Goal: Task Accomplishment & Management: Use online tool/utility

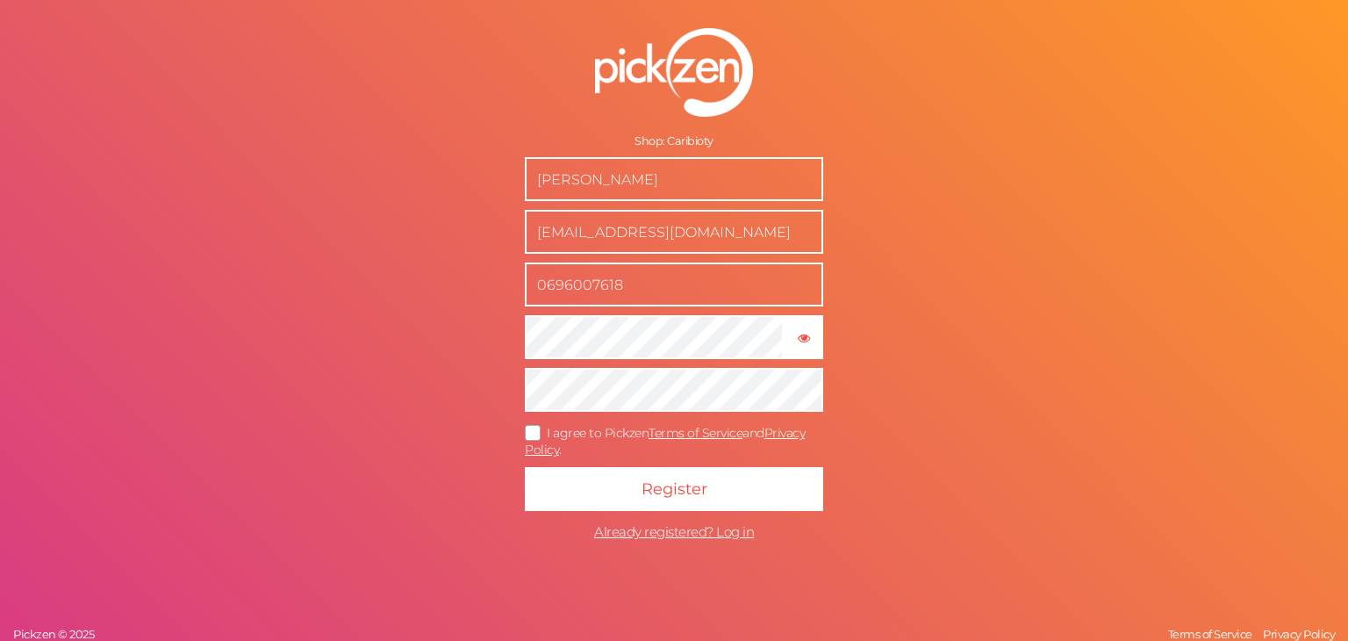
click at [528, 432] on icon at bounding box center [533, 433] width 28 height 10
click at [0, 0] on input "I agree to Pickzen Terms of Service and Privacy Policy ." at bounding box center [0, 0] width 0 height 0
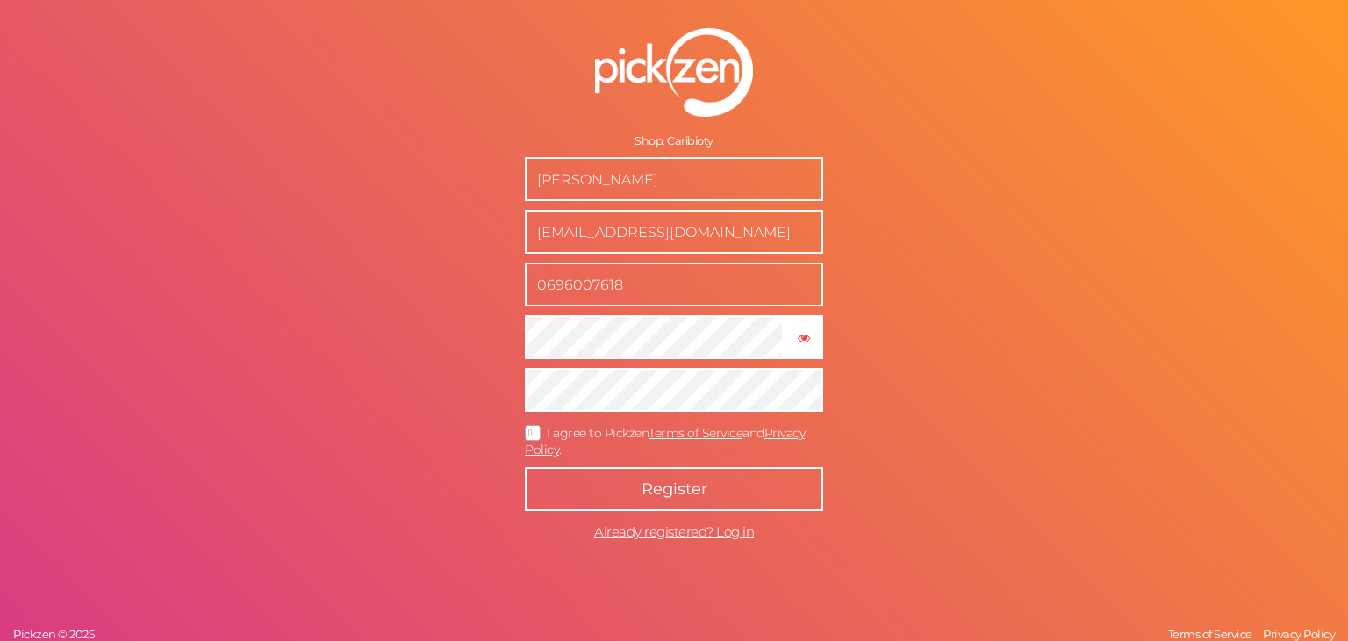
click at [640, 486] on button "Register" at bounding box center [674, 489] width 298 height 44
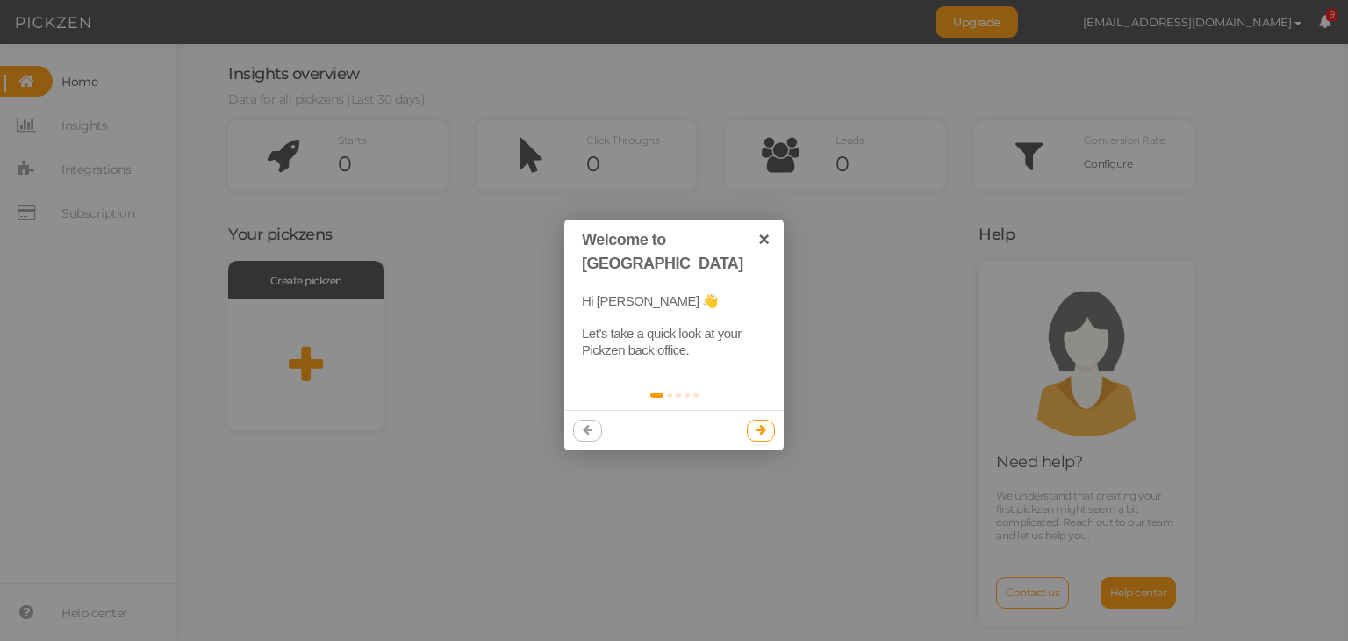
click at [756, 419] on link at bounding box center [761, 429] width 29 height 21
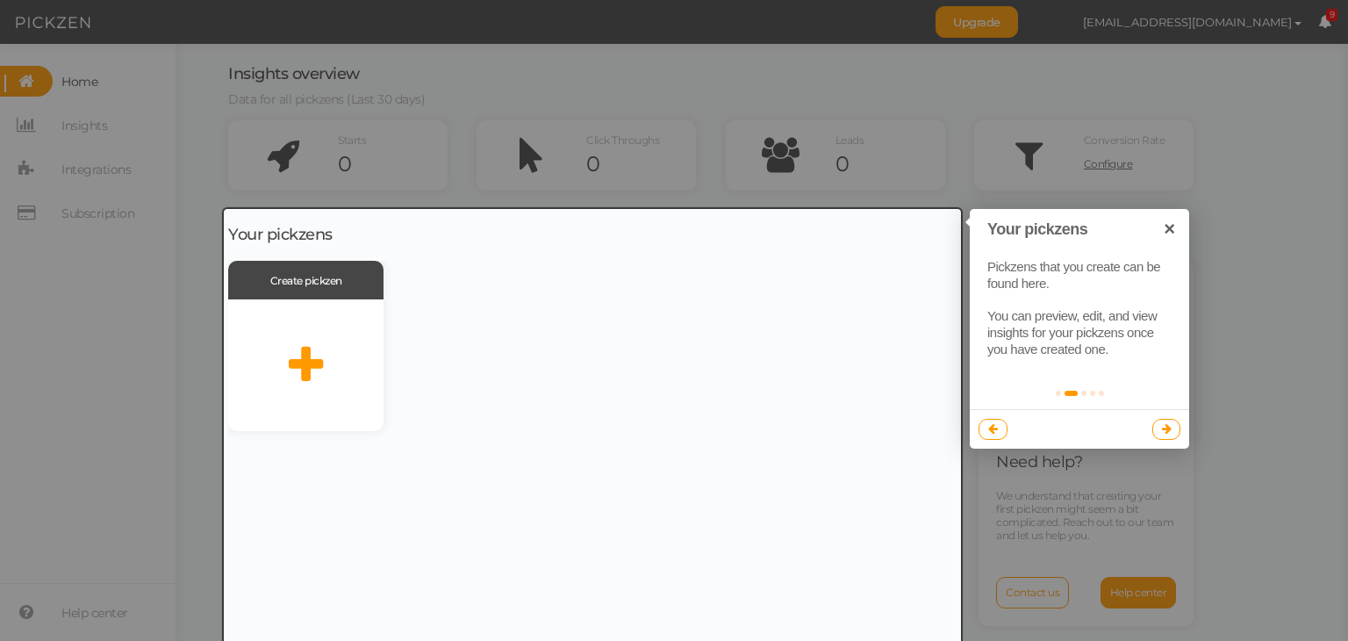
click at [1172, 426] on link at bounding box center [1166, 429] width 29 height 21
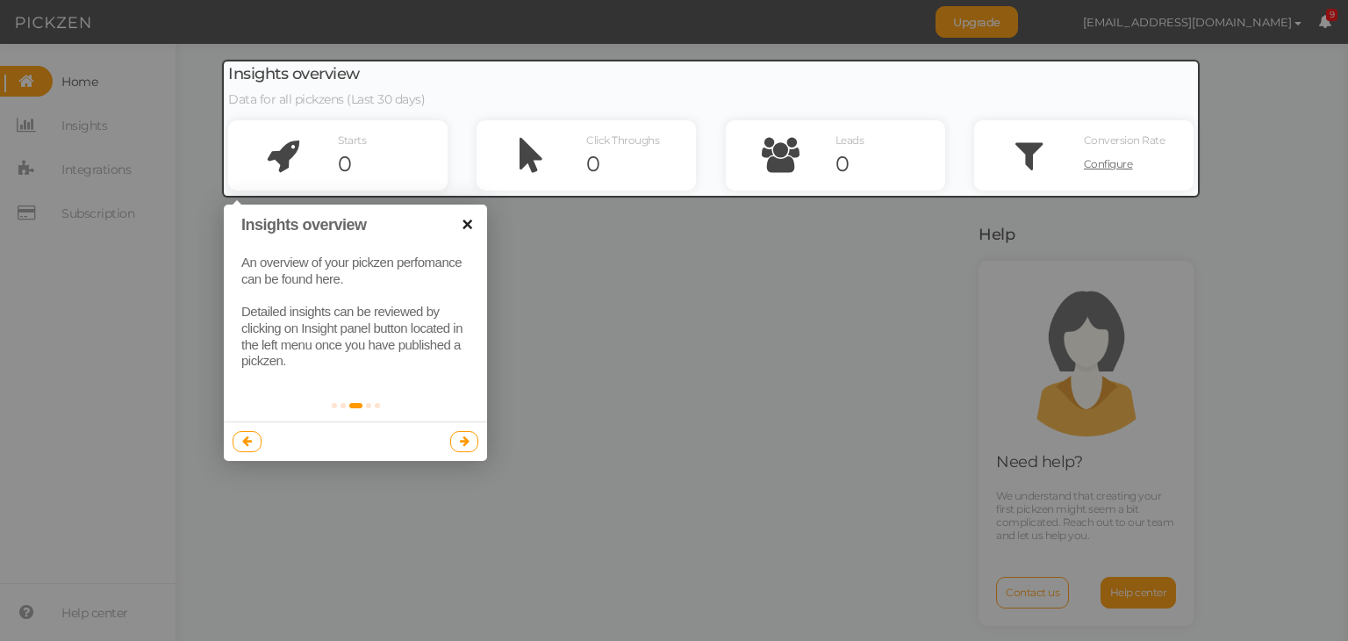
click at [469, 226] on link "×" at bounding box center [467, 223] width 39 height 39
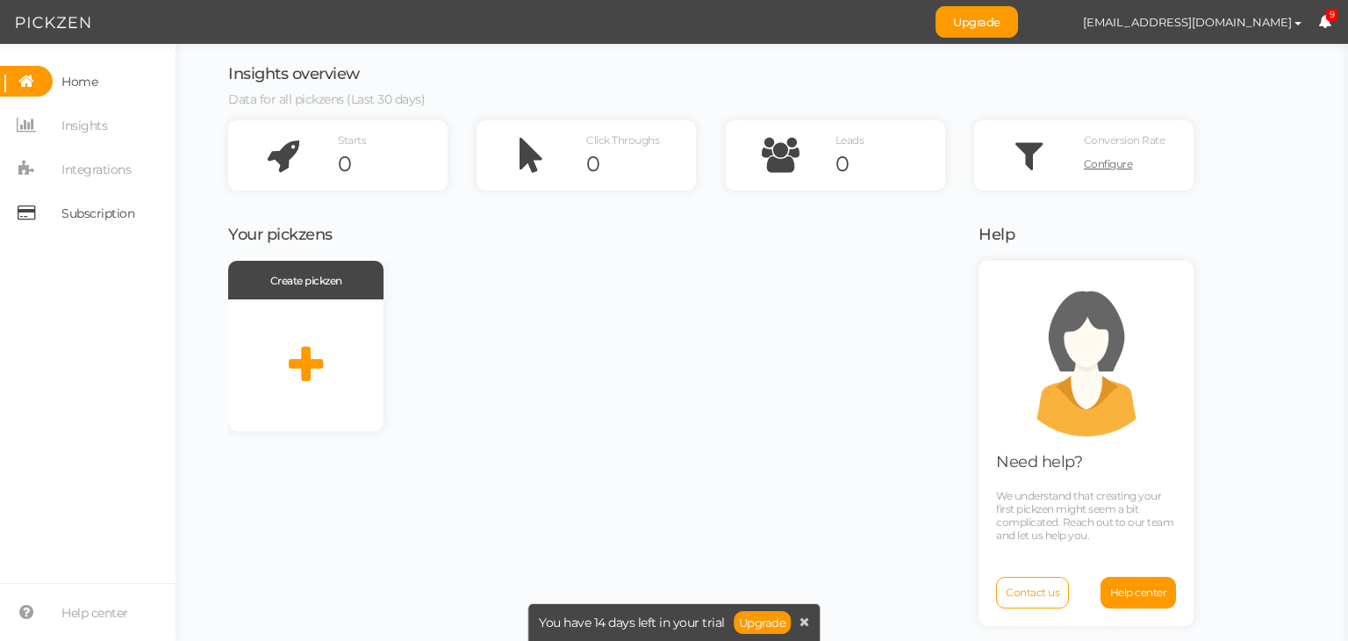
click at [104, 207] on span "Subscription" at bounding box center [97, 213] width 73 height 28
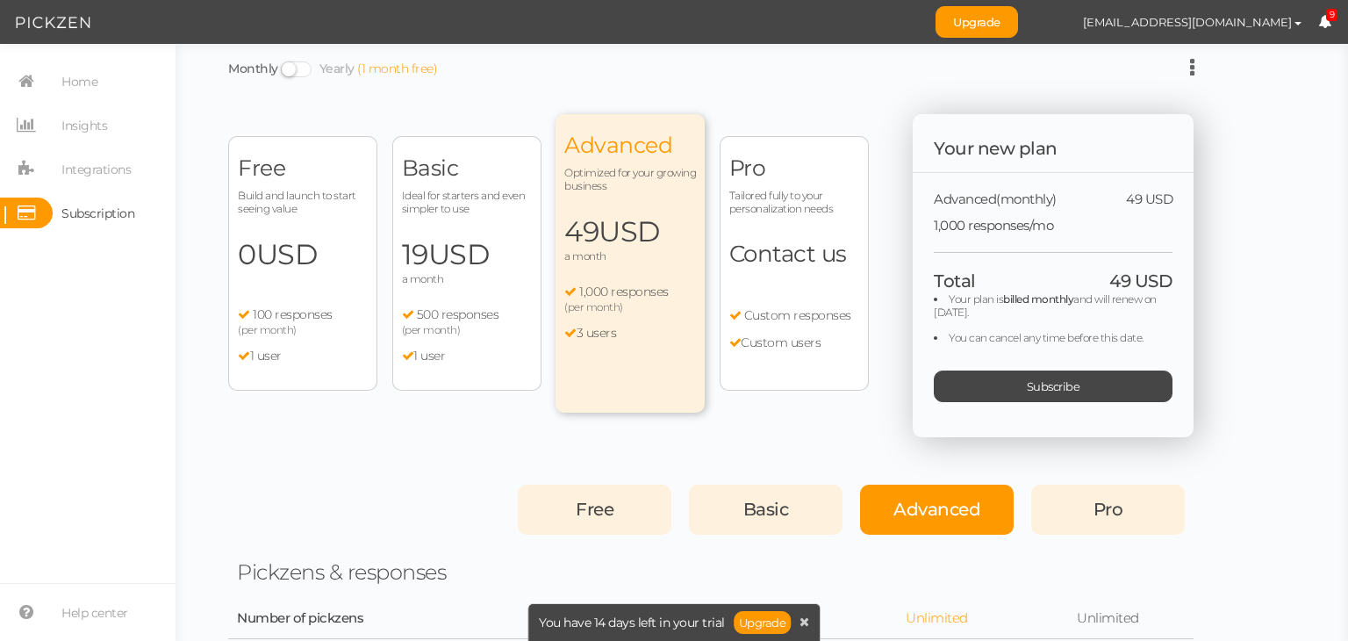
click at [281, 224] on div "Free Build and launch to start seeing value 0 USD a month 100 responses (per mo…" at bounding box center [302, 263] width 149 height 254
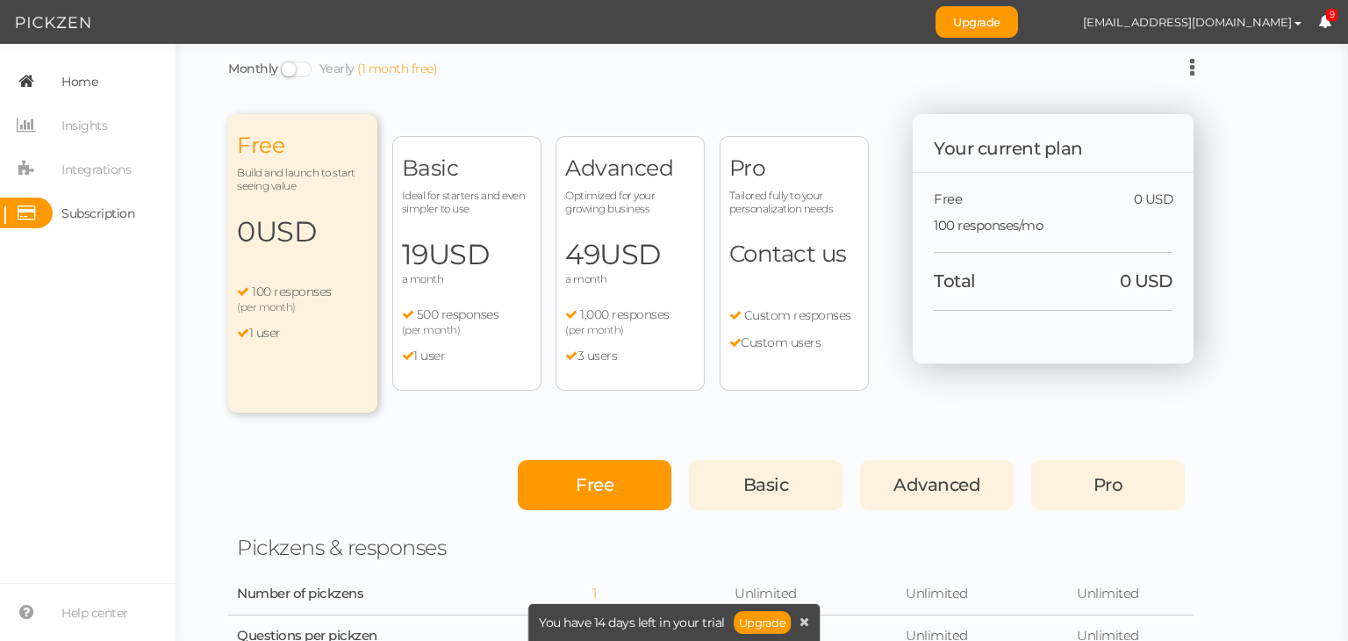
click at [95, 85] on span "Home" at bounding box center [79, 82] width 36 height 28
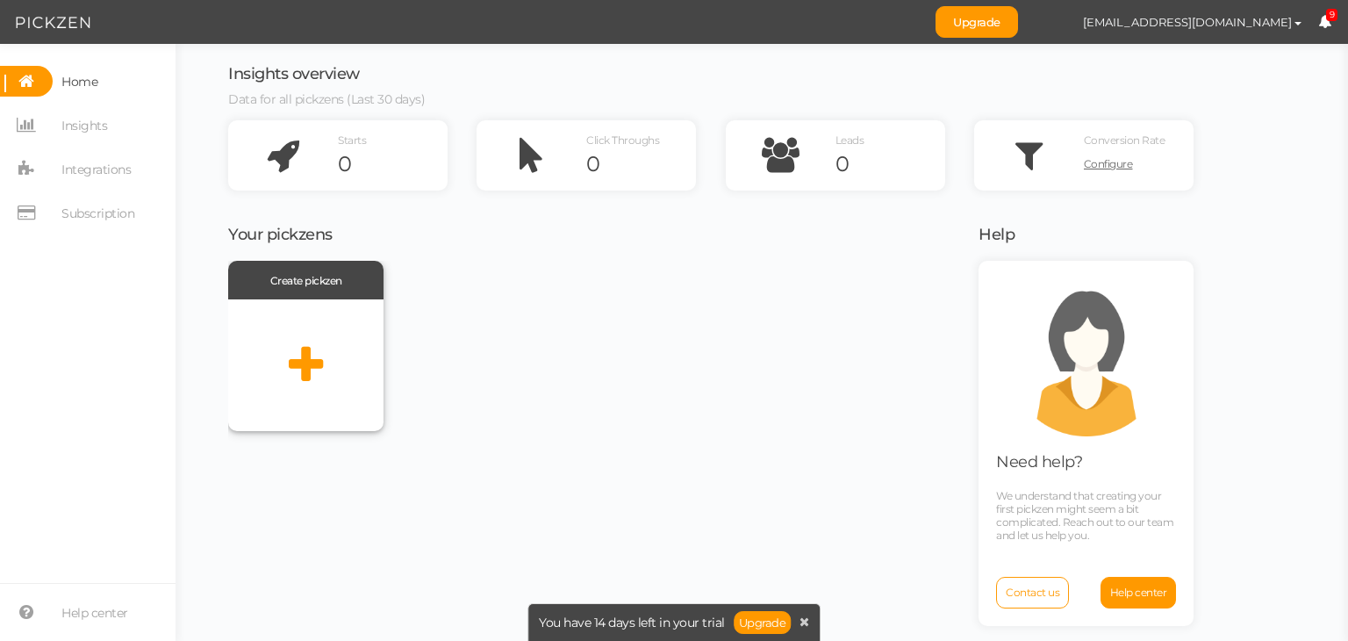
click at [312, 348] on icon at bounding box center [306, 365] width 34 height 44
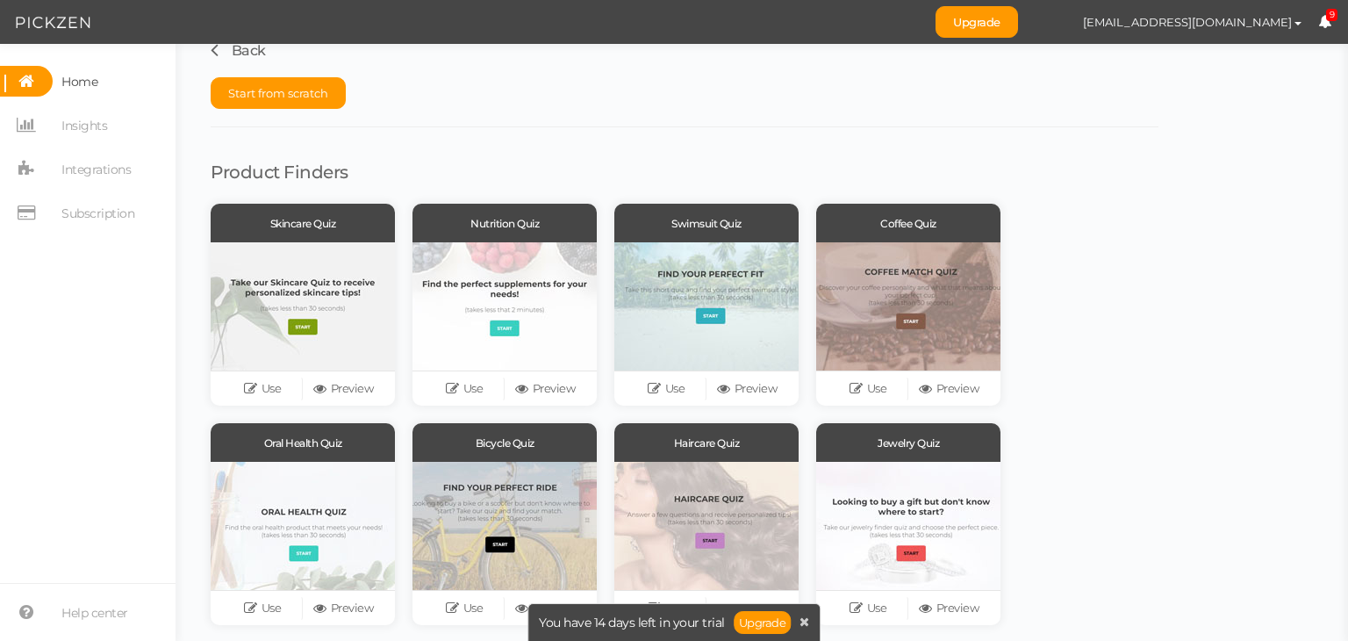
scroll to position [21, 0]
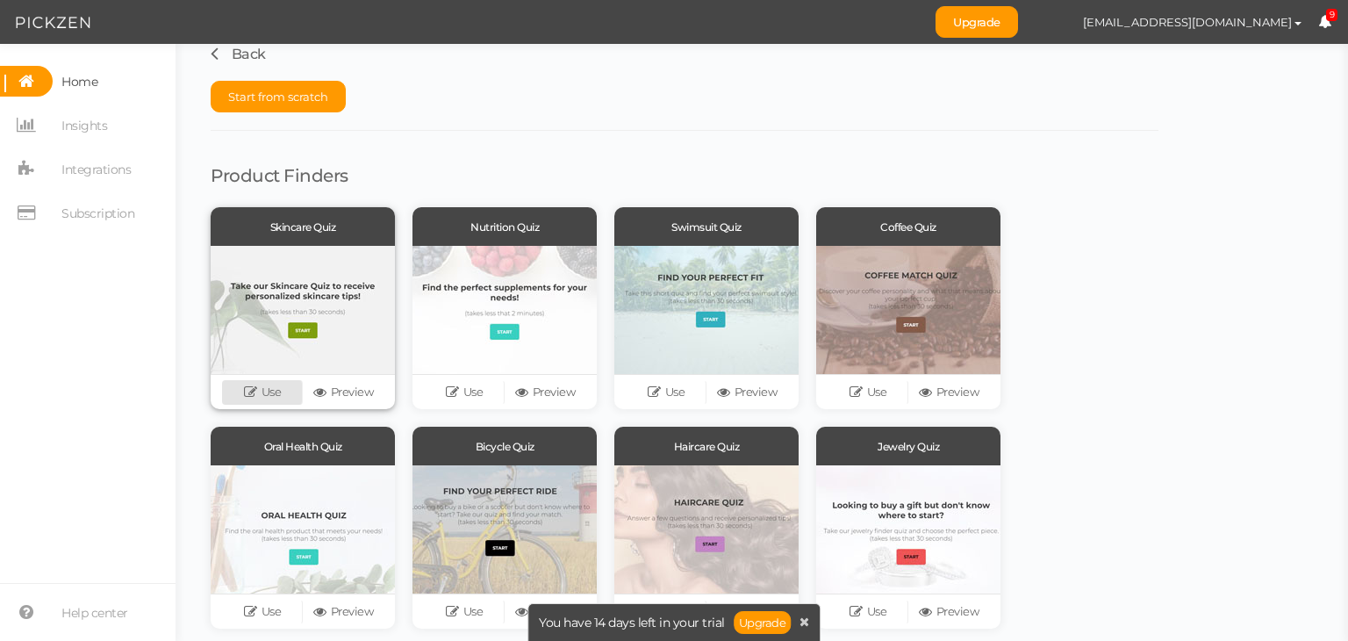
click at [256, 391] on icon at bounding box center [253, 391] width 18 height 13
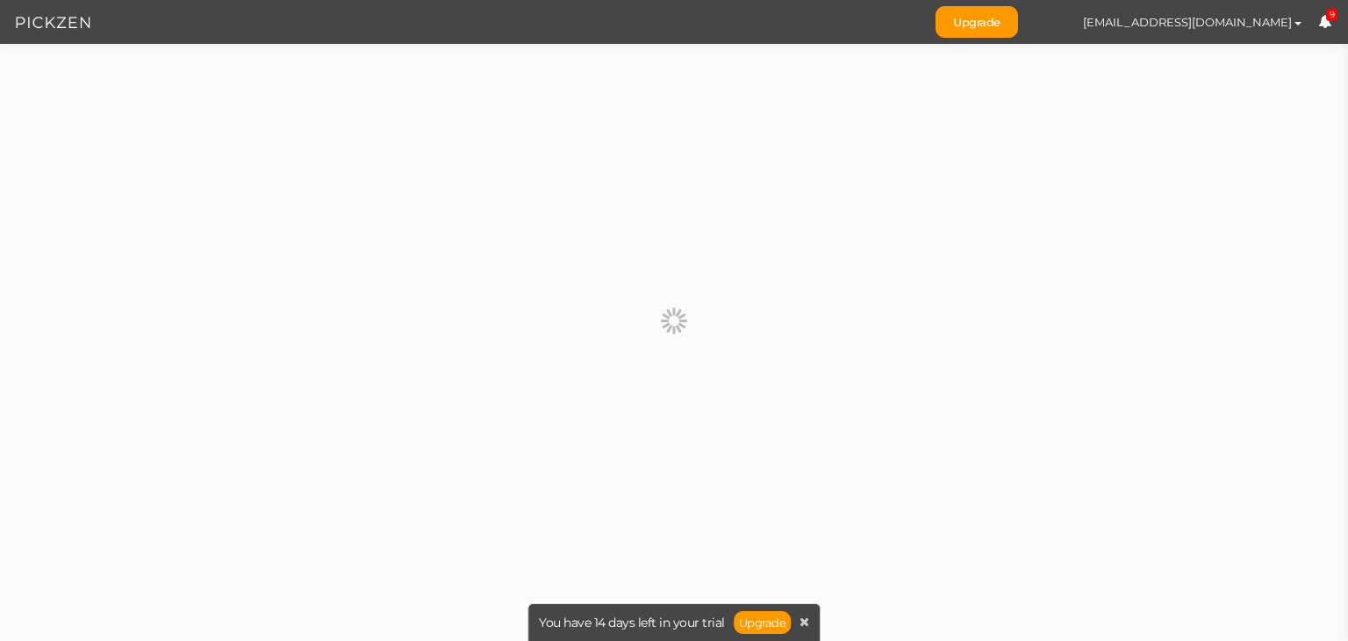
scroll to position [0, 0]
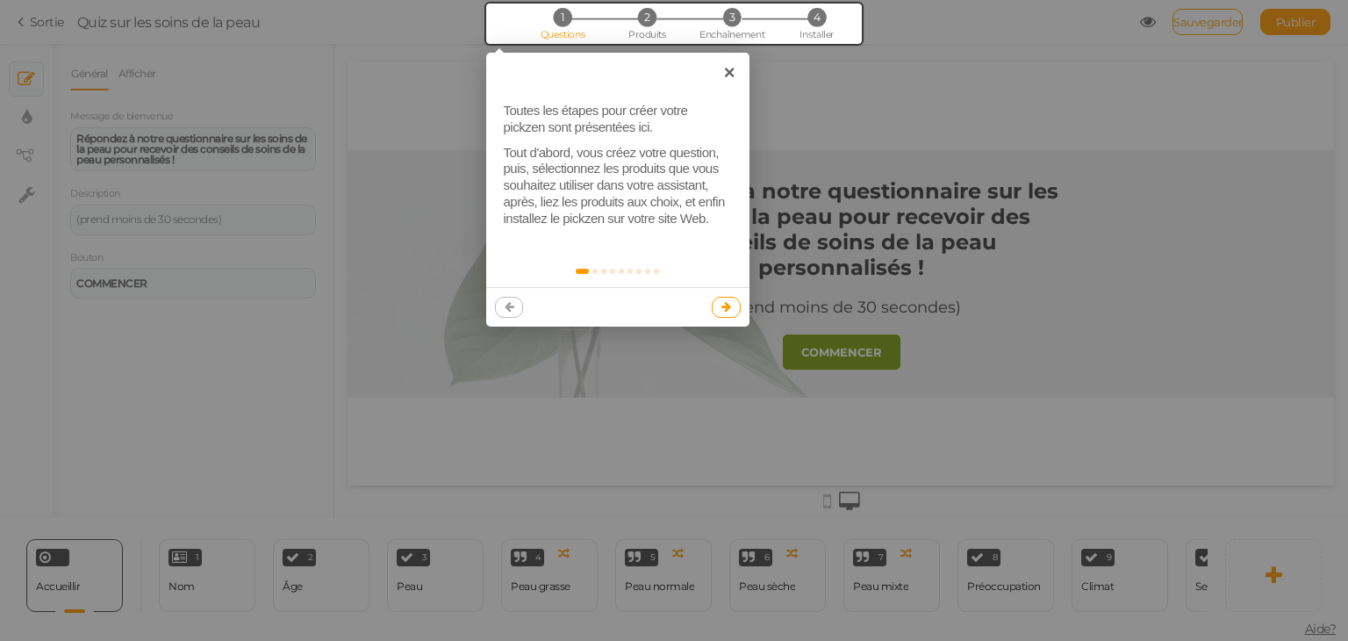
click at [731, 310] on link at bounding box center [726, 307] width 29 height 21
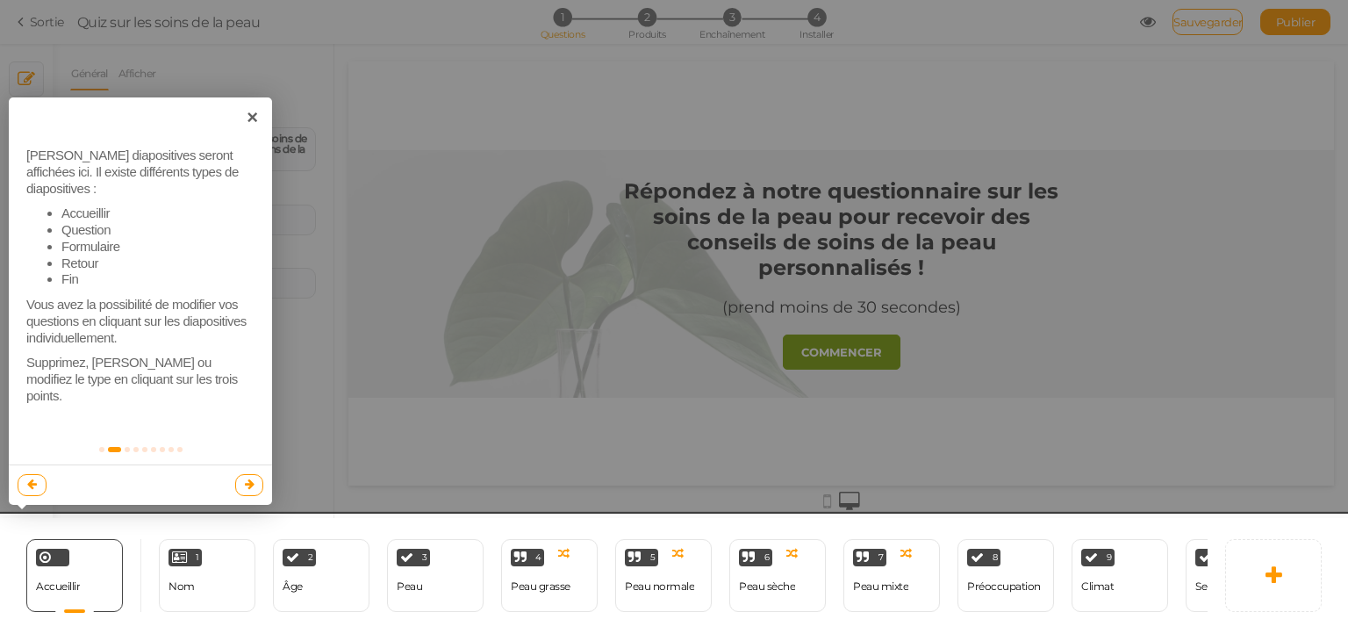
click at [254, 485] on link at bounding box center [249, 484] width 29 height 21
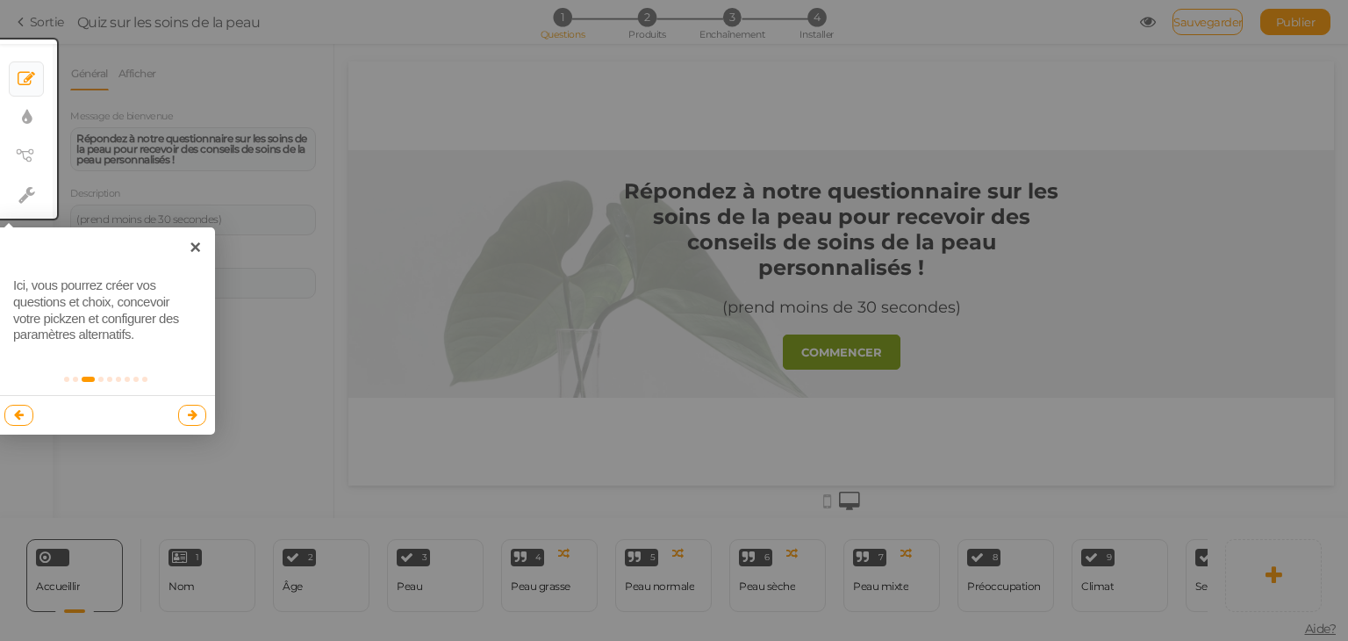
click at [254, 485] on div at bounding box center [674, 320] width 1348 height 641
click at [211, 423] on div at bounding box center [105, 414] width 219 height 39
click at [188, 419] on icon at bounding box center [193, 414] width 10 height 11
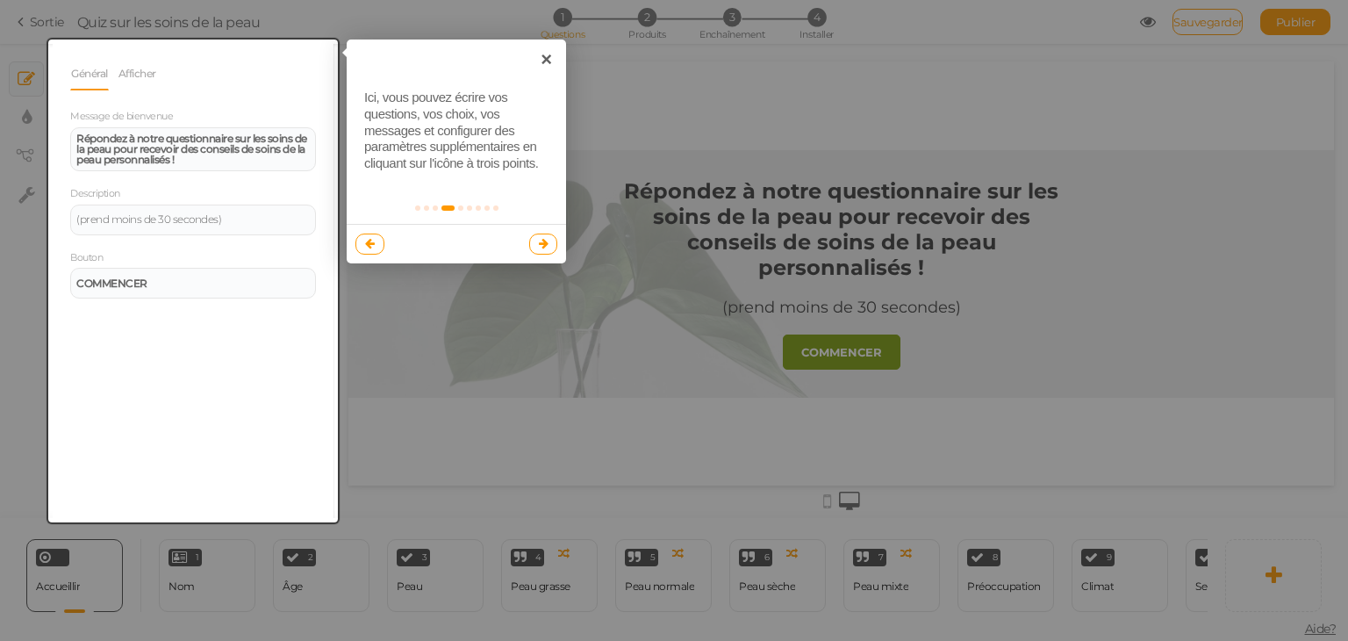
click at [549, 247] on link at bounding box center [543, 243] width 29 height 21
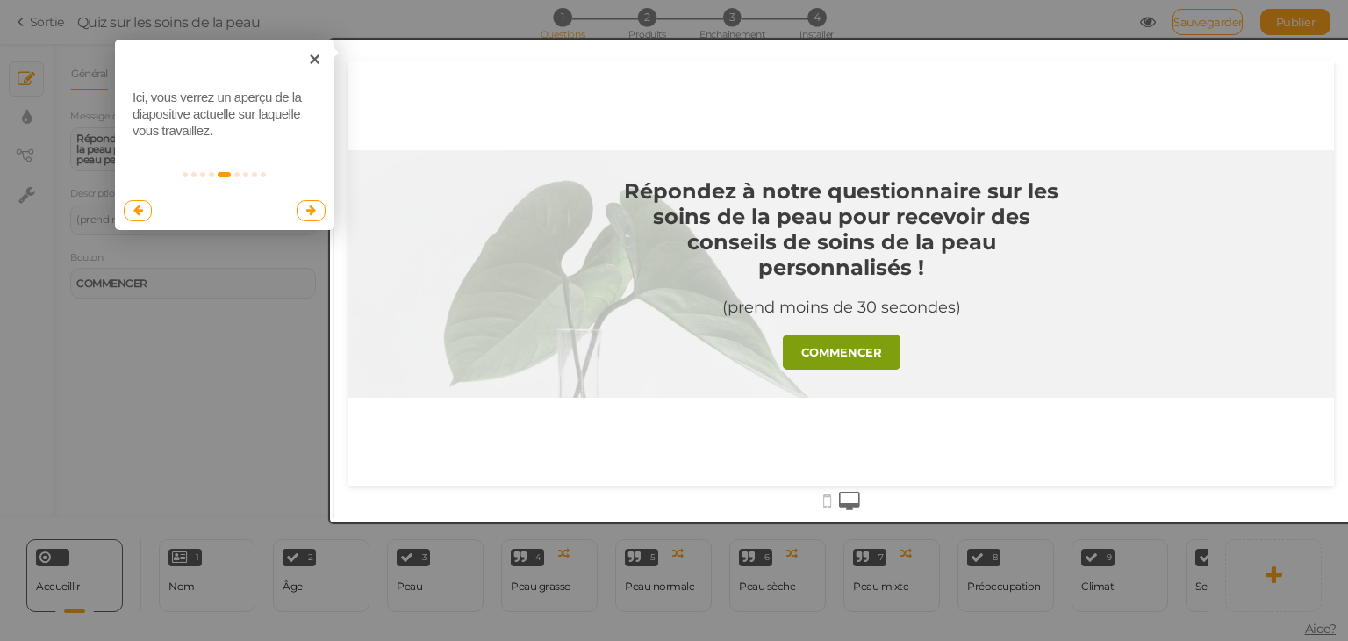
click at [825, 319] on div at bounding box center [841, 280] width 1022 height 483
click at [312, 54] on font "×" at bounding box center [314, 59] width 11 height 22
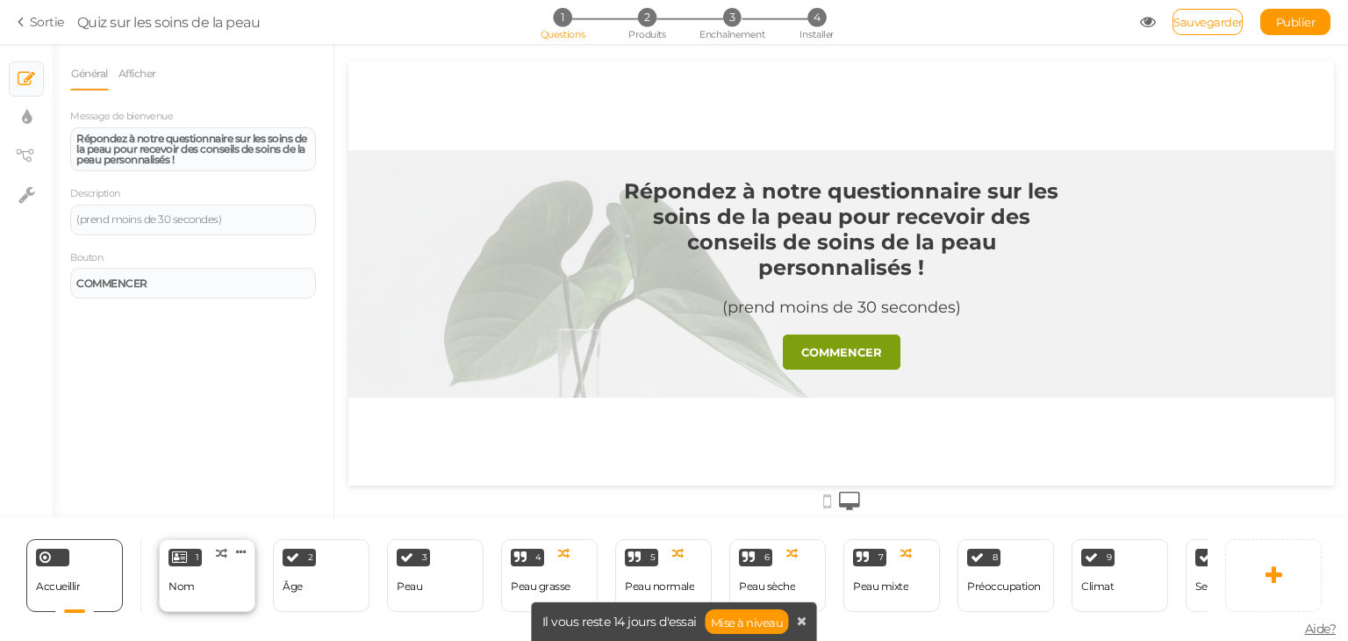
click at [205, 563] on div "1 Nom × Définissez les conditions pour afficher cette diapositive. Cloner Chang…" at bounding box center [207, 575] width 97 height 73
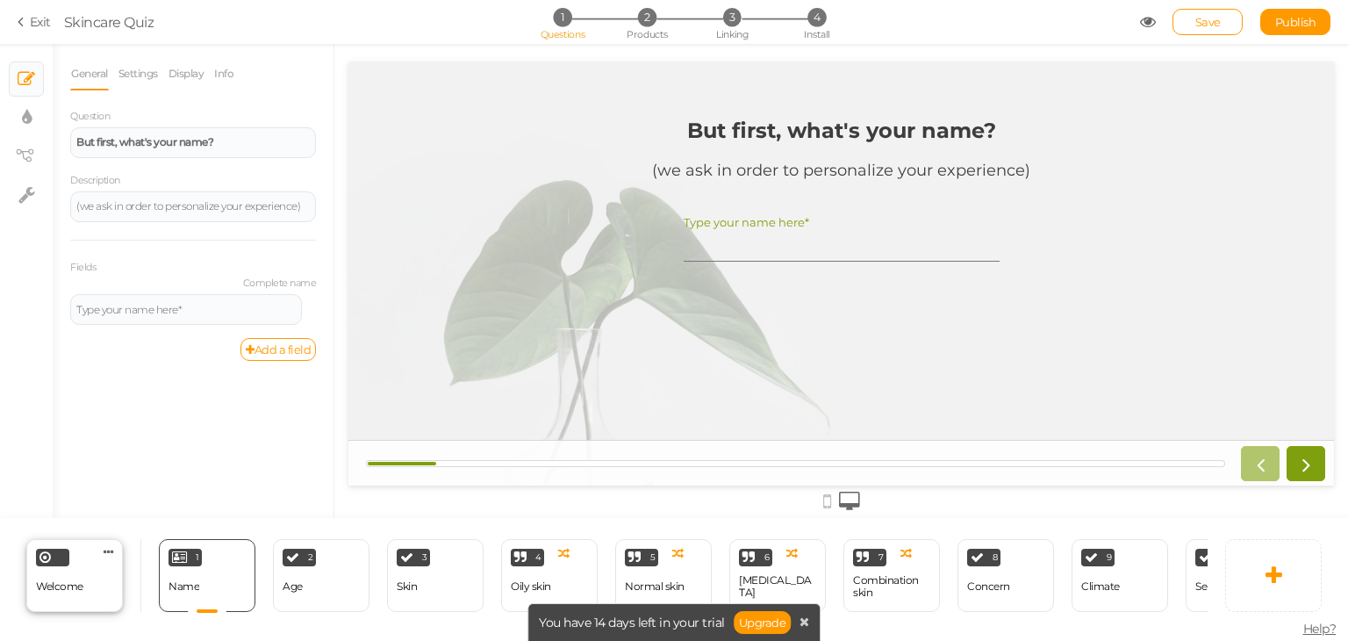
click at [100, 587] on div "Welcome Delete" at bounding box center [74, 575] width 97 height 73
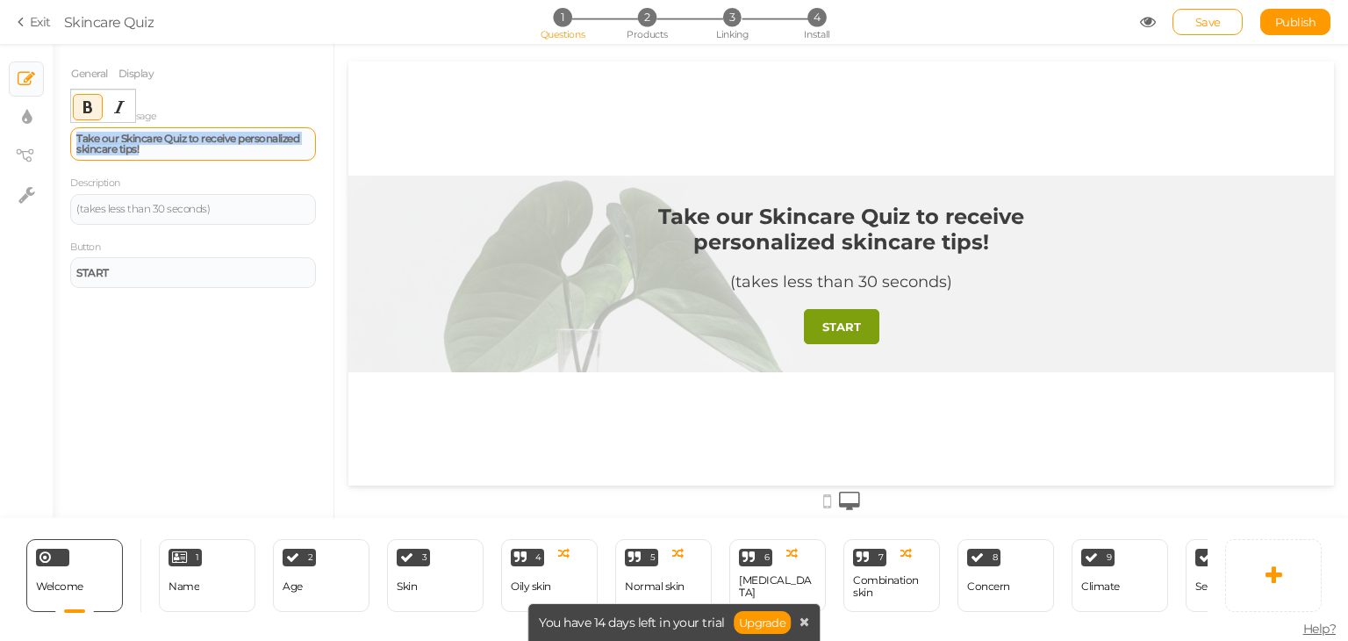
drag, startPoint x: 176, startPoint y: 155, endPoint x: 75, endPoint y: 134, distance: 103.1
click at [75, 134] on div "Take our Skincare Quiz to receive personalized skincare tips!" at bounding box center [193, 143] width 246 height 33
drag, startPoint x: 450, startPoint y: 204, endPoint x: 711, endPoint y: 111, distance: 277.0
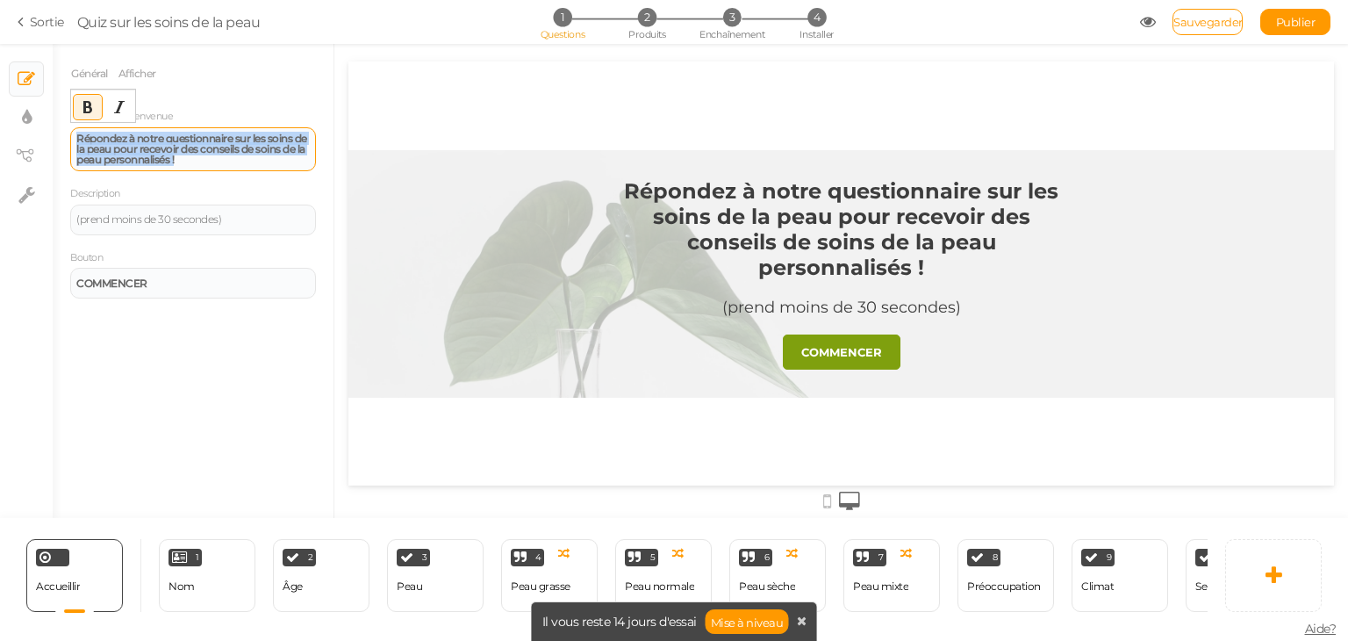
drag, startPoint x: 210, startPoint y: 162, endPoint x: 75, endPoint y: 143, distance: 135.6
click at [76, 142] on div "Répondez à notre questionnaire sur les soins de la peau pour recevoir des conse…" at bounding box center [192, 149] width 233 height 32
copy font "Répondez à notre questionnaire sur les soins de la peau pour recevoir des conse…"
click at [158, 140] on font "Répondez à notre questionnaire sur les soins de la peau pour recevoir des conse…" at bounding box center [191, 149] width 231 height 34
drag, startPoint x: 209, startPoint y: 163, endPoint x: 70, endPoint y: 138, distance: 141.0
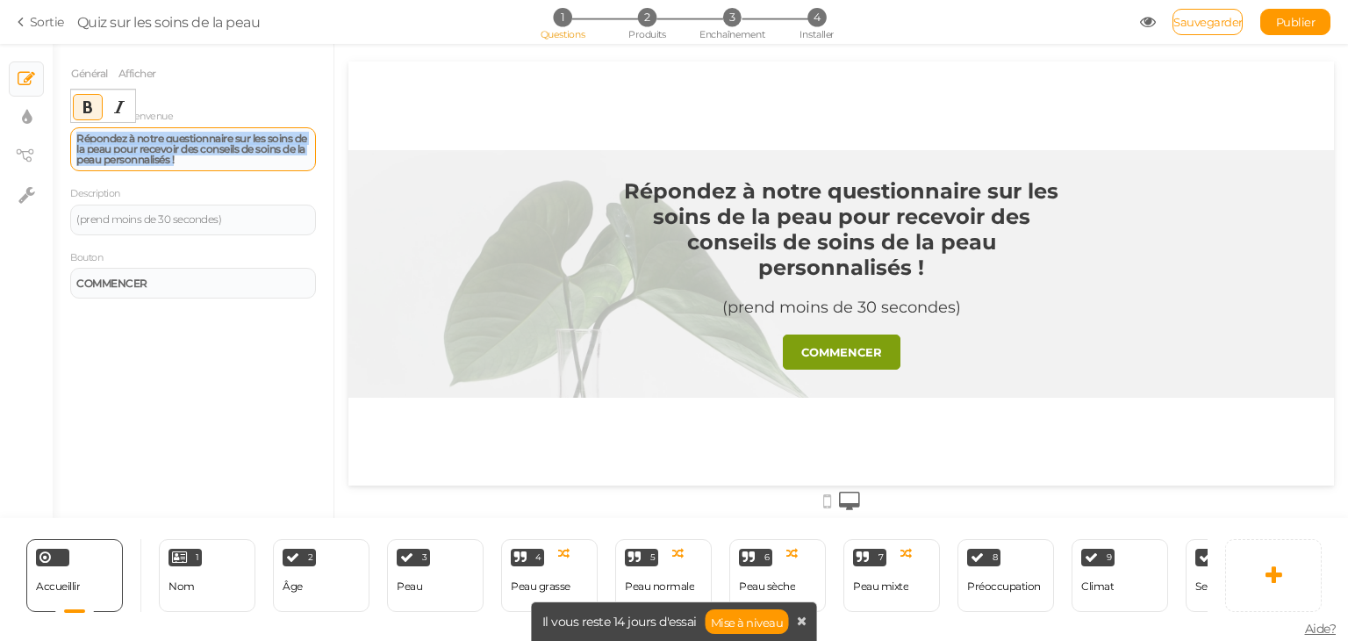
click at [70, 138] on div "Répondez à notre questionnaire sur les soins de la peau pour recevoir des conse…" at bounding box center [193, 149] width 246 height 44
paste div
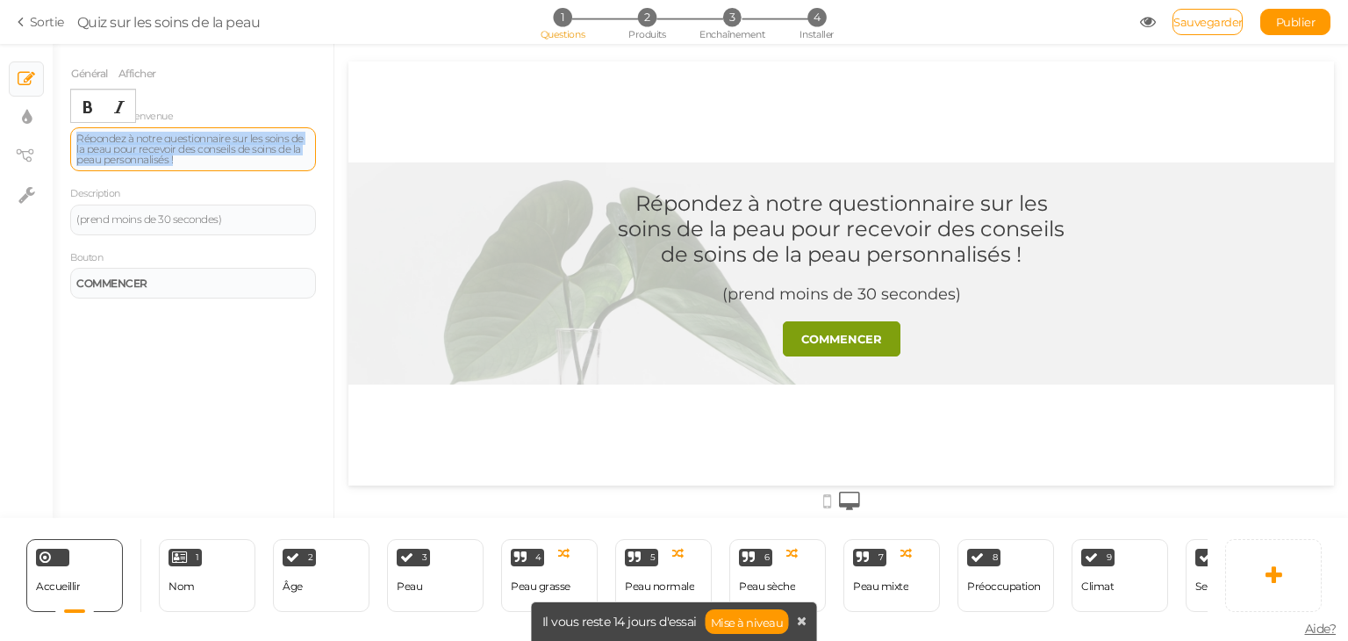
drag, startPoint x: 188, startPoint y: 168, endPoint x: 74, endPoint y: 140, distance: 117.7
click at [74, 140] on div "Répondez à notre questionnaire sur les soins de la peau pour recevoir des conse…" at bounding box center [193, 149] width 246 height 44
click at [84, 111] on icon "Audacieux" at bounding box center [88, 107] width 14 height 14
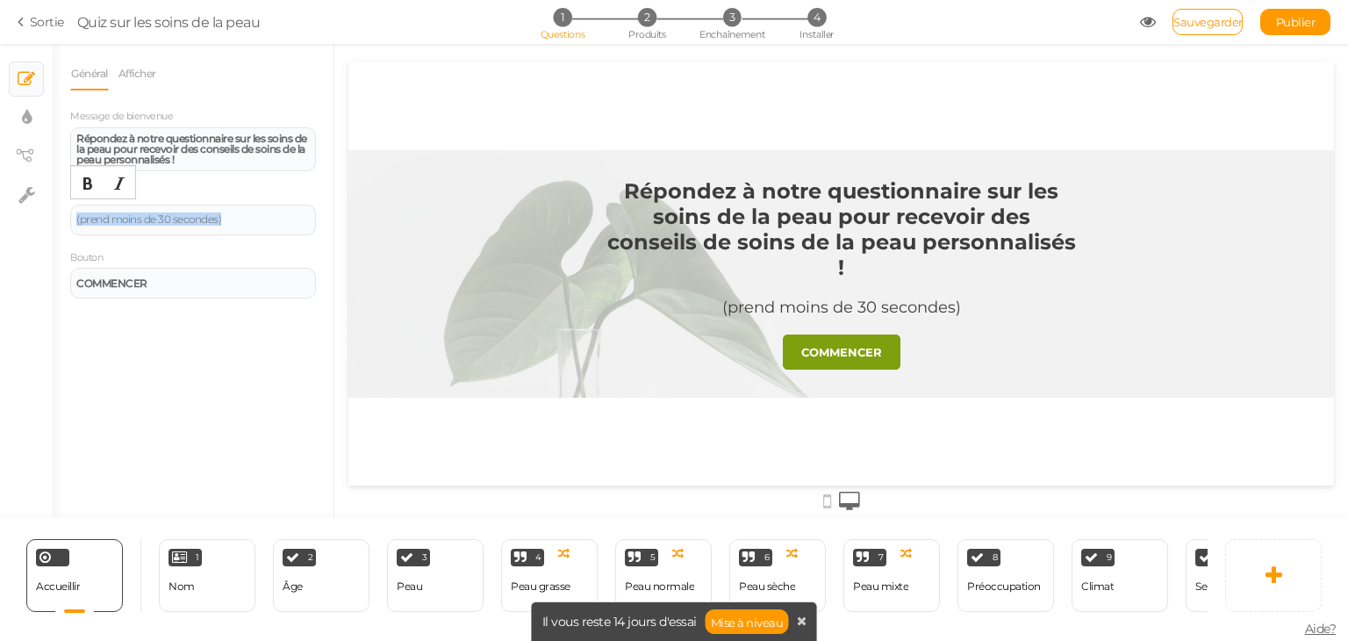
drag, startPoint x: 247, startPoint y: 225, endPoint x: 56, endPoint y: 237, distance: 190.8
click at [56, 237] on div "Général Afficher Message de bienvenue Répondez à notre questionnaire sur les so…" at bounding box center [193, 287] width 281 height 461
copy font "(prend moins de 30 secondes)"
click at [243, 222] on div "(prend moins de 30 secondes)" at bounding box center [192, 219] width 233 height 11
drag, startPoint x: 243, startPoint y: 222, endPoint x: 0, endPoint y: 220, distance: 243.1
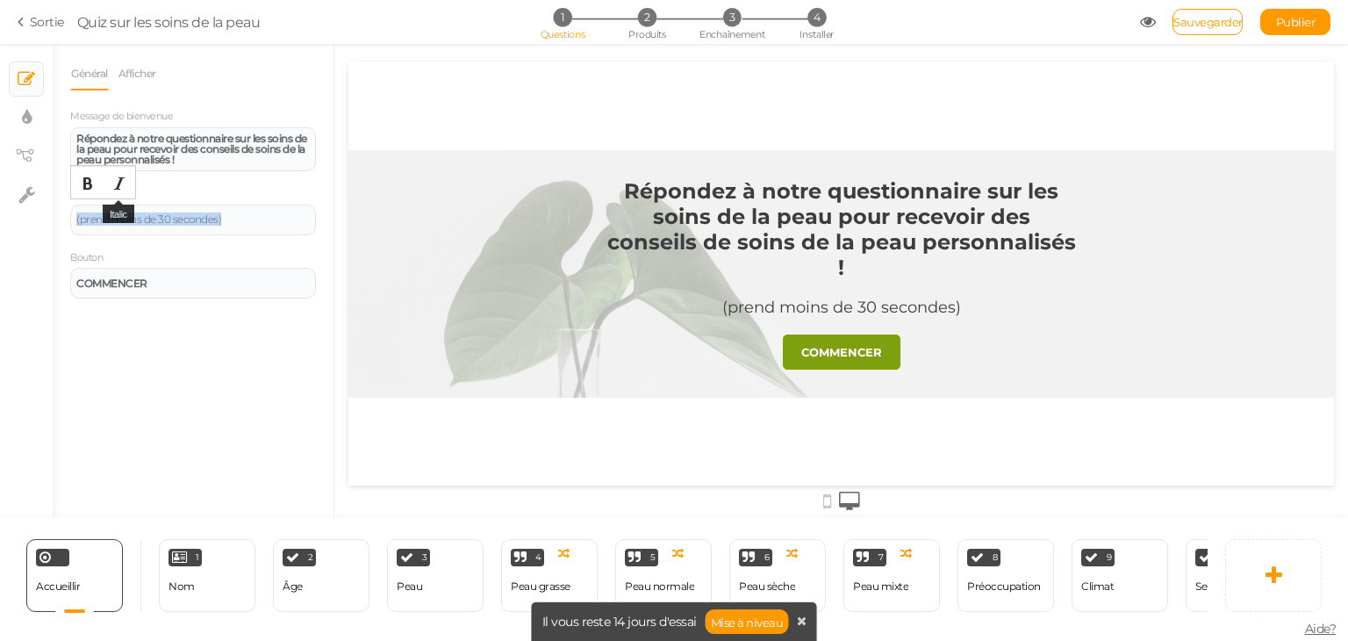
click at [0, 220] on div "× Diapositives × Paramètres d'affichage × Voir l'arbre × Paramètres Général Aff…" at bounding box center [674, 281] width 1348 height 474
paste div
drag, startPoint x: 161, startPoint y: 279, endPoint x: 28, endPoint y: 278, distance: 133.4
click at [28, 278] on div "× Diapositives × Paramètres d'affichage × Voir l'arbre × Paramètres Général Aff…" at bounding box center [674, 281] width 1348 height 474
copy font "COMMENCER"
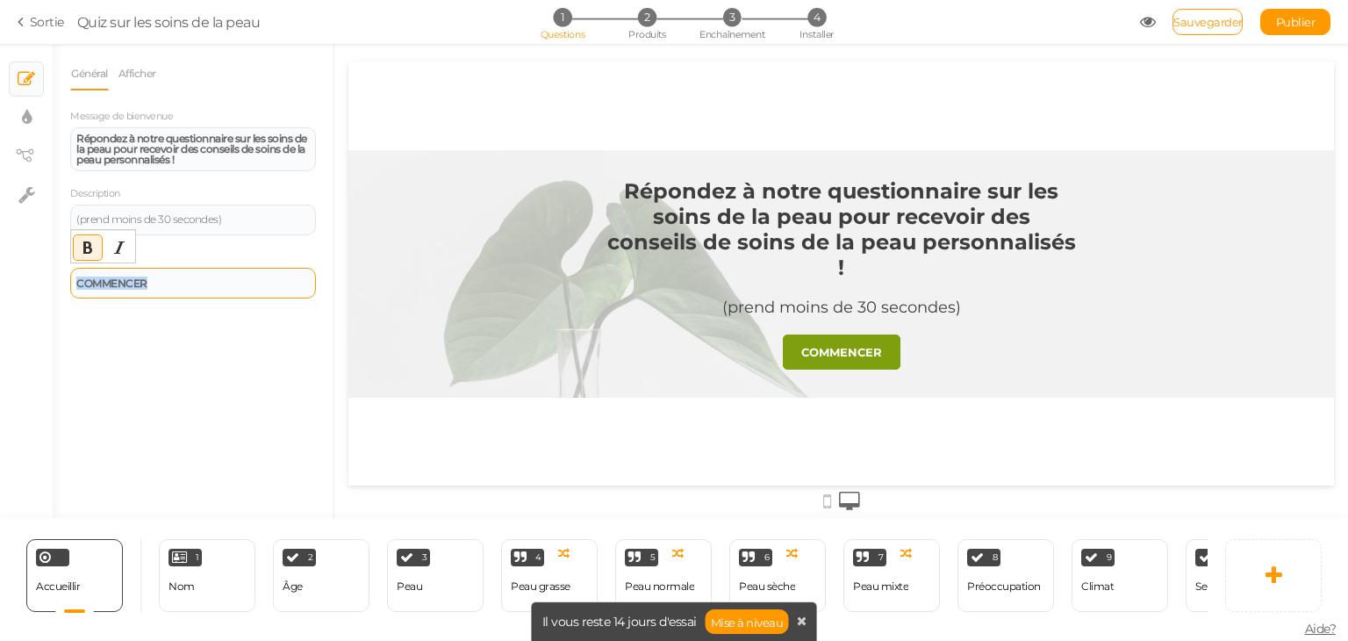
click at [163, 288] on div "COMMENCER" at bounding box center [192, 283] width 233 height 11
drag, startPoint x: 163, startPoint y: 288, endPoint x: 39, endPoint y: 298, distance: 125.1
click at [39, 299] on div "× Diapositives × Paramètres d'affichage × Voir l'arbre × Paramètres Général Aff…" at bounding box center [674, 281] width 1348 height 474
paste div
drag, startPoint x: 160, startPoint y: 283, endPoint x: 31, endPoint y: 305, distance: 130.7
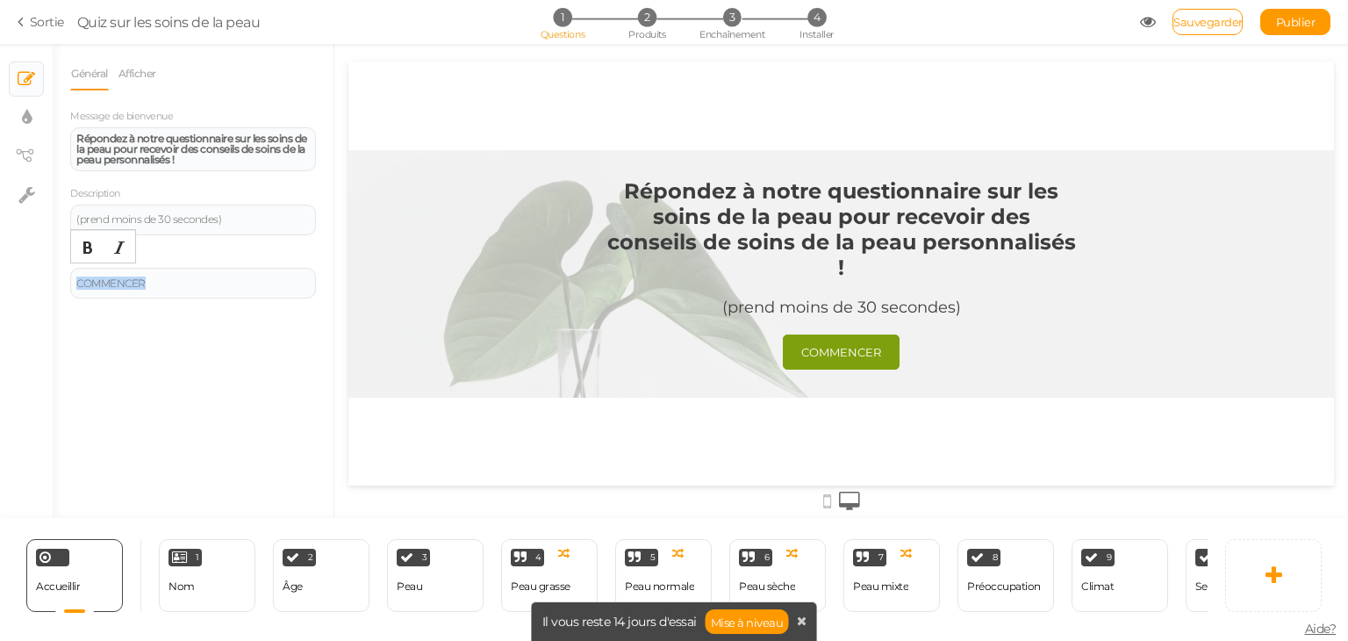
click at [31, 305] on div "× Diapositives × Paramètres d'affichage × Voir l'arbre × Paramètres Général Aff…" at bounding box center [674, 281] width 1348 height 474
click at [86, 251] on icon "Audacieux" at bounding box center [88, 247] width 14 height 14
click at [189, 582] on font "Nom" at bounding box center [181, 585] width 26 height 13
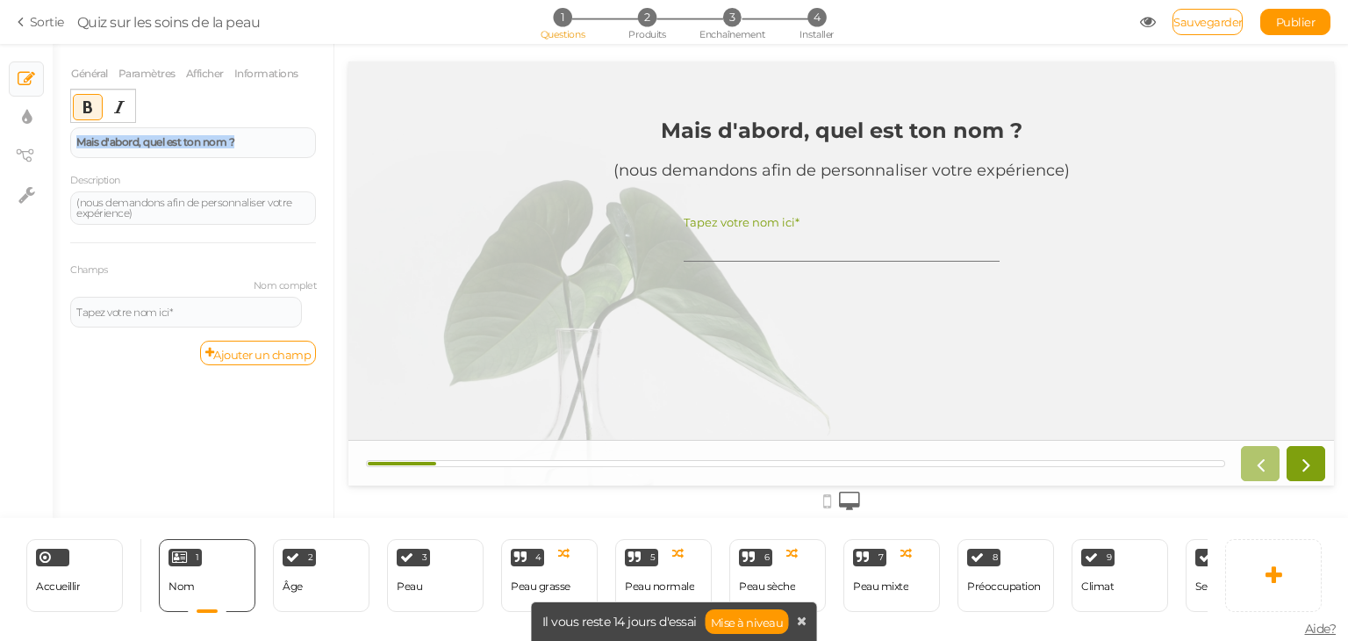
drag, startPoint x: 253, startPoint y: 138, endPoint x: 69, endPoint y: 158, distance: 184.5
click at [69, 158] on div "Général Paramètres Afficher Informations Question Mais d'abord, quel est ton no…" at bounding box center [193, 287] width 281 height 461
copy font "Mais d'abord, quel est ton nom ?"
click at [278, 141] on div "Mais d'abord, quel est ton nom ?" at bounding box center [192, 142] width 233 height 11
drag, startPoint x: 278, startPoint y: 141, endPoint x: 49, endPoint y: 168, distance: 230.5
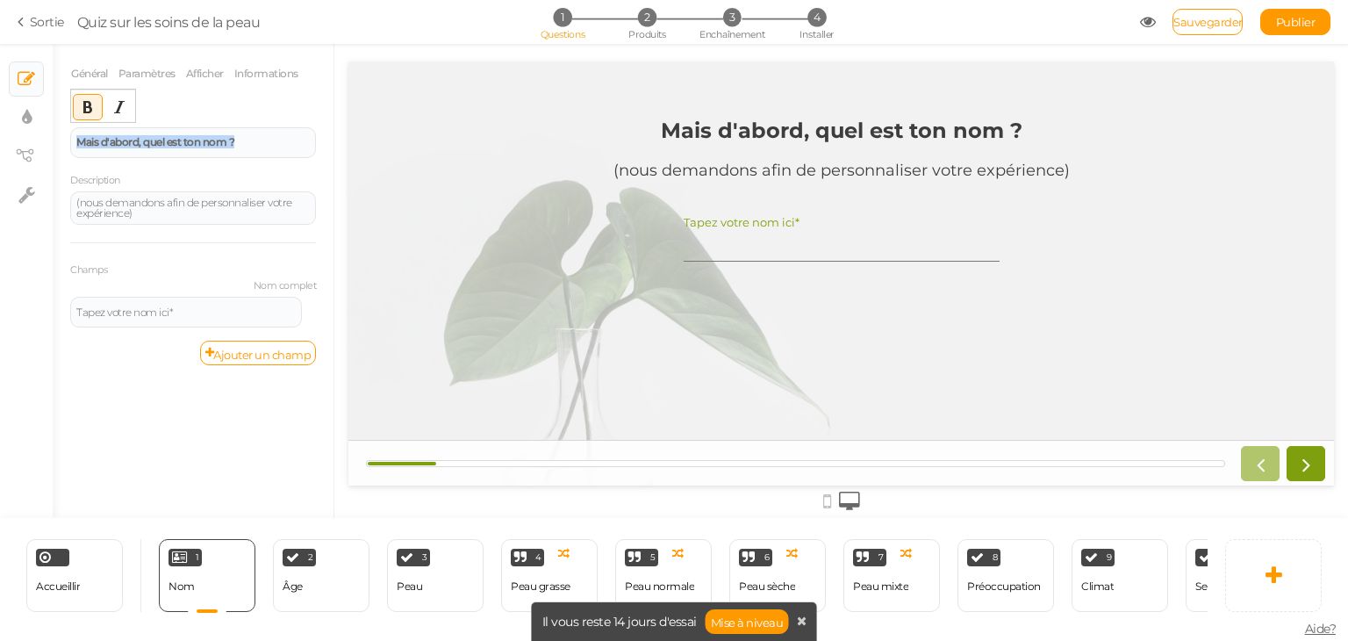
click at [49, 168] on div "× Diapositives × Paramètres d'affichage × Voir l'arbre × Paramètres Général Par…" at bounding box center [674, 281] width 1348 height 474
paste div
drag, startPoint x: 294, startPoint y: 144, endPoint x: 46, endPoint y: 160, distance: 248.8
click at [46, 160] on div "× Diapositives × Paramètres d'affichage × Voir l'arbre × Paramètres Général Par…" at bounding box center [674, 281] width 1348 height 474
click at [77, 110] on button "Audacieux" at bounding box center [88, 107] width 28 height 25
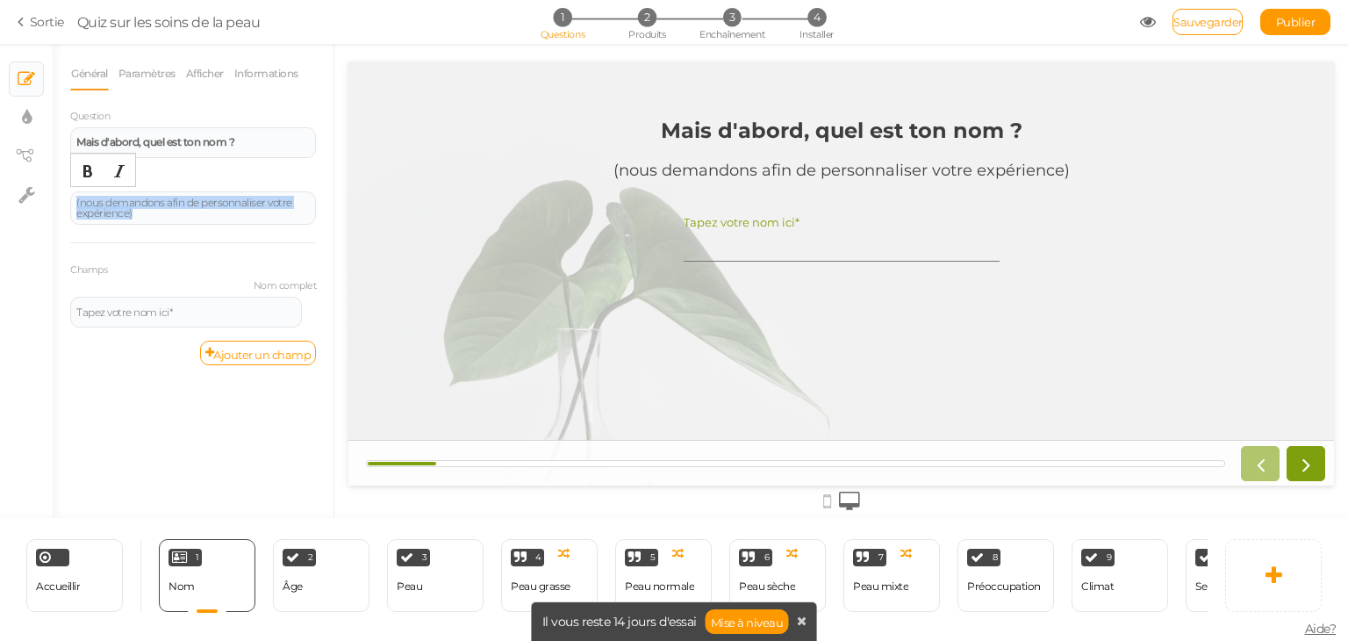
drag, startPoint x: 154, startPoint y: 222, endPoint x: 53, endPoint y: 200, distance: 103.3
click at [53, 200] on div "Général Paramètres Afficher Informations Question Mais d'abord, quel est ton no…" at bounding box center [193, 287] width 281 height 461
copy font "(nous demandons afin de personnaliser votre expérience)"
paste div
click at [151, 313] on font "Tapez votre nom ici*" at bounding box center [124, 311] width 97 height 13
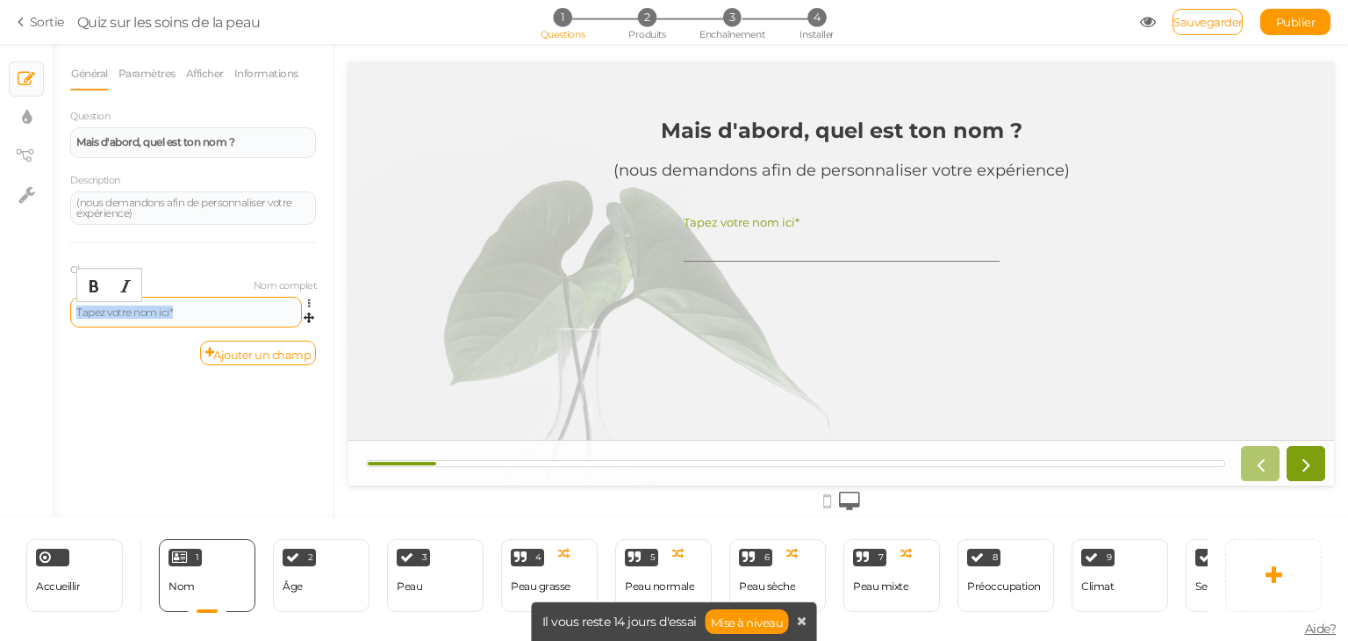
drag, startPoint x: 180, startPoint y: 312, endPoint x: 77, endPoint y: 316, distance: 102.7
click at [77, 316] on div "Tapez votre nom ici*" at bounding box center [185, 312] width 219 height 11
copy font "Tapez votre nom ici*"
click at [190, 311] on div "Tapez votre nom ici*" at bounding box center [185, 312] width 219 height 11
drag, startPoint x: 195, startPoint y: 310, endPoint x: 77, endPoint y: 332, distance: 119.6
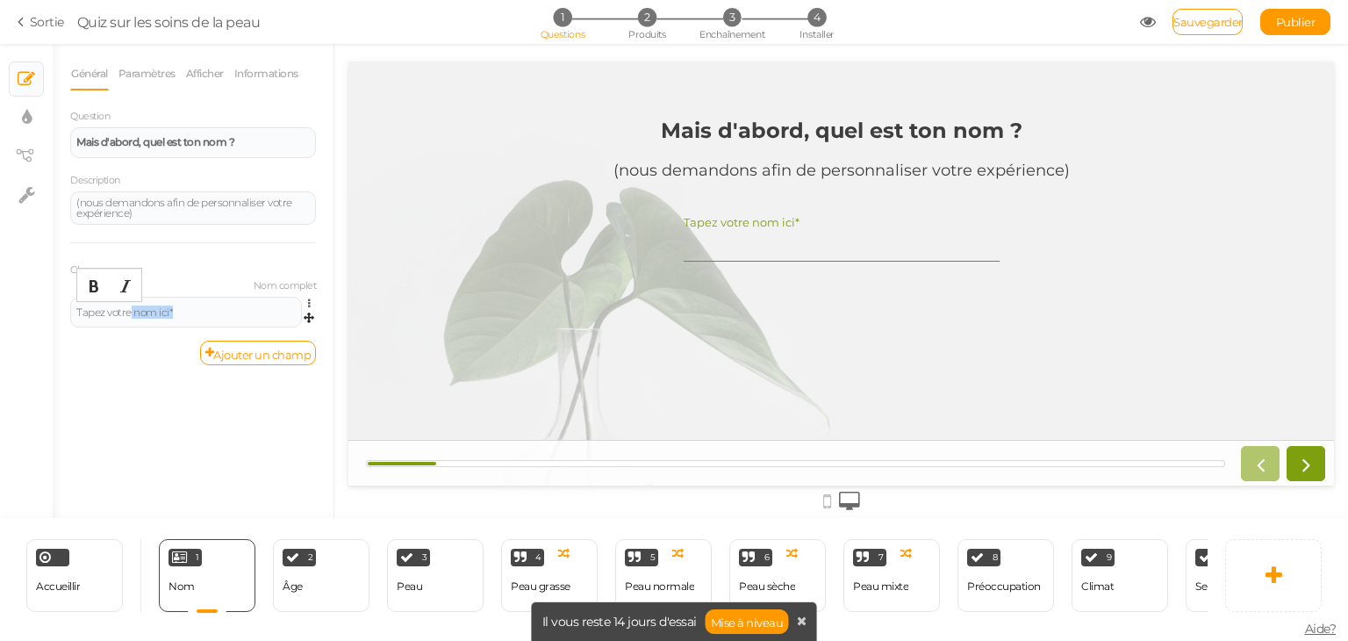
click at [117, 315] on div "Tapez votre nom ici*" at bounding box center [185, 312] width 219 height 11
drag, startPoint x: 77, startPoint y: 332, endPoint x: 76, endPoint y: 321, distance: 10.6
click at [76, 321] on div "Tapez votre nom ici* Paramètres Double" at bounding box center [193, 319] width 246 height 44
click at [179, 317] on div "Tapez votre nom ici*" at bounding box center [186, 312] width 232 height 31
click at [176, 312] on div "Tapez votre nom ici*" at bounding box center [185, 312] width 219 height 11
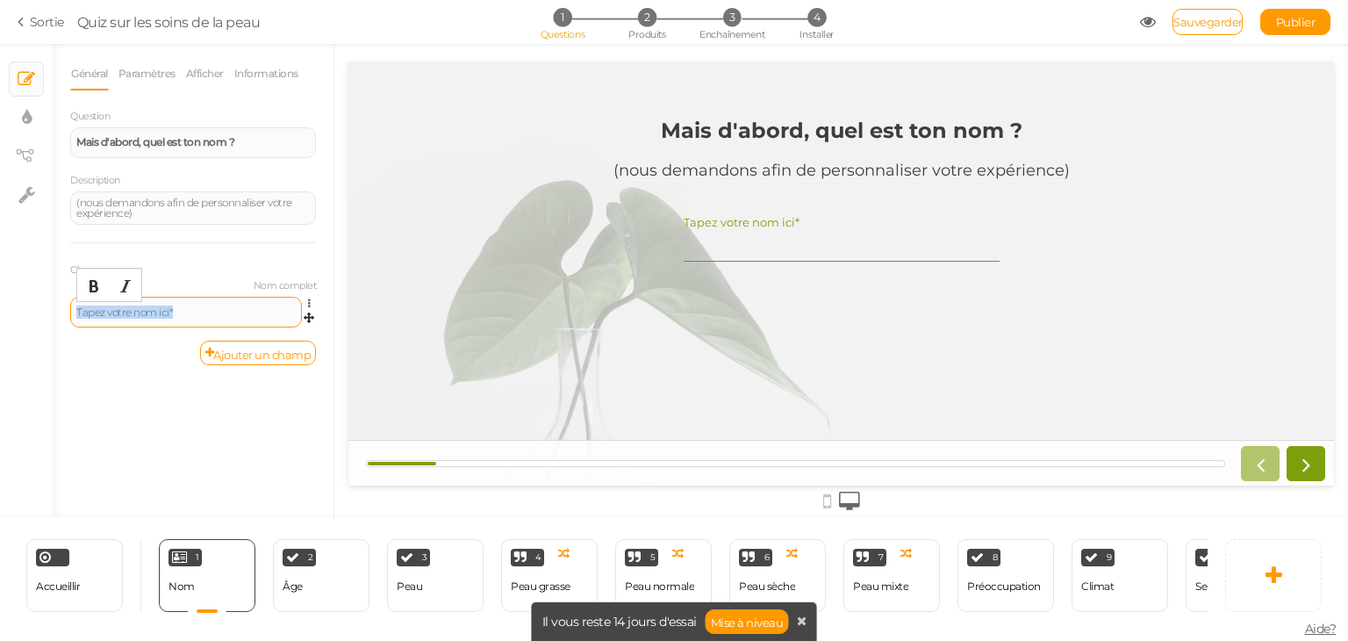
drag, startPoint x: 176, startPoint y: 312, endPoint x: 70, endPoint y: 313, distance: 105.3
click at [70, 313] on div "Tapez votre nom ici*" at bounding box center [186, 312] width 232 height 31
paste div
click at [326, 570] on div "2 Âge × Définissez les conditions pour afficher cette diapositive. Cloner Chang…" at bounding box center [321, 575] width 97 height 73
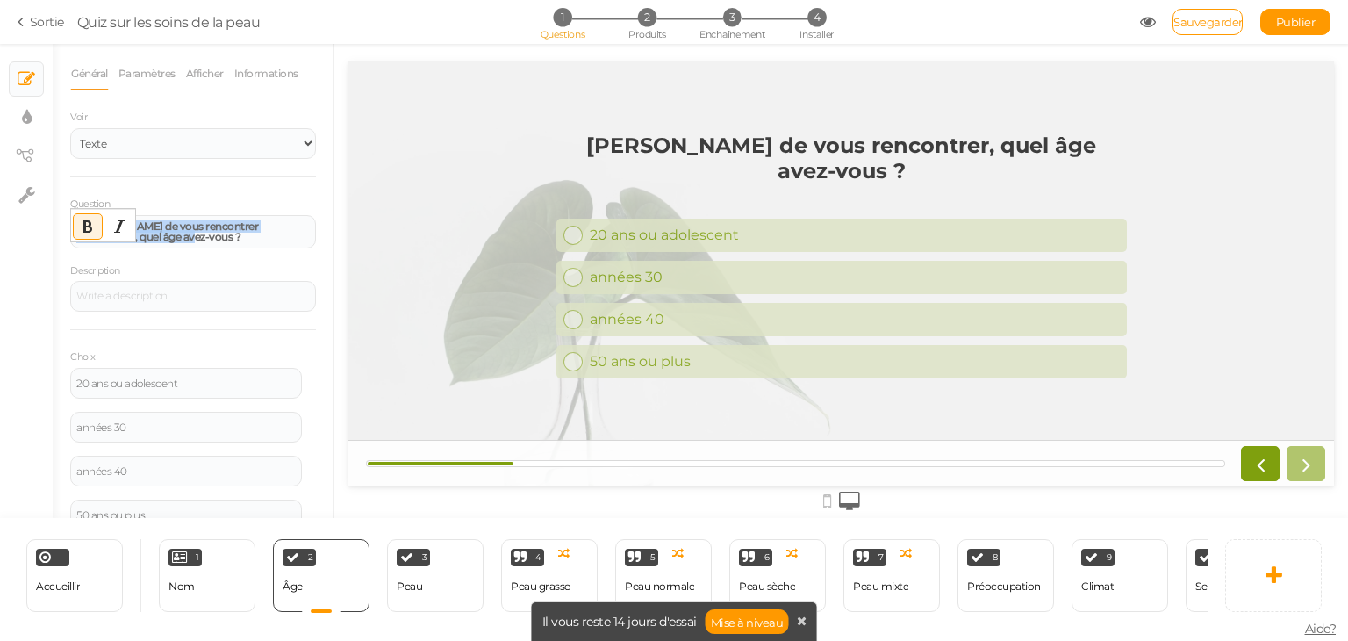
drag, startPoint x: 186, startPoint y: 271, endPoint x: 48, endPoint y: 261, distance: 138.2
click at [48, 261] on div "× Diapositives × Paramètres d'affichage × Voir l'arbre × Paramètres Général Par…" at bounding box center [674, 281] width 1348 height 474
copy font "[PERSON_NAME] de vous rencontrer %form:105%, quel âge avez-vous ?"
click at [179, 248] on div "[PERSON_NAME] de vous rencontrer %form:105%, quel âge avez-vous ?" at bounding box center [193, 231] width 246 height 33
drag, startPoint x: 179, startPoint y: 275, endPoint x: 68, endPoint y: 251, distance: 113.1
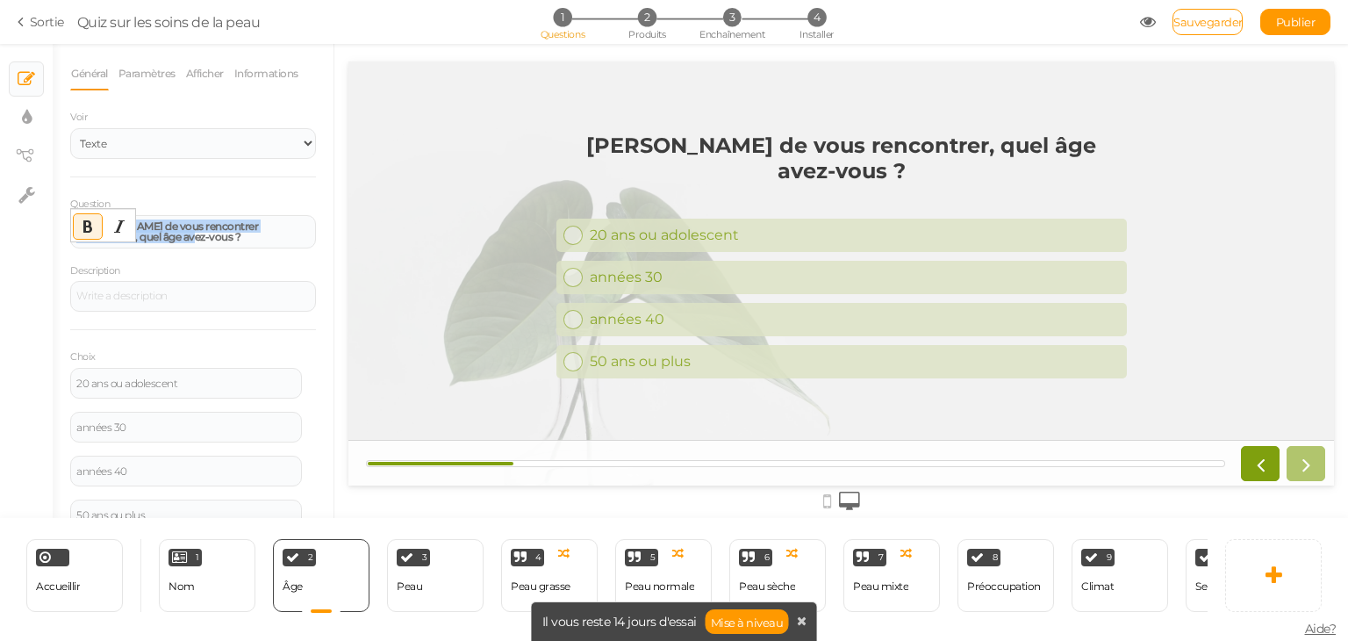
click at [68, 251] on div "Général Paramètres Afficher Informations Voir Texte Images Curseur Dérouler Que…" at bounding box center [193, 287] width 281 height 461
paste div
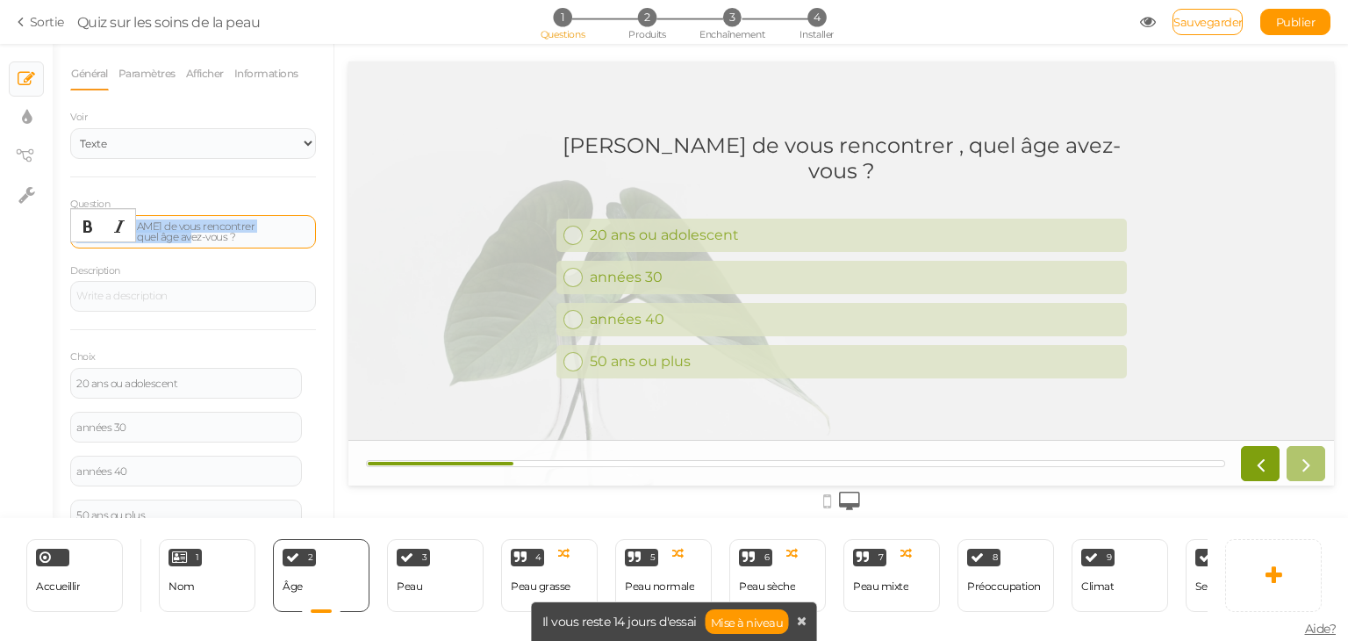
drag, startPoint x: 151, startPoint y: 279, endPoint x: 75, endPoint y: 260, distance: 77.9
click at [75, 248] on div "[PERSON_NAME] de vous rencontrer %form:105%, quel âge avez-vous ?" at bounding box center [193, 231] width 246 height 33
click at [82, 225] on icon "Audacieux" at bounding box center [88, 226] width 14 height 14
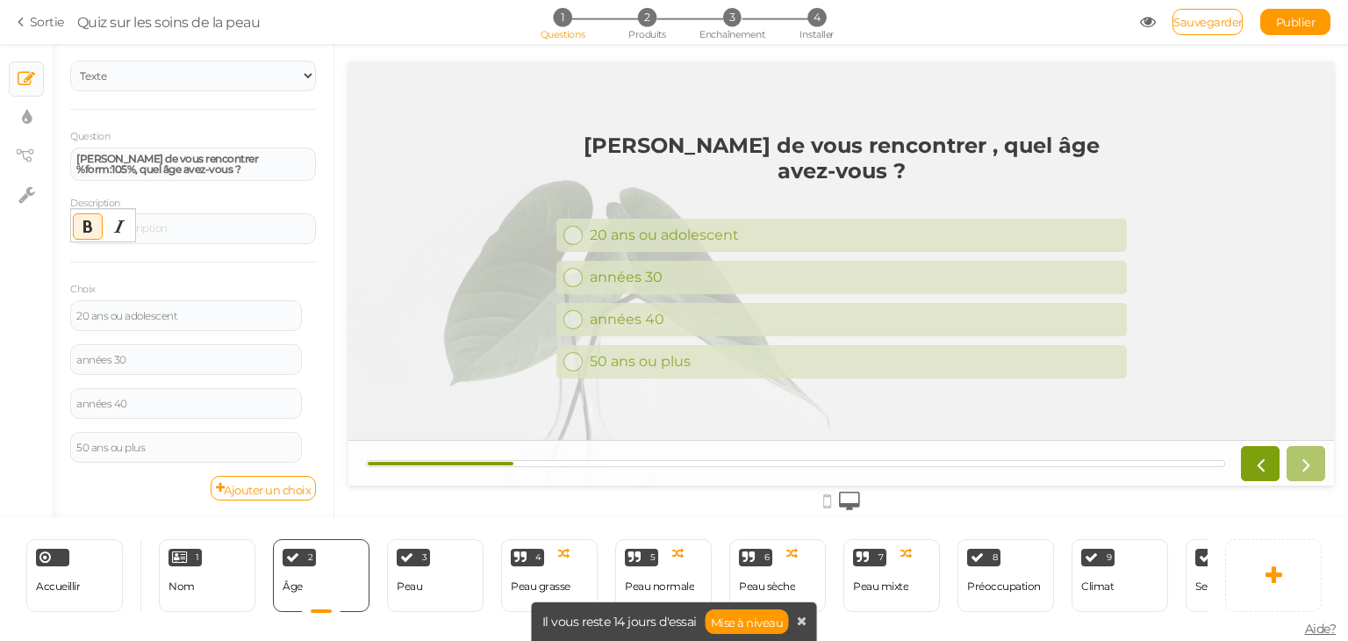
scroll to position [91, 0]
click at [195, 320] on div "20 ans ou adolescent" at bounding box center [185, 316] width 219 height 11
drag, startPoint x: 195, startPoint y: 320, endPoint x: 54, endPoint y: 335, distance: 142.1
click at [54, 335] on div "Général Paramètres Afficher Informations Voir Texte Images Curseur Dérouler Que…" at bounding box center [193, 287] width 281 height 461
copy font "20 ans ou adolescent"
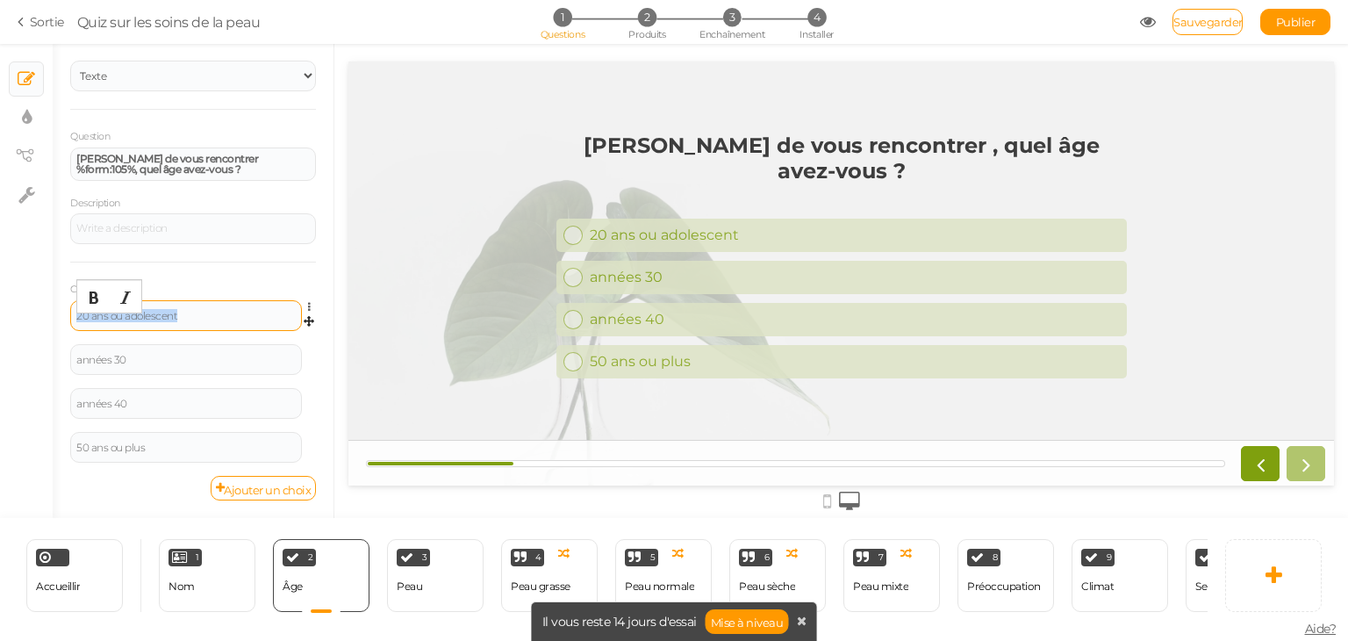
click at [183, 321] on div "20 ans ou adolescent" at bounding box center [185, 316] width 219 height 11
drag, startPoint x: 183, startPoint y: 325, endPoint x: 61, endPoint y: 329, distance: 122.1
click at [61, 329] on div "Général Paramètres Afficher Informations Voir Texte Images Curseur Dérouler Que…" at bounding box center [193, 287] width 281 height 461
paste div
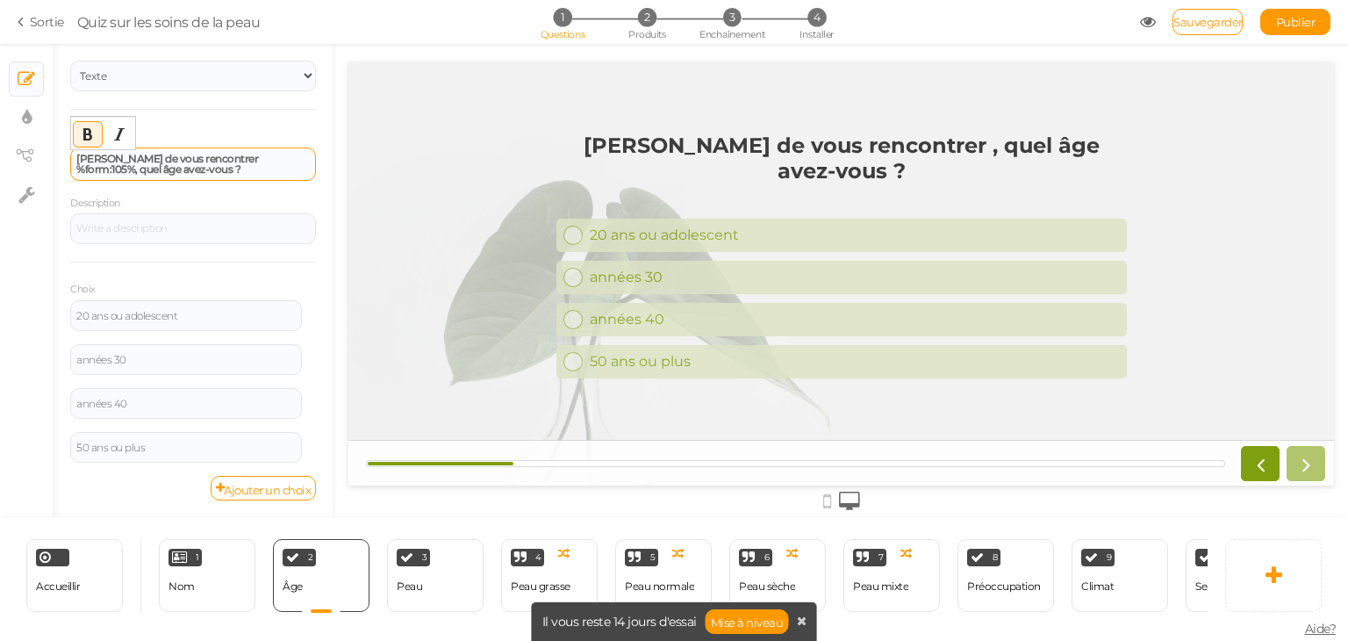
click at [98, 168] on strong "[PERSON_NAME] de vous rencontrer %form:105%, quel âge avez-vous ?" at bounding box center [167, 164] width 182 height 24
click at [96, 165] on strong "[PERSON_NAME] de vous rencontrer %form:105%, quel âge avez-vous ?" at bounding box center [167, 164] width 182 height 24
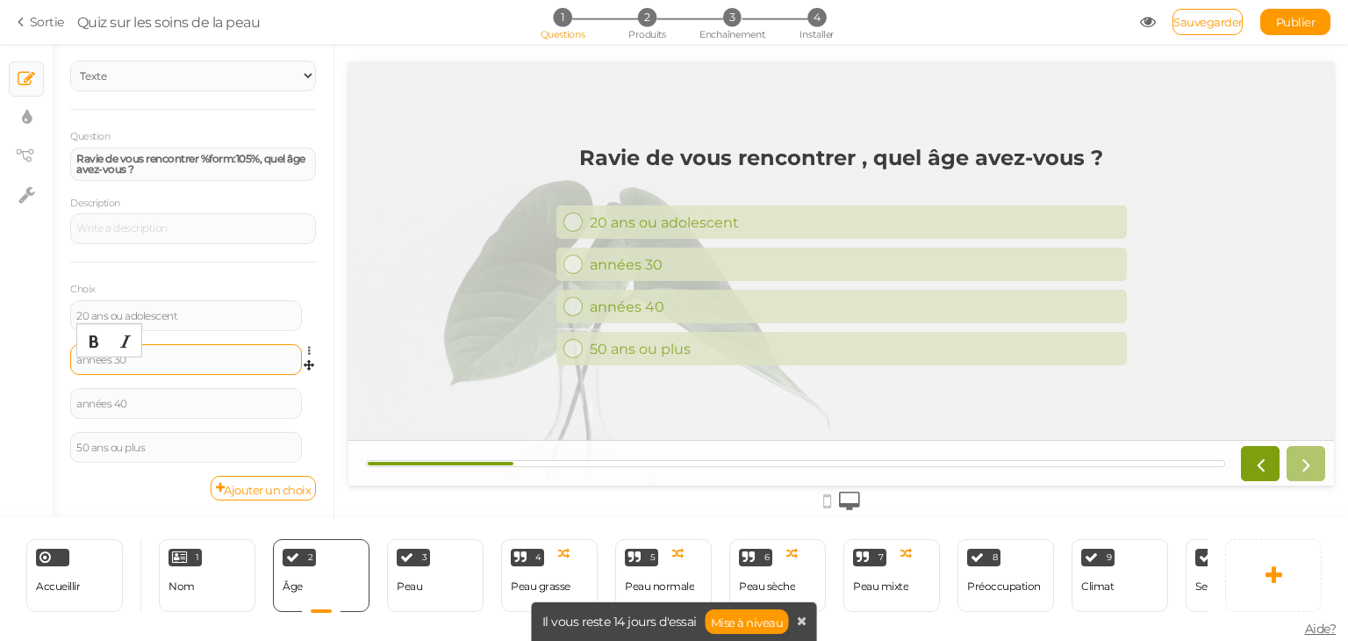
click at [140, 364] on div "années 30" at bounding box center [185, 360] width 219 height 11
drag, startPoint x: 140, startPoint y: 364, endPoint x: 33, endPoint y: 373, distance: 106.5
click at [33, 373] on div "× Diapositives × Paramètres d'affichage × Voir l'arbre × Paramètres Général Par…" at bounding box center [674, 281] width 1348 height 474
copy font "années 30"
click at [138, 365] on div "années 30" at bounding box center [185, 360] width 219 height 11
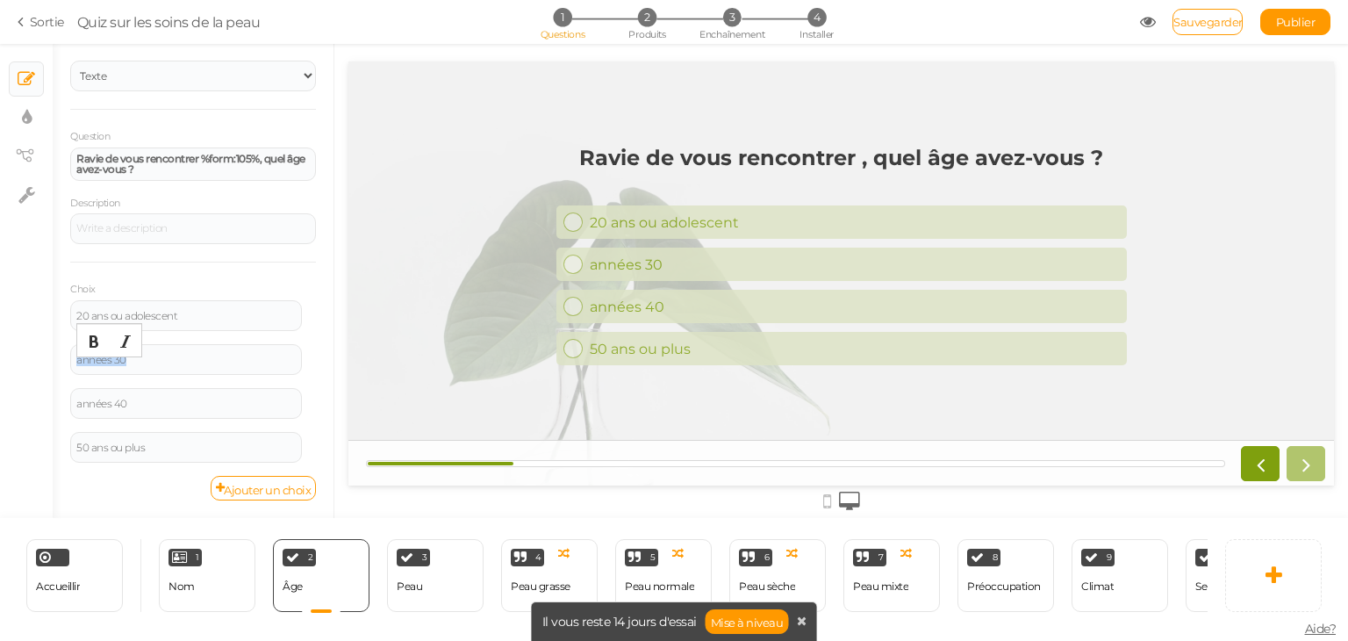
drag, startPoint x: 138, startPoint y: 369, endPoint x: 56, endPoint y: 374, distance: 81.8
click at [56, 374] on div "Général Paramètres Afficher Informations Voir Texte Images Curseur Dérouler Que…" at bounding box center [193, 287] width 281 height 461
paste div
drag, startPoint x: 133, startPoint y: 407, endPoint x: 35, endPoint y: 405, distance: 98.3
click at [35, 405] on div "× Diapositives × Paramètres d'affichage × Voir l'arbre × Paramètres Général Par…" at bounding box center [674, 281] width 1348 height 474
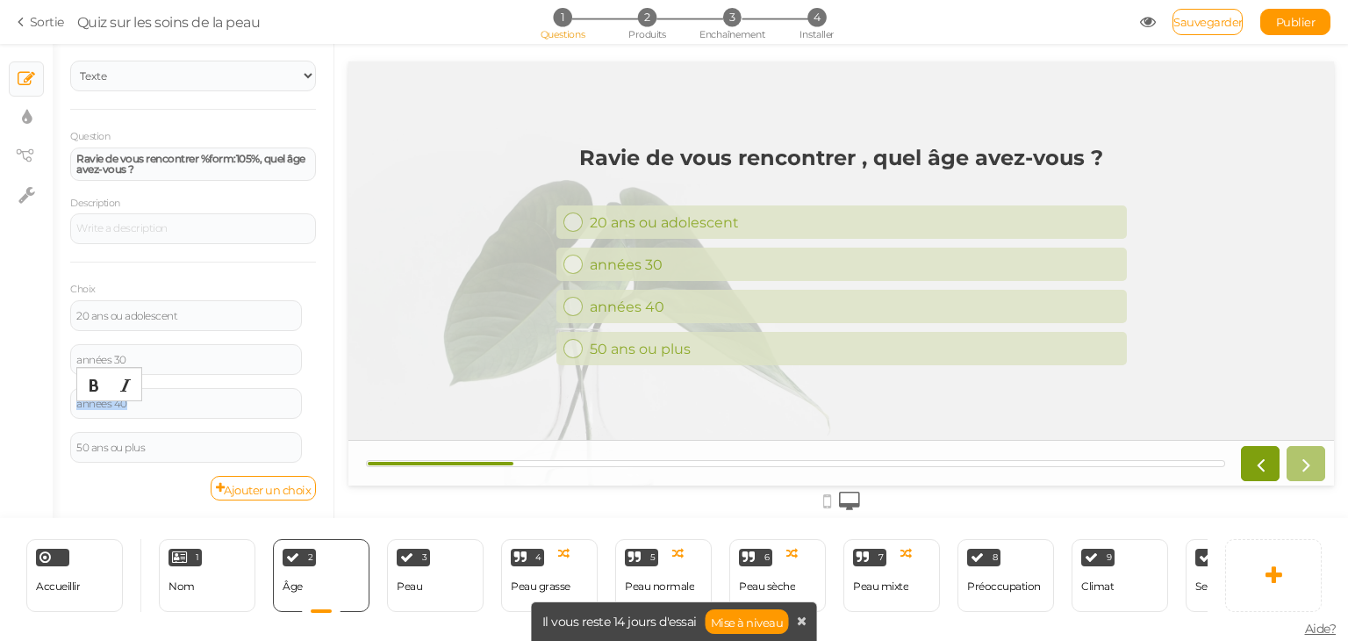
copy font "années 40"
click at [139, 409] on div "années 40" at bounding box center [185, 403] width 219 height 11
drag, startPoint x: 139, startPoint y: 415, endPoint x: 41, endPoint y: 418, distance: 97.4
click at [42, 419] on div "× Diapositives × Paramètres d'affichage × Voir l'arbre × Paramètres Général Par…" at bounding box center [674, 281] width 1348 height 474
paste div
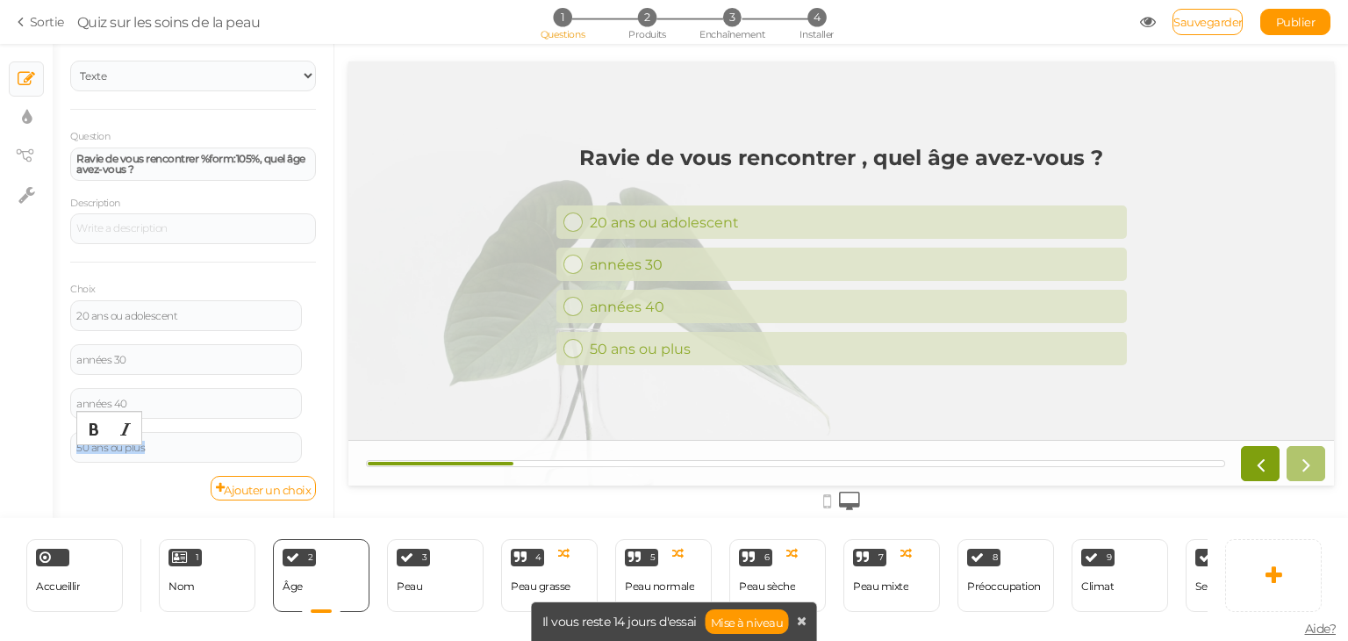
drag, startPoint x: 149, startPoint y: 454, endPoint x: 35, endPoint y: 461, distance: 114.3
click at [35, 461] on div "× Diapositives × Paramètres d'affichage × Voir l'arbre × Paramètres Général Par…" at bounding box center [674, 281] width 1348 height 474
click at [161, 453] on div "50 ans ou plus" at bounding box center [185, 447] width 219 height 11
drag, startPoint x: 161, startPoint y: 457, endPoint x: 23, endPoint y: 455, distance: 137.8
click at [23, 455] on div "× Diapositives × Paramètres d'affichage × Voir l'arbre × Paramètres Général Par…" at bounding box center [674, 281] width 1348 height 474
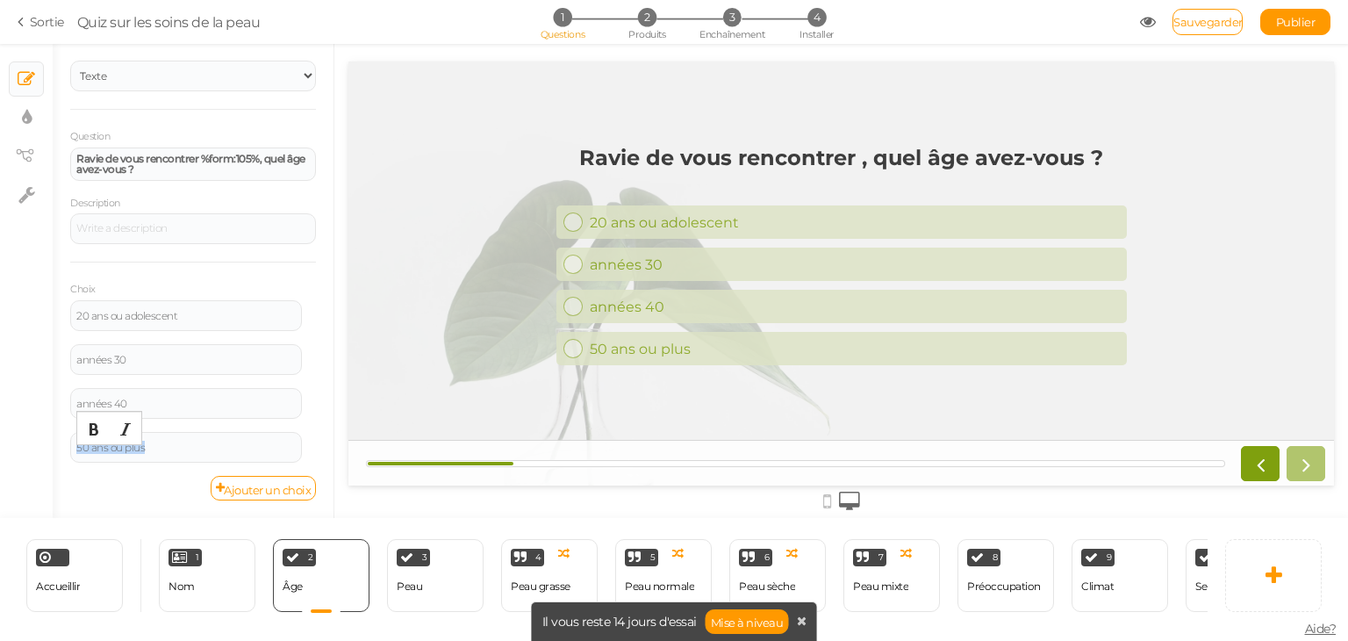
paste div
click at [412, 581] on font "Peau" at bounding box center [409, 585] width 25 height 13
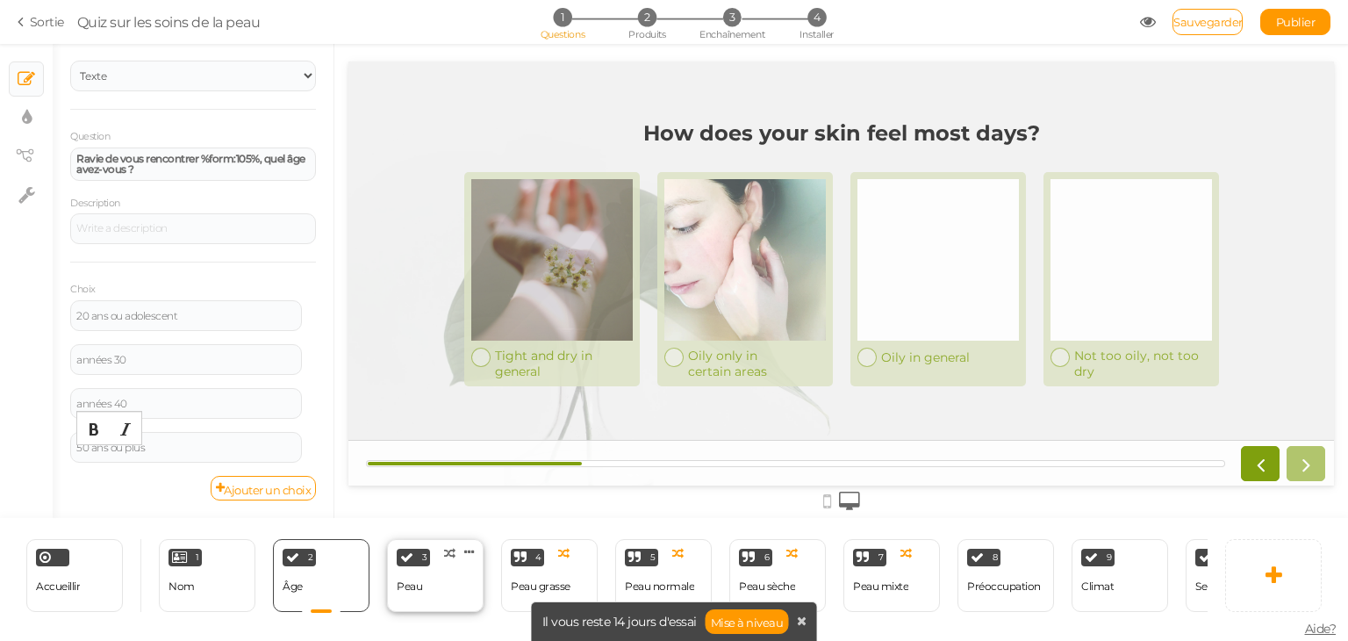
select select "2"
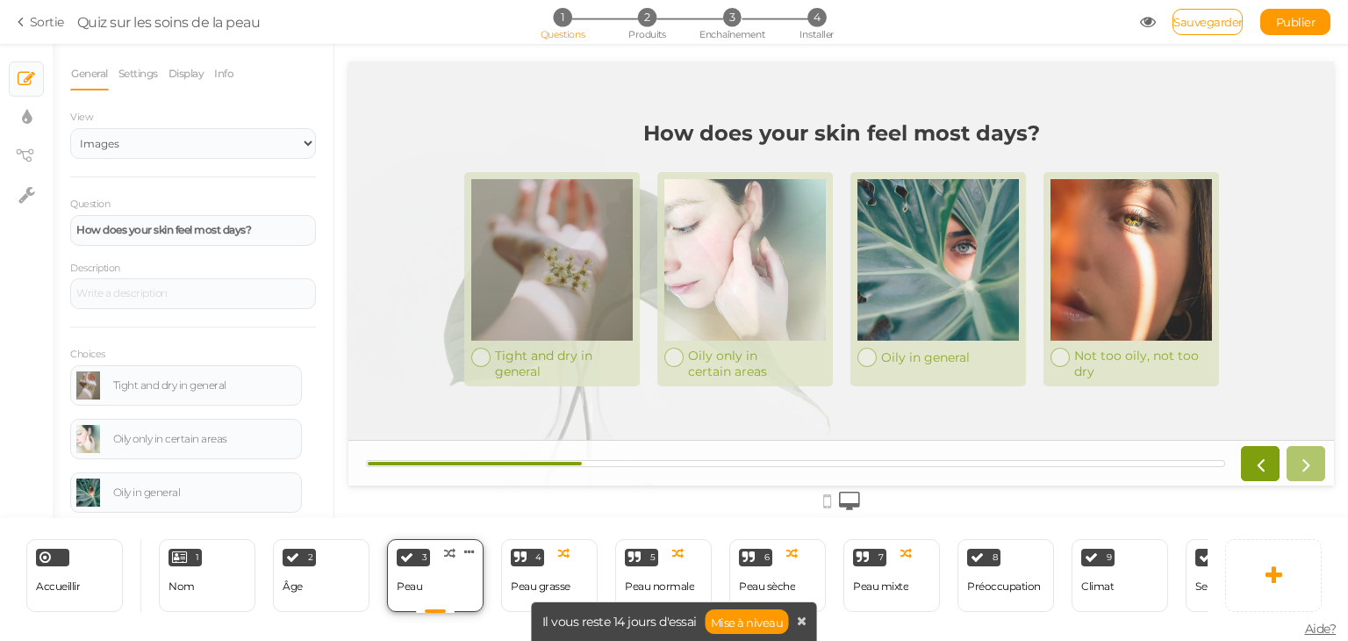
scroll to position [0, 0]
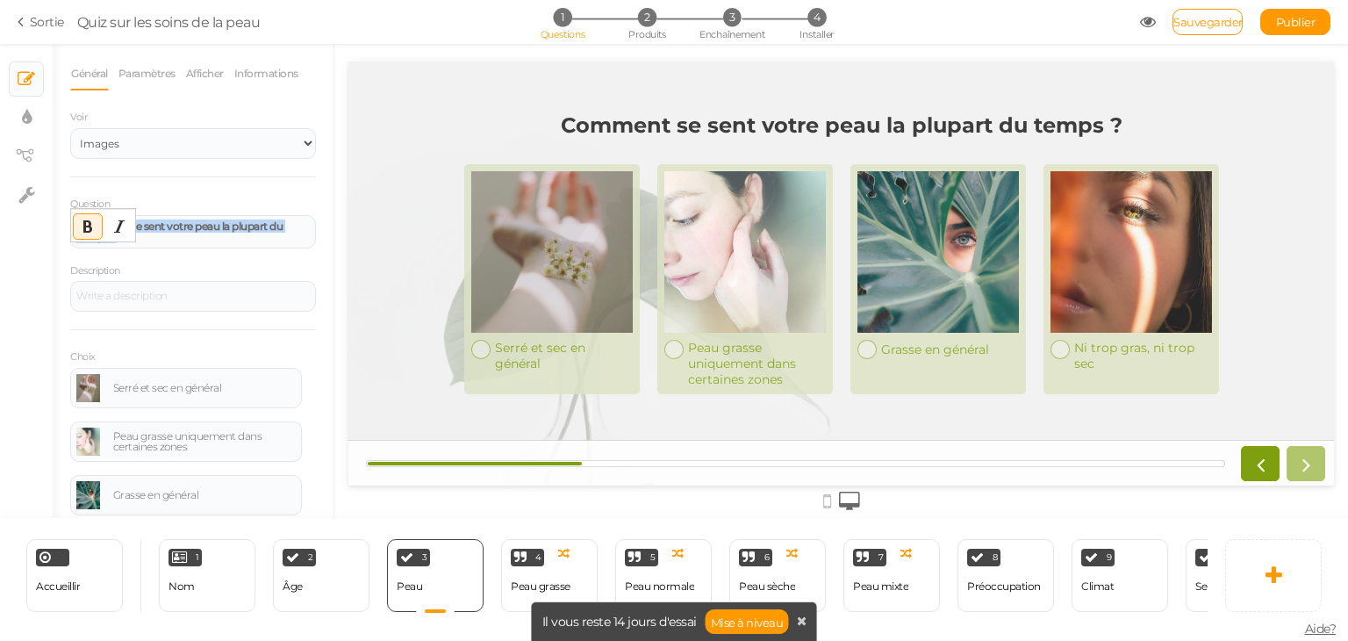
drag, startPoint x: 121, startPoint y: 271, endPoint x: 63, endPoint y: 262, distance: 58.7
click at [63, 262] on div "Général Paramètres Afficher Informations Voir Texte Images Curseur Dérouler Que…" at bounding box center [193, 287] width 281 height 461
click at [143, 243] on font "Comment se sent votre peau la plupart du temps ?" at bounding box center [179, 231] width 206 height 24
drag, startPoint x: 127, startPoint y: 268, endPoint x: 72, endPoint y: 254, distance: 57.0
click at [72, 248] on div "Comment se sent votre peau la plupart du temps ?" at bounding box center [193, 231] width 246 height 33
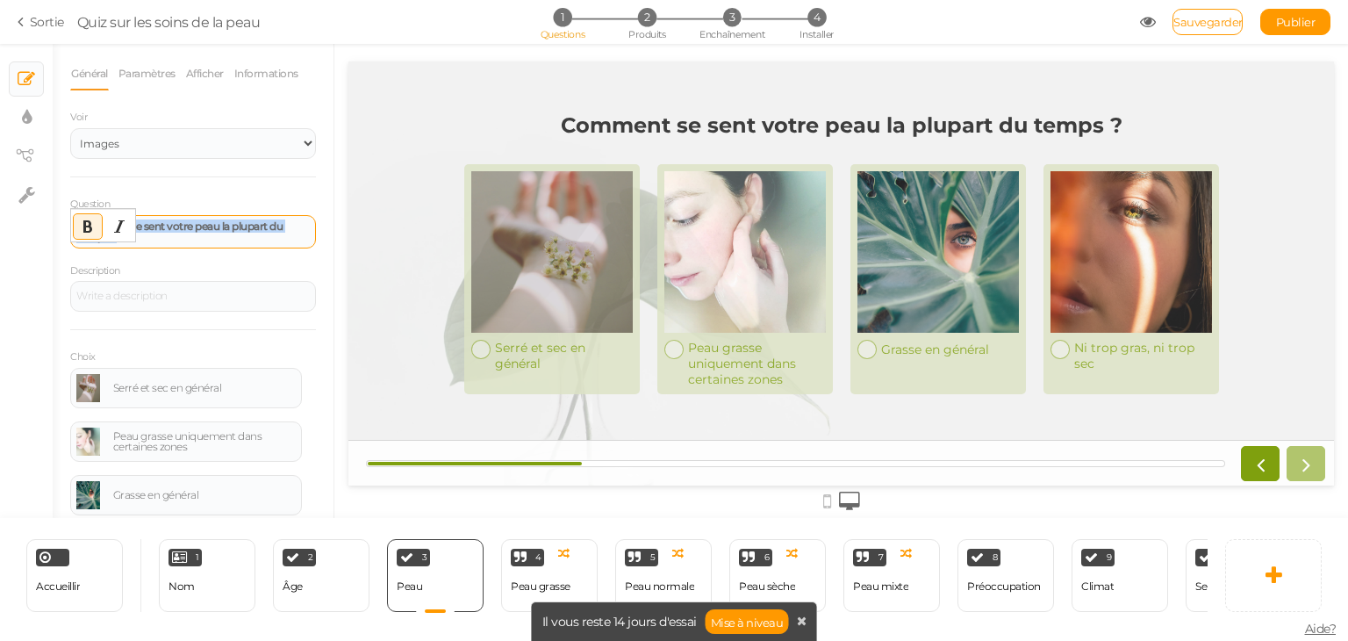
paste div
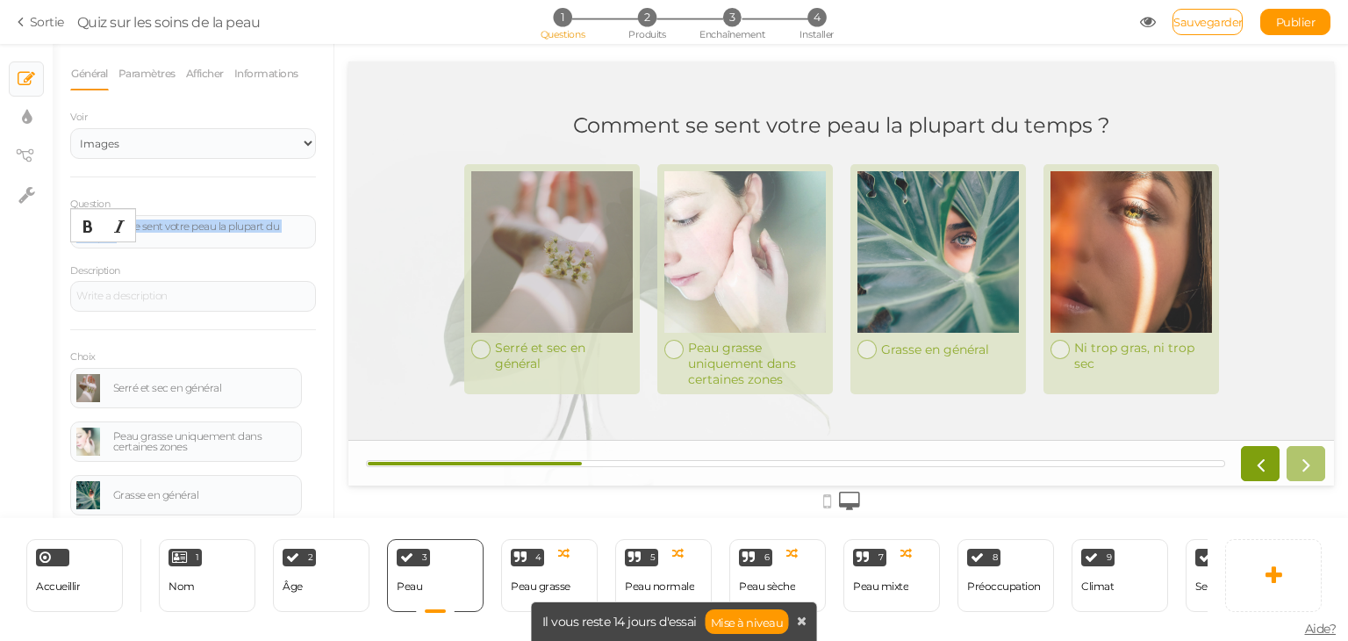
drag, startPoint x: 118, startPoint y: 275, endPoint x: 68, endPoint y: 261, distance: 51.1
click at [68, 261] on div "Général Paramètres Afficher Informations Voir Texte Images Curseur Dérouler Que…" at bounding box center [193, 287] width 281 height 461
click at [86, 233] on button "Audacieux" at bounding box center [88, 226] width 28 height 25
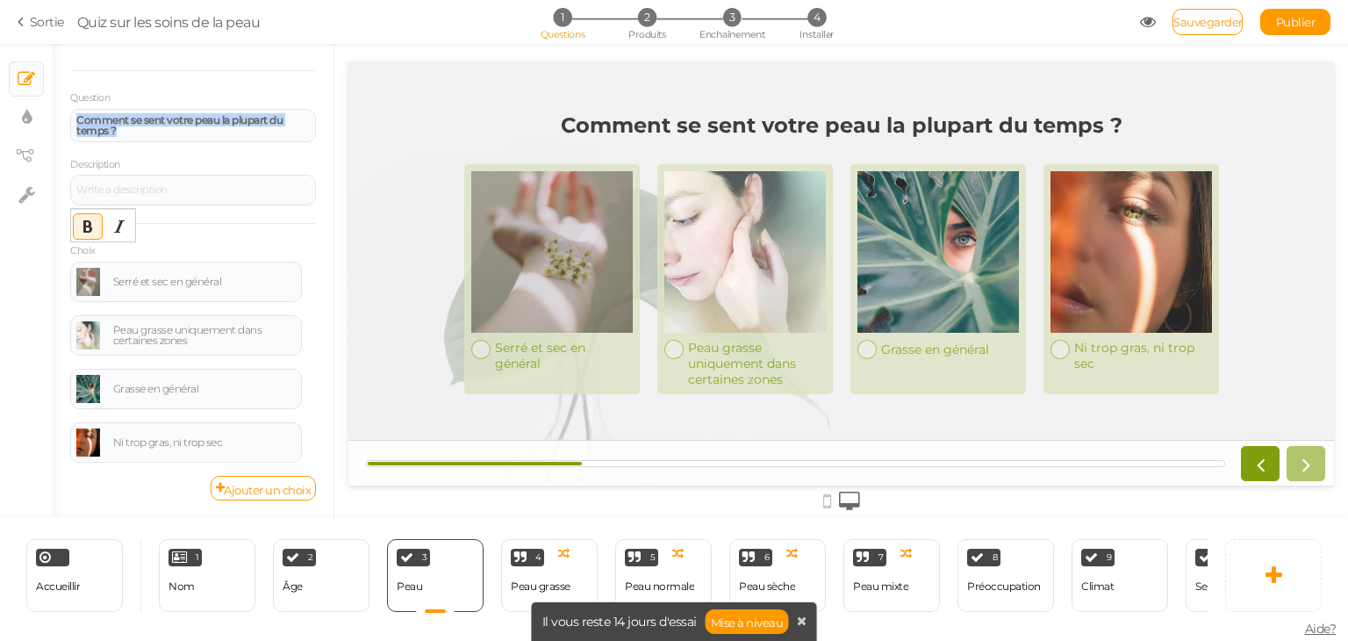
scroll to position [135, 0]
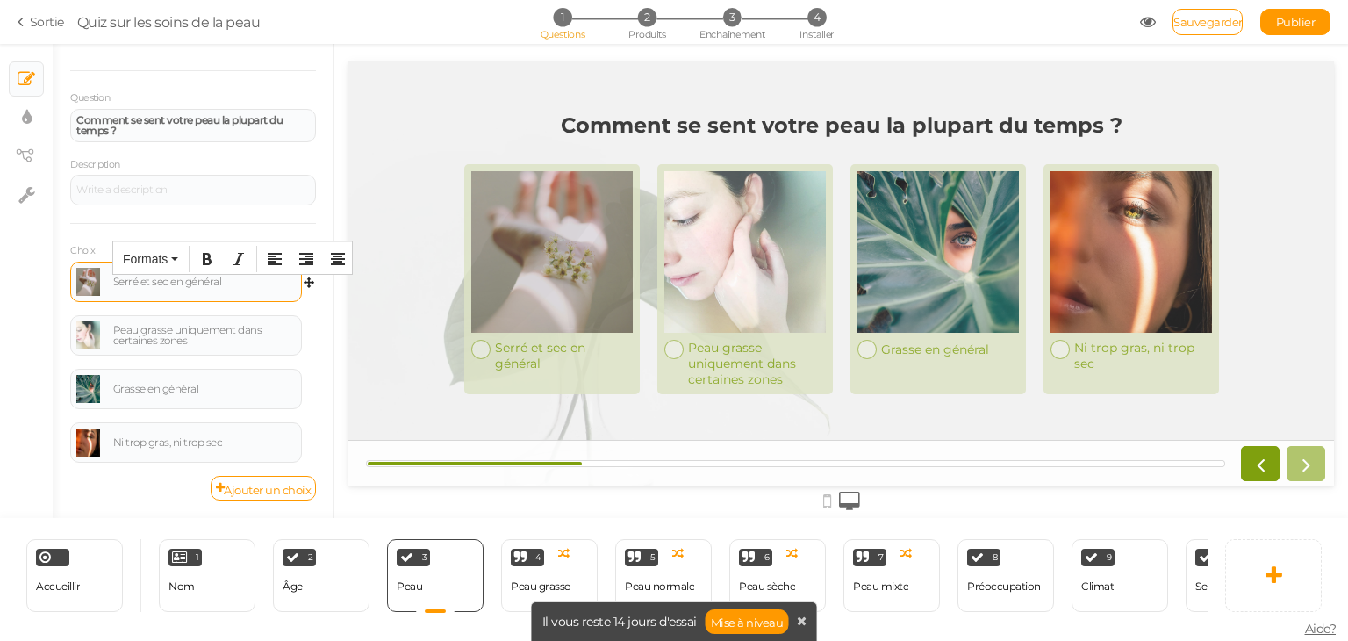
click at [220, 288] on font "Serré et sec en général" at bounding box center [167, 281] width 109 height 13
drag, startPoint x: 228, startPoint y: 288, endPoint x: 115, endPoint y: 290, distance: 113.2
click at [115, 287] on div "Serré et sec en général" at bounding box center [204, 281] width 183 height 11
paste div
click at [204, 346] on div "Peau grasse uniquement dans certaines zones" at bounding box center [204, 335] width 183 height 21
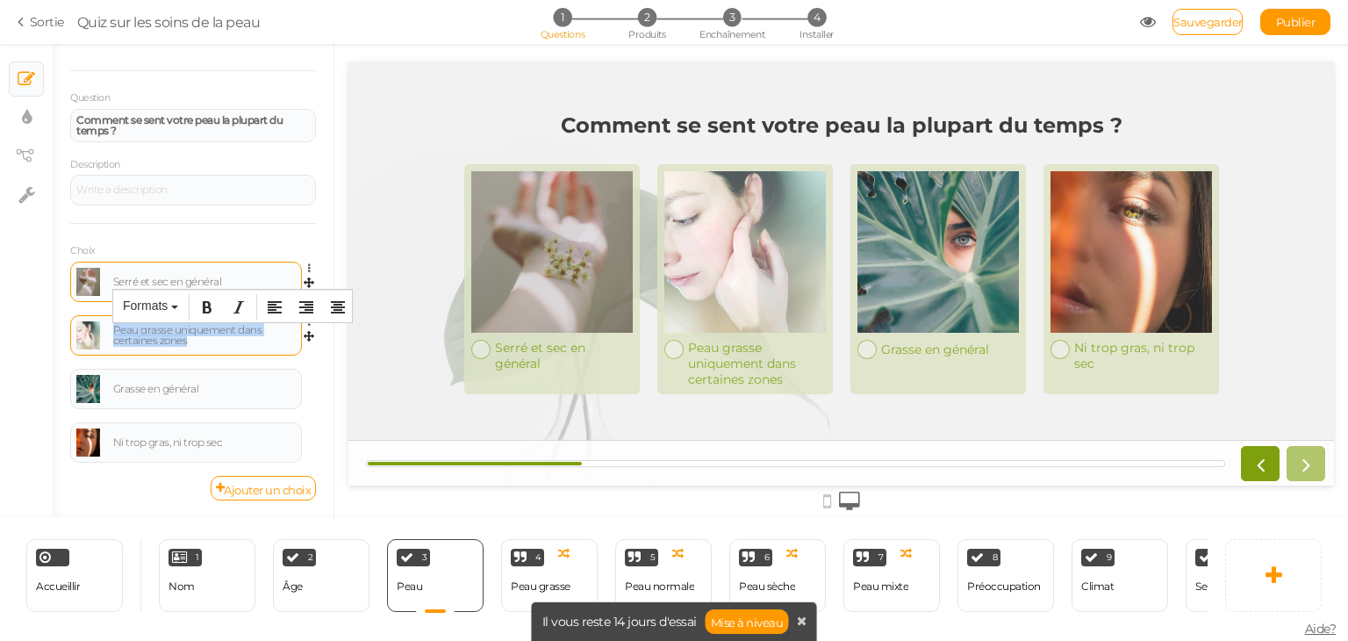
drag, startPoint x: 195, startPoint y: 347, endPoint x: 108, endPoint y: 333, distance: 87.9
click at [108, 333] on div "Peau grasse uniquement dans certaines zones" at bounding box center [185, 335] width 219 height 28
paste div
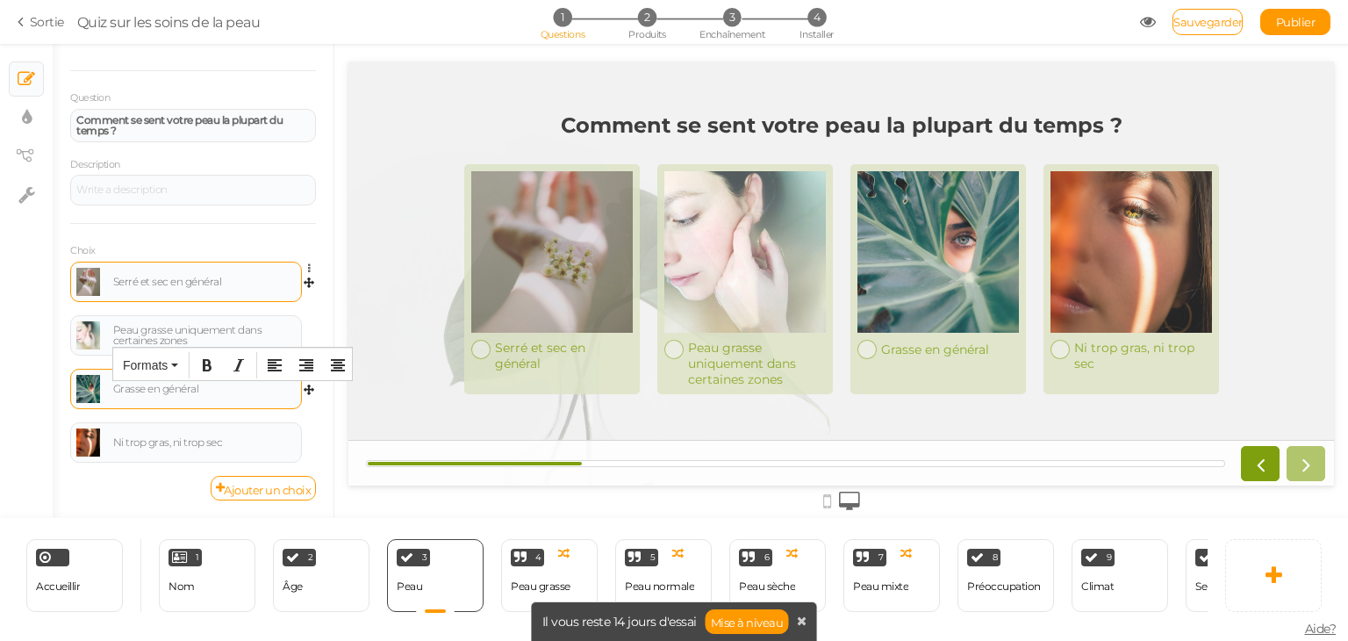
click at [207, 387] on div "Grasse en général" at bounding box center [204, 388] width 183 height 11
drag, startPoint x: 207, startPoint y: 387, endPoint x: 104, endPoint y: 390, distance: 102.7
click at [104, 390] on div "Grasse en général" at bounding box center [185, 389] width 219 height 28
paste div
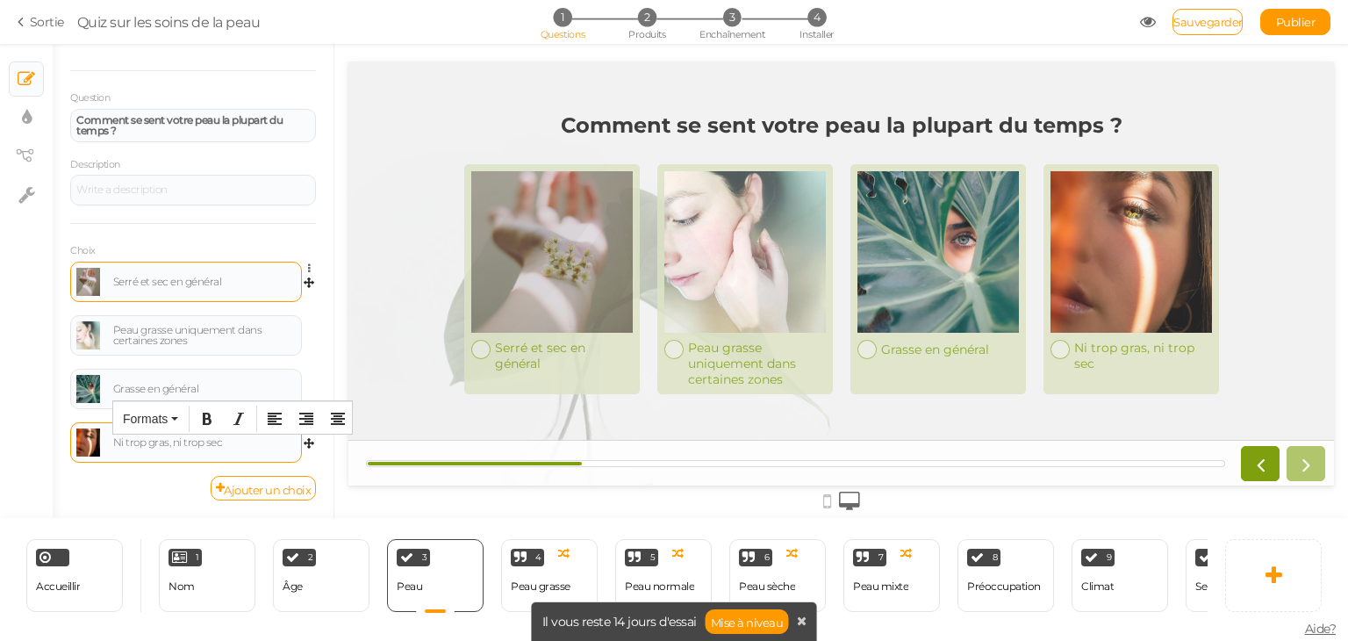
click at [234, 441] on div "Ni trop gras, ni trop sec" at bounding box center [204, 442] width 183 height 11
drag, startPoint x: 234, startPoint y: 441, endPoint x: 105, endPoint y: 439, distance: 129.0
click at [105, 439] on div "Ni trop gras, ni trop sec" at bounding box center [185, 442] width 219 height 28
paste div
click at [527, 579] on font "Peau grasse" at bounding box center [541, 585] width 60 height 13
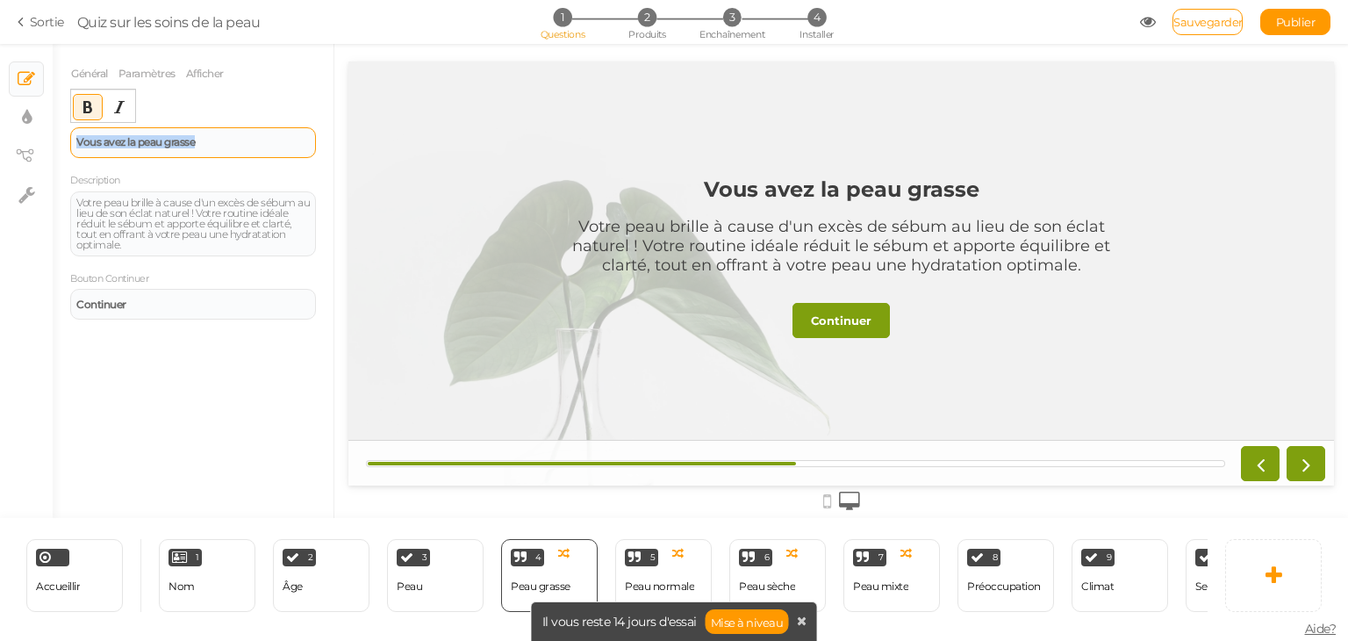
drag, startPoint x: 225, startPoint y: 136, endPoint x: 75, endPoint y: 147, distance: 150.5
click at [75, 147] on div "Vous avez la peau grasse" at bounding box center [193, 142] width 246 height 31
paste div
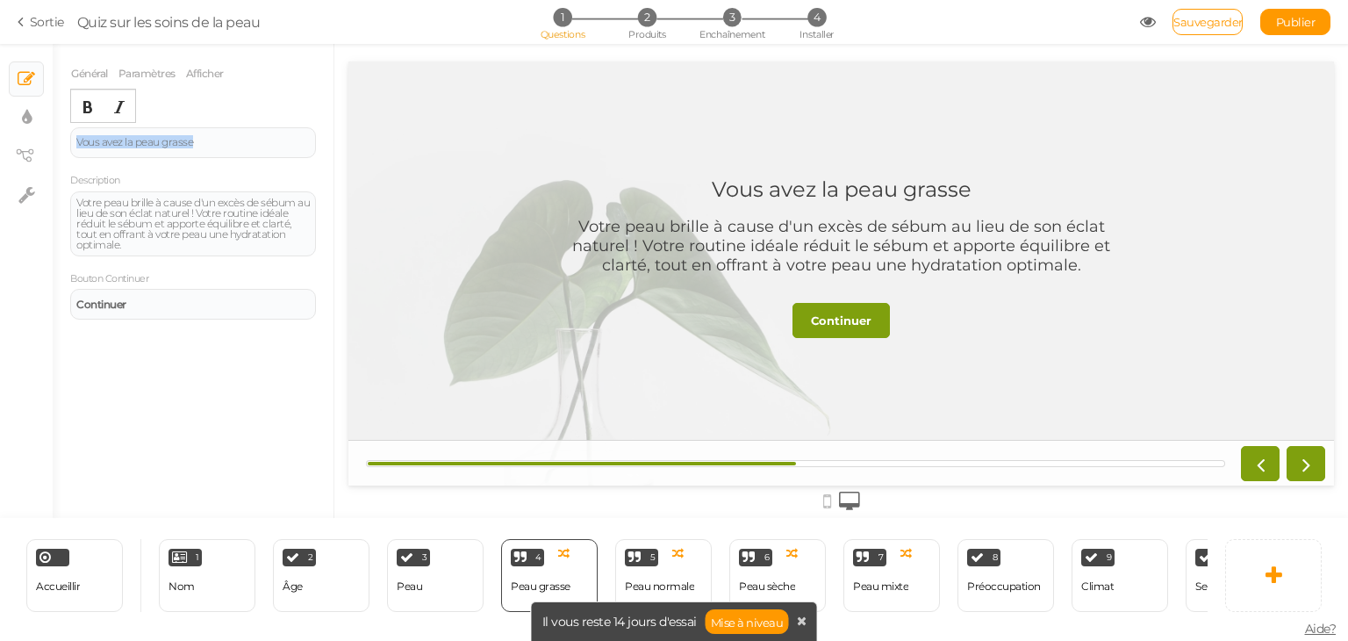
drag, startPoint x: 200, startPoint y: 143, endPoint x: 58, endPoint y: 157, distance: 142.9
click at [57, 158] on div "Général Paramètres Afficher Retour Vous avez la peau grasse Description Votre p…" at bounding box center [193, 287] width 281 height 461
click at [82, 111] on icon "Audacieux" at bounding box center [88, 107] width 14 height 14
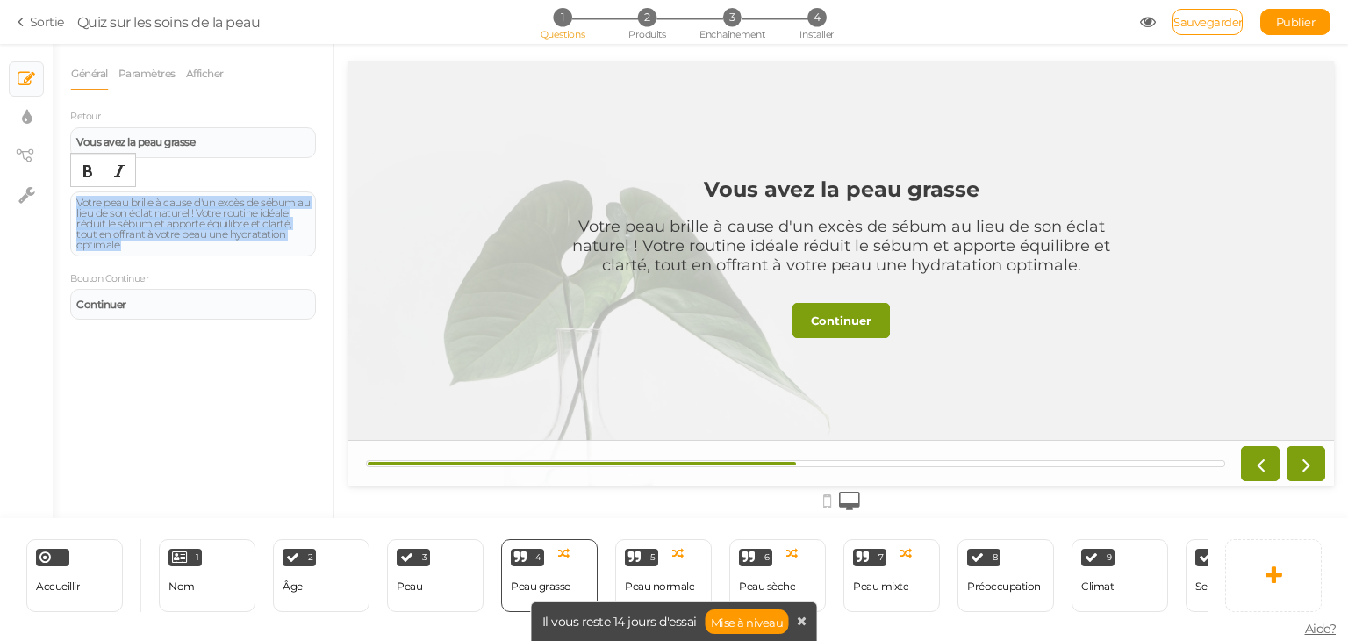
drag, startPoint x: 128, startPoint y: 245, endPoint x: 62, endPoint y: 189, distance: 86.5
click at [62, 189] on div "Général Paramètres Afficher Retour Vous avez la peau grasse Description Votre p…" at bounding box center [193, 287] width 281 height 461
paste div
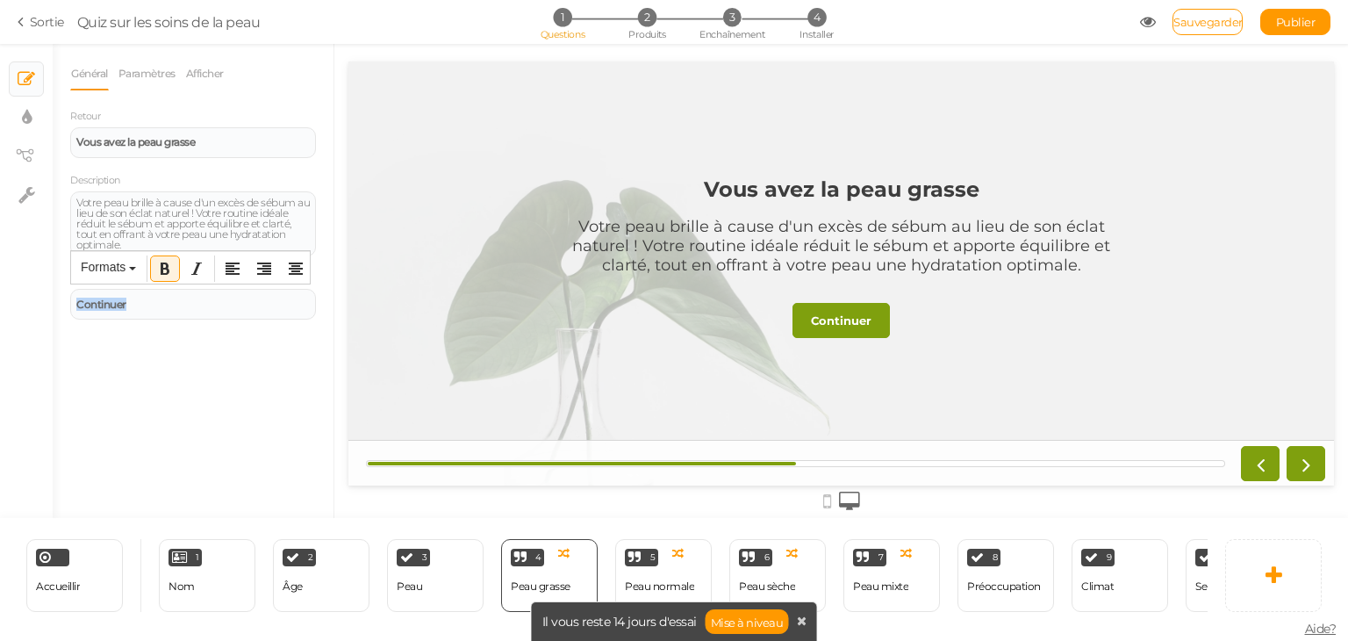
drag, startPoint x: 157, startPoint y: 299, endPoint x: 42, endPoint y: 310, distance: 115.4
click at [42, 310] on div "× Diapositives × Paramètres d'affichage × Voir l'arbre × Paramètres Général Par…" at bounding box center [674, 281] width 1348 height 474
paste div
drag, startPoint x: 131, startPoint y: 307, endPoint x: 70, endPoint y: 305, distance: 60.6
click at [70, 305] on div "Continuer" at bounding box center [193, 304] width 246 height 31
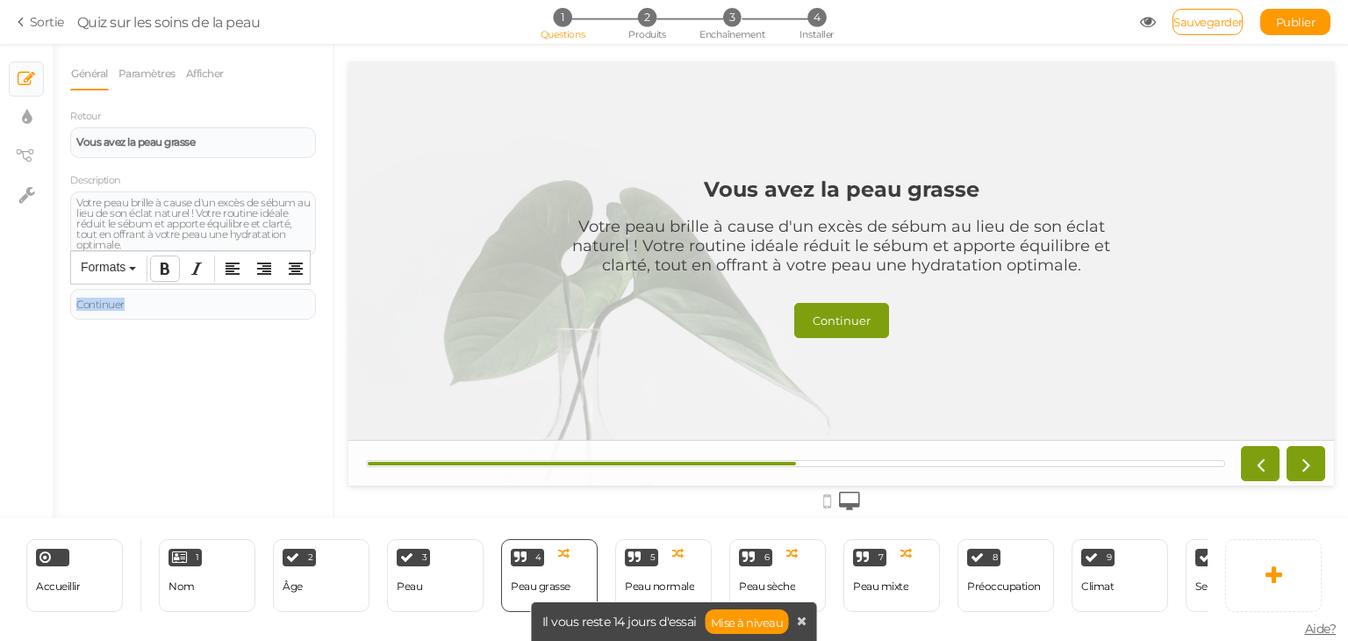
click at [168, 268] on icon "Audacieux" at bounding box center [165, 269] width 14 height 14
click at [644, 579] on font "Peau normale" at bounding box center [659, 585] width 69 height 13
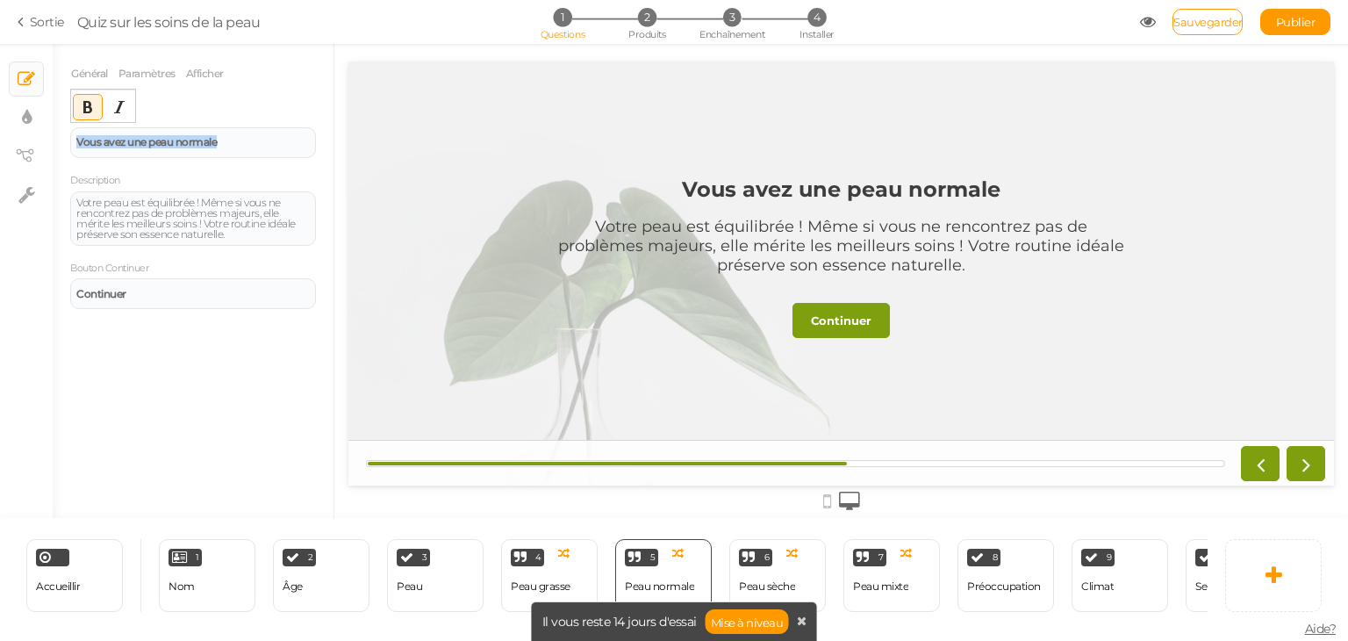
drag, startPoint x: 232, startPoint y: 148, endPoint x: 65, endPoint y: 152, distance: 166.8
click at [65, 152] on div "Général Paramètres Afficher Retour Vous avez une peau normale Description Votre…" at bounding box center [193, 287] width 281 height 461
paste div
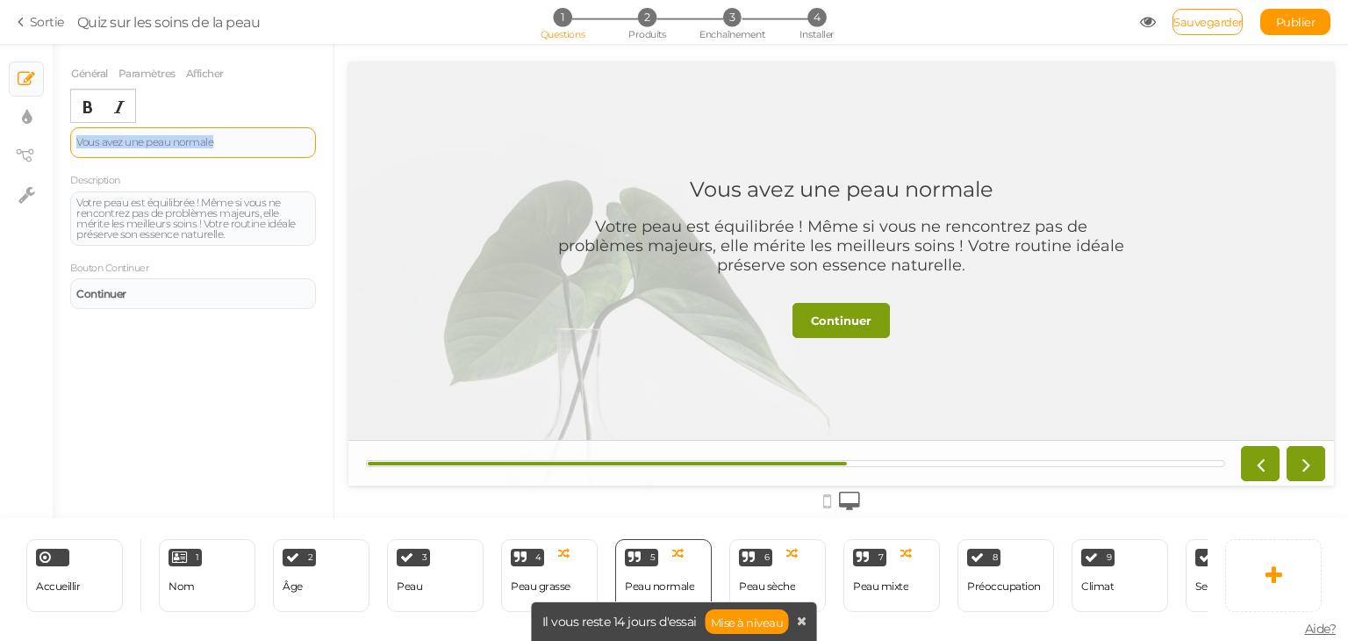
drag, startPoint x: 226, startPoint y: 142, endPoint x: 71, endPoint y: 154, distance: 154.9
click at [71, 154] on div "Vous avez une peau normale" at bounding box center [193, 142] width 246 height 31
click at [82, 104] on icon "Audacieux" at bounding box center [88, 107] width 14 height 14
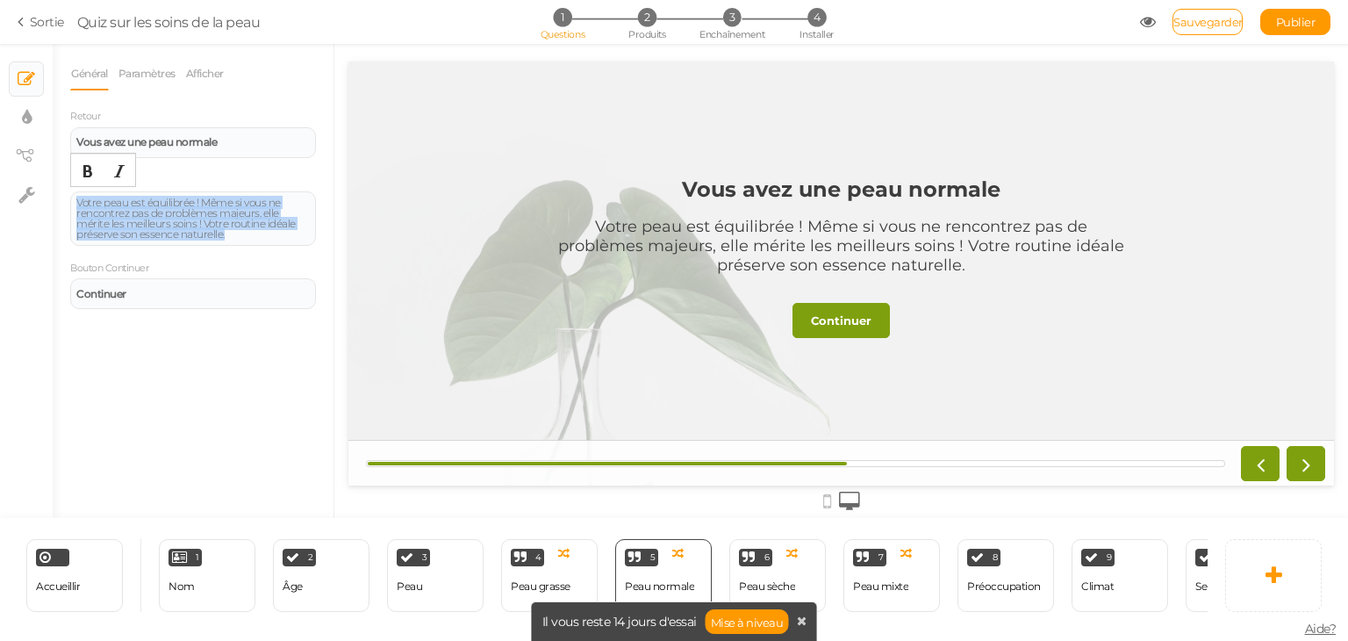
drag, startPoint x: 235, startPoint y: 229, endPoint x: 67, endPoint y: 204, distance: 170.3
click at [67, 204] on div "Général Paramètres Afficher Retour Vous avez une peau normale Description Votre…" at bounding box center [193, 287] width 281 height 461
paste div
click at [750, 588] on div "Peau sèche" at bounding box center [767, 586] width 56 height 31
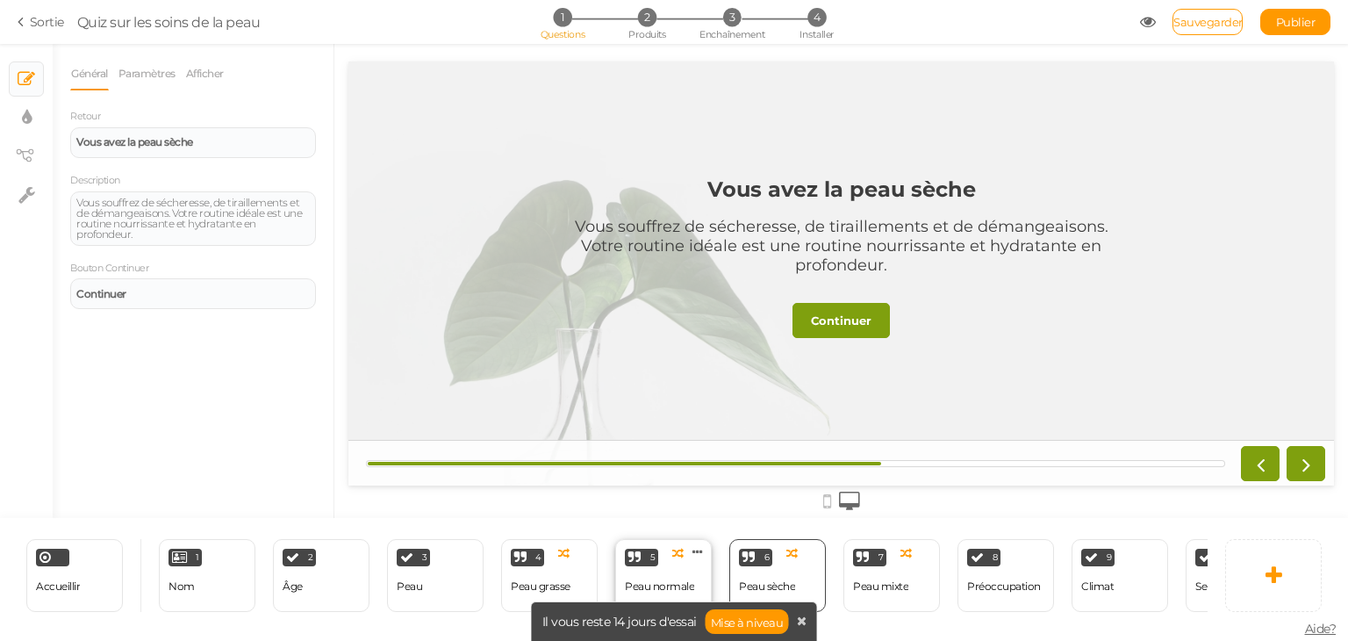
click at [674, 587] on div "Peau normale" at bounding box center [659, 586] width 69 height 31
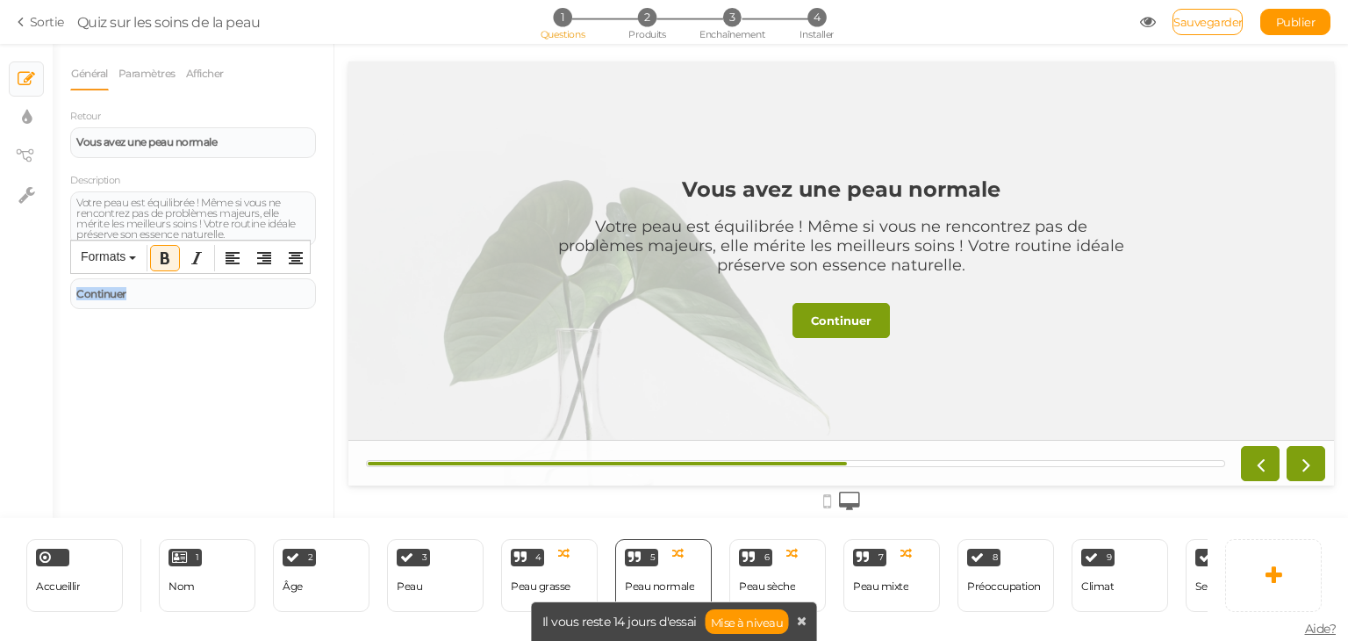
drag, startPoint x: 148, startPoint y: 290, endPoint x: 38, endPoint y: 312, distance: 112.7
click at [38, 312] on div "× Diapositives × Paramètres d'affichage × Voir l'arbre × Paramètres Général Par…" at bounding box center [674, 281] width 1348 height 474
paste div
drag, startPoint x: 151, startPoint y: 297, endPoint x: 42, endPoint y: 306, distance: 109.2
click at [42, 306] on div "× Diapositives × Paramètres d'affichage × Voir l'arbre × Paramètres Général Par…" at bounding box center [674, 281] width 1348 height 474
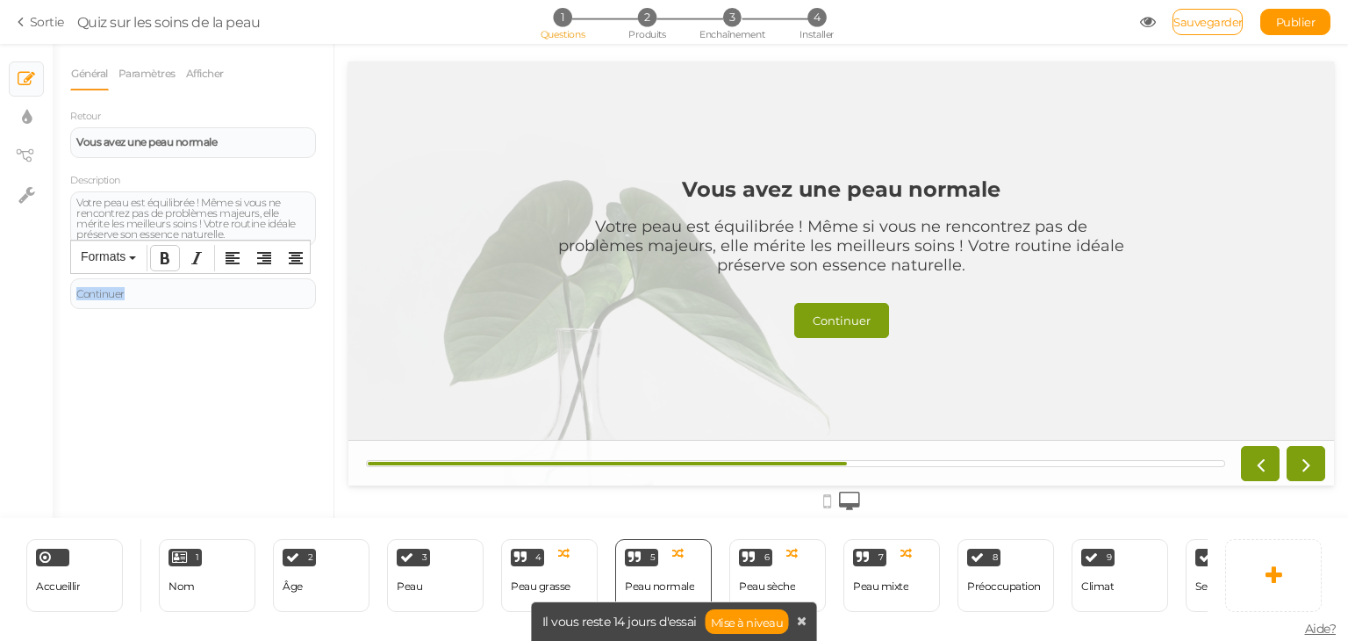
click at [168, 264] on icon "Audacieux" at bounding box center [165, 258] width 14 height 14
click at [773, 571] on div "Peau sèche" at bounding box center [767, 586] width 56 height 31
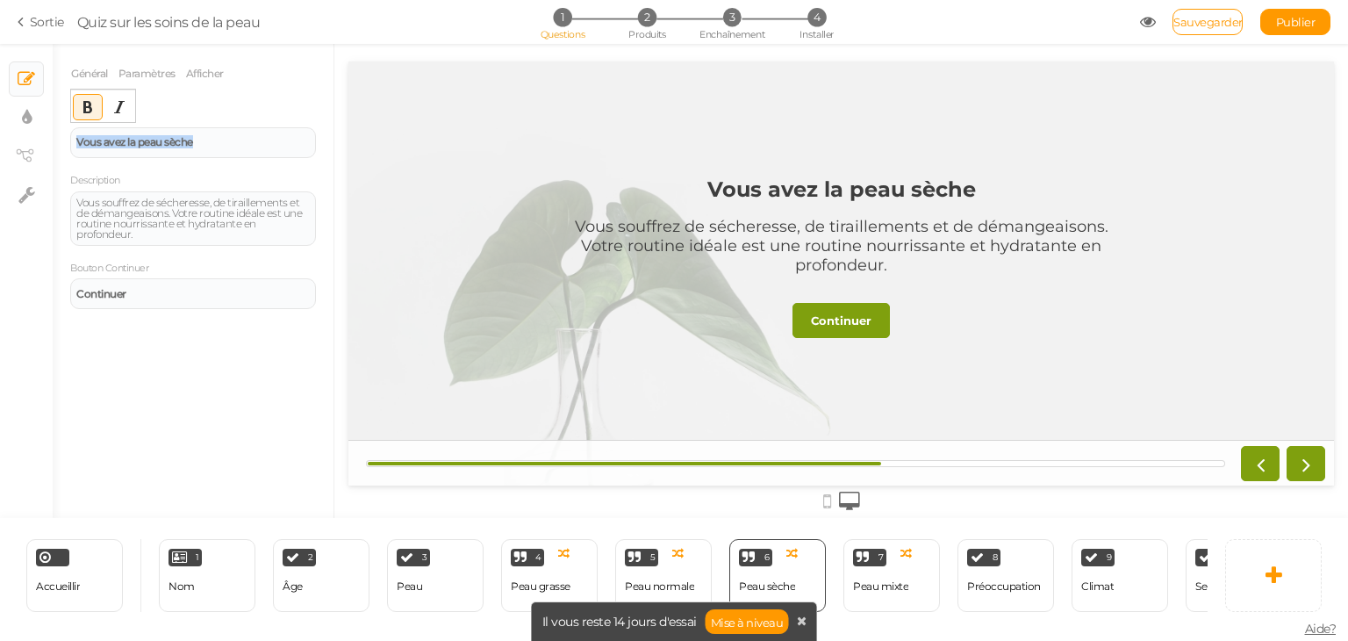
drag, startPoint x: 207, startPoint y: 143, endPoint x: 14, endPoint y: 146, distance: 193.1
click at [14, 146] on div "× Diapositives × Paramètres d'affichage × Voir l'arbre × Paramètres Général Par…" at bounding box center [674, 281] width 1348 height 474
paste div
drag, startPoint x: 194, startPoint y: 143, endPoint x: 72, endPoint y: 158, distance: 122.9
click at [72, 159] on div "Retour Vous avez la peau sèche Description Vous souffrez de sécheresse, de tira…" at bounding box center [193, 208] width 246 height 202
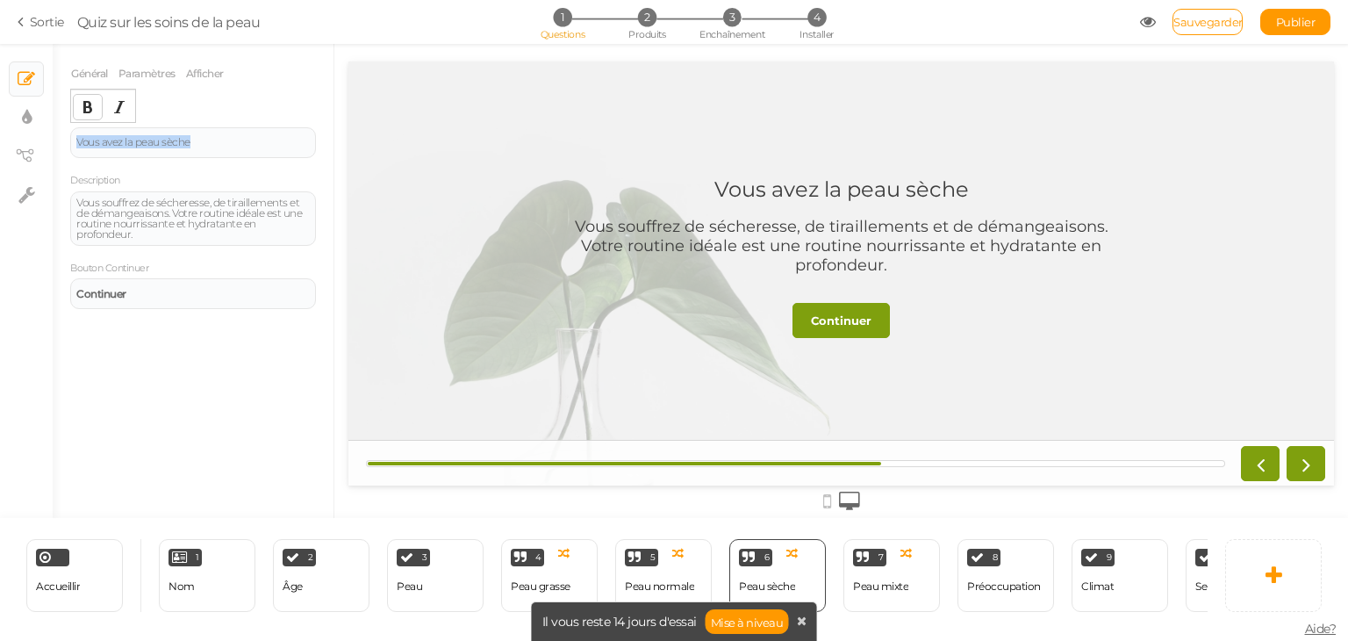
click at [85, 104] on icon "Audacieux" at bounding box center [88, 107] width 14 height 14
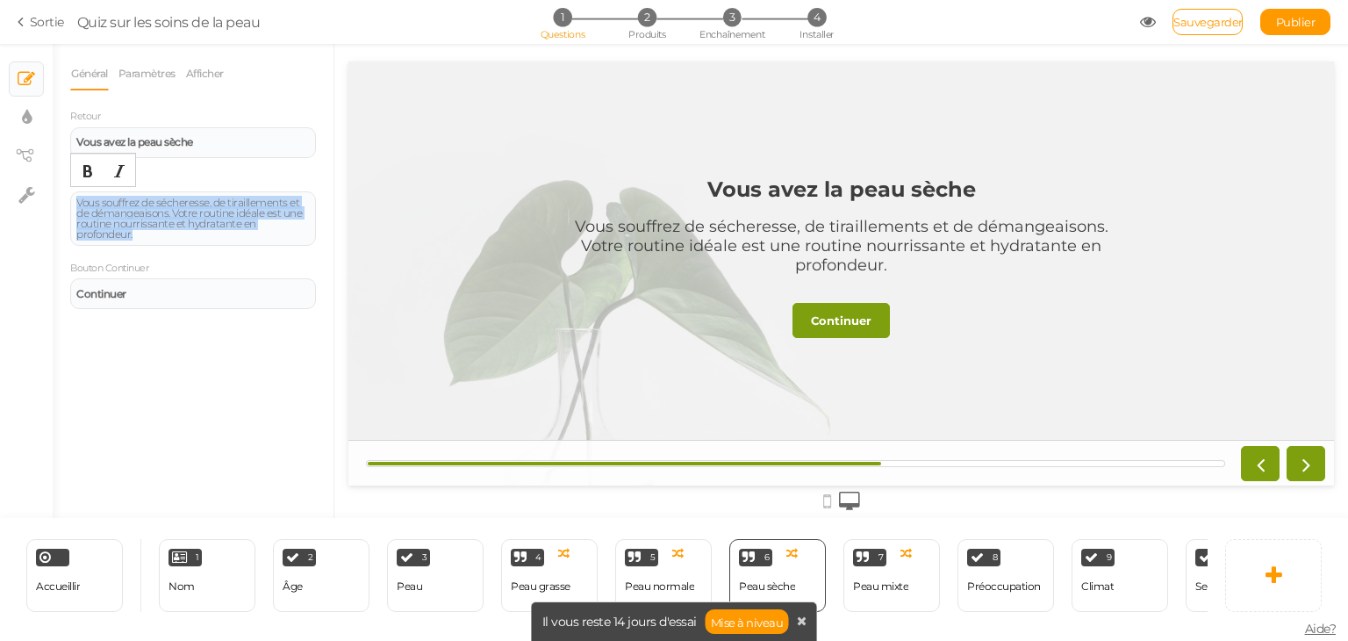
drag, startPoint x: 134, startPoint y: 233, endPoint x: 47, endPoint y: 203, distance: 91.9
click at [47, 203] on div "× Diapositives × Paramètres d'affichage × Voir l'arbre × Paramètres Général Par…" at bounding box center [674, 281] width 1348 height 474
paste div
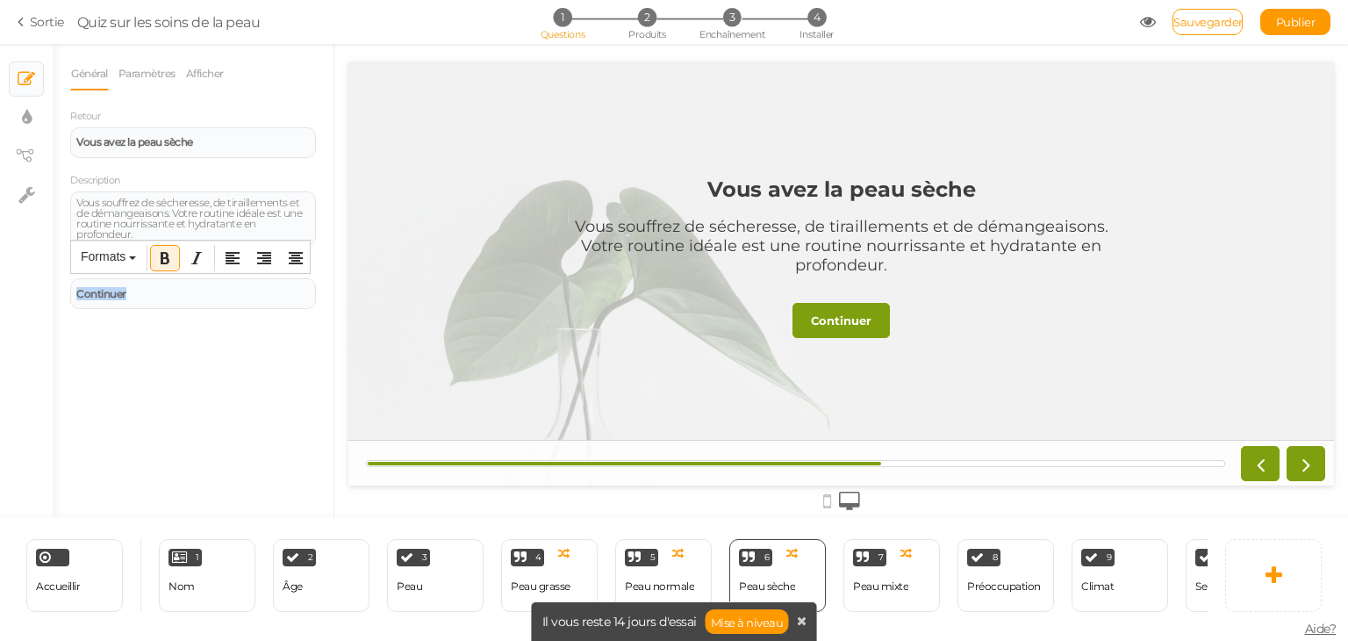
drag, startPoint x: 140, startPoint y: 307, endPoint x: 52, endPoint y: 308, distance: 87.8
click at [52, 308] on div "× Diapositives × Paramètres d'affichage × Voir l'arbre × Paramètres Général Par…" at bounding box center [674, 281] width 1348 height 474
paste div
drag, startPoint x: 171, startPoint y: 286, endPoint x: 52, endPoint y: 304, distance: 120.6
click at [52, 304] on div "× Diapositives × Paramètres d'affichage × Voir l'arbre × Paramètres Général Par…" at bounding box center [674, 281] width 1348 height 474
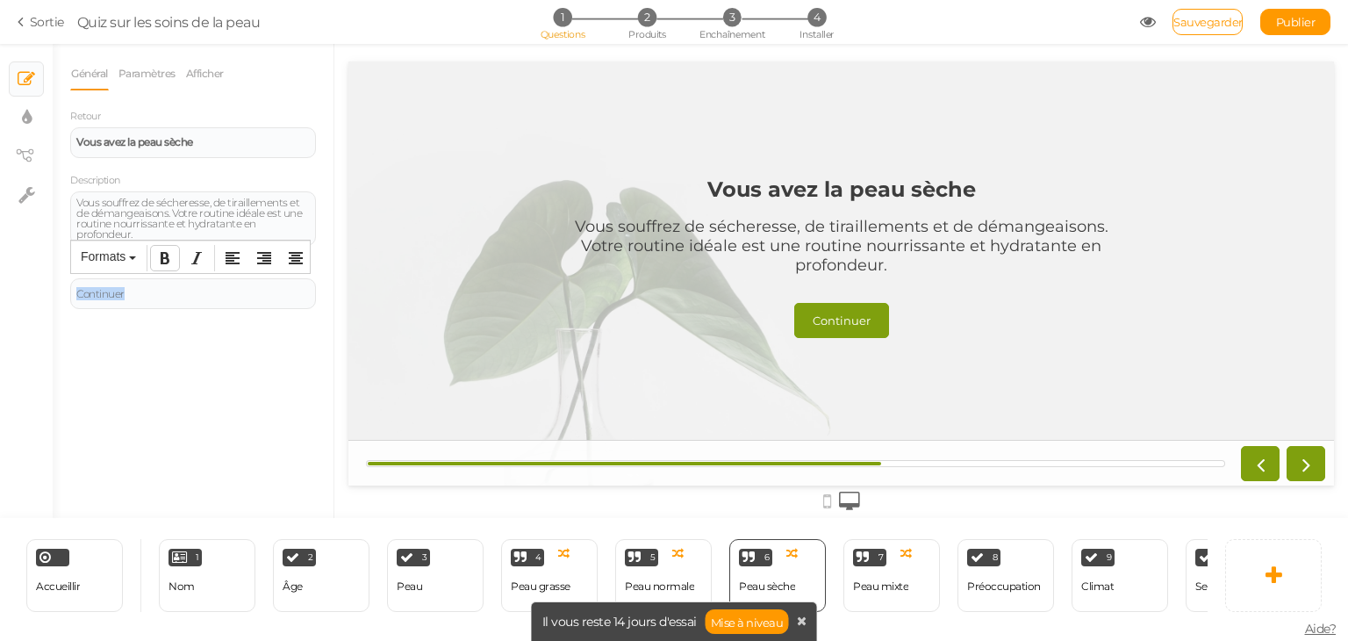
click at [169, 254] on icon "Audacieux" at bounding box center [165, 258] width 14 height 14
click at [896, 584] on font "Peau mixte" at bounding box center [880, 585] width 55 height 13
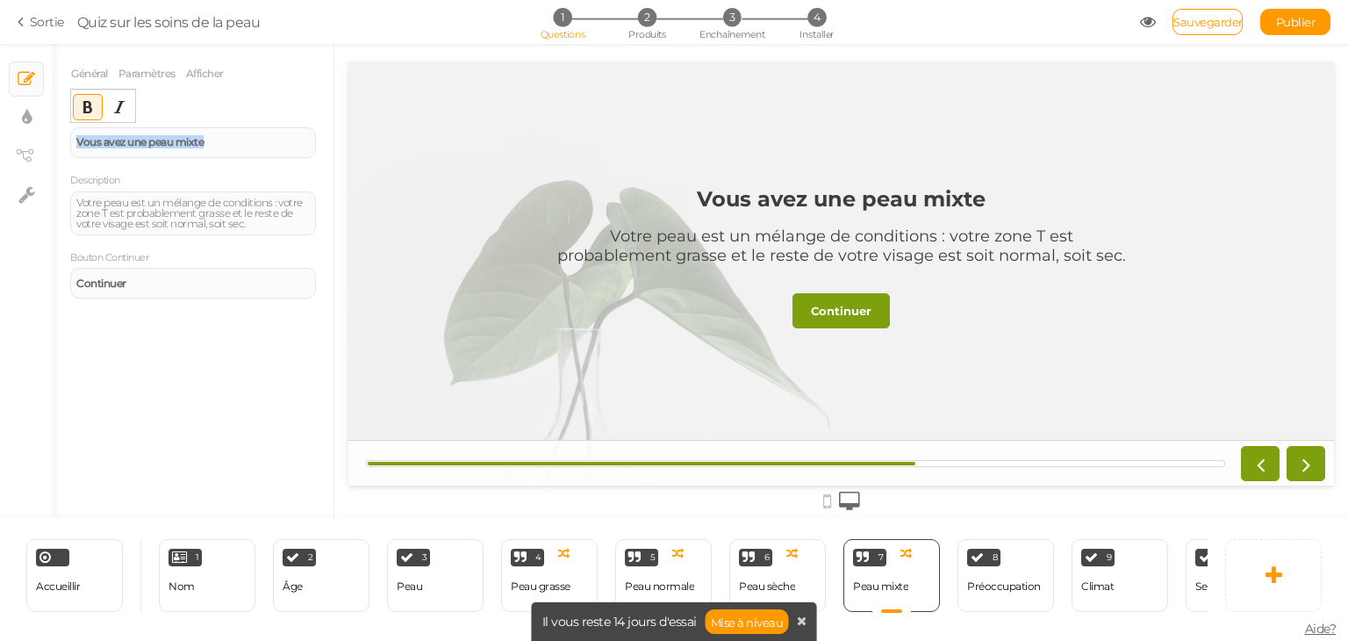
drag, startPoint x: 232, startPoint y: 143, endPoint x: 39, endPoint y: 162, distance: 194.0
click at [39, 162] on div "× Diapositives × Paramètres d'affichage × Voir l'arbre × Paramètres Général Par…" at bounding box center [674, 281] width 1348 height 474
paste div
drag, startPoint x: 228, startPoint y: 152, endPoint x: 49, endPoint y: 147, distance: 179.1
click at [49, 147] on div "× Diapositives × Paramètres d'affichage × Voir l'arbre × Paramètres Général Par…" at bounding box center [674, 281] width 1348 height 474
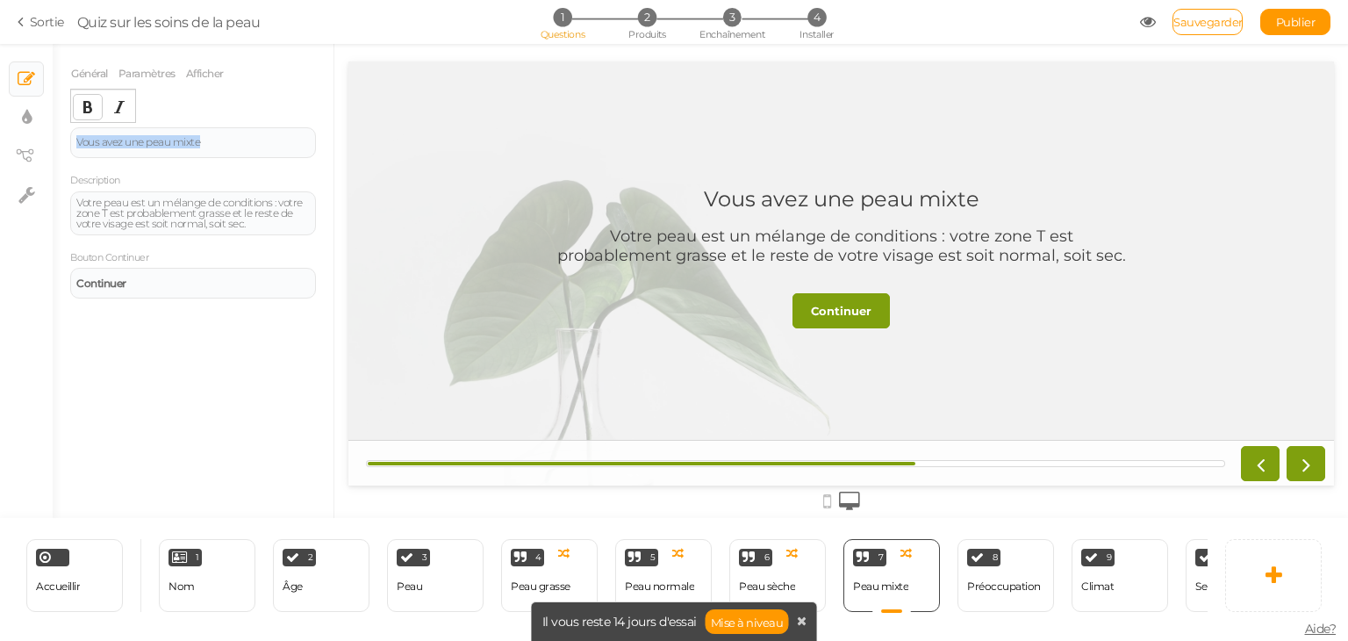
click at [88, 101] on icon "Audacieux" at bounding box center [88, 107] width 14 height 14
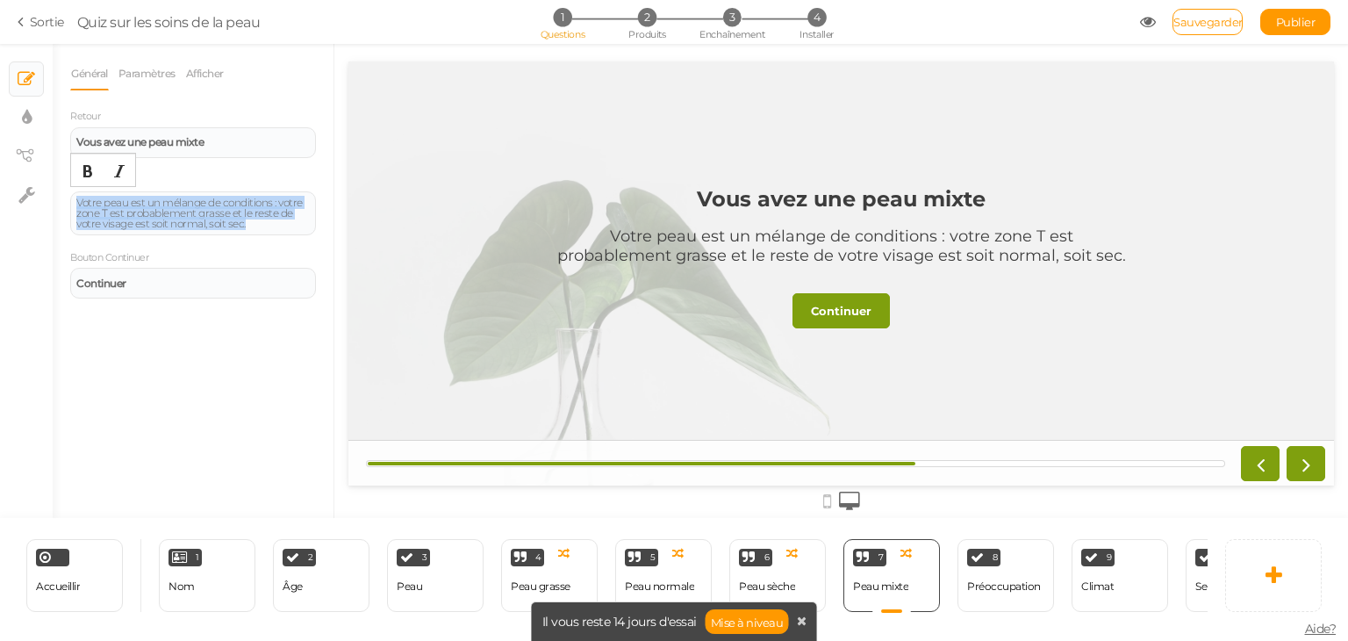
drag, startPoint x: 251, startPoint y: 228, endPoint x: 69, endPoint y: 201, distance: 183.7
click at [69, 201] on div "Général Paramètres Afficher Retour Vous avez une peau mixte Description Votre p…" at bounding box center [193, 287] width 281 height 461
paste div
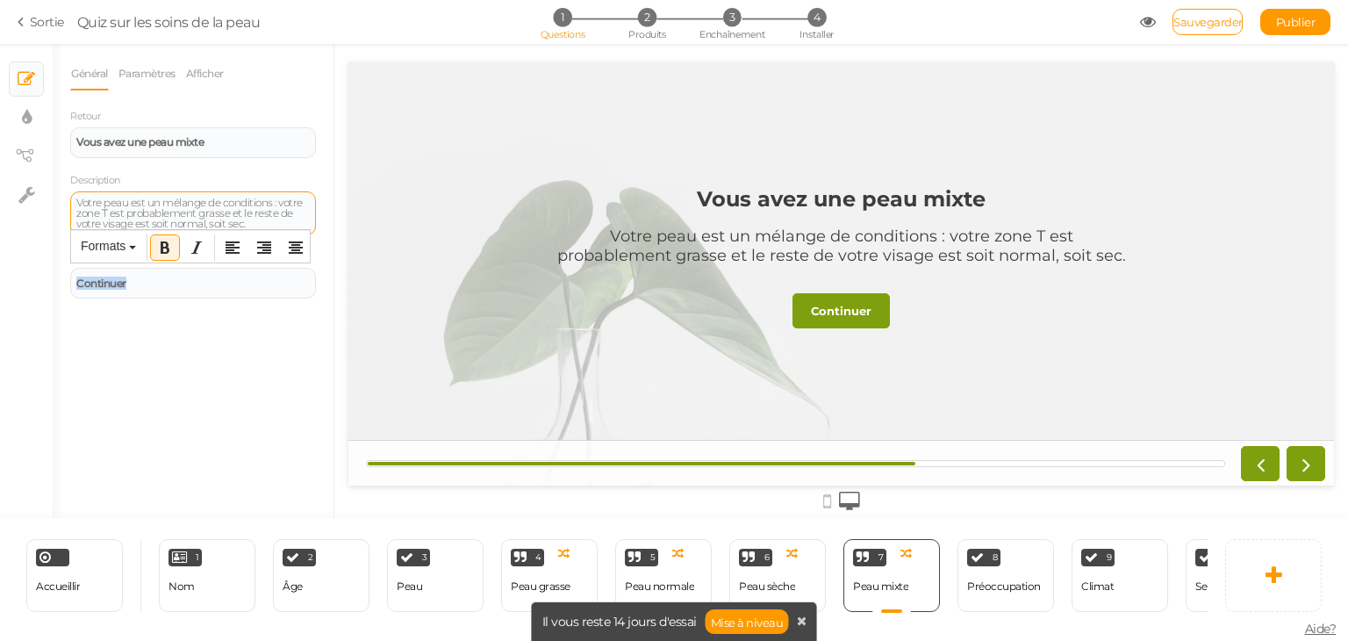
drag, startPoint x: 158, startPoint y: 278, endPoint x: 56, endPoint y: 271, distance: 102.0
click at [56, 271] on div "Général Paramètres Afficher Retour Vous avez une peau mixte Description Votre p…" at bounding box center [193, 287] width 281 height 461
paste div
drag, startPoint x: 137, startPoint y: 280, endPoint x: 55, endPoint y: 296, distance: 83.1
click at [55, 296] on div "Général Paramètres Afficher Retour Vous avez une peau mixte Description Votre p…" at bounding box center [193, 287] width 281 height 461
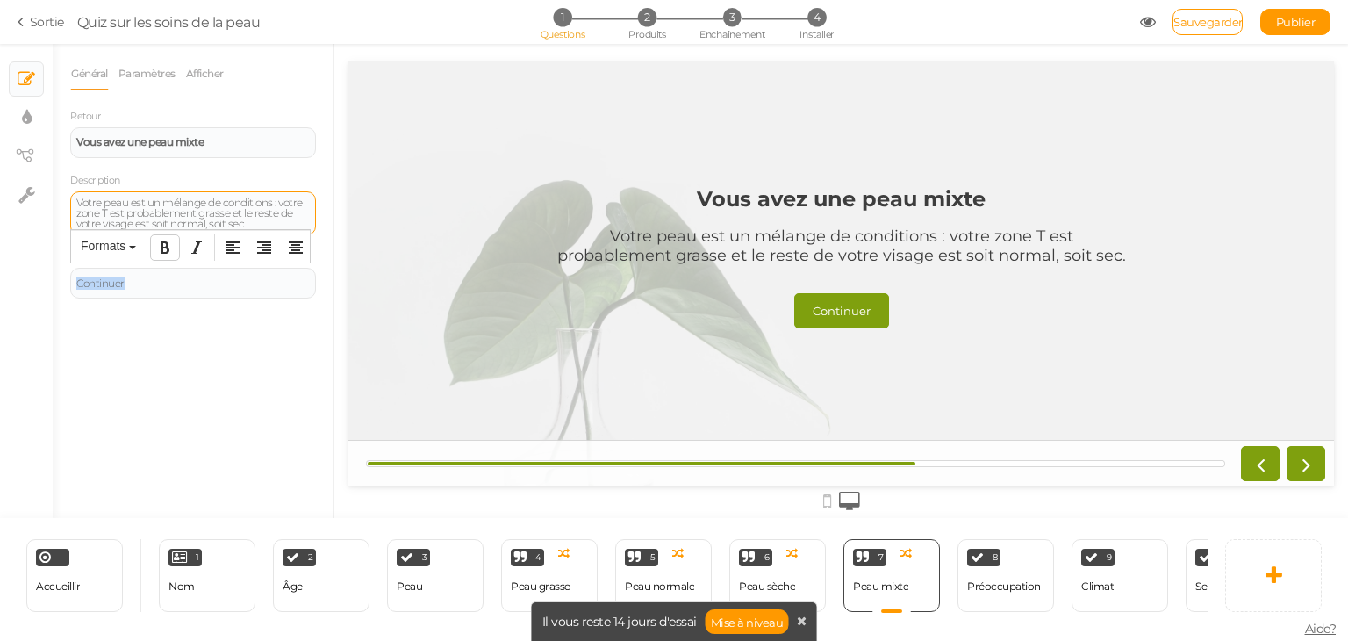
click at [167, 253] on icon "Audacieux" at bounding box center [165, 247] width 14 height 14
click at [984, 582] on font "Préoccupation" at bounding box center [1004, 585] width 74 height 13
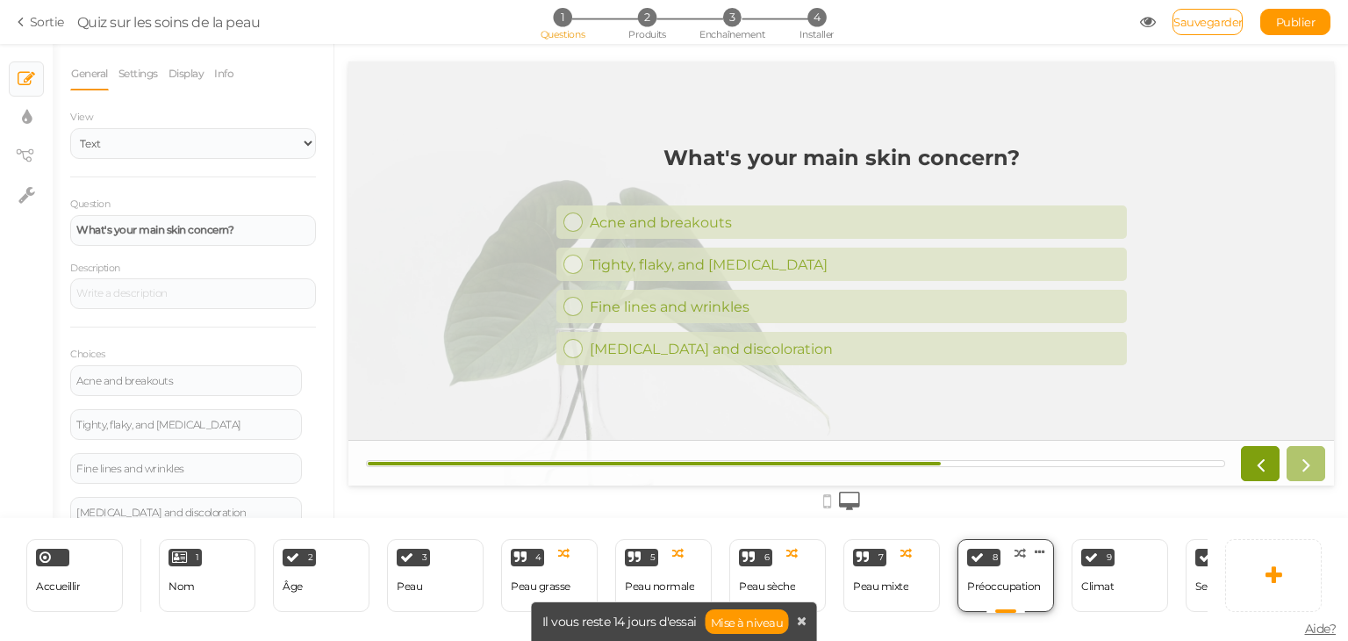
scroll to position [0, 0]
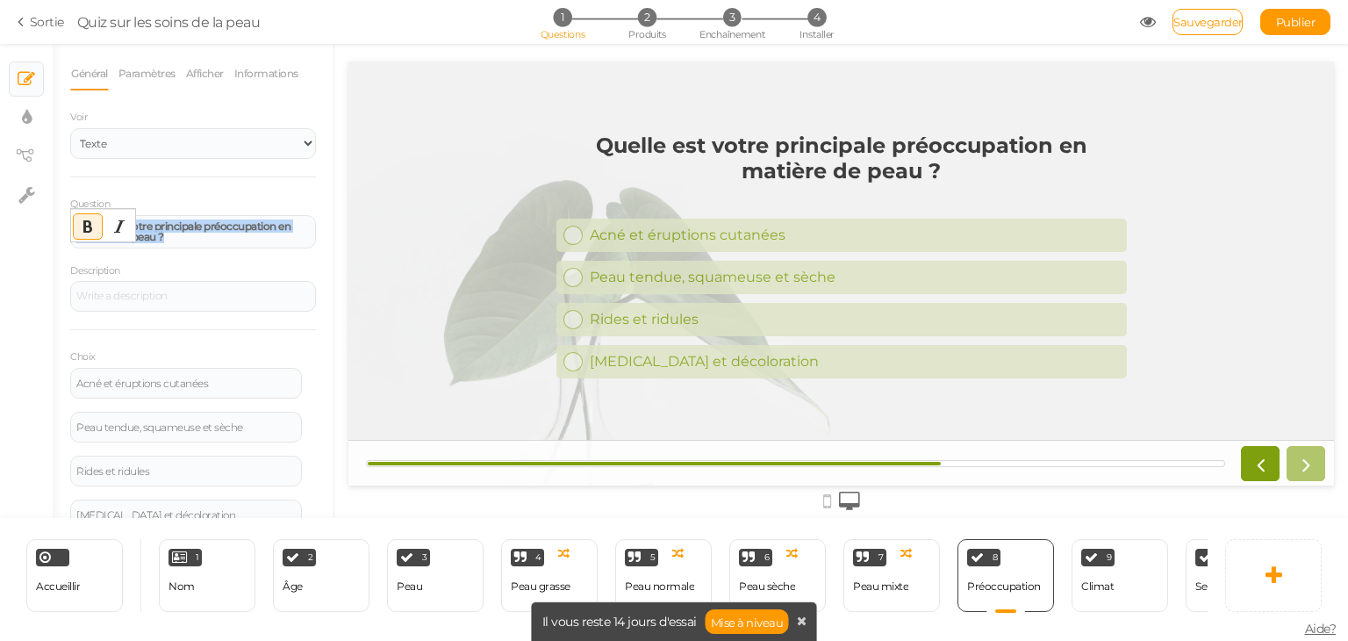
drag, startPoint x: 176, startPoint y: 270, endPoint x: 60, endPoint y: 250, distance: 117.6
click at [60, 250] on div "Général Paramètres Afficher Informations Voir Texte Images Curseur Dérouler Que…" at bounding box center [193, 287] width 281 height 461
click at [182, 242] on div "Quelle est votre principale préoccupation en matière de peau ?" at bounding box center [192, 231] width 233 height 21
drag, startPoint x: 182, startPoint y: 268, endPoint x: 75, endPoint y: 262, distance: 107.2
click at [75, 248] on div "Quelle est votre principale préoccupation en matière de peau ?" at bounding box center [193, 231] width 246 height 33
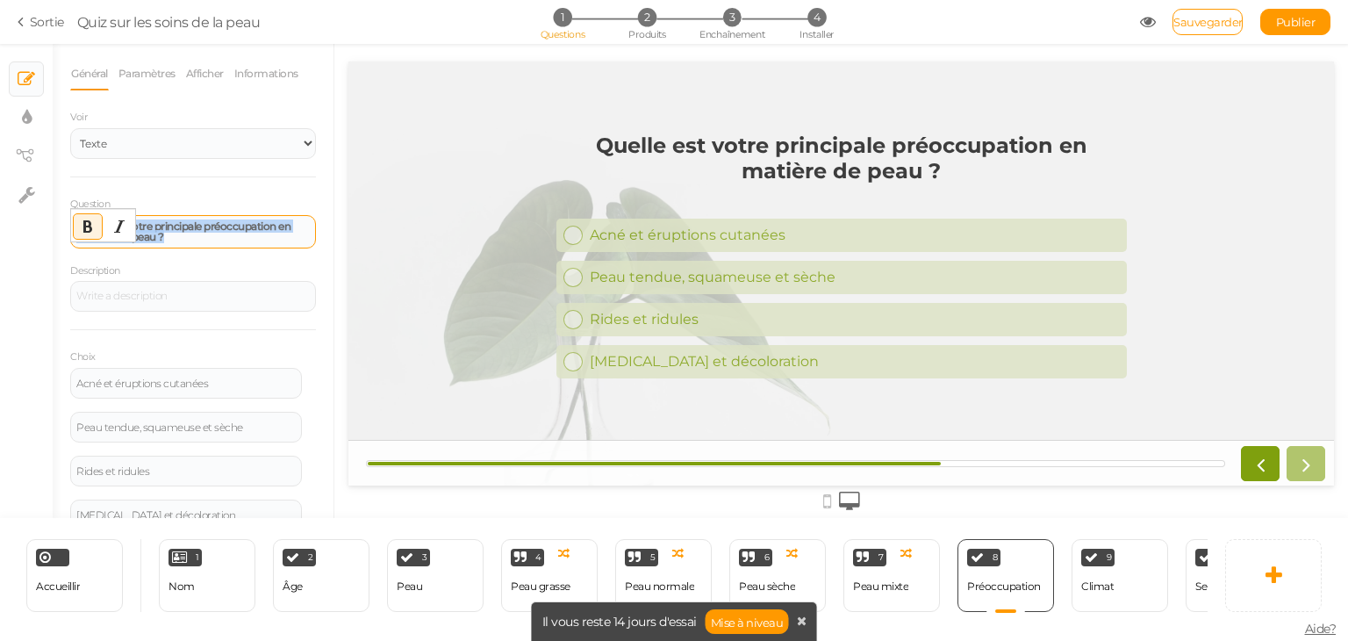
paste div
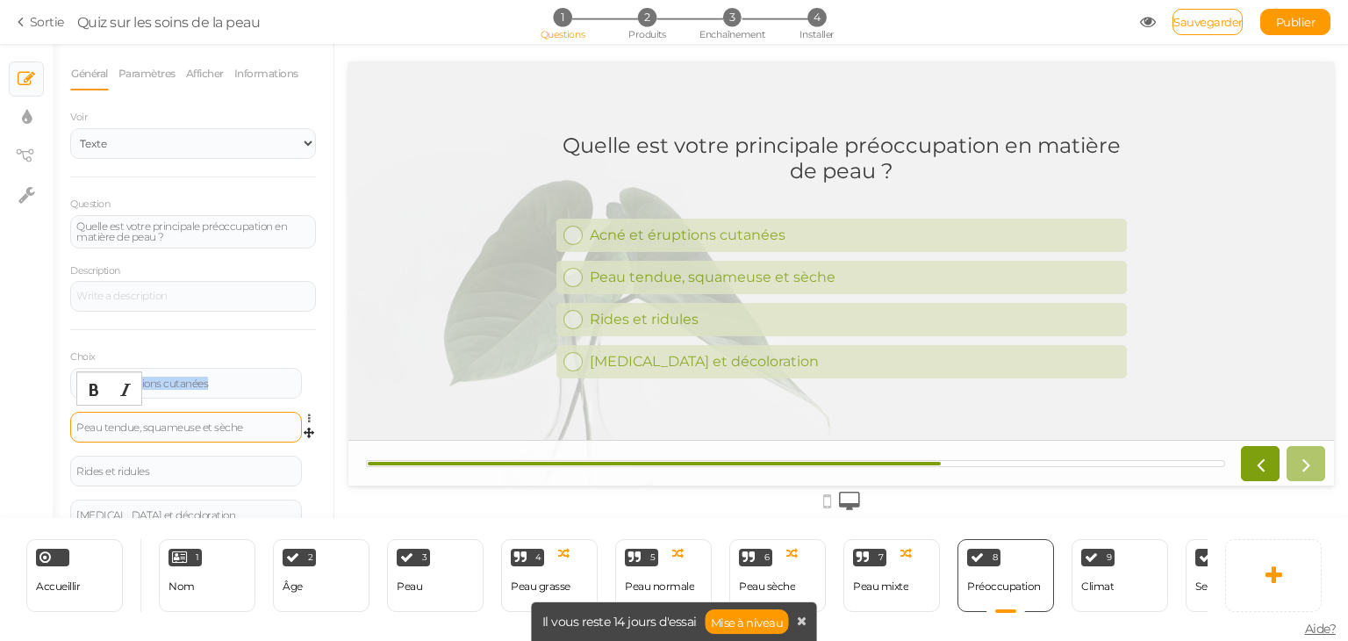
drag, startPoint x: 233, startPoint y: 412, endPoint x: 93, endPoint y: 447, distance: 143.7
click at [93, 447] on div "Acné et éruptions cutanées Paramètres Supprimer Peau tendue, squameuse et sèche…" at bounding box center [193, 456] width 246 height 176
drag, startPoint x: 165, startPoint y: 274, endPoint x: 39, endPoint y: 269, distance: 125.6
click at [39, 270] on div "× Diapositives × Paramètres d'affichage × Voir l'arbre × Paramètres Général Par…" at bounding box center [674, 281] width 1348 height 474
click at [46, 259] on div "× Diapositives × Paramètres d'affichage × Voir l'arbre × Paramètres" at bounding box center [26, 281] width 53 height 474
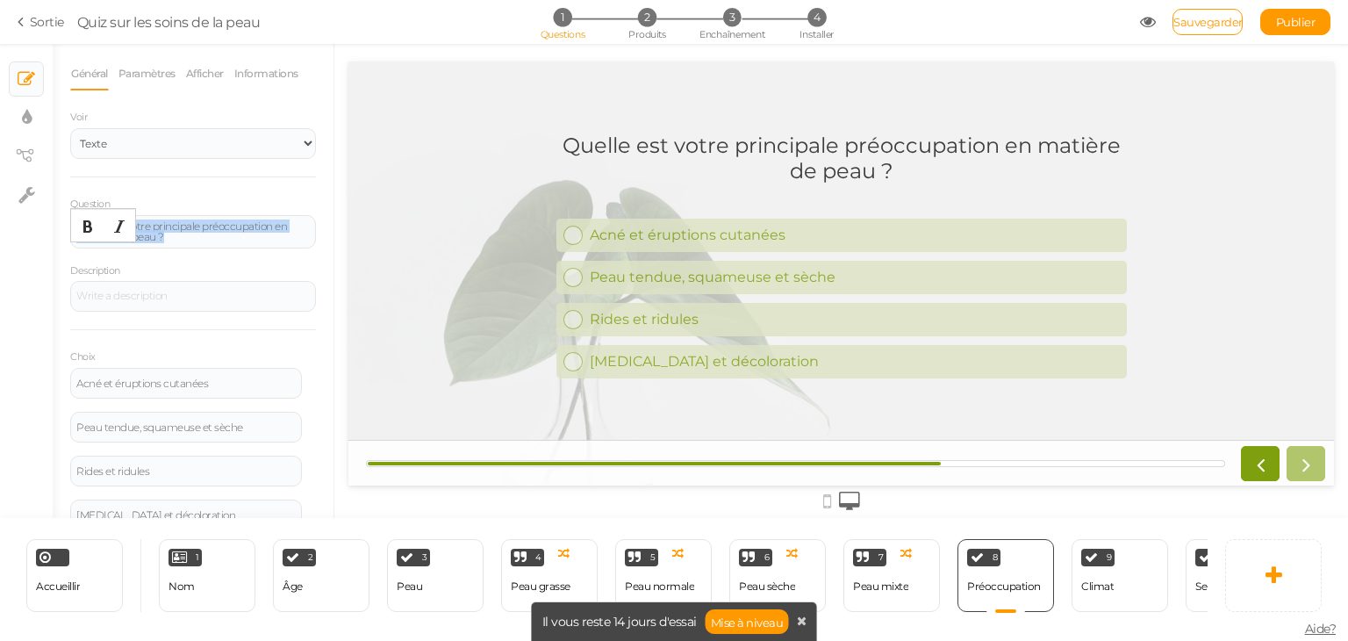
drag, startPoint x: 168, startPoint y: 275, endPoint x: 77, endPoint y: 244, distance: 96.3
click at [77, 246] on div "Question Quelle est votre principale préoccupation en matière de peau ?" at bounding box center [193, 222] width 246 height 54
click at [81, 226] on icon "Audacieux" at bounding box center [88, 226] width 14 height 14
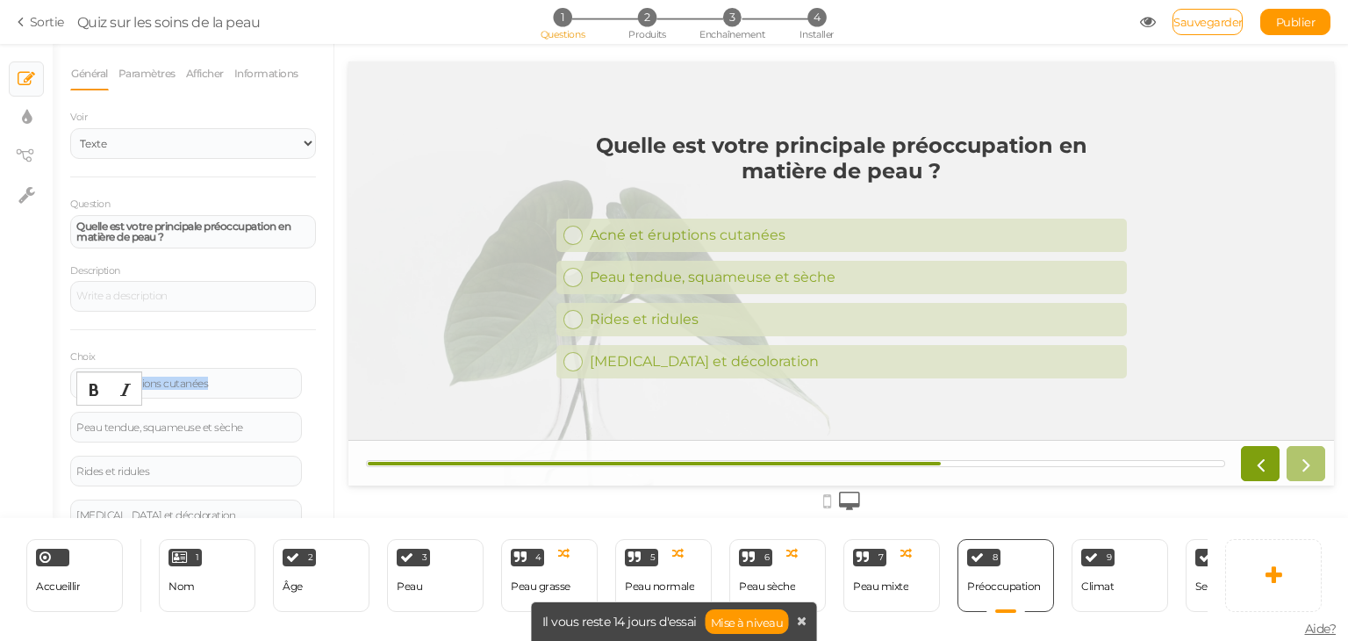
drag, startPoint x: 228, startPoint y: 411, endPoint x: 51, endPoint y: 416, distance: 177.3
click at [51, 416] on div "× Diapositives × Paramètres d'affichage × Voir l'arbre × Paramètres Général Par…" at bounding box center [674, 281] width 1348 height 474
paste div
click at [246, 442] on div "Peau tendue, squameuse et sèche" at bounding box center [186, 427] width 232 height 31
drag, startPoint x: 247, startPoint y: 461, endPoint x: 41, endPoint y: 481, distance: 206.3
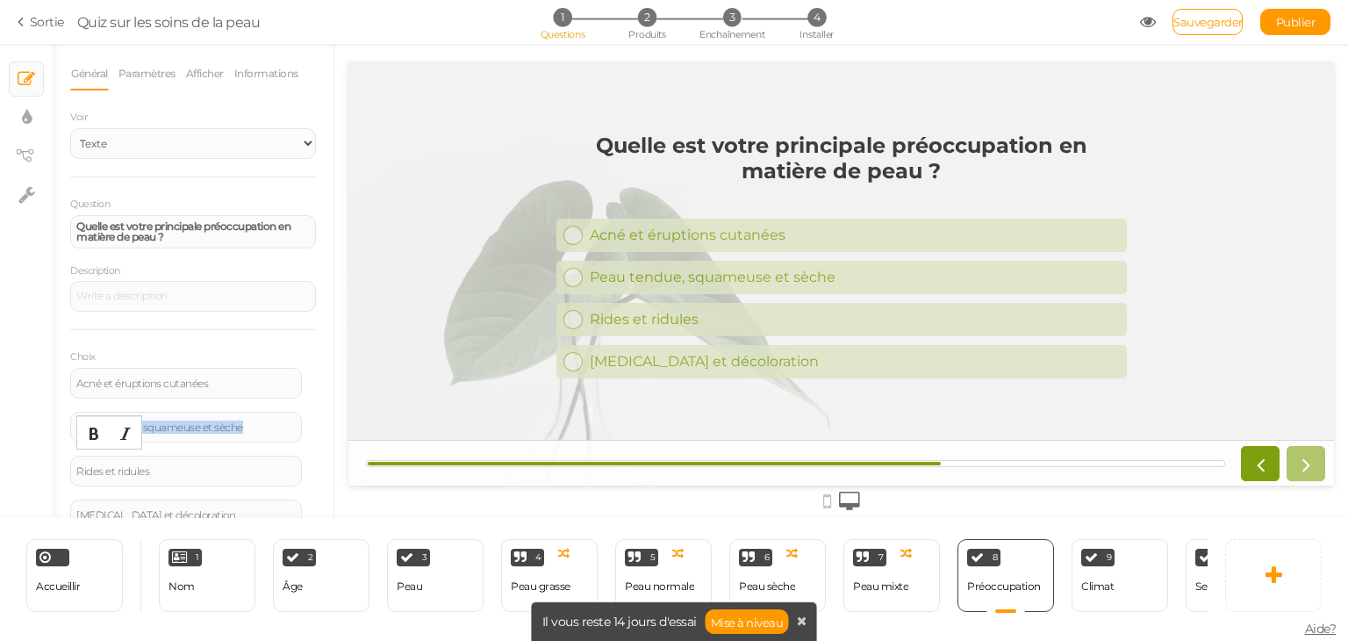
click at [41, 481] on div "× Diapositives × Paramètres d'affichage × Voir l'arbre × Paramètres Général Par…" at bounding box center [674, 281] width 1348 height 474
paste div
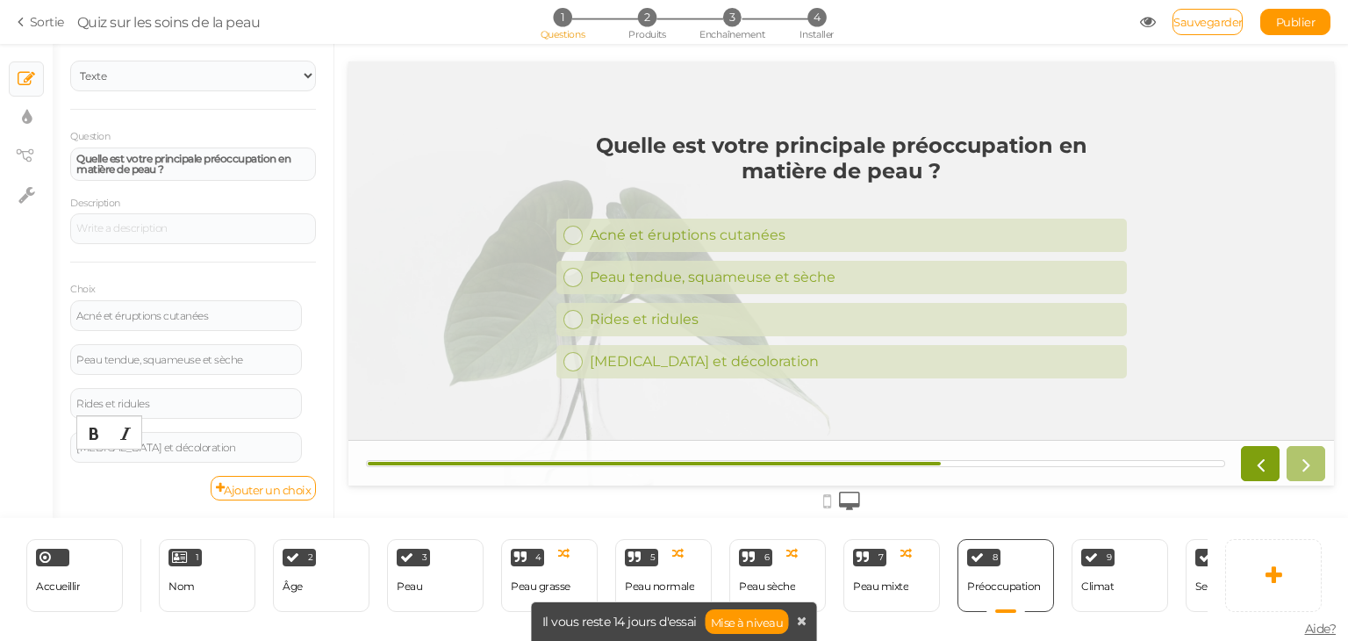
scroll to position [98, 0]
drag, startPoint x: 161, startPoint y: 402, endPoint x: 76, endPoint y: 408, distance: 84.5
click at [76, 408] on div "Rides et ridules" at bounding box center [185, 403] width 219 height 11
paste div
click at [257, 447] on div "[MEDICAL_DATA] et décoloration" at bounding box center [185, 447] width 219 height 11
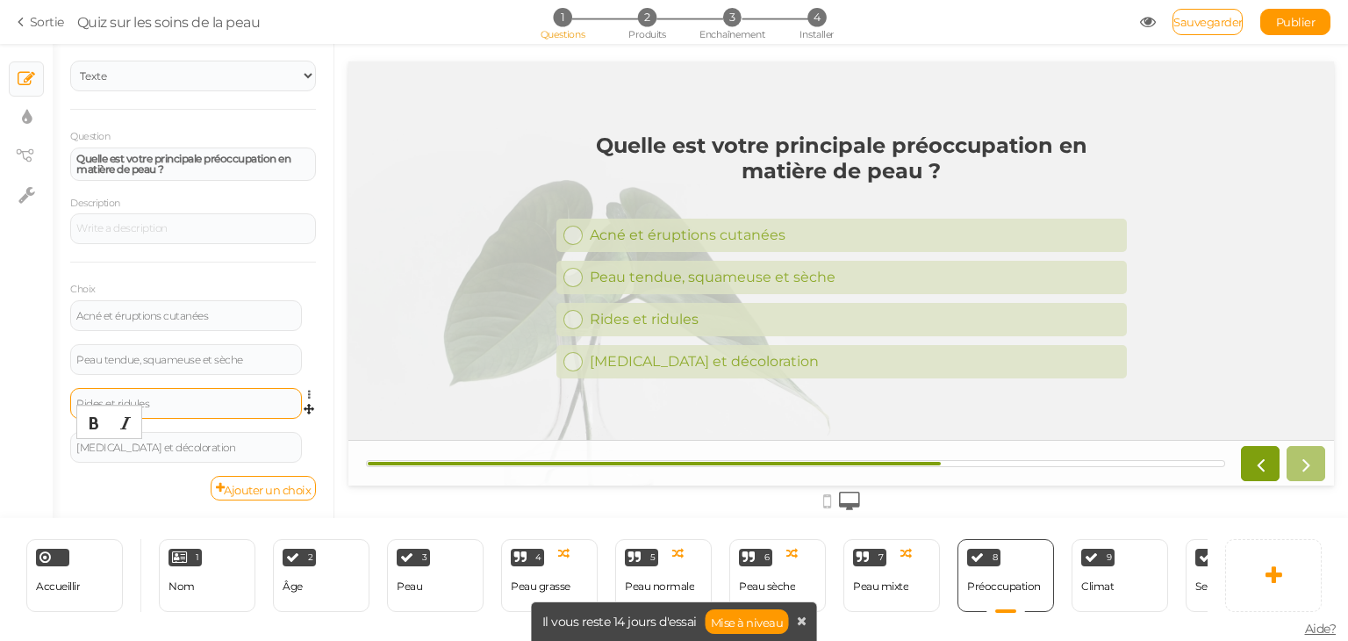
drag, startPoint x: 257, startPoint y: 447, endPoint x: 64, endPoint y: 446, distance: 193.1
click at [64, 446] on div "Général Paramètres Afficher Informations Voir Texte Images Curseur Dérouler Que…" at bounding box center [193, 287] width 281 height 461
paste div
click at [1088, 579] on font "Climat" at bounding box center [1097, 585] width 32 height 13
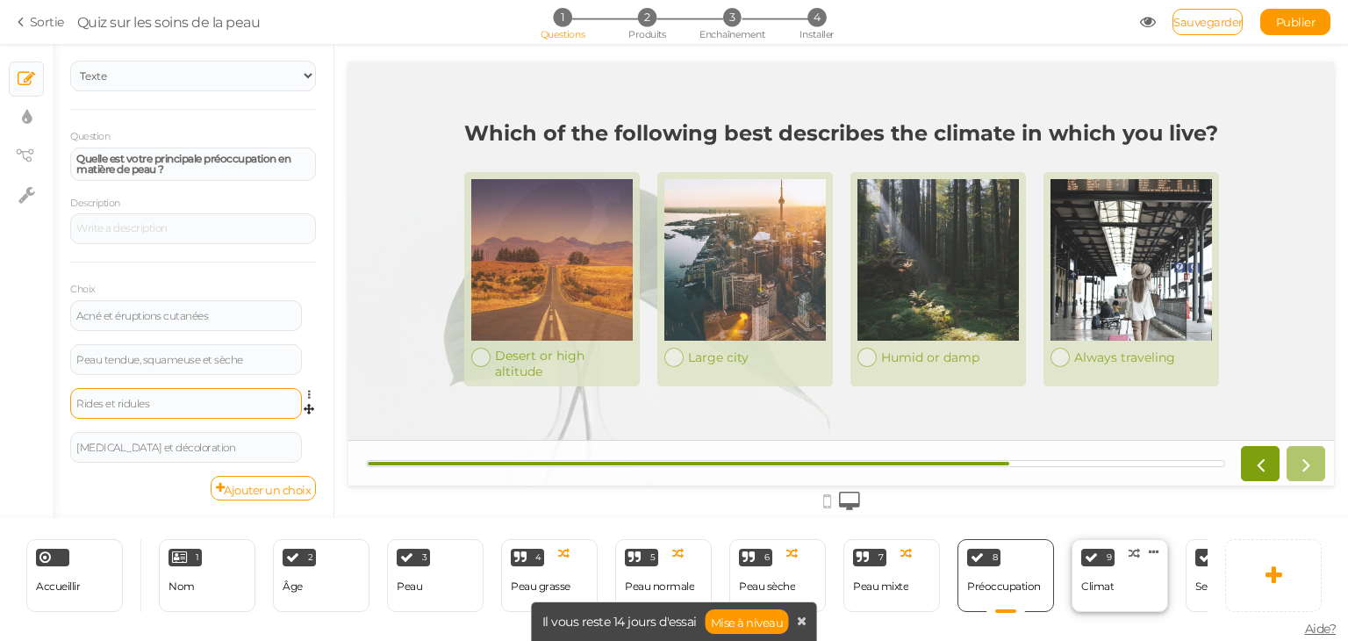
select select "2"
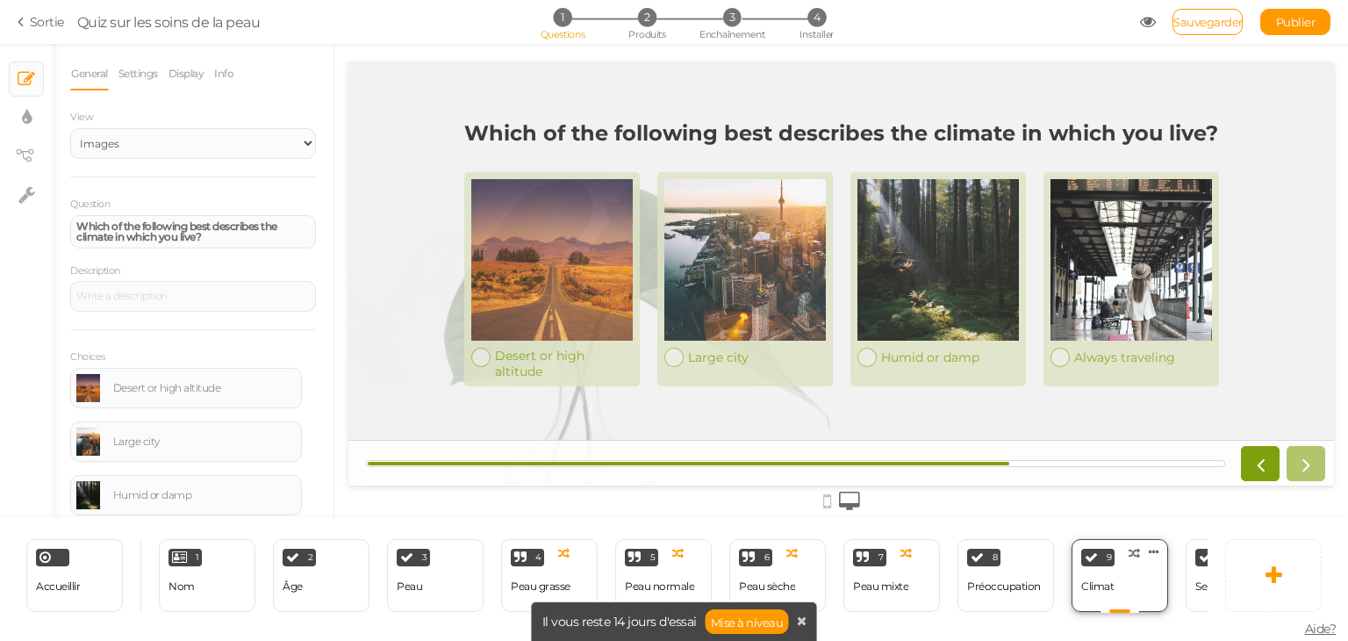
scroll to position [0, 0]
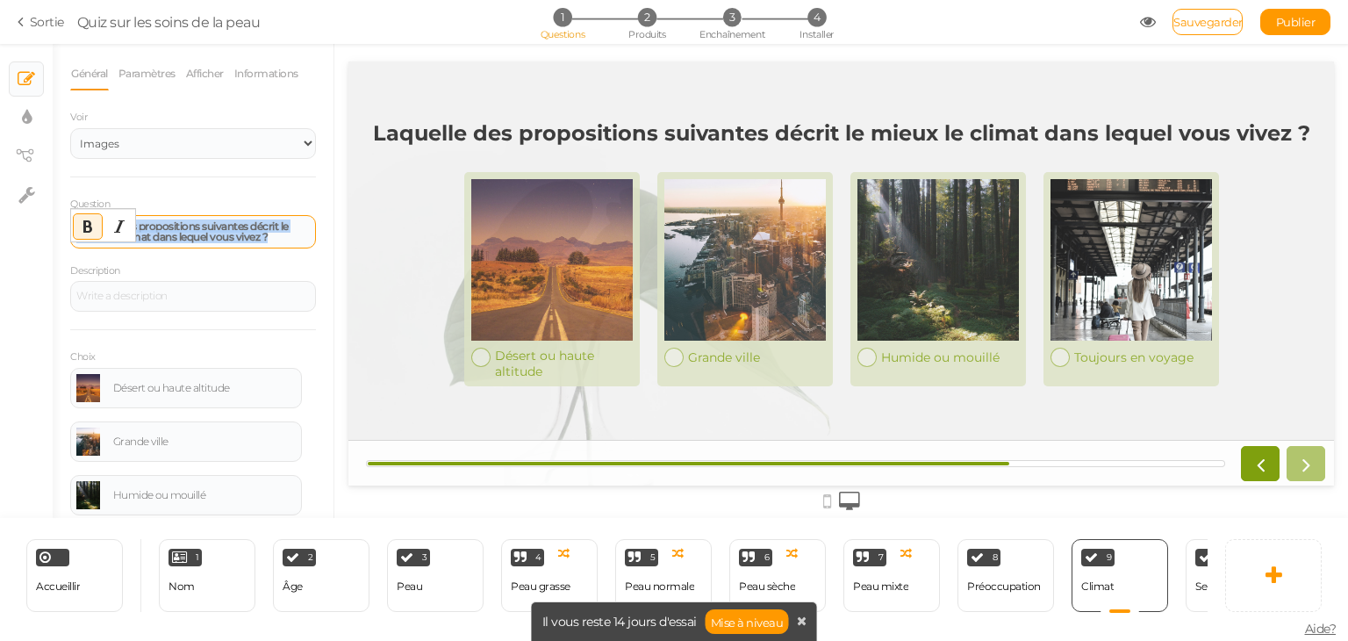
drag, startPoint x: 280, startPoint y: 273, endPoint x: 74, endPoint y: 254, distance: 207.1
click at [74, 248] on div "Laquelle des propositions suivantes décrit le mieux le climat dans lequel vous …" at bounding box center [193, 231] width 246 height 33
paste div
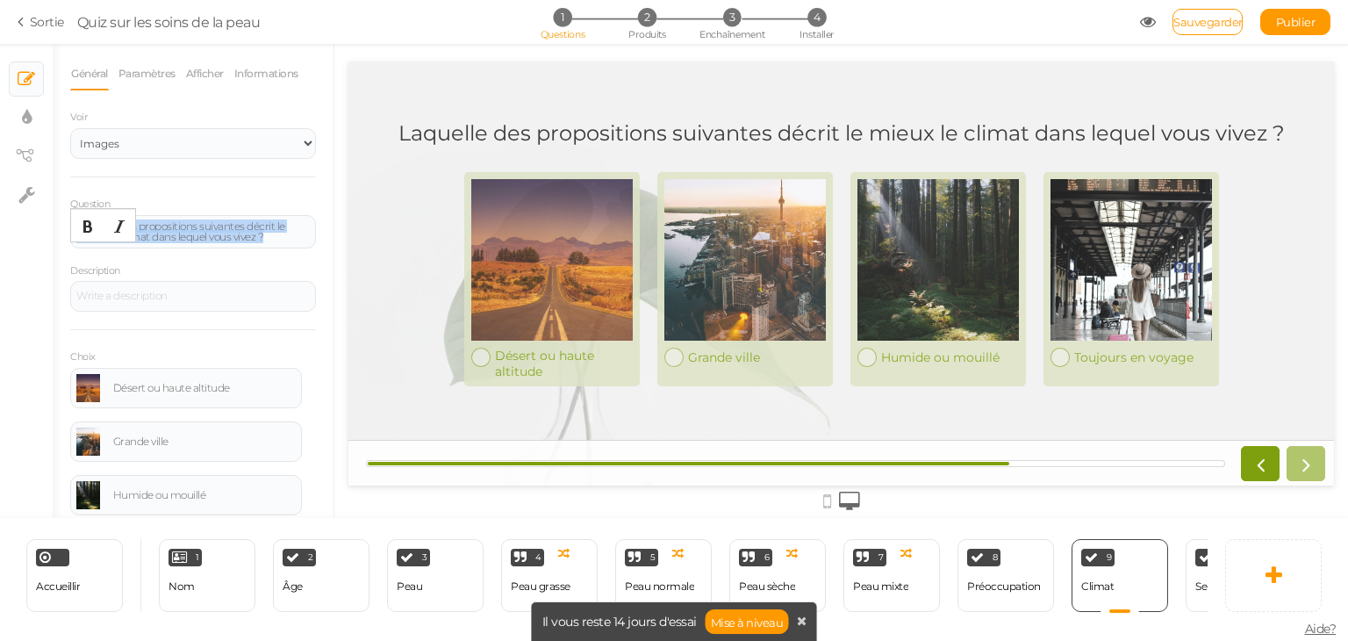
drag, startPoint x: 277, startPoint y: 268, endPoint x: 61, endPoint y: 256, distance: 217.0
click at [61, 256] on div "Général Paramètres Afficher Informations Voir Texte Images Curseur Dérouler Que…" at bounding box center [193, 287] width 281 height 461
click at [81, 230] on icon "Audacieux" at bounding box center [88, 226] width 14 height 14
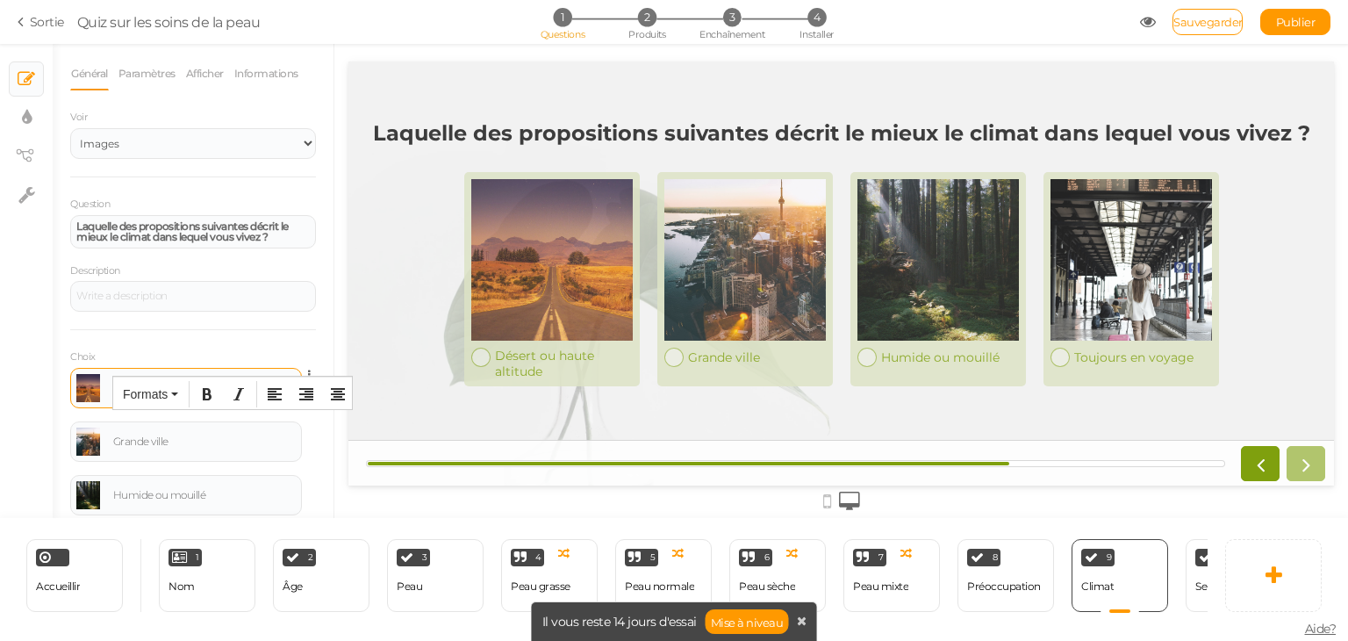
click at [229, 402] on div "Désert ou haute altitude" at bounding box center [185, 388] width 219 height 28
drag, startPoint x: 233, startPoint y: 416, endPoint x: 92, endPoint y: 412, distance: 141.3
click at [92, 402] on div "Désert ou haute altitude" at bounding box center [185, 388] width 219 height 28
paste div
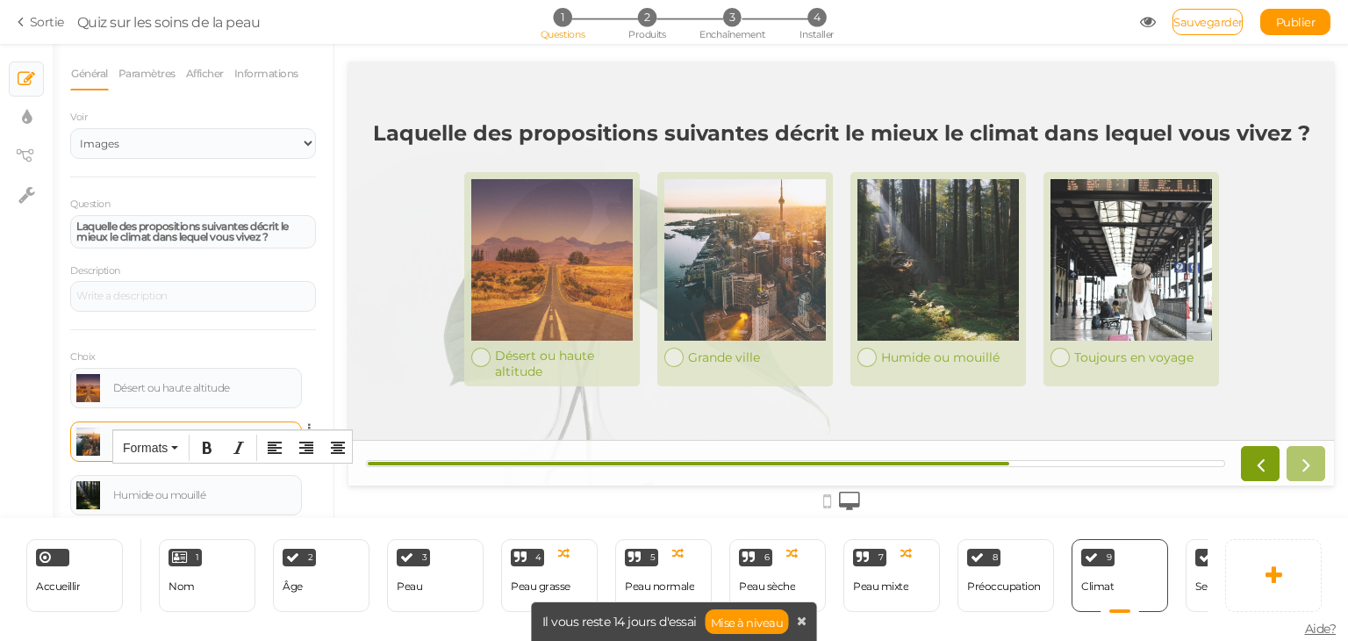
click at [178, 455] on div "Grande ville" at bounding box center [185, 441] width 219 height 28
drag, startPoint x: 174, startPoint y: 472, endPoint x: 90, endPoint y: 481, distance: 84.7
click at [90, 455] on div "Grande ville" at bounding box center [185, 441] width 219 height 28
paste div
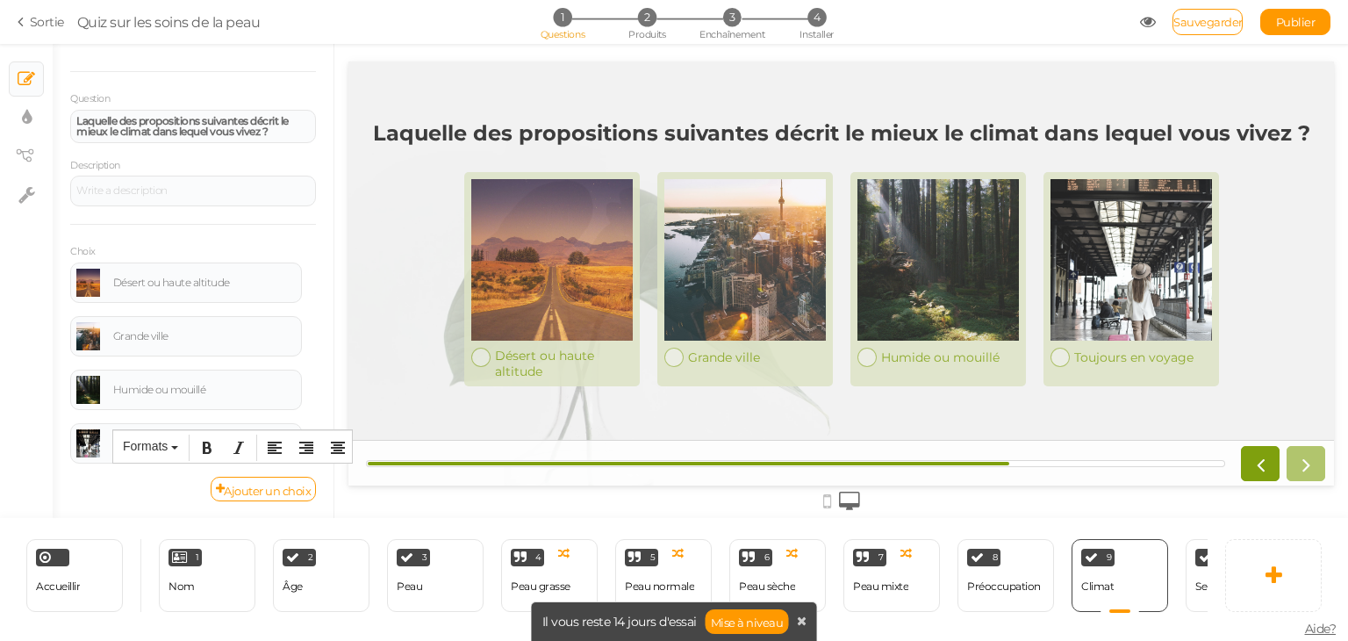
scroll to position [135, 0]
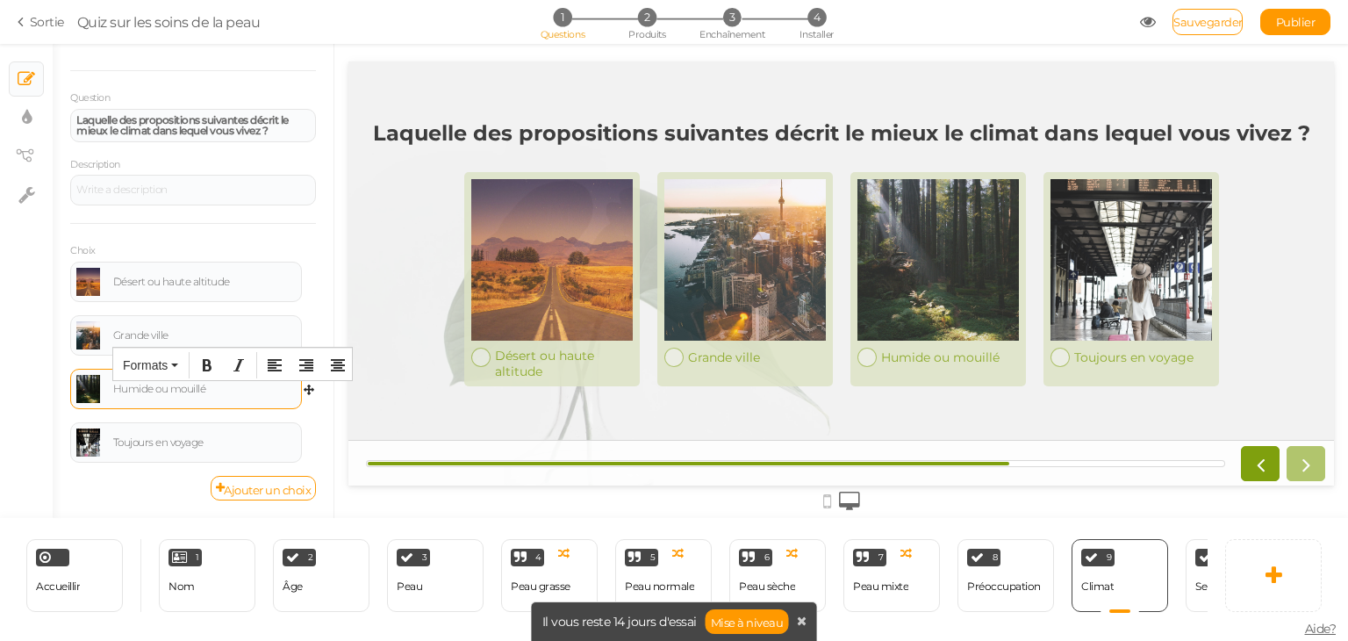
click at [218, 398] on div "Humide ou mouillé" at bounding box center [185, 389] width 219 height 28
drag, startPoint x: 213, startPoint y: 394, endPoint x: 114, endPoint y: 390, distance: 99.2
click at [114, 390] on div "Humide ou mouillé" at bounding box center [204, 388] width 183 height 11
paste div
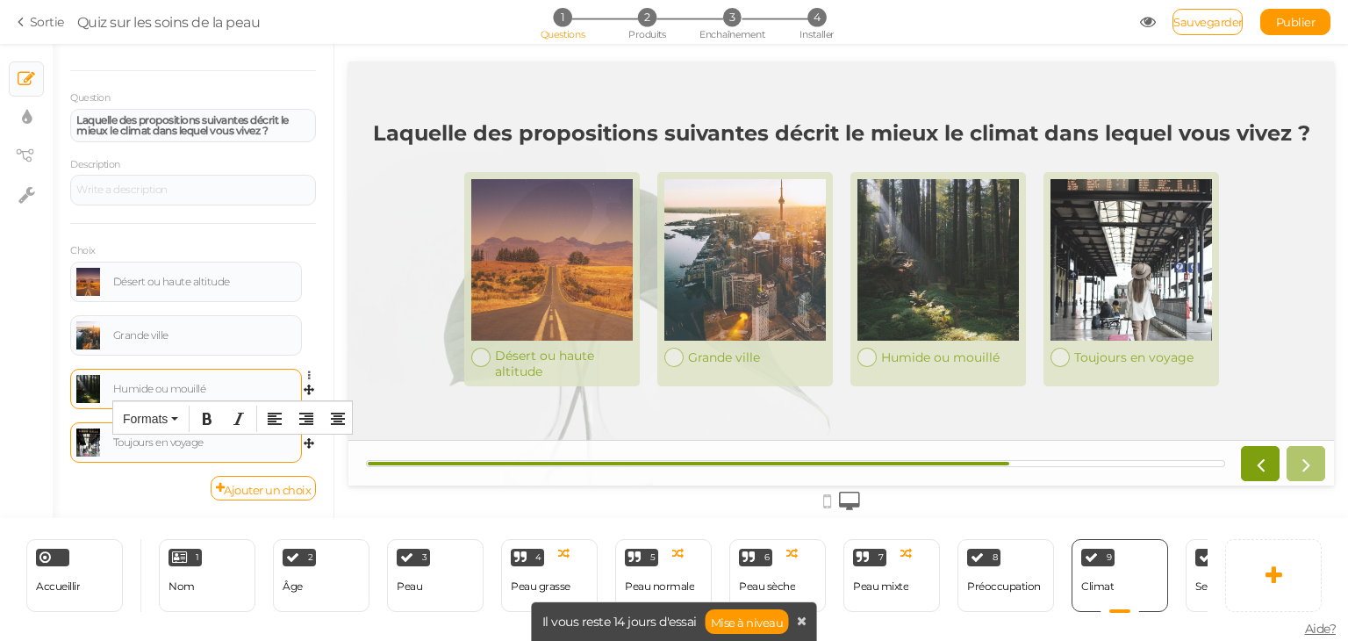
click at [204, 441] on font "Toujours en voyage" at bounding box center [158, 441] width 90 height 13
drag, startPoint x: 207, startPoint y: 444, endPoint x: 103, endPoint y: 454, distance: 104.9
click at [103, 454] on div "Toujours en voyage" at bounding box center [185, 442] width 219 height 28
paste div
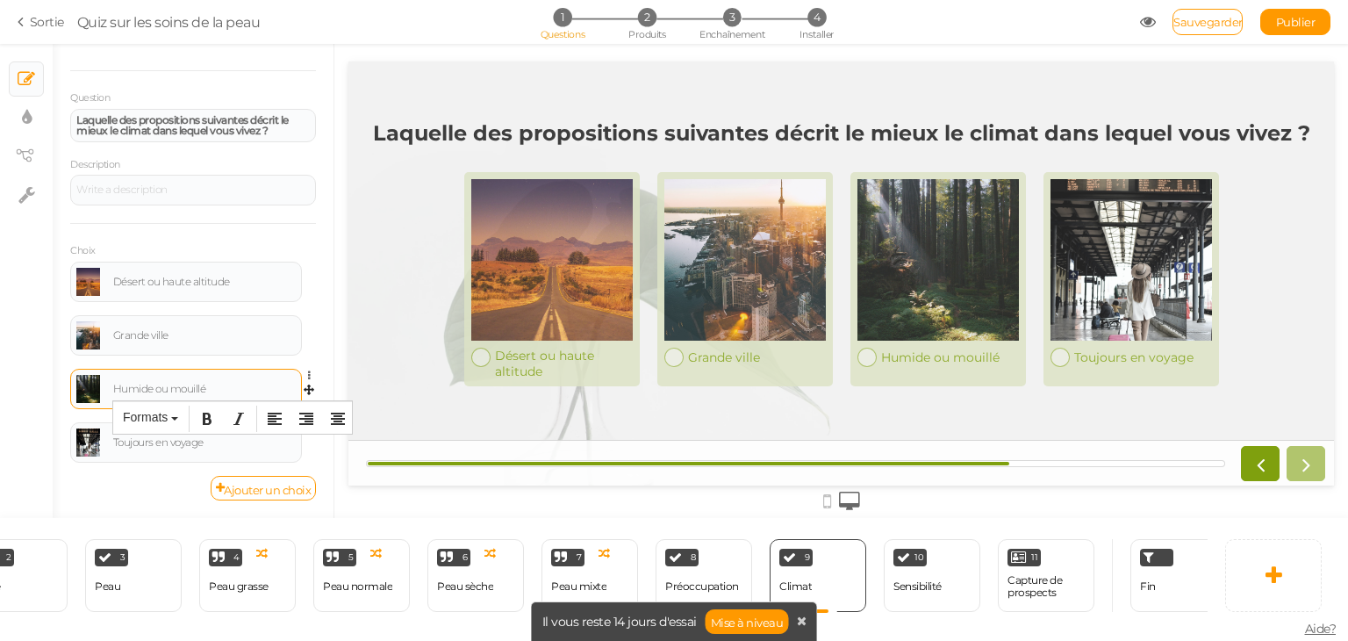
scroll to position [0, 330]
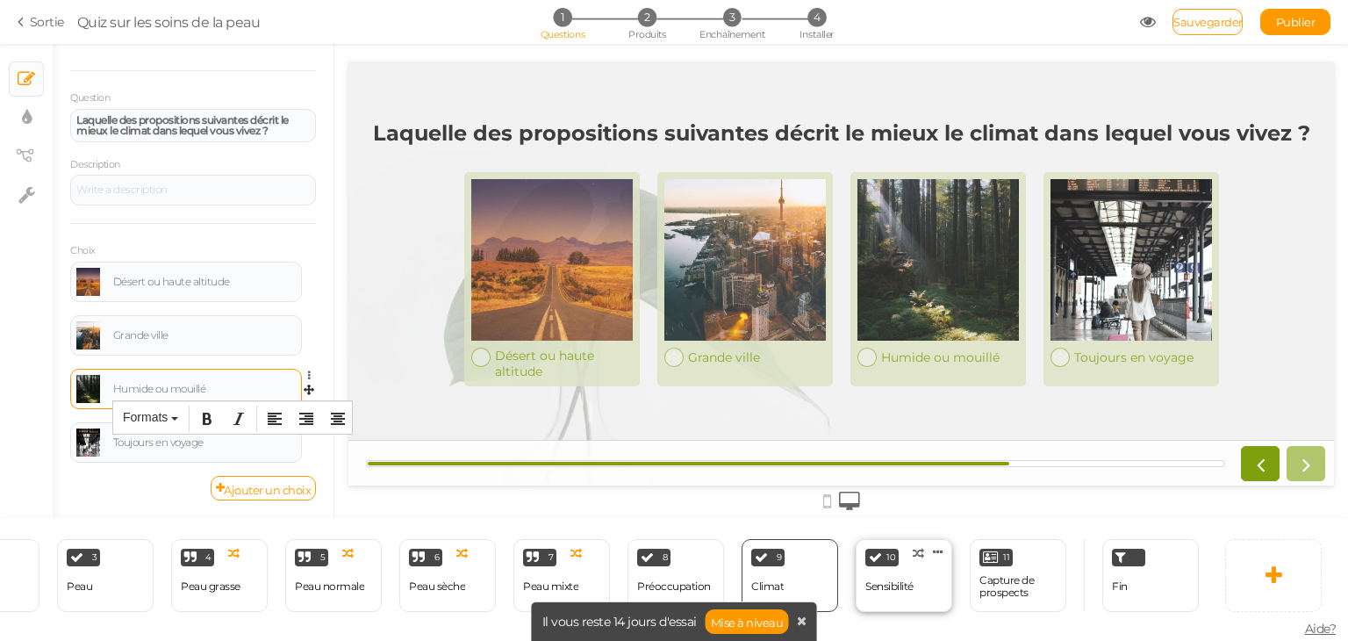
click at [919, 573] on div "10 Sensibilité × Définissez les conditions pour afficher cette diapositive. Clo…" at bounding box center [904, 575] width 97 height 73
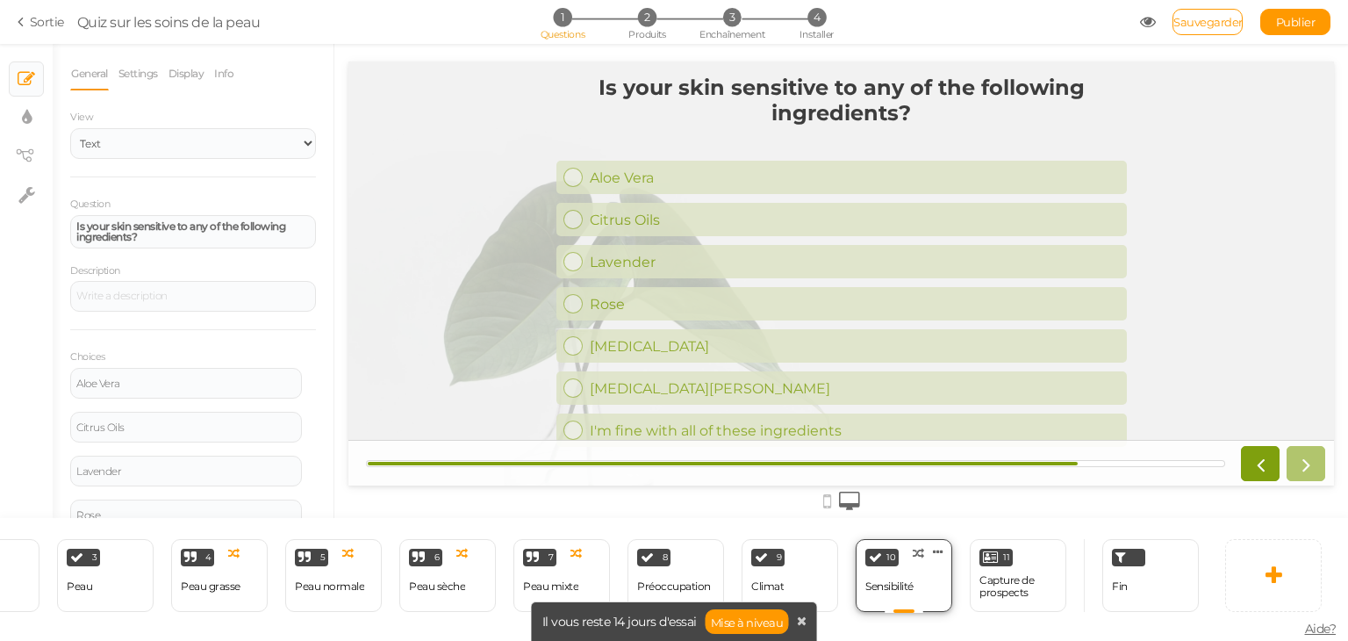
scroll to position [0, 0]
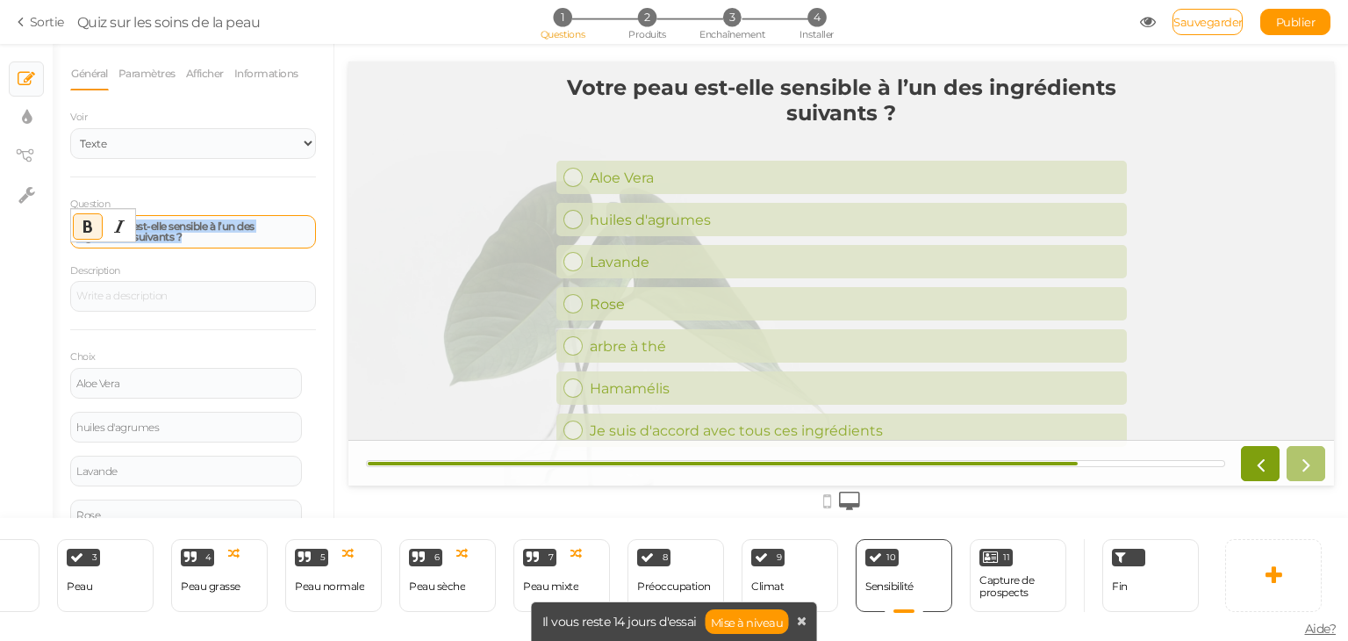
drag, startPoint x: 195, startPoint y: 269, endPoint x: 73, endPoint y: 249, distance: 123.6
click at [73, 248] on div "Votre peau est-elle sensible à l’un des ingrédients suivants ?" at bounding box center [193, 231] width 246 height 33
paste div
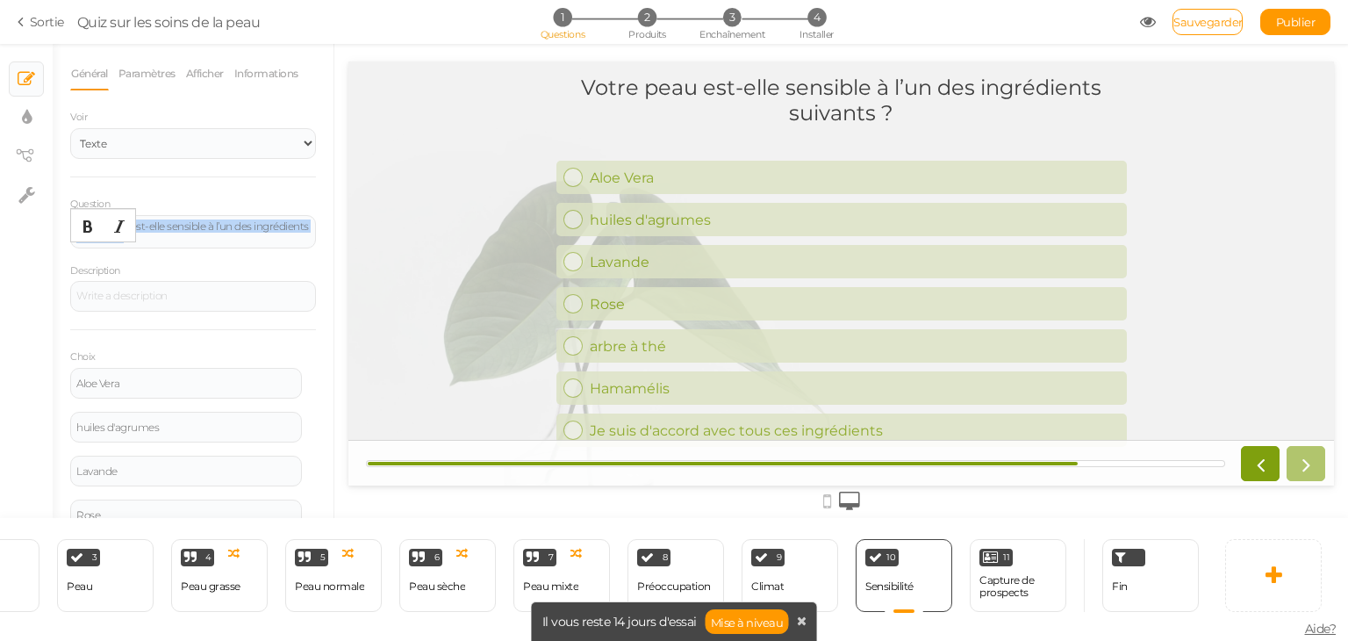
drag, startPoint x: 190, startPoint y: 275, endPoint x: 67, endPoint y: 248, distance: 125.6
click at [67, 248] on div "Général Paramètres Afficher Informations Voir Texte Images Curseur Dérouler Que…" at bounding box center [193, 287] width 281 height 461
click at [79, 229] on button "Audacieux" at bounding box center [88, 226] width 28 height 25
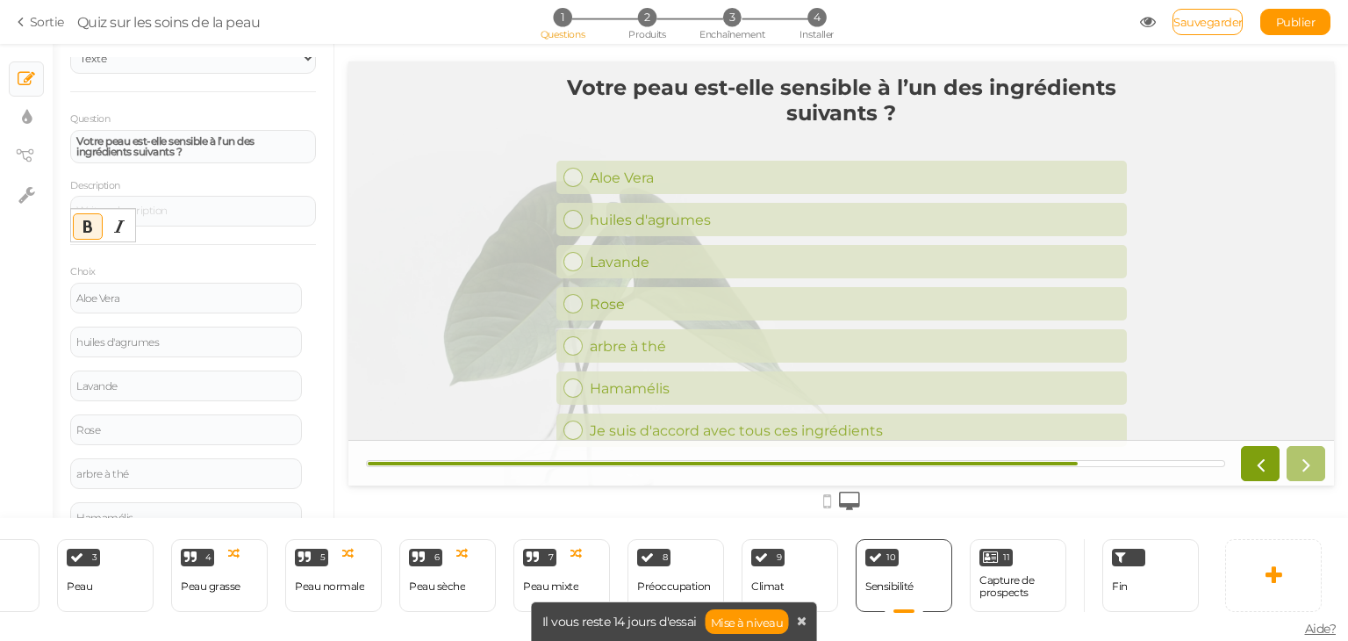
scroll to position [96, 0]
drag, startPoint x: 132, startPoint y: 316, endPoint x: 0, endPoint y: 333, distance: 132.7
click at [0, 333] on div "× Diapositives × Paramètres d'affichage × Voir l'arbre × Paramètres Général Par…" at bounding box center [674, 281] width 1348 height 474
paste div
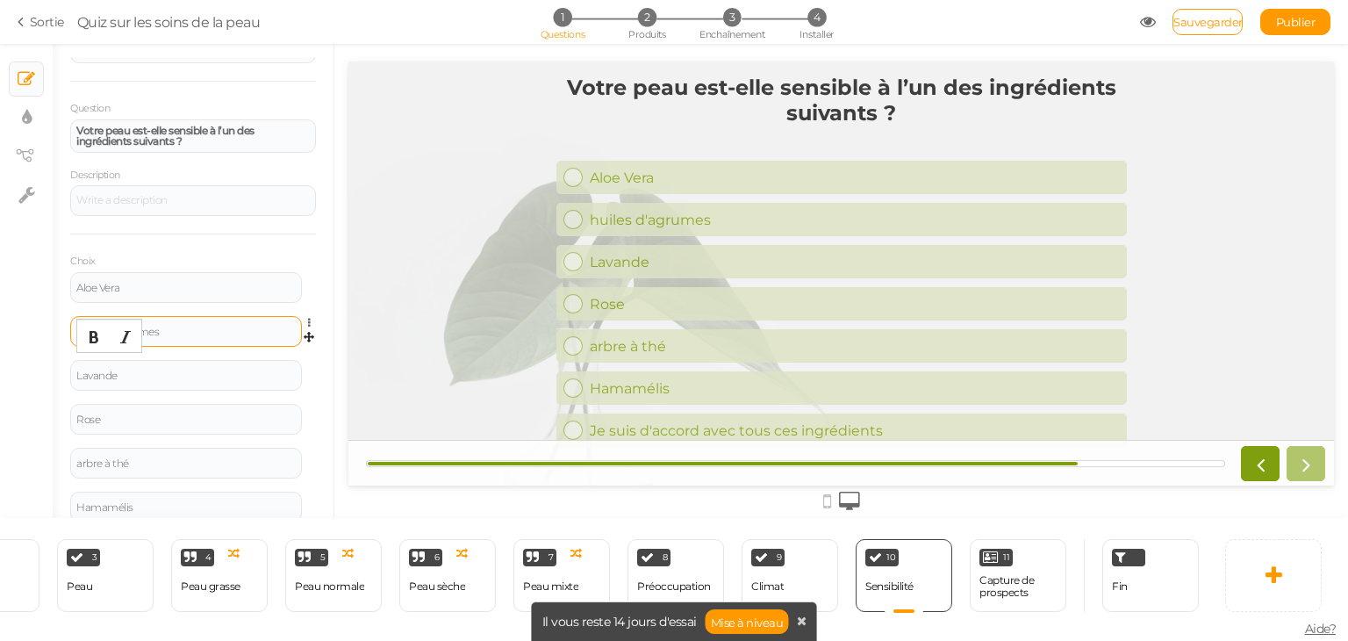
drag, startPoint x: 205, startPoint y: 362, endPoint x: 68, endPoint y: 360, distance: 136.9
click at [204, 337] on div "huiles d'agrumes" at bounding box center [185, 331] width 219 height 11
drag, startPoint x: 68, startPoint y: 360, endPoint x: 43, endPoint y: 369, distance: 26.9
click at [43, 369] on div "× Diapositives × Paramètres d'affichage × Voir l'arbre × Paramètres Général Par…" at bounding box center [674, 281] width 1348 height 474
drag, startPoint x: 166, startPoint y: 357, endPoint x: 98, endPoint y: 347, distance: 68.3
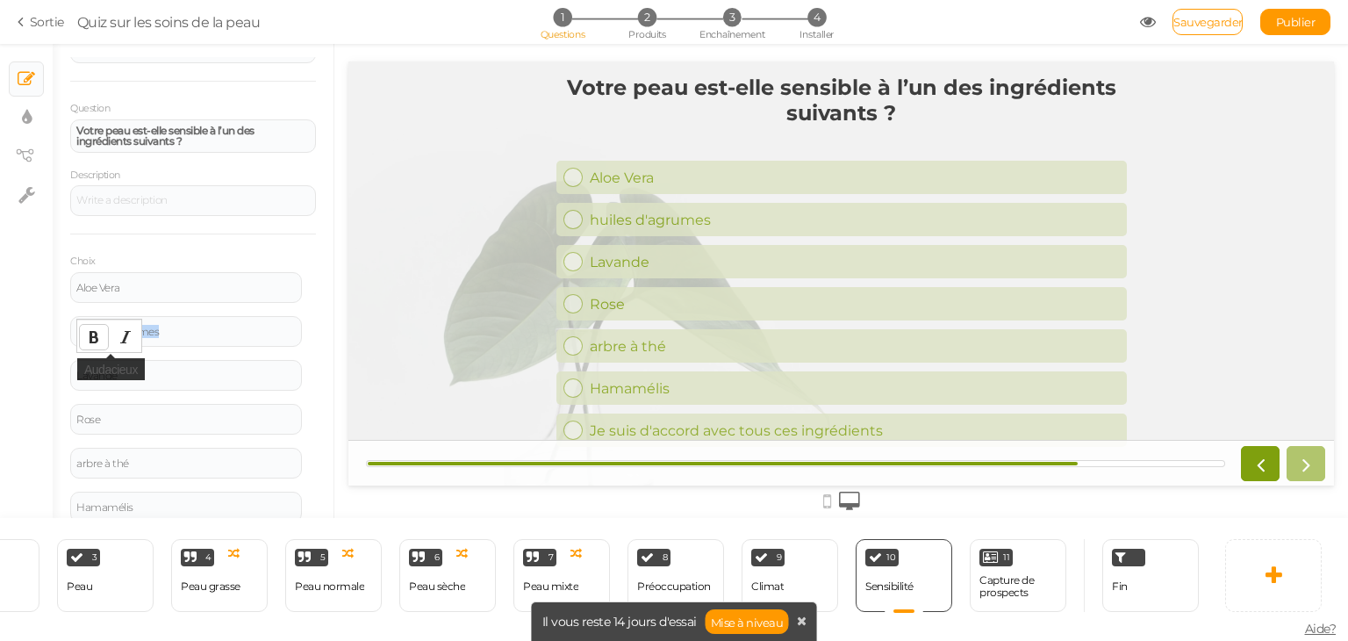
click at [91, 345] on body "× Fermer Un écran plus large est nécessaire pour utiliser le constructeur Pickz…" at bounding box center [674, 320] width 1348 height 641
click at [190, 337] on div "huiles d'agrumes" at bounding box center [185, 331] width 219 height 11
drag, startPoint x: 190, startPoint y: 361, endPoint x: 22, endPoint y: 380, distance: 168.7
click at [22, 380] on div "× Diapositives × Paramètres d'affichage × Voir l'arbre × Paramètres Général Par…" at bounding box center [674, 281] width 1348 height 474
paste div
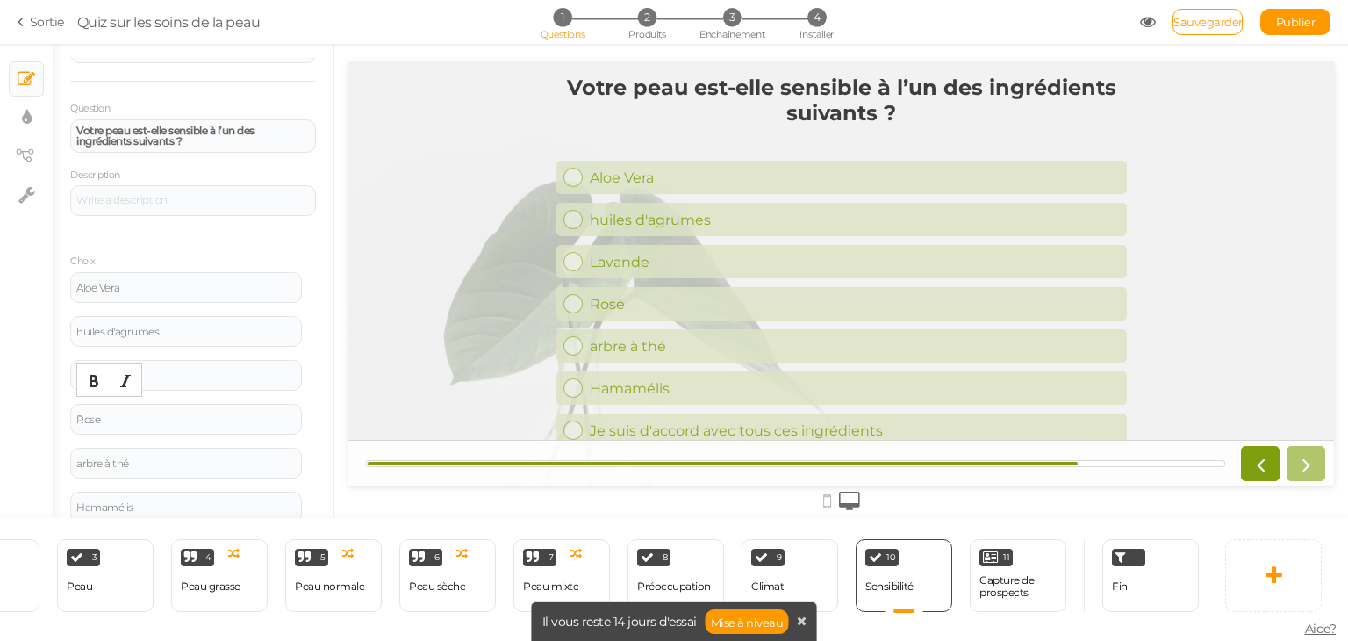
drag, startPoint x: 129, startPoint y: 408, endPoint x: 39, endPoint y: 414, distance: 90.6
click at [39, 415] on div "× Diapositives × Paramètres d'affichage × Voir l'arbre × Paramètres Général Par…" at bounding box center [674, 281] width 1348 height 474
paste div
drag, startPoint x: 112, startPoint y: 448, endPoint x: 48, endPoint y: 460, distance: 65.2
click at [48, 460] on div "× Diapositives × Paramètres d'affichage × Voir l'arbre × Paramètres Général Par…" at bounding box center [674, 281] width 1348 height 474
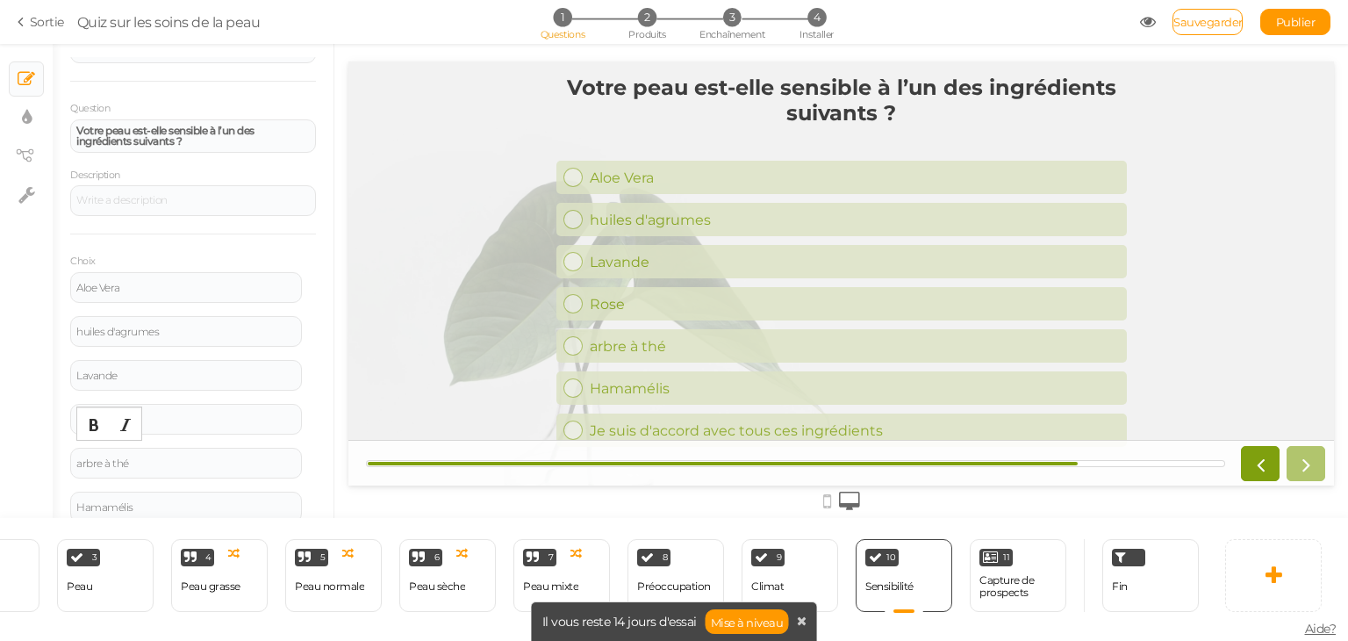
paste div
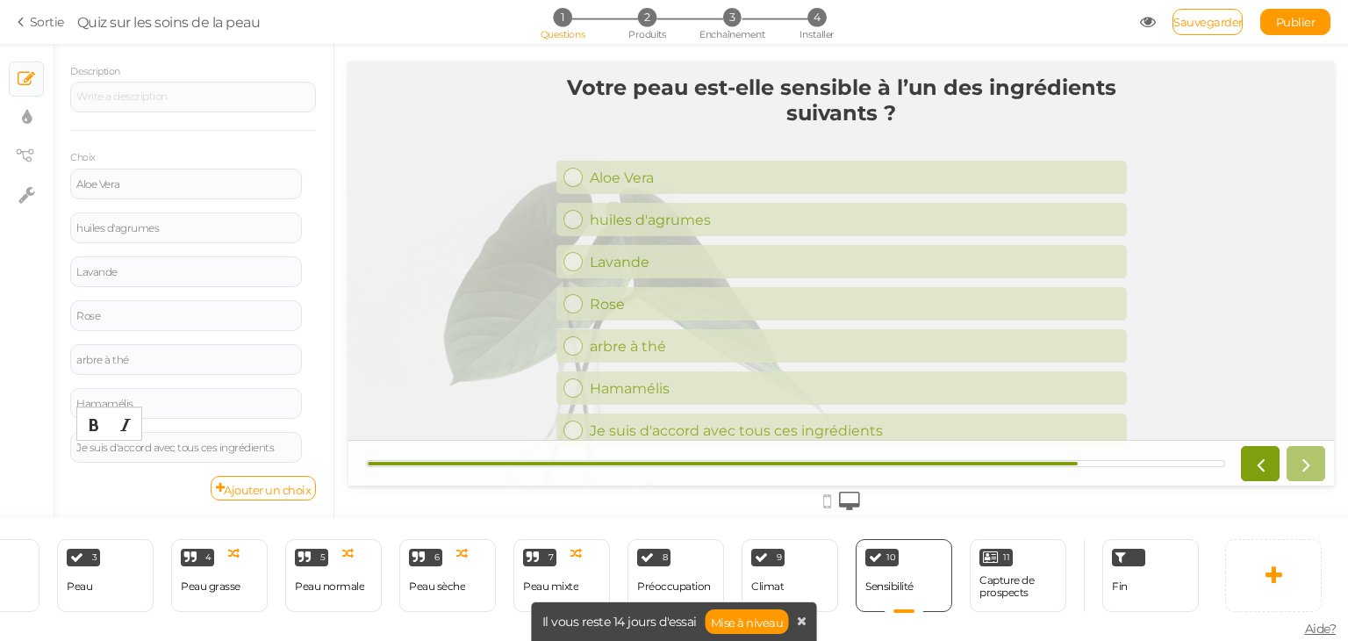
scroll to position [230, 0]
drag, startPoint x: 141, startPoint y: 362, endPoint x: 56, endPoint y: 359, distance: 85.2
click at [56, 359] on div "Général Paramètres Afficher Informations Voir Texte Images Curseur Dérouler Que…" at bounding box center [193, 287] width 281 height 461
paste div
drag, startPoint x: 168, startPoint y: 400, endPoint x: 0, endPoint y: 419, distance: 169.5
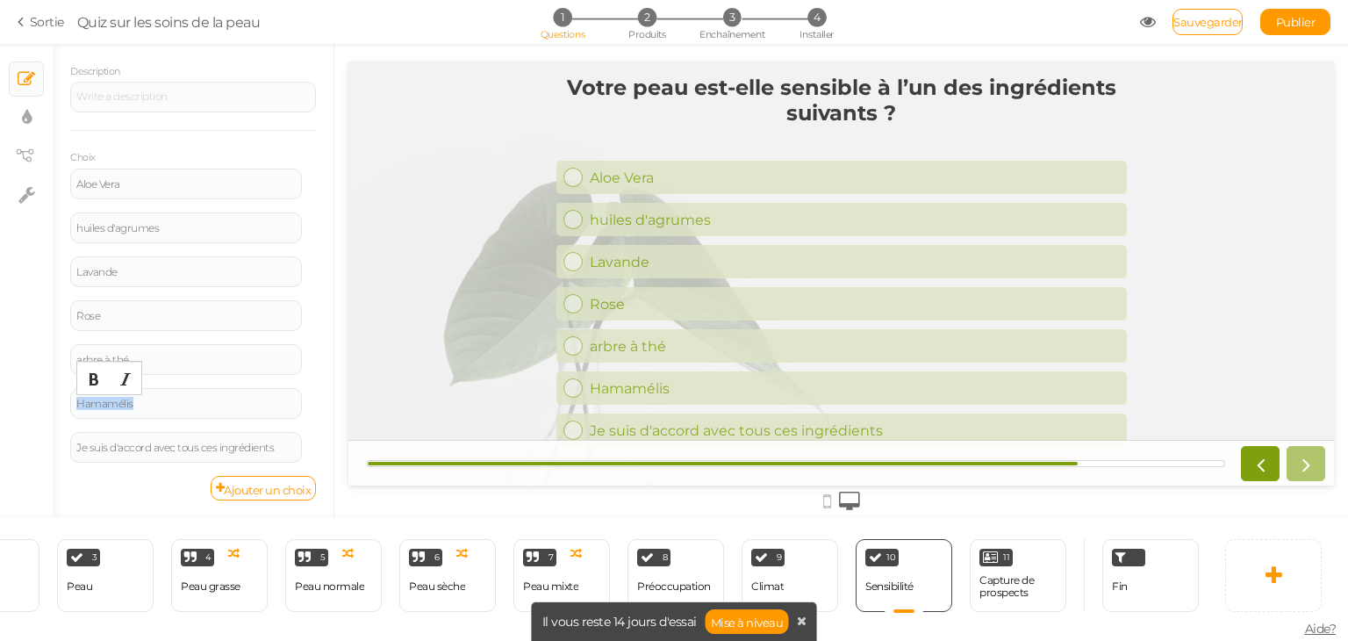
click at [0, 419] on div "× Diapositives × Paramètres d'affichage × Voir l'arbre × Paramètres Général Par…" at bounding box center [674, 281] width 1348 height 474
paste div
drag, startPoint x: 76, startPoint y: 448, endPoint x: 298, endPoint y: 449, distance: 222.0
click at [298, 449] on div "Je suis d'accord avec tous ces ingrédients Paramètres Supprimer" at bounding box center [193, 454] width 246 height 44
paste div
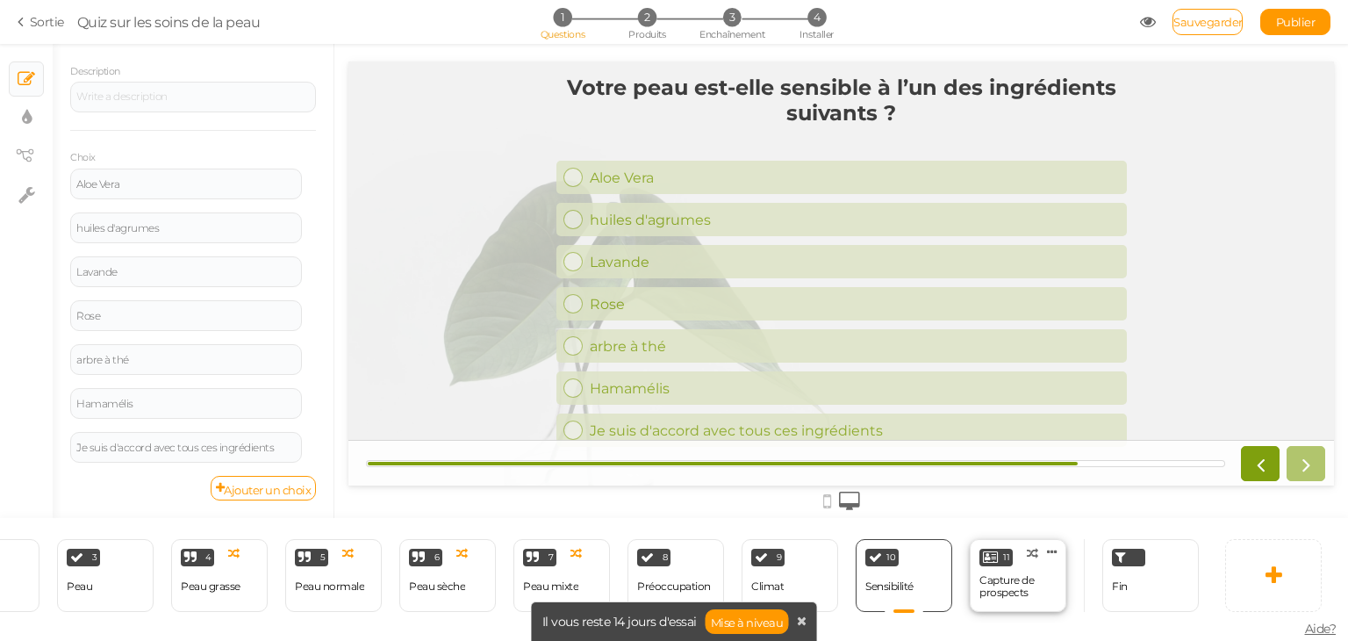
click at [987, 571] on div "Capture de prospects" at bounding box center [1017, 586] width 77 height 31
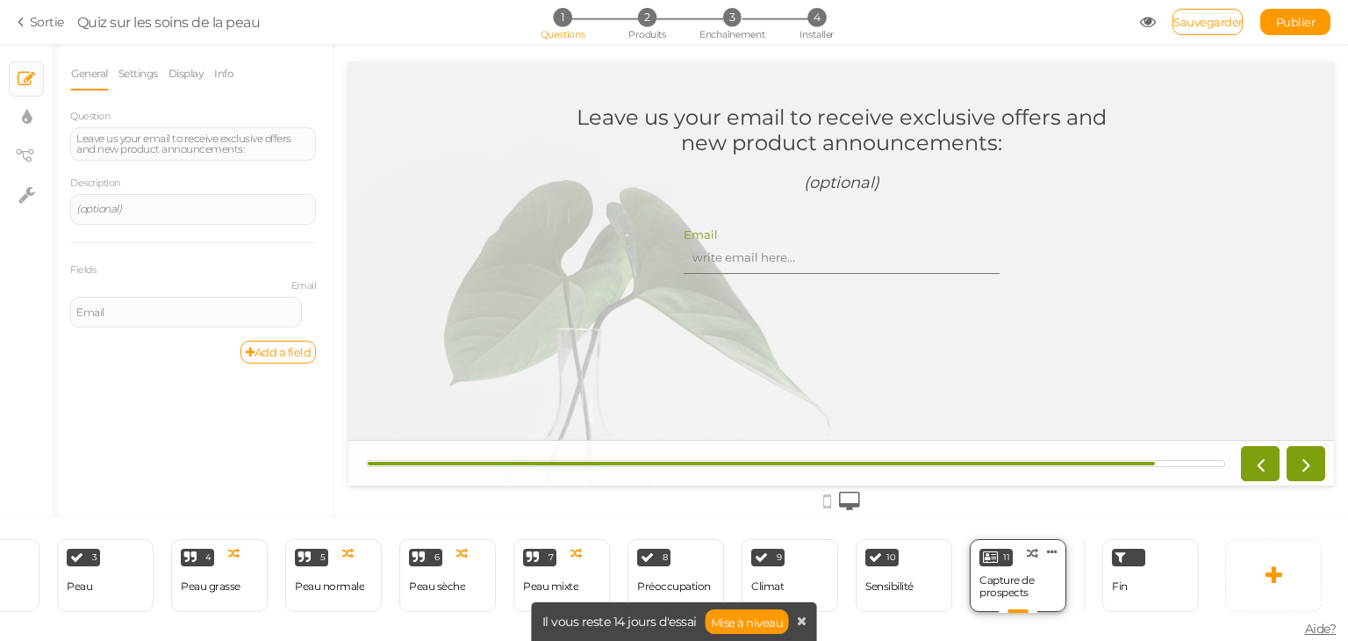
scroll to position [0, 0]
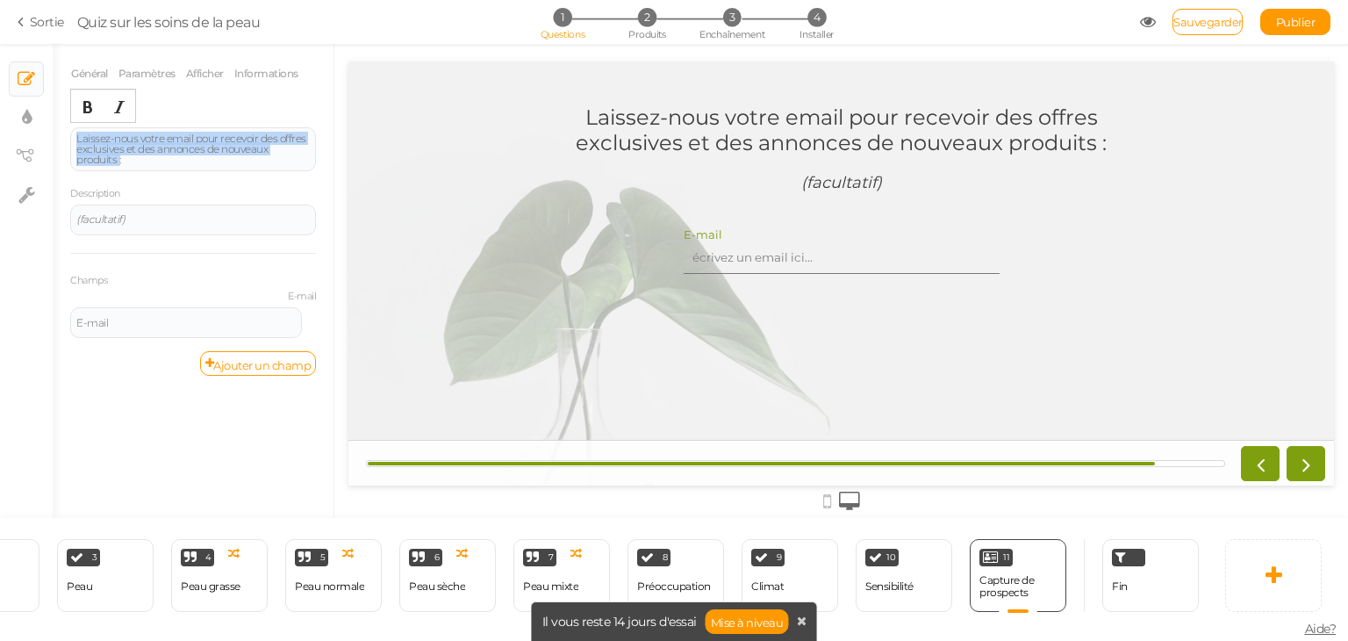
drag, startPoint x: 166, startPoint y: 161, endPoint x: 49, endPoint y: 124, distance: 122.7
click at [49, 124] on div "× Diapositives × Paramètres d'affichage × Voir l'arbre × Paramètres Général Par…" at bounding box center [674, 281] width 1348 height 474
click at [149, 162] on div "Laissez-nous votre email pour recevoir des offres exclusives et des annonces de…" at bounding box center [192, 149] width 233 height 32
drag, startPoint x: 149, startPoint y: 162, endPoint x: 59, endPoint y: 126, distance: 97.3
click at [59, 126] on div "Général Paramètres Afficher Informations Question Laissez-nous votre email pour…" at bounding box center [193, 287] width 281 height 461
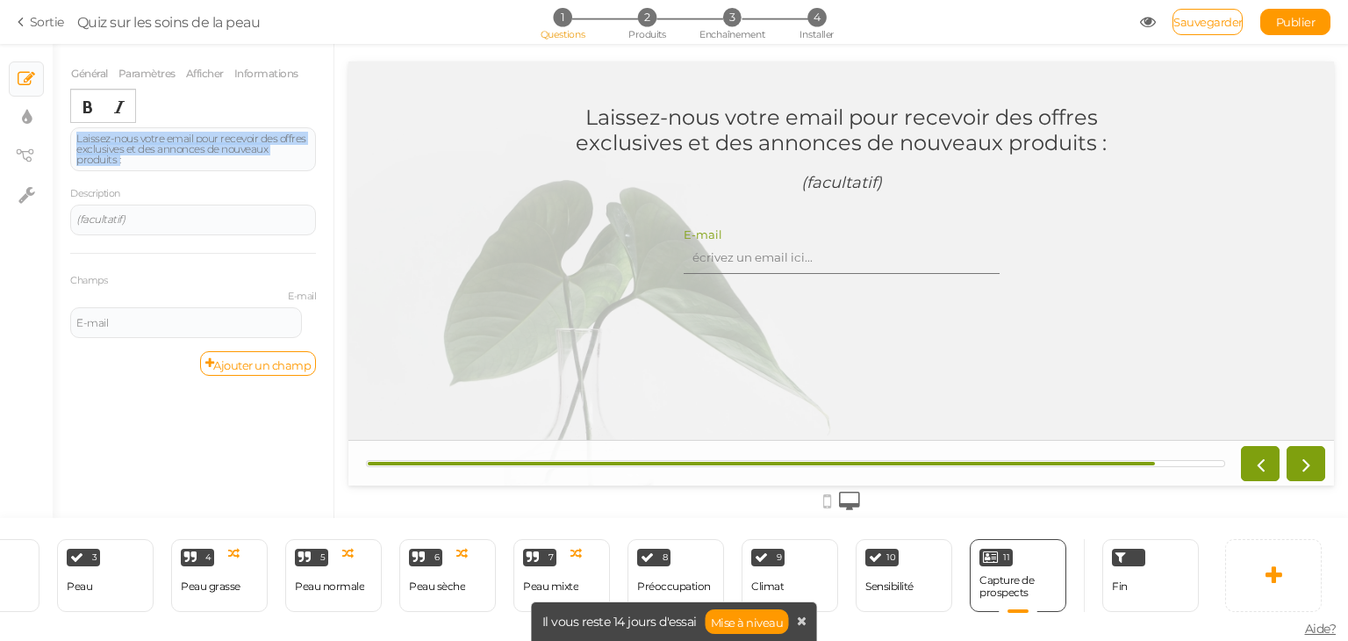
paste div
click at [147, 185] on div "Description (facultatif)" at bounding box center [193, 209] width 246 height 51
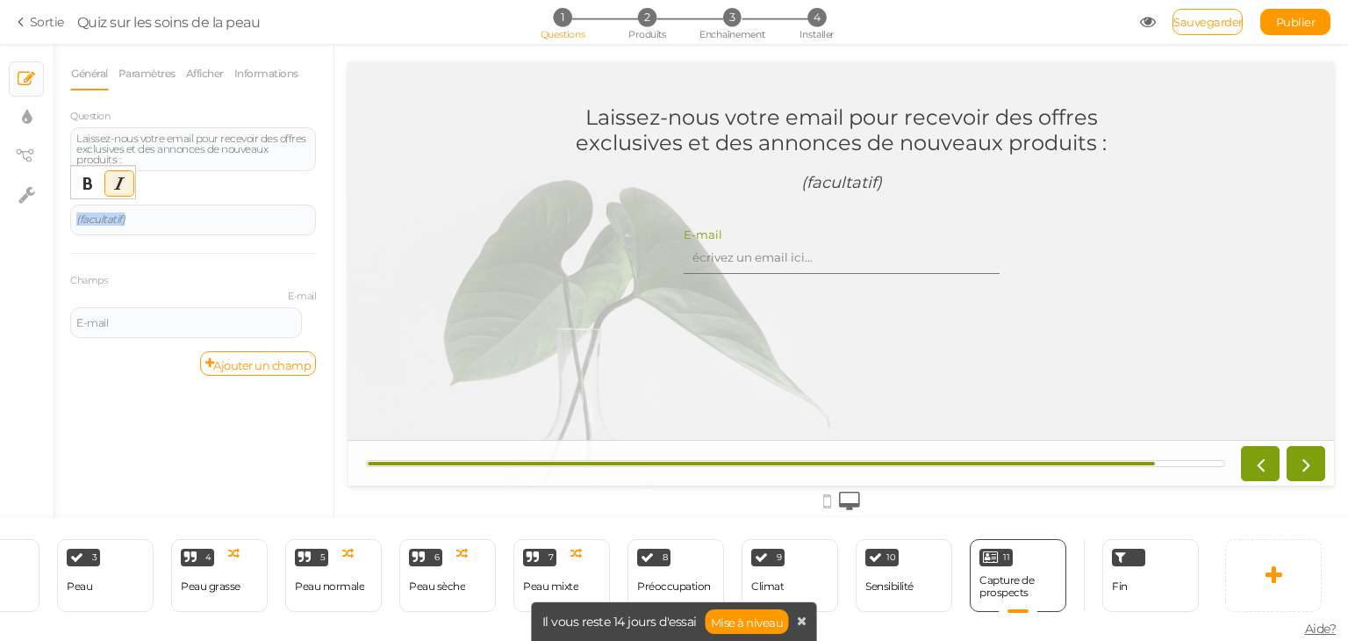
drag, startPoint x: 144, startPoint y: 231, endPoint x: 59, endPoint y: 236, distance: 85.3
click at [59, 236] on div "Général Paramètres Afficher Informations Question Laissez-nous votre email pour…" at bounding box center [193, 287] width 281 height 461
paste div
click at [131, 168] on div at bounding box center [103, 182] width 64 height 28
click at [130, 154] on div "Laissez-nous votre email pour recevoir des offres exclusives et des annonces de…" at bounding box center [192, 149] width 233 height 32
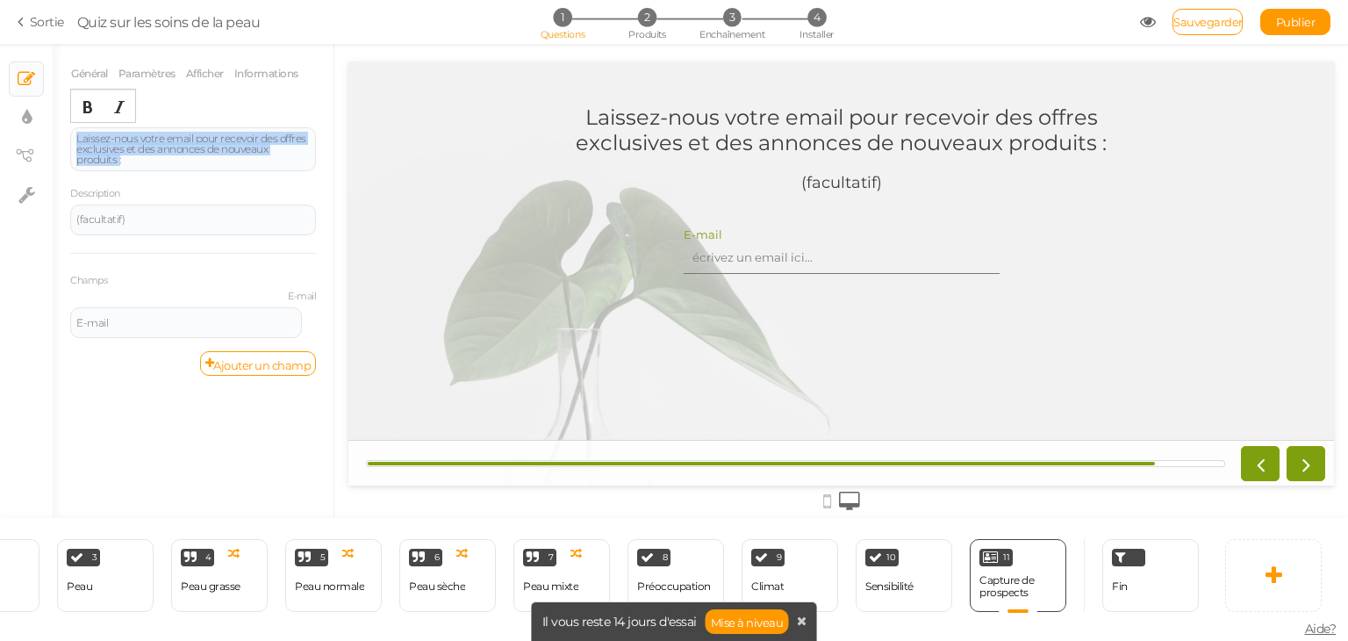
drag, startPoint x: 132, startPoint y: 160, endPoint x: 64, endPoint y: 134, distance: 72.2
click at [64, 134] on div "Général Paramètres Afficher Informations Question Laissez-nous votre email pour…" at bounding box center [193, 287] width 281 height 461
click at [89, 105] on icon "Audacieux" at bounding box center [88, 107] width 14 height 14
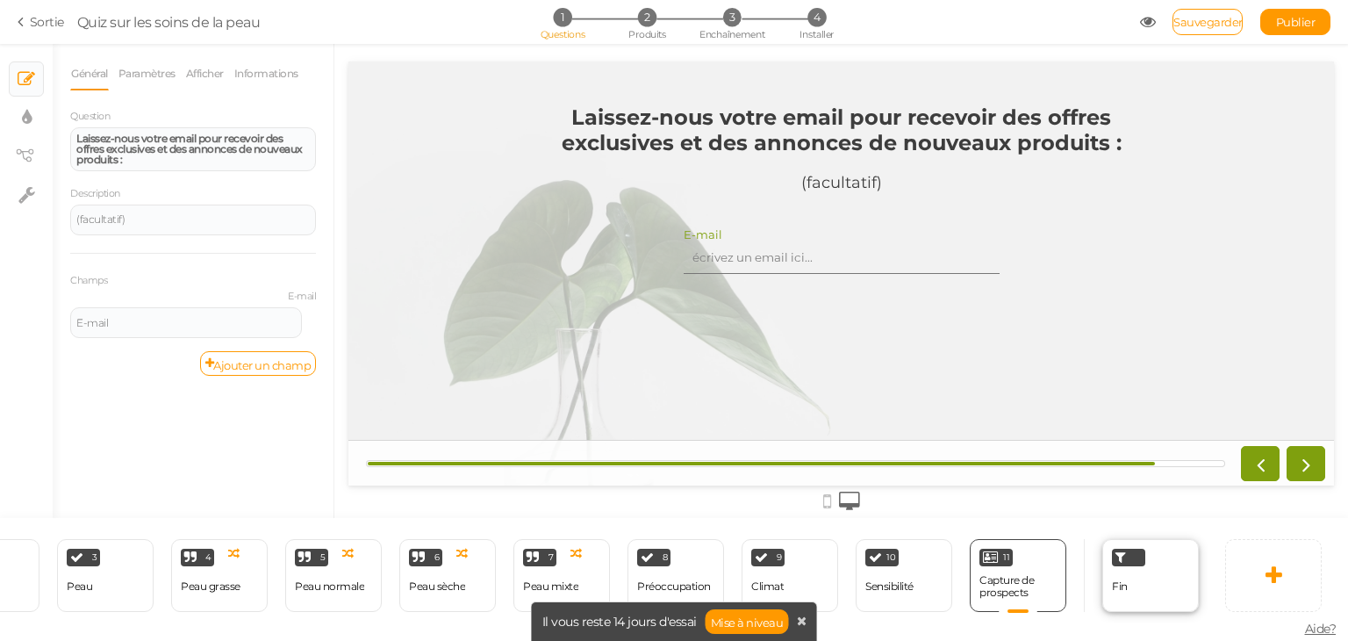
click at [1125, 586] on div "Fin" at bounding box center [1120, 586] width 16 height 31
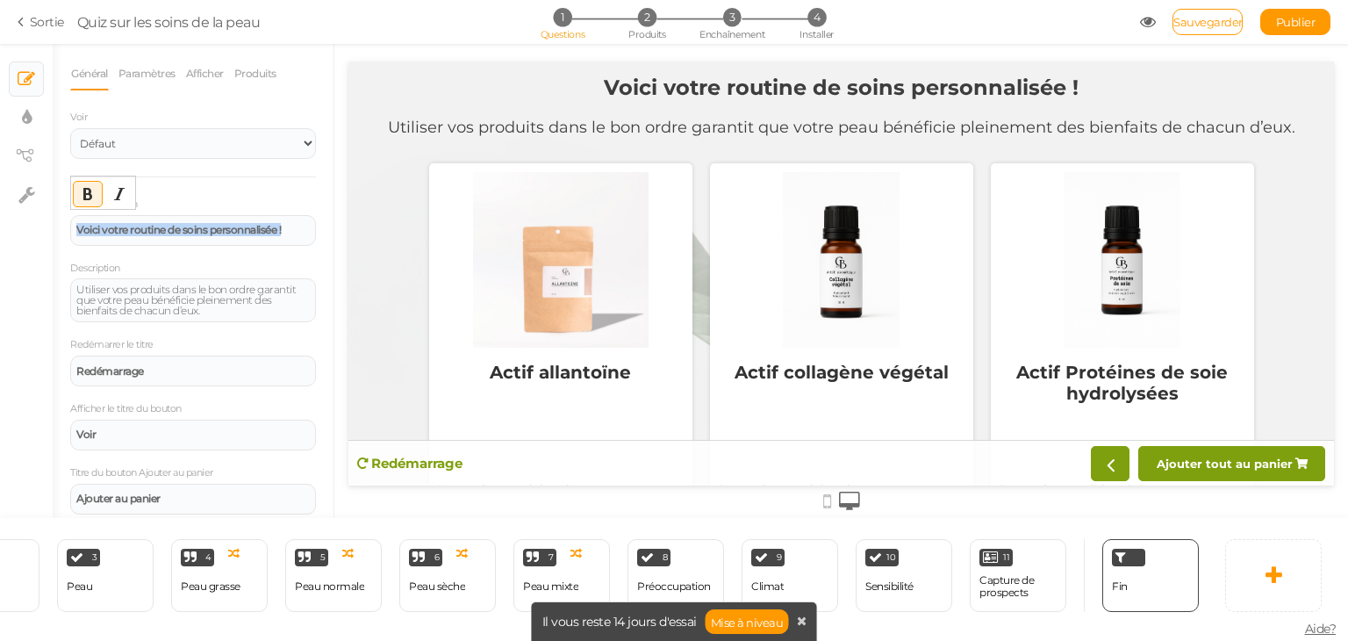
drag, startPoint x: 290, startPoint y: 229, endPoint x: 66, endPoint y: 219, distance: 224.0
click at [65, 219] on div "Général Paramètres Afficher Produits Voir Défaut Haut Message de fin Voici votr…" at bounding box center [193, 287] width 281 height 461
paste div
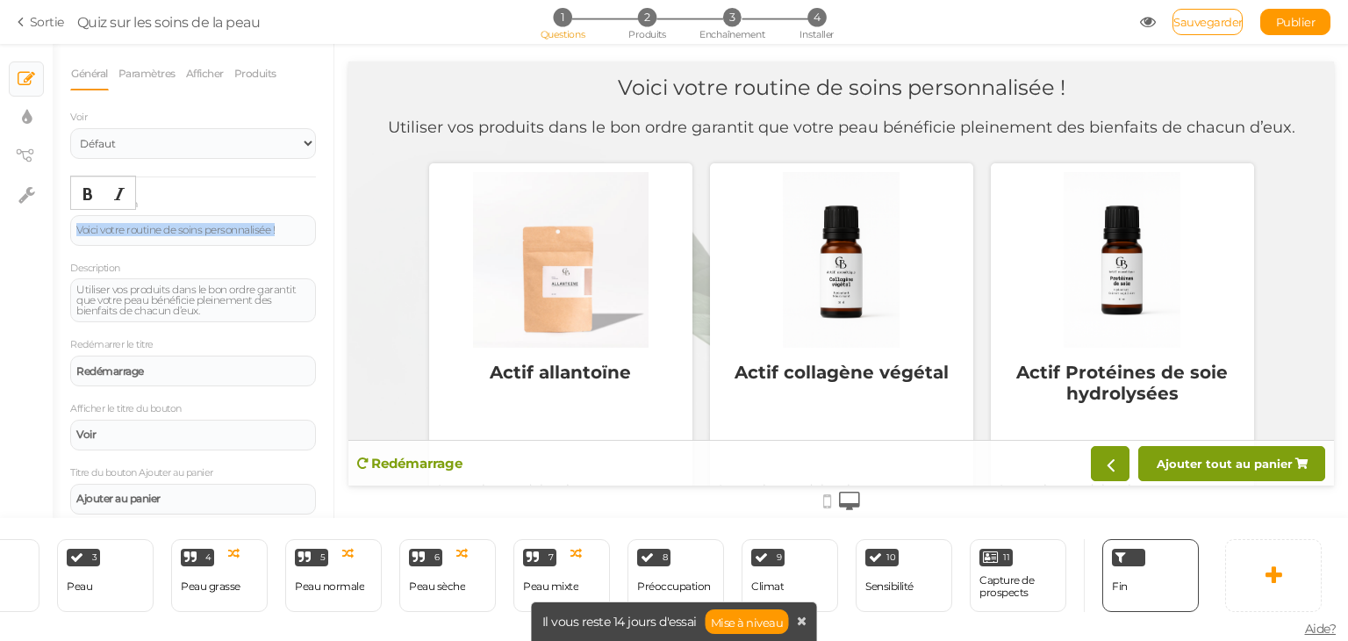
drag, startPoint x: 285, startPoint y: 226, endPoint x: 60, endPoint y: 228, distance: 225.5
click at [60, 228] on div "Général Paramètres Afficher Produits Voir Défaut Haut Message de fin Voici votr…" at bounding box center [193, 287] width 281 height 461
click at [83, 197] on icon "Audacieux" at bounding box center [88, 194] width 14 height 14
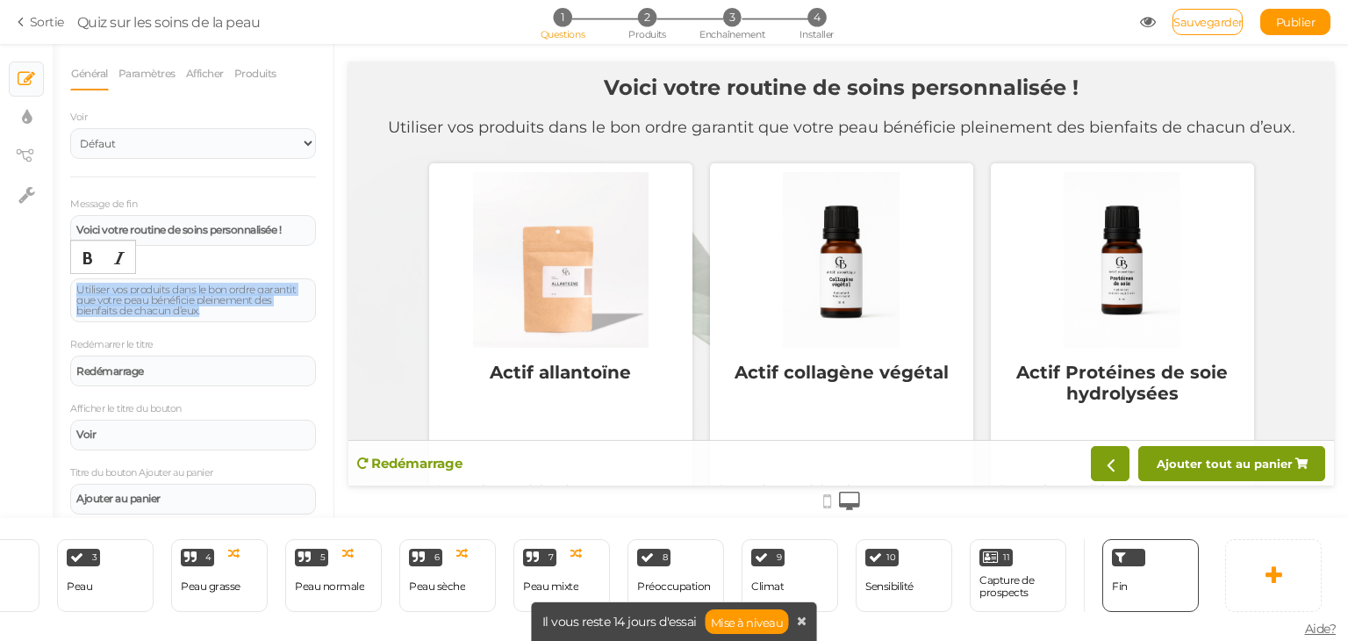
drag, startPoint x: 202, startPoint y: 318, endPoint x: 73, endPoint y: 274, distance: 136.3
click at [73, 274] on div "Description Utiliser vos produits dans le bon ordre garantit que votre peau bén…" at bounding box center [193, 291] width 246 height 64
click at [230, 313] on div "Utiliser vos produits dans le bon ordre garantit que votre peau bénéficie plein…" at bounding box center [192, 300] width 233 height 32
drag, startPoint x: 230, startPoint y: 313, endPoint x: 74, endPoint y: 287, distance: 158.4
click at [74, 287] on div "Utiliser vos produits dans le bon ordre garantit que votre peau bénéficie plein…" at bounding box center [193, 300] width 246 height 44
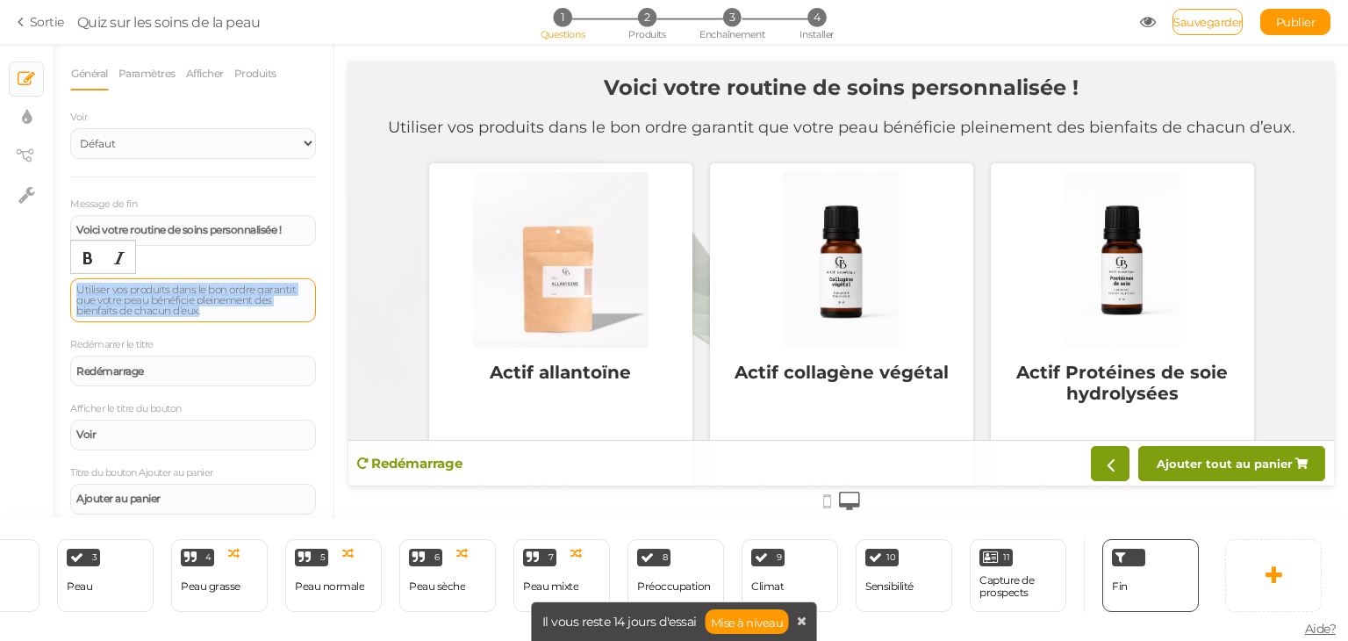
paste div
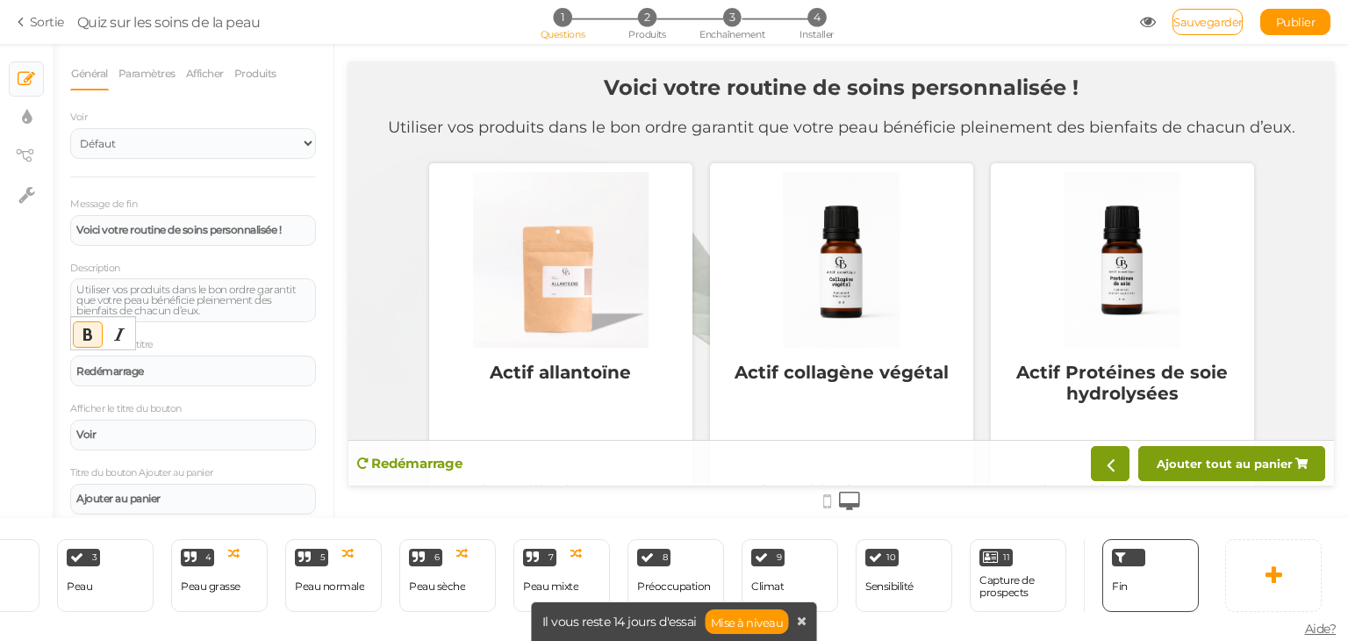
drag, startPoint x: 154, startPoint y: 376, endPoint x: 32, endPoint y: 376, distance: 122.9
click at [32, 376] on div "× Diapositives × Paramètres d'affichage × Voir l'arbre × Paramètres Général Par…" at bounding box center [674, 281] width 1348 height 474
paste div
drag, startPoint x: 137, startPoint y: 433, endPoint x: 0, endPoint y: 455, distance: 138.6
click at [0, 455] on div "× Diapositives × Paramètres d'affichage × Voir l'arbre × Paramètres Général Par…" at bounding box center [674, 281] width 1348 height 474
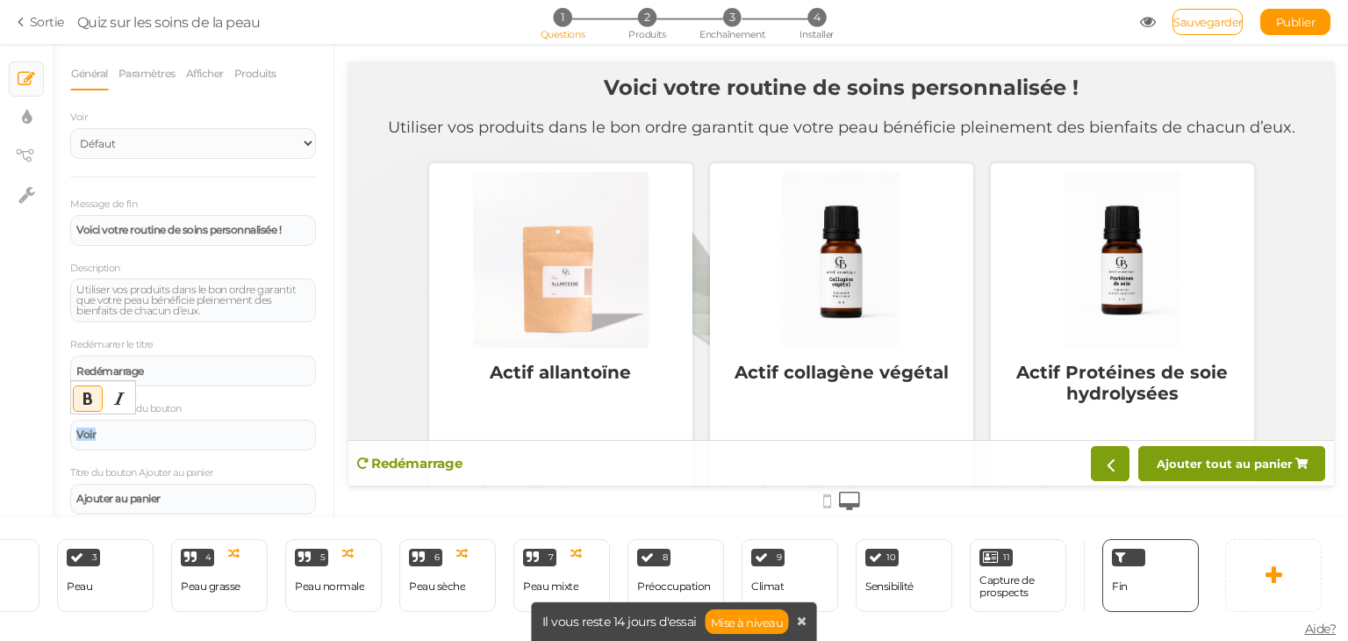
paste div
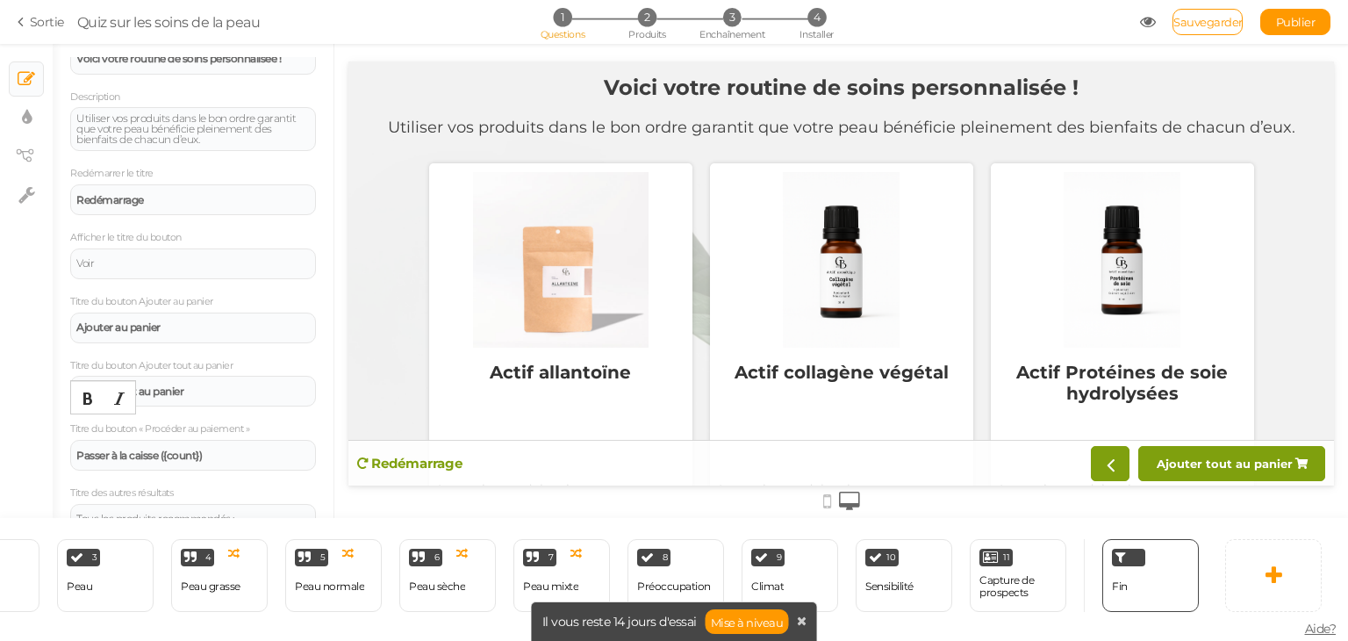
scroll to position [177, 0]
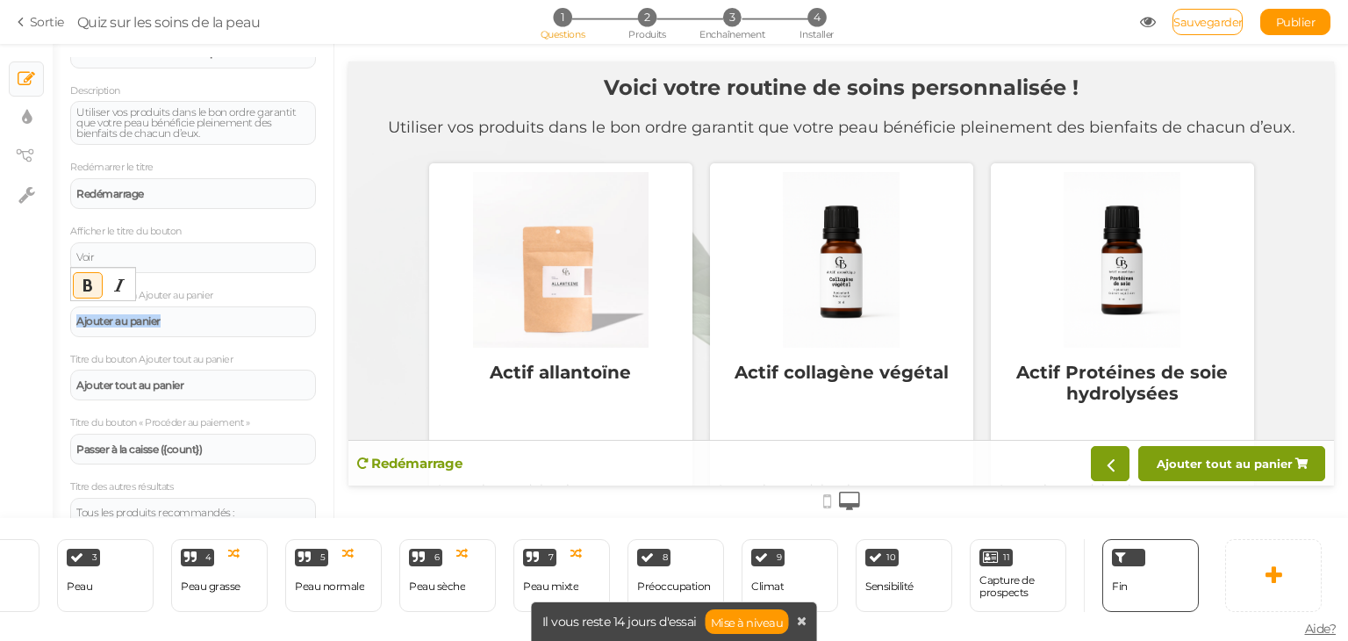
drag, startPoint x: 188, startPoint y: 319, endPoint x: 70, endPoint y: 337, distance: 118.9
click at [70, 337] on div "Message de fin Voici votre routine de soins personnalisée ! Description Utilise…" at bounding box center [193, 273] width 246 height 511
paste div
drag, startPoint x: 200, startPoint y: 377, endPoint x: 32, endPoint y: 373, distance: 167.7
click at [32, 373] on div "× Diapositives × Paramètres d'affichage × Voir l'arbre × Paramètres Général Par…" at bounding box center [674, 281] width 1348 height 474
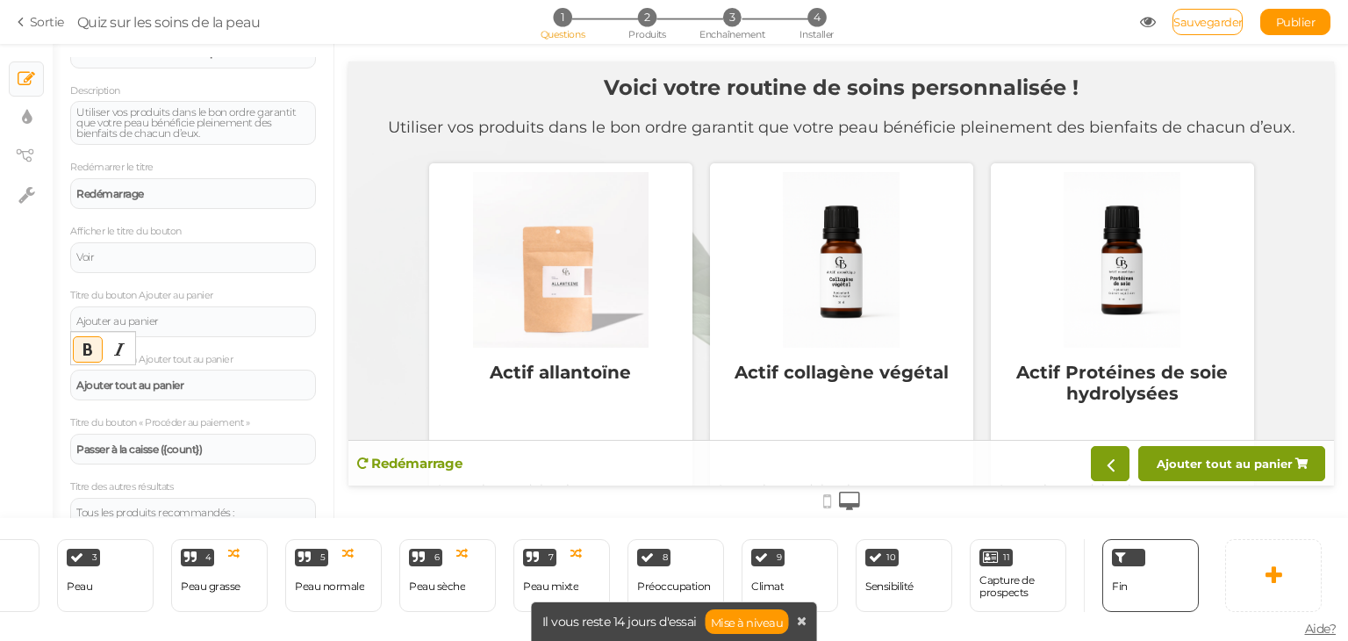
paste div
drag, startPoint x: 221, startPoint y: 444, endPoint x: 40, endPoint y: 444, distance: 180.8
click at [40, 444] on div "× Diapositives × Paramètres d'affichage × Voir l'arbre × Paramètres Général Par…" at bounding box center [674, 281] width 1348 height 474
paste div
drag, startPoint x: 205, startPoint y: 452, endPoint x: 31, endPoint y: 466, distance: 175.2
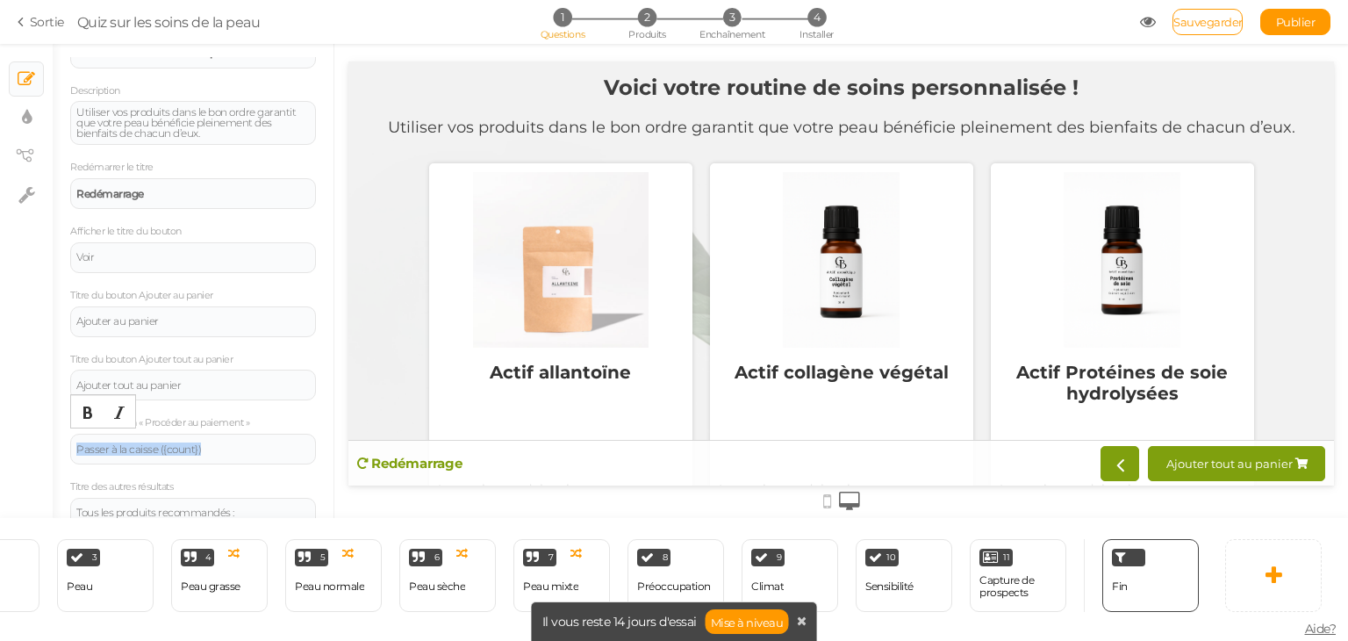
click at [31, 466] on div "× Diapositives × Paramètres d'affichage × Voir l'arbre × Paramètres Général Par…" at bounding box center [674, 281] width 1348 height 474
click at [92, 406] on icon "Audacieux" at bounding box center [88, 412] width 14 height 14
drag, startPoint x: 168, startPoint y: 330, endPoint x: 63, endPoint y: 330, distance: 105.3
click at [63, 330] on div "Général Paramètres Afficher Produits Voir Défaut Haut Message de fin Voici votr…" at bounding box center [193, 287] width 281 height 461
click at [83, 288] on icon "Audacieux" at bounding box center [88, 285] width 14 height 14
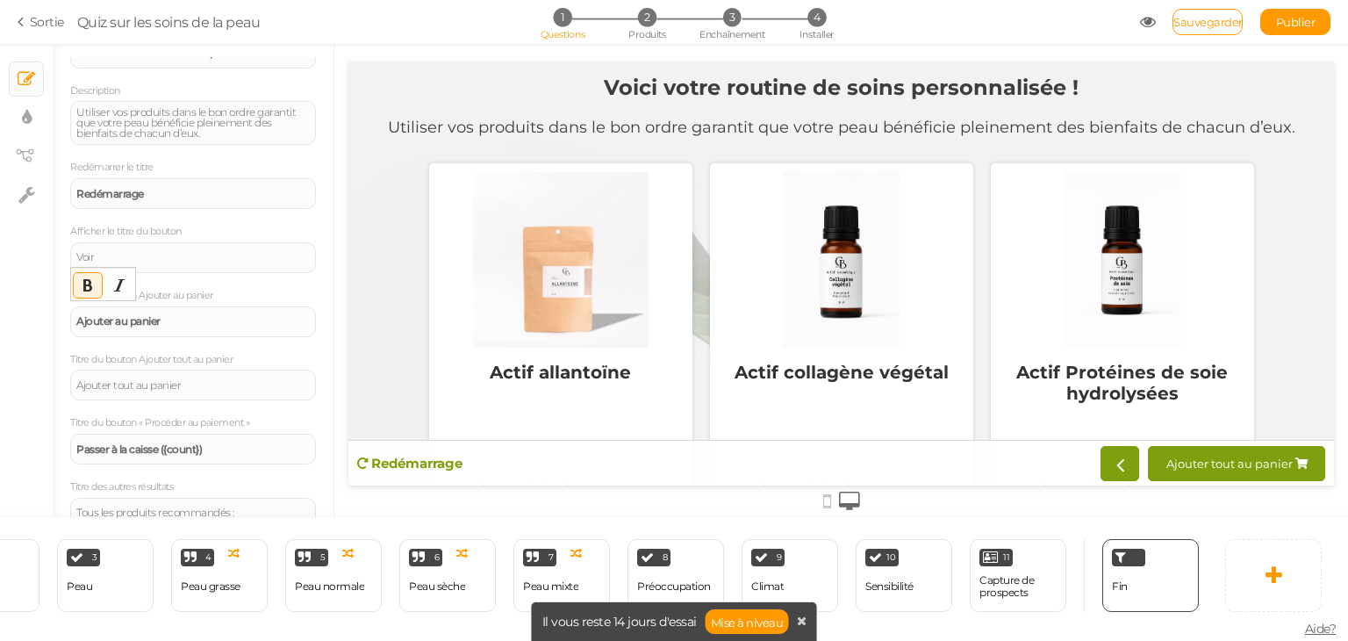
click at [83, 288] on icon "Audacieux" at bounding box center [88, 285] width 14 height 14
drag, startPoint x: 105, startPoint y: 253, endPoint x: 66, endPoint y: 254, distance: 39.5
click at [66, 254] on div "Général Paramètres Afficher Produits Voir Défaut Haut Message de fin Voici votr…" at bounding box center [193, 287] width 281 height 461
click at [93, 219] on icon "Audacieux" at bounding box center [88, 221] width 14 height 14
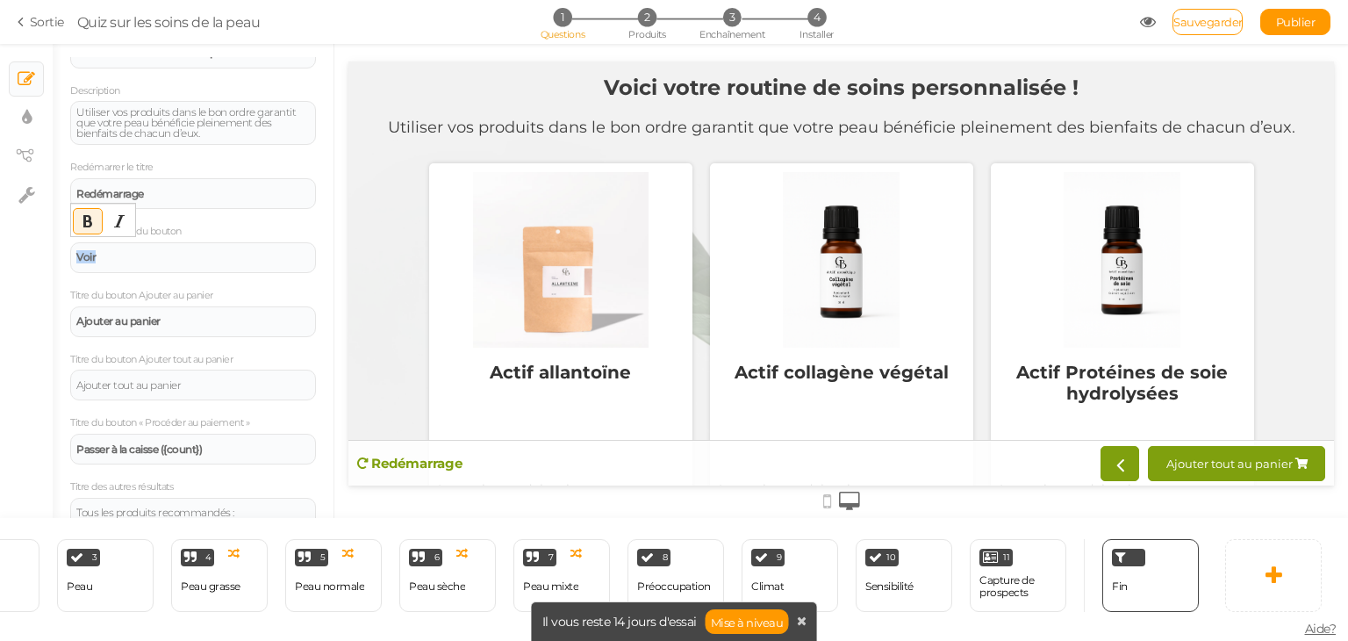
click at [197, 341] on div "Message de fin Voici votre routine de soins personnalisée ! Description Utilise…" at bounding box center [193, 273] width 246 height 511
drag, startPoint x: 197, startPoint y: 387, endPoint x: 69, endPoint y: 379, distance: 128.4
click at [69, 379] on div "Général Paramètres Afficher Produits Voir Défaut Haut Message de fin Voici votr…" at bounding box center [193, 287] width 281 height 461
click at [81, 350] on icon "Audacieux" at bounding box center [88, 349] width 14 height 14
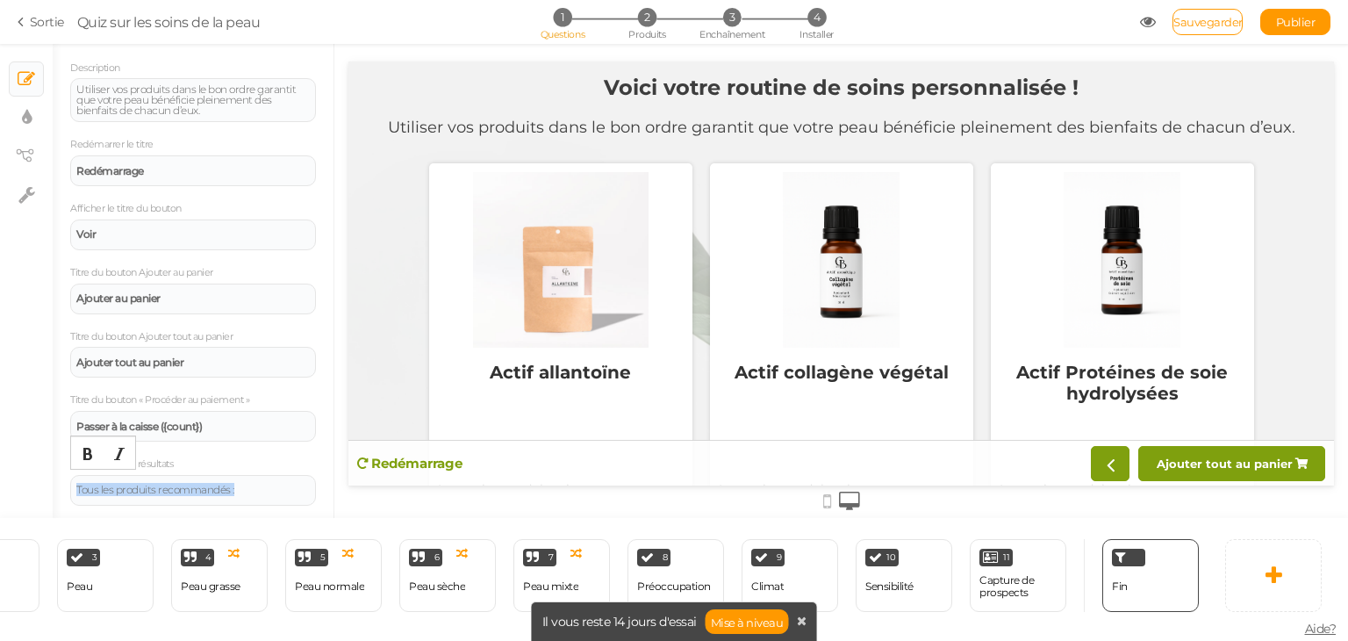
drag, startPoint x: 243, startPoint y: 491, endPoint x: 49, endPoint y: 511, distance: 194.9
click at [49, 511] on div "× Diapositives × Paramètres d'affichage × Voir l'arbre × Paramètres Général Par…" at bounding box center [674, 281] width 1348 height 474
paste div
click at [1202, 34] on link "Sauvegarder" at bounding box center [1207, 22] width 70 height 26
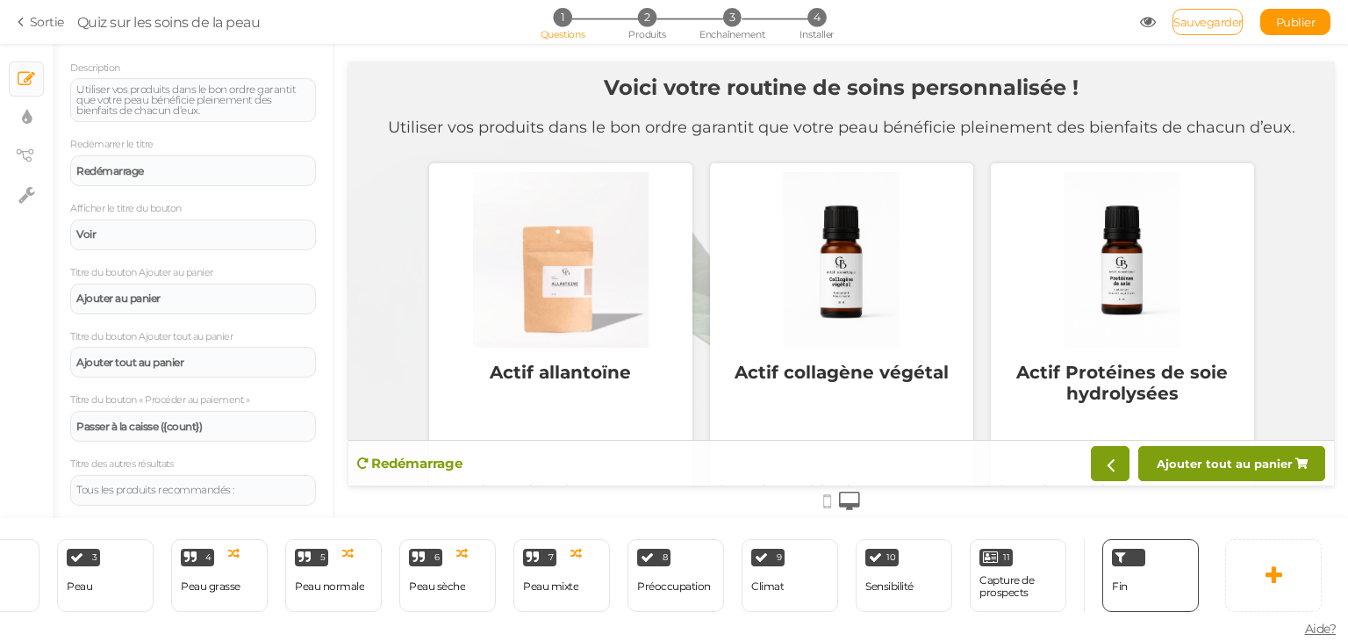
click at [1186, 24] on font "Sauvegarder" at bounding box center [1207, 22] width 69 height 14
click at [30, 113] on icon at bounding box center [27, 118] width 10 height 18
select select "montserrat"
select select "fade"
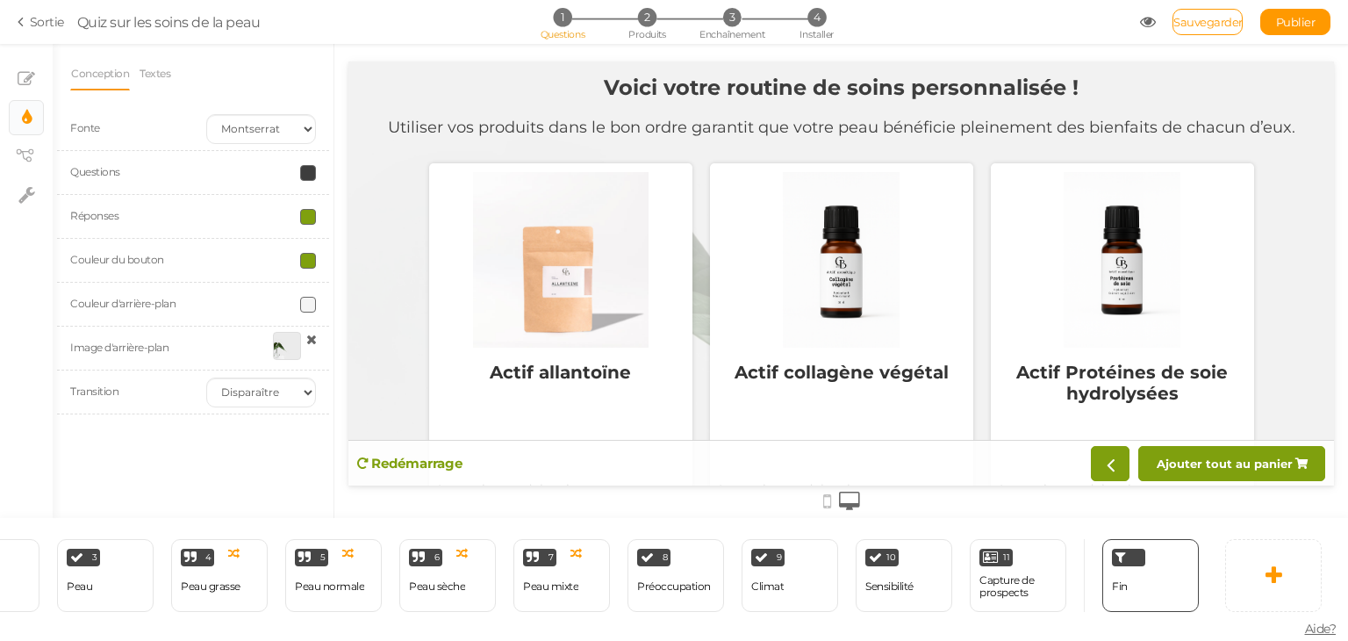
click at [309, 224] on span at bounding box center [308, 217] width 16 height 16
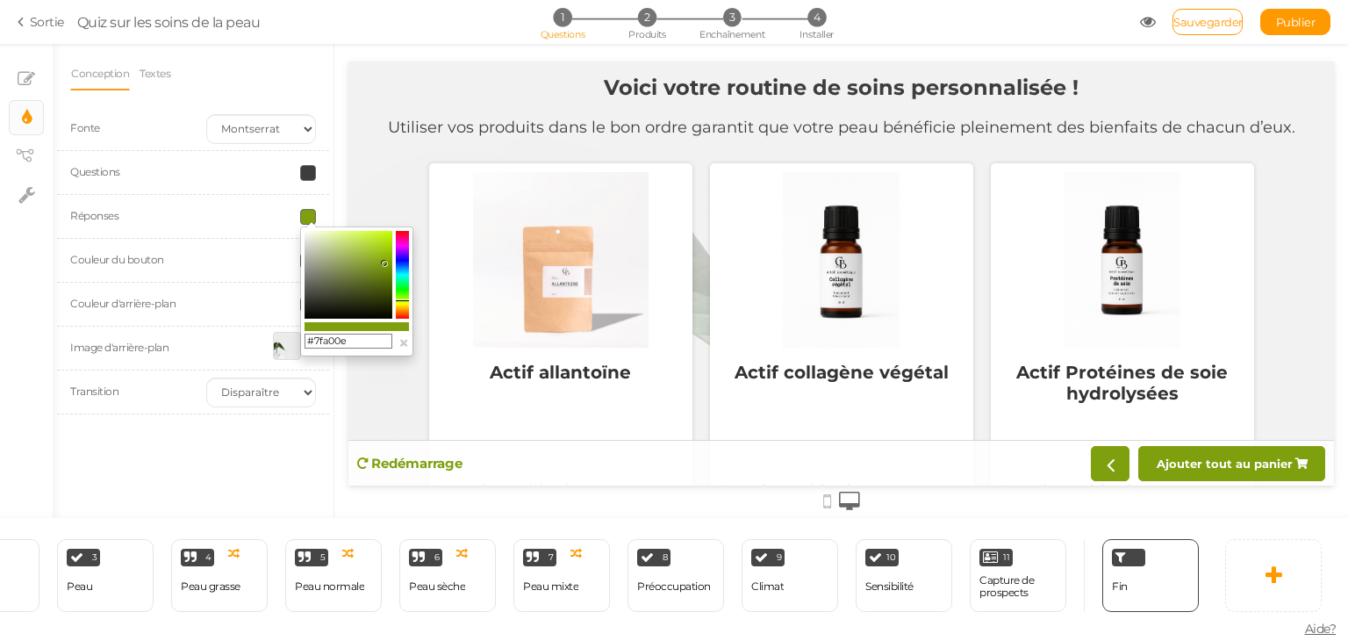
click at [209, 305] on div at bounding box center [261, 305] width 136 height 16
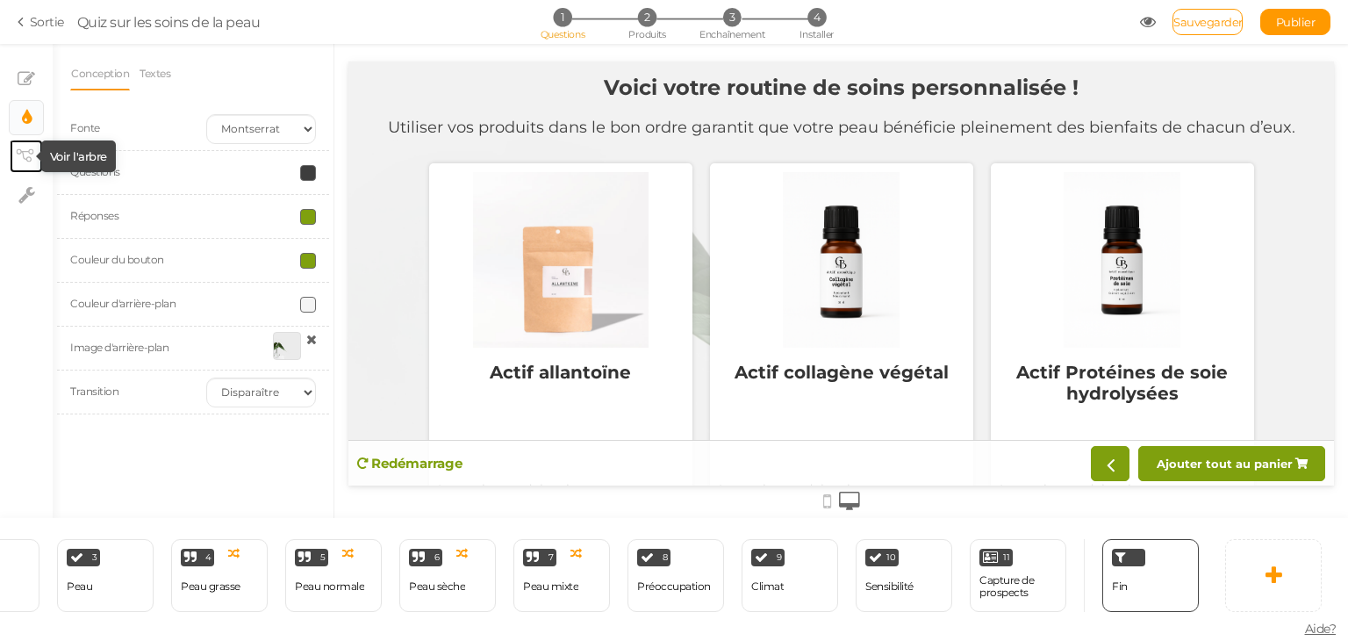
click at [27, 160] on icon at bounding box center [25, 155] width 18 height 13
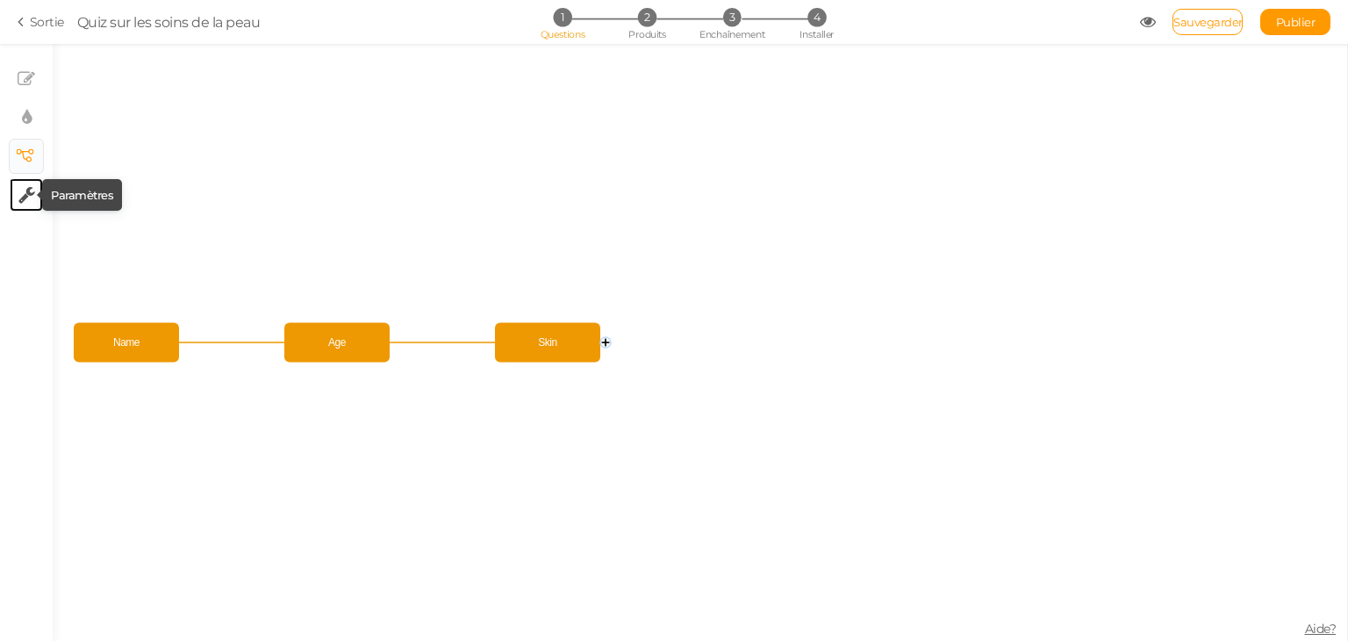
click at [24, 200] on icon at bounding box center [26, 195] width 17 height 18
select select "en"
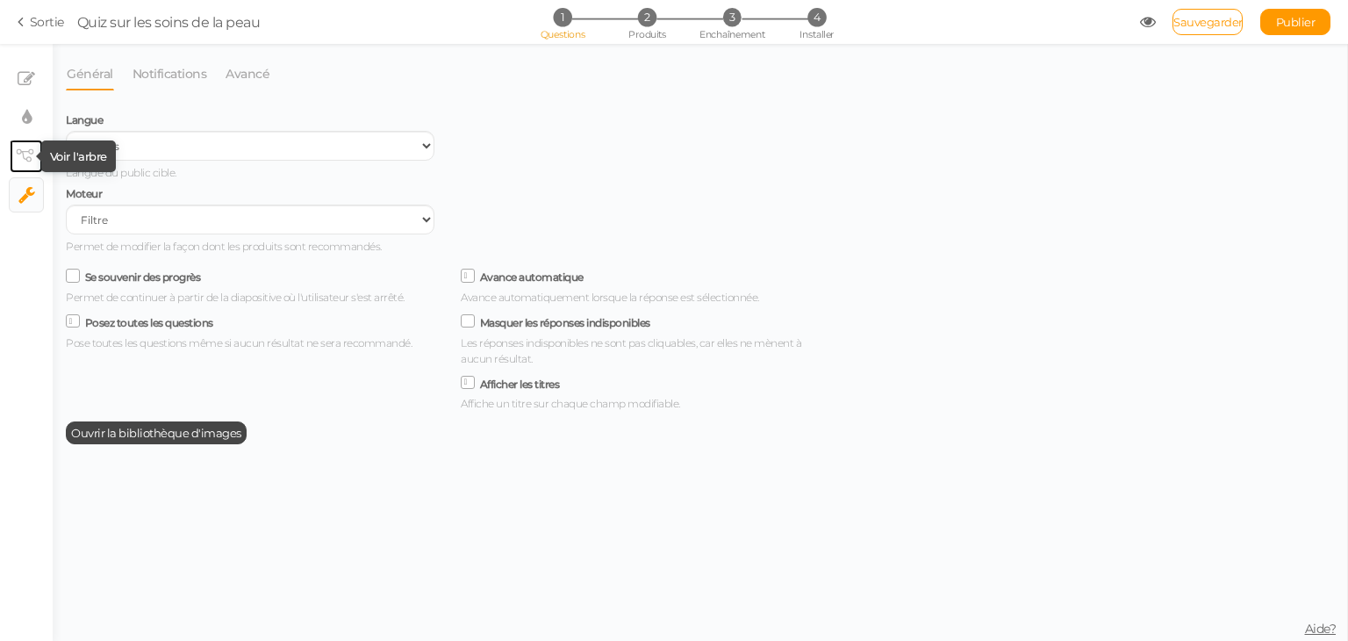
click at [21, 151] on icon at bounding box center [25, 155] width 18 height 13
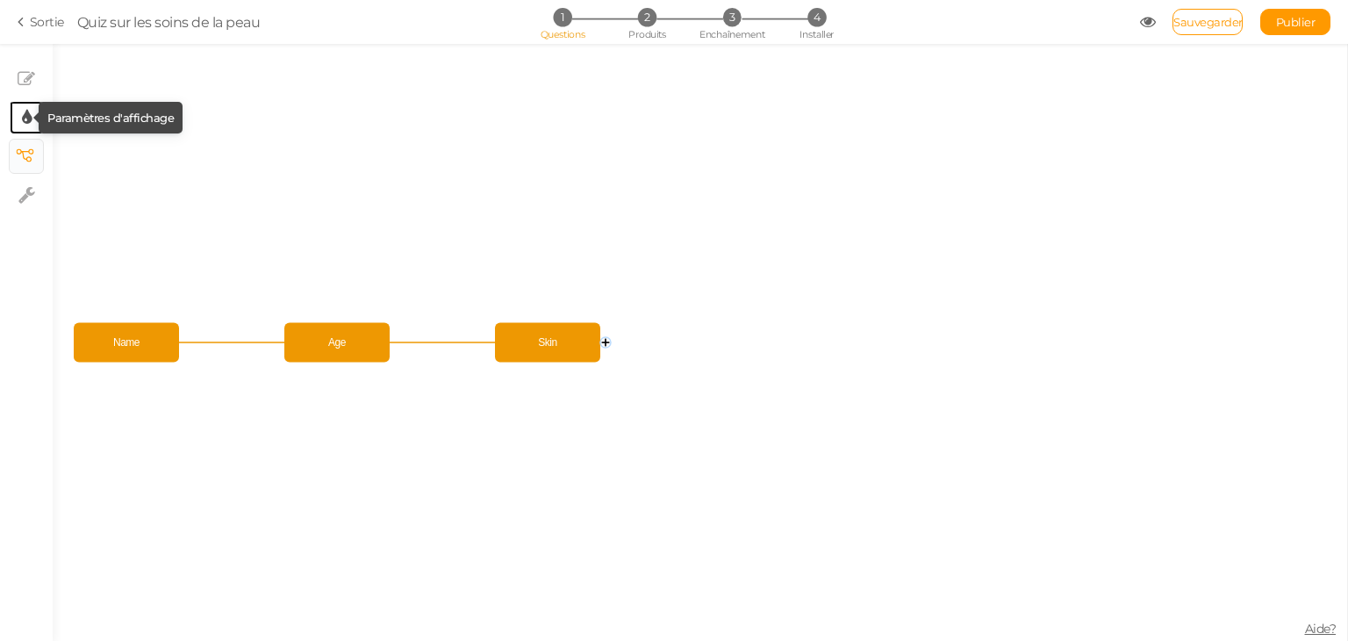
click at [22, 122] on icon at bounding box center [27, 118] width 10 height 18
select select "montserrat"
select select "fade"
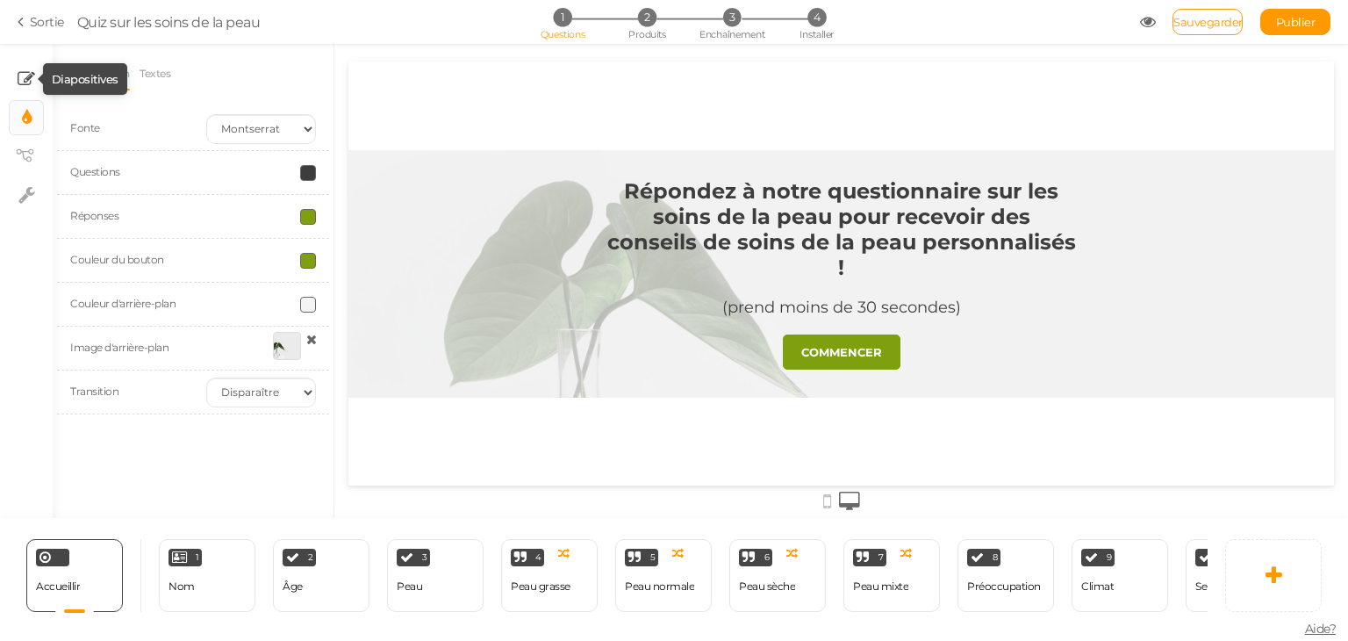
scroll to position [0, 0]
click at [25, 85] on icon at bounding box center [27, 79] width 18 height 18
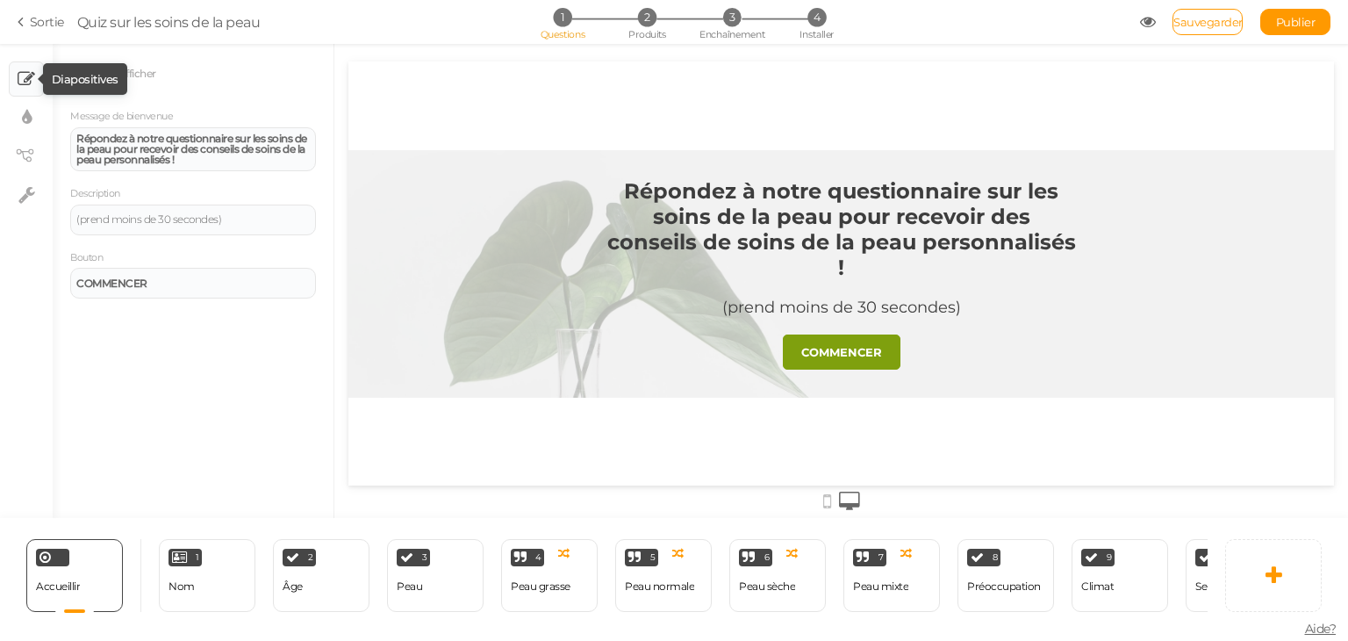
click at [25, 88] on tip-cont at bounding box center [27, 78] width 18 height 21
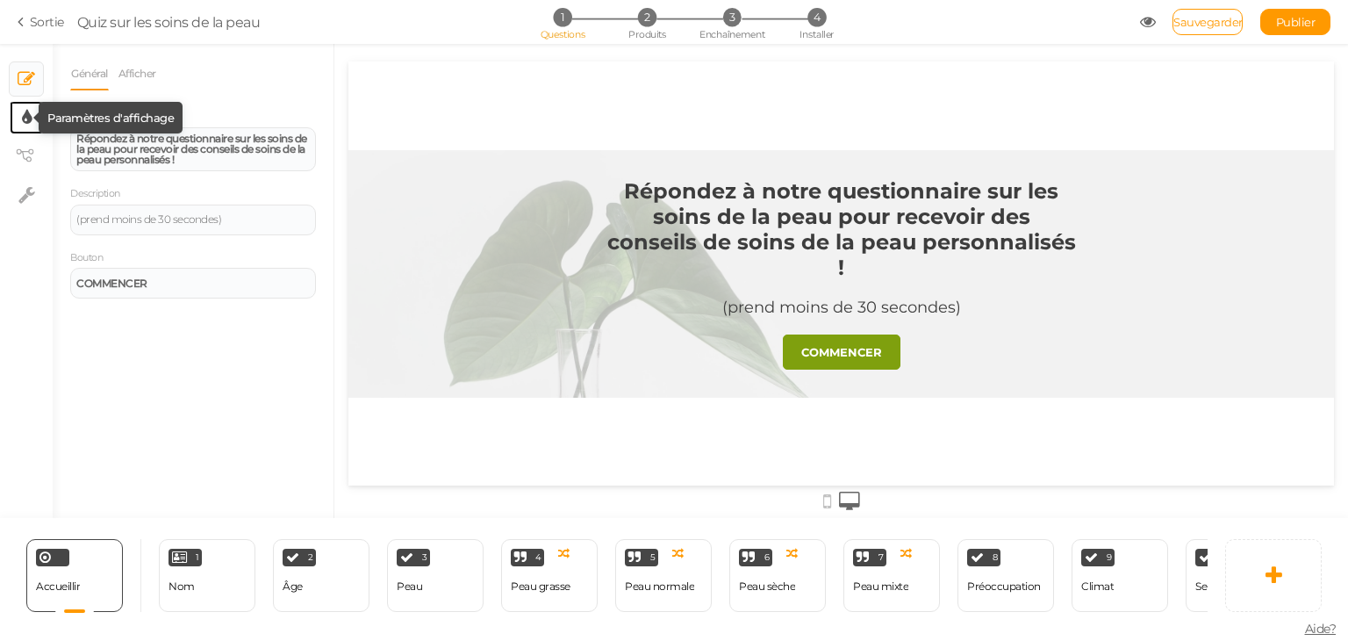
click at [22, 114] on icon at bounding box center [27, 118] width 10 height 18
select select "montserrat"
select select "fade"
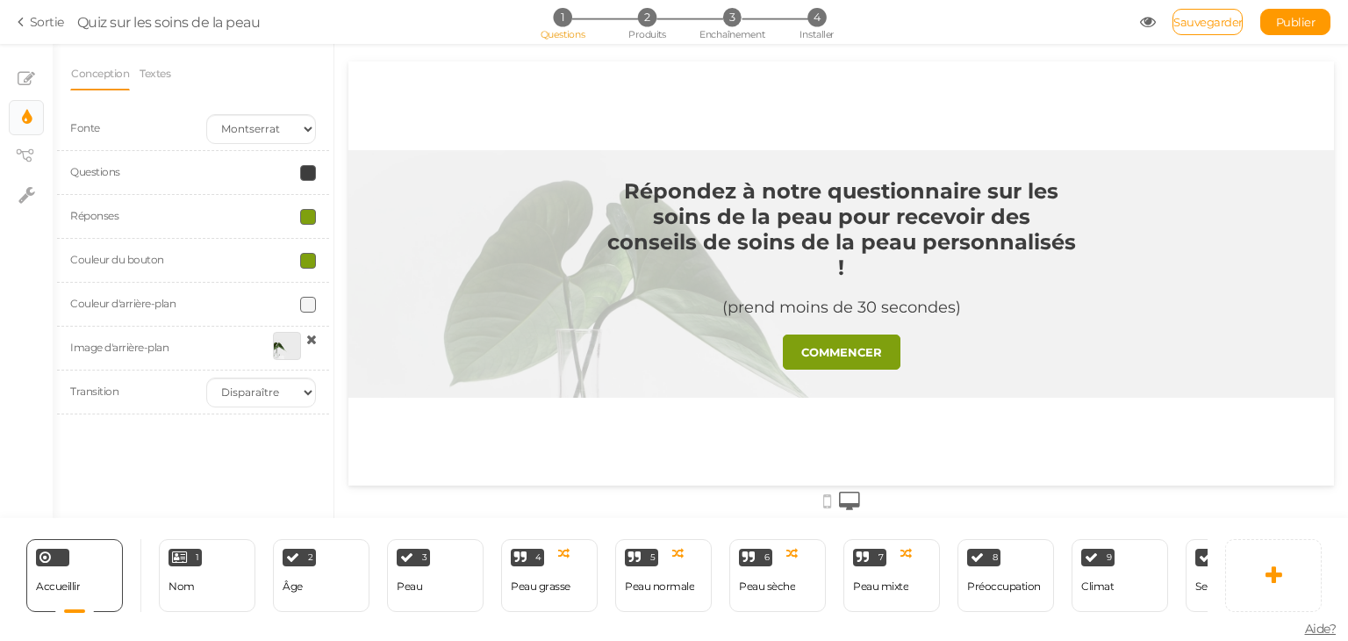
click at [307, 211] on span at bounding box center [308, 217] width 16 height 16
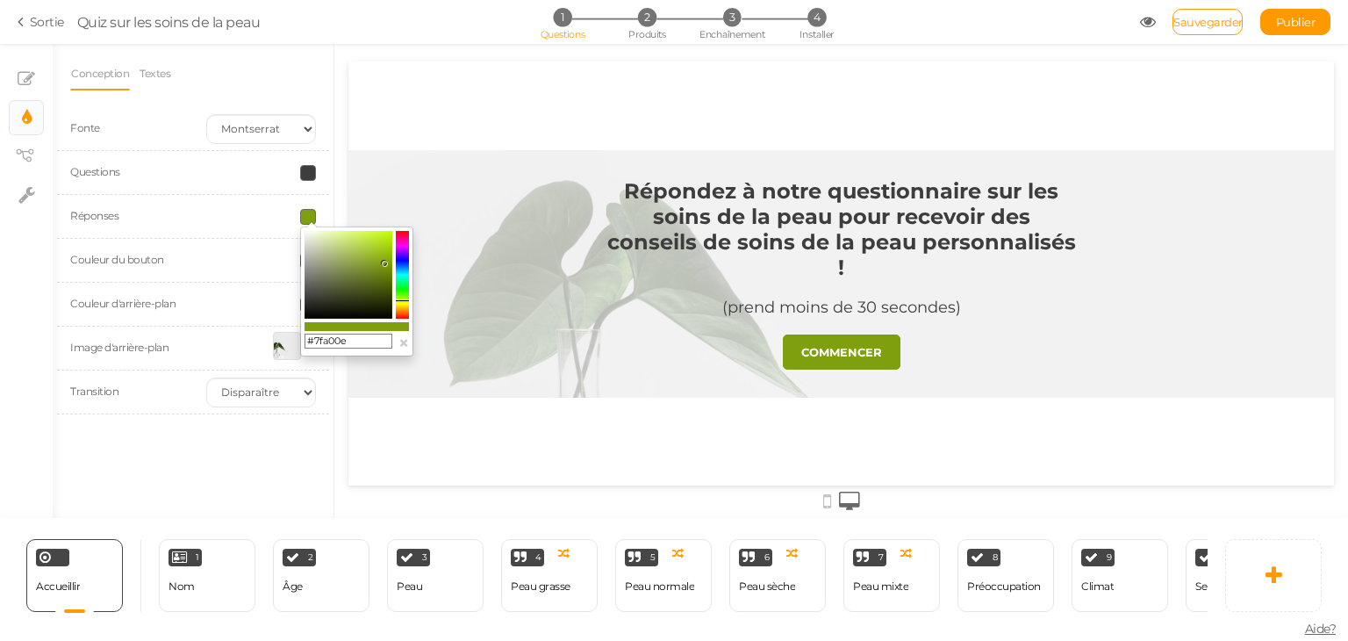
drag, startPoint x: 362, startPoint y: 341, endPoint x: 310, endPoint y: 338, distance: 51.9
click at [310, 338] on input "#7fa00e" at bounding box center [349, 341] width 88 height 16
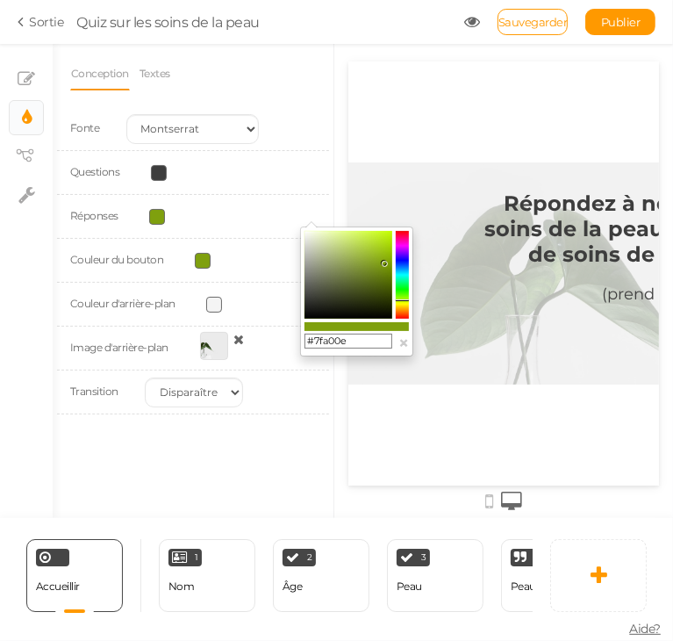
click at [376, 345] on input "#7fa00e" at bounding box center [349, 341] width 88 height 16
drag, startPoint x: 376, startPoint y: 345, endPoint x: 314, endPoint y: 333, distance: 62.5
click at [314, 333] on input "#7fa00e" at bounding box center [349, 341] width 88 height 16
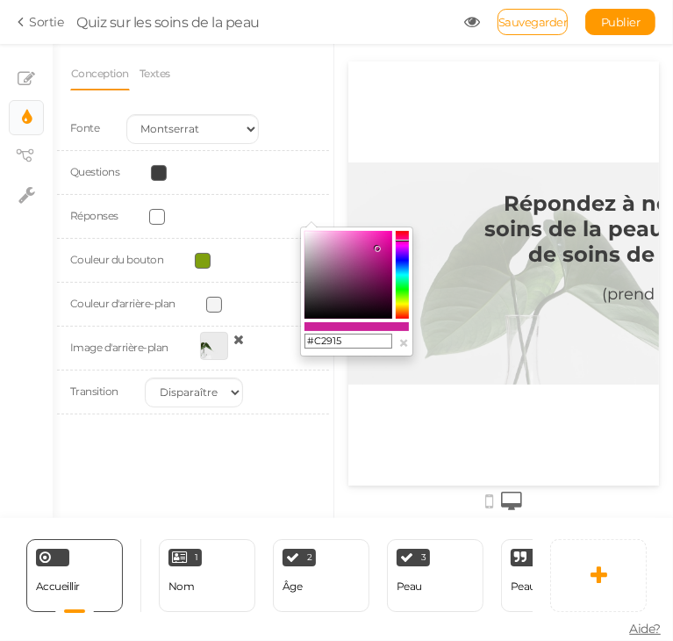
type input "#C29159"
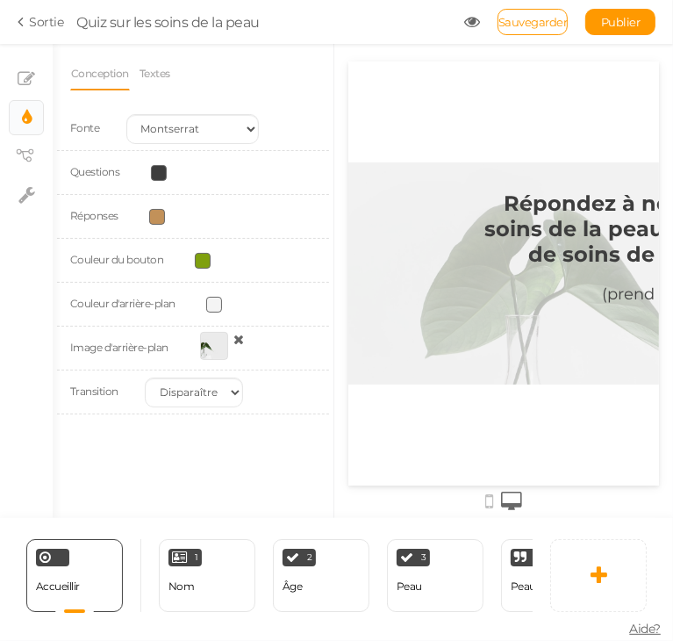
click at [195, 258] on span at bounding box center [203, 261] width 16 height 16
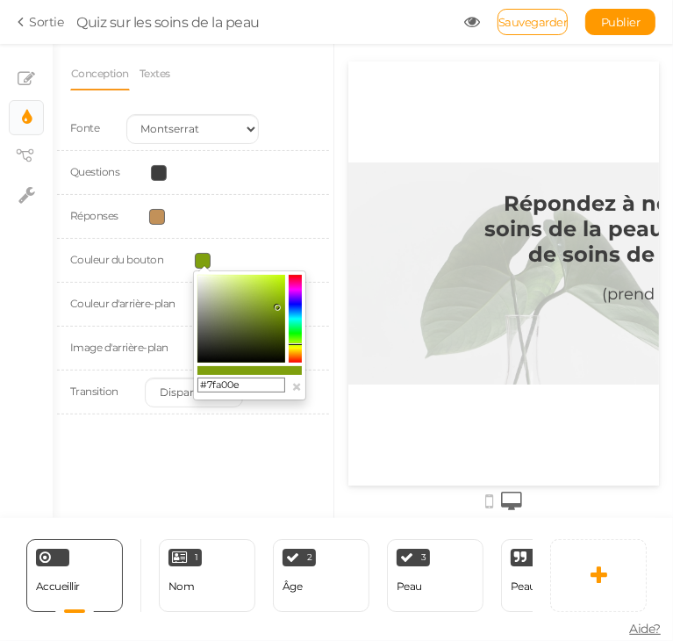
drag, startPoint x: 242, startPoint y: 386, endPoint x: 208, endPoint y: 382, distance: 34.5
click at [208, 383] on input "#7fa00e" at bounding box center [241, 385] width 88 height 16
type input "#C29159"
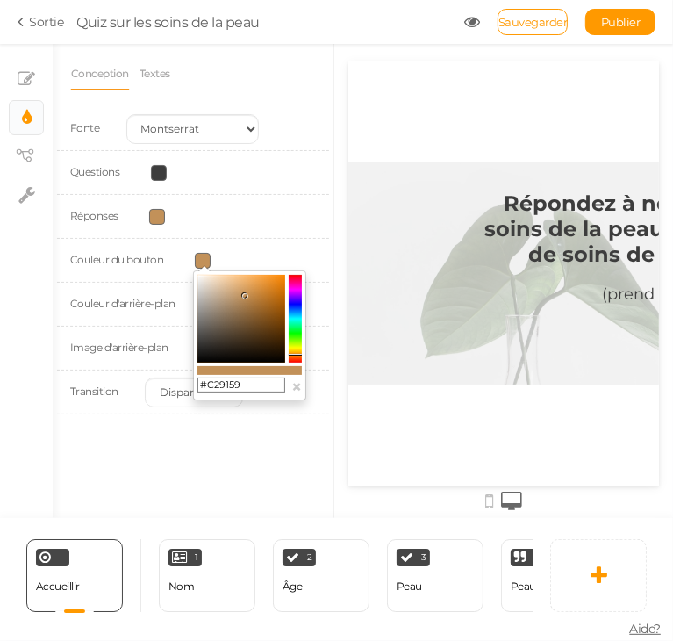
click at [274, 476] on div "Conception Textes Fonte Coutume Défaut Côté Lora Montserrat Open Sans [PERSON_N…" at bounding box center [193, 281] width 281 height 474
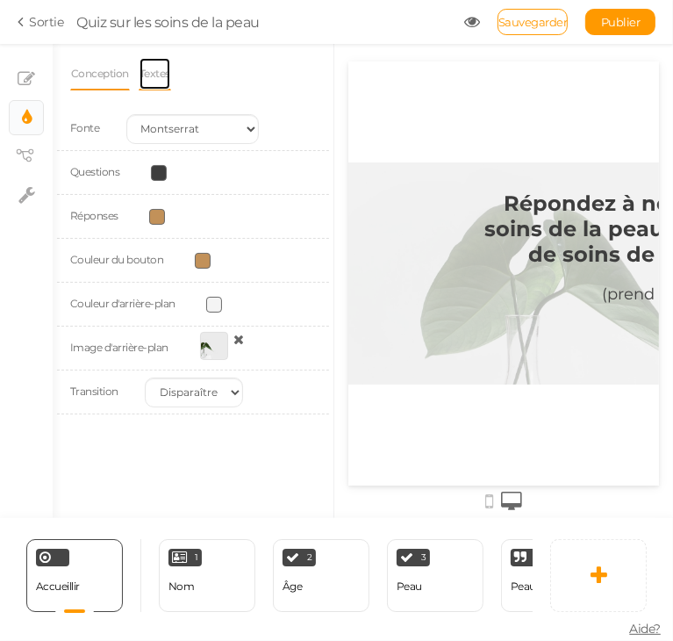
click at [150, 74] on font "Textes" at bounding box center [155, 73] width 31 height 13
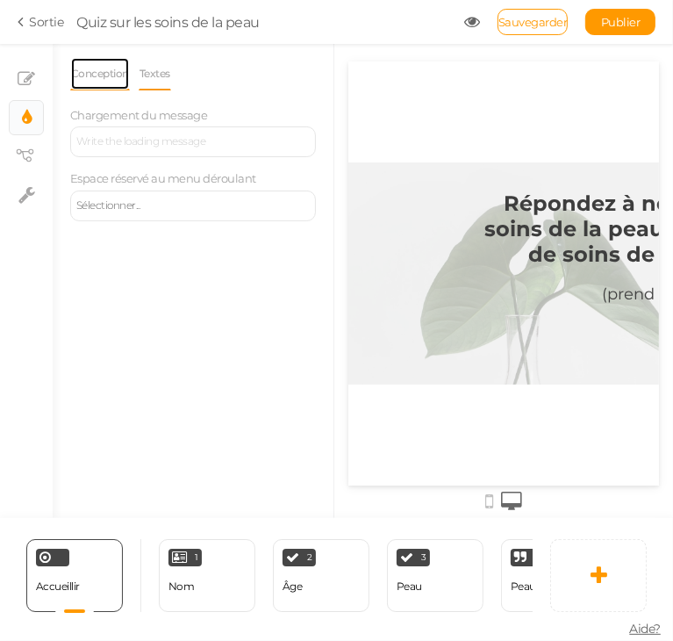
click at [110, 76] on font "Conception" at bounding box center [100, 73] width 58 height 13
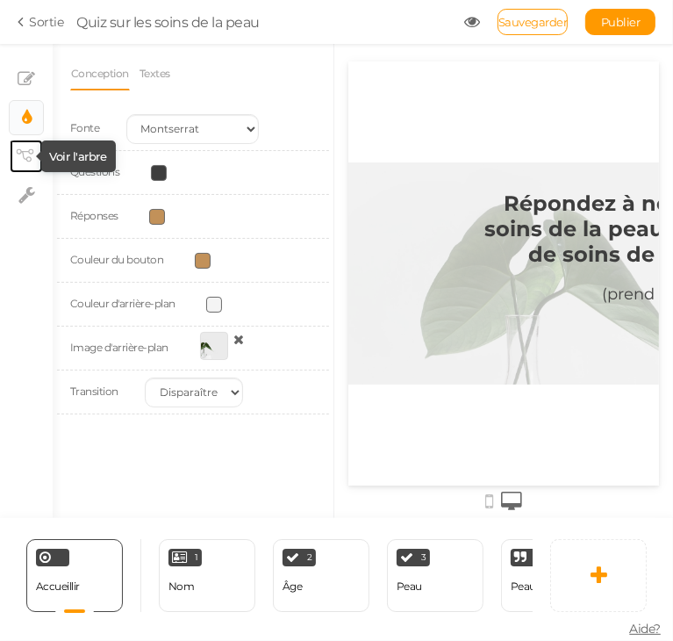
click at [24, 155] on icon at bounding box center [25, 155] width 18 height 13
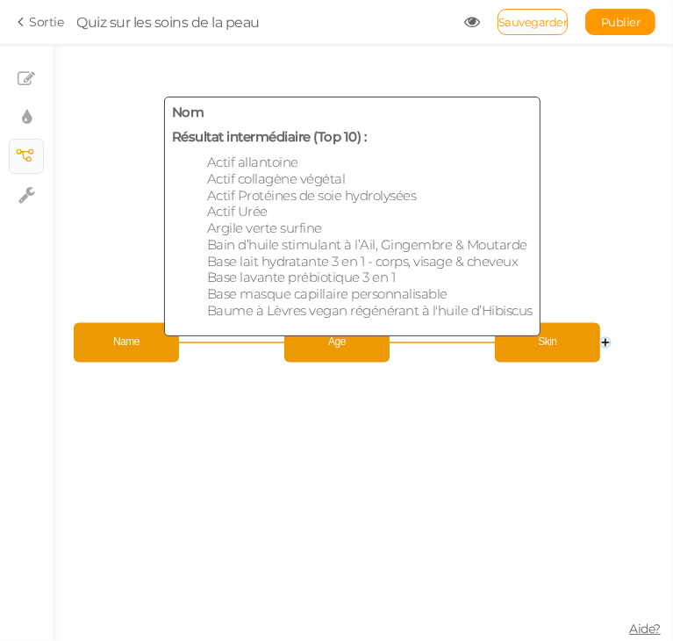
click at [136, 344] on span "Name" at bounding box center [126, 342] width 97 height 31
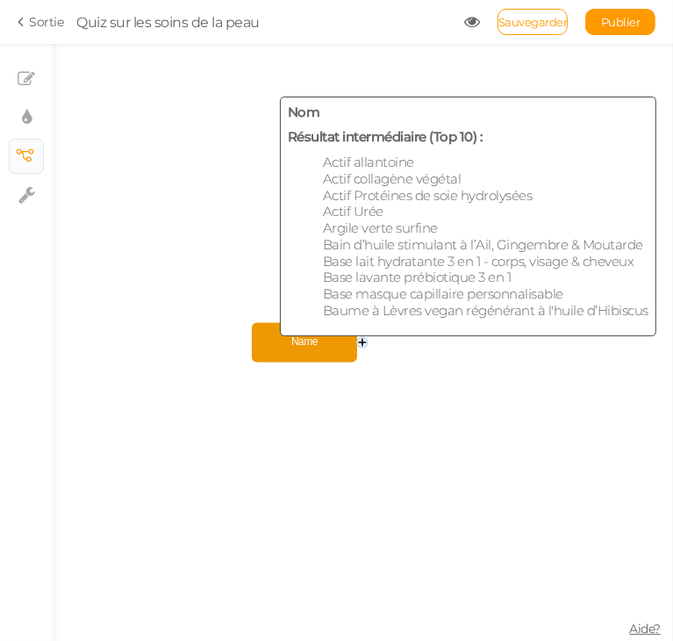
click at [270, 341] on span "Name" at bounding box center [304, 342] width 97 height 31
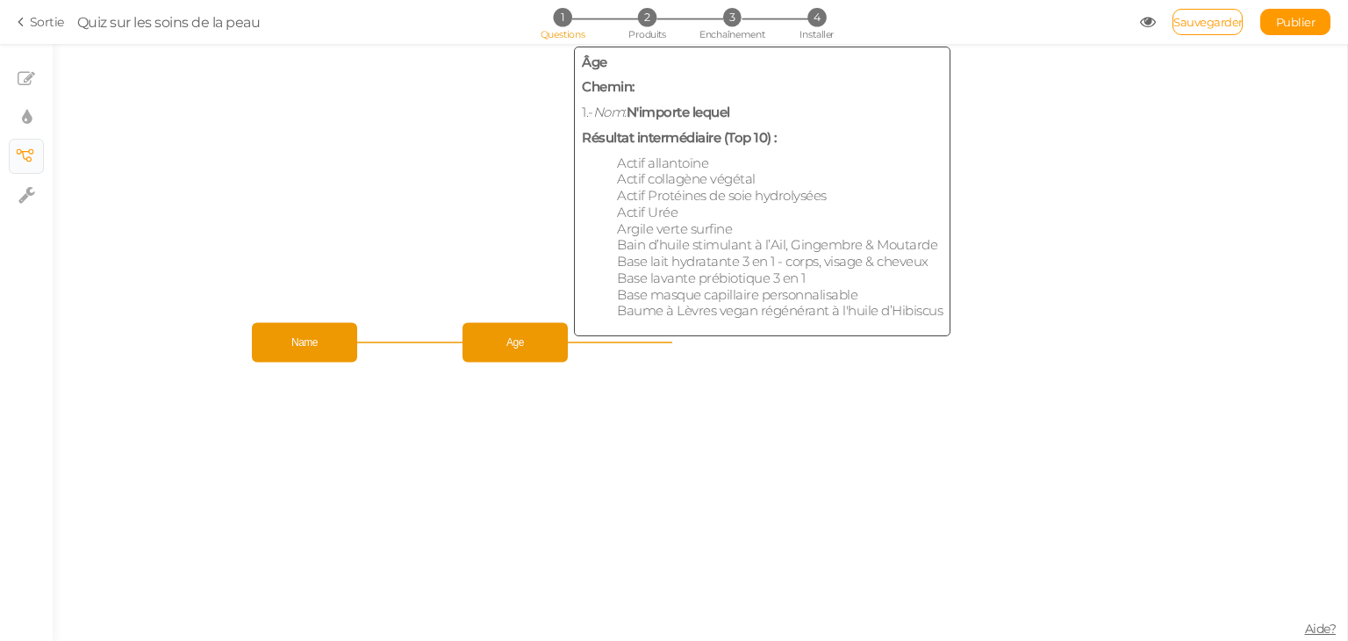
click at [532, 355] on span "Age" at bounding box center [515, 342] width 97 height 31
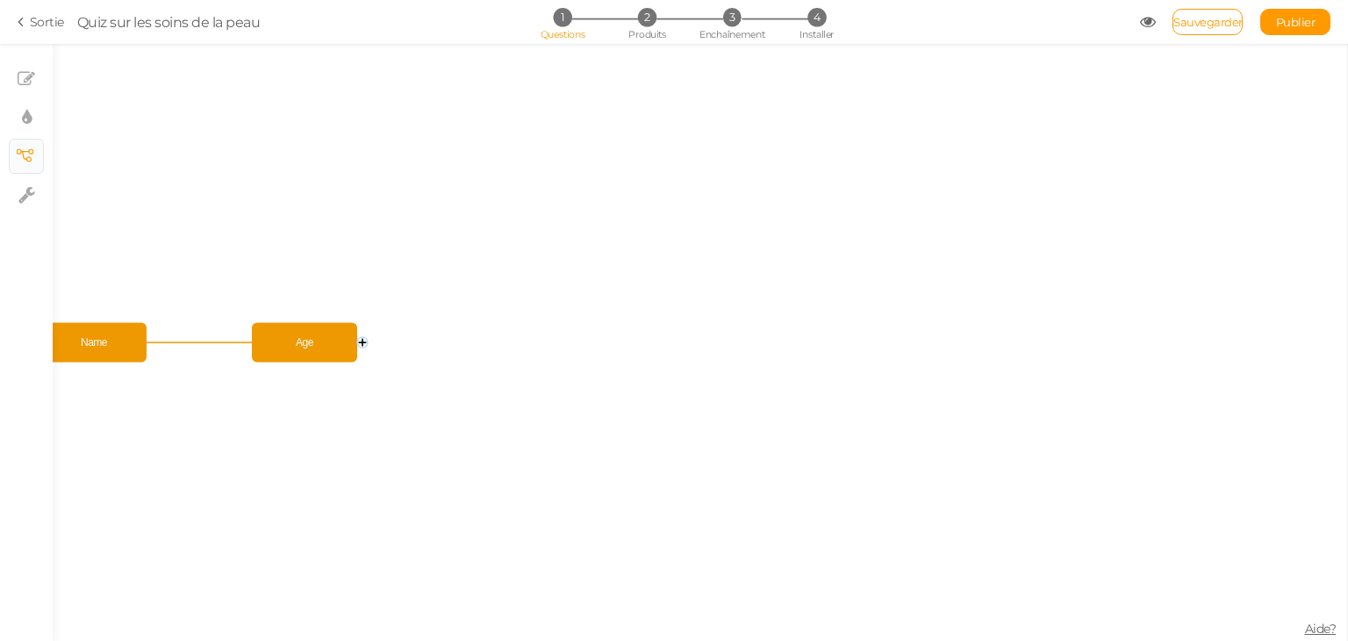
click at [364, 344] on circle at bounding box center [362, 342] width 11 height 11
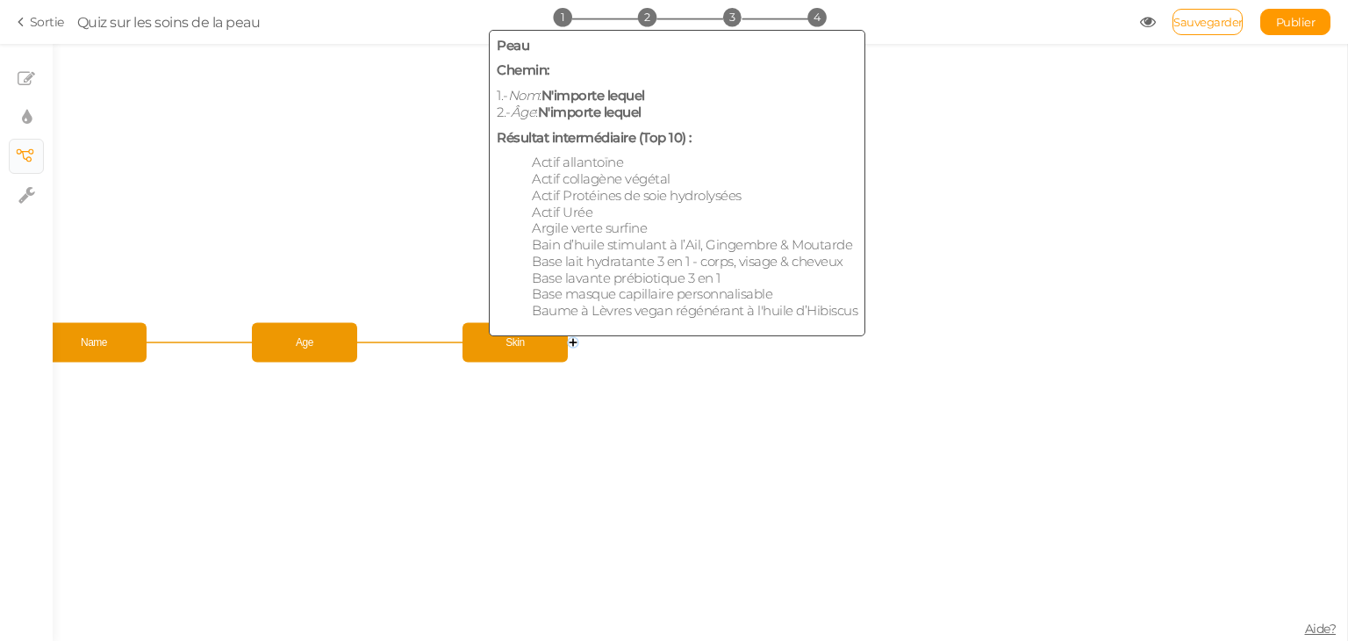
click at [476, 343] on span "Skin" at bounding box center [515, 342] width 97 height 31
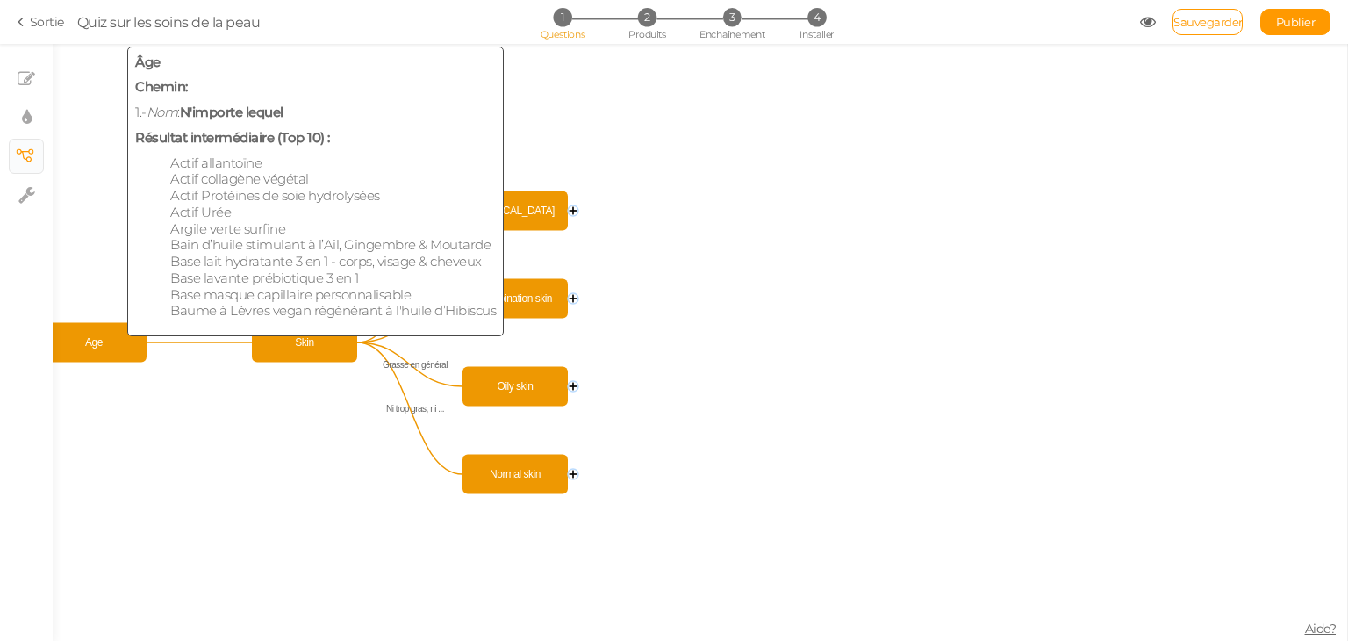
click at [108, 349] on span "Age" at bounding box center [94, 342] width 97 height 31
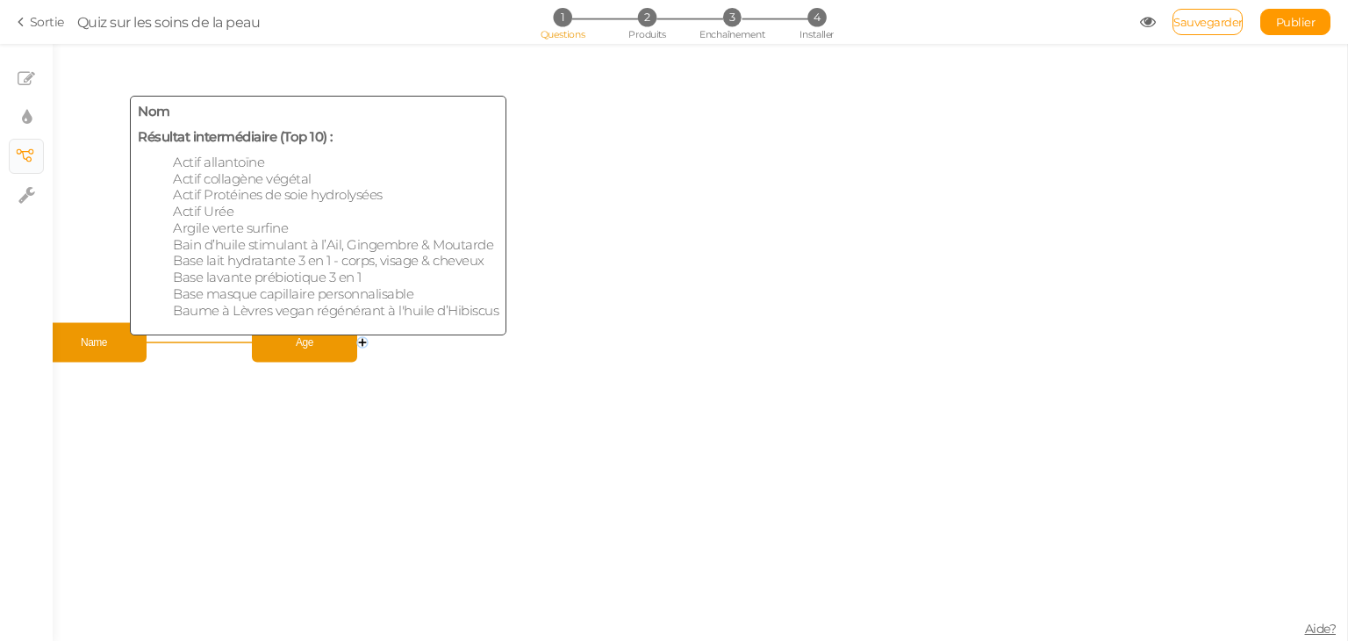
click at [108, 349] on span "Name" at bounding box center [94, 342] width 97 height 31
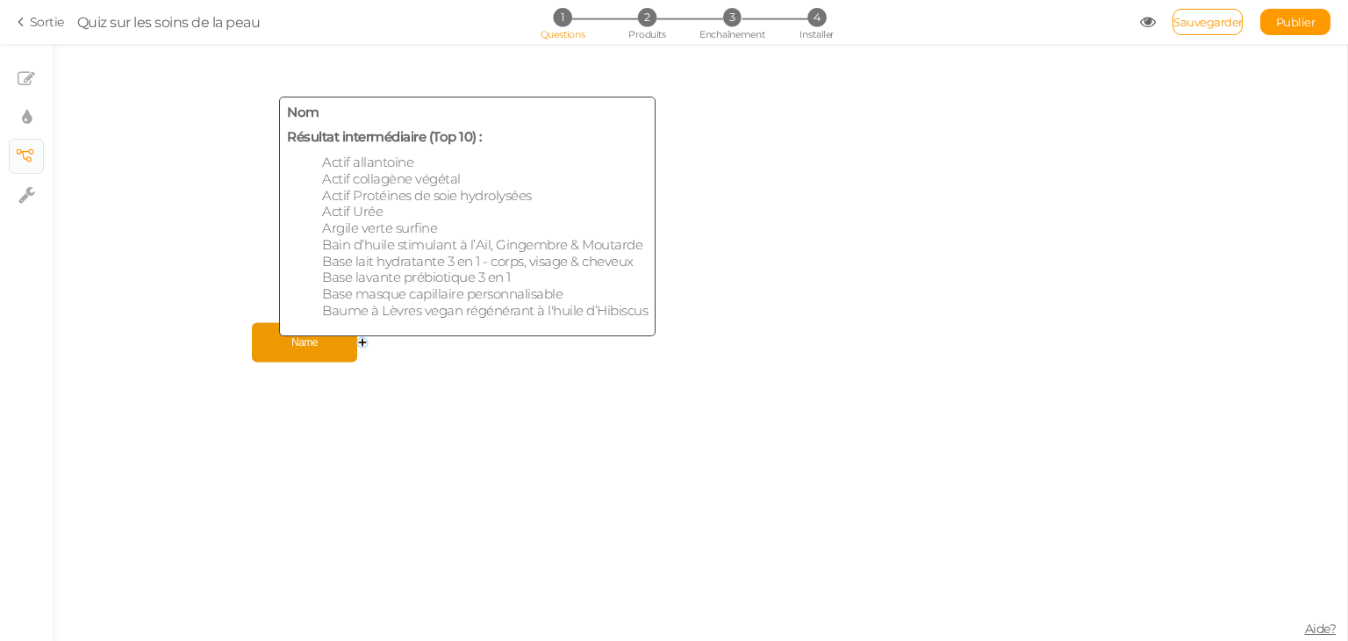
click at [289, 352] on span "Name" at bounding box center [304, 342] width 97 height 31
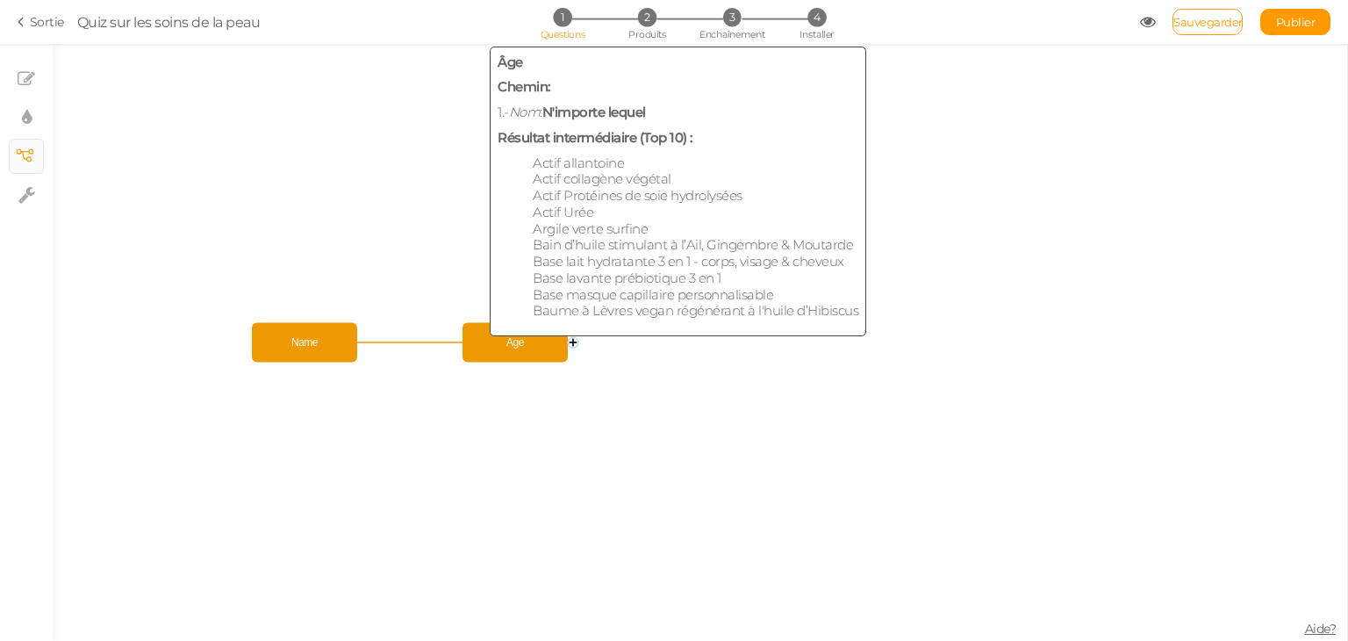
click at [481, 355] on span "Age" at bounding box center [515, 342] width 97 height 31
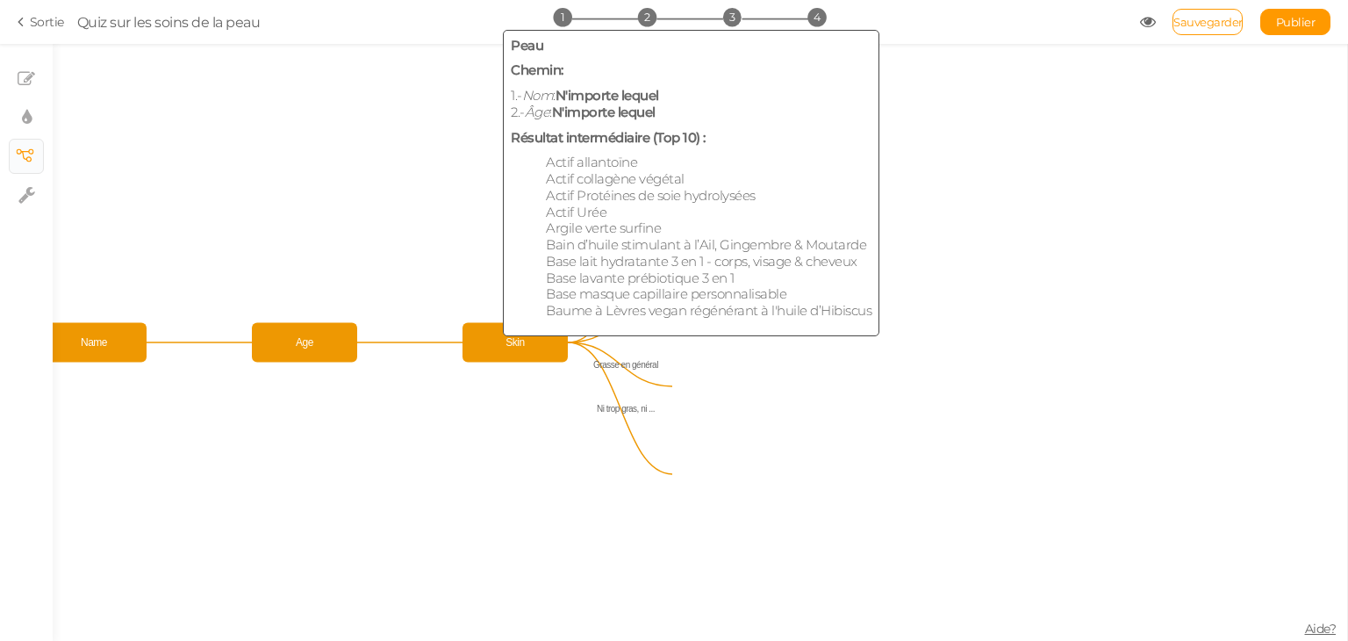
click at [533, 355] on span "Skin" at bounding box center [515, 342] width 97 height 31
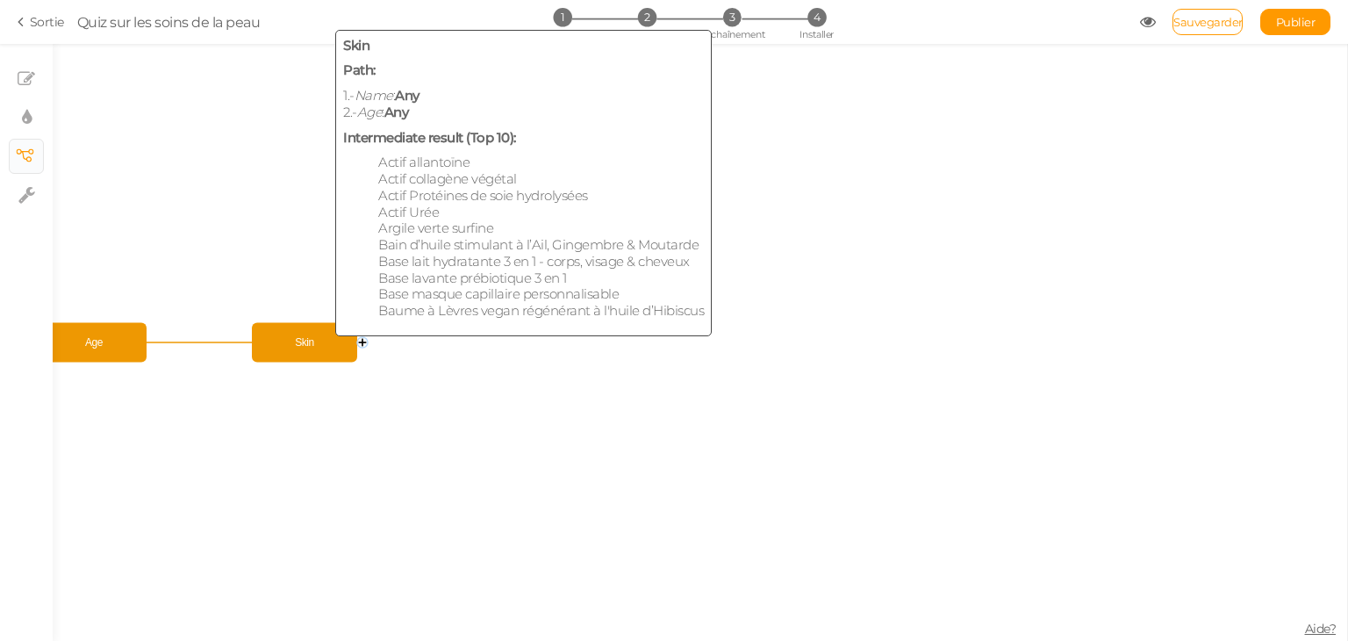
click at [316, 343] on span "Skin" at bounding box center [304, 342] width 97 height 31
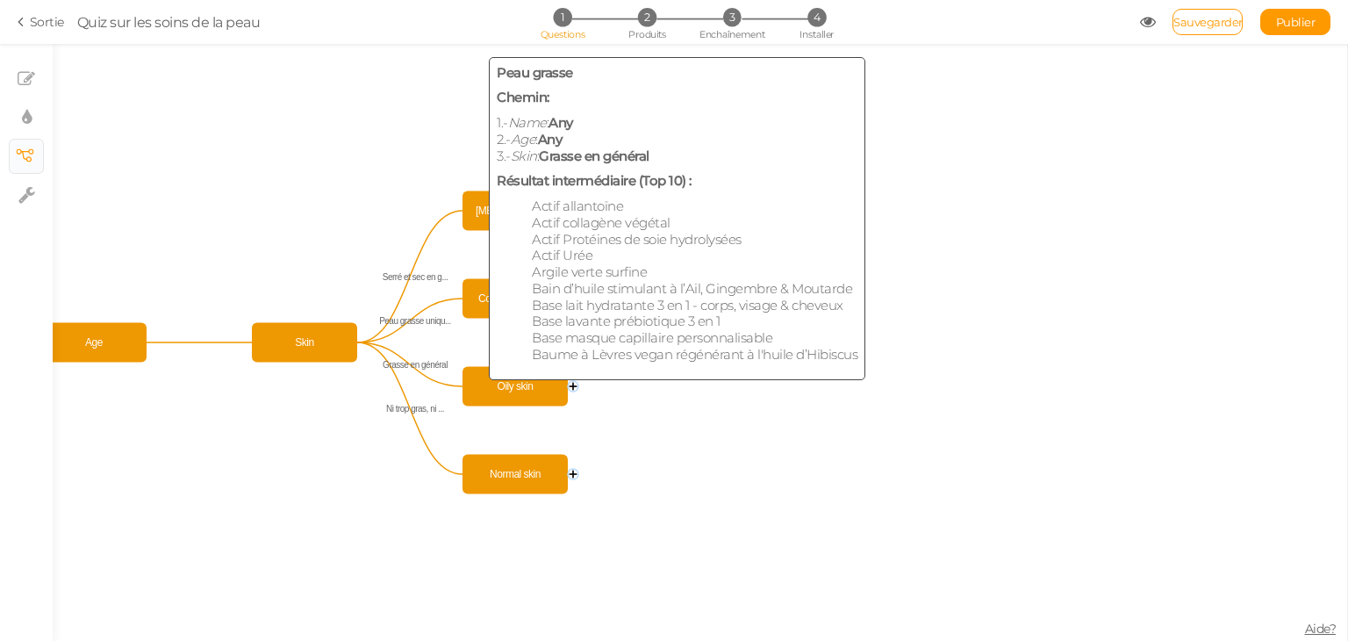
click at [489, 390] on span "Oily skin" at bounding box center [515, 386] width 97 height 31
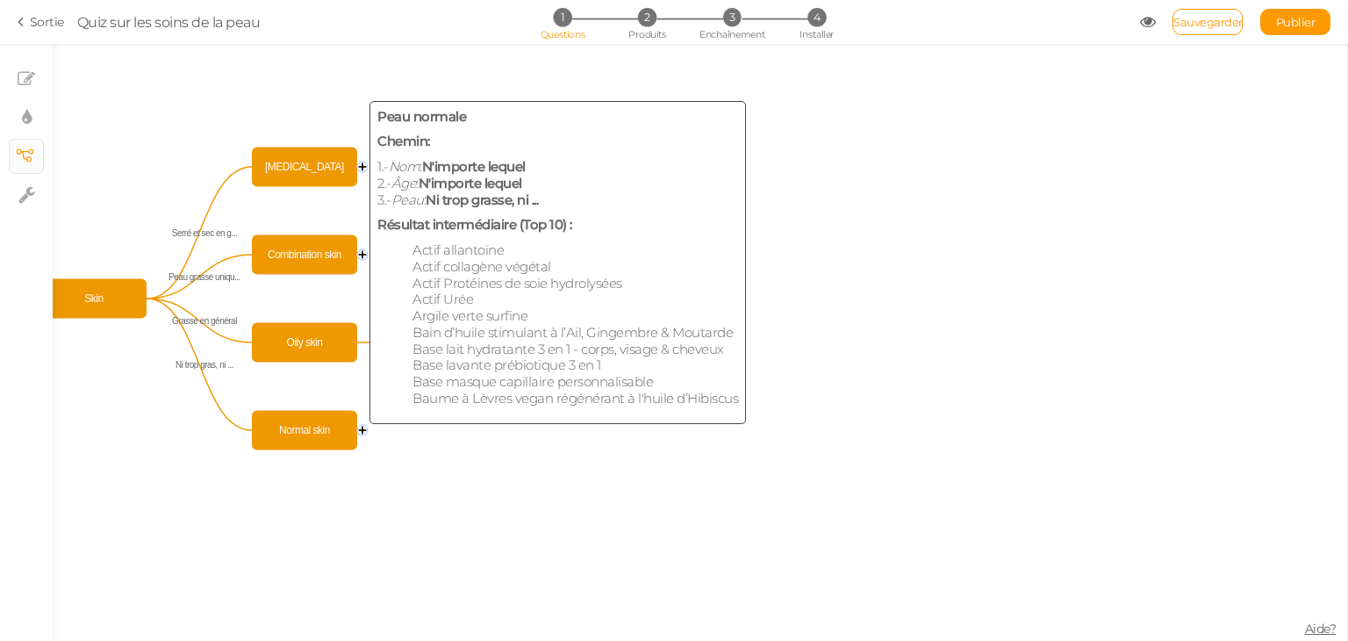
click at [313, 426] on span "Normal skin" at bounding box center [304, 430] width 97 height 31
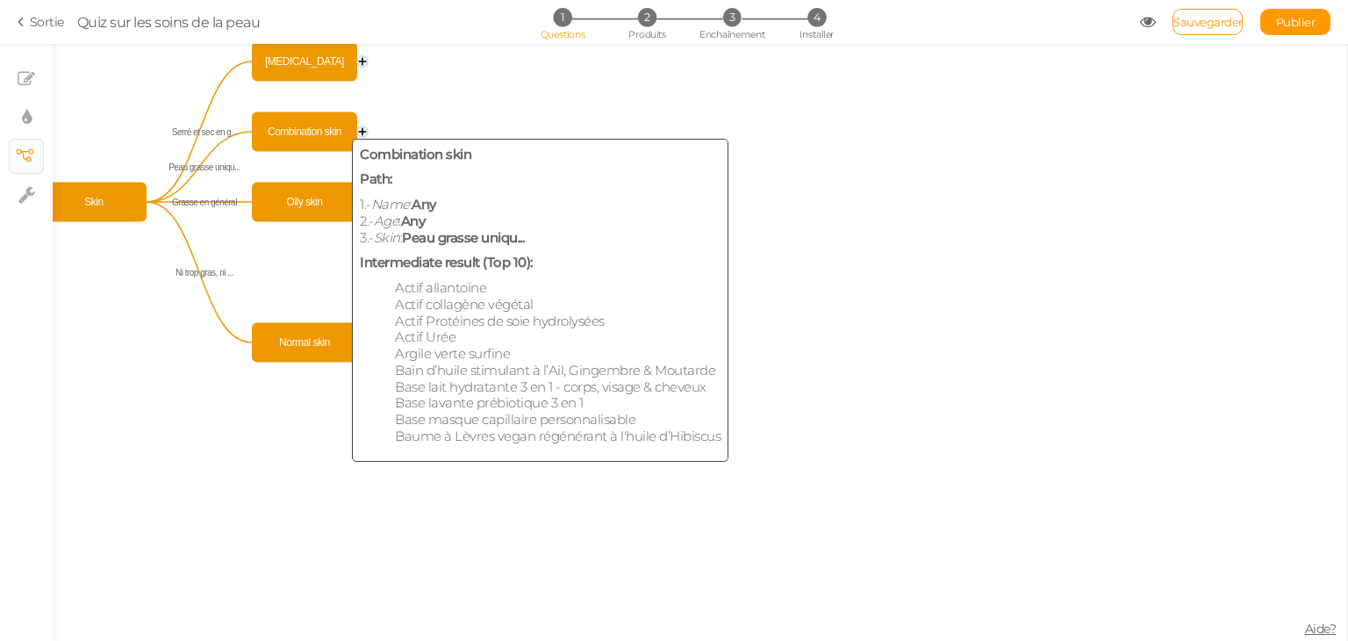
click at [329, 132] on span "Combination skin" at bounding box center [304, 132] width 97 height 31
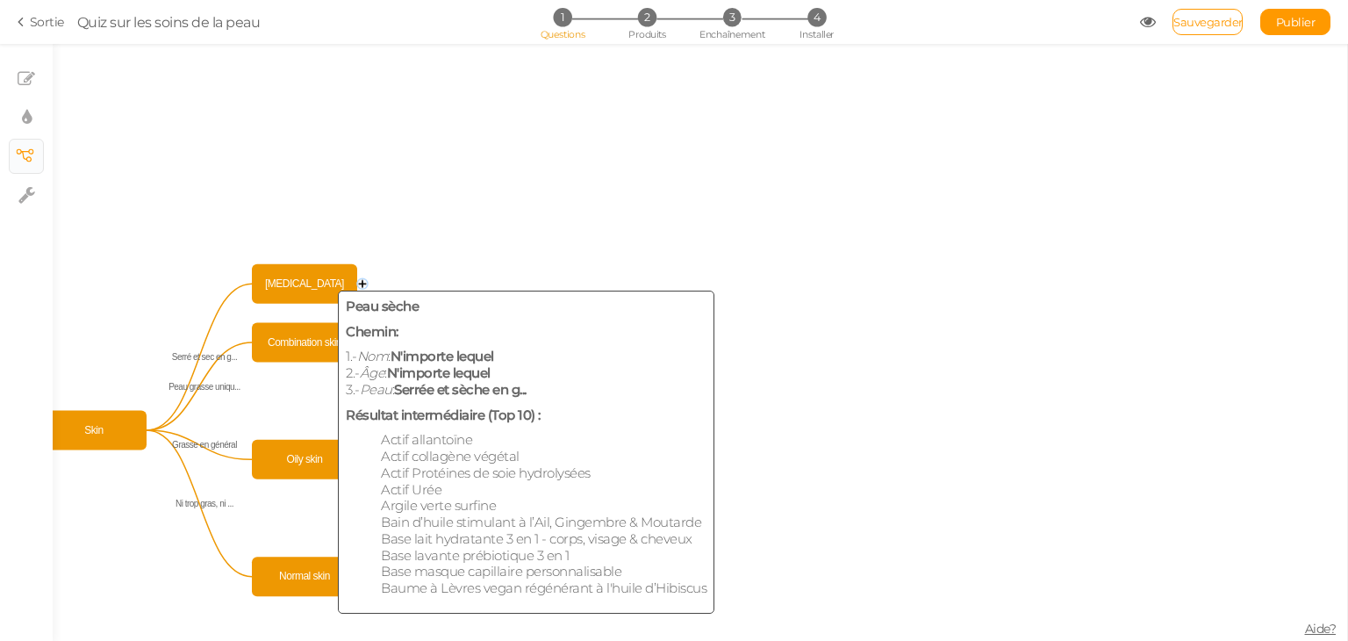
click at [316, 286] on span "[MEDICAL_DATA]" at bounding box center [304, 284] width 97 height 31
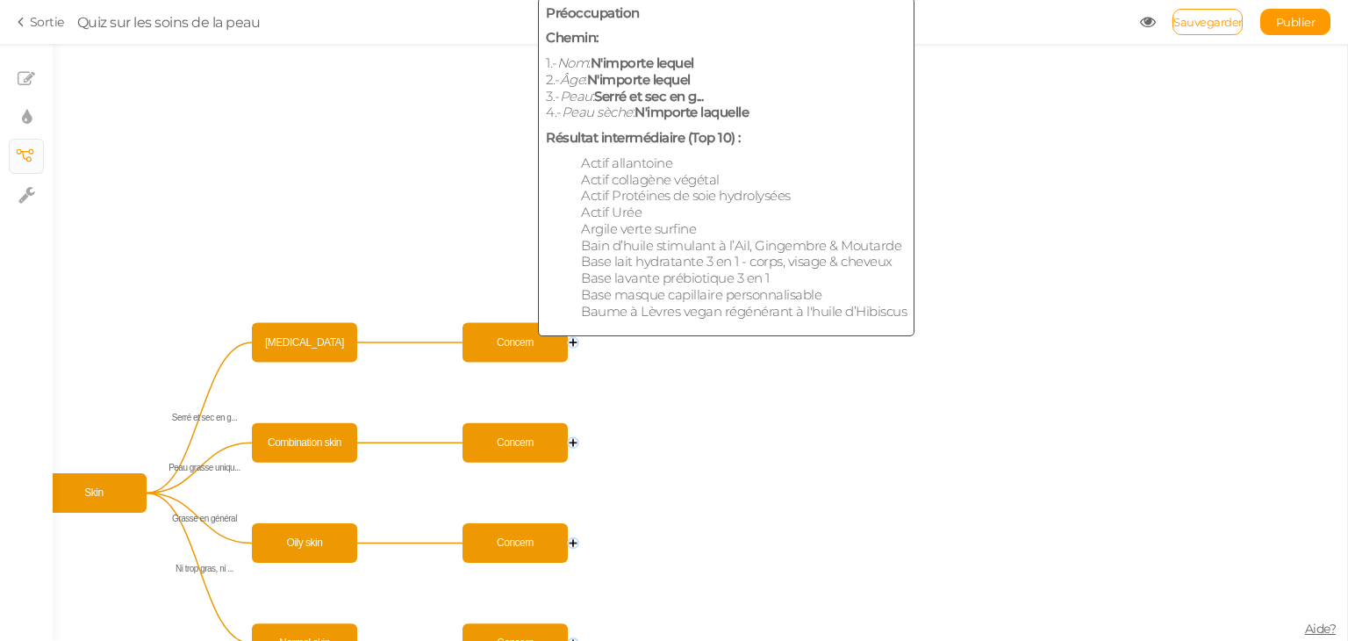
click at [512, 349] on span "Concern" at bounding box center [515, 342] width 97 height 31
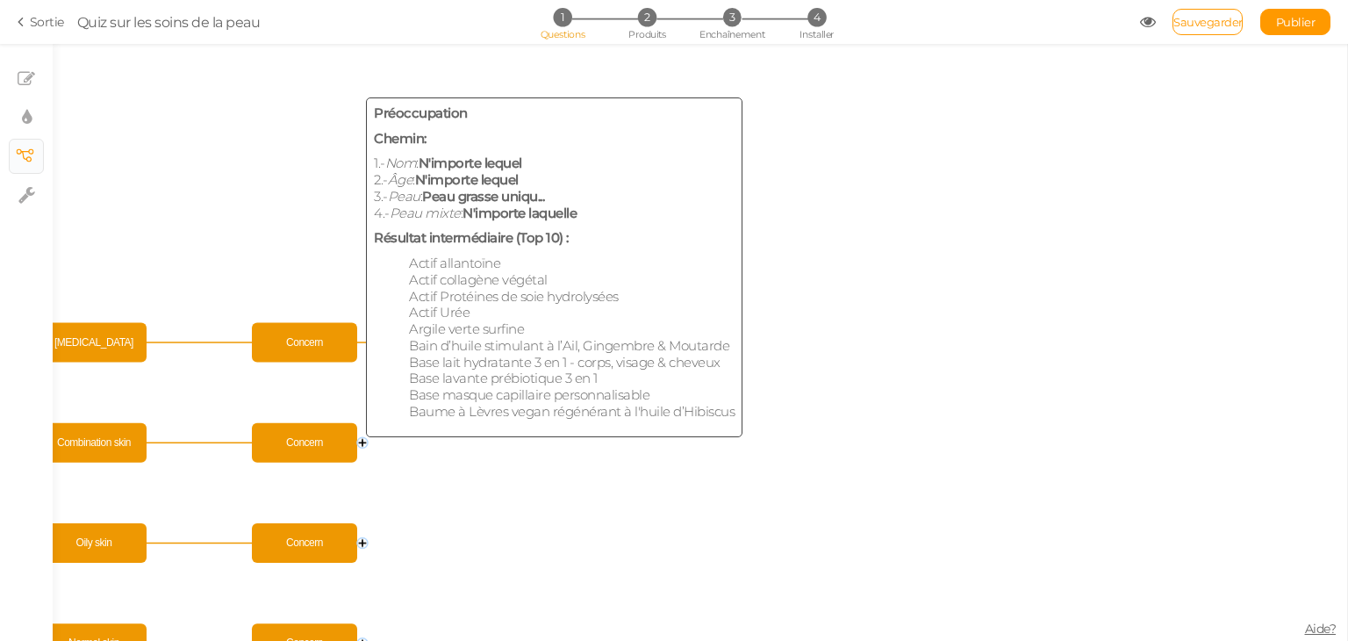
click at [299, 433] on span "Concern" at bounding box center [304, 442] width 97 height 31
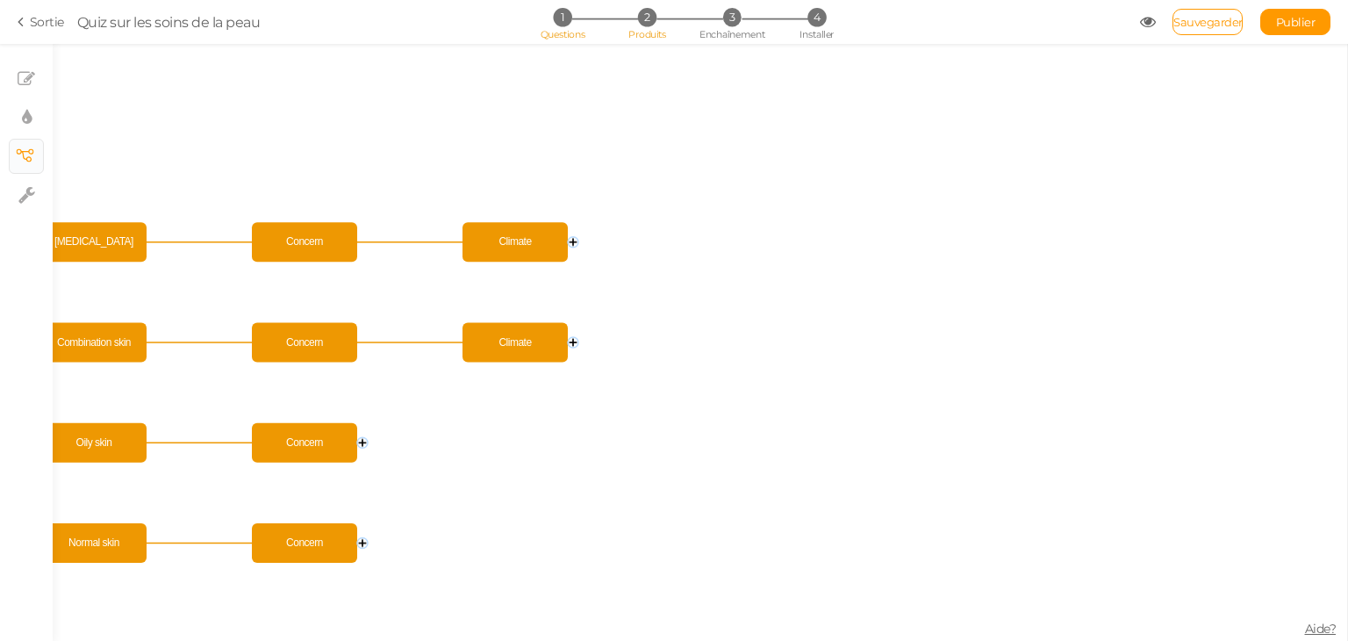
click at [659, 26] on li "2 Produits" at bounding box center [647, 17] width 82 height 18
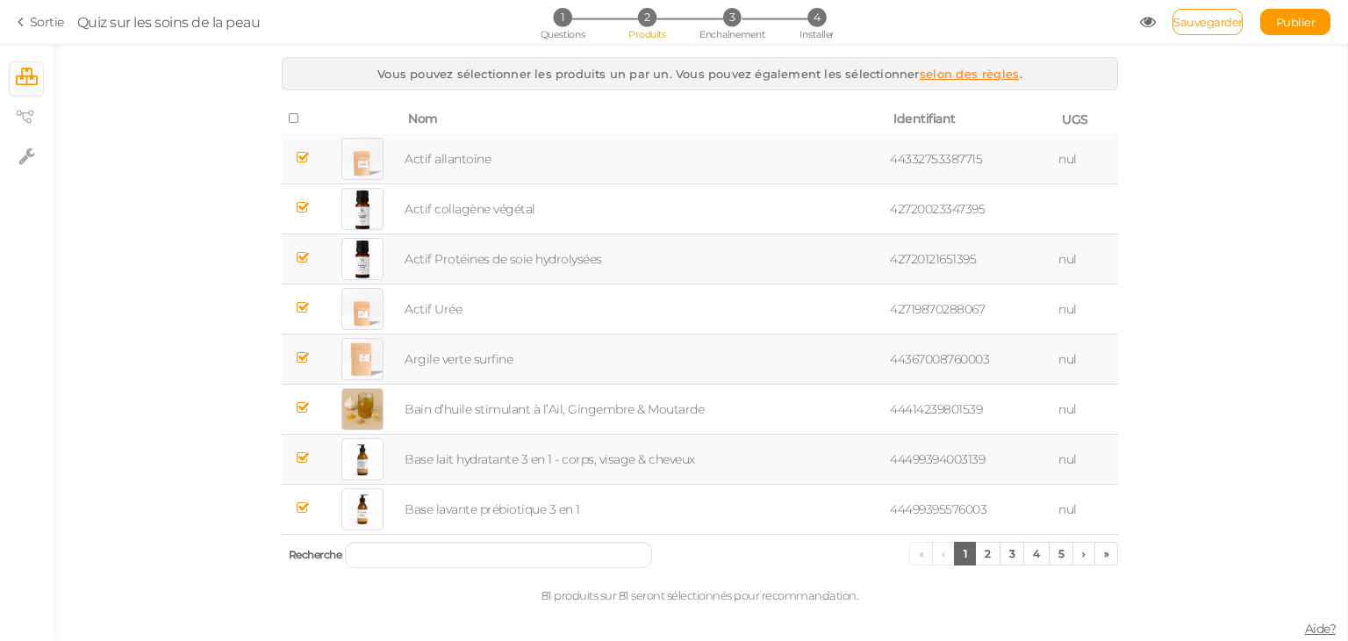
click at [957, 75] on font "selon des règles" at bounding box center [970, 74] width 100 height 14
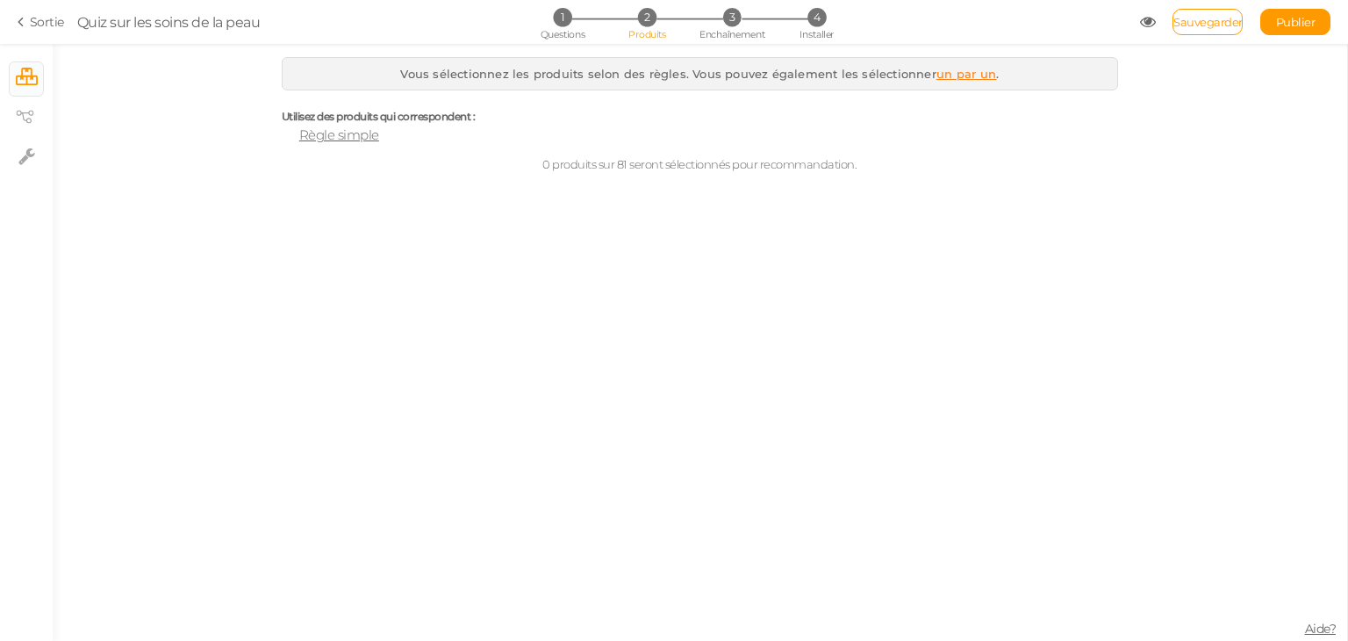
click at [352, 141] on font "Règle simple" at bounding box center [339, 134] width 80 height 17
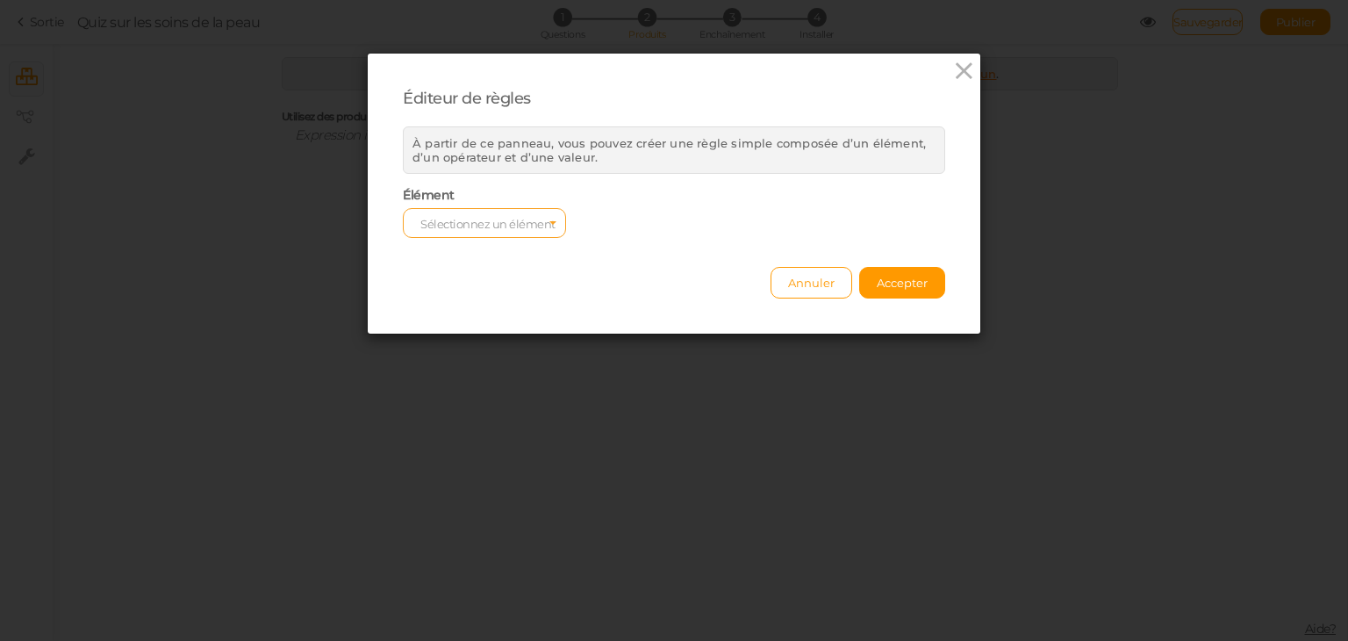
click at [488, 232] on span "Sélectionnez un élément" at bounding box center [484, 223] width 163 height 30
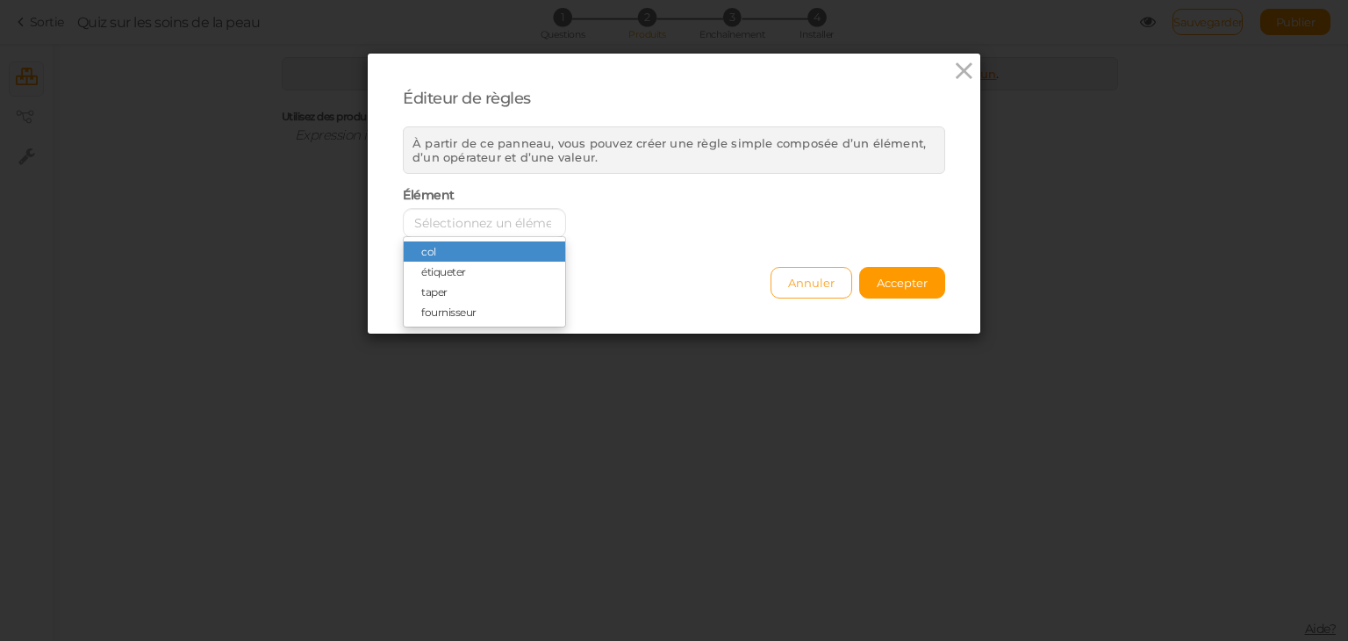
click at [783, 289] on button "Annuler" at bounding box center [811, 283] width 82 height 32
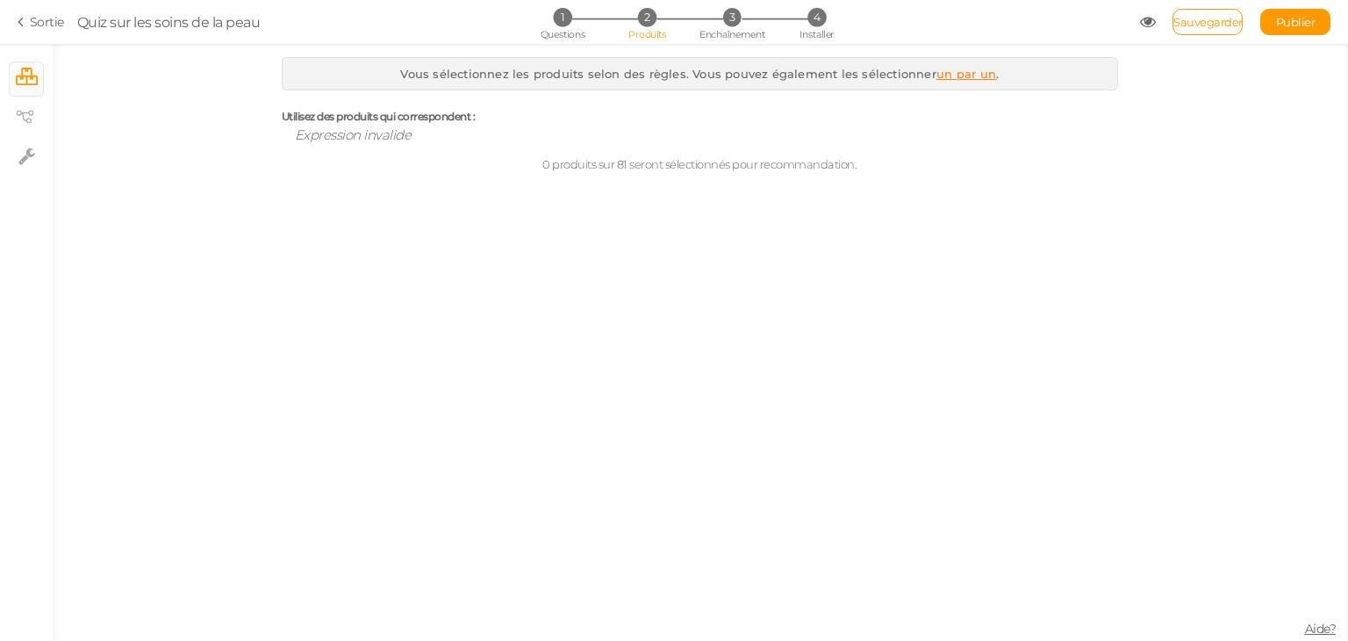
click at [646, 25] on span "2" at bounding box center [647, 17] width 18 height 18
click at [946, 80] on font "un par un" at bounding box center [966, 74] width 61 height 14
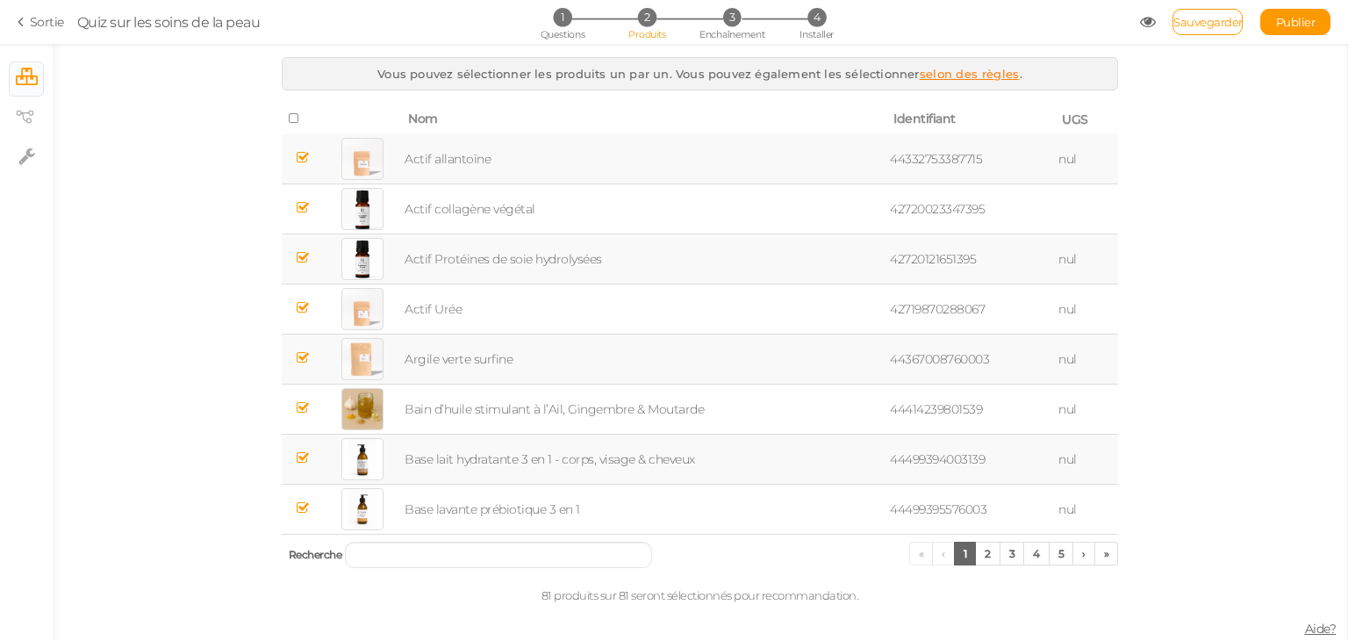
click at [469, 155] on font "Actif allantoïne" at bounding box center [448, 158] width 86 height 16
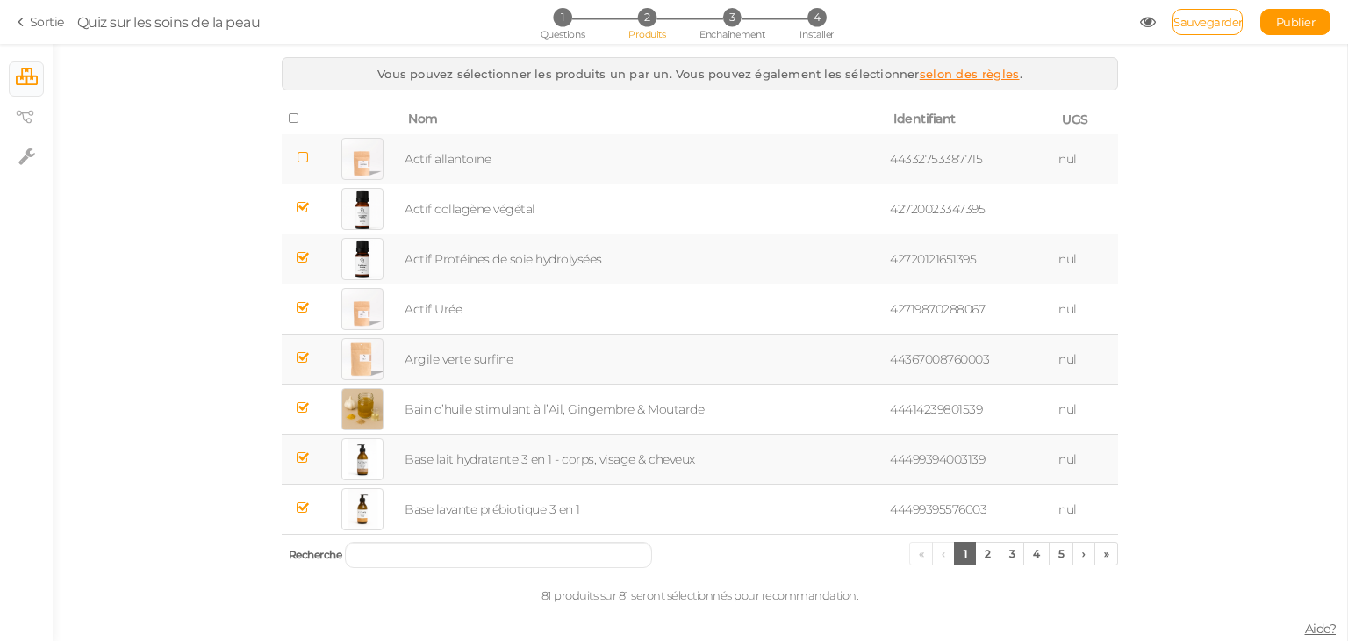
click at [311, 156] on td at bounding box center [303, 159] width 42 height 50
click at [484, 84] on div "Vous pouvez sélectionner les produits un par un. Vous pouvez également les séle…" at bounding box center [700, 73] width 836 height 33
click at [1074, 168] on td "nul" at bounding box center [1086, 159] width 63 height 50
click at [724, 18] on span "3" at bounding box center [732, 17] width 18 height 18
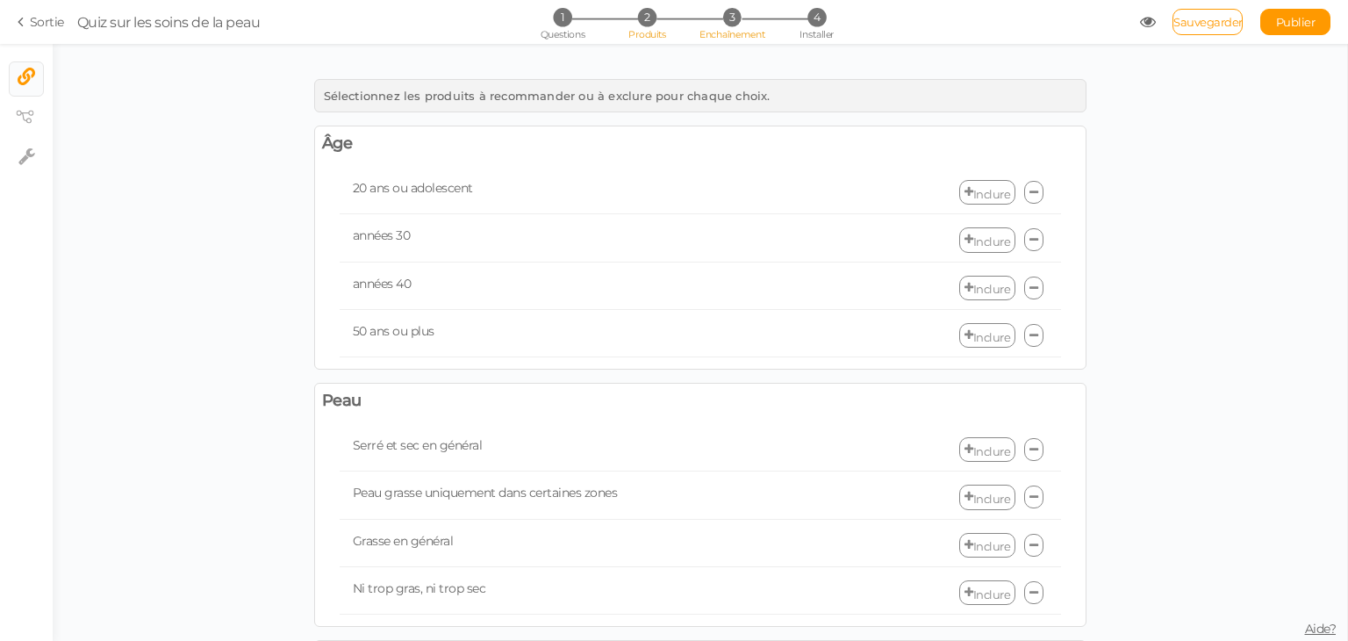
click at [637, 28] on font "Produits" at bounding box center [647, 34] width 38 height 12
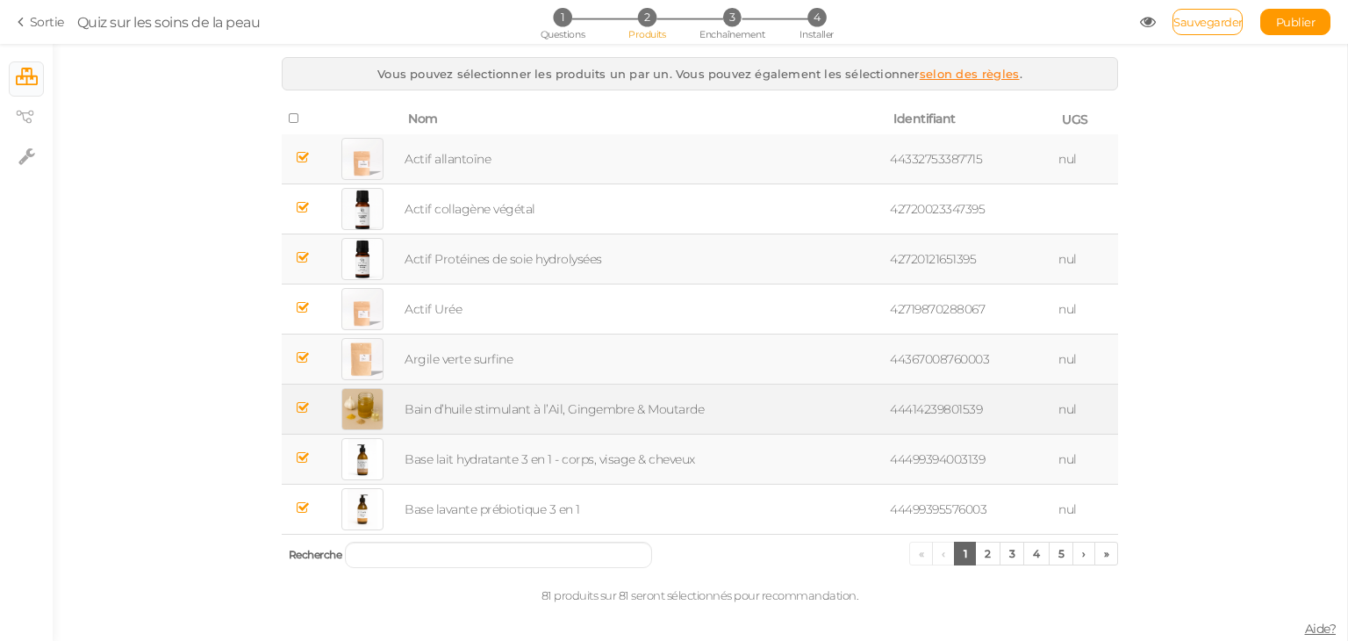
click at [306, 400] on span at bounding box center [303, 407] width 12 height 17
click at [988, 556] on font "2" at bounding box center [988, 553] width 6 height 13
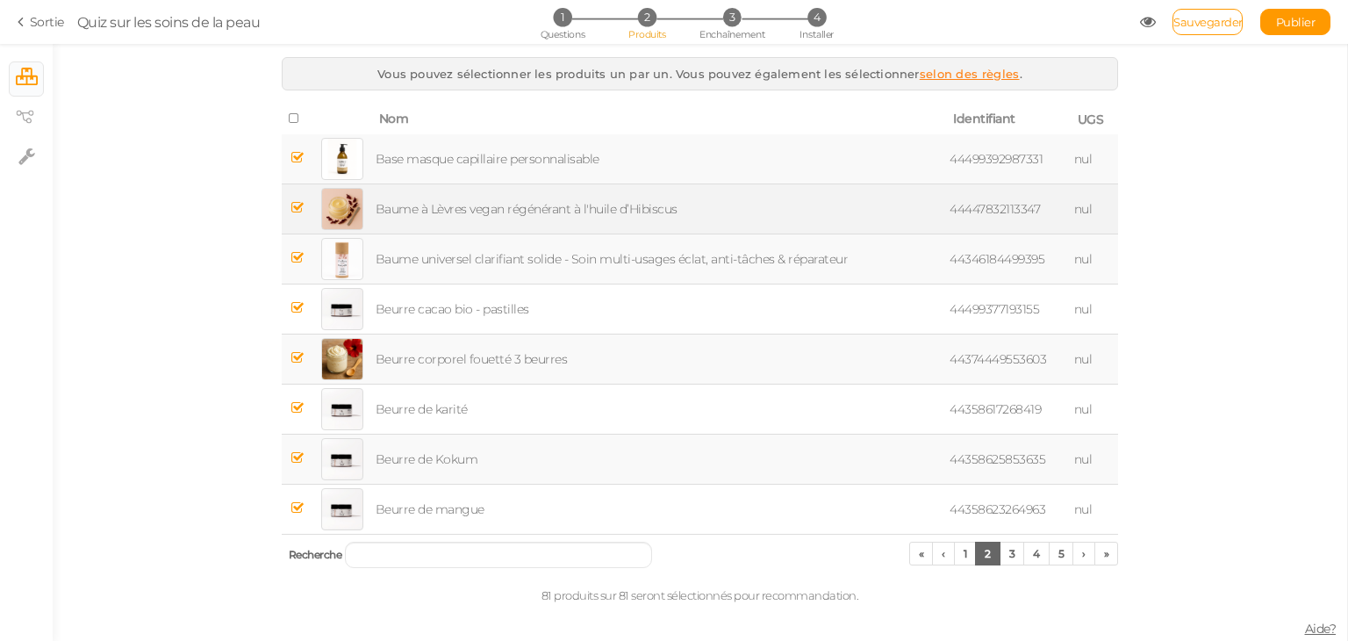
click at [298, 214] on icon at bounding box center [297, 207] width 12 height 13
click at [299, 356] on icon at bounding box center [297, 357] width 12 height 13
click at [1015, 556] on font "3" at bounding box center [1012, 553] width 6 height 13
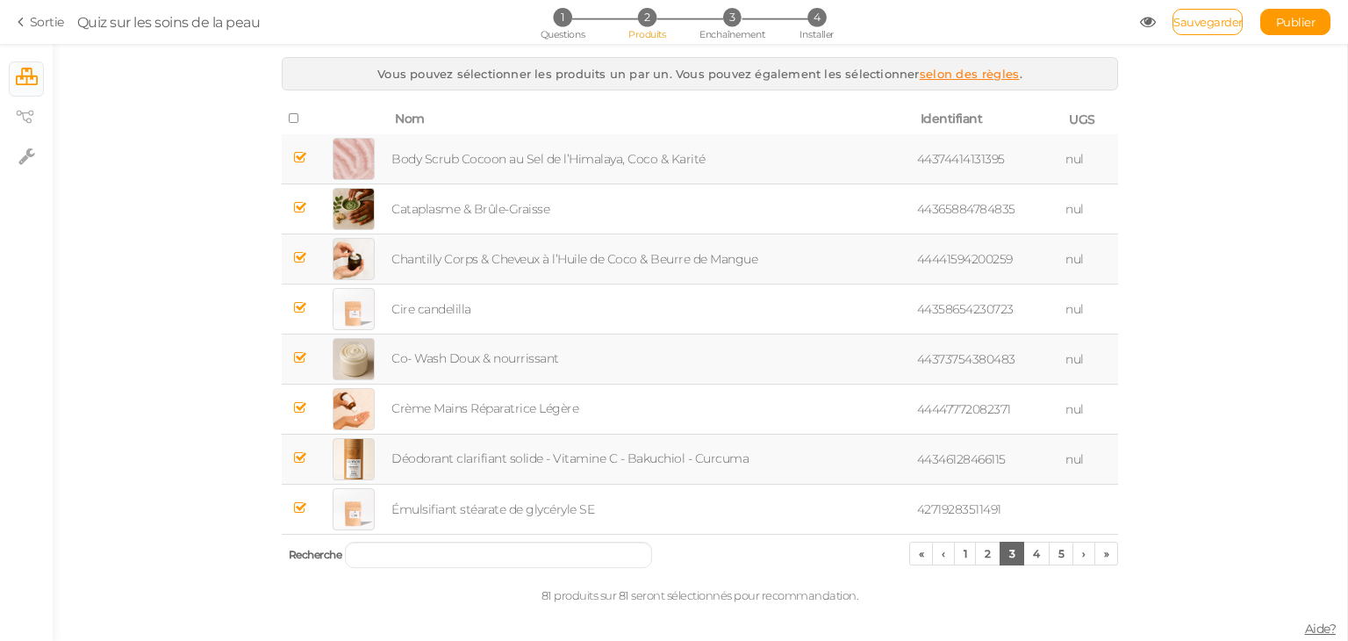
click at [305, 253] on icon at bounding box center [300, 257] width 12 height 13
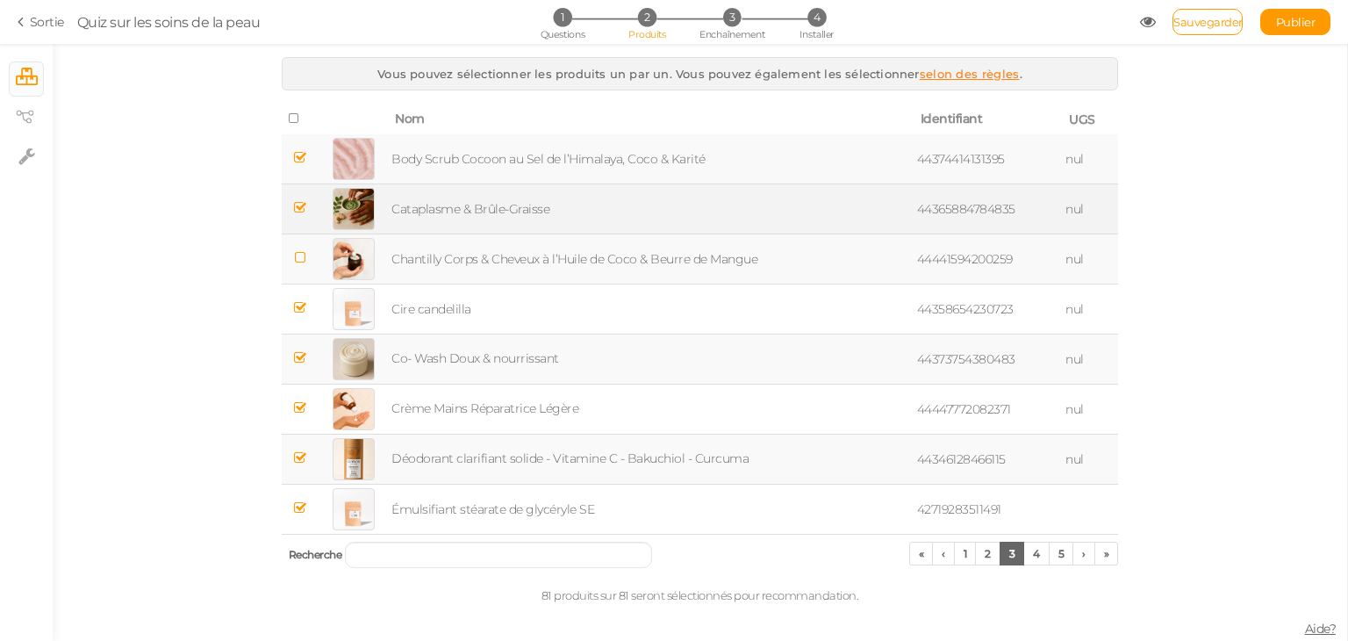
click at [297, 207] on icon at bounding box center [300, 207] width 12 height 13
click at [302, 154] on icon at bounding box center [300, 157] width 12 height 13
click at [305, 358] on icon at bounding box center [300, 357] width 12 height 13
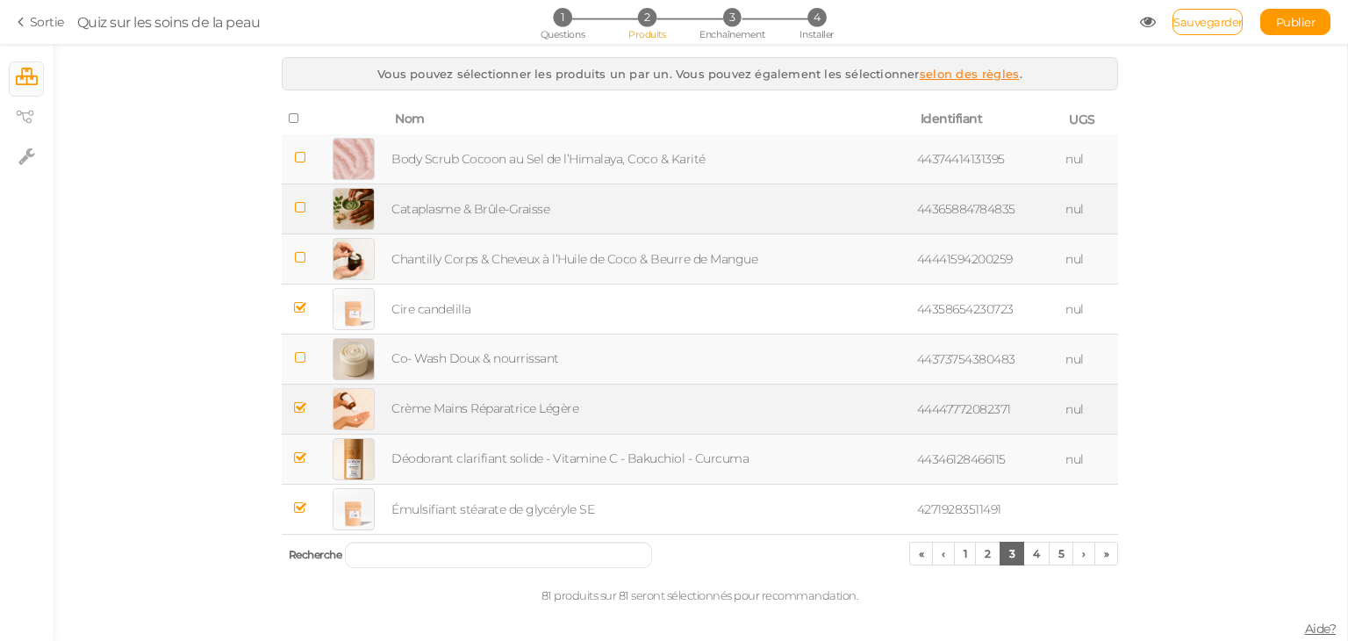
click at [301, 420] on td at bounding box center [300, 408] width 37 height 50
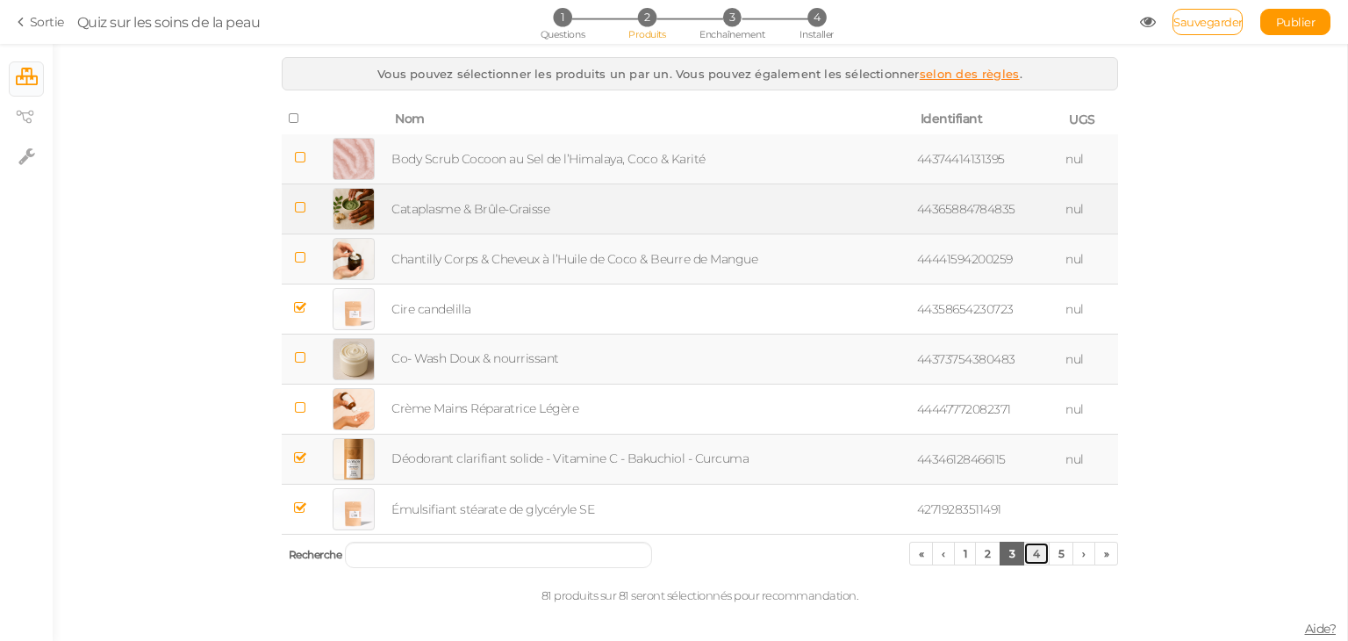
click at [1032, 557] on link "4" at bounding box center [1036, 553] width 26 height 24
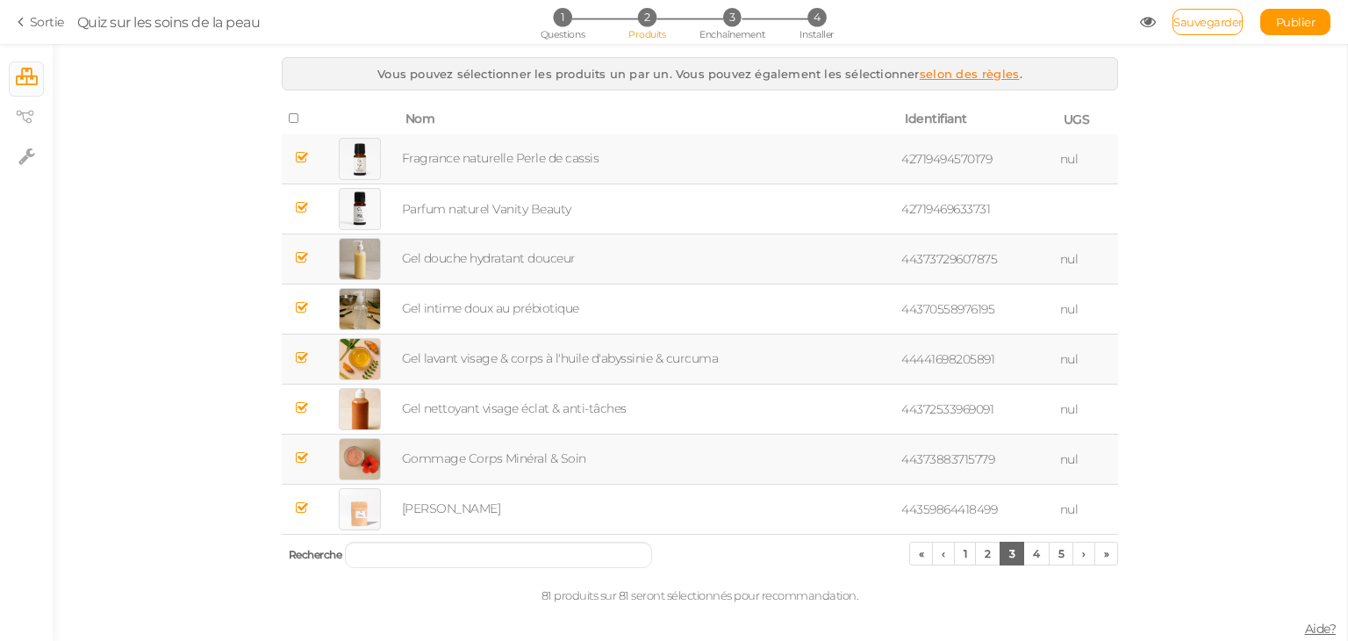
click at [313, 254] on td at bounding box center [302, 258] width 40 height 50
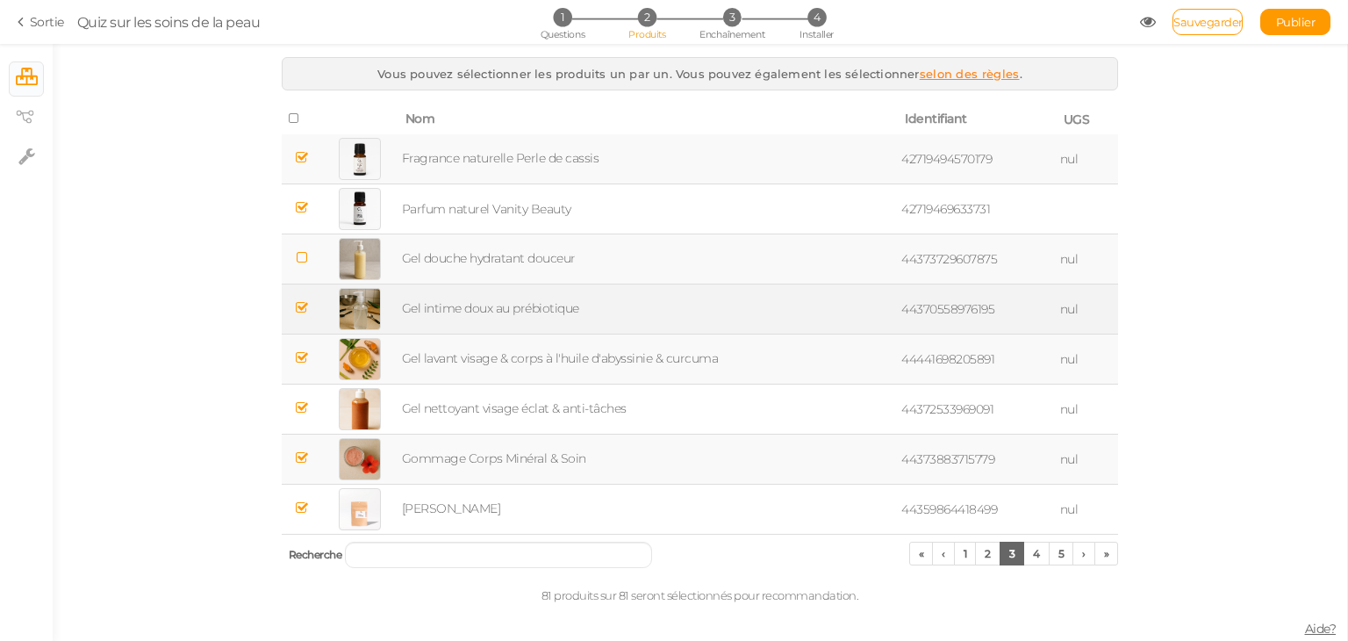
click at [310, 307] on td at bounding box center [302, 308] width 40 height 50
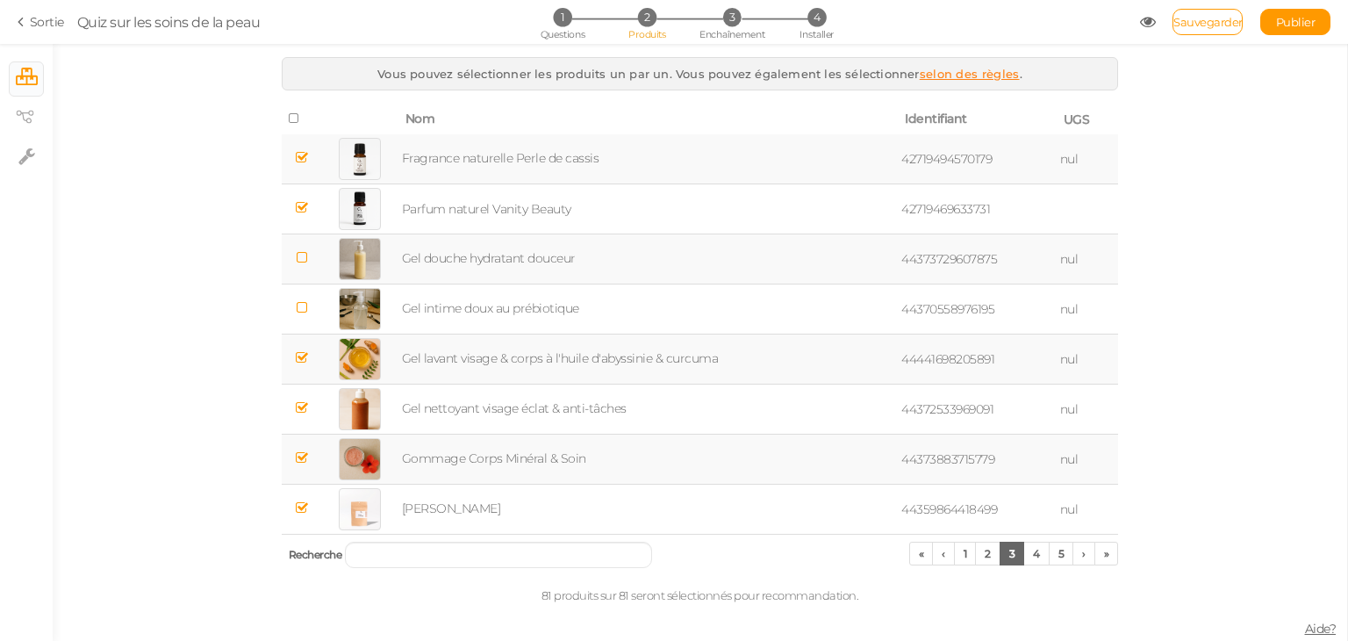
click at [304, 362] on icon at bounding box center [302, 357] width 12 height 13
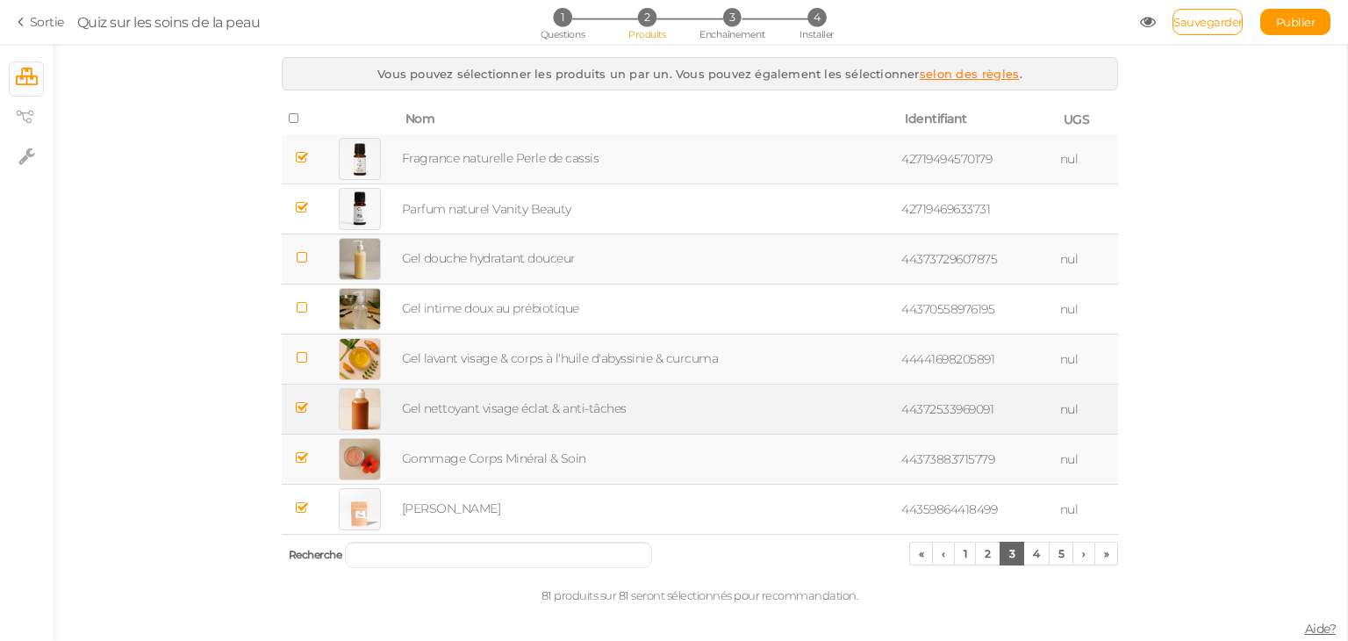
click at [302, 405] on icon at bounding box center [302, 407] width 12 height 13
click at [305, 461] on icon at bounding box center [302, 457] width 12 height 13
click at [1035, 549] on font "4" at bounding box center [1036, 553] width 7 height 13
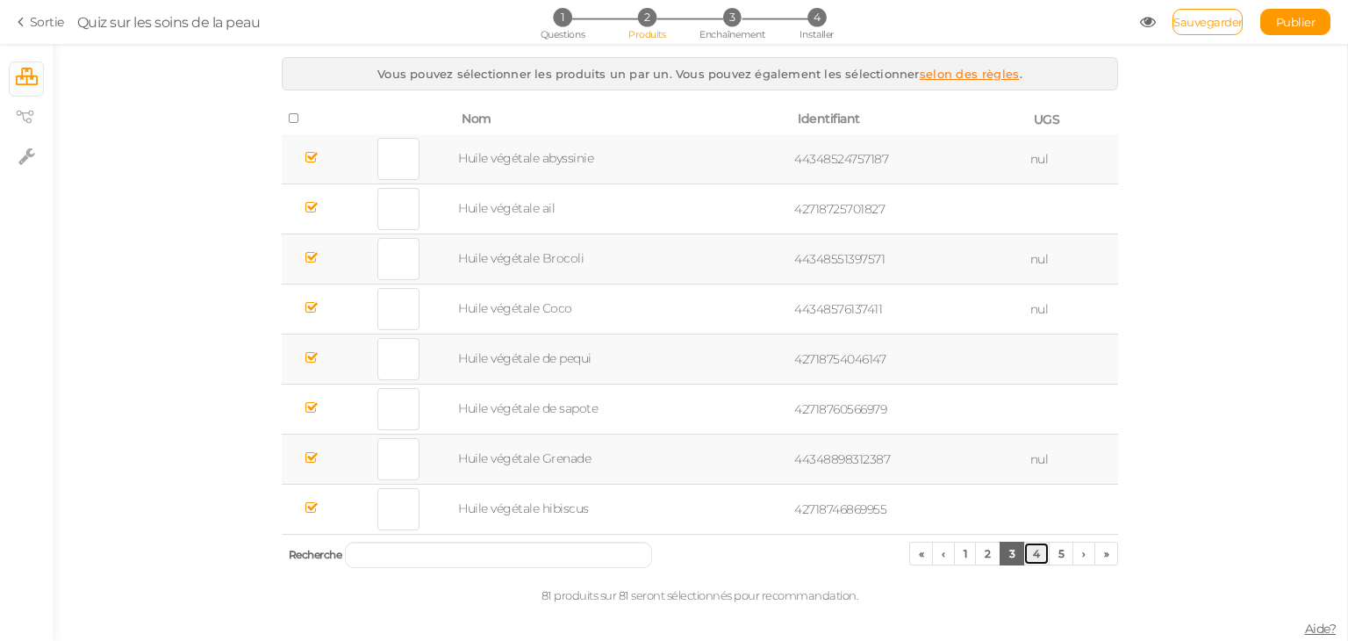
click at [1039, 555] on font "4" at bounding box center [1036, 553] width 7 height 13
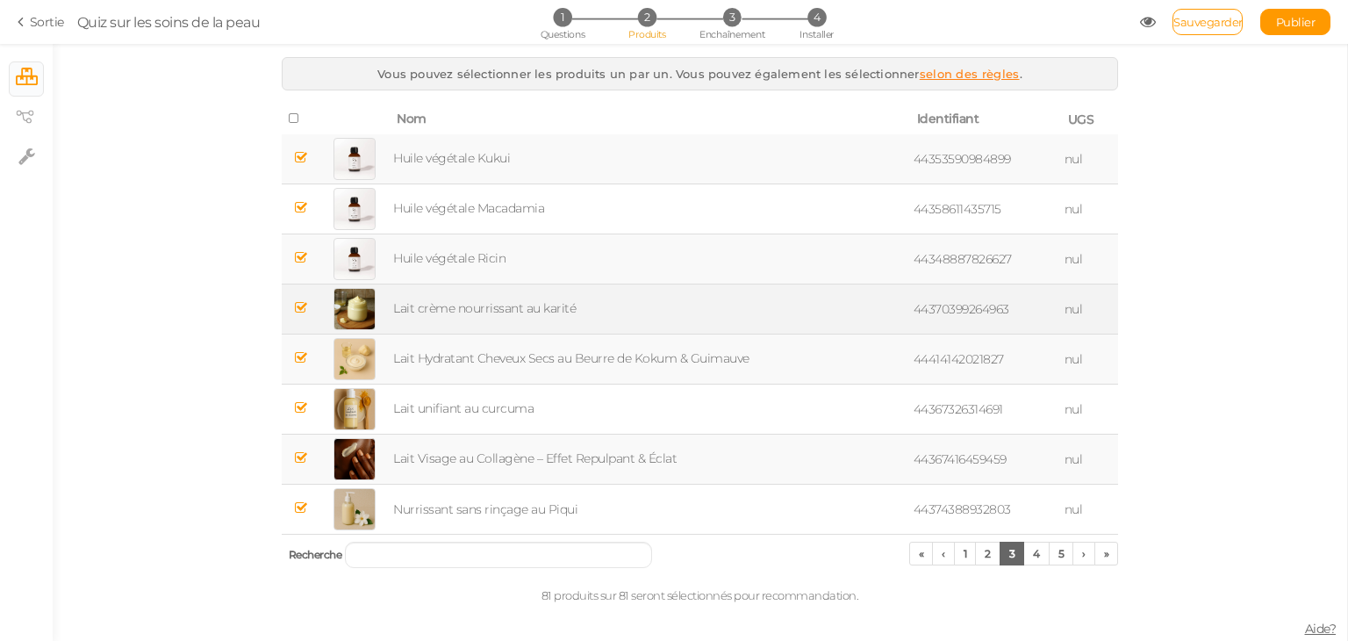
click at [296, 317] on td at bounding box center [301, 308] width 38 height 50
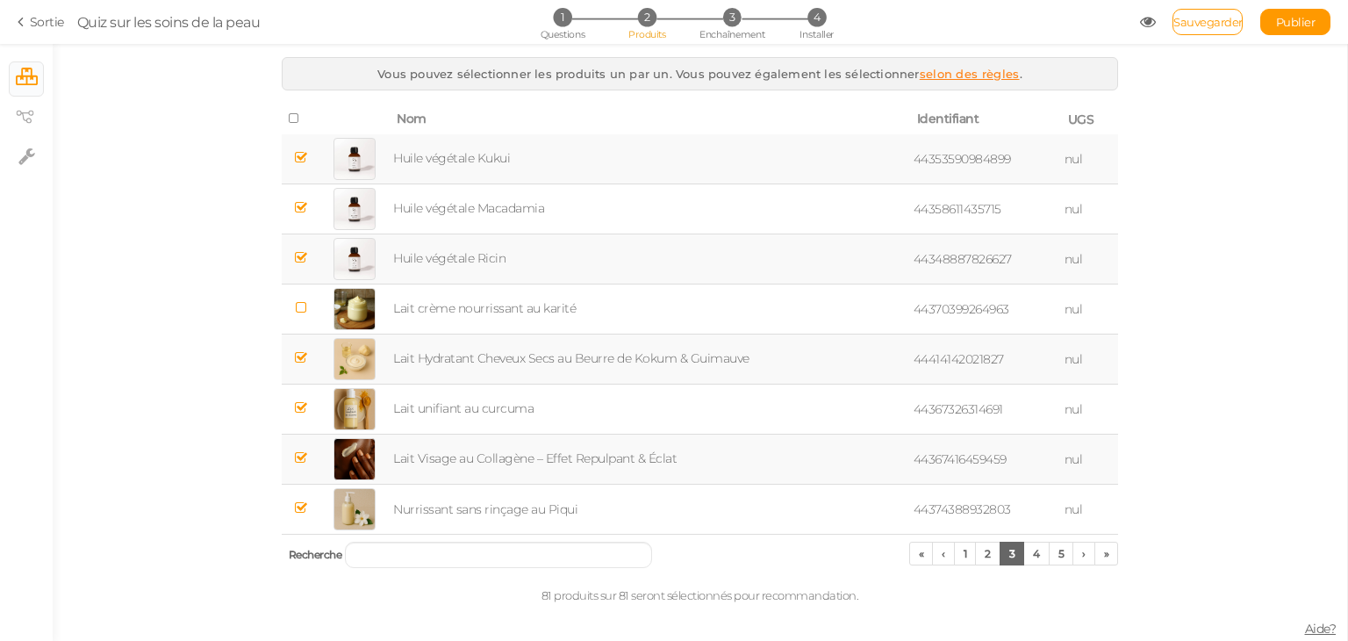
click at [309, 350] on td at bounding box center [301, 358] width 38 height 50
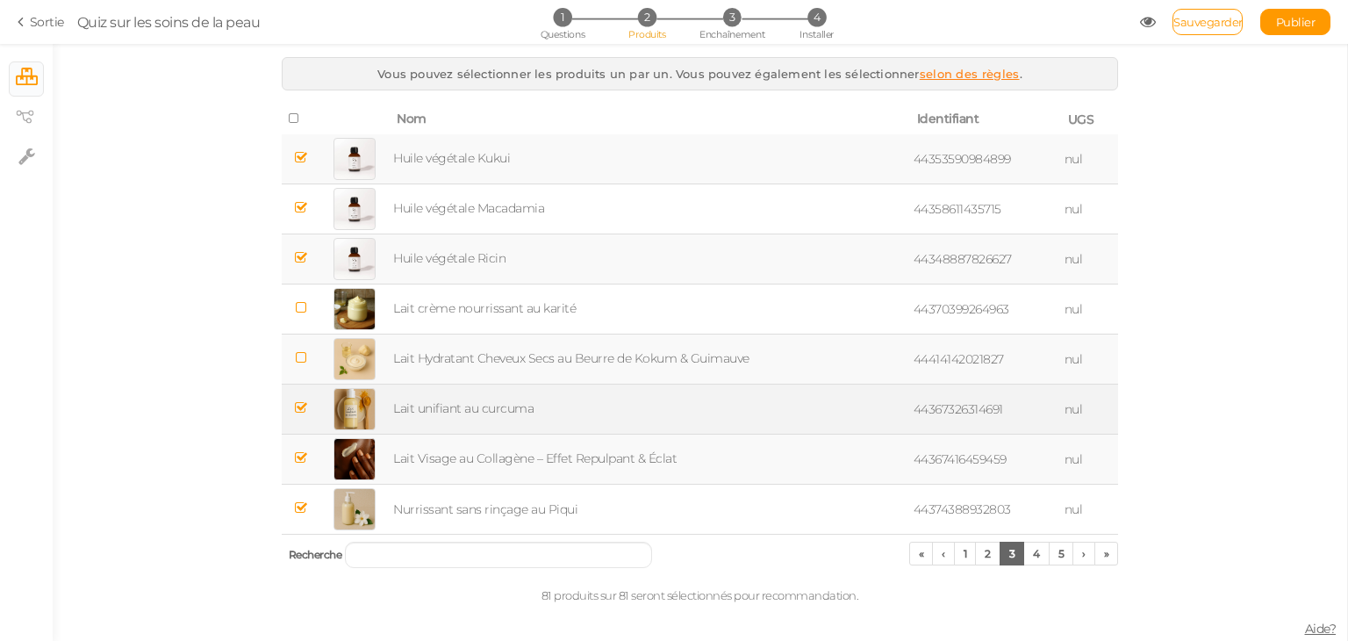
click at [312, 403] on td at bounding box center [301, 408] width 38 height 50
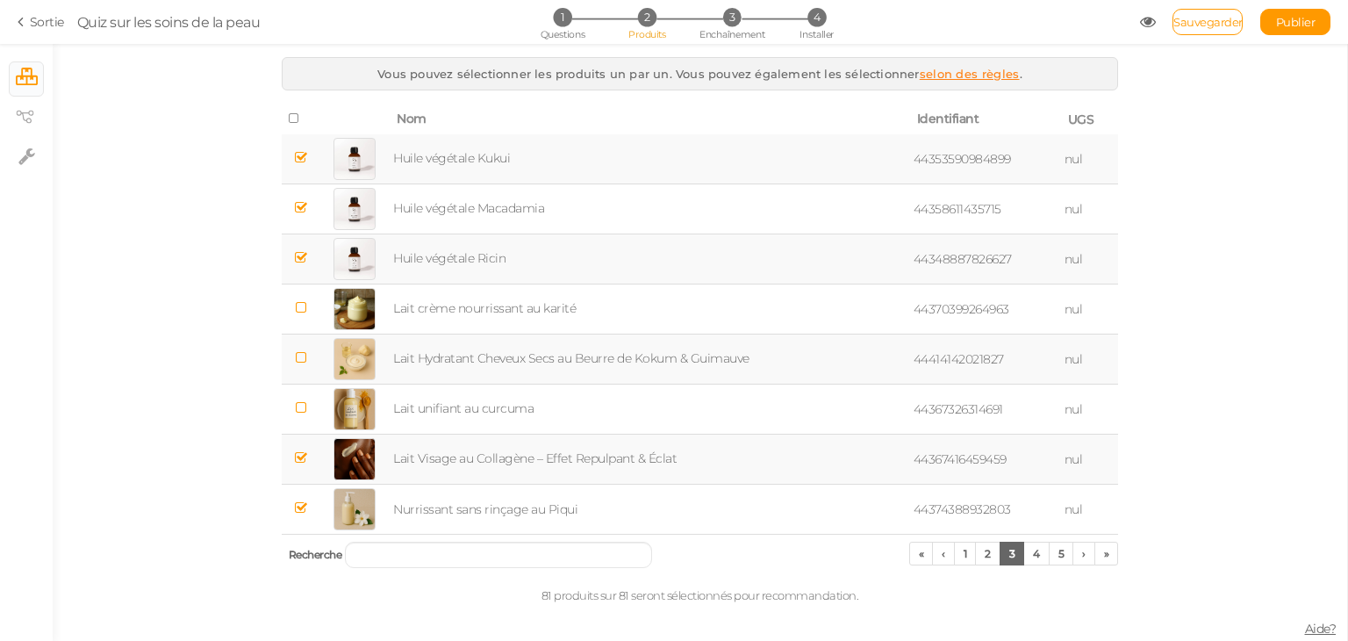
click at [313, 446] on td at bounding box center [301, 458] width 38 height 50
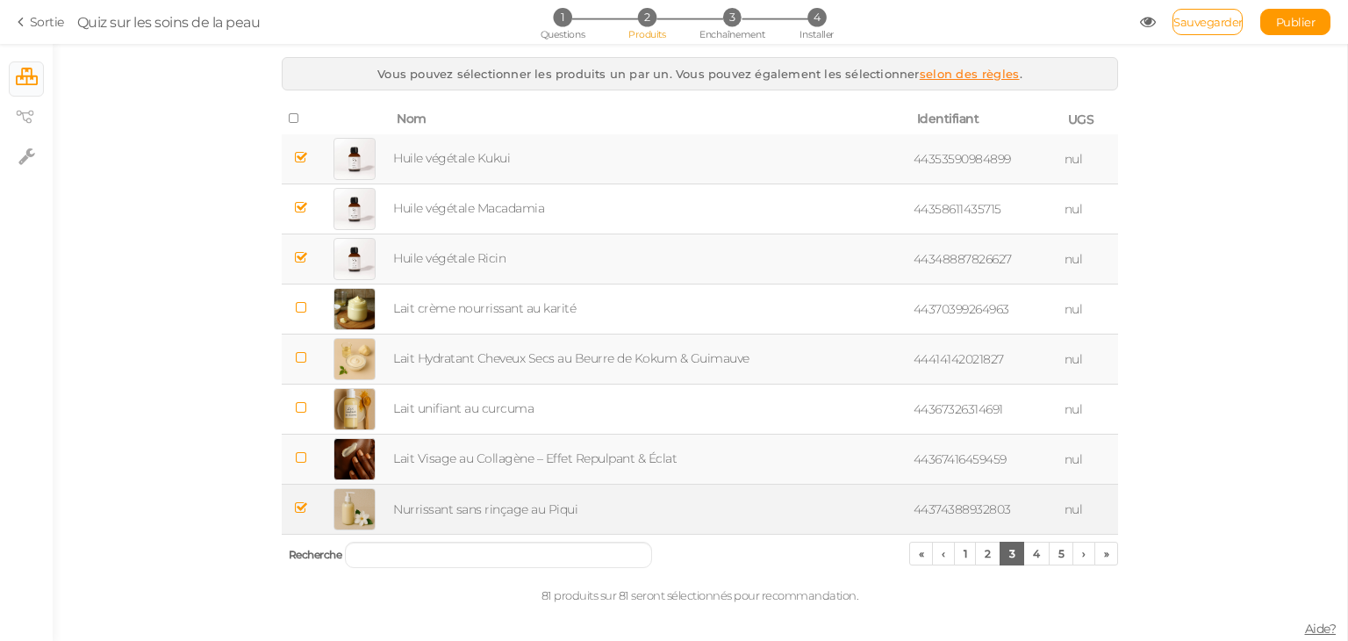
click at [311, 503] on td at bounding box center [301, 509] width 38 height 50
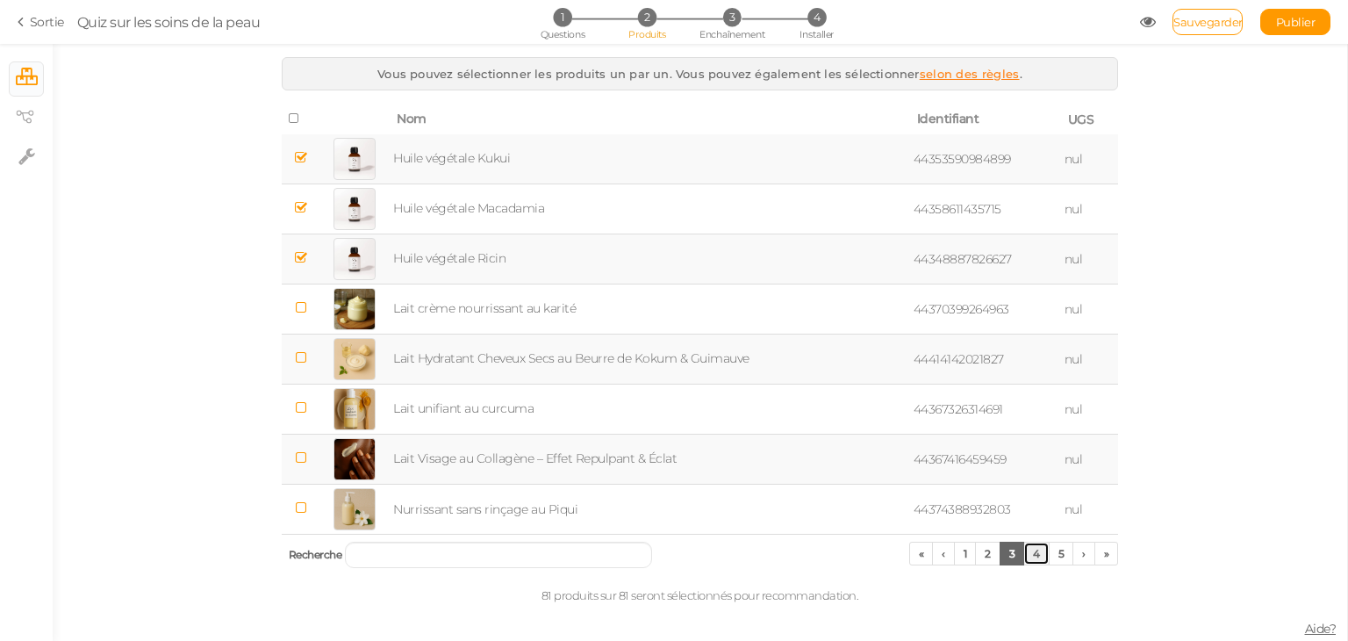
click at [1039, 550] on font "4" at bounding box center [1036, 553] width 7 height 13
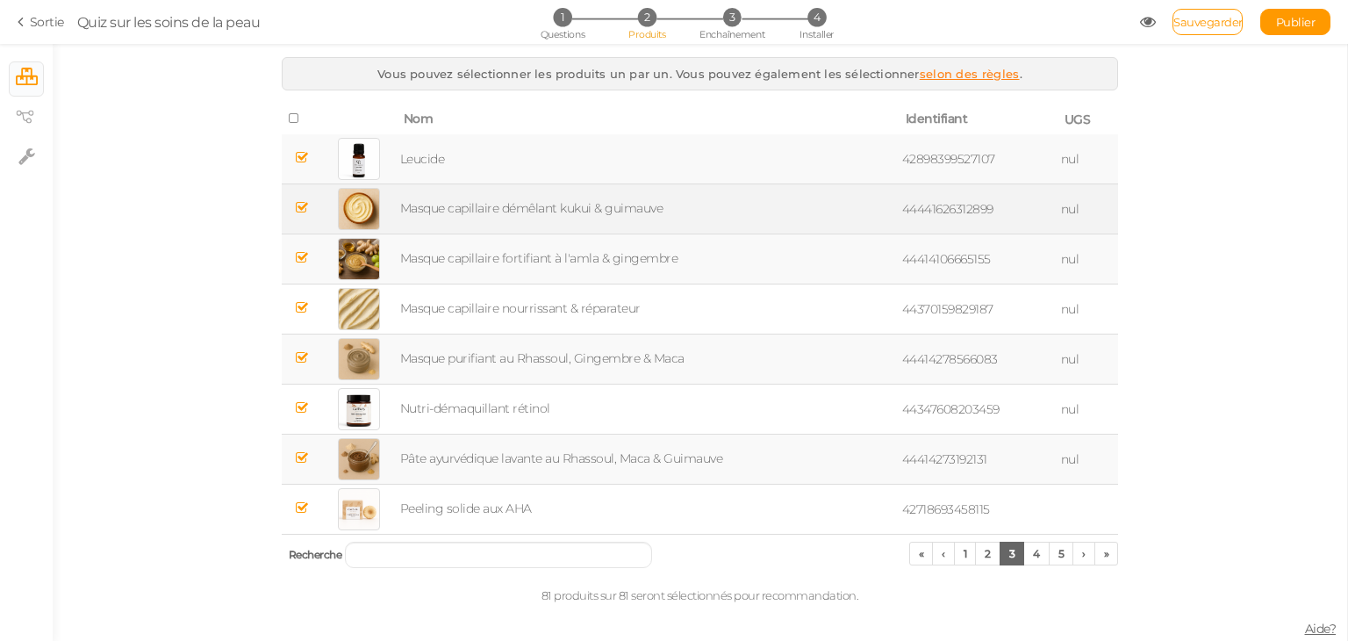
click at [308, 205] on td at bounding box center [302, 208] width 40 height 50
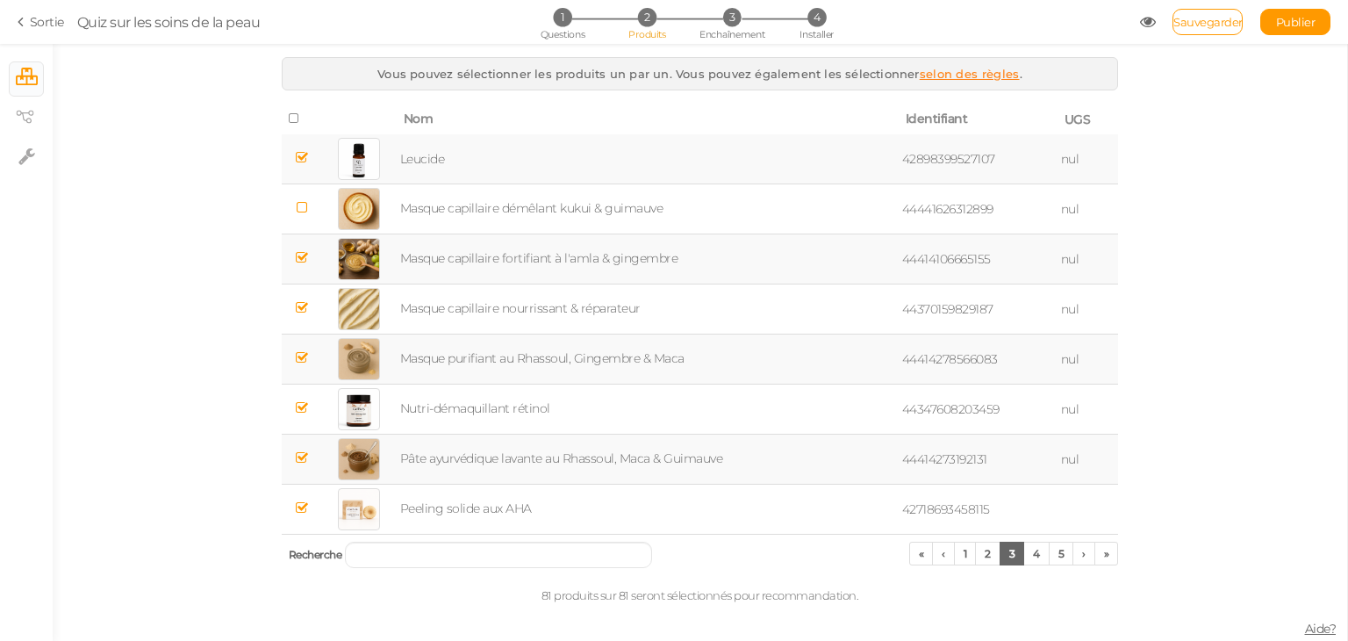
click at [311, 261] on td at bounding box center [302, 258] width 40 height 50
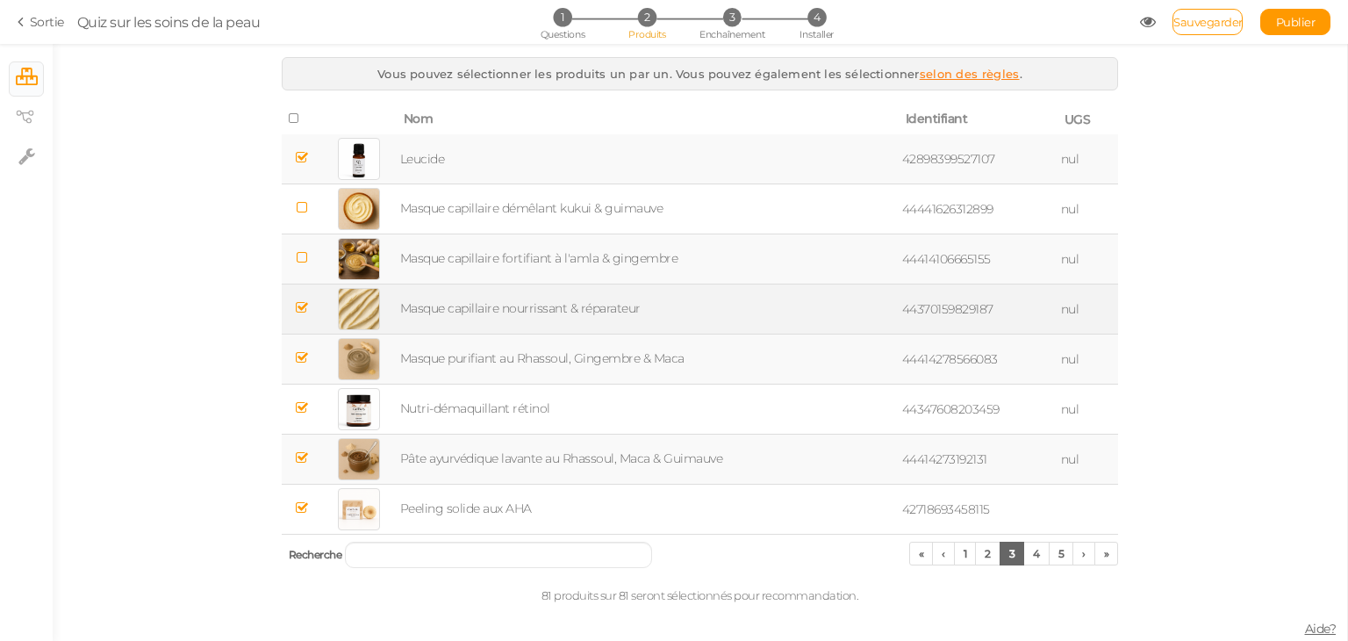
click at [302, 307] on icon at bounding box center [302, 307] width 12 height 13
click at [303, 350] on span at bounding box center [302, 357] width 12 height 17
click at [305, 455] on icon at bounding box center [302, 457] width 12 height 13
click at [1043, 543] on link "4" at bounding box center [1036, 553] width 26 height 24
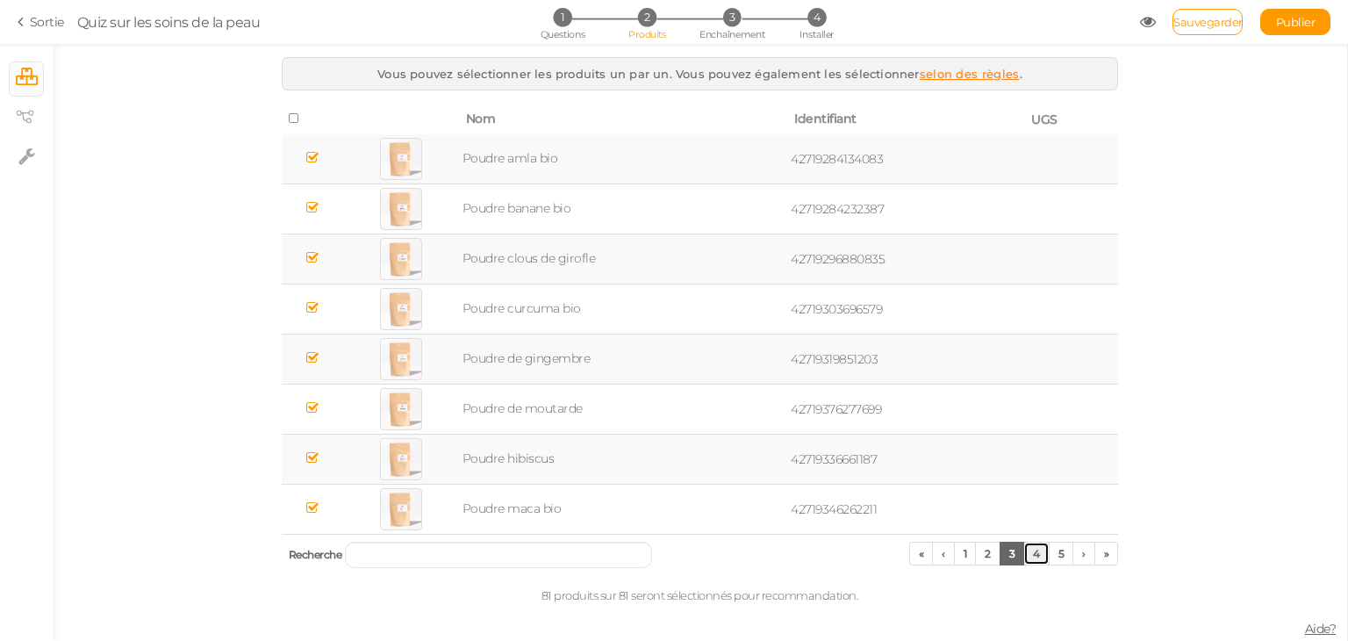
click at [1039, 556] on font "4" at bounding box center [1036, 553] width 7 height 13
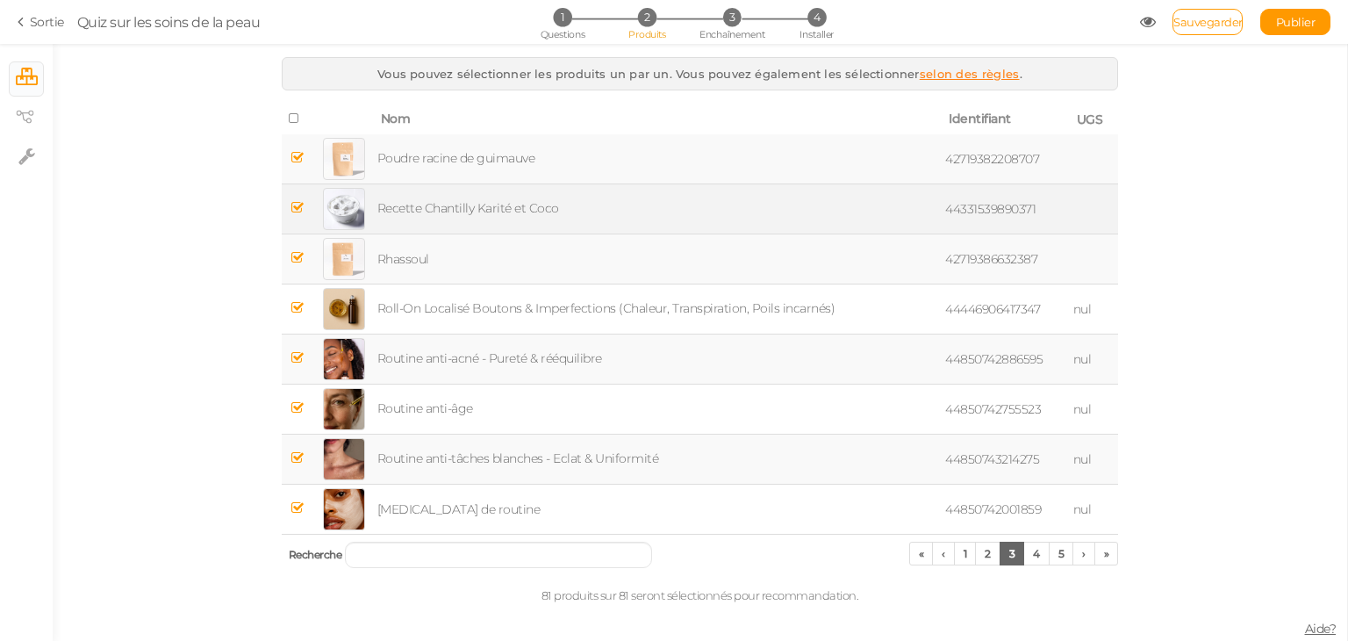
click at [301, 210] on icon at bounding box center [297, 207] width 12 height 13
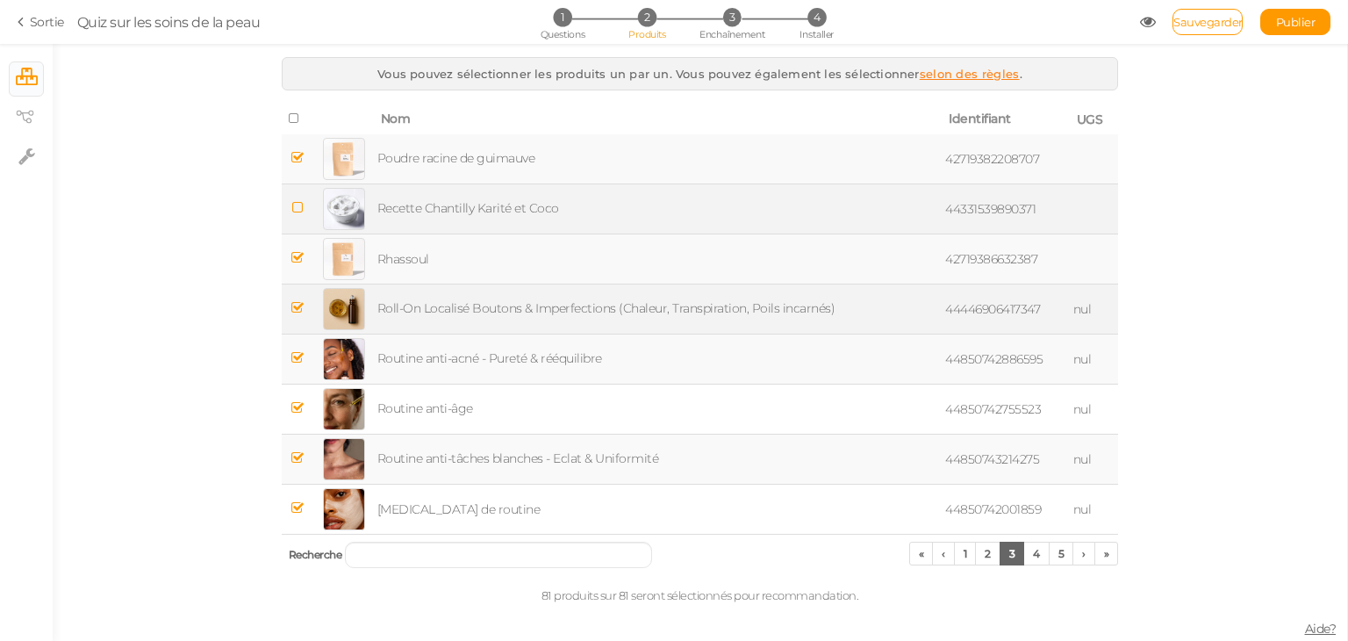
click at [301, 297] on td at bounding box center [298, 308] width 32 height 50
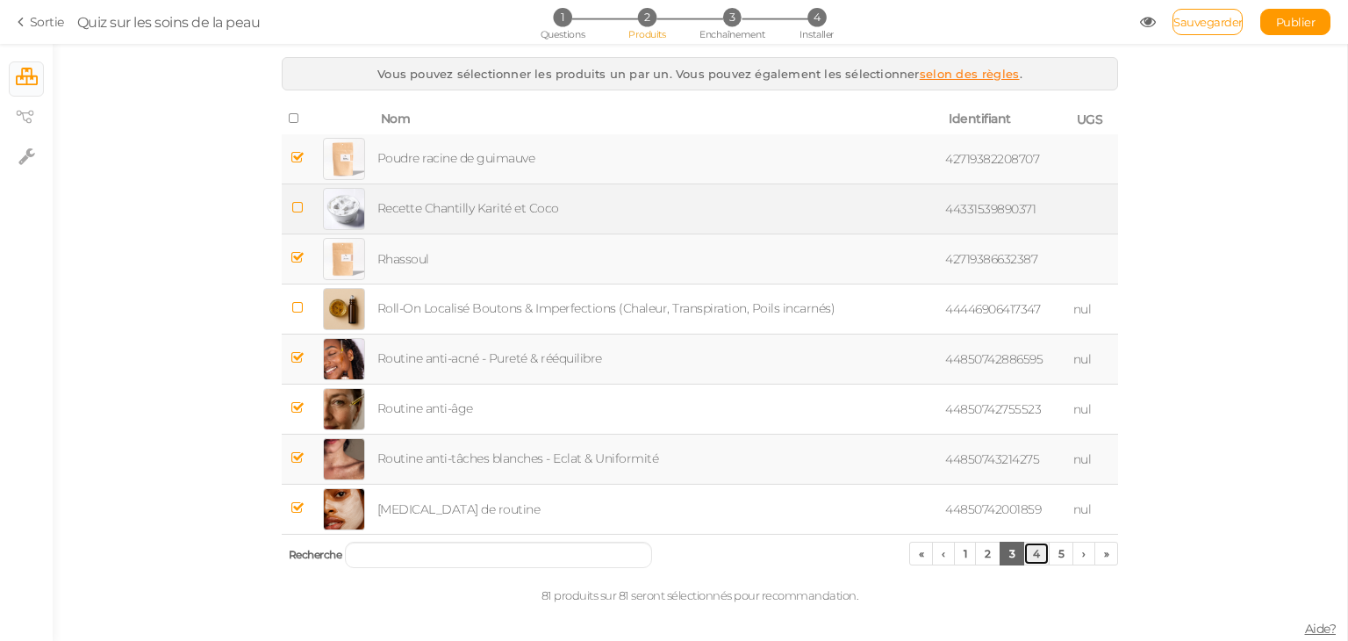
click at [1039, 549] on font "4" at bounding box center [1036, 553] width 7 height 13
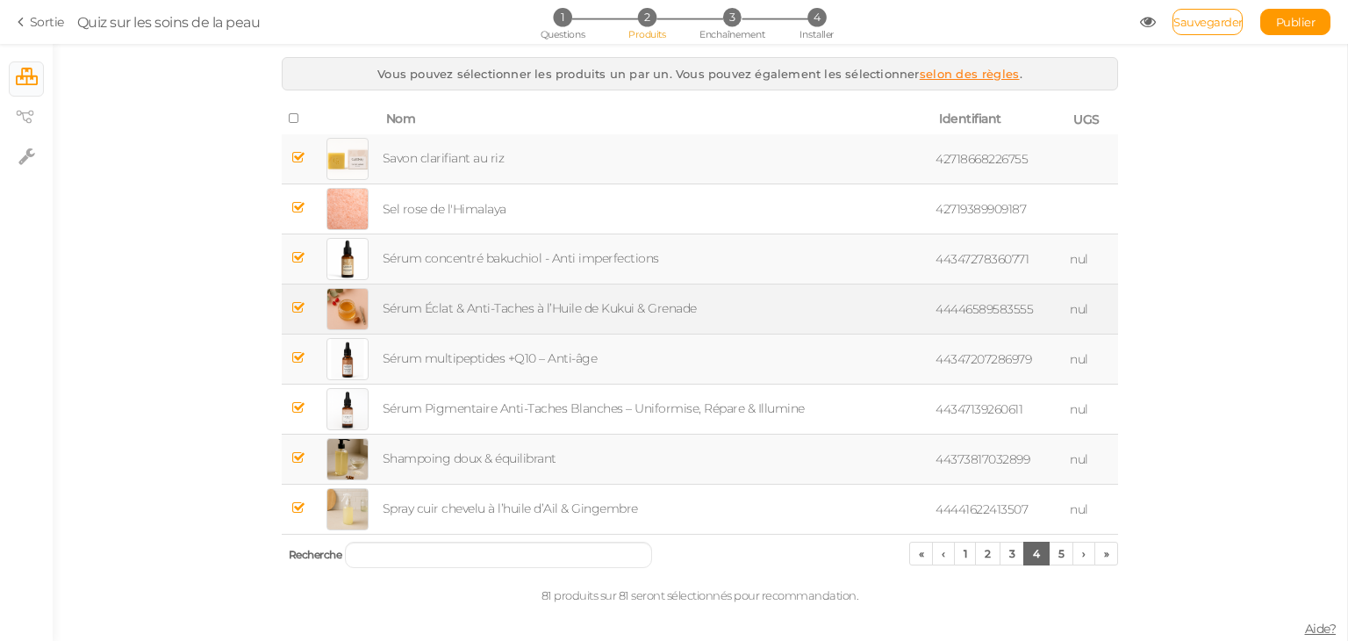
click at [288, 311] on td at bounding box center [299, 308] width 34 height 50
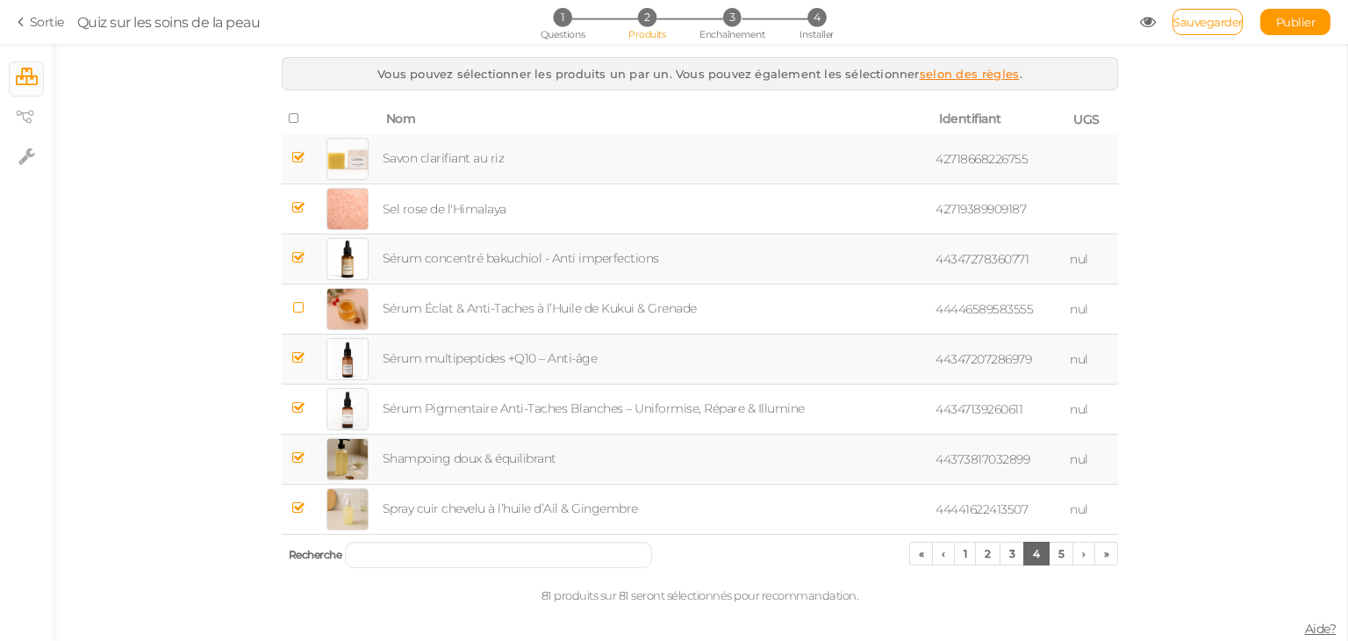
click at [296, 449] on span at bounding box center [298, 457] width 12 height 17
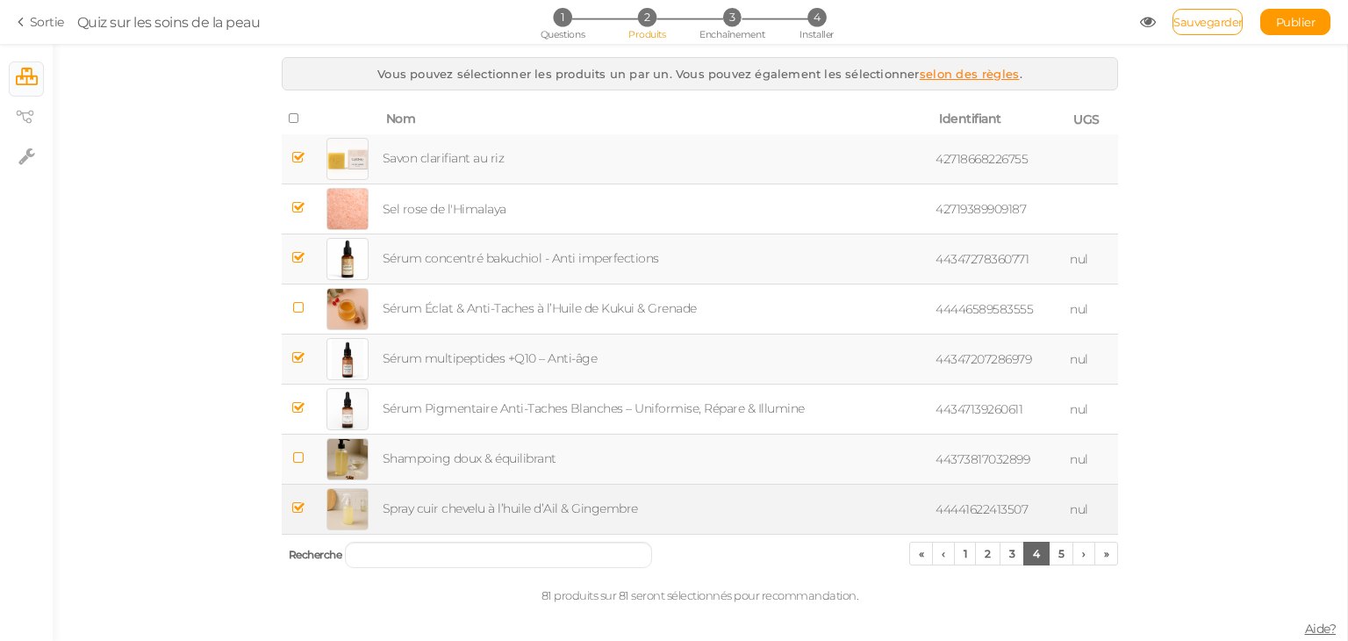
click at [304, 506] on icon at bounding box center [298, 507] width 12 height 13
click at [1057, 554] on link "5" at bounding box center [1061, 553] width 25 height 24
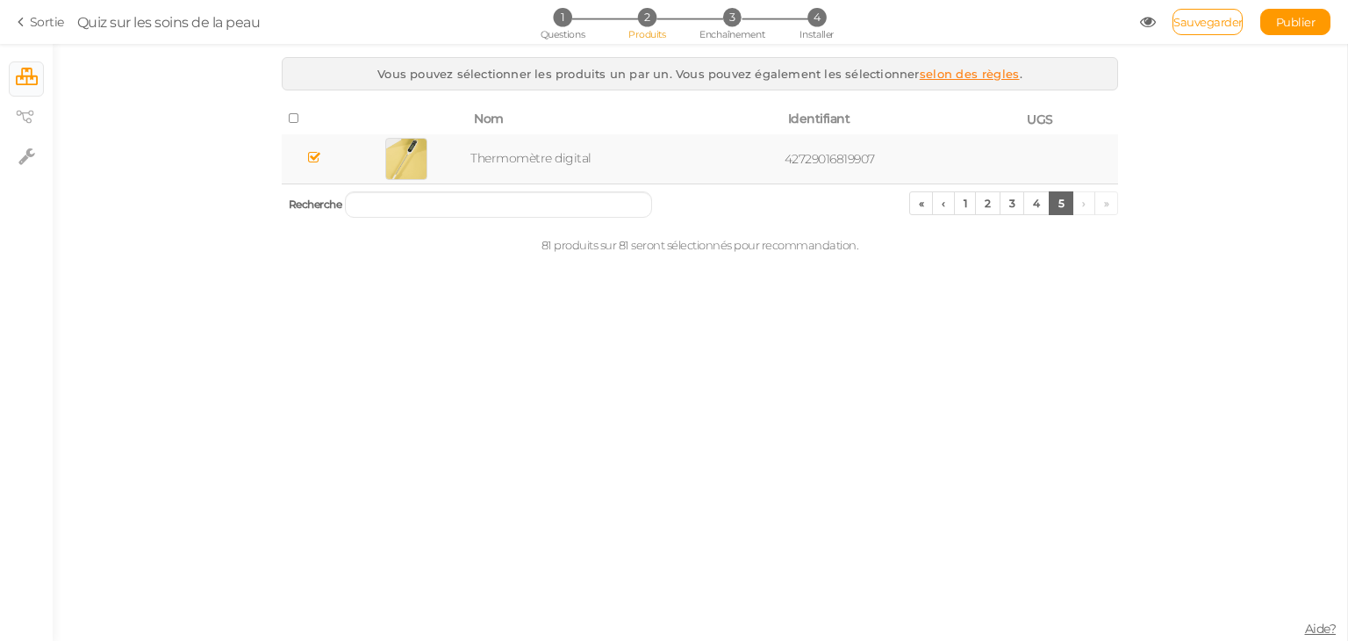
click at [311, 161] on icon at bounding box center [314, 157] width 12 height 13
click at [1082, 204] on ul "« ‹ 1 2 3 4 5 › »" at bounding box center [1014, 203] width 210 height 24
click at [965, 206] on font "1" at bounding box center [966, 203] width 4 height 13
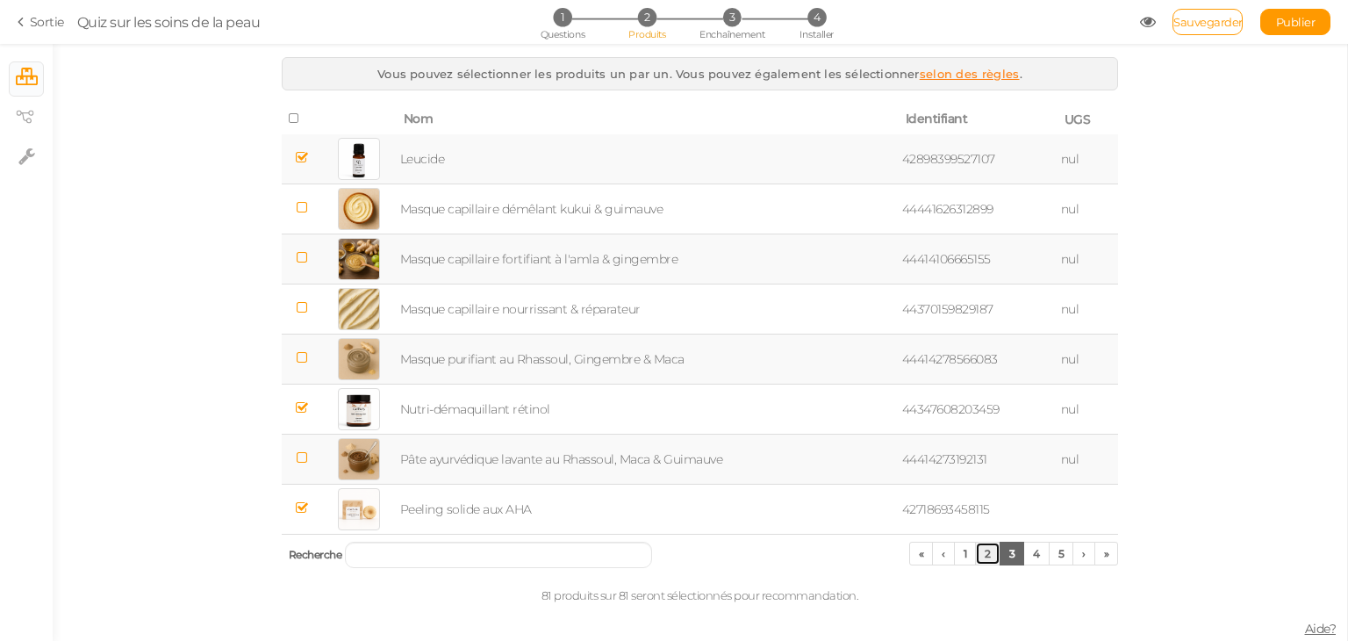
click at [990, 552] on font "2" at bounding box center [988, 553] width 6 height 13
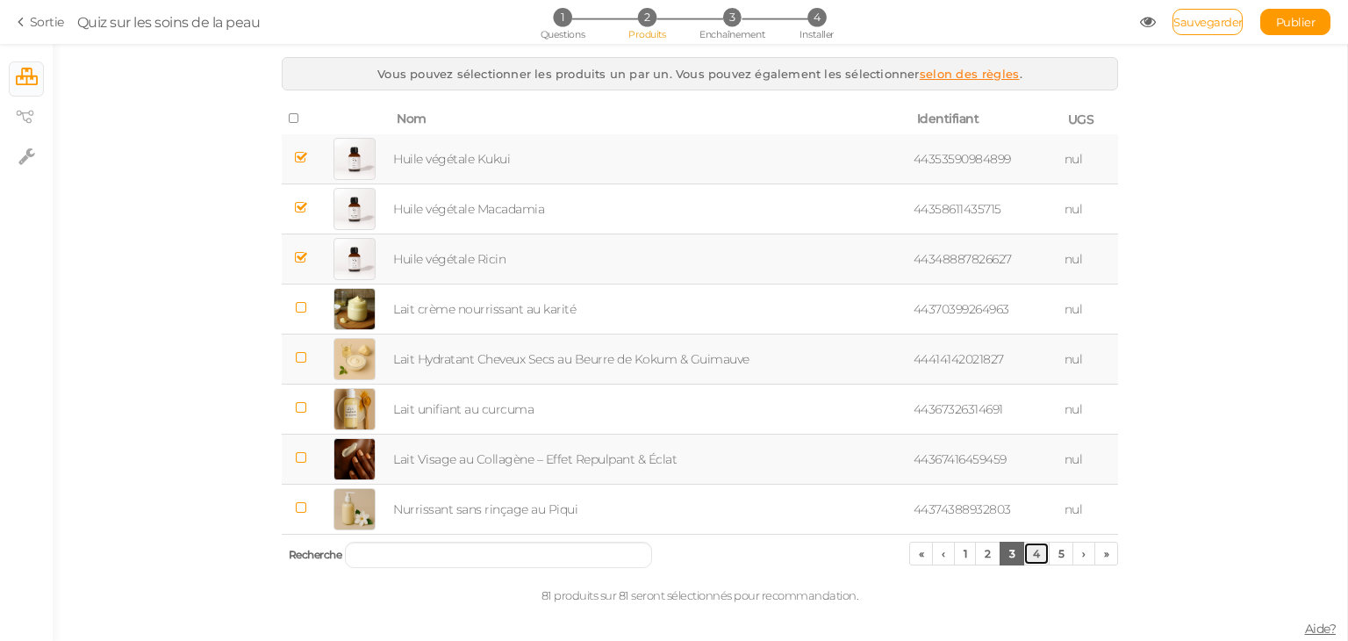
click at [1035, 557] on font "4" at bounding box center [1036, 553] width 7 height 13
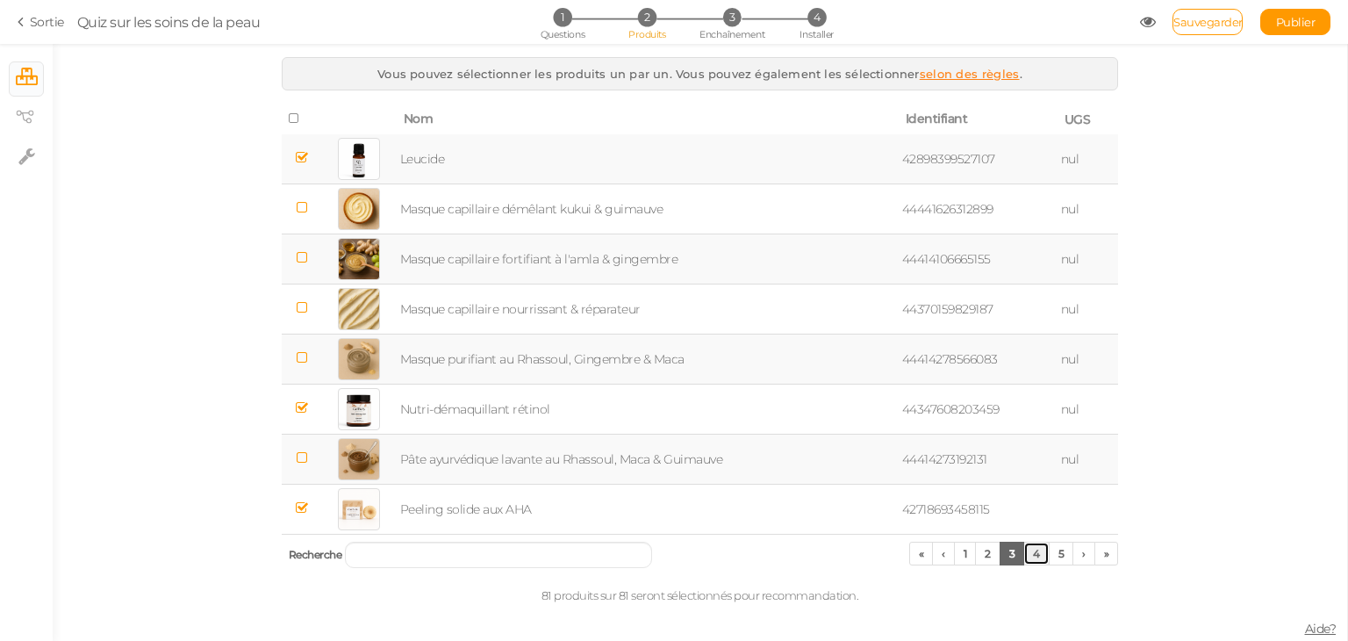
click at [1043, 560] on link "4" at bounding box center [1036, 553] width 26 height 24
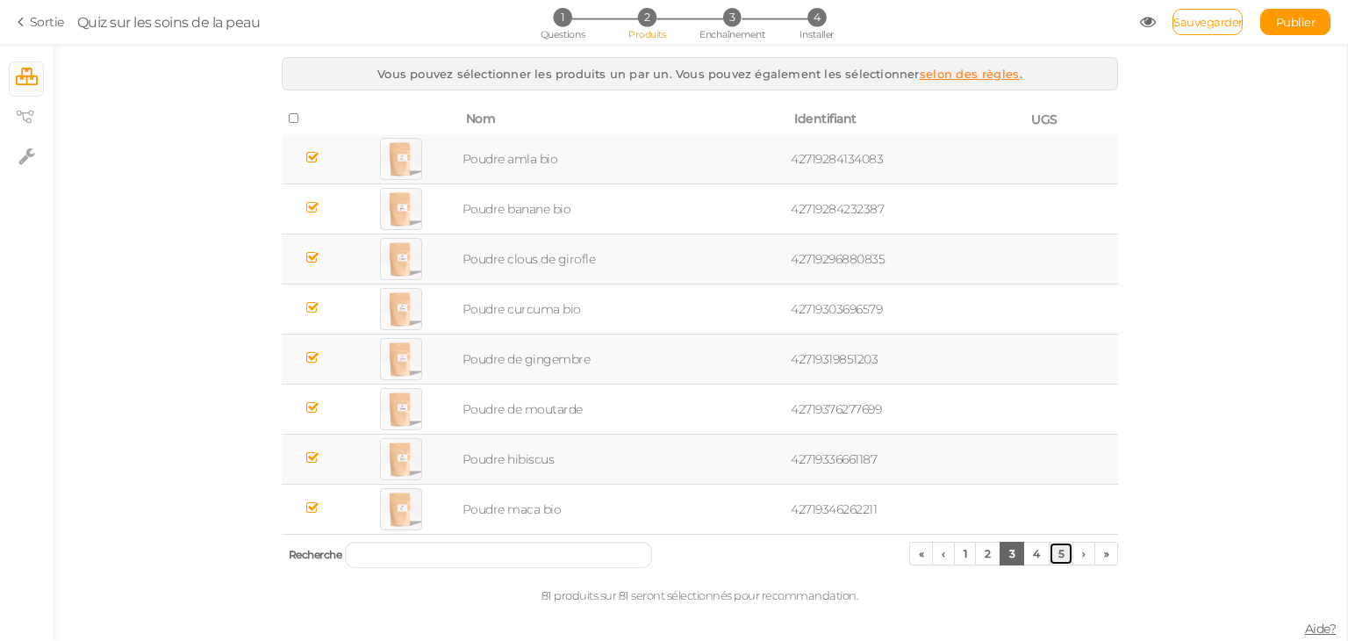
click at [1062, 556] on font "5" at bounding box center [1061, 553] width 6 height 13
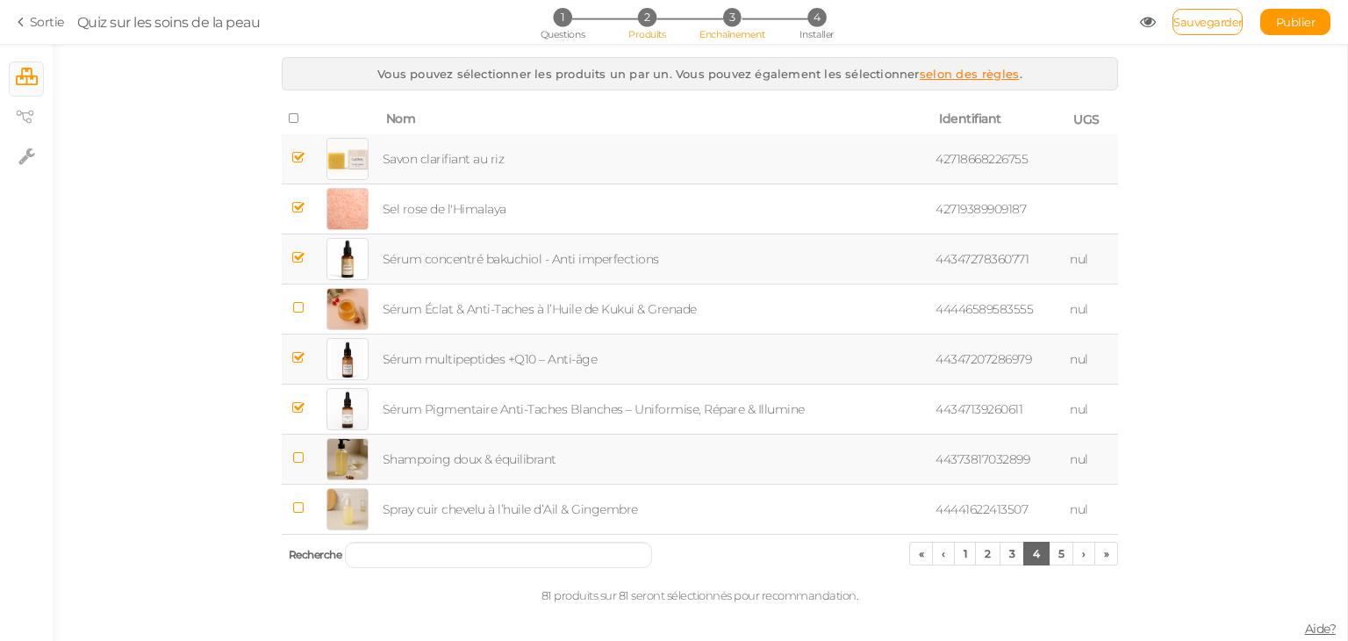
click at [729, 25] on span "3" at bounding box center [732, 17] width 18 height 18
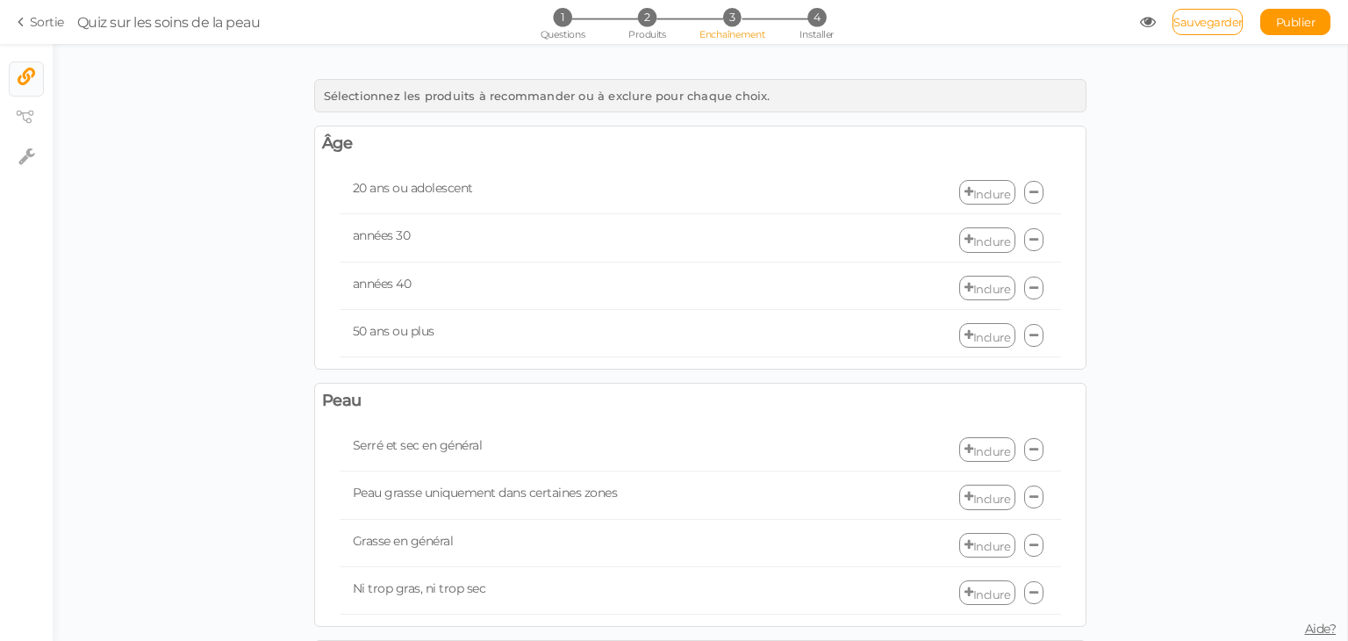
click at [965, 189] on icon at bounding box center [968, 191] width 9 height 11
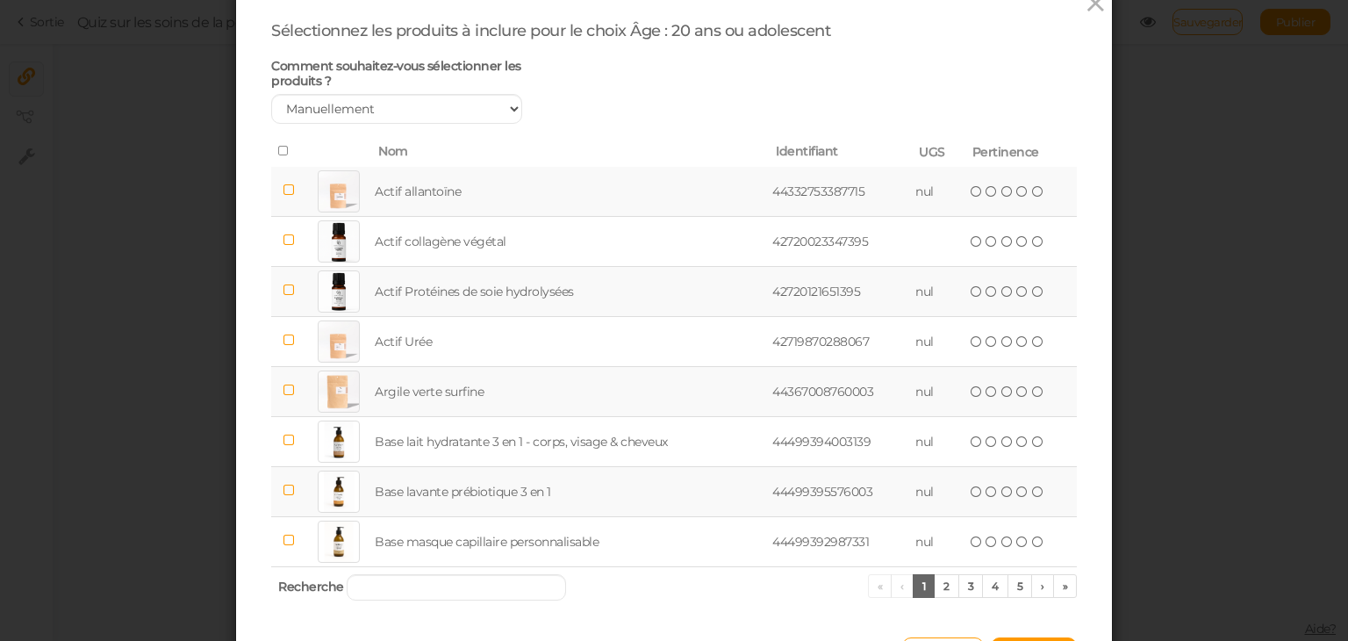
scroll to position [112, 0]
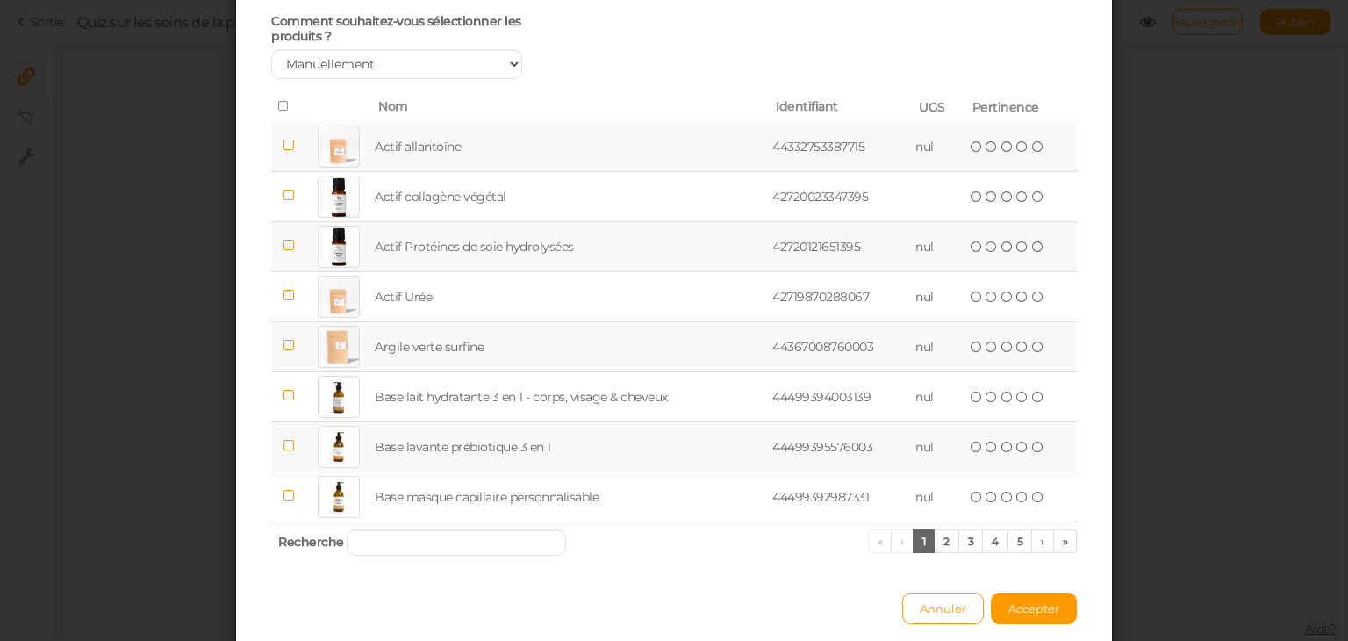
click at [283, 341] on icon at bounding box center [289, 345] width 12 height 13
click at [283, 350] on icon at bounding box center [289, 345] width 12 height 13
click at [961, 601] on button "Annuler" at bounding box center [943, 608] width 82 height 32
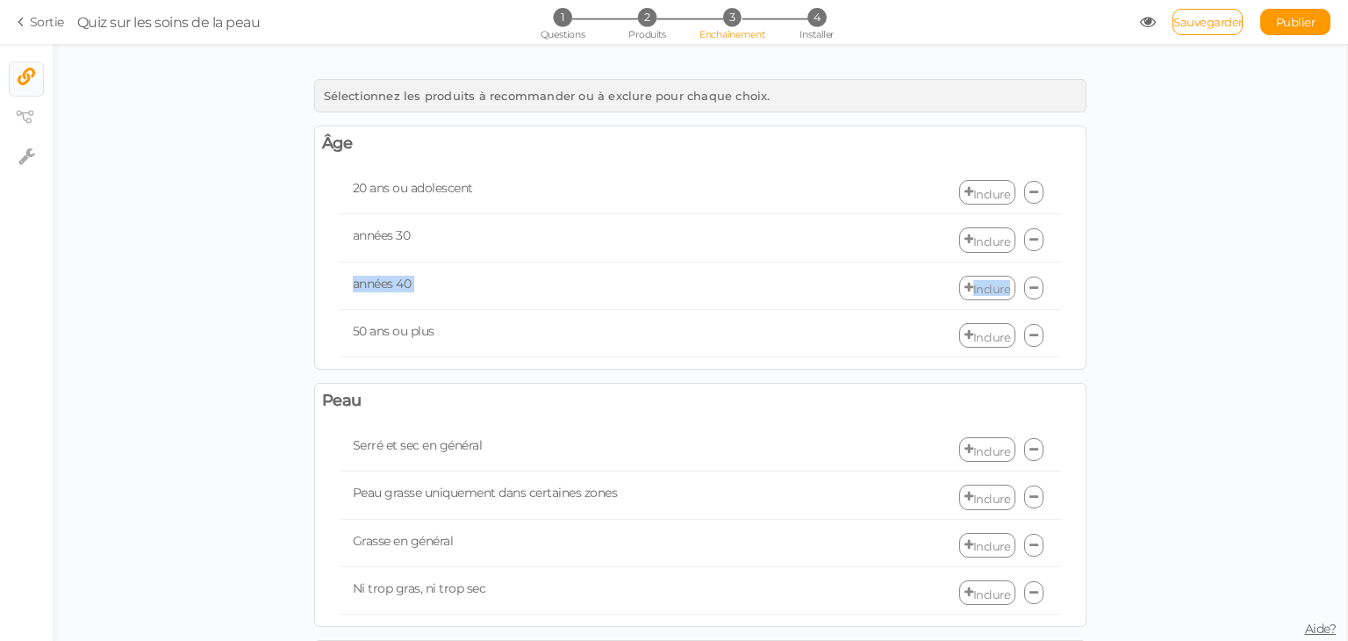
drag, startPoint x: 1347, startPoint y: 212, endPoint x: 1346, endPoint y: 266, distance: 53.5
click at [1346, 266] on div "Sélectionnez les produits à recommander ou à exclure pour chaque choix. Âge 20 …" at bounding box center [700, 342] width 1295 height 597
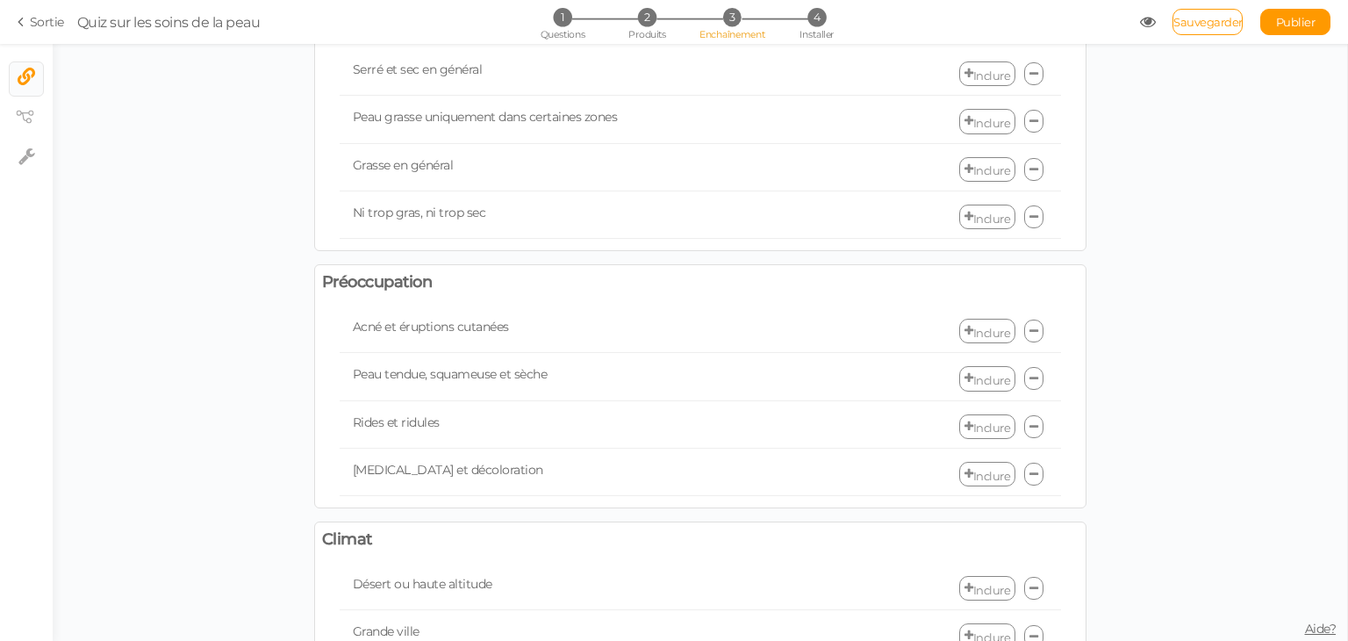
scroll to position [365, 0]
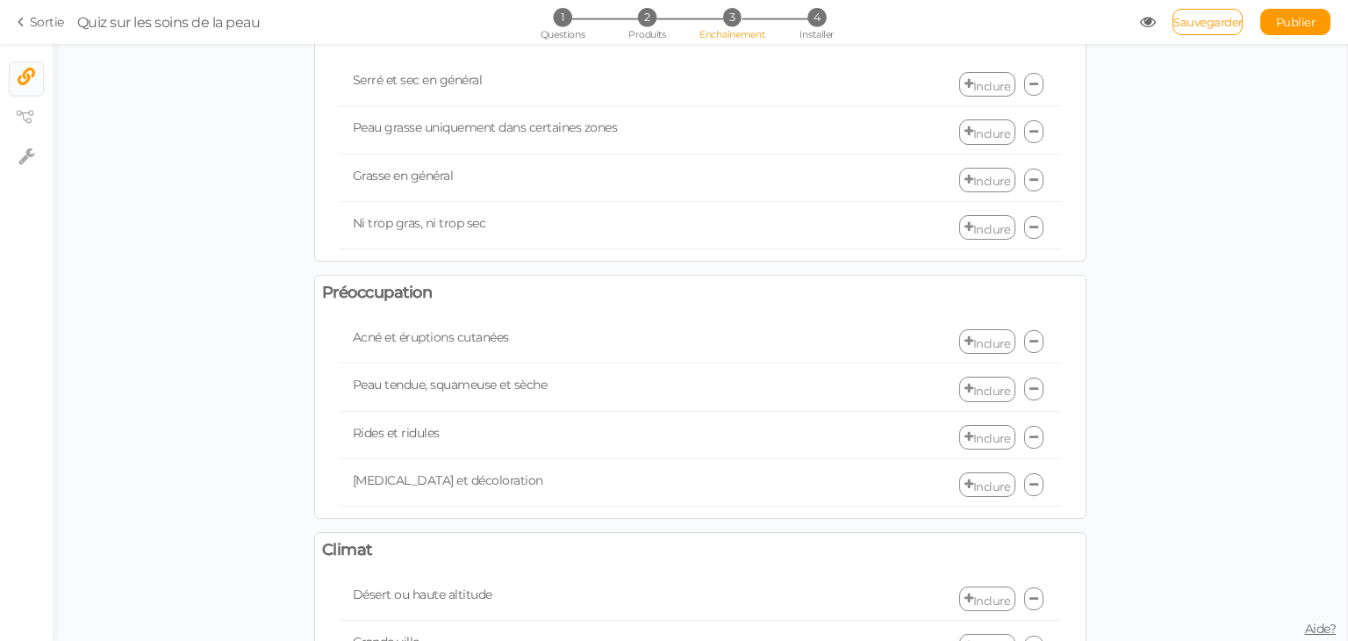
click at [990, 335] on font "Inclure" at bounding box center [992, 342] width 38 height 14
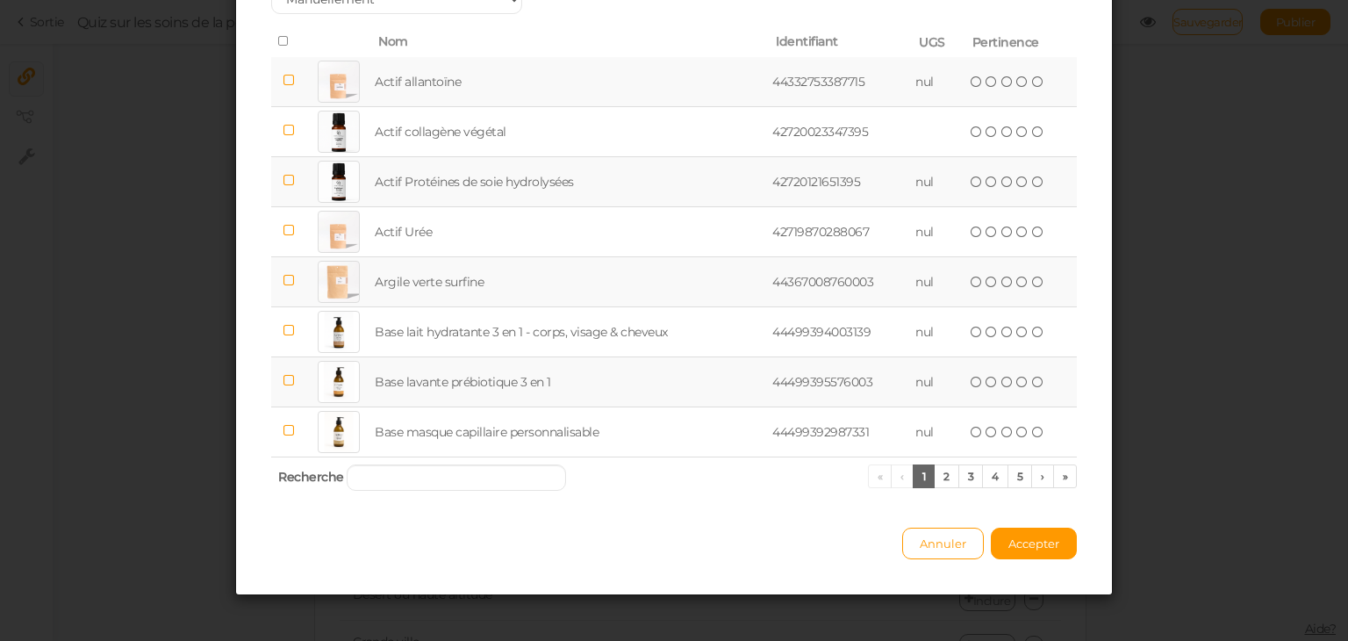
scroll to position [176, 0]
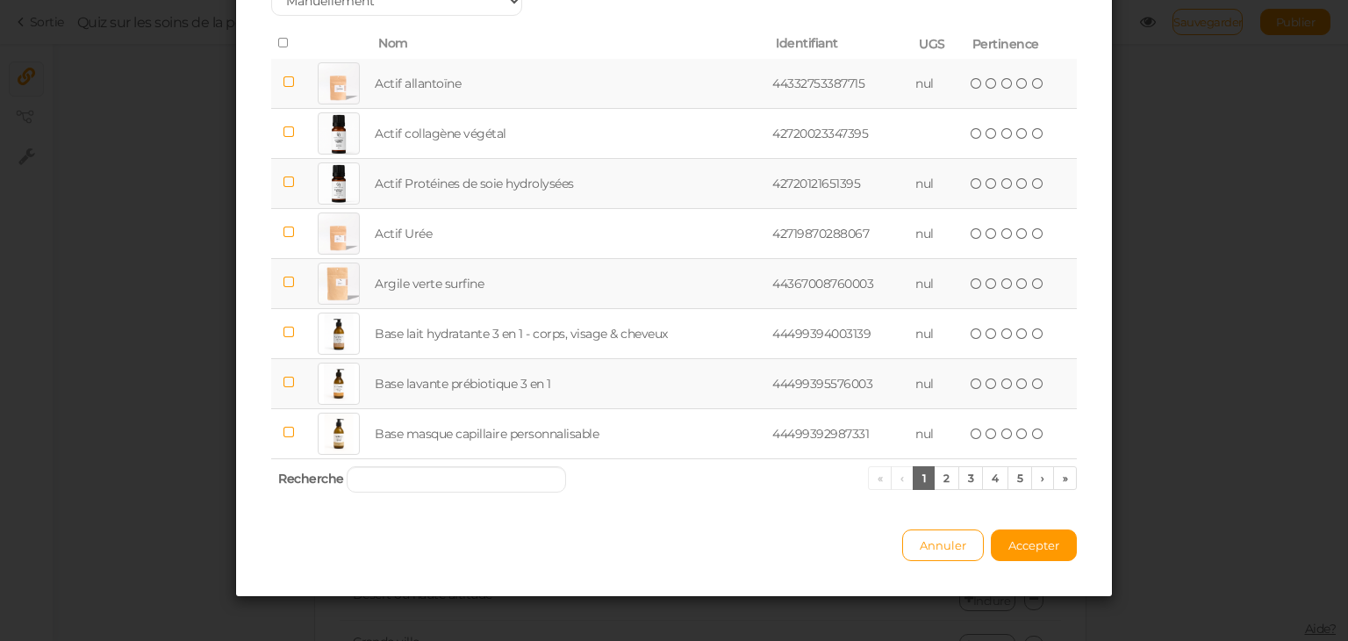
click at [284, 380] on icon at bounding box center [289, 382] width 12 height 13
click at [943, 476] on font "2" at bounding box center [946, 477] width 6 height 13
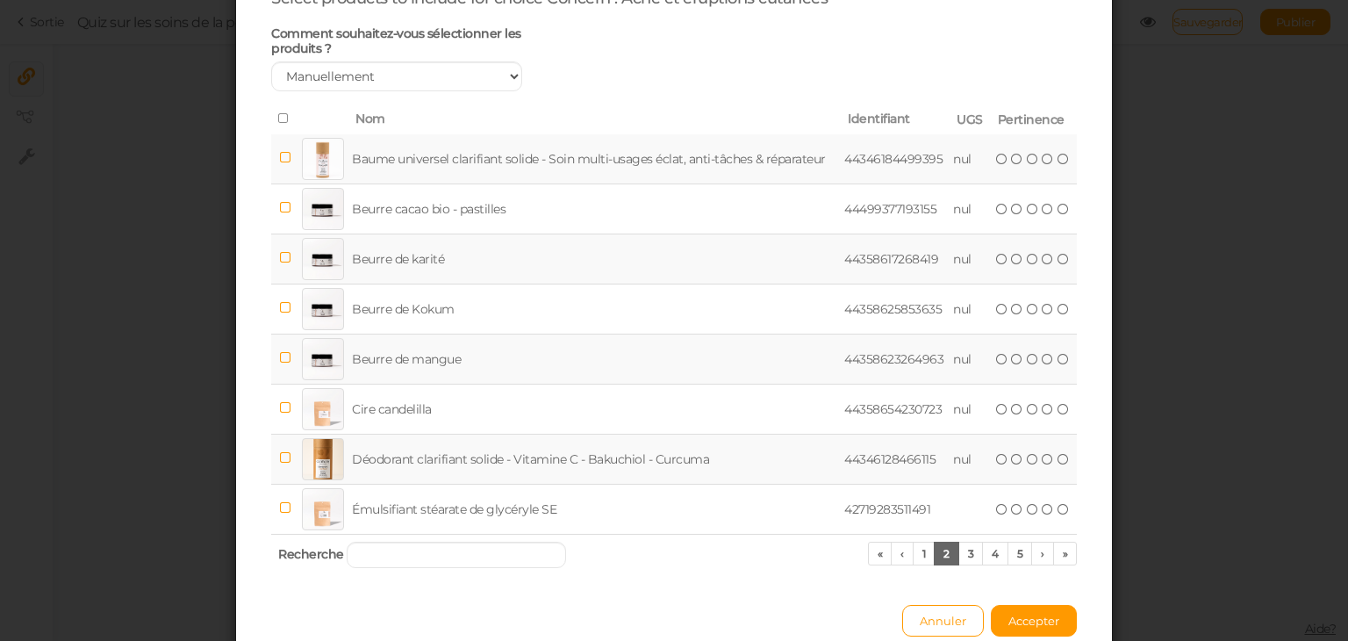
scroll to position [102, 0]
click at [970, 552] on link "3" at bounding box center [970, 552] width 25 height 24
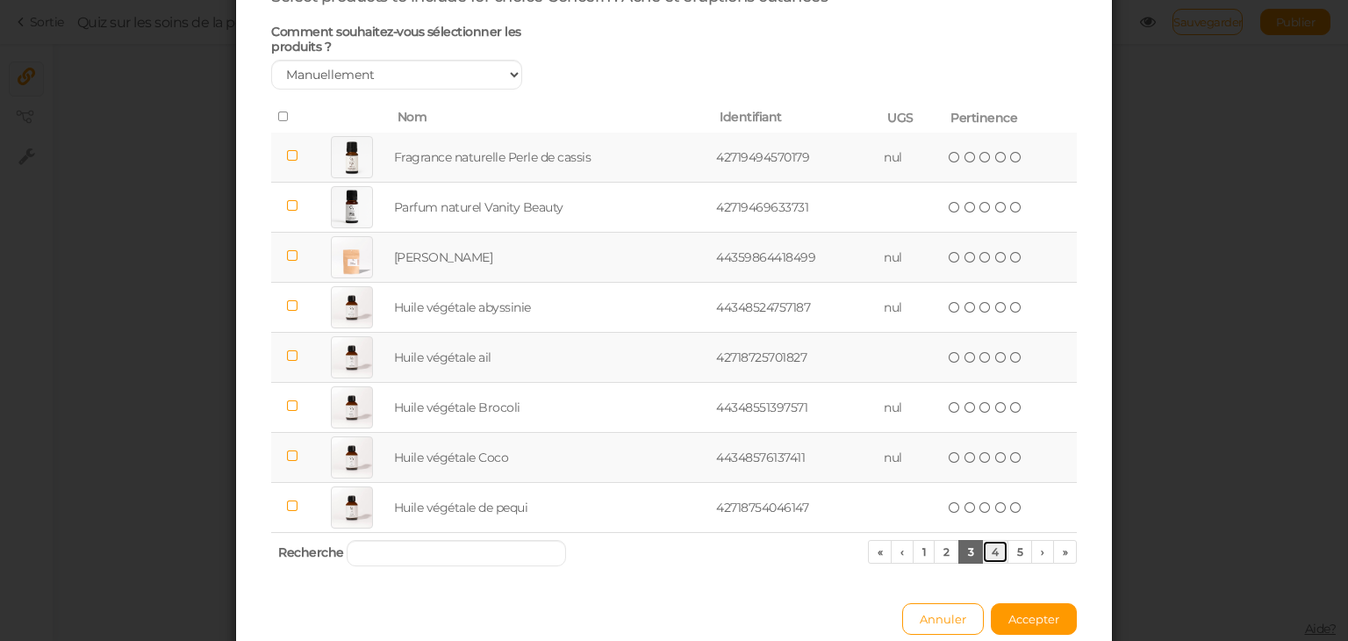
click at [992, 548] on font "4" at bounding box center [995, 551] width 7 height 13
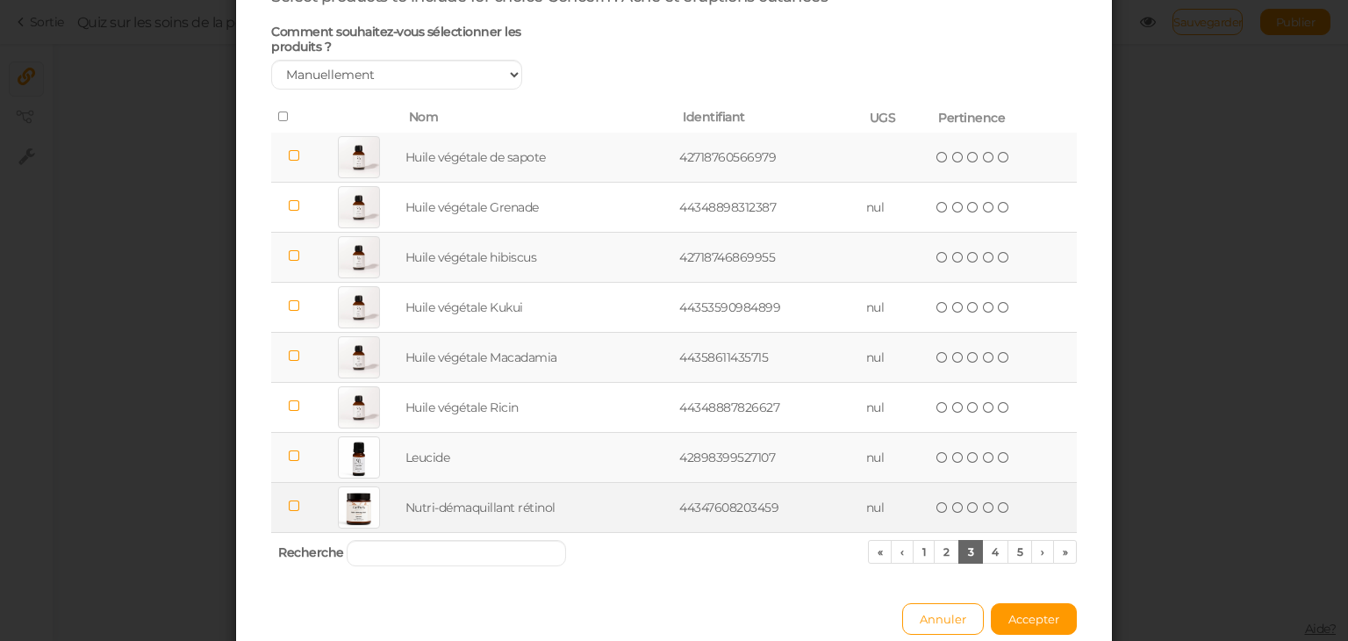
click at [288, 508] on icon at bounding box center [294, 505] width 12 height 13
click at [992, 549] on font "4" at bounding box center [995, 551] width 7 height 13
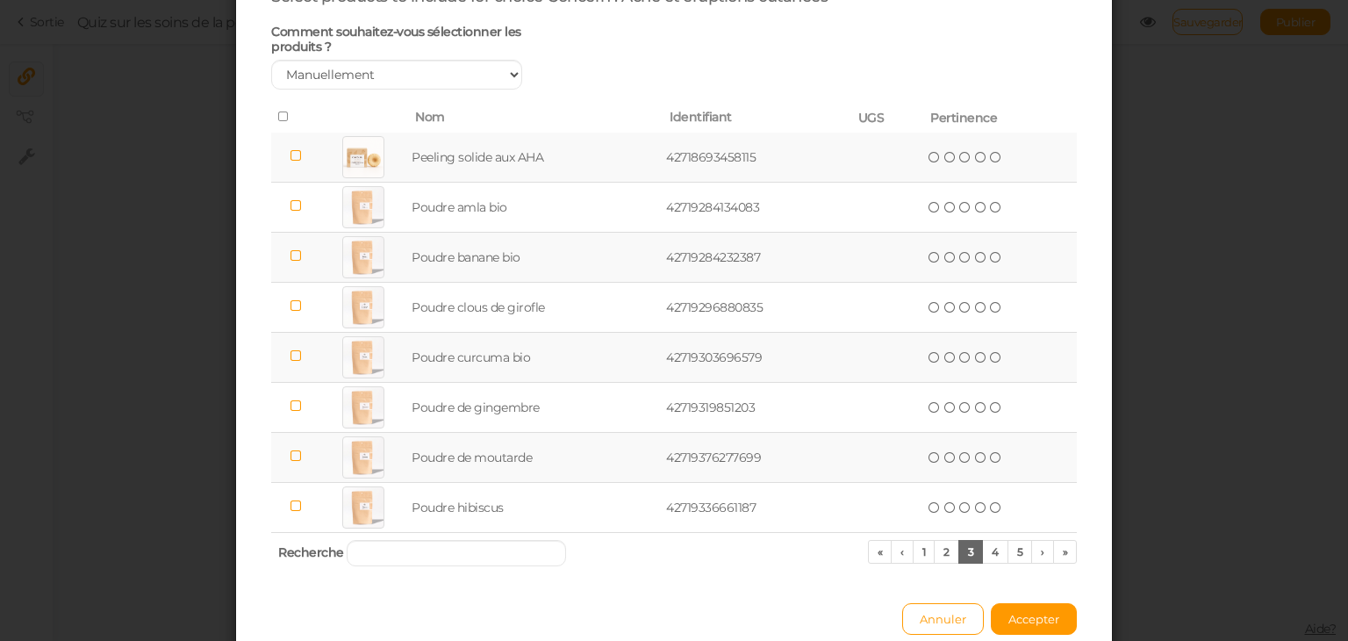
click at [294, 155] on icon at bounding box center [295, 155] width 12 height 13
click at [993, 552] on link "4" at bounding box center [995, 552] width 26 height 24
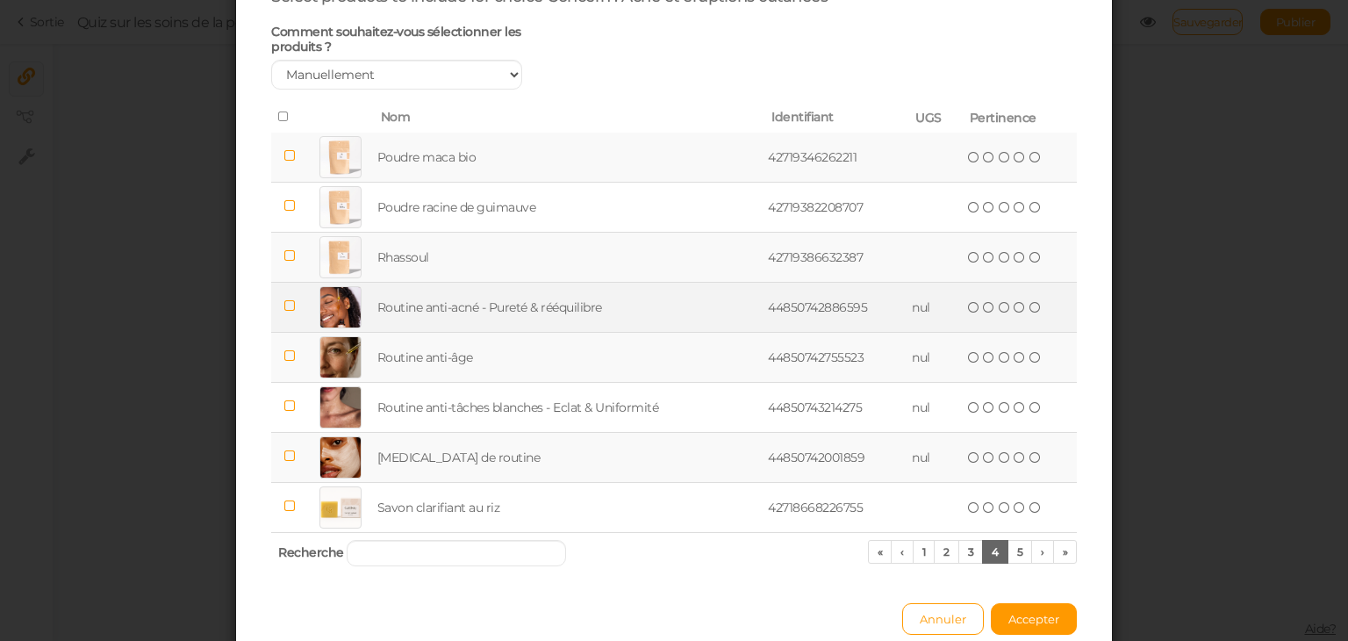
click at [290, 308] on td at bounding box center [289, 307] width 36 height 50
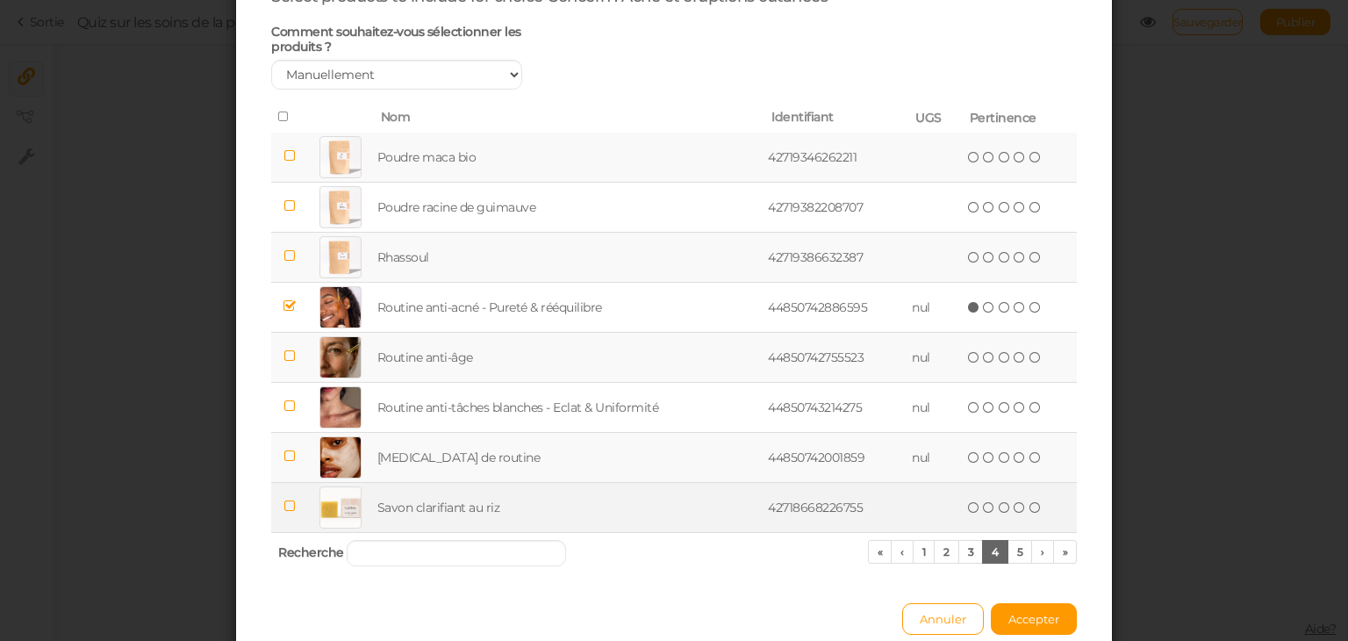
click at [506, 519] on td "Savon clarifiant au riz" at bounding box center [569, 507] width 390 height 50
click at [664, 499] on td "Savon clarifiant au riz" at bounding box center [569, 507] width 390 height 50
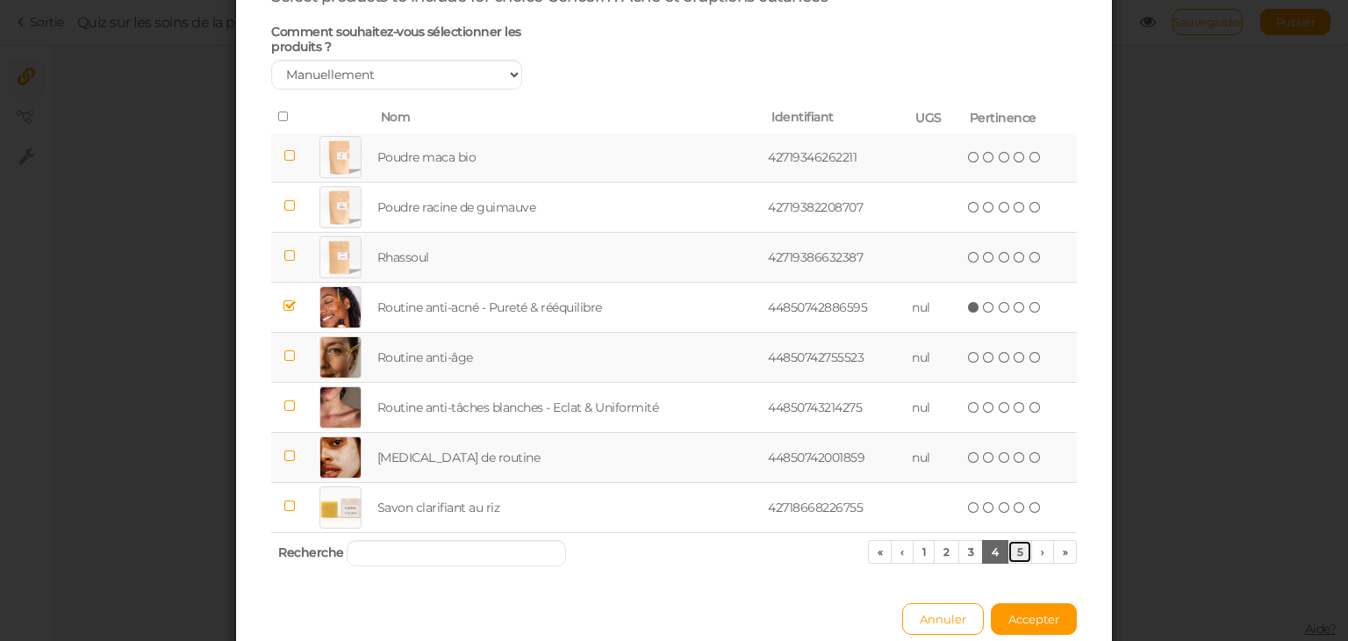
click at [1010, 546] on link "5" at bounding box center [1019, 552] width 25 height 24
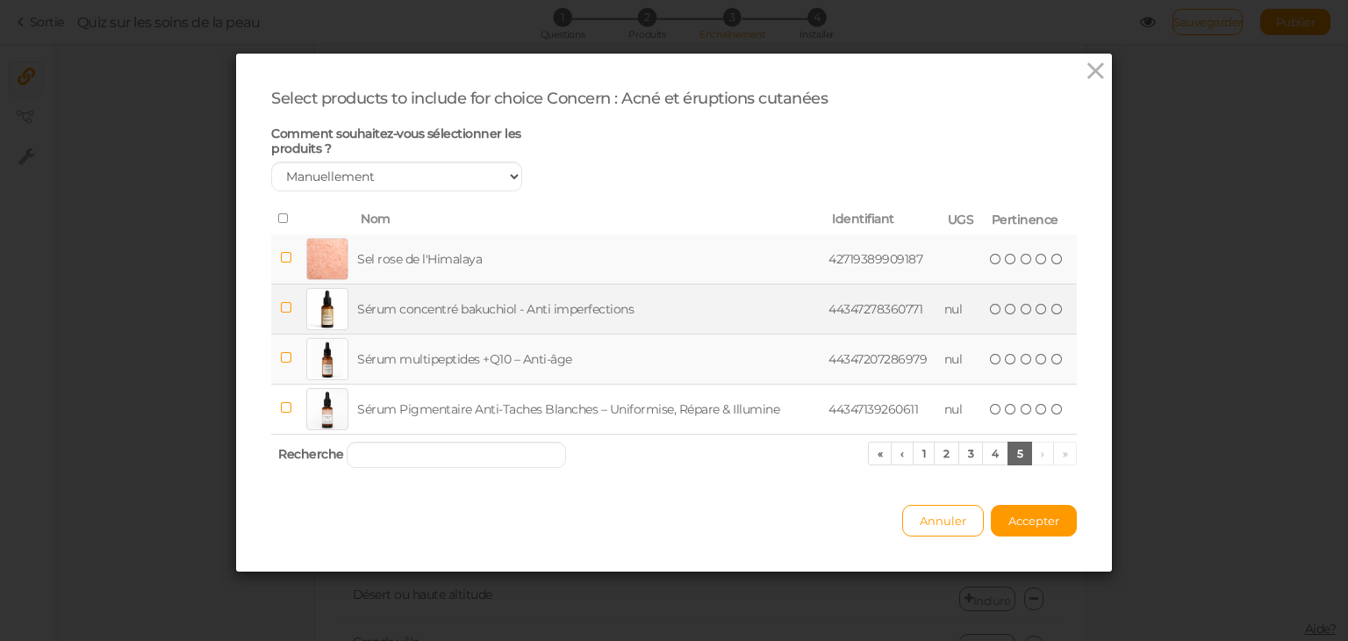
click at [284, 306] on icon at bounding box center [285, 307] width 12 height 13
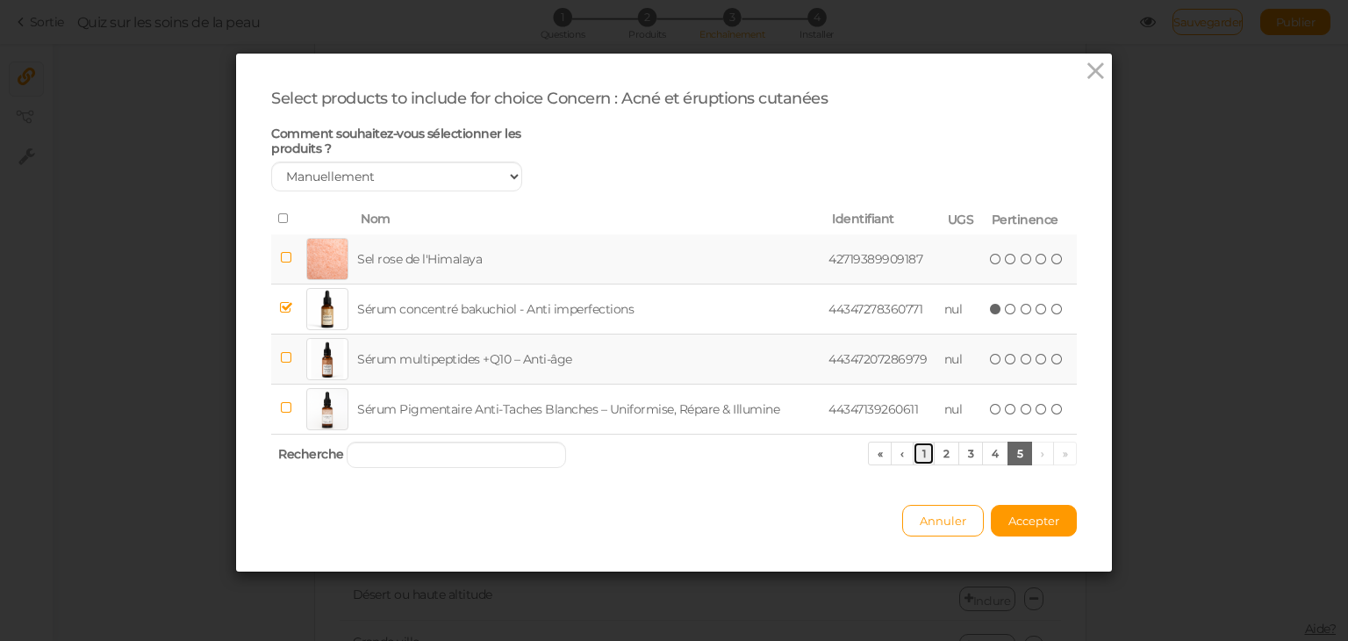
click at [922, 454] on font "1" at bounding box center [924, 453] width 4 height 13
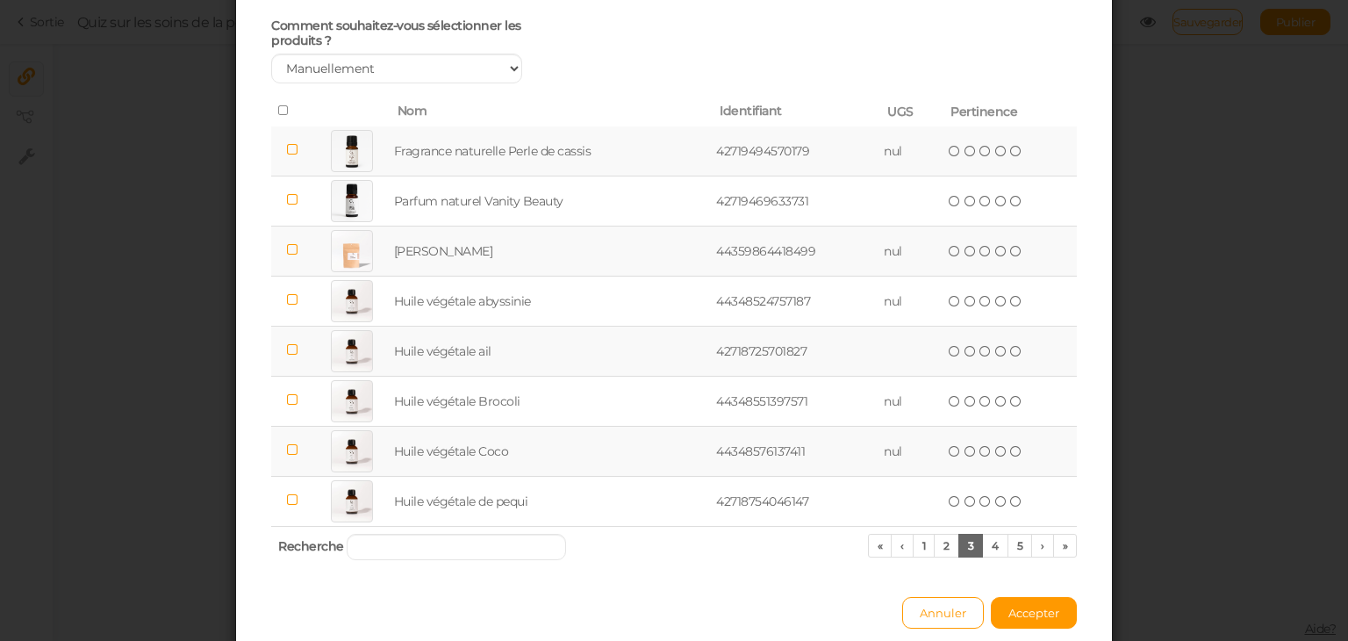
scroll to position [112, 0]
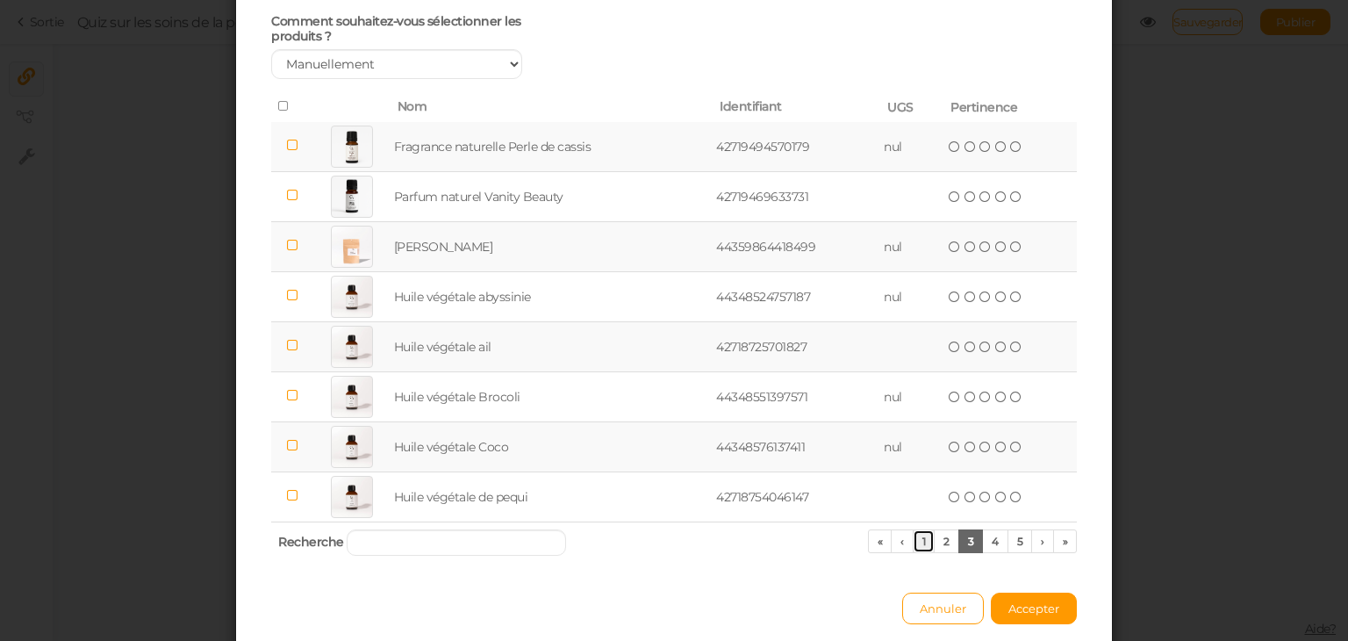
click at [915, 546] on link "1" at bounding box center [924, 541] width 23 height 24
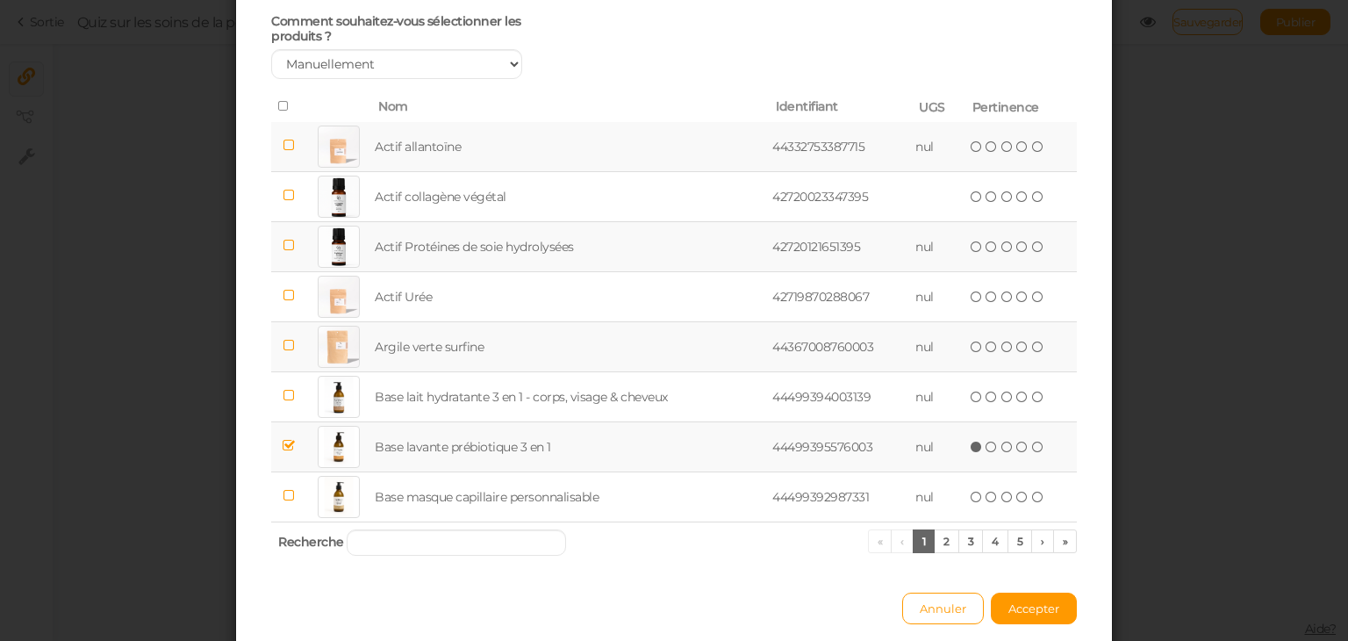
click at [290, 337] on td at bounding box center [288, 346] width 35 height 50
click at [1047, 604] on font "Accepter" at bounding box center [1033, 608] width 51 height 14
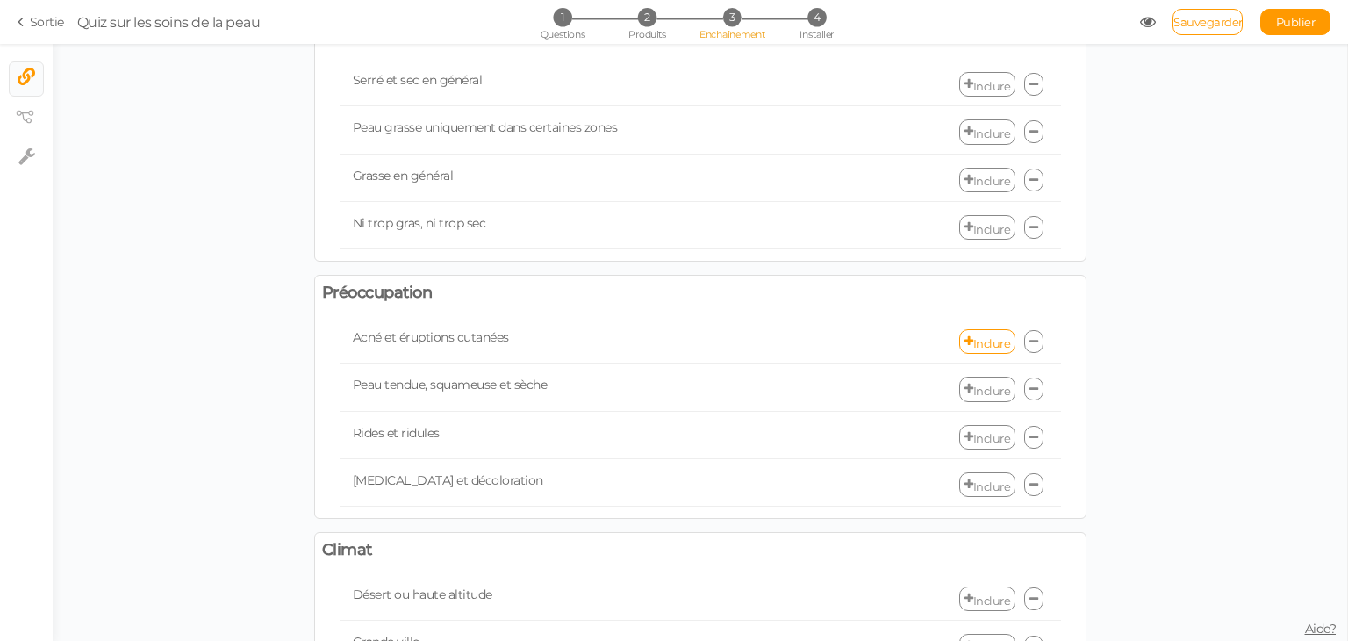
click at [994, 383] on font "Inclure" at bounding box center [992, 390] width 38 height 14
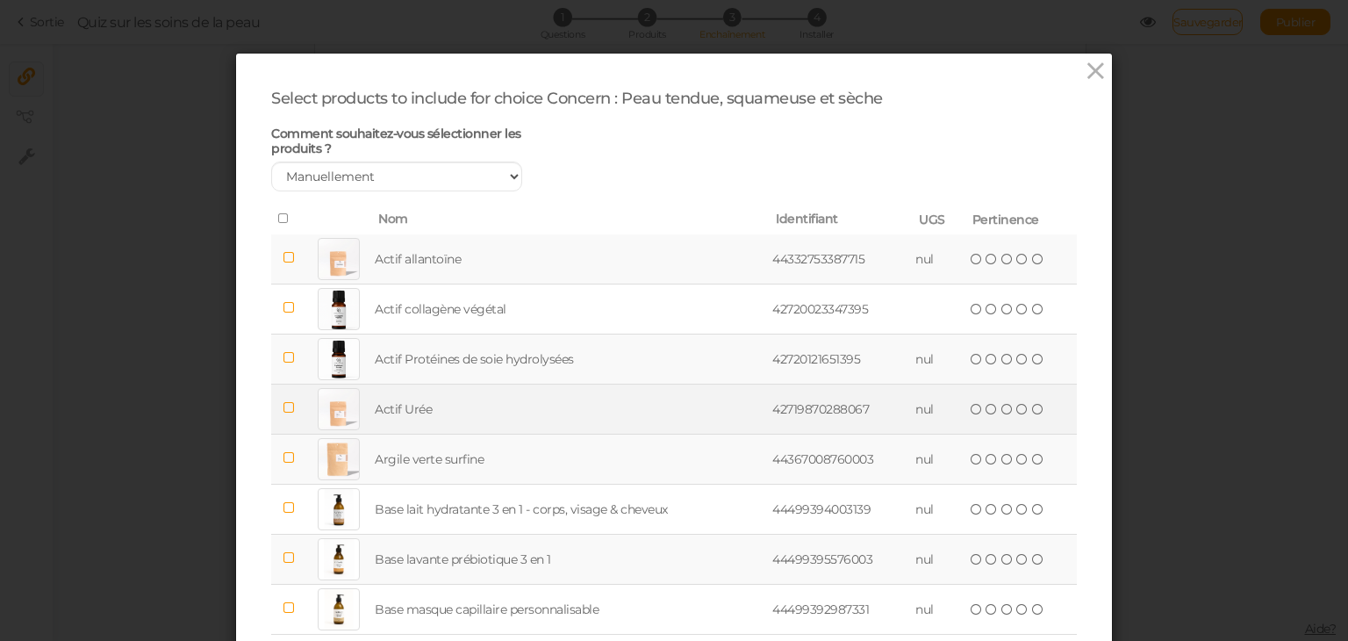
click at [735, 430] on td "Actif Urée" at bounding box center [570, 408] width 398 height 50
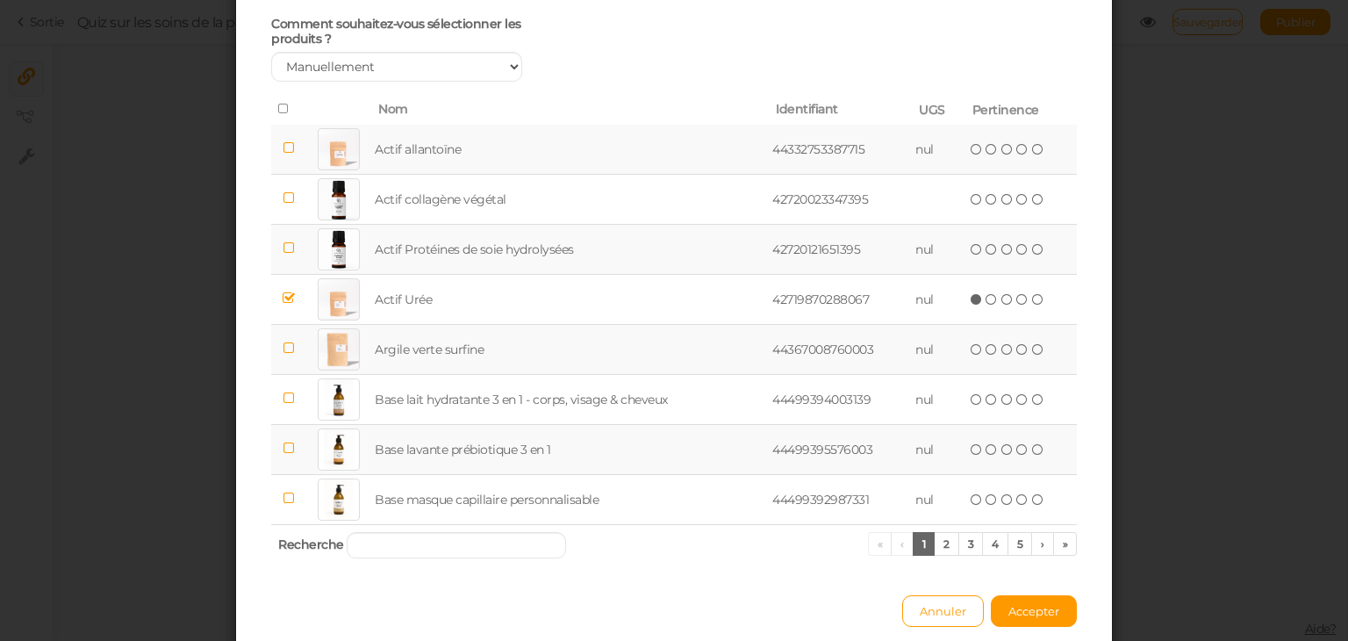
scroll to position [110, 0]
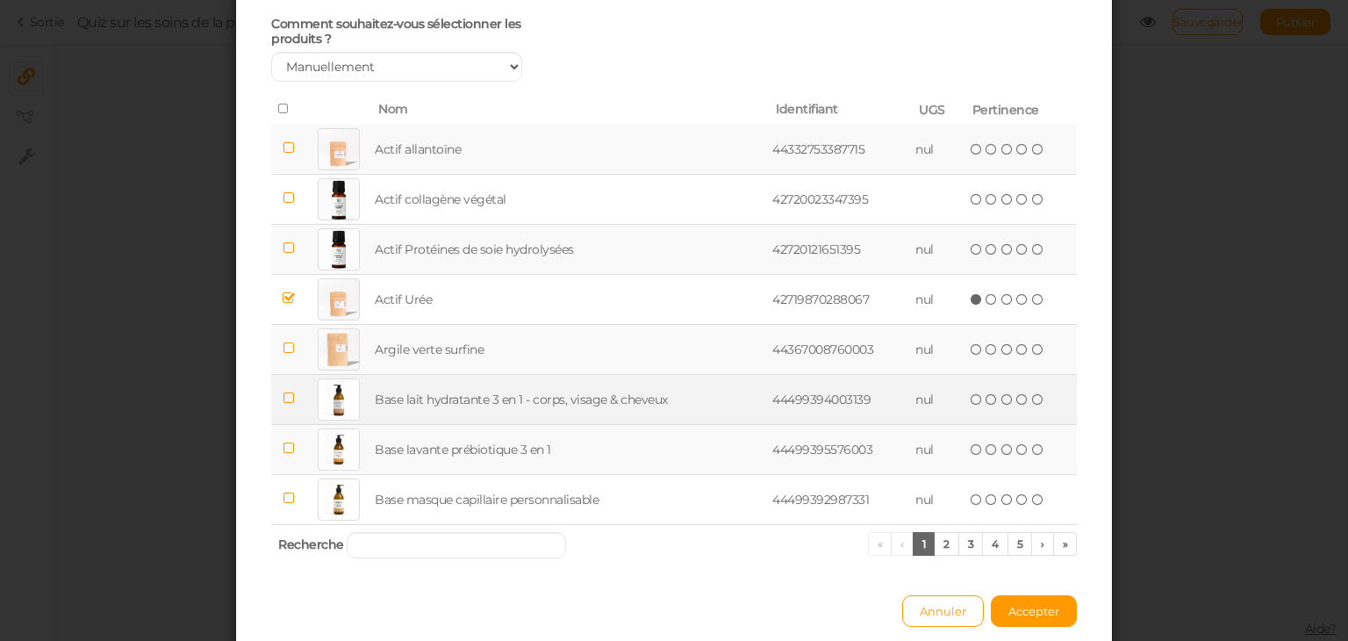
click at [415, 399] on font "Base lait hydratante 3 en 1 - corps, visage & cheveux" at bounding box center [521, 398] width 293 height 16
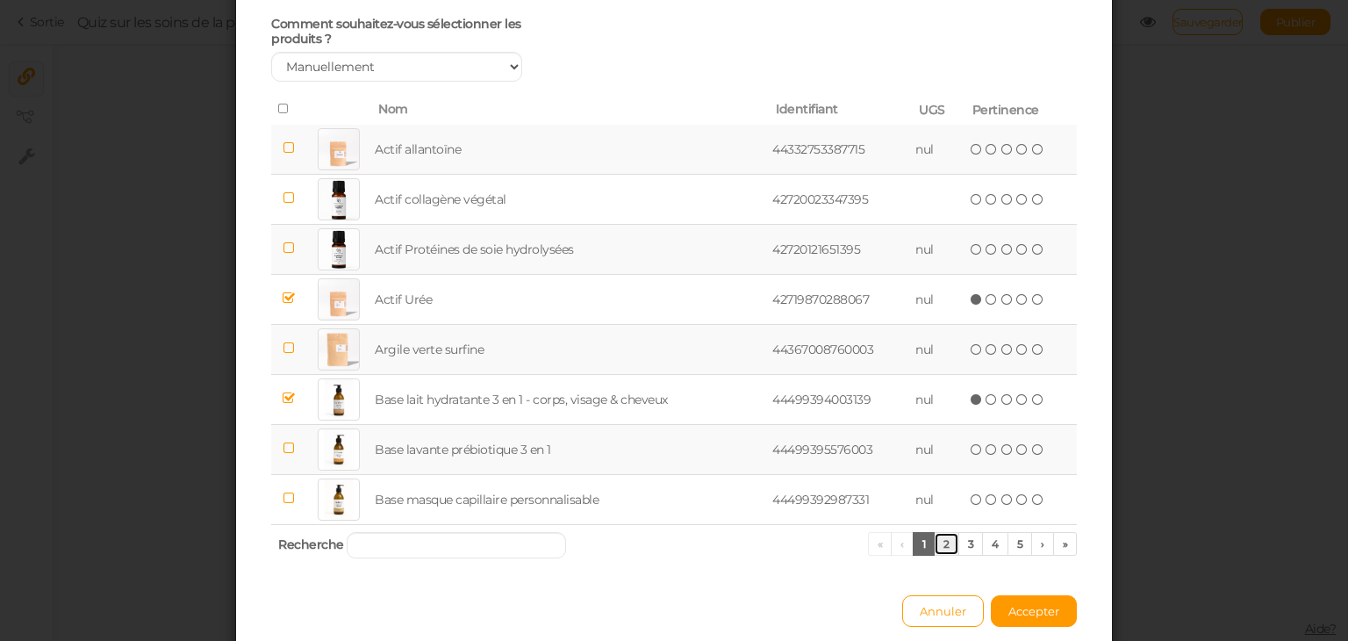
click at [944, 541] on link "2" at bounding box center [946, 544] width 25 height 24
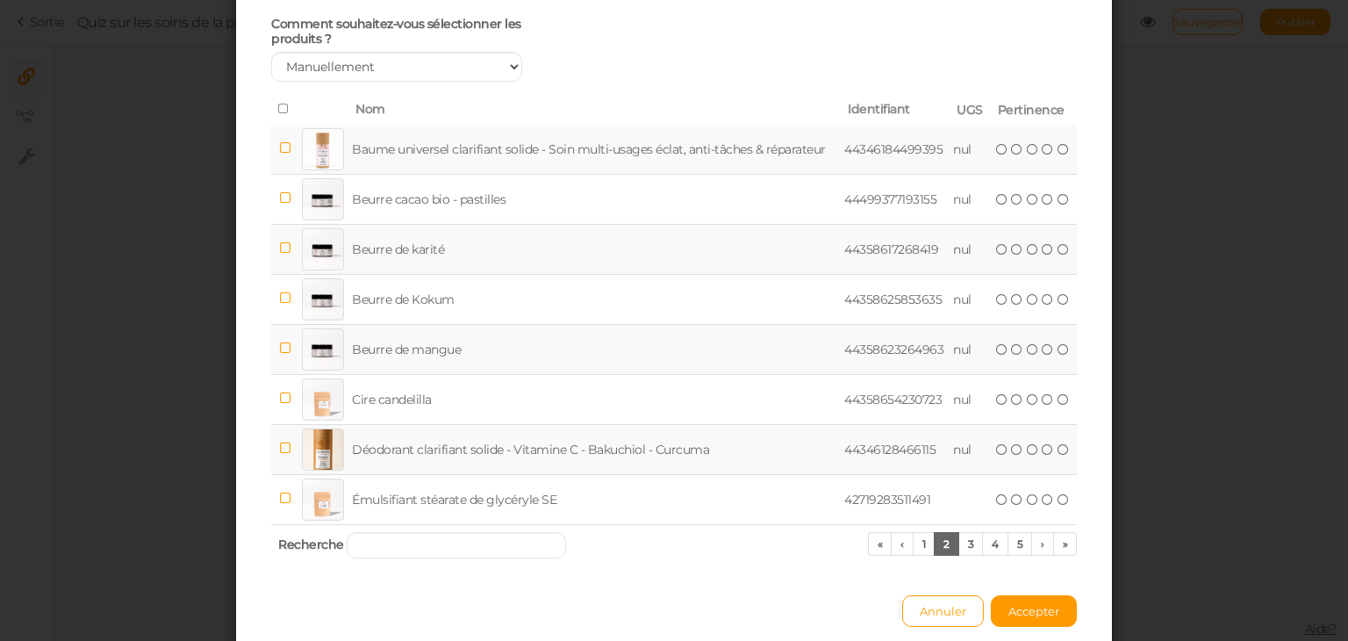
click at [282, 342] on icon at bounding box center [284, 347] width 12 height 13
click at [278, 246] on icon at bounding box center [284, 247] width 12 height 13
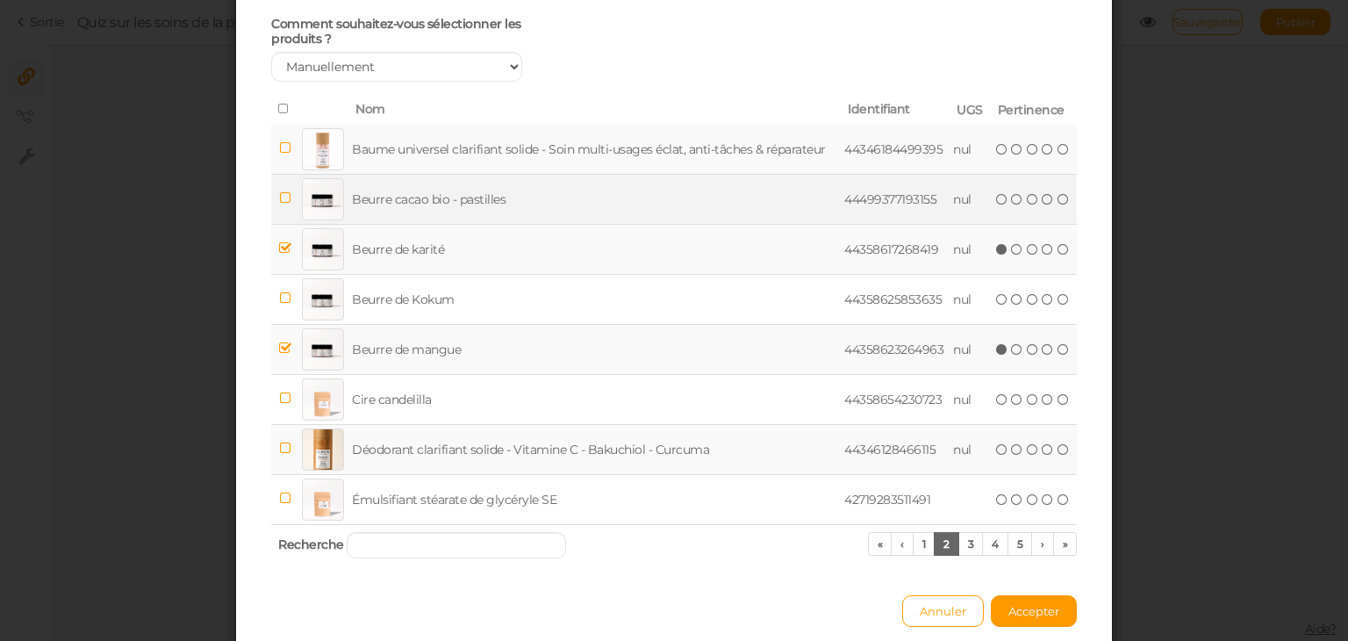
click at [283, 200] on icon at bounding box center [284, 197] width 12 height 13
click at [278, 197] on icon at bounding box center [284, 197] width 12 height 13
click at [968, 541] on font "3" at bounding box center [971, 543] width 6 height 13
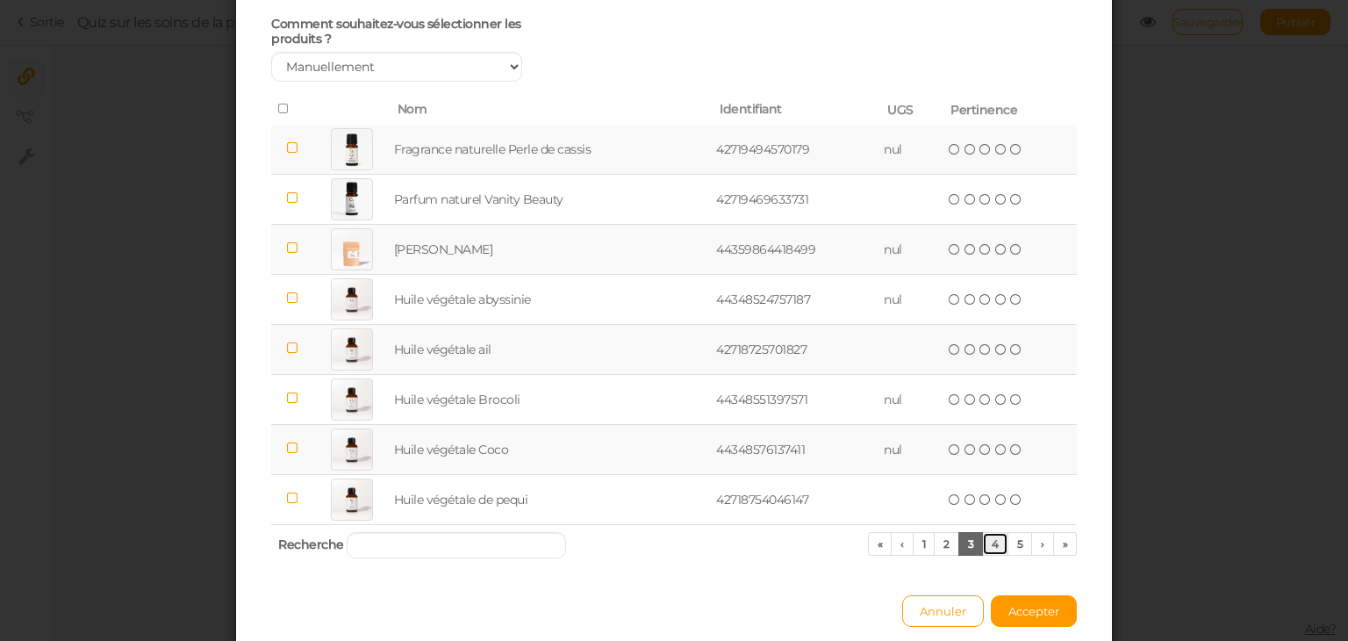
click at [992, 537] on font "4" at bounding box center [995, 543] width 7 height 13
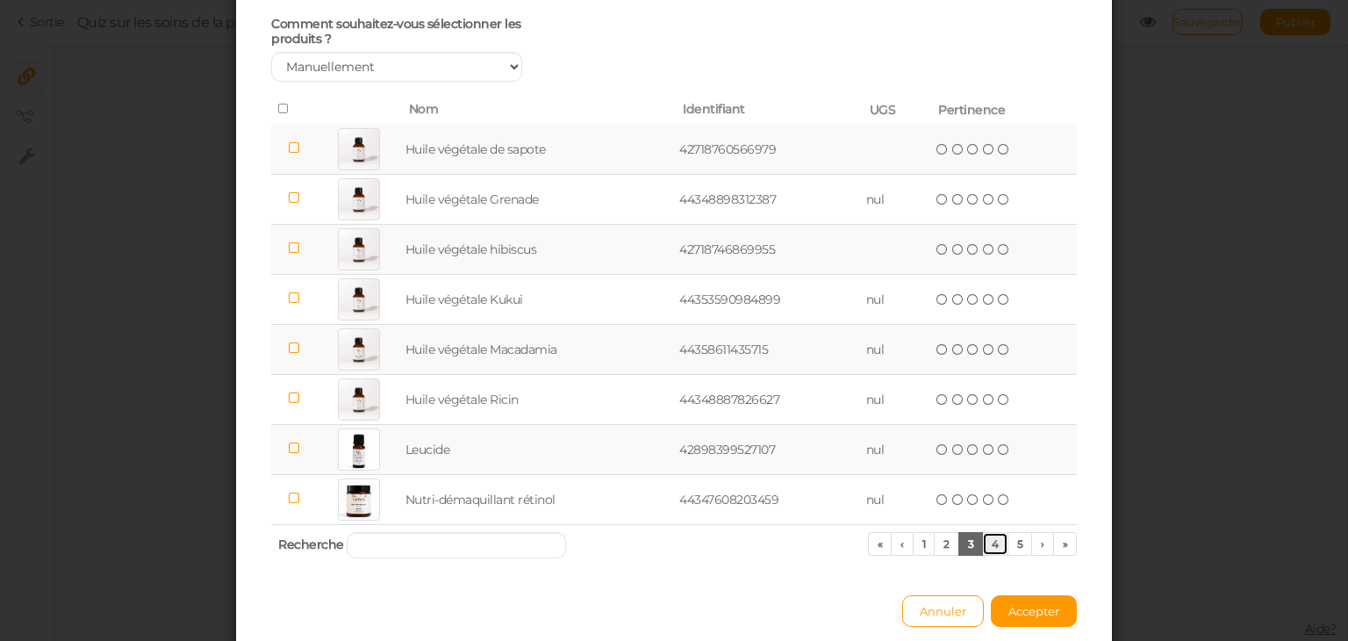
click at [993, 541] on link "4" at bounding box center [995, 544] width 26 height 24
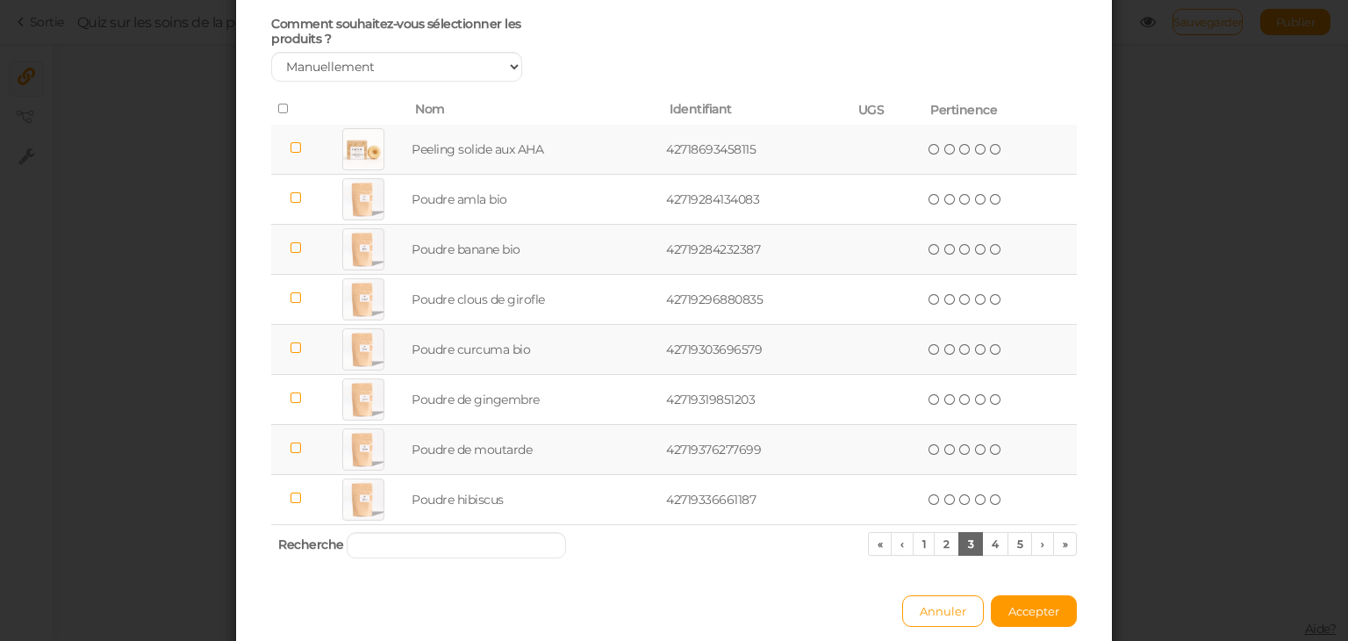
click at [289, 140] on span at bounding box center [295, 148] width 12 height 17
click at [992, 545] on font "4" at bounding box center [995, 543] width 7 height 13
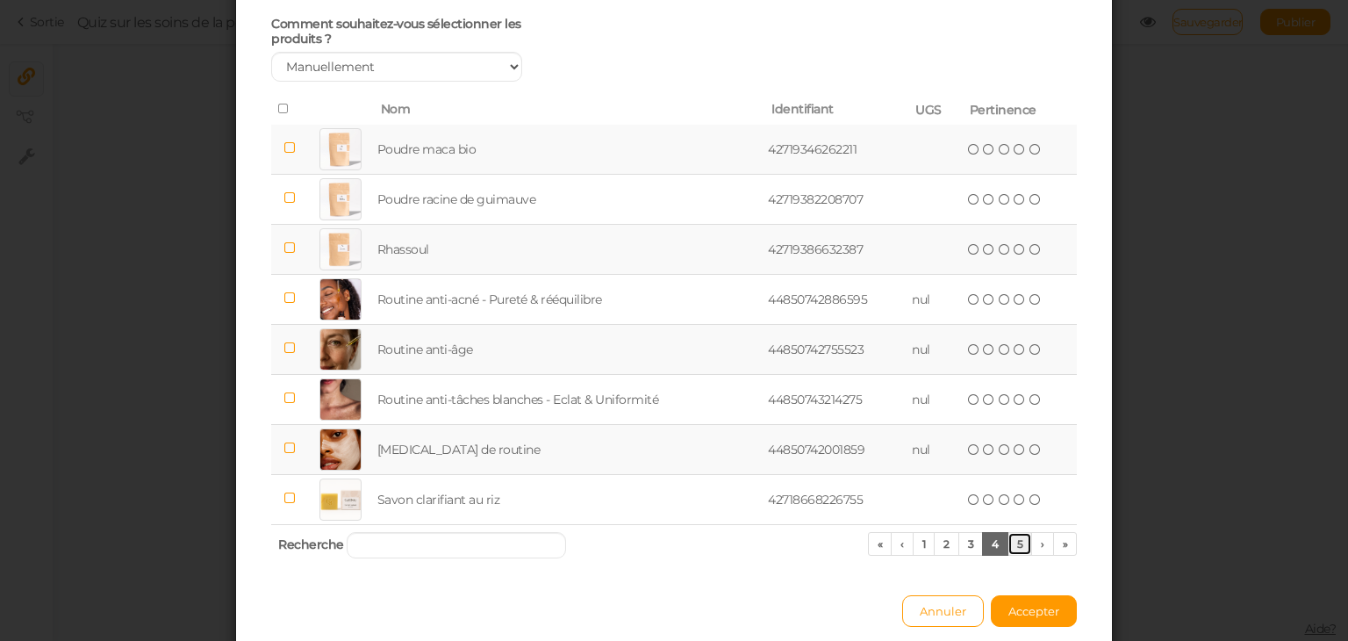
click at [1017, 544] on font "5" at bounding box center [1020, 543] width 6 height 13
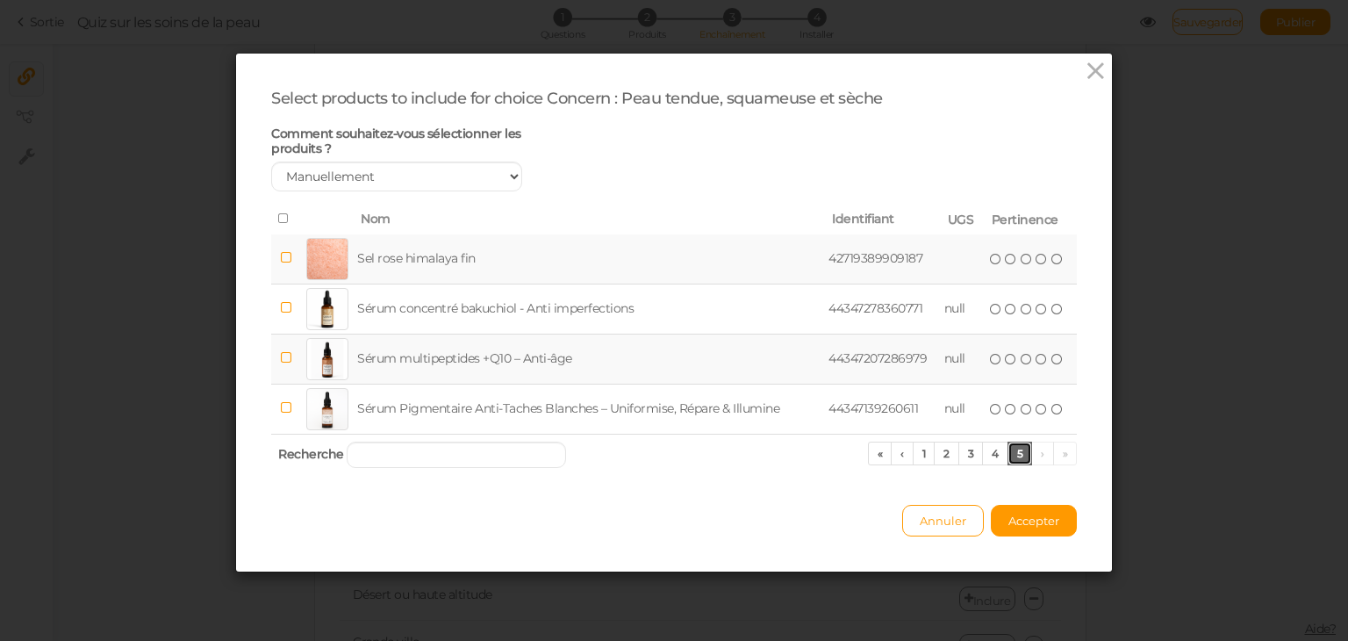
scroll to position [0, 0]
click at [1050, 515] on font "Accepter" at bounding box center [1033, 520] width 51 height 14
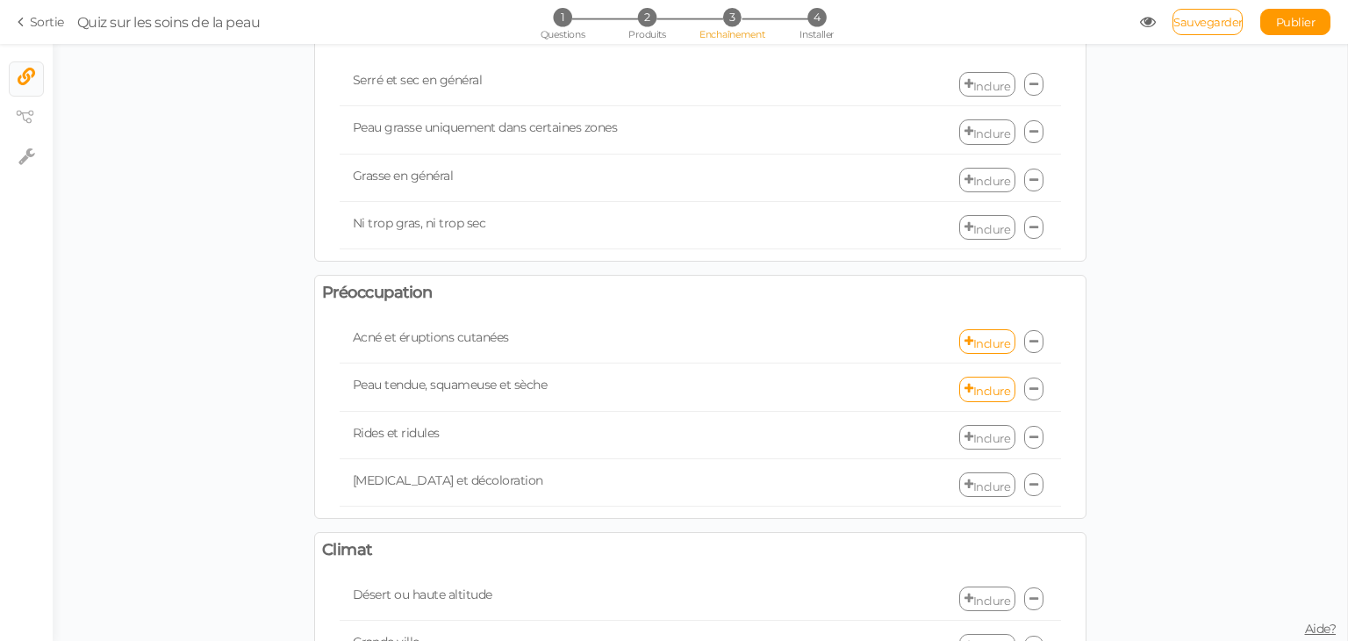
click at [996, 431] on font "Inclure" at bounding box center [992, 438] width 38 height 14
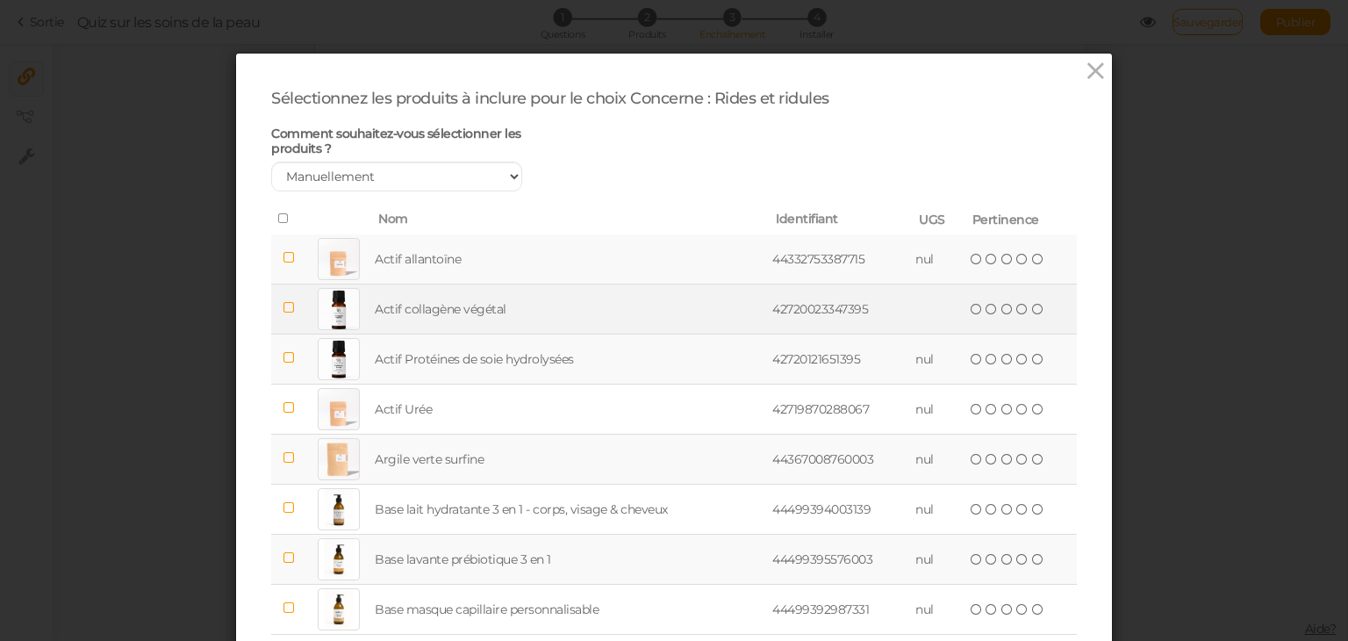
click at [371, 310] on td "Actif collagène végétal" at bounding box center [570, 308] width 398 height 50
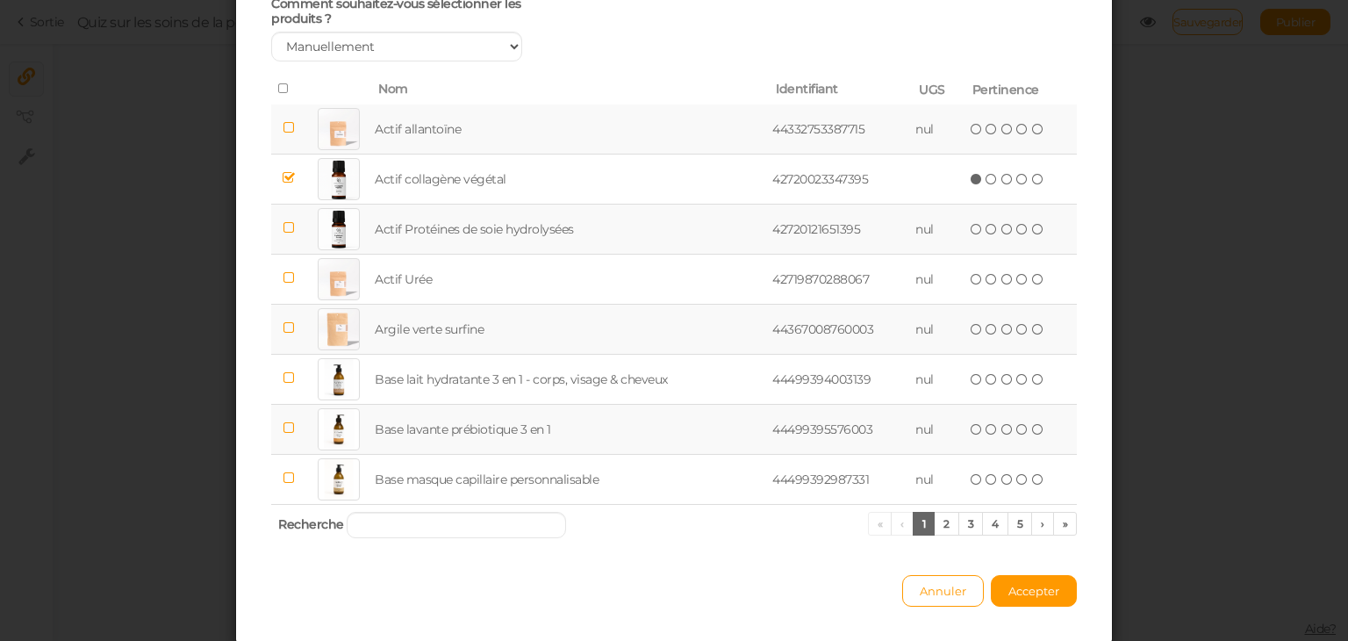
scroll to position [143, 0]
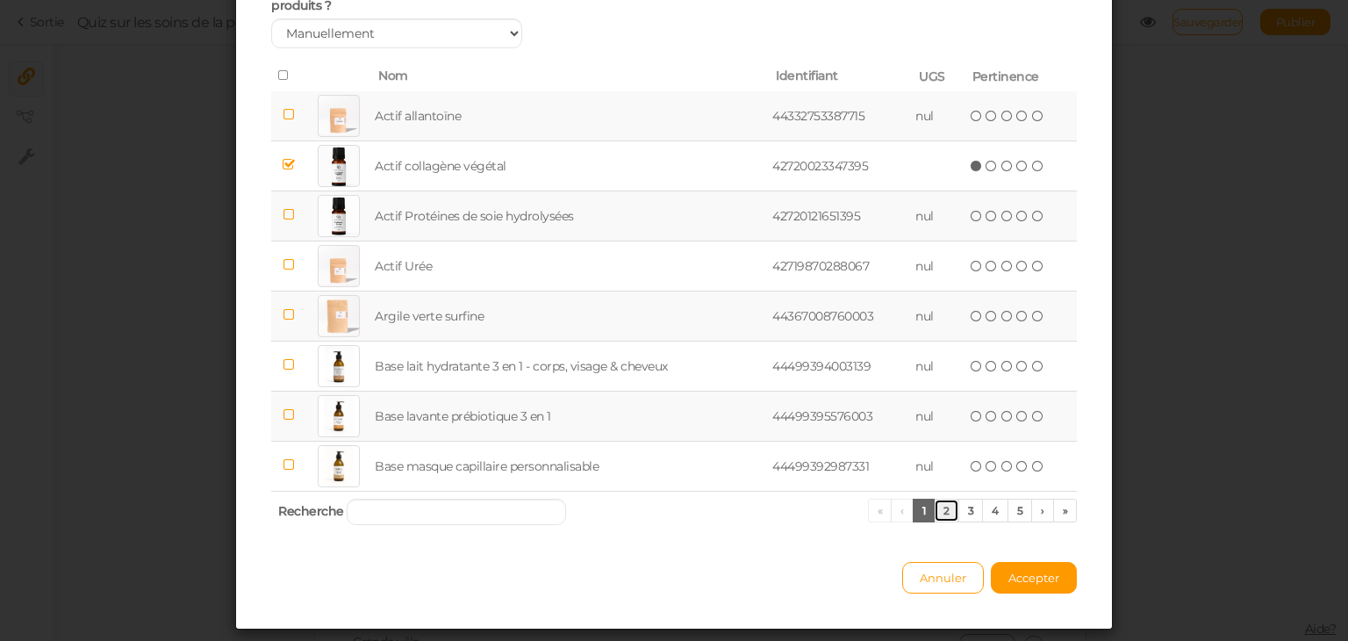
click at [941, 515] on link "2" at bounding box center [946, 510] width 25 height 24
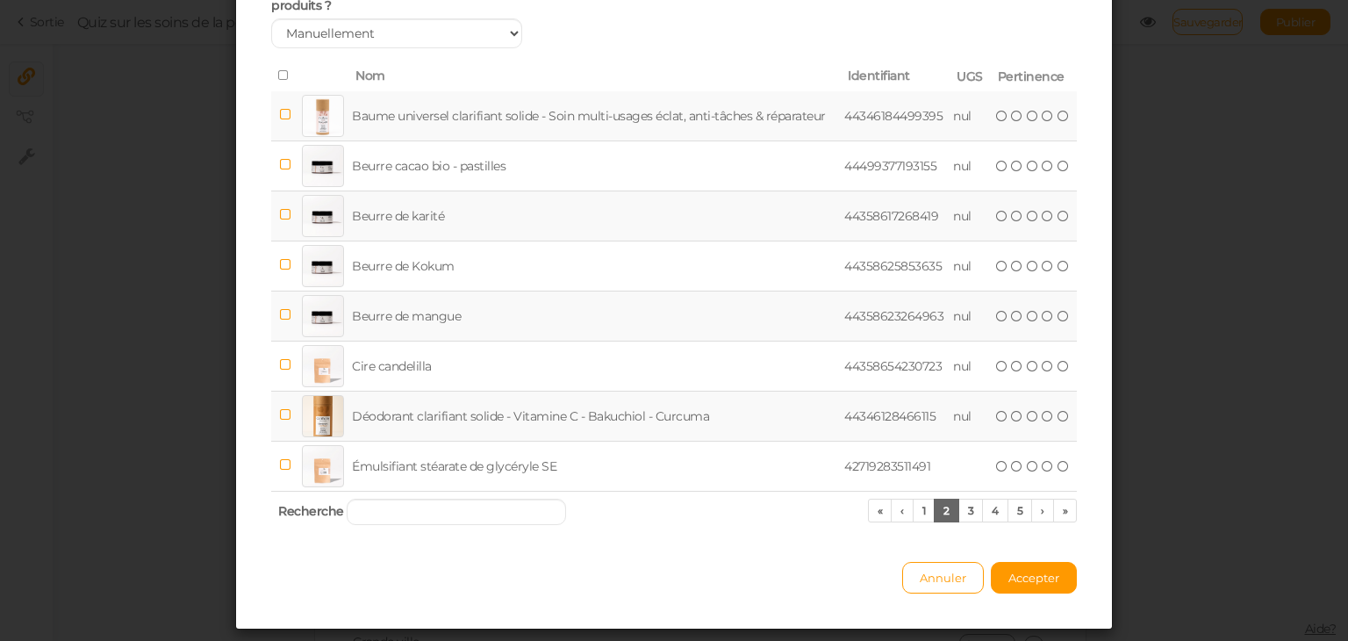
click at [280, 117] on icon at bounding box center [284, 114] width 12 height 13
click at [962, 510] on link "3" at bounding box center [970, 510] width 25 height 24
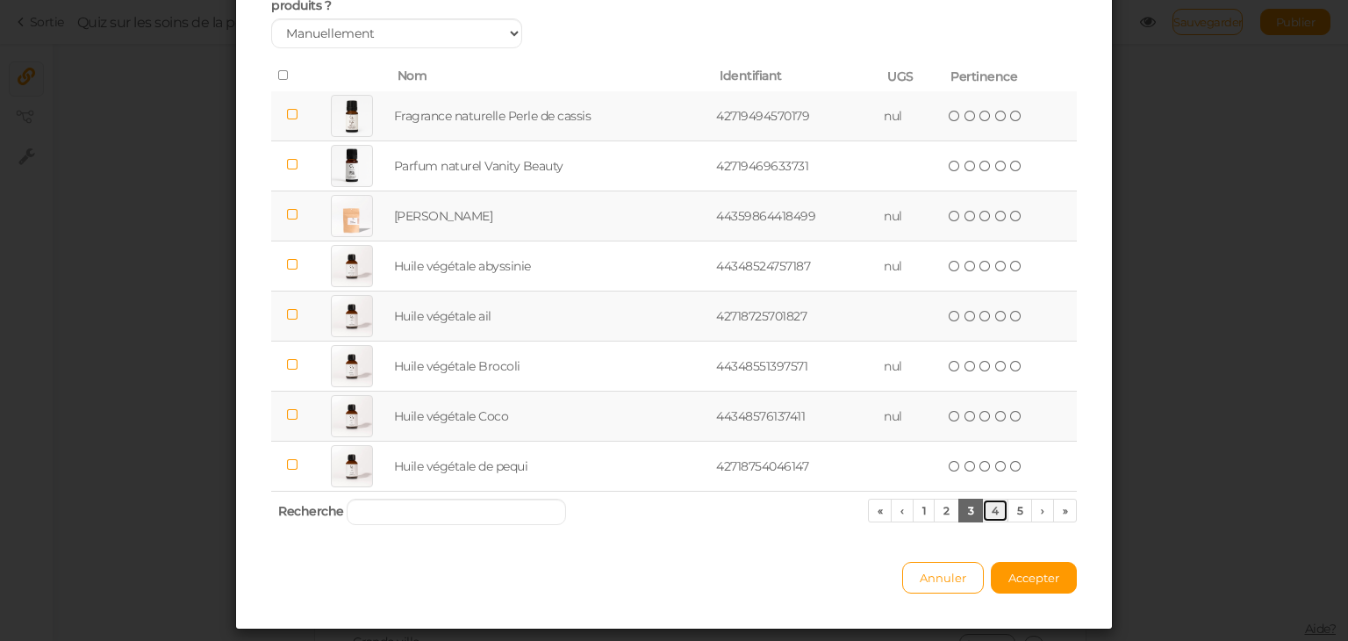
click at [992, 511] on font "4" at bounding box center [995, 510] width 7 height 13
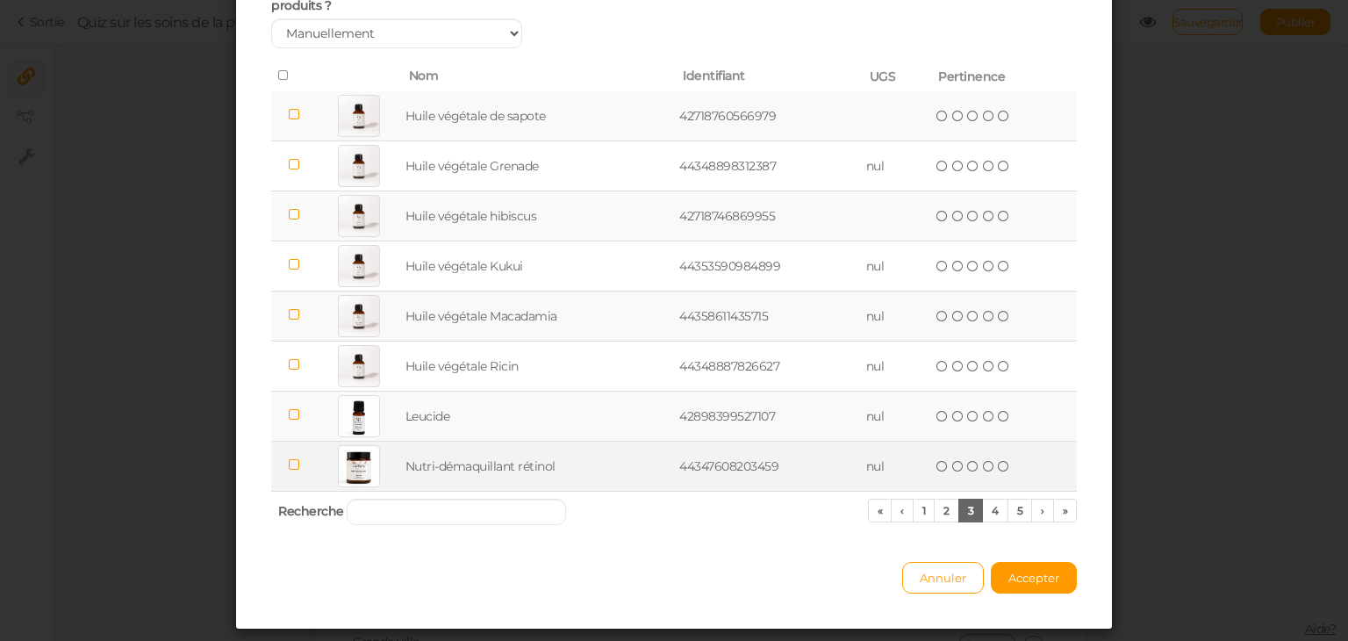
click at [523, 466] on font "Nutri-démaquillant rétinol" at bounding box center [480, 465] width 150 height 16
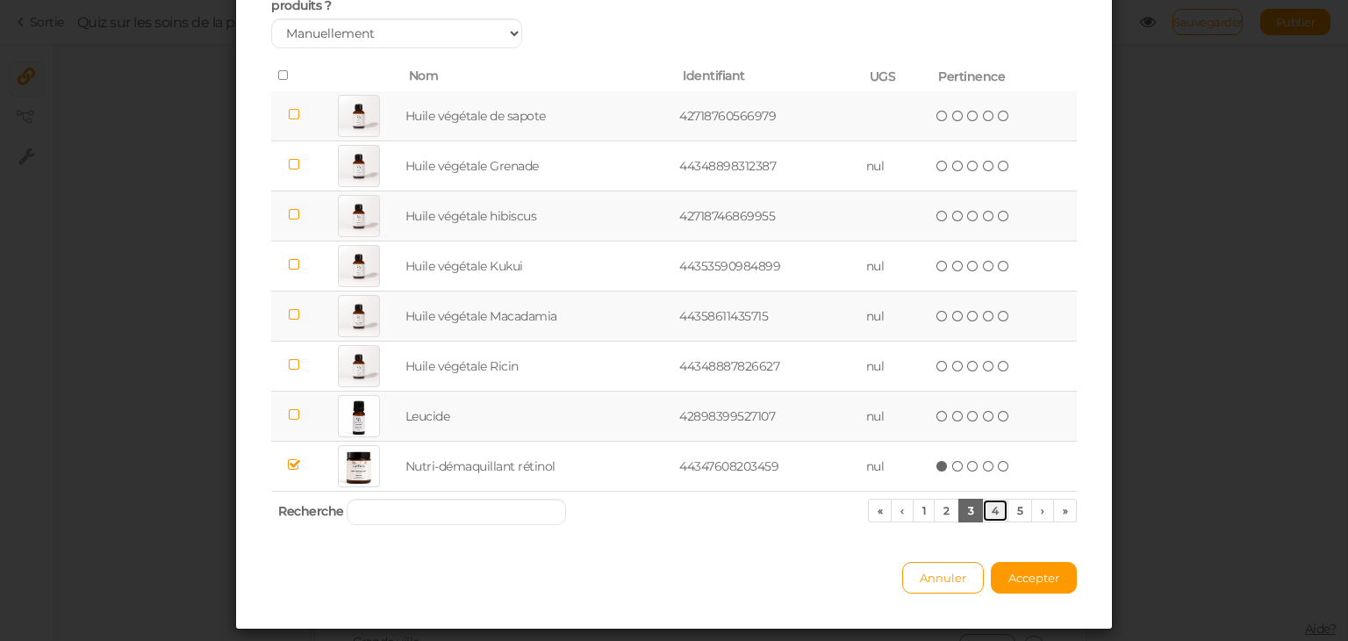
click at [992, 513] on font "4" at bounding box center [995, 510] width 7 height 13
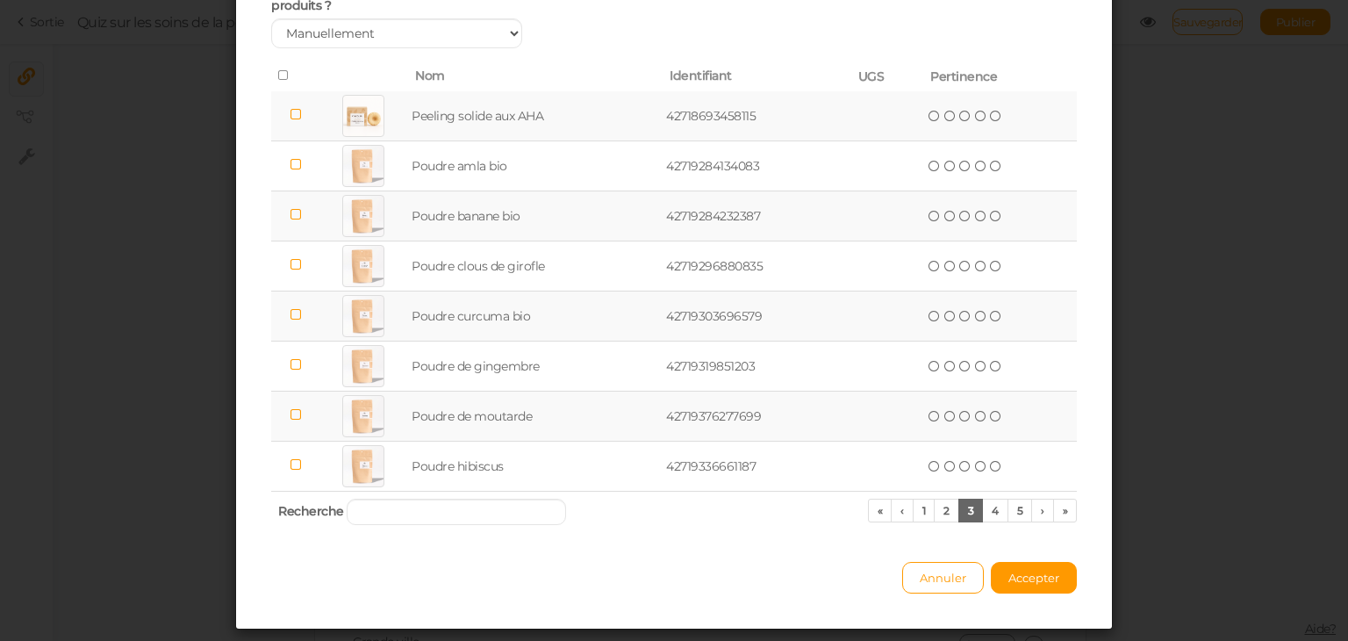
click at [291, 121] on icon at bounding box center [295, 114] width 12 height 13
click at [992, 513] on font "4" at bounding box center [995, 510] width 7 height 13
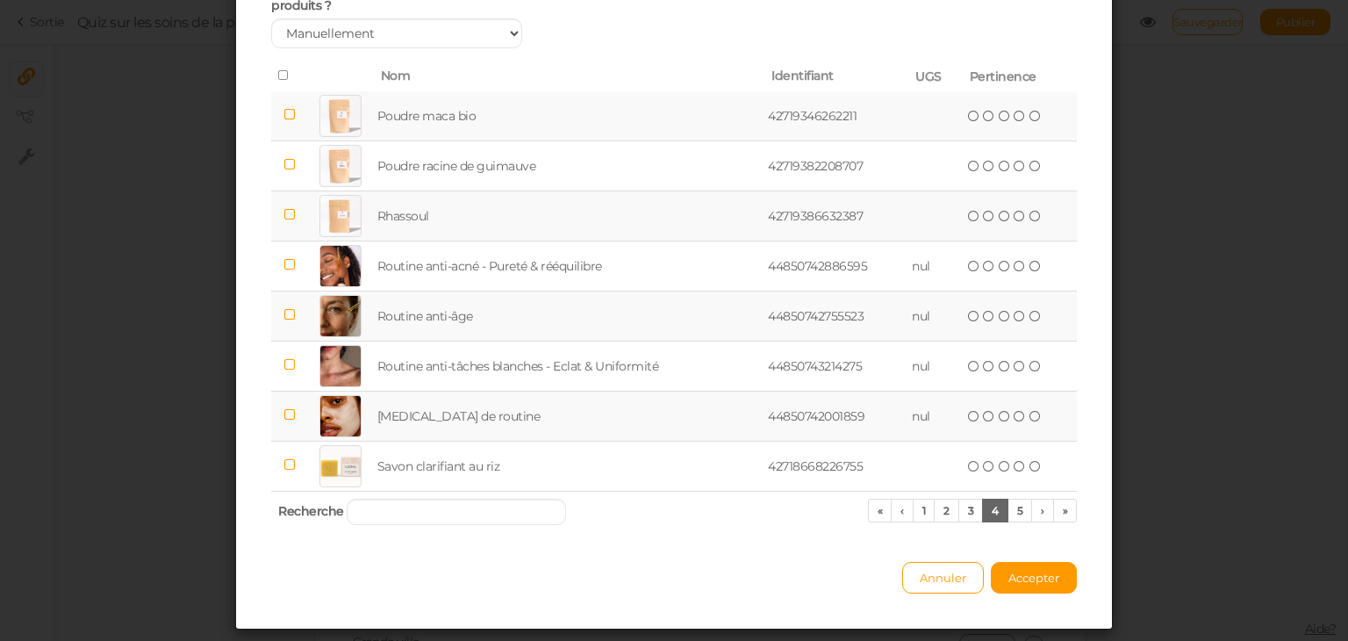
click at [291, 312] on td at bounding box center [289, 315] width 36 height 50
click at [1017, 506] on font "5" at bounding box center [1020, 510] width 6 height 13
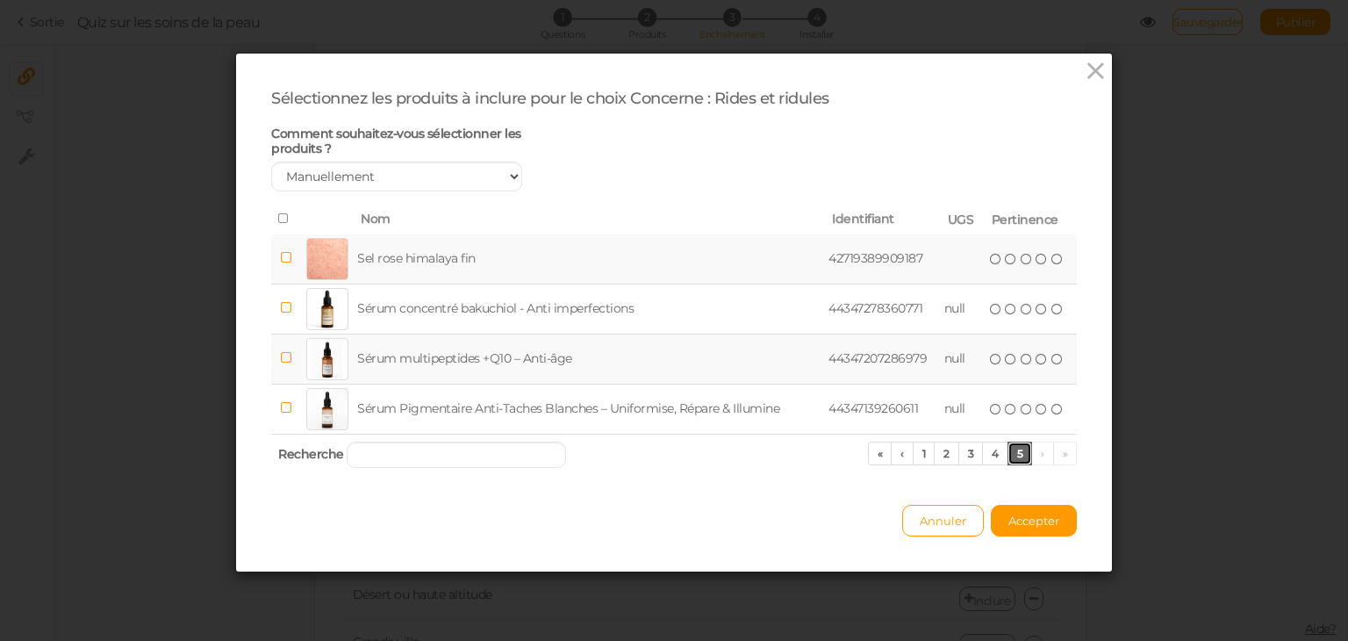
scroll to position [0, 0]
click at [283, 362] on icon at bounding box center [285, 357] width 12 height 13
click at [1028, 524] on font "Accepter" at bounding box center [1033, 520] width 51 height 14
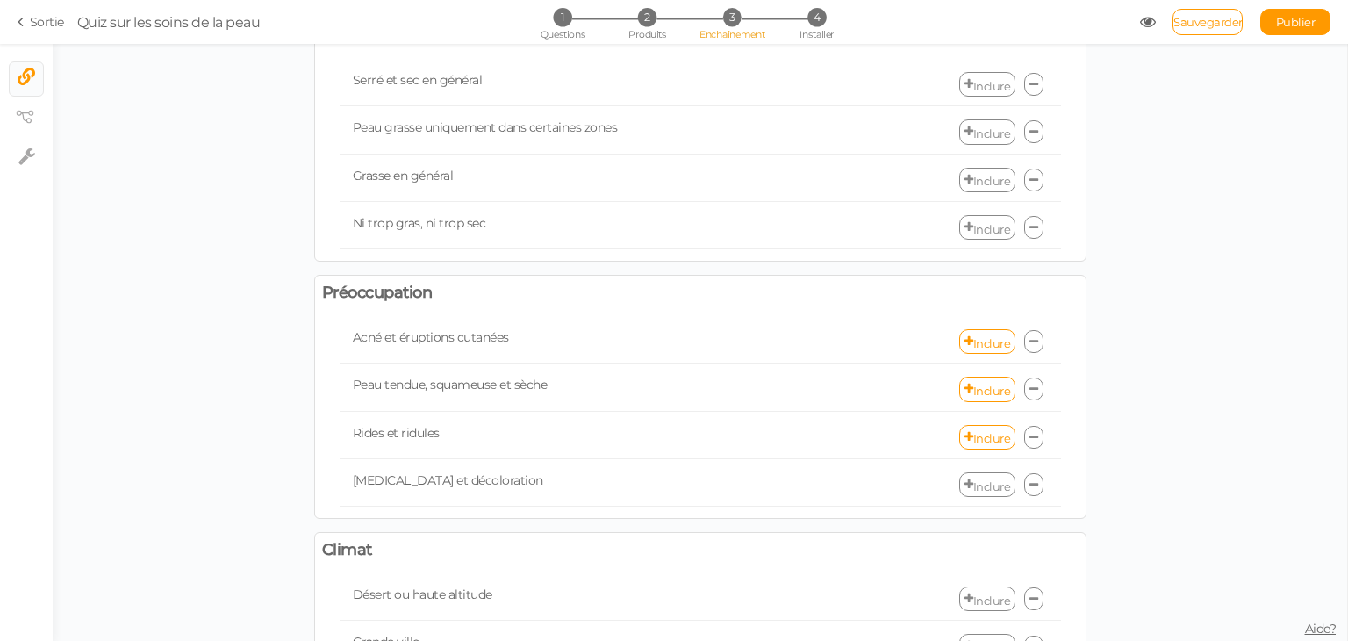
click at [973, 478] on font "Inclure" at bounding box center [992, 485] width 38 height 14
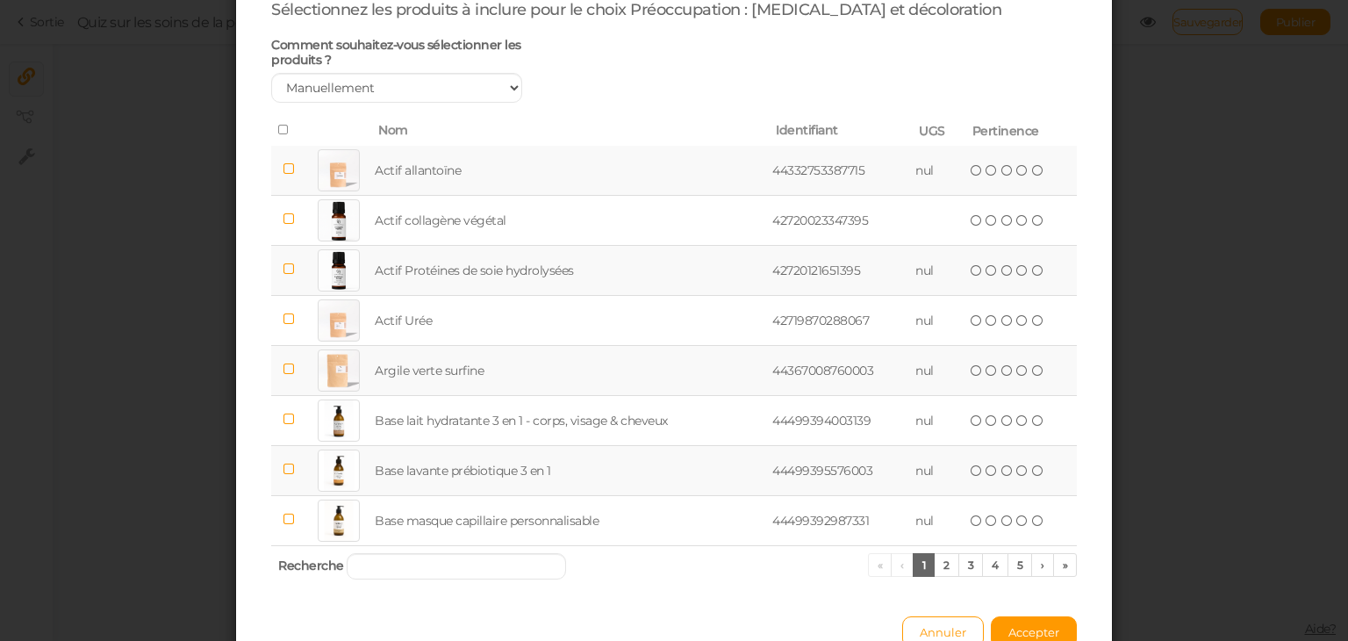
scroll to position [90, 0]
click at [943, 563] on font "2" at bounding box center [946, 563] width 6 height 13
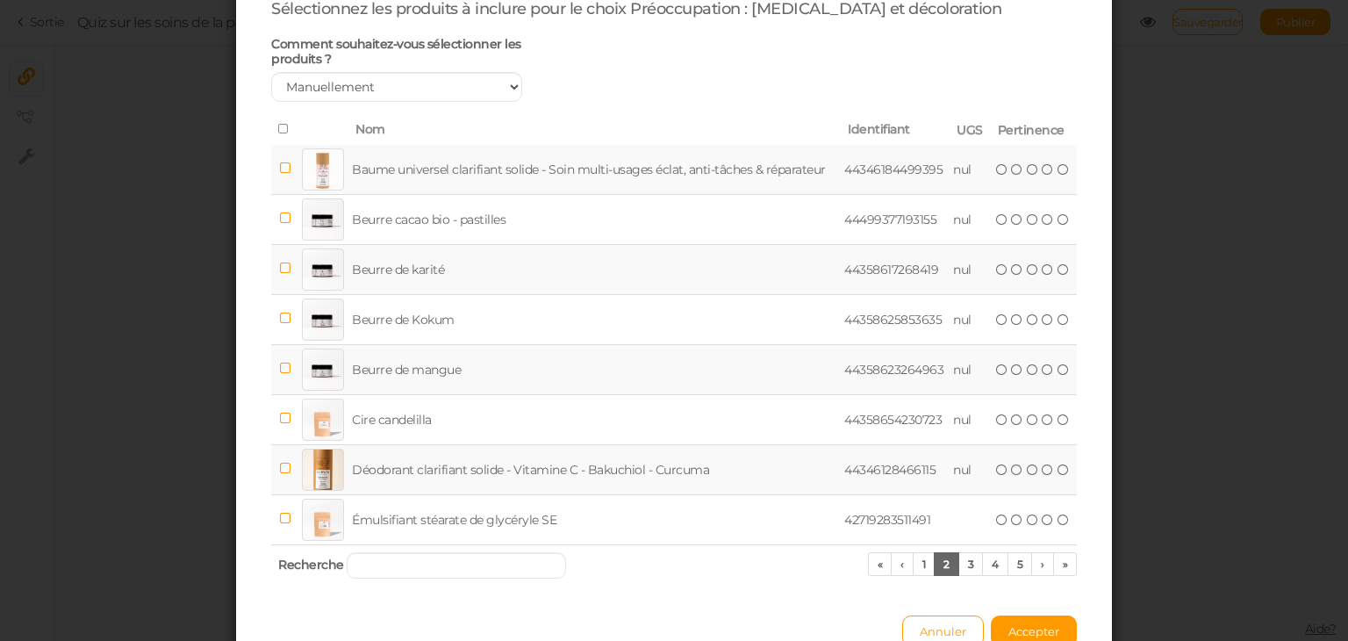
click at [278, 472] on icon at bounding box center [284, 468] width 12 height 13
click at [281, 159] on td at bounding box center [284, 170] width 27 height 50
click at [968, 564] on font "3" at bounding box center [971, 563] width 6 height 13
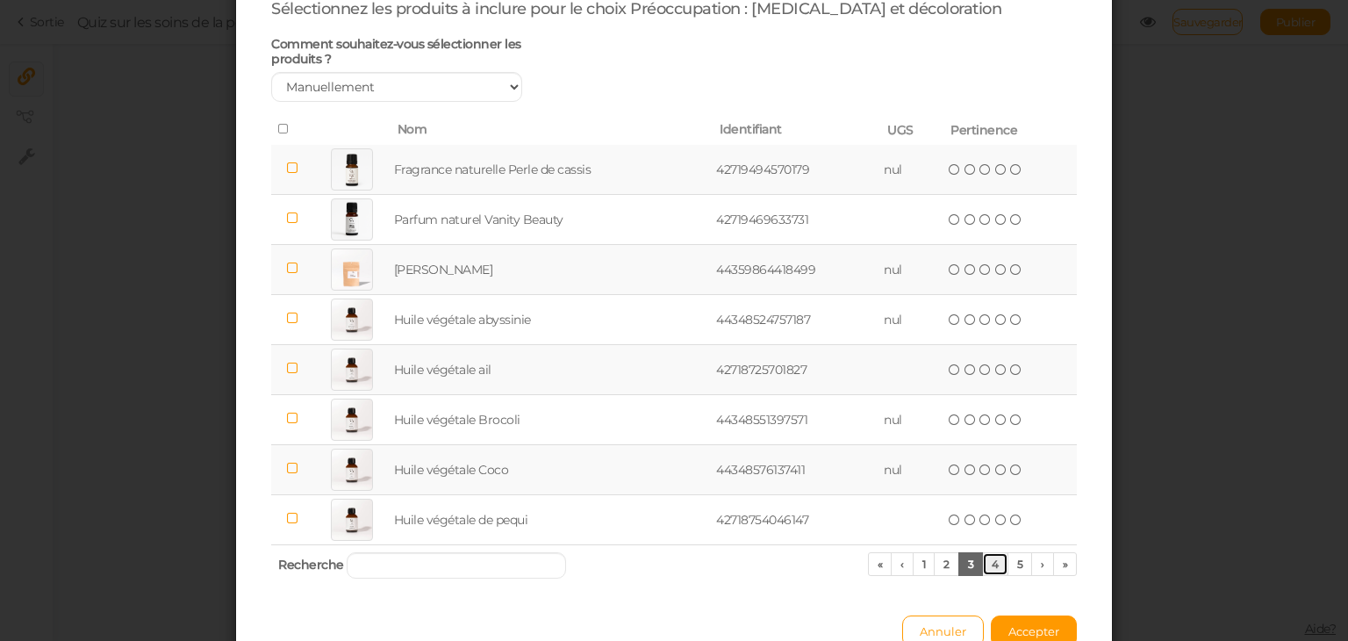
click at [992, 568] on font "4" at bounding box center [995, 563] width 7 height 13
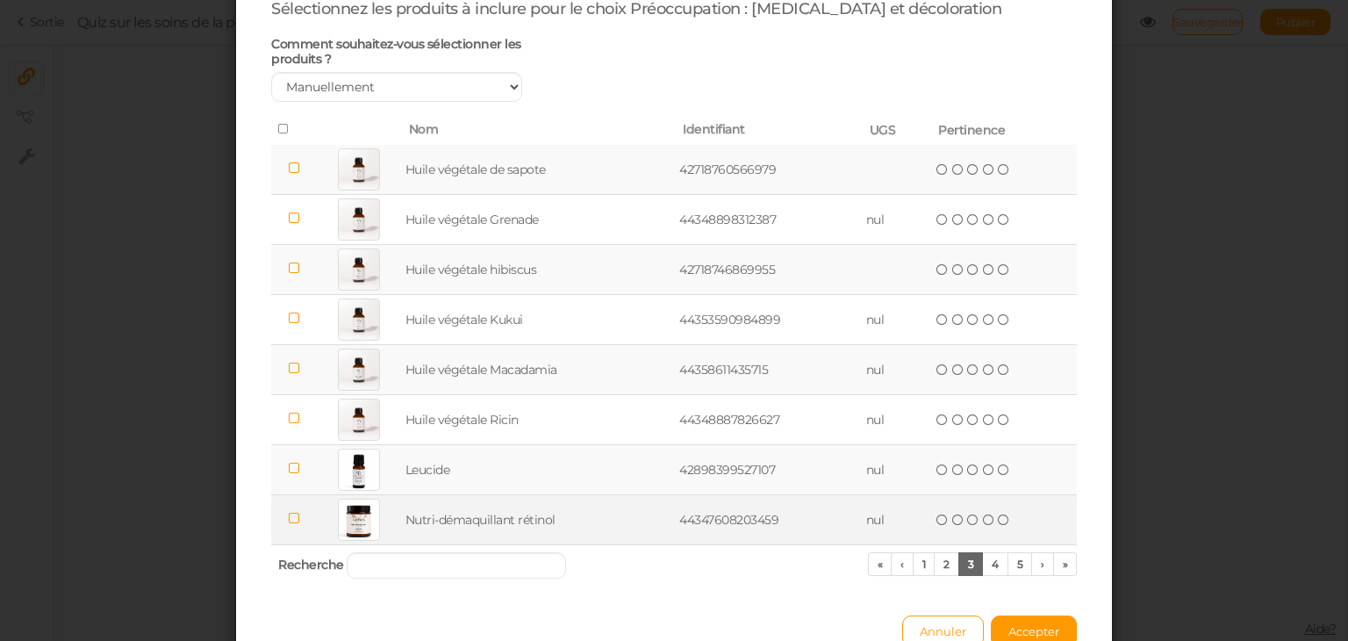
click at [305, 522] on td at bounding box center [294, 519] width 46 height 50
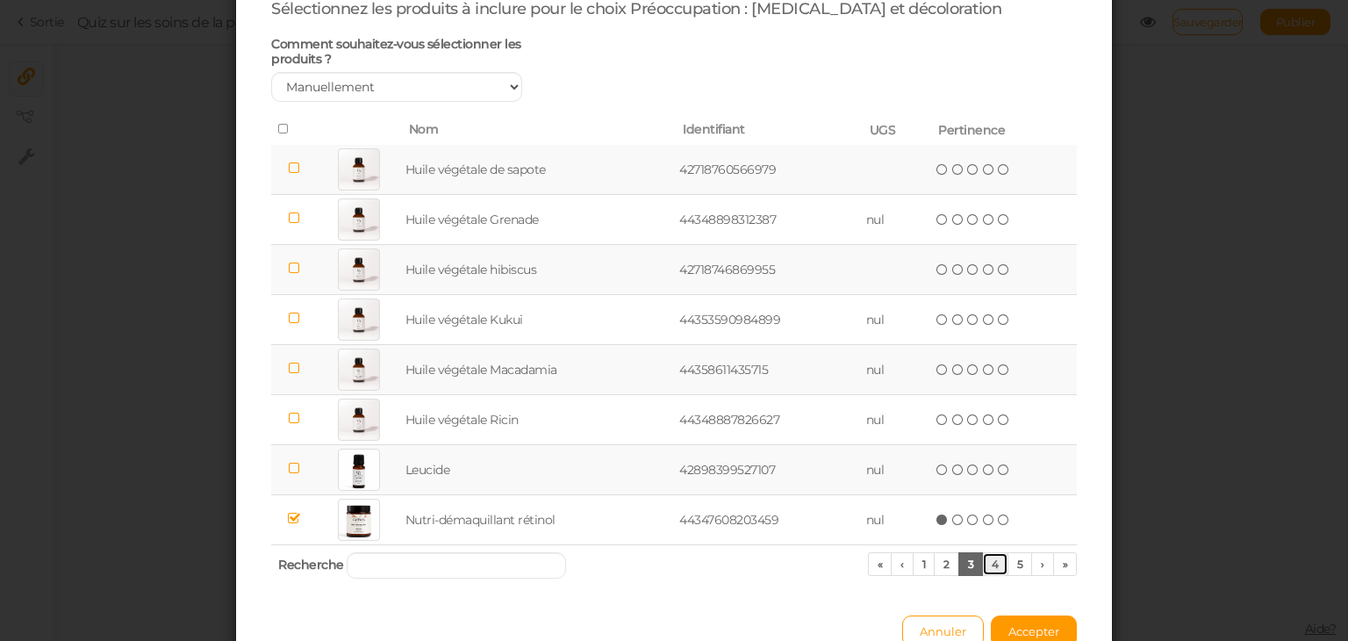
click at [991, 570] on link "4" at bounding box center [995, 564] width 26 height 24
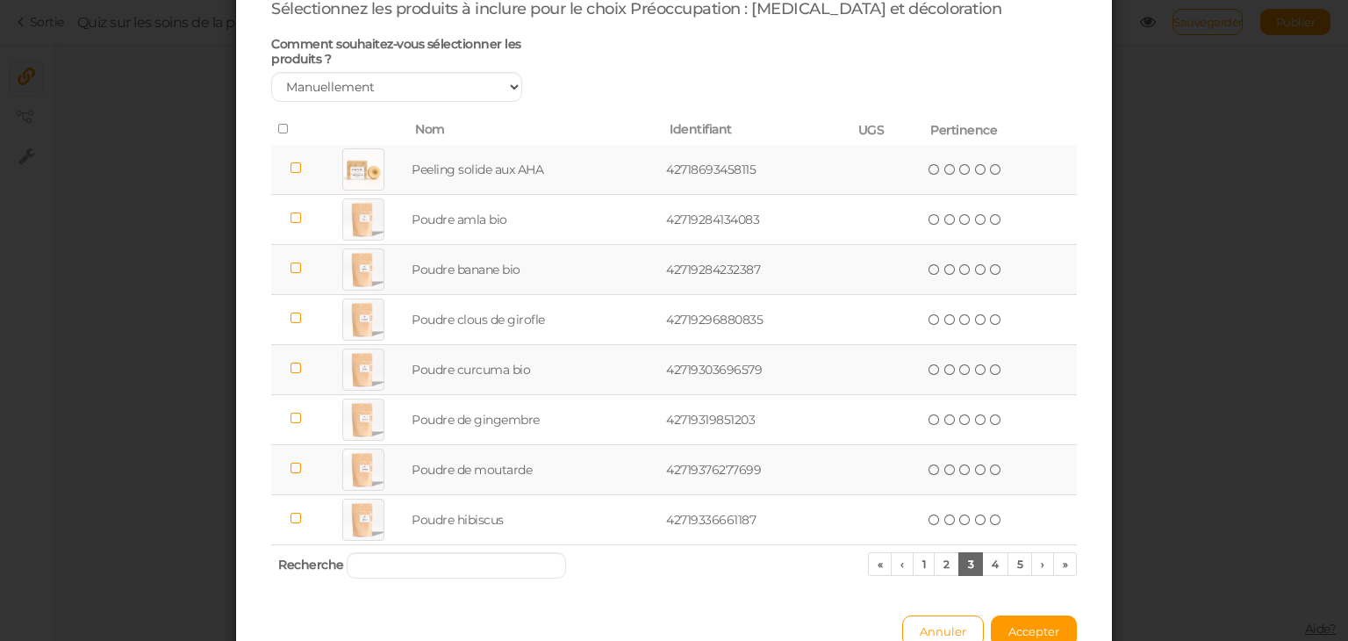
click at [295, 170] on td at bounding box center [295, 170] width 48 height 50
click at [992, 560] on font "4" at bounding box center [995, 563] width 7 height 13
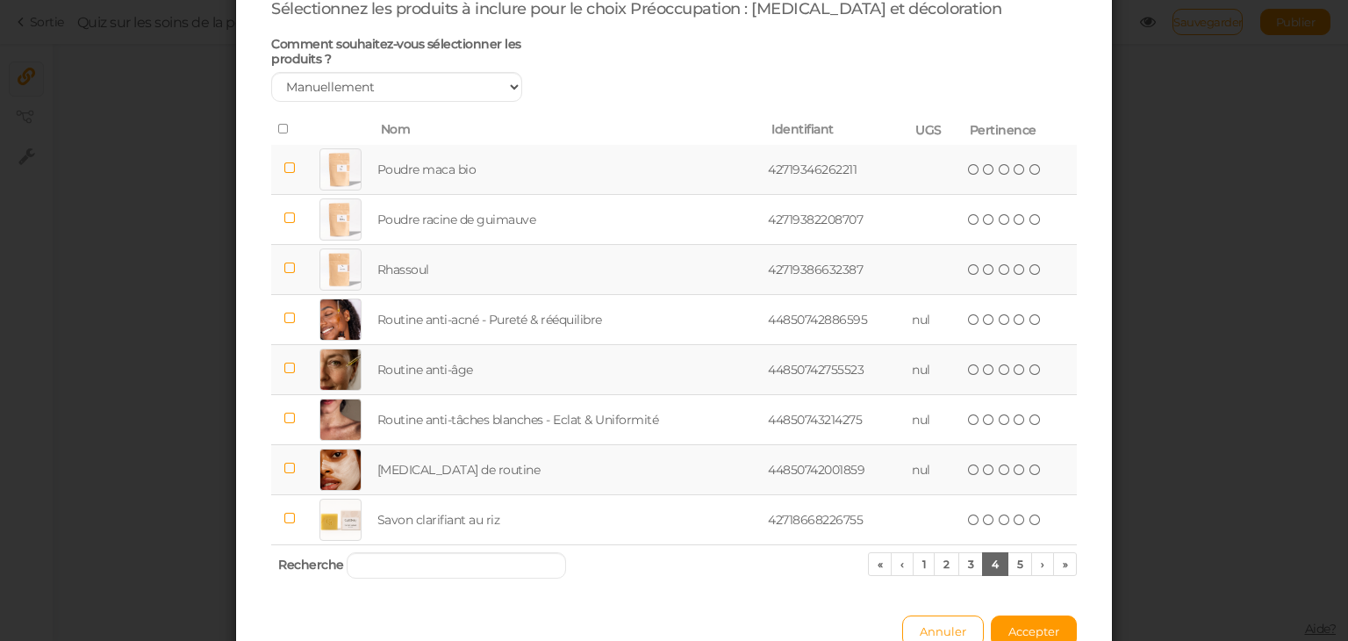
click at [283, 471] on icon at bounding box center [289, 468] width 12 height 13
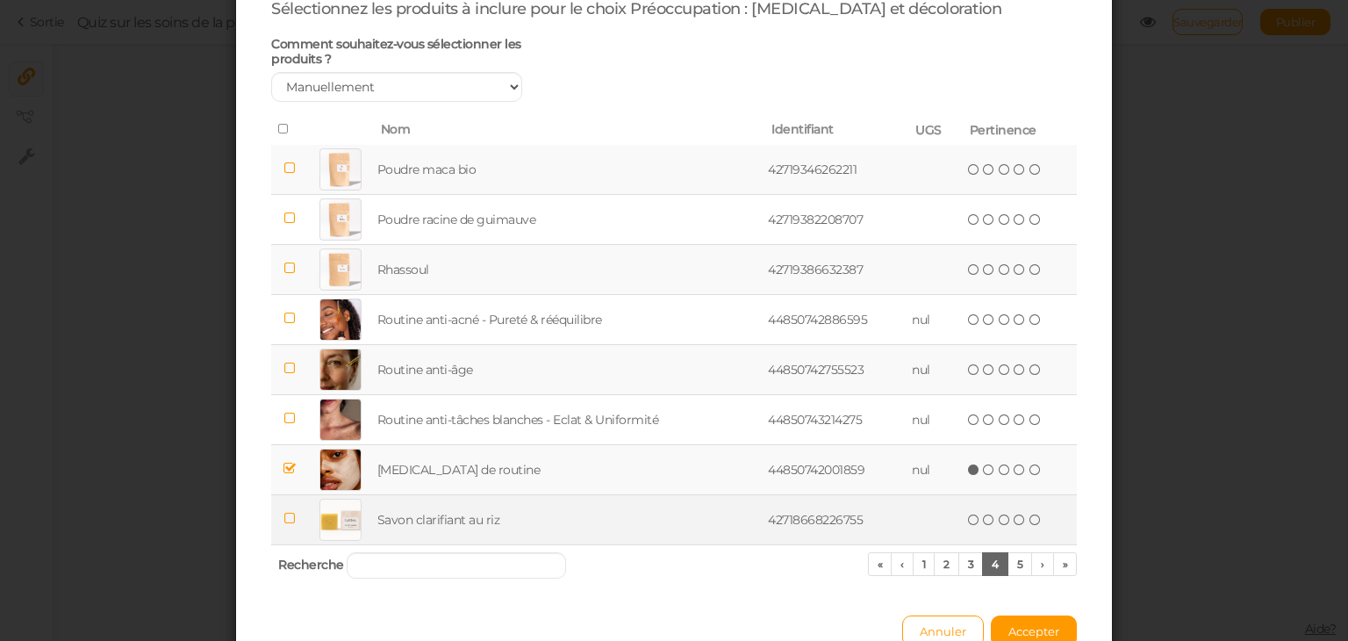
click at [295, 520] on td at bounding box center [289, 519] width 36 height 50
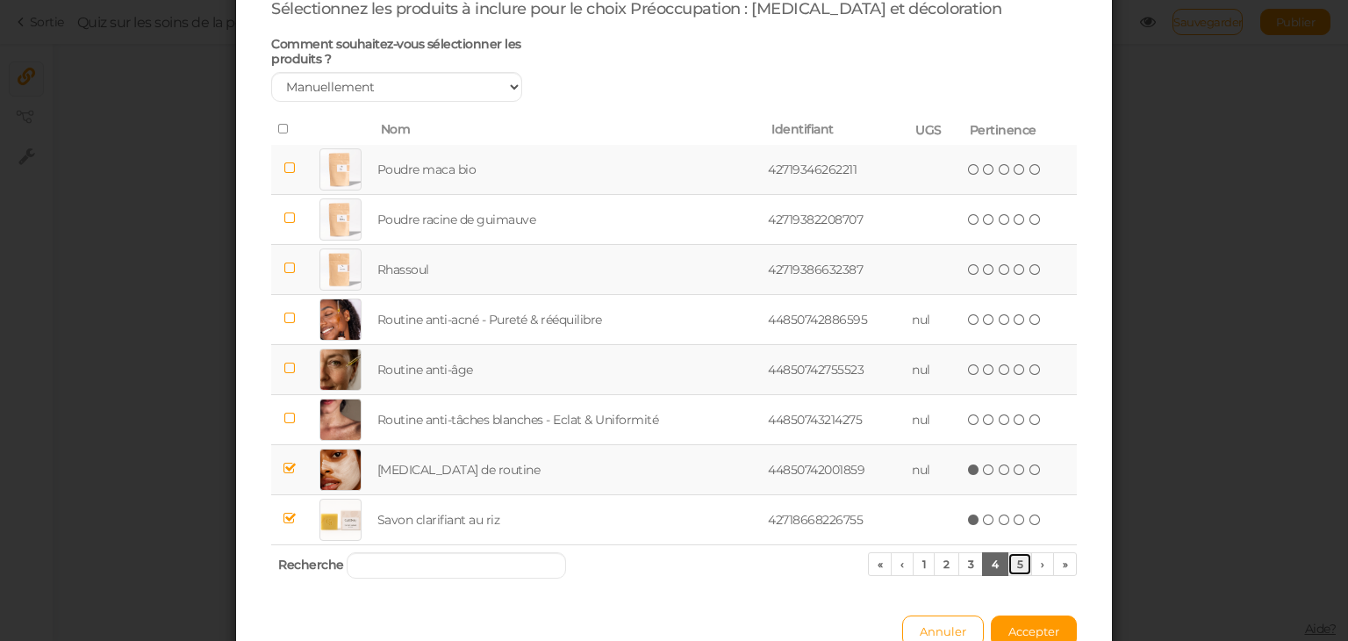
click at [1017, 565] on font "5" at bounding box center [1020, 563] width 6 height 13
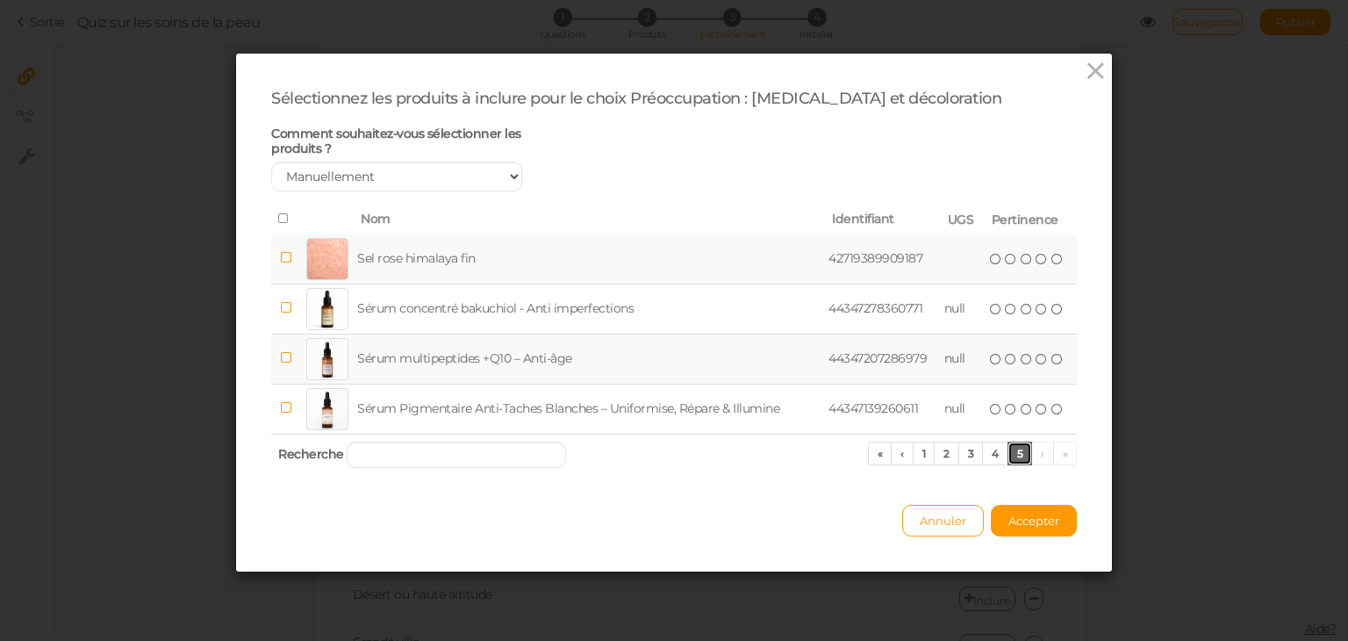
scroll to position [0, 0]
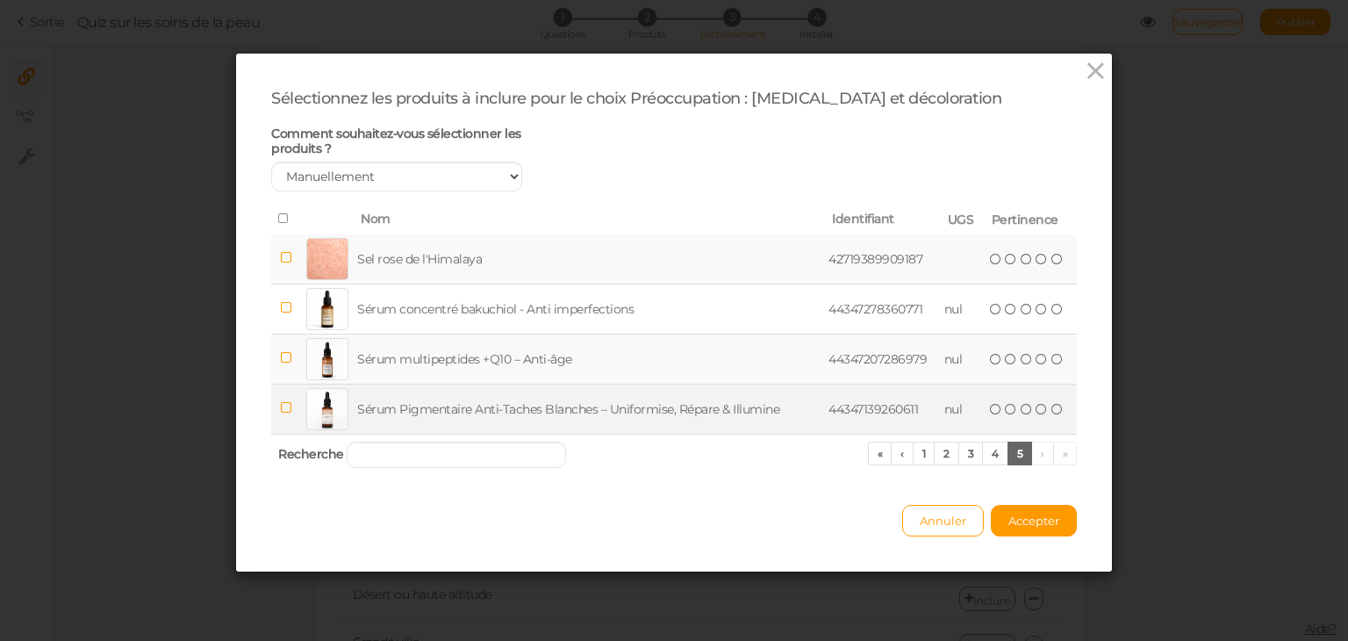
click at [279, 410] on icon at bounding box center [285, 407] width 12 height 13
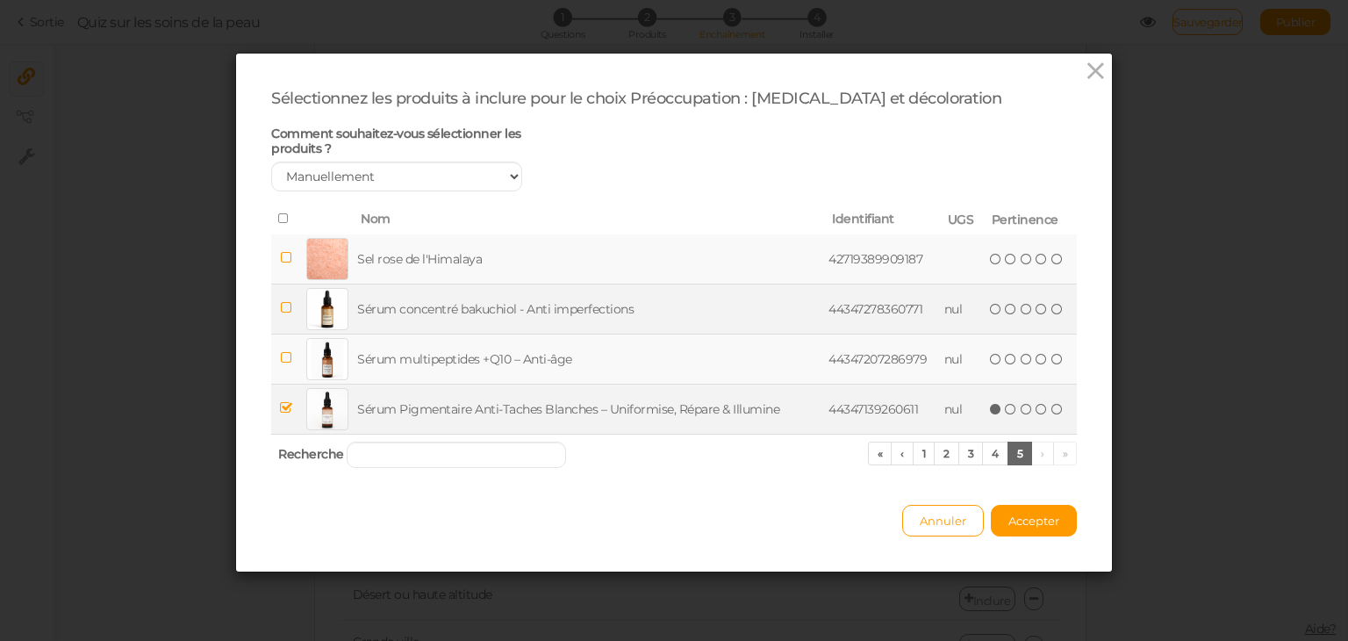
click at [282, 314] on icon at bounding box center [285, 307] width 12 height 13
click at [992, 450] on font "4" at bounding box center [995, 453] width 7 height 13
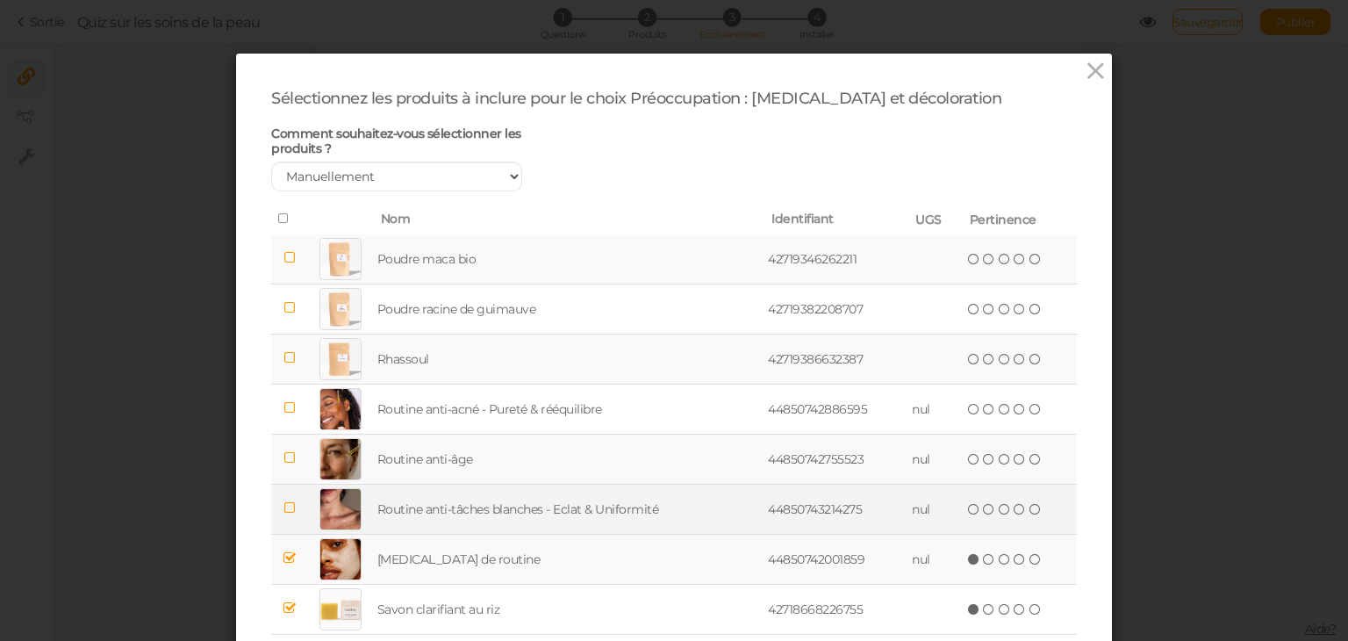
click at [448, 512] on font "Routine anti-tâches blanches - Eclat & Uniformité" at bounding box center [518, 508] width 282 height 16
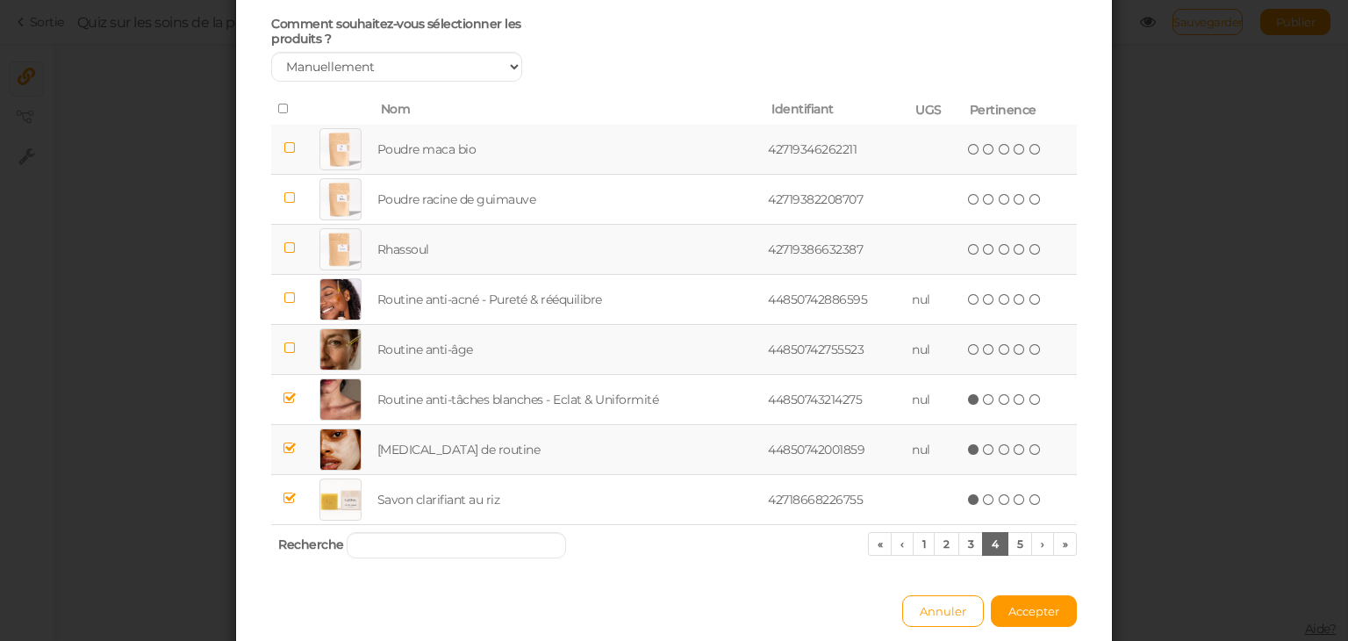
scroll to position [111, 0]
click at [1039, 607] on font "Accepter" at bounding box center [1033, 610] width 51 height 14
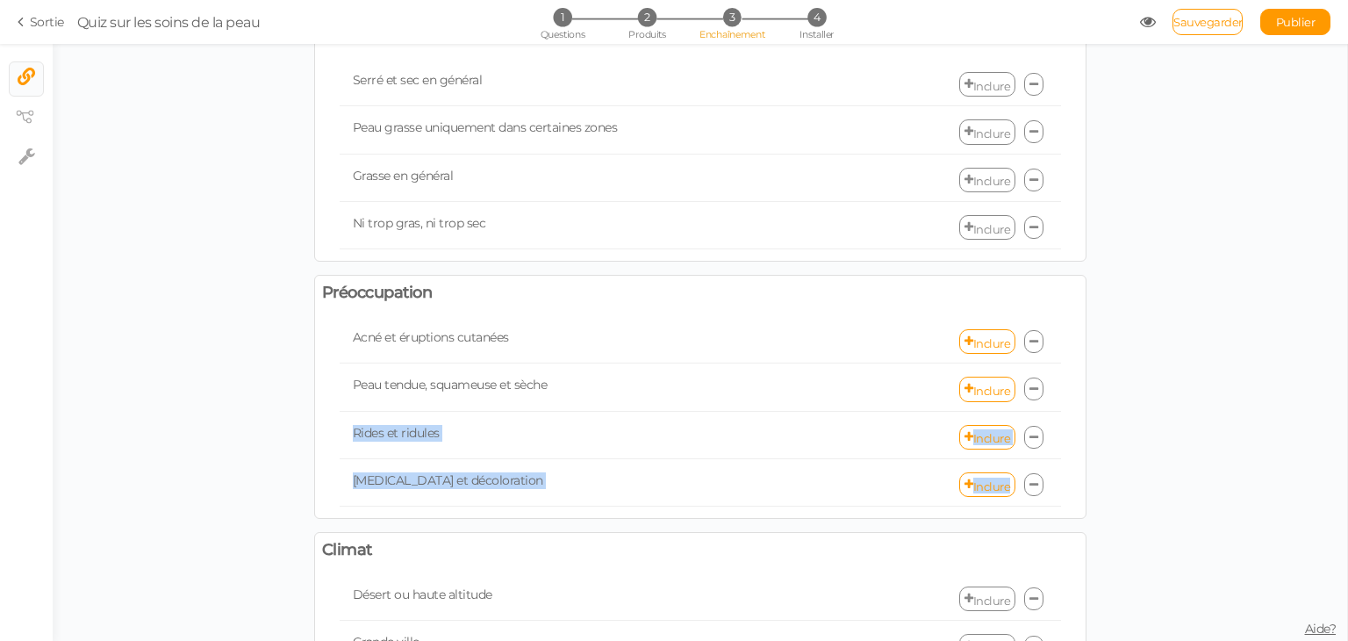
drag, startPoint x: 1347, startPoint y: 391, endPoint x: 1331, endPoint y: 485, distance: 95.2
click at [1331, 485] on div "Sélectionnez les produits à recommander ou à exclure pour chaque choix. Âge 20 …" at bounding box center [700, 342] width 1295 height 597
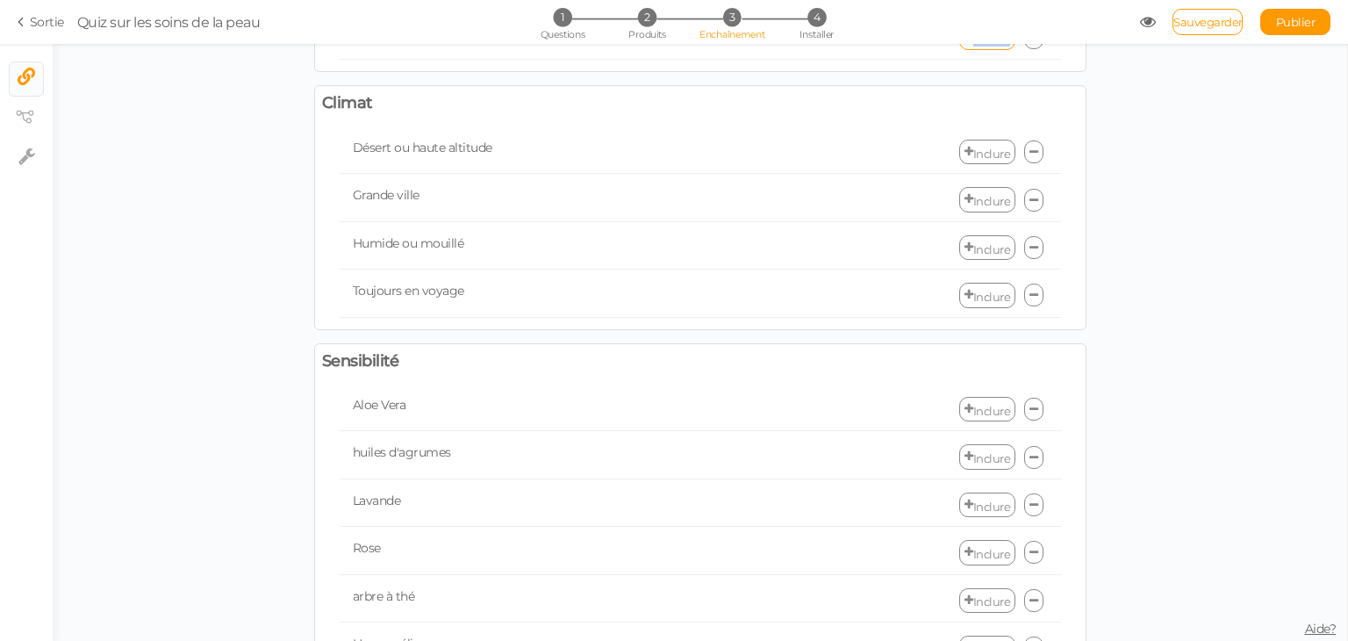
scroll to position [906, 0]
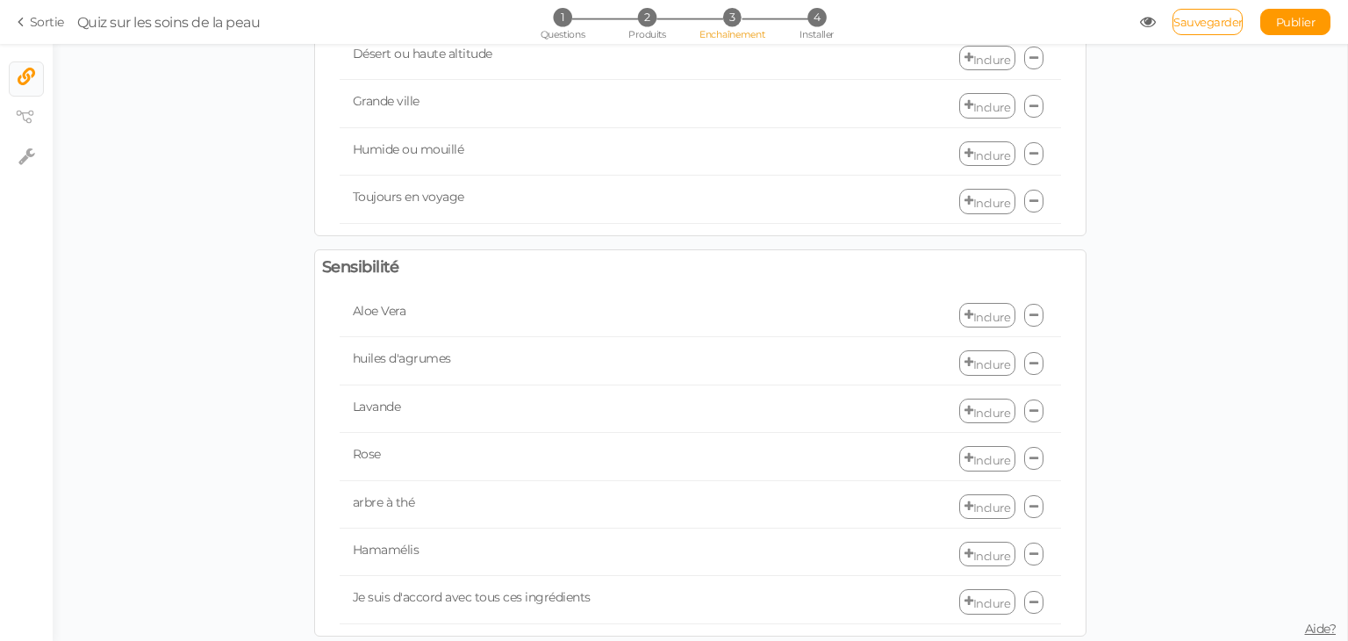
click at [975, 596] on font "Inclure" at bounding box center [992, 603] width 38 height 14
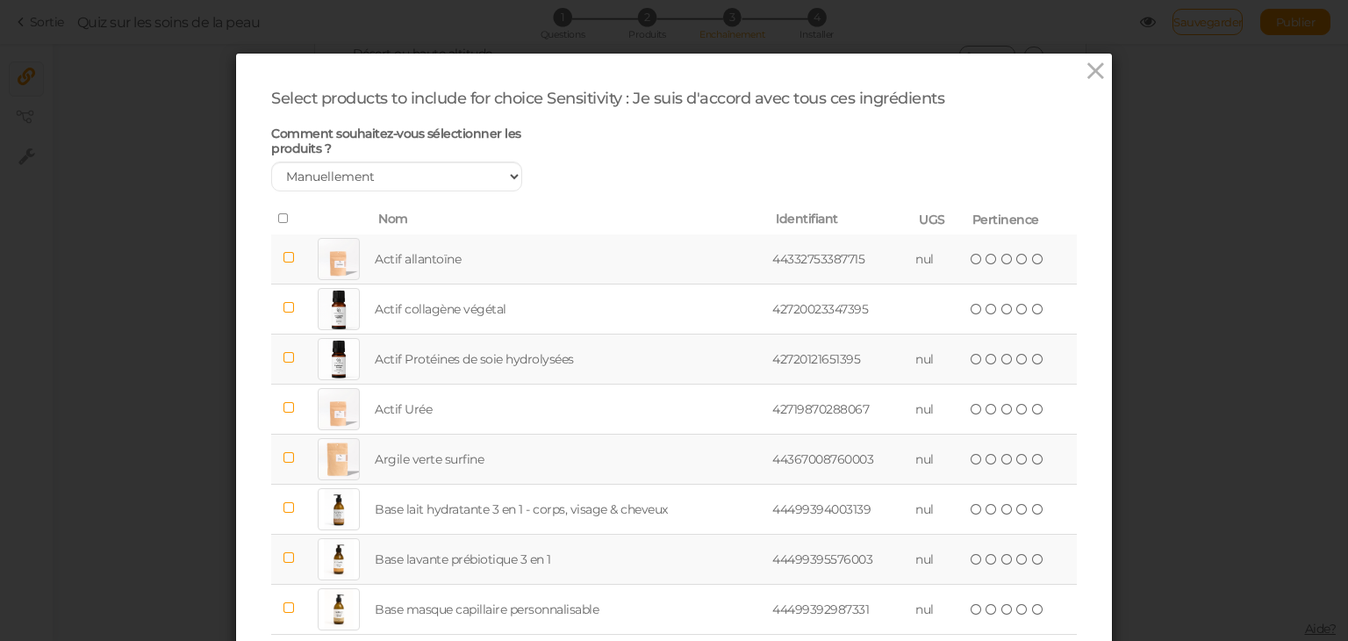
click at [284, 257] on icon at bounding box center [289, 257] width 12 height 13
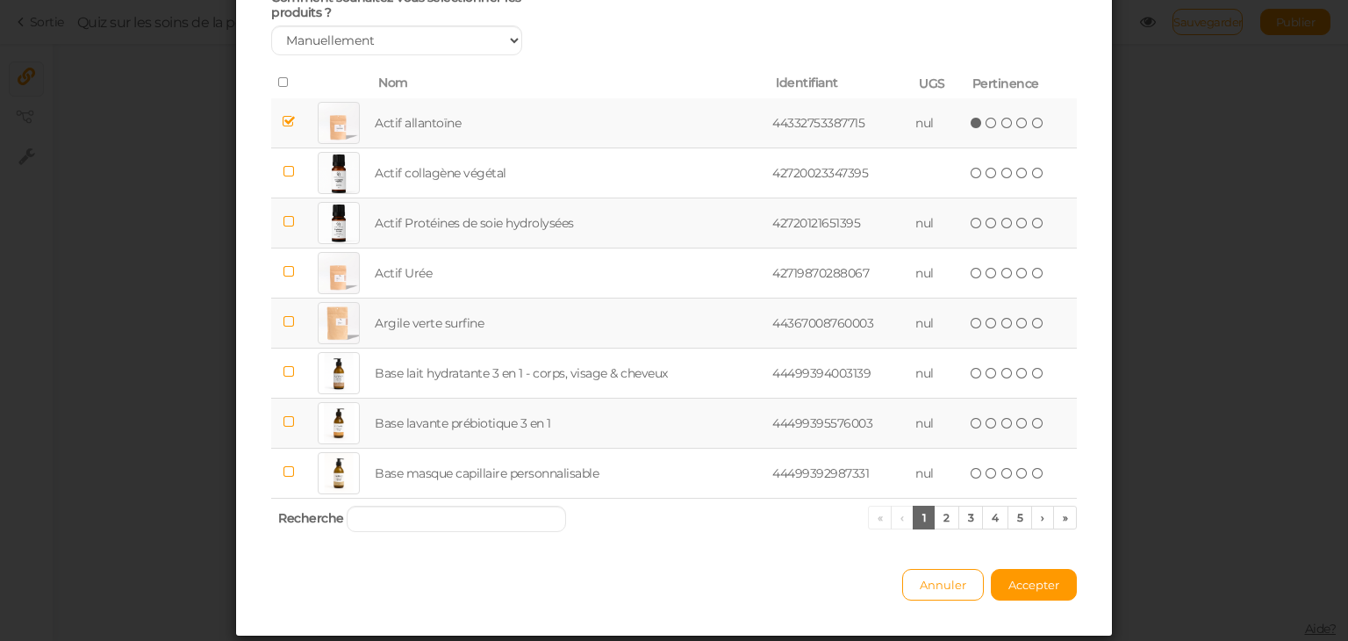
scroll to position [139, 0]
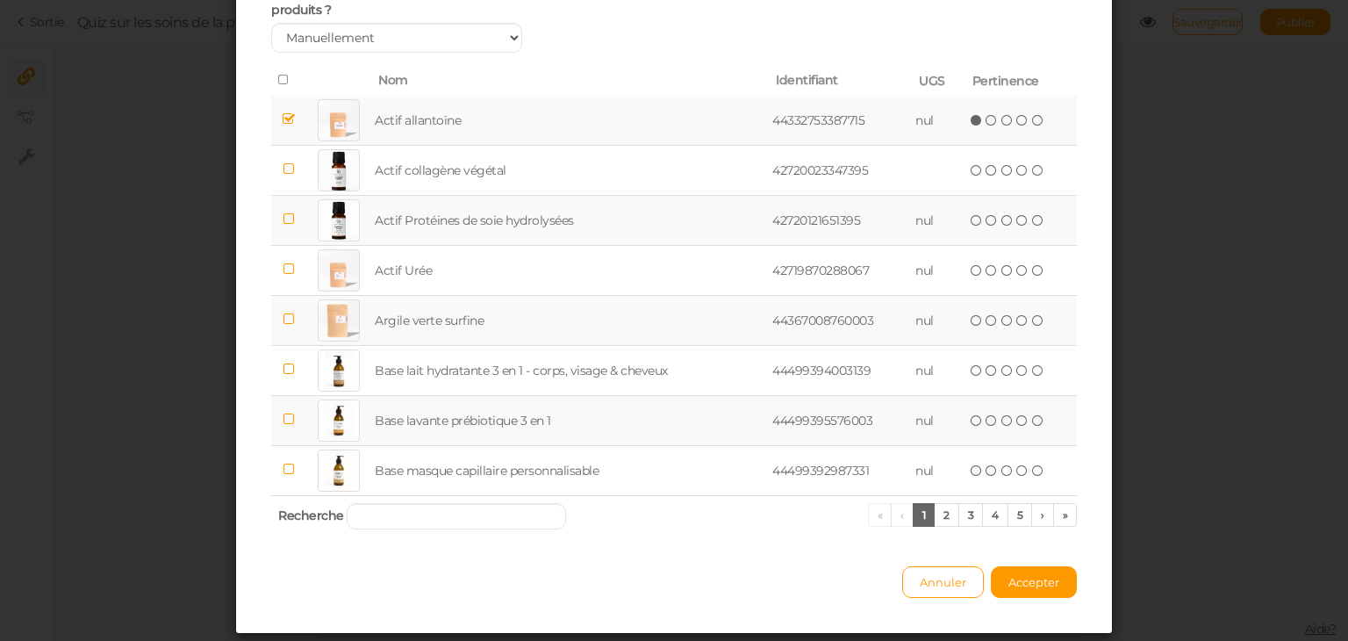
click at [283, 412] on icon at bounding box center [289, 418] width 12 height 13
click at [943, 513] on font "2" at bounding box center [946, 514] width 6 height 13
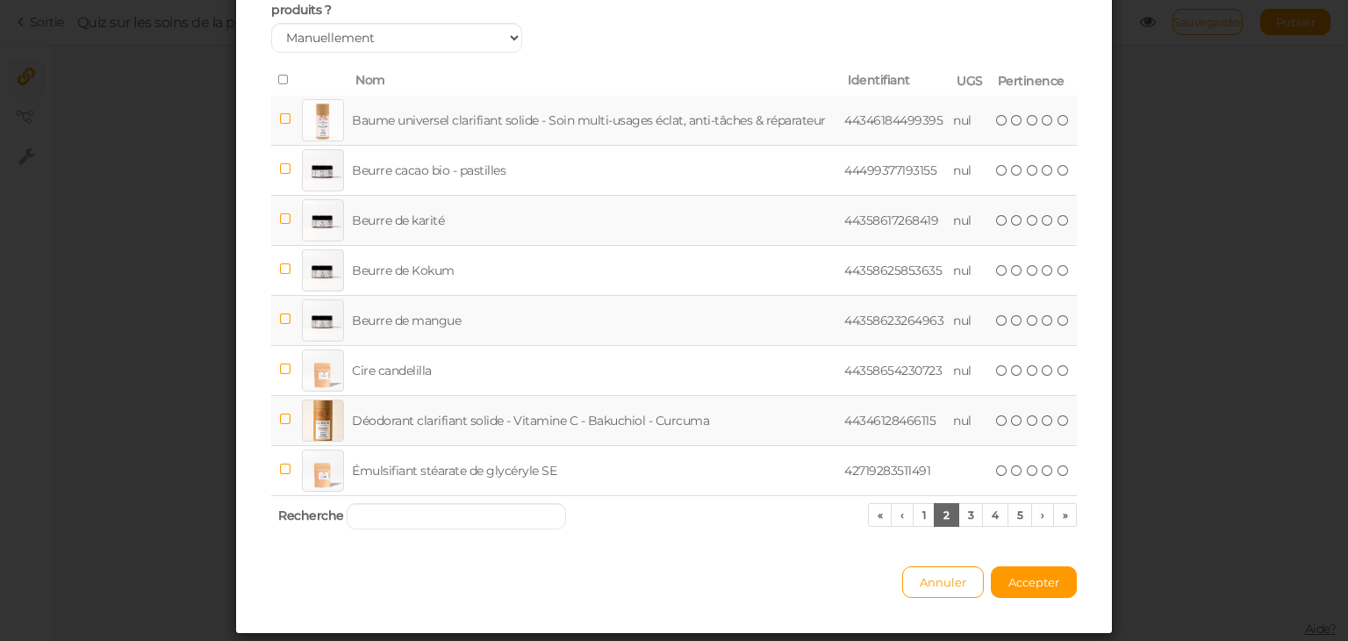
click at [278, 123] on icon at bounding box center [284, 118] width 12 height 13
click at [968, 515] on font "3" at bounding box center [971, 514] width 6 height 13
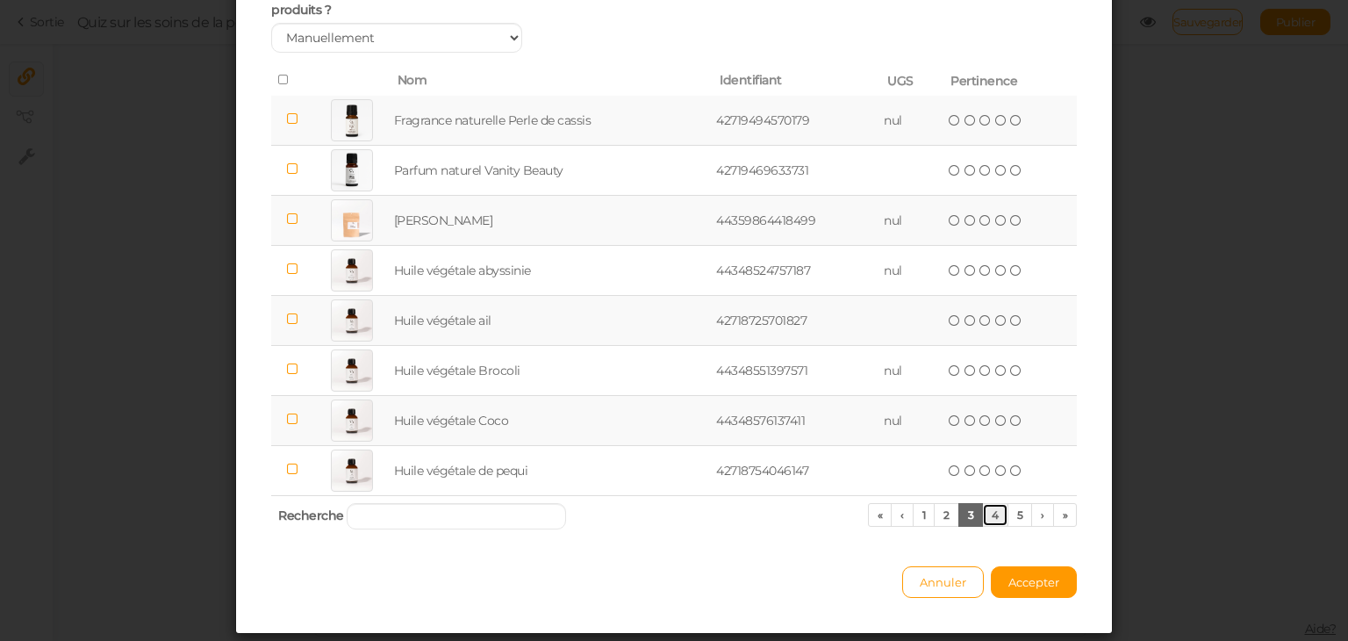
click at [985, 515] on link "4" at bounding box center [995, 515] width 26 height 24
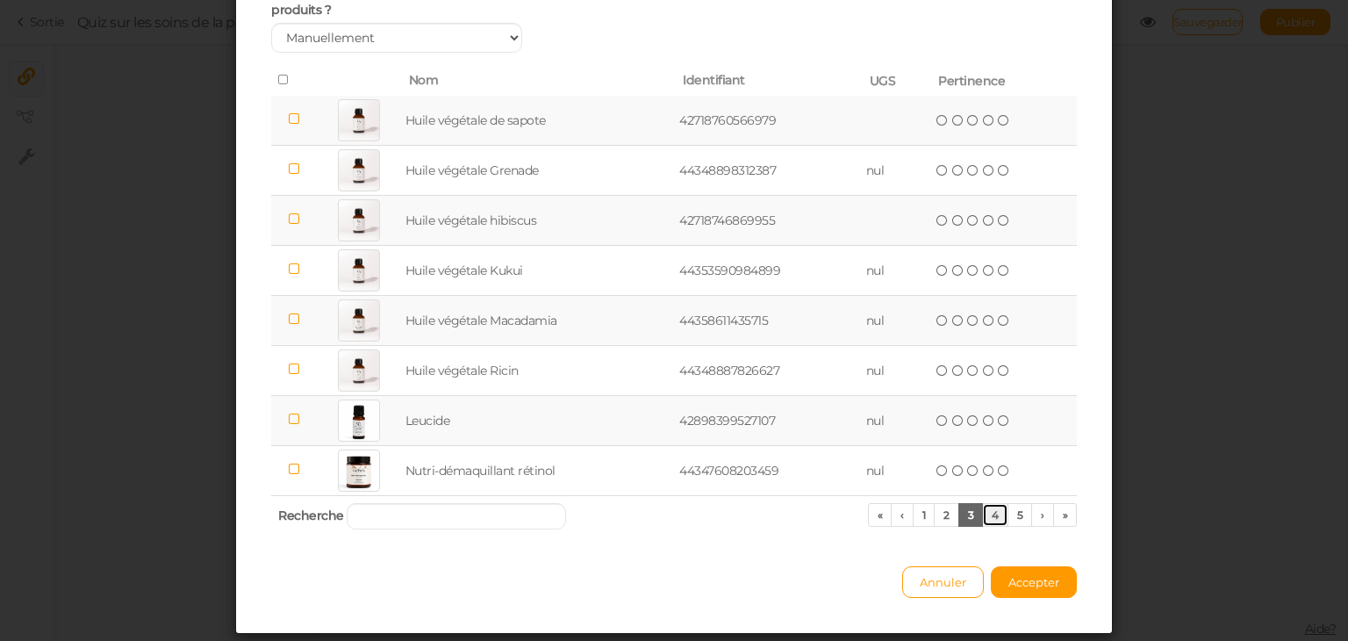
click at [992, 514] on font "4" at bounding box center [995, 514] width 7 height 13
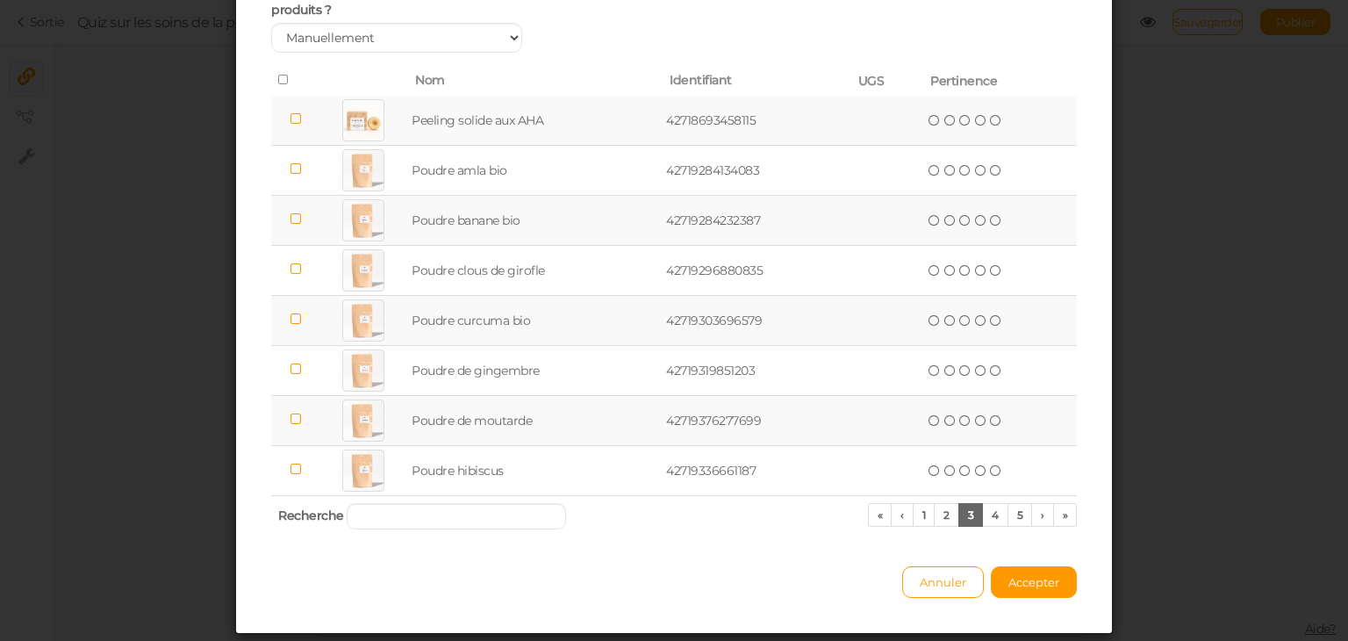
click at [289, 125] on icon at bounding box center [295, 118] width 12 height 13
click at [992, 510] on font "4" at bounding box center [995, 514] width 7 height 13
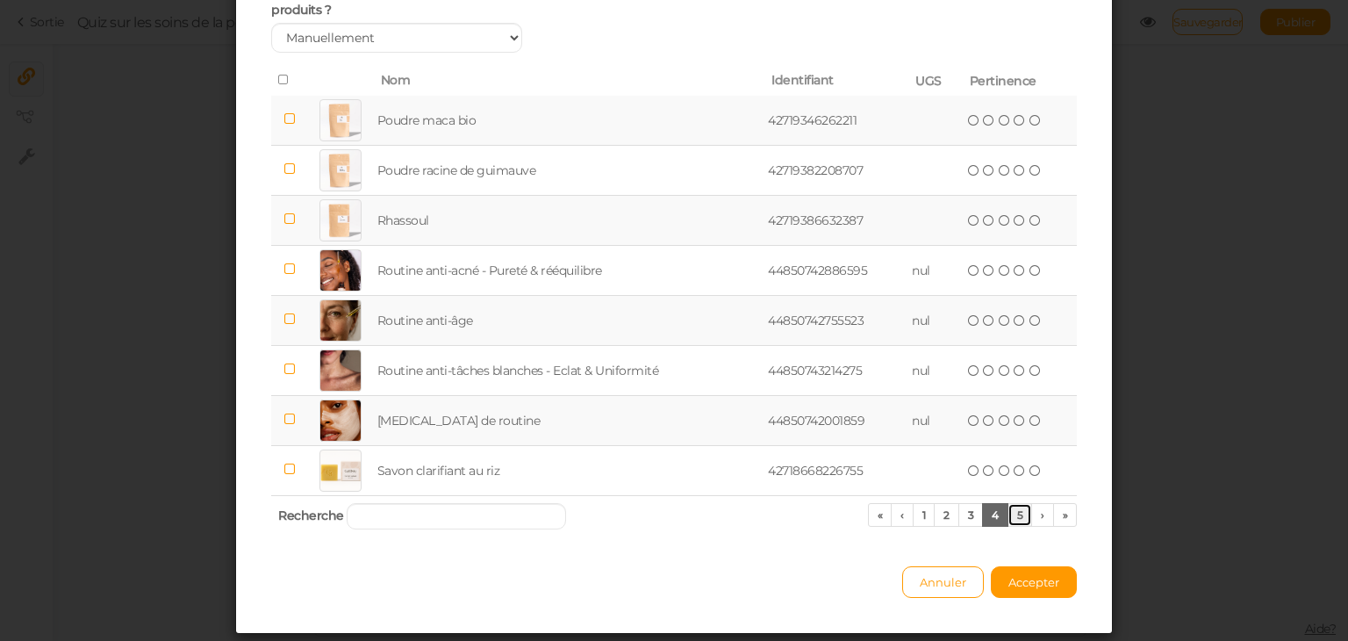
click at [1009, 517] on link "5" at bounding box center [1019, 515] width 25 height 24
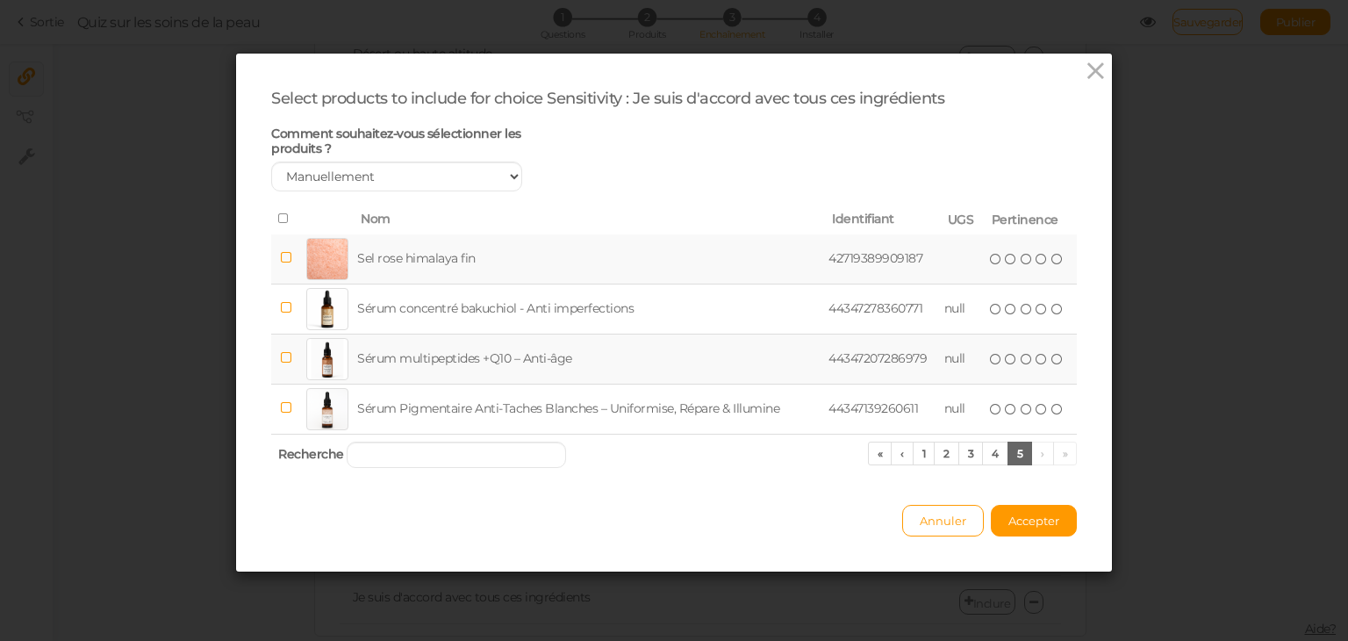
scroll to position [0, 0]
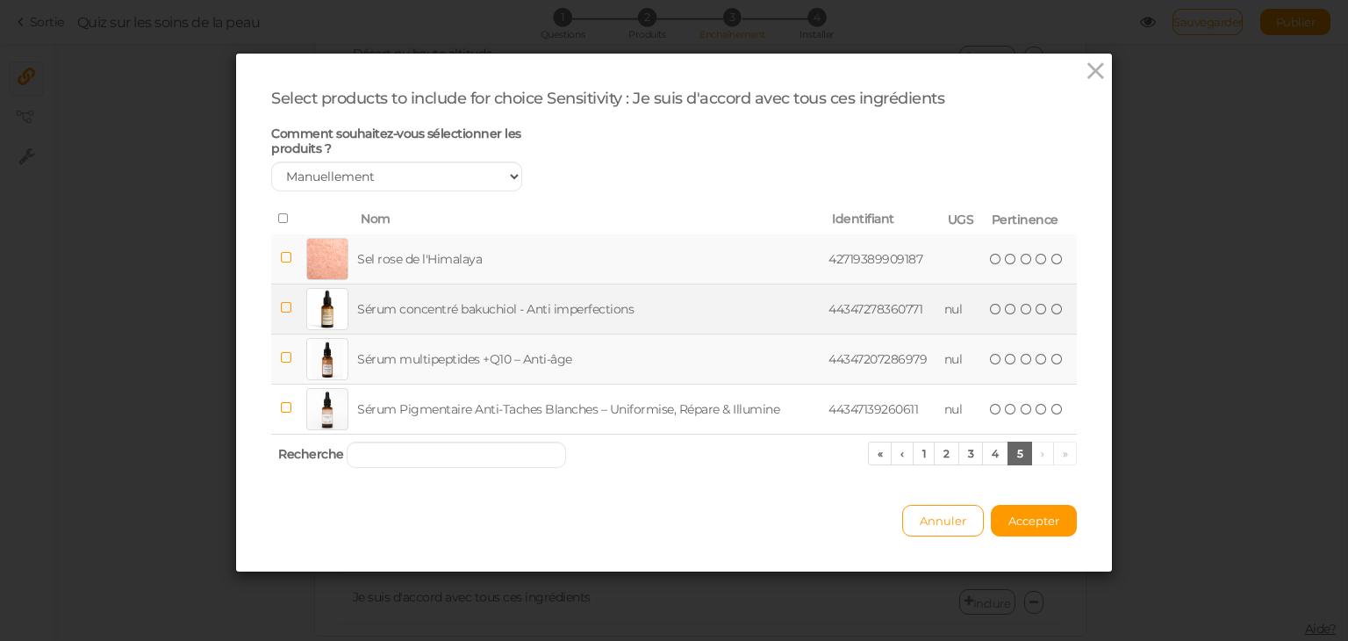
click at [391, 310] on font "Sérum concentré bakuchiol - Anti imperfections" at bounding box center [495, 308] width 276 height 16
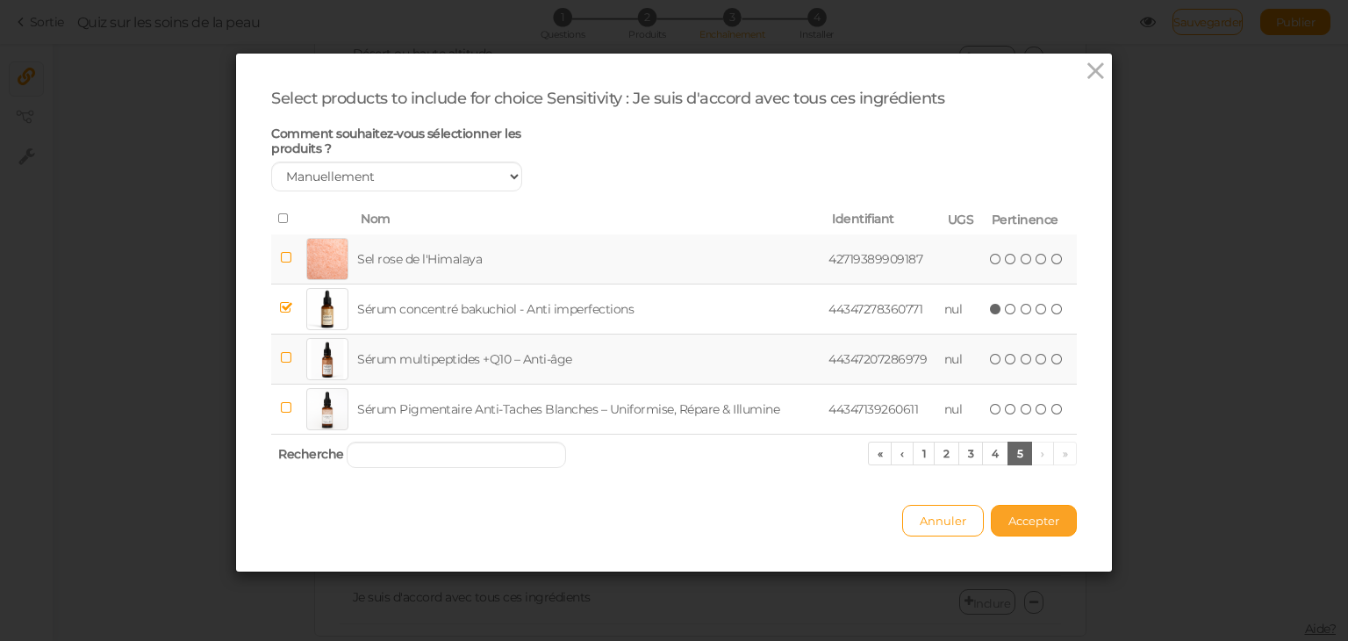
click at [1035, 519] on font "Accepter" at bounding box center [1033, 520] width 51 height 14
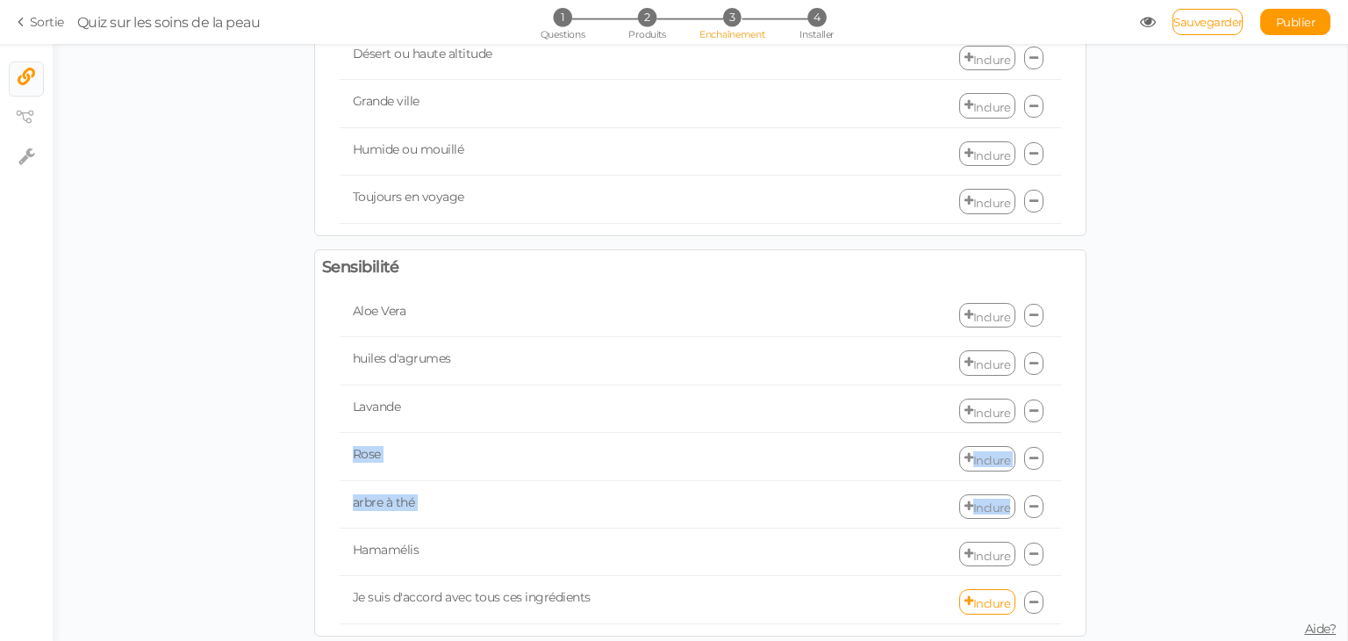
drag, startPoint x: 1347, startPoint y: 475, endPoint x: 1347, endPoint y: 390, distance: 84.2
click at [1347, 390] on div "Sélectionnez les produits à recommander ou à exclure pour chaque choix. Âge 20 …" at bounding box center [700, 342] width 1295 height 597
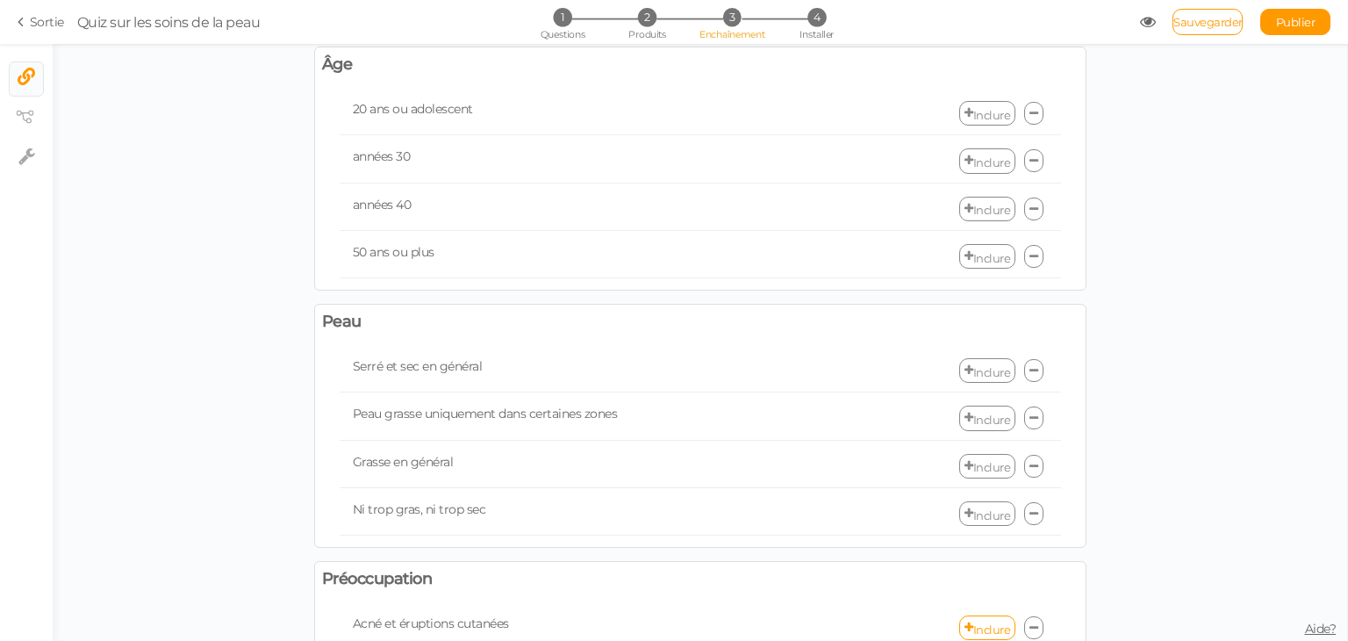
scroll to position [81, 0]
click at [980, 161] on font "Inclure" at bounding box center [992, 161] width 38 height 14
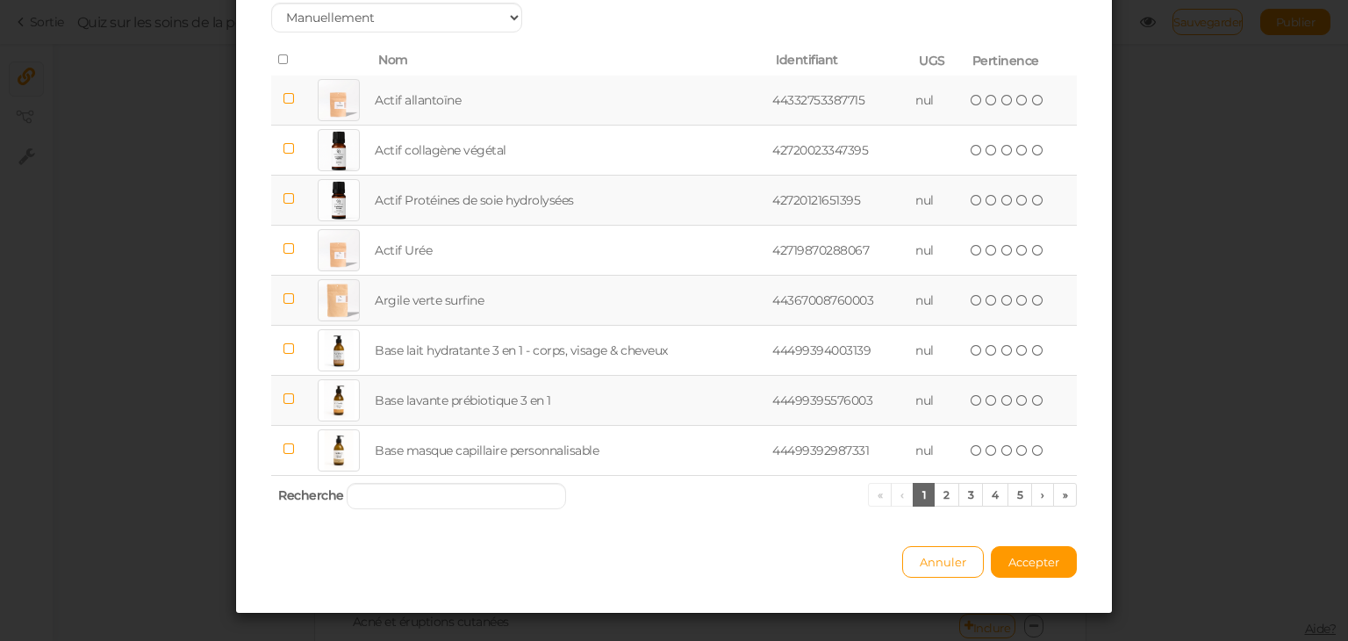
scroll to position [183, 0]
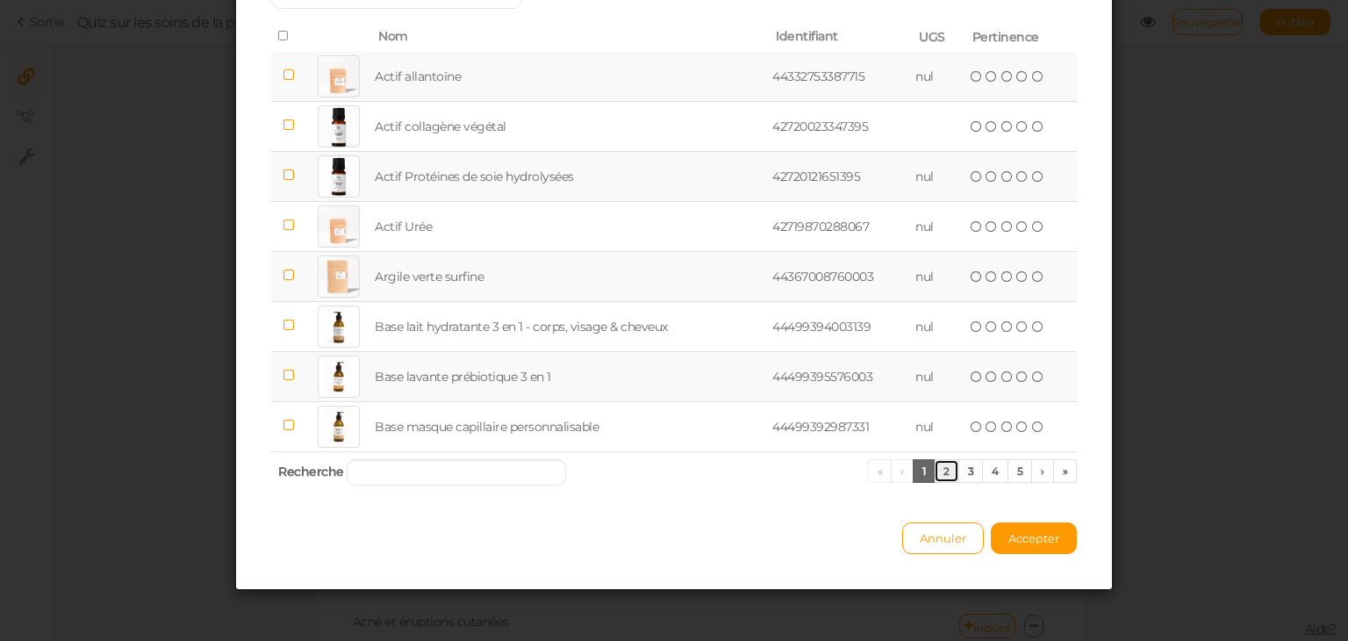
click at [937, 471] on link "2" at bounding box center [946, 471] width 25 height 24
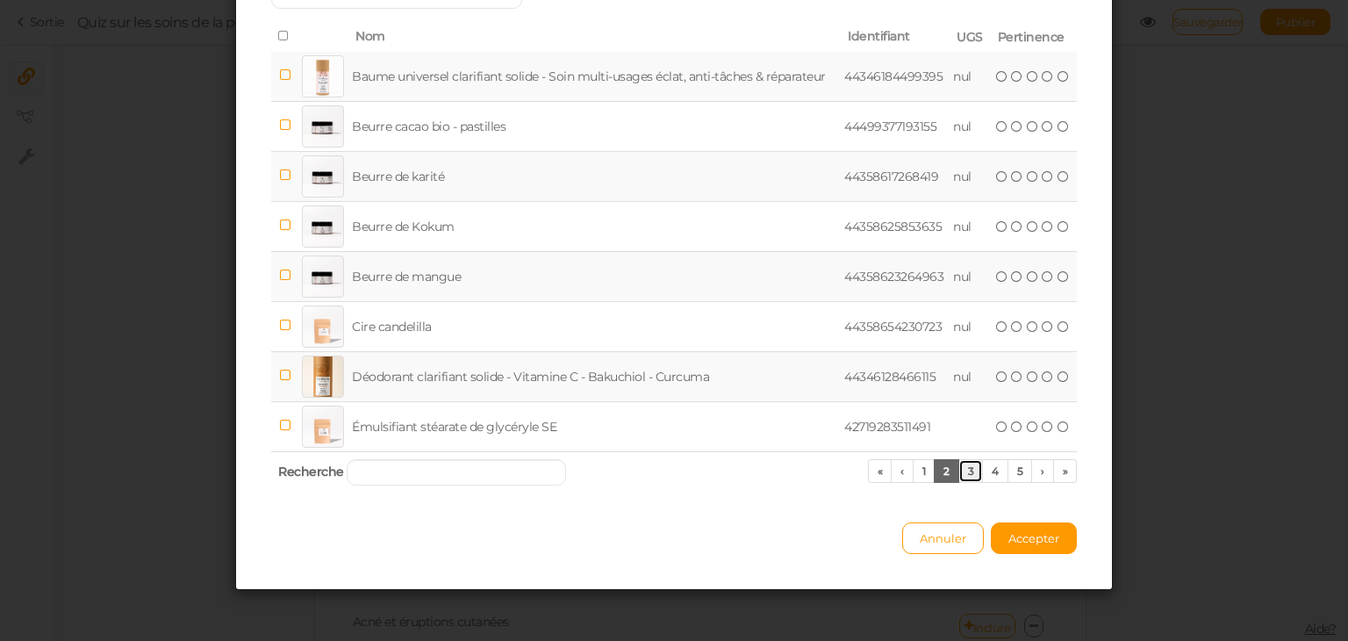
click at [961, 475] on link "3" at bounding box center [970, 471] width 25 height 24
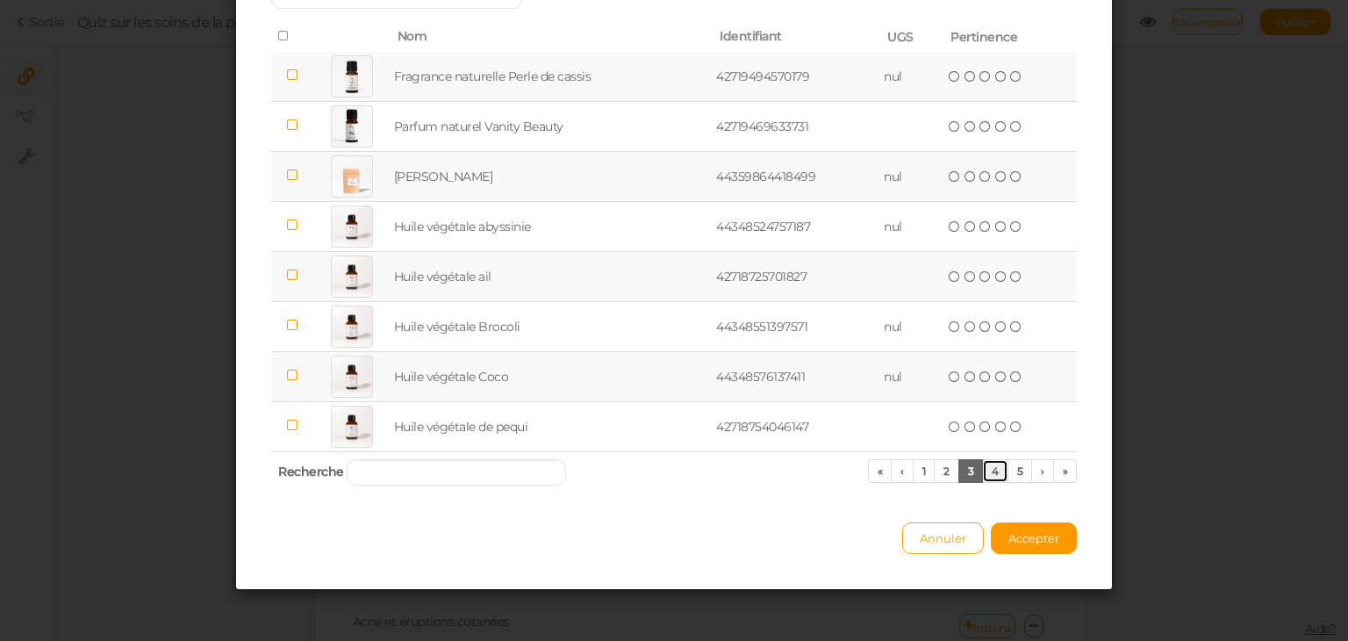
click at [997, 470] on link "4" at bounding box center [995, 471] width 26 height 24
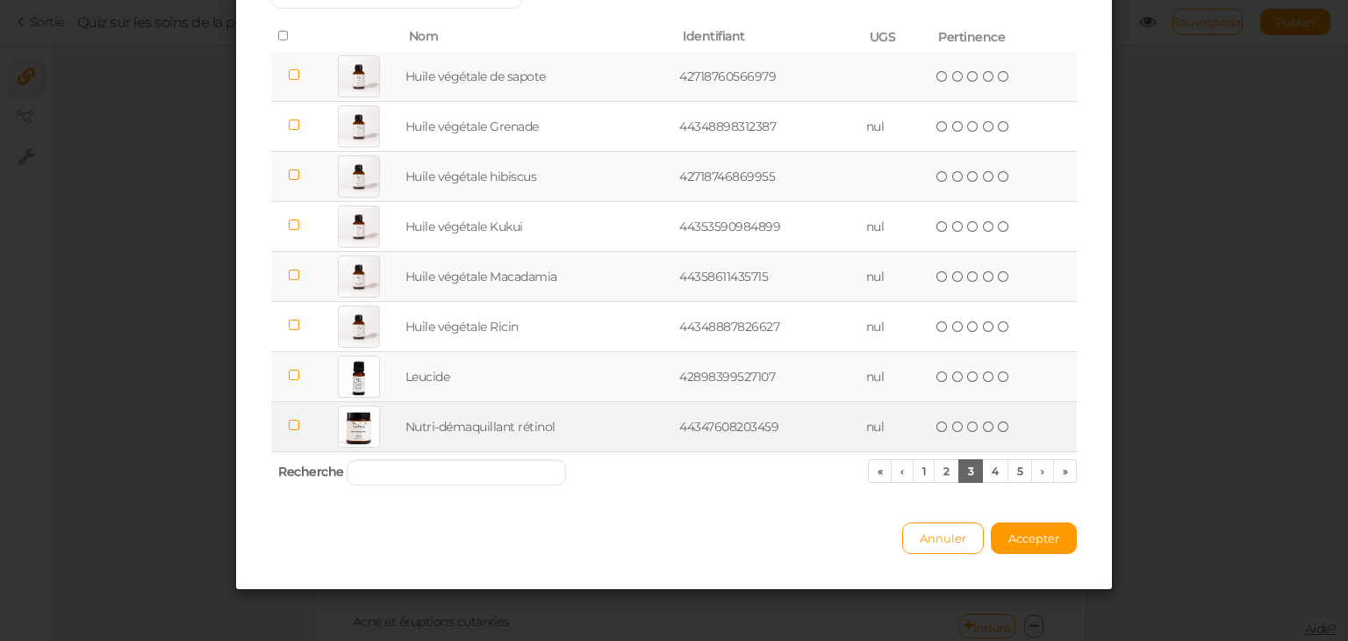
click at [475, 419] on font "Nutri-démaquillant rétinol" at bounding box center [480, 426] width 150 height 16
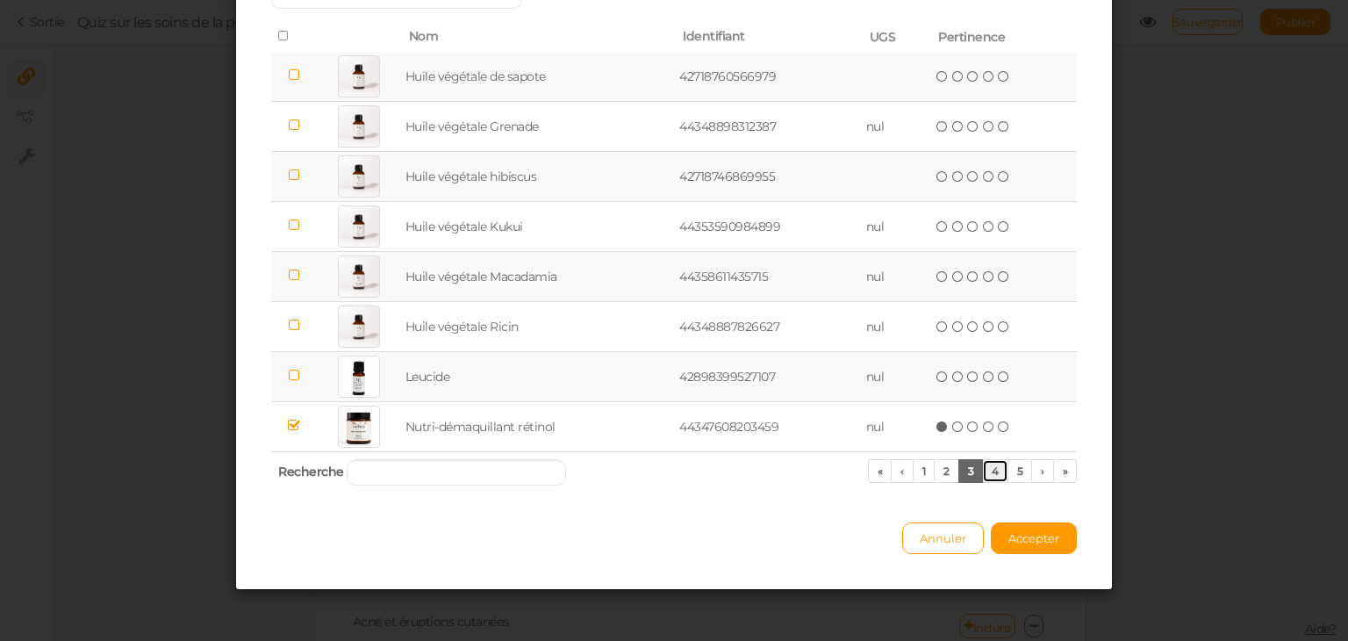
click at [992, 471] on font "4" at bounding box center [995, 470] width 7 height 13
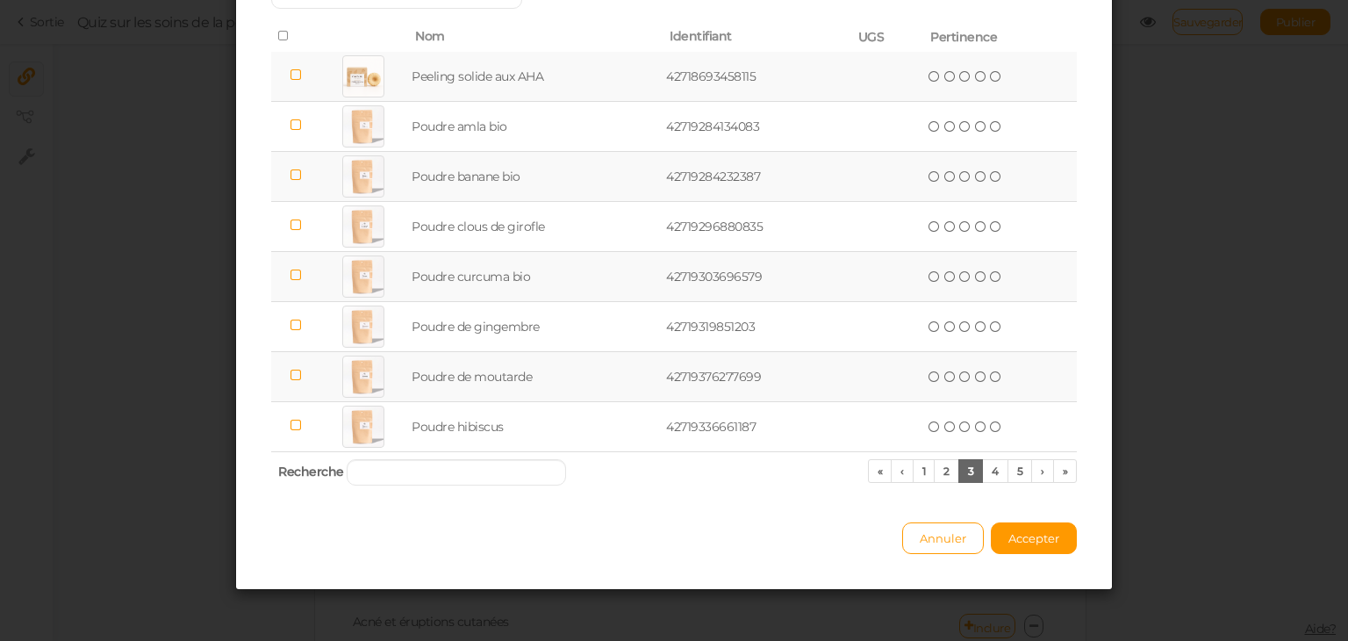
click at [289, 82] on icon at bounding box center [295, 74] width 12 height 13
click at [992, 466] on font "4" at bounding box center [995, 470] width 7 height 13
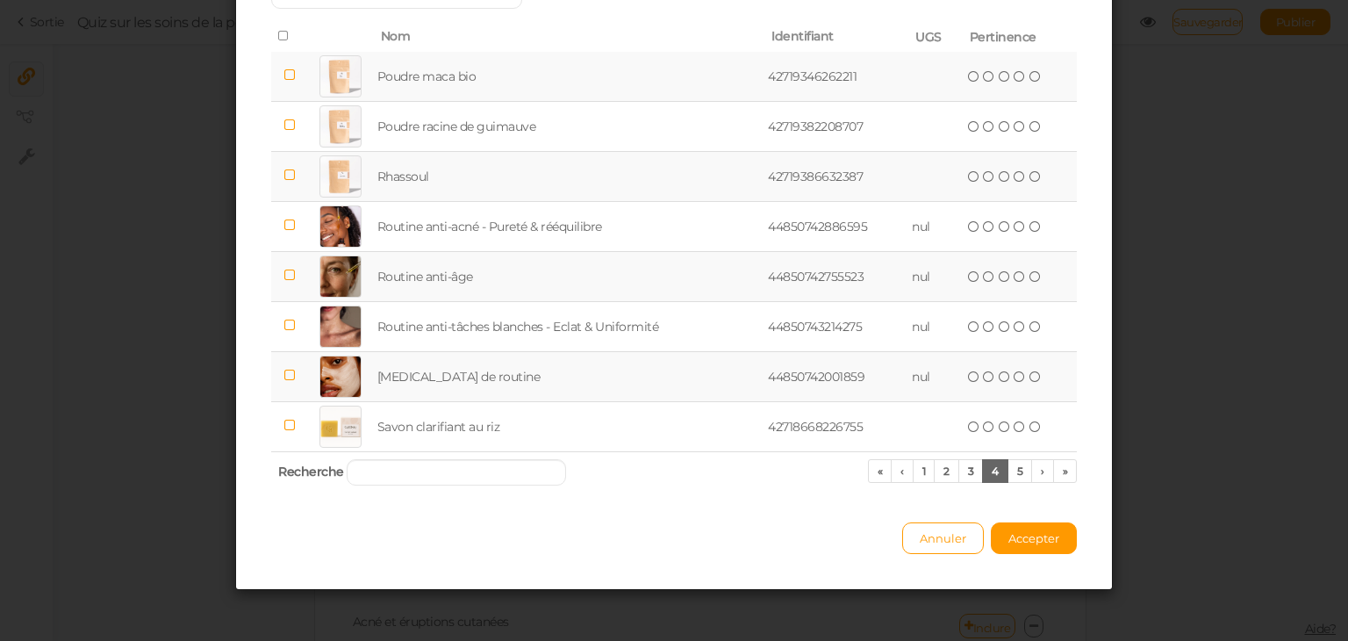
click at [284, 283] on td at bounding box center [289, 276] width 36 height 50
click at [1017, 472] on font "5" at bounding box center [1020, 470] width 6 height 13
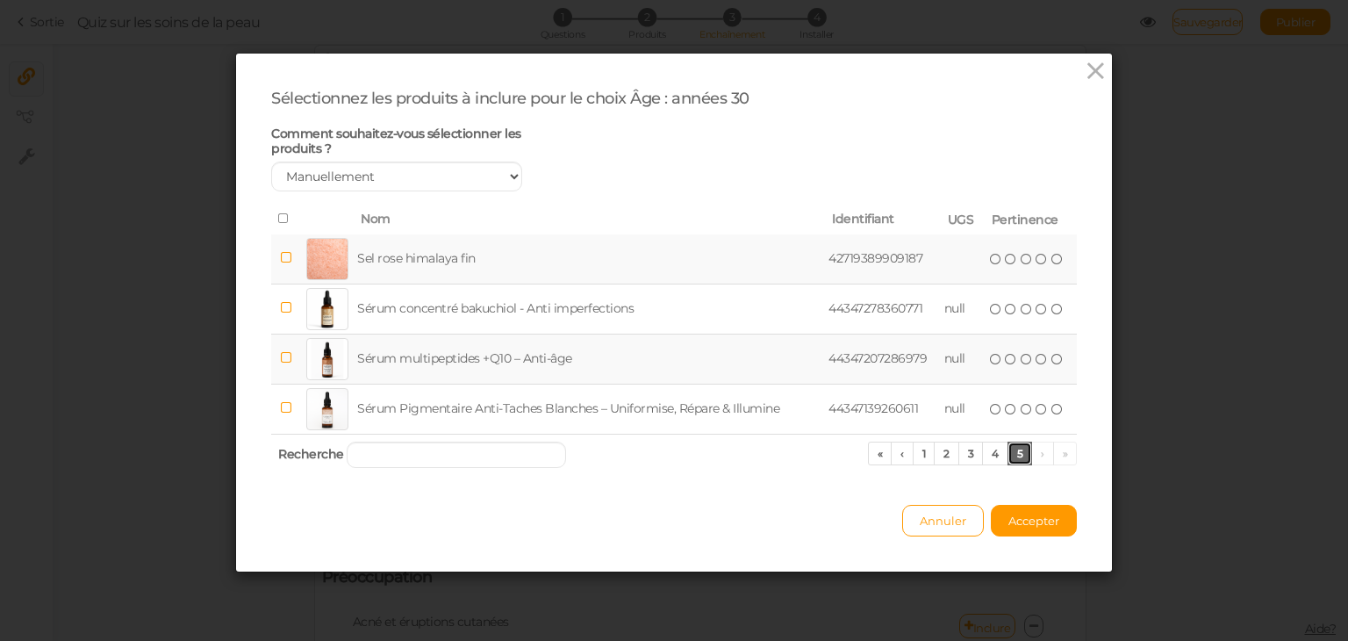
scroll to position [0, 0]
click at [403, 366] on font "Sérum multipeptides +Q10 – Anti-âge" at bounding box center [464, 358] width 215 height 16
click at [1033, 528] on button "Accepter" at bounding box center [1034, 521] width 86 height 32
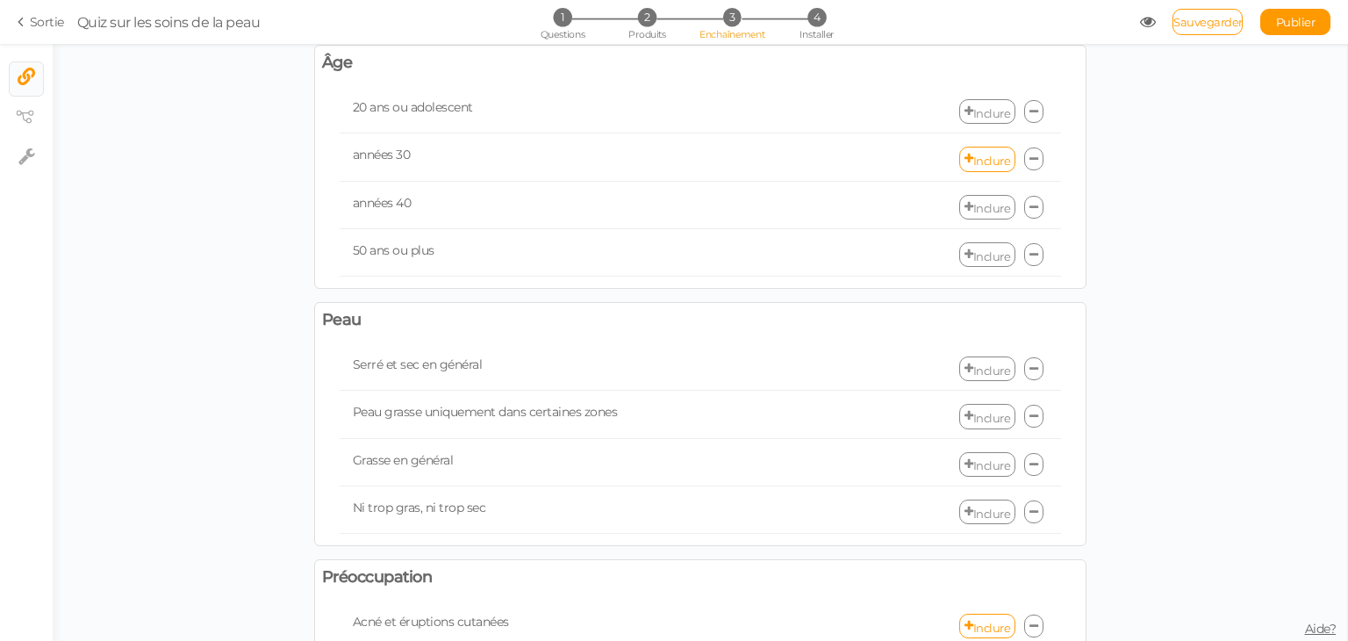
click at [976, 202] on font "Inclure" at bounding box center [992, 208] width 38 height 14
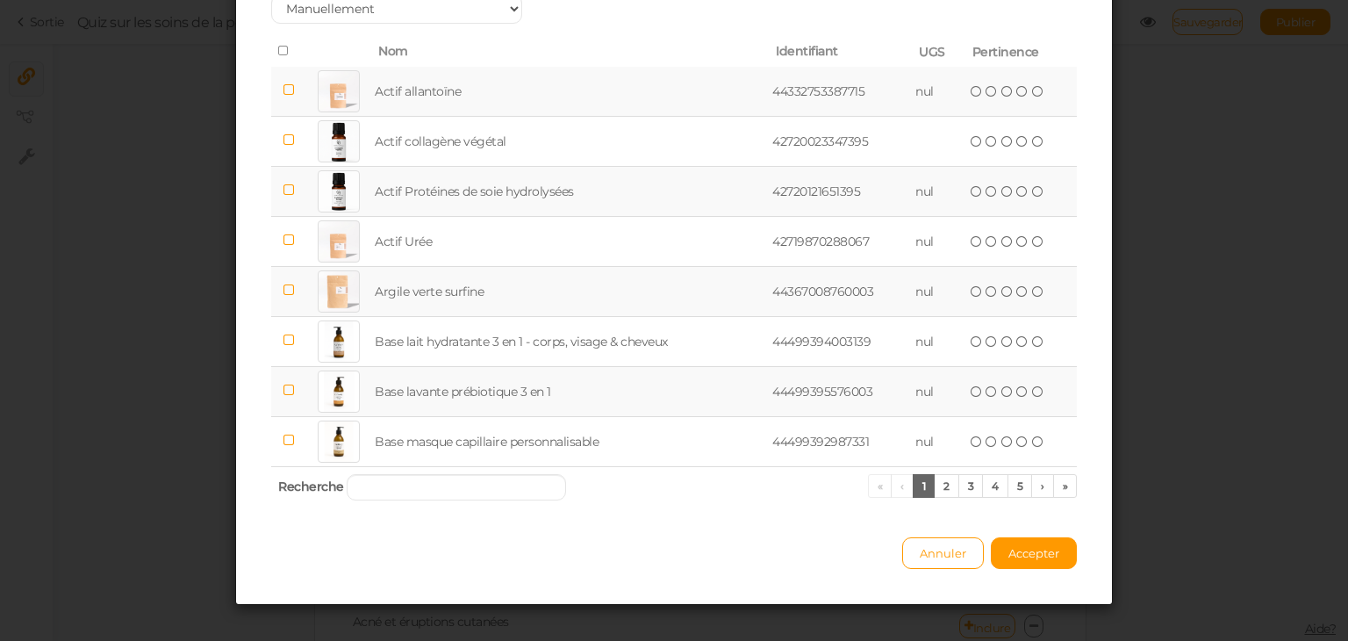
scroll to position [173, 0]
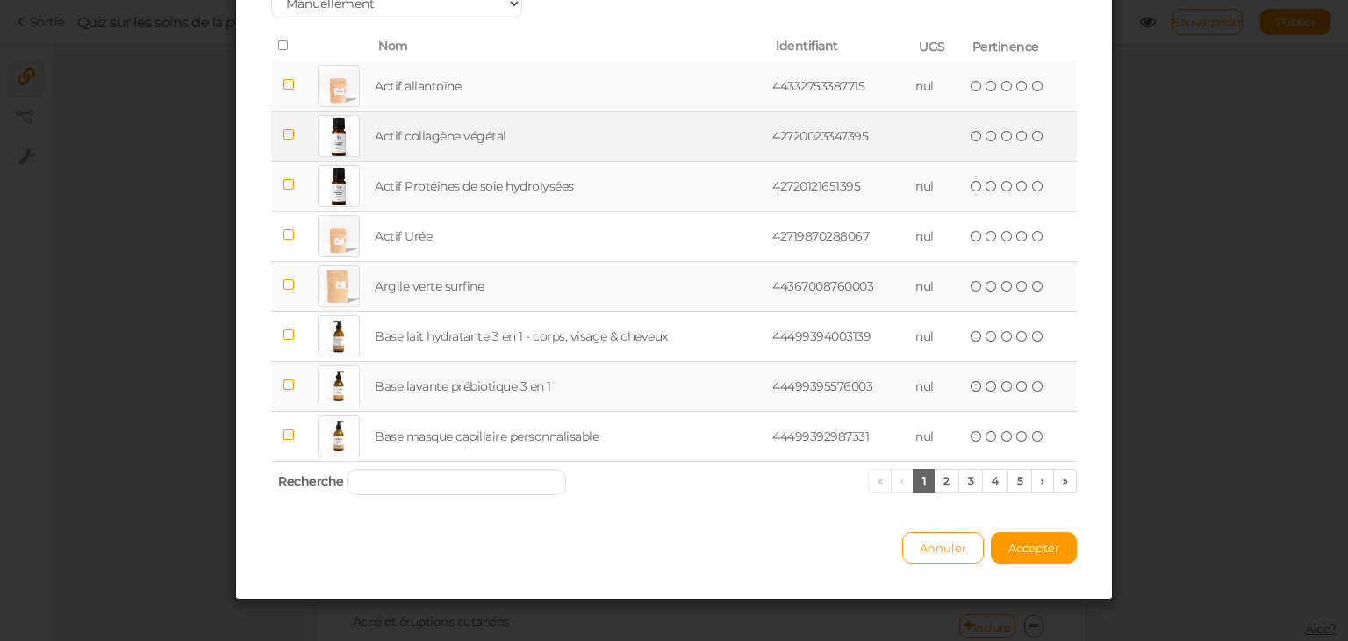
click at [271, 154] on td at bounding box center [288, 136] width 35 height 50
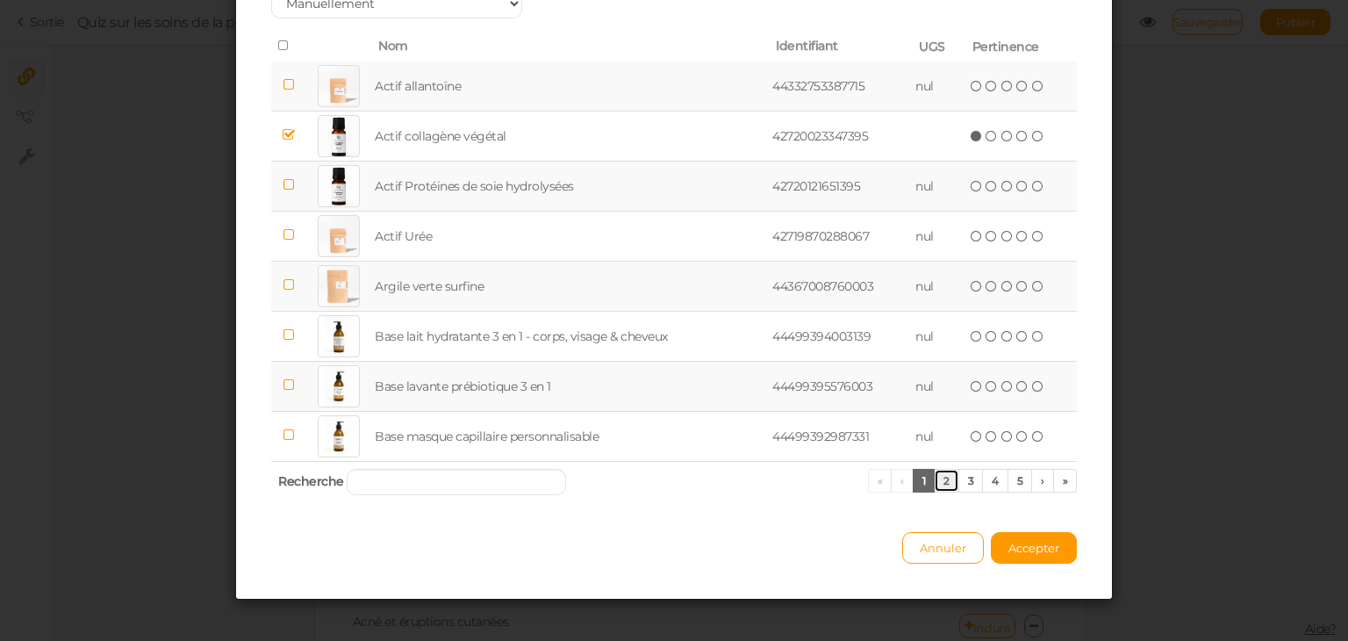
click at [944, 480] on link "2" at bounding box center [946, 481] width 25 height 24
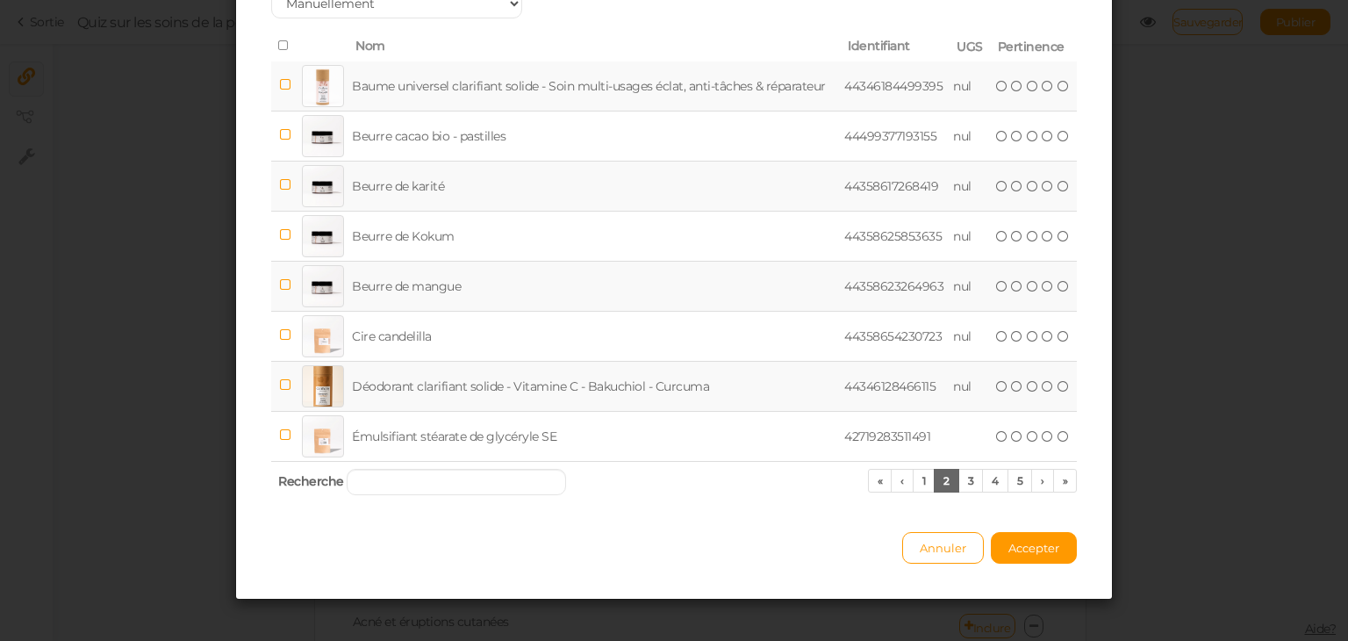
click at [285, 82] on td at bounding box center [284, 86] width 27 height 50
click at [968, 478] on font "3" at bounding box center [971, 480] width 6 height 13
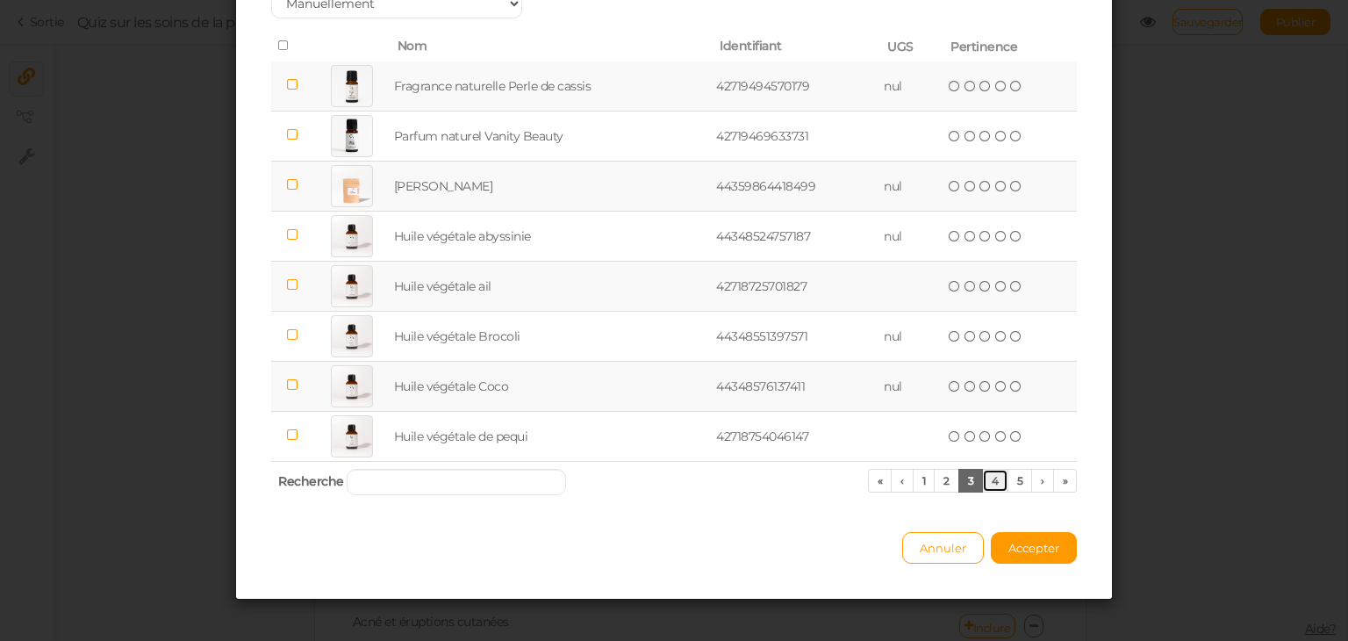
click at [995, 476] on link "4" at bounding box center [995, 481] width 26 height 24
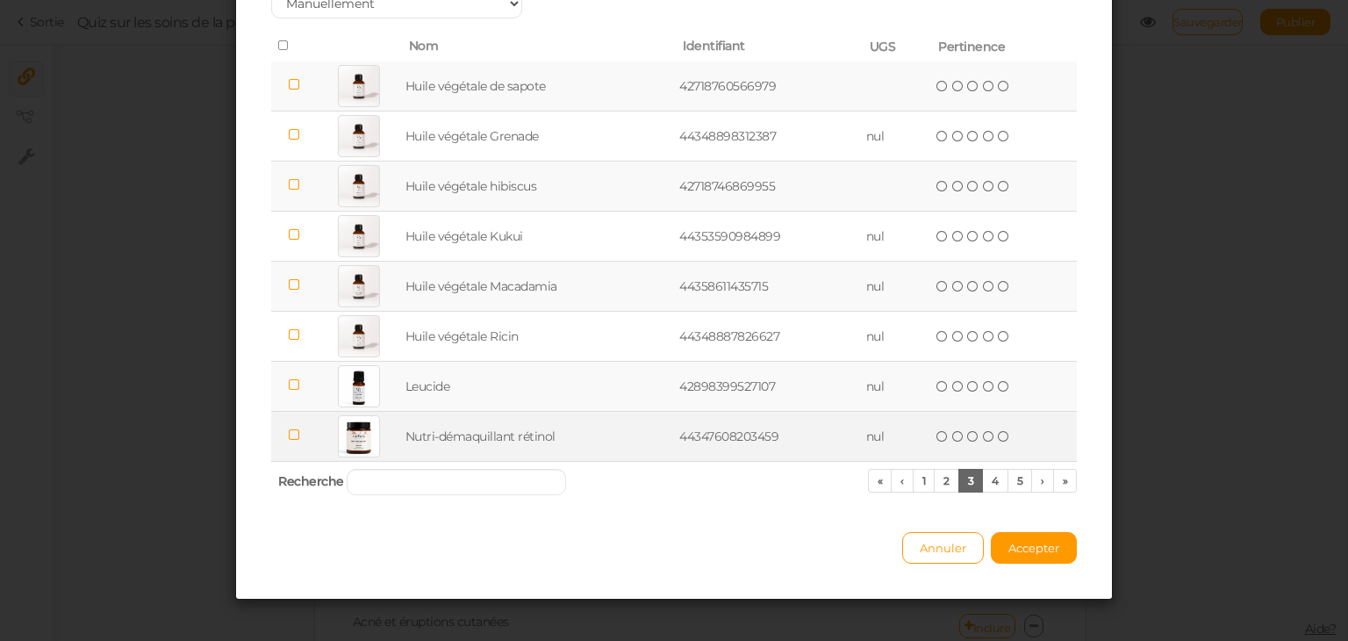
click at [529, 439] on font "Nutri-démaquillant rétinol" at bounding box center [480, 435] width 150 height 16
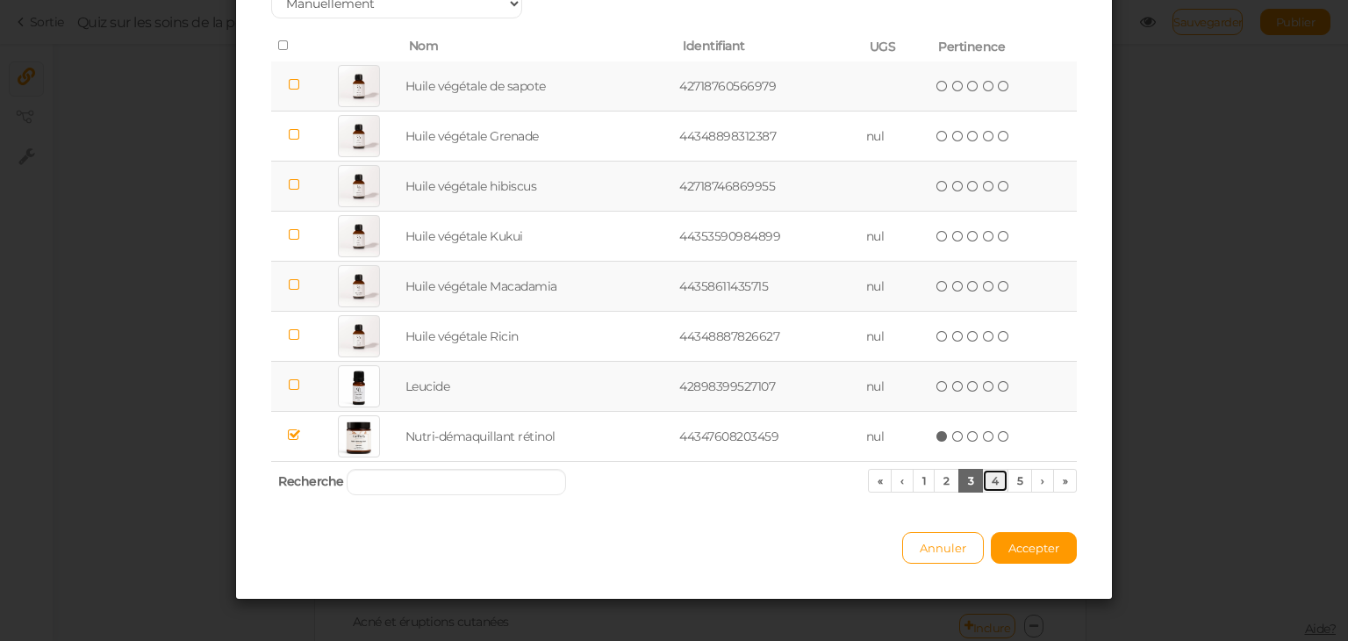
click at [994, 475] on link "4" at bounding box center [995, 481] width 26 height 24
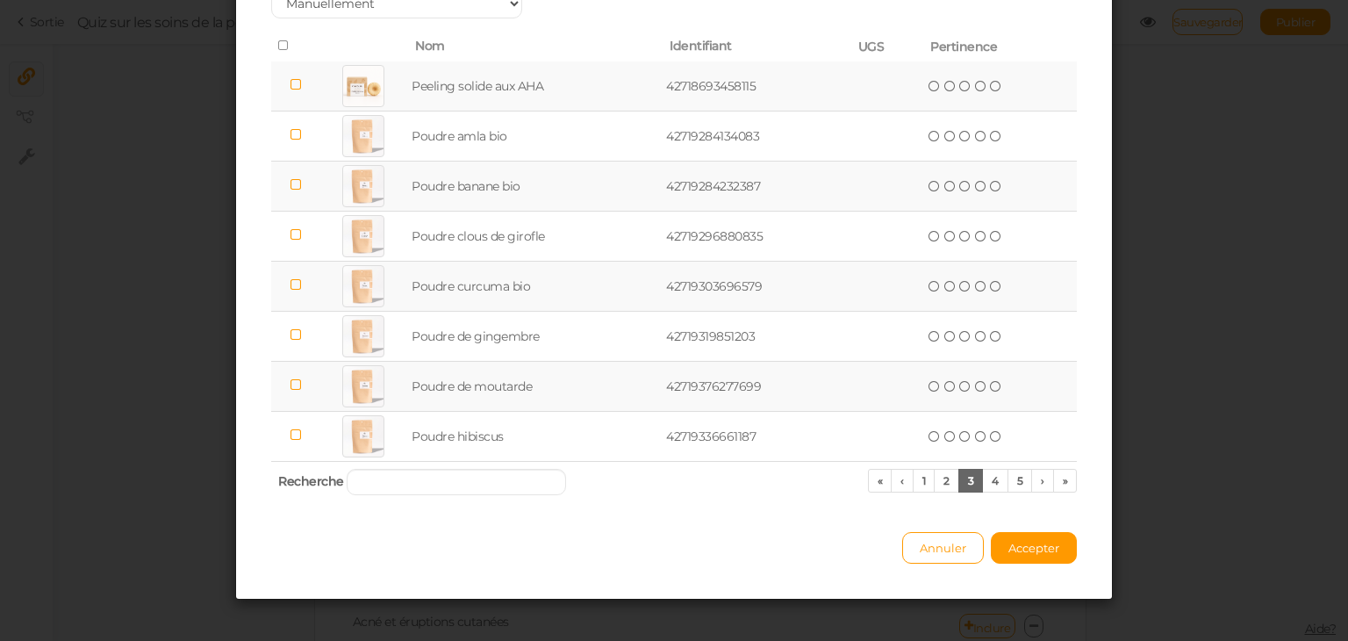
click at [279, 85] on td at bounding box center [295, 86] width 48 height 50
click at [997, 475] on link "4" at bounding box center [995, 481] width 26 height 24
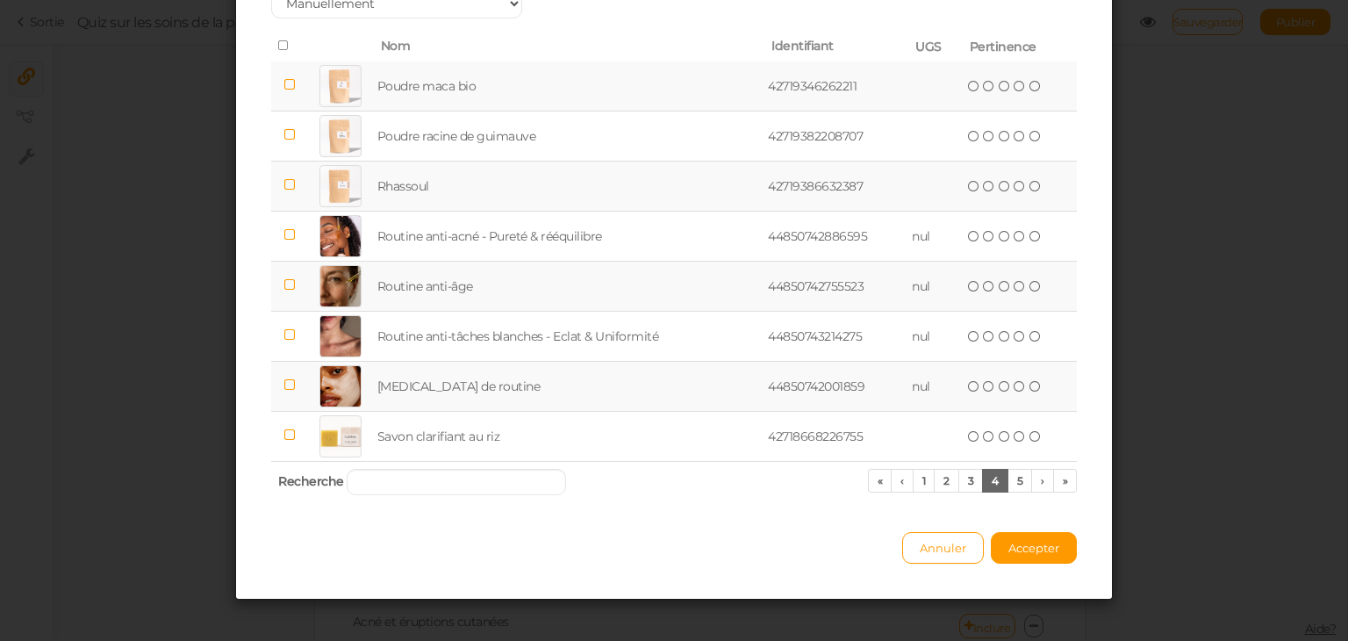
click at [437, 295] on td "Routine anti-âge" at bounding box center [569, 286] width 390 height 50
click at [1017, 478] on font "5" at bounding box center [1020, 480] width 6 height 13
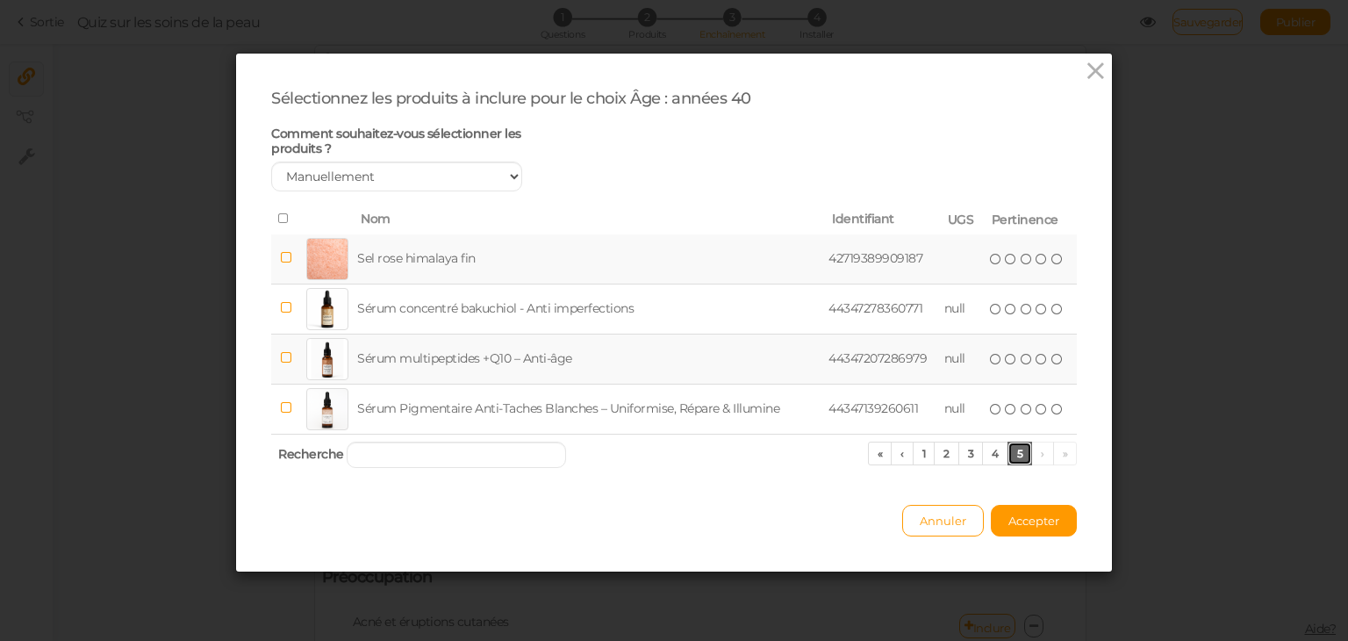
scroll to position [0, 0]
click at [534, 369] on td "Sérum multipeptides +Q10 – Anti-âge" at bounding box center [589, 358] width 471 height 50
click at [1011, 534] on button "Accepter" at bounding box center [1034, 521] width 86 height 32
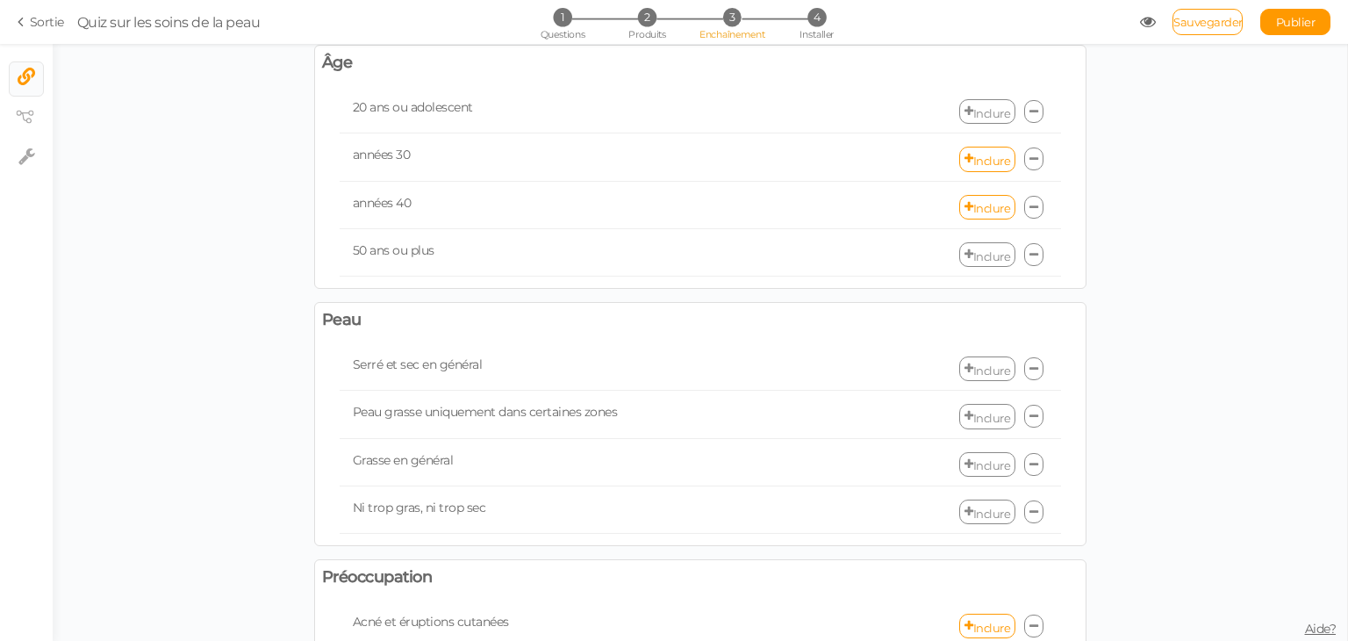
click at [973, 249] on font "Inclure" at bounding box center [992, 255] width 38 height 14
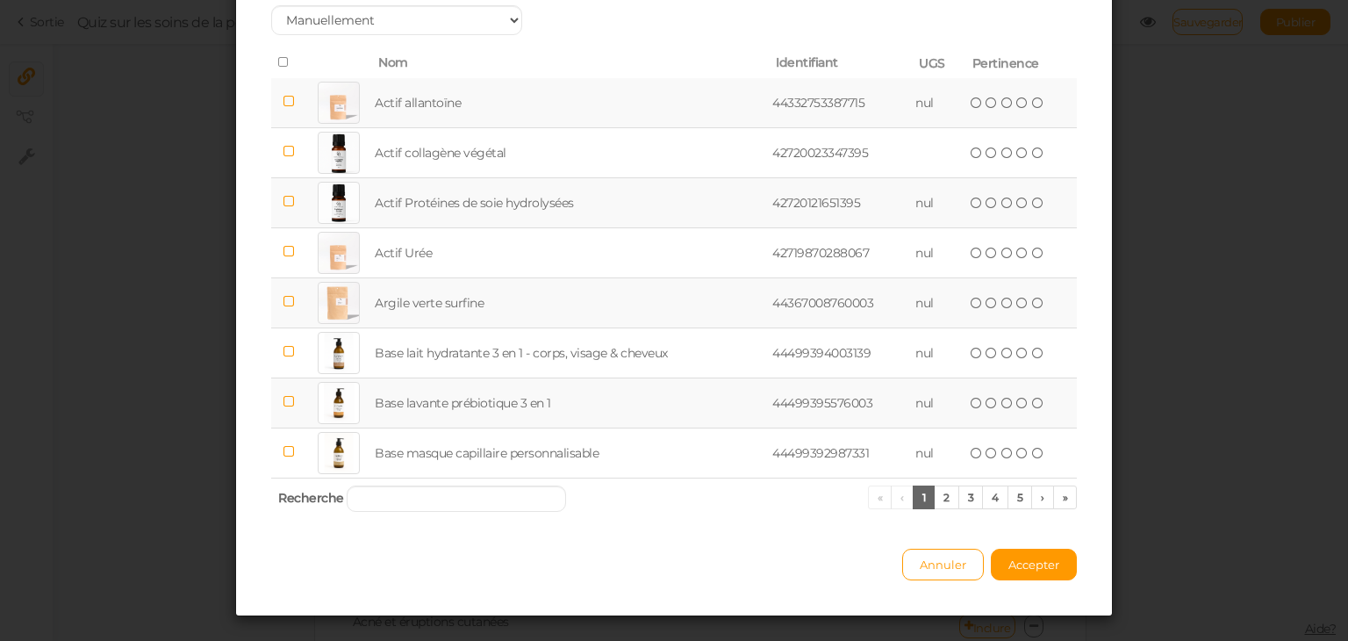
scroll to position [154, 0]
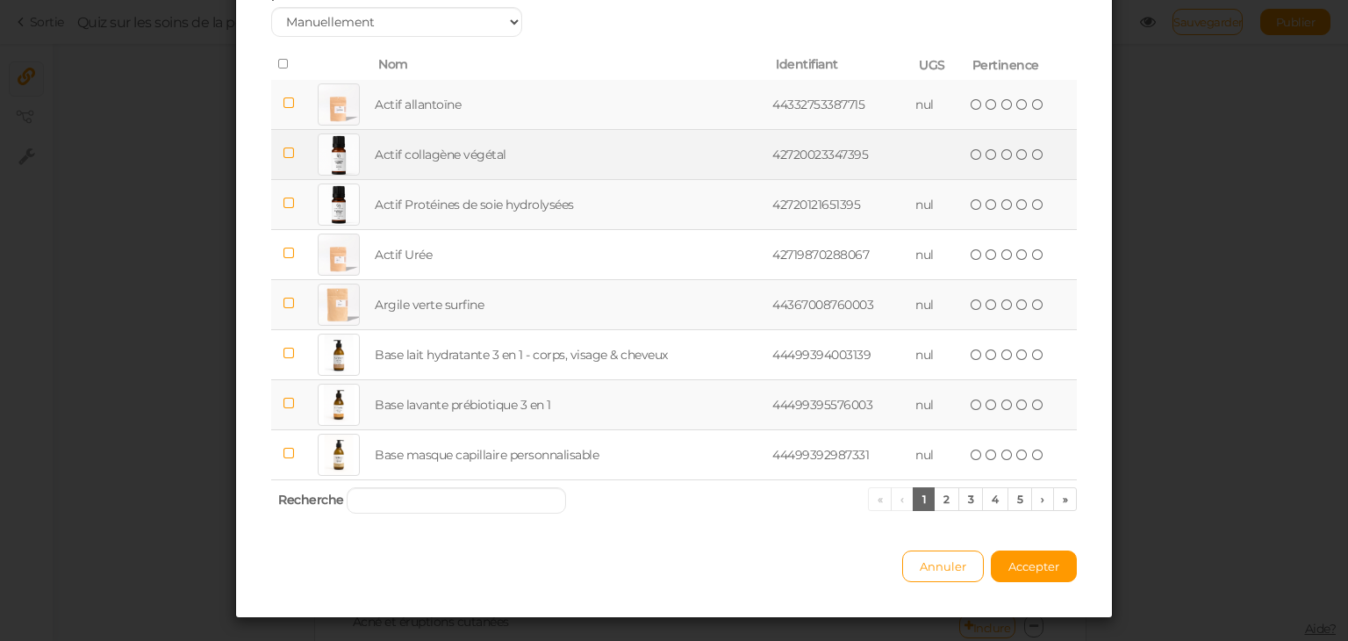
click at [554, 167] on td "Actif collagène végétal" at bounding box center [570, 154] width 398 height 50
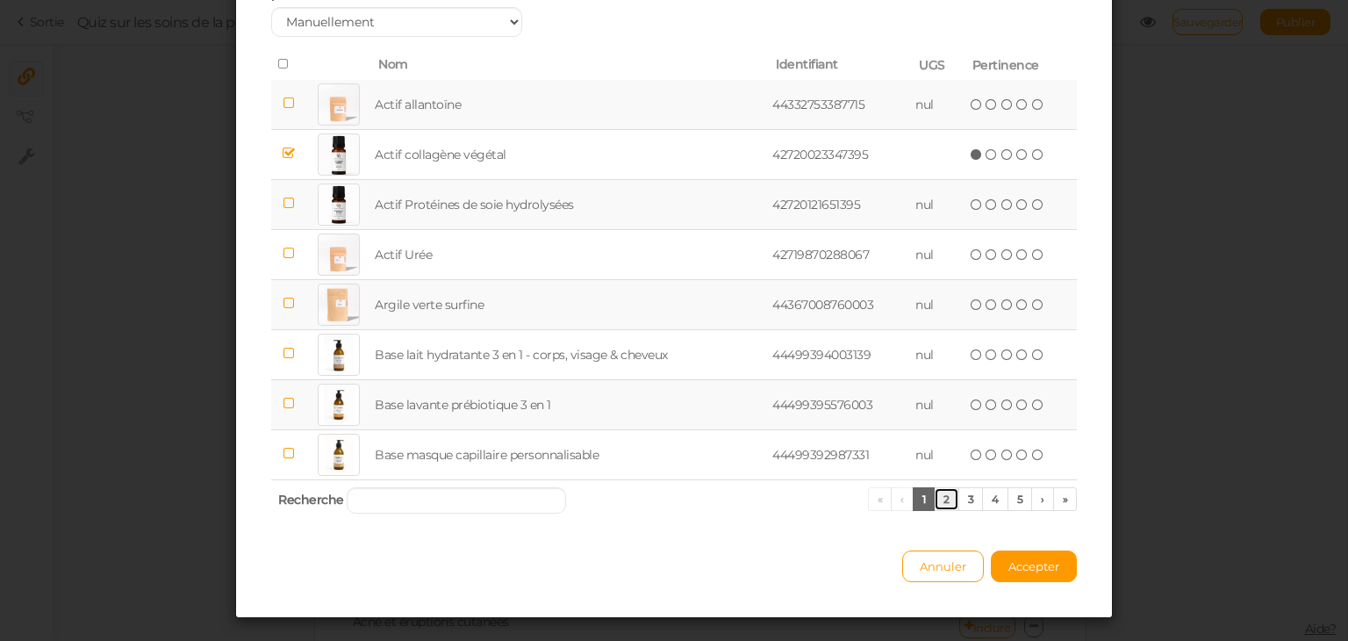
click at [943, 499] on font "2" at bounding box center [946, 498] width 6 height 13
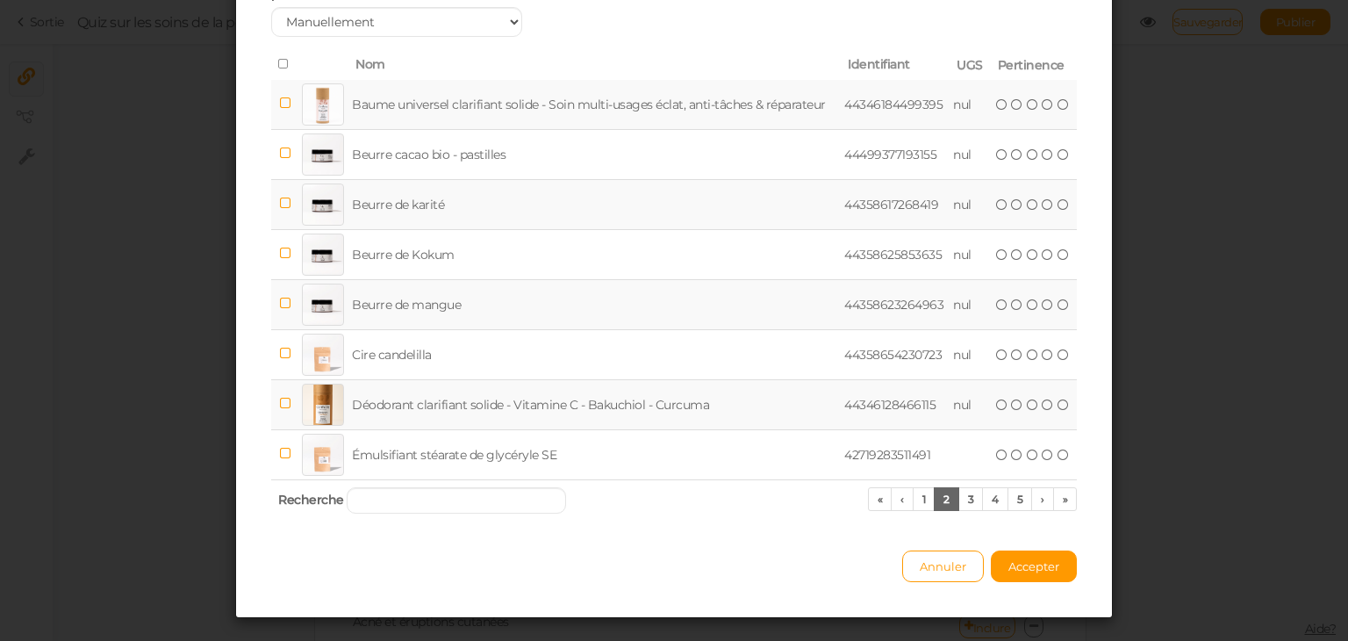
click at [555, 115] on td "Baume universel clarifiant solide - Soin multi-usages éclat, anti-tâches & répa…" at bounding box center [594, 105] width 492 height 50
click at [972, 492] on link "3" at bounding box center [970, 499] width 25 height 24
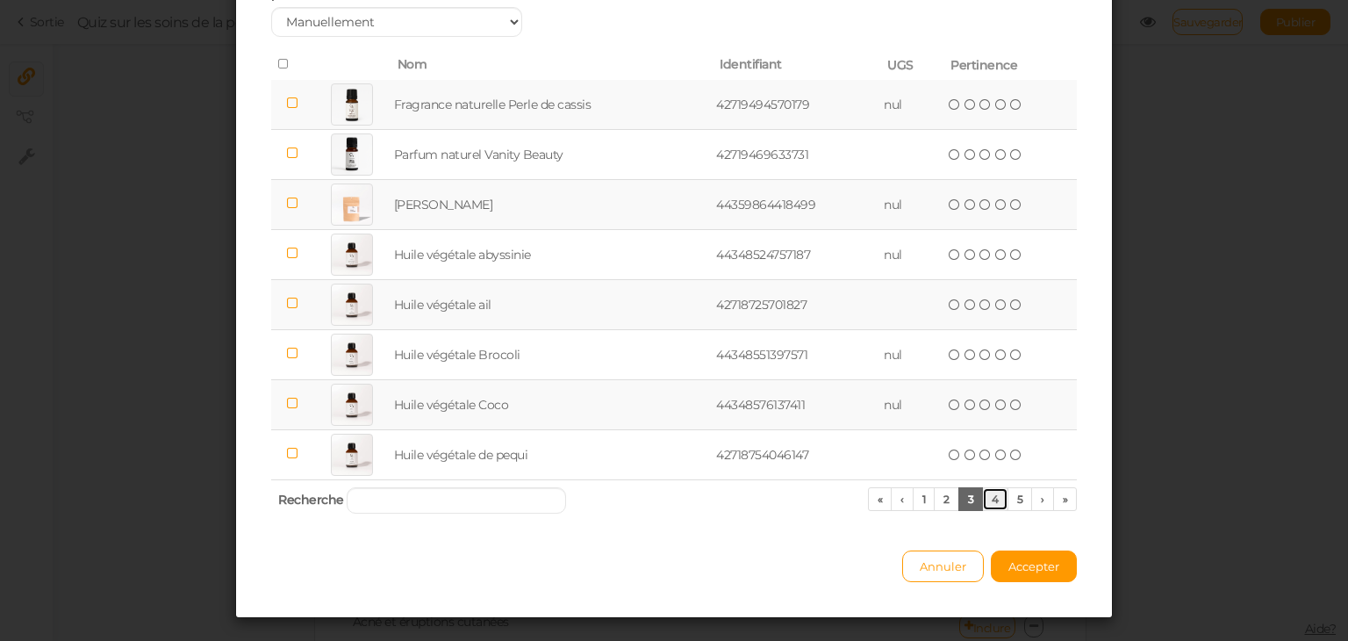
click at [993, 505] on link "4" at bounding box center [995, 499] width 26 height 24
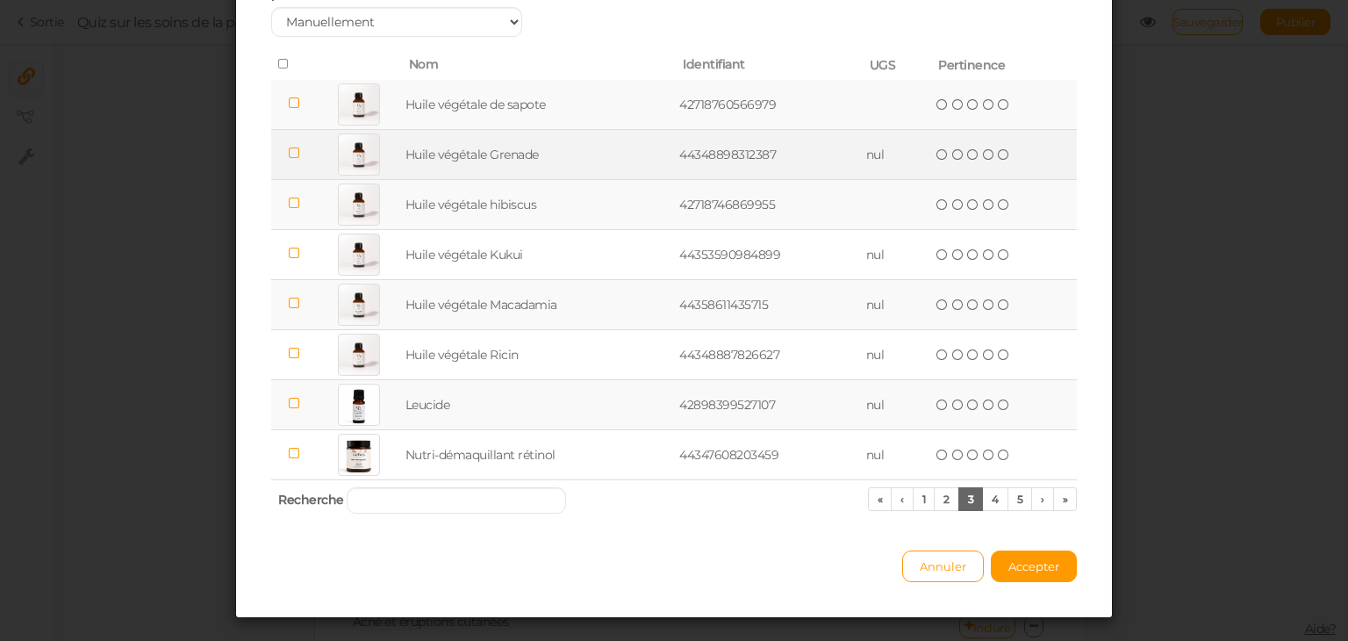
click at [302, 147] on td at bounding box center [294, 154] width 46 height 50
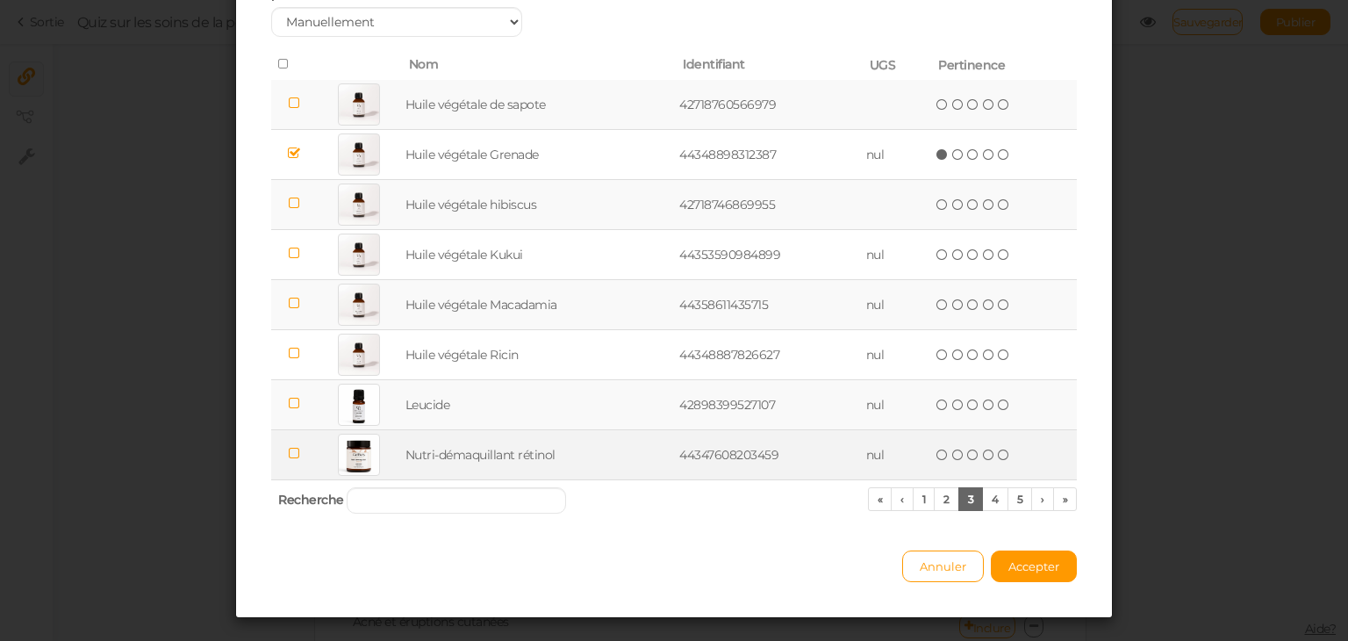
click at [430, 464] on td "Nutri-démaquillant rétinol" at bounding box center [539, 454] width 275 height 50
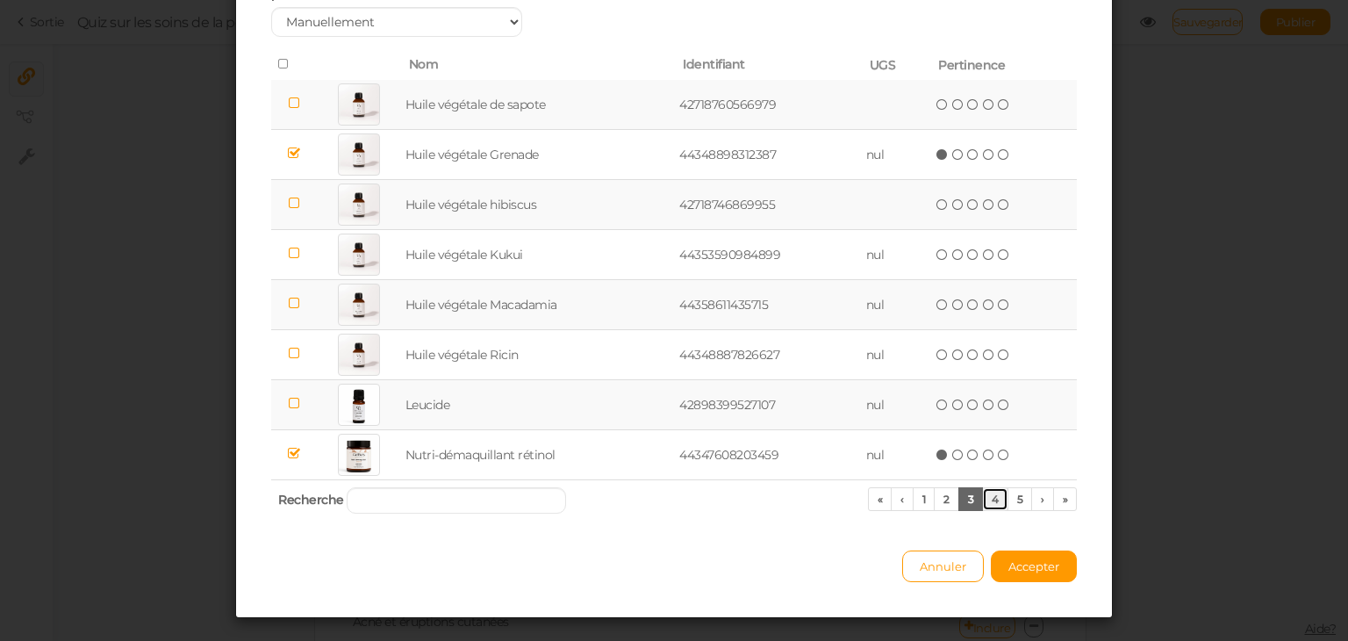
click at [992, 499] on font "4" at bounding box center [995, 498] width 7 height 13
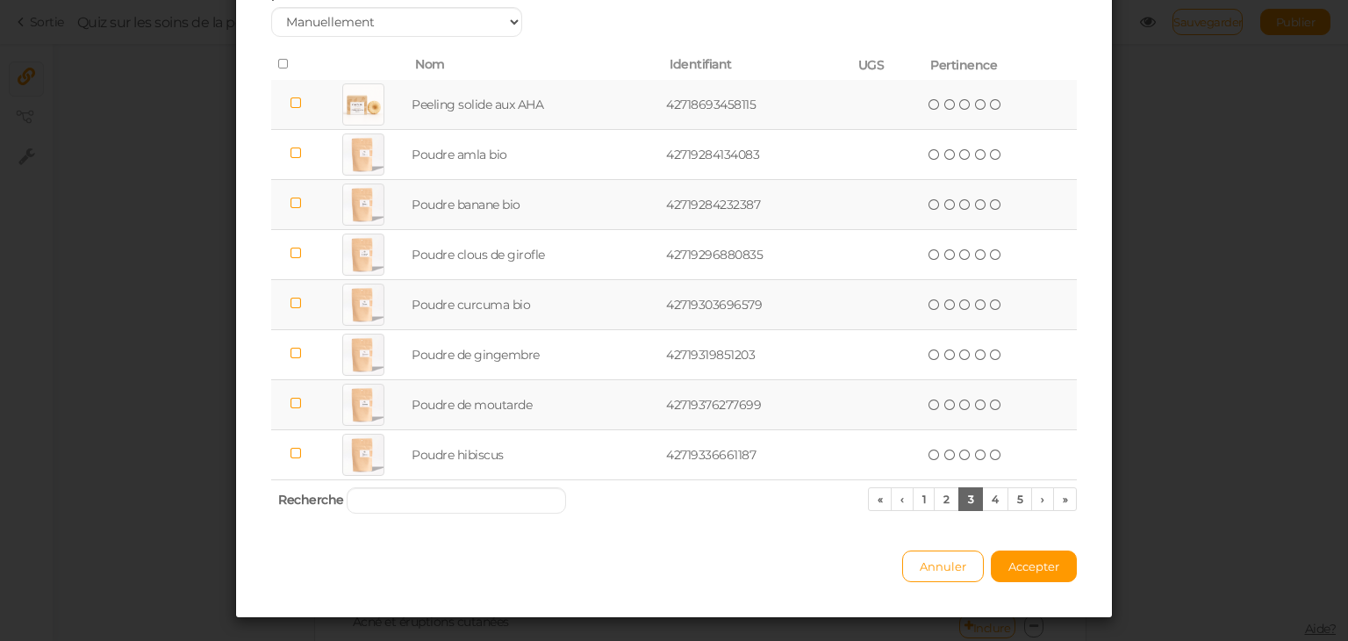
click at [299, 103] on td at bounding box center [295, 105] width 48 height 50
click at [992, 498] on font "4" at bounding box center [995, 498] width 7 height 13
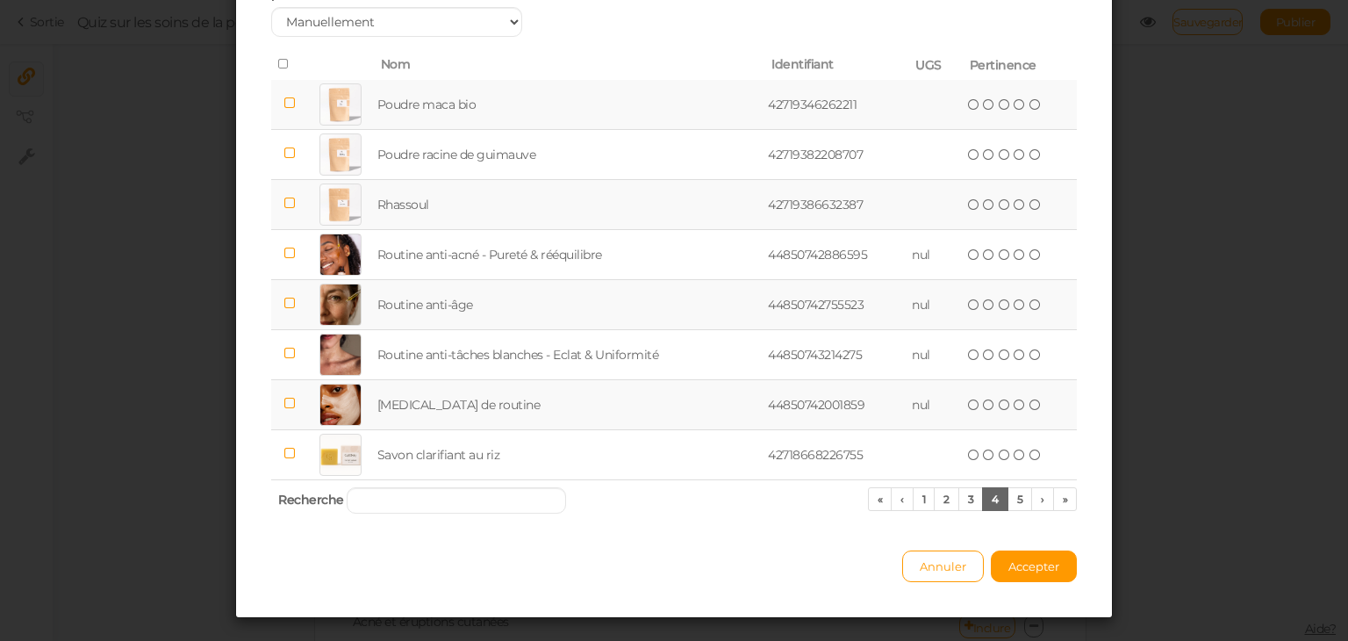
click at [284, 299] on icon at bounding box center [289, 303] width 12 height 13
click at [1021, 506] on link "5" at bounding box center [1019, 499] width 25 height 24
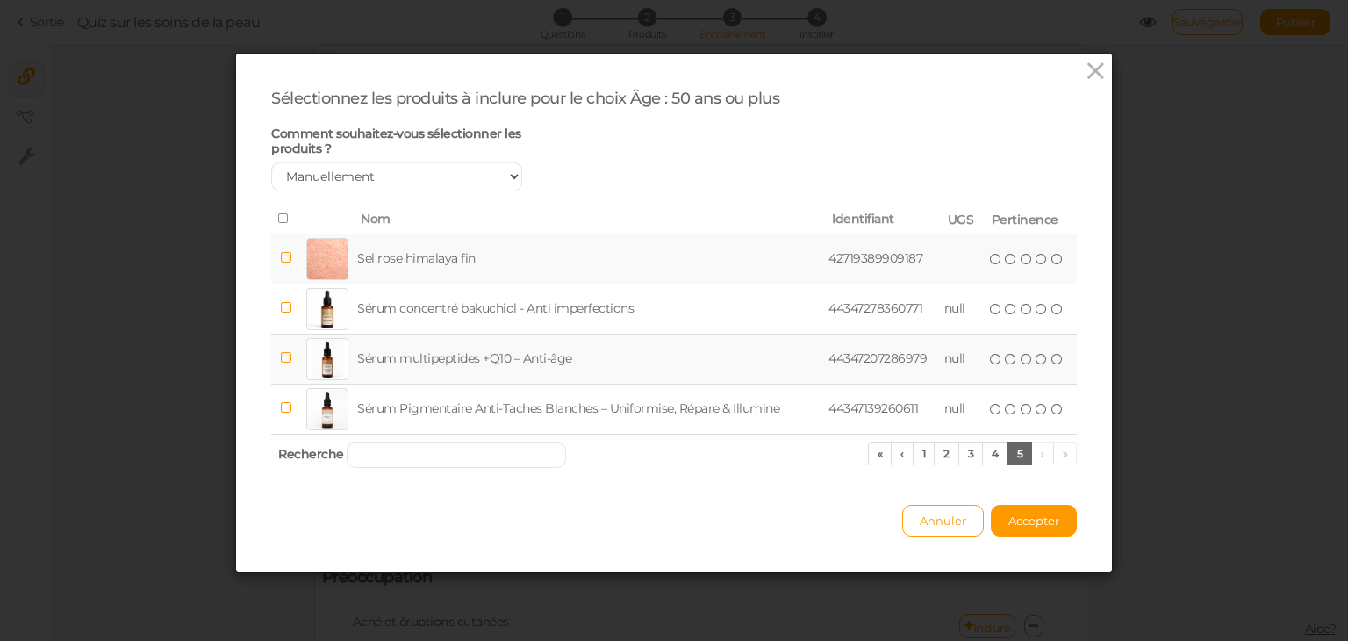
scroll to position [0, 0]
click at [427, 362] on font "Sérum multipeptides +Q10 – Anti-âge" at bounding box center [464, 358] width 215 height 16
click at [1018, 519] on font "Accepter" at bounding box center [1033, 520] width 51 height 14
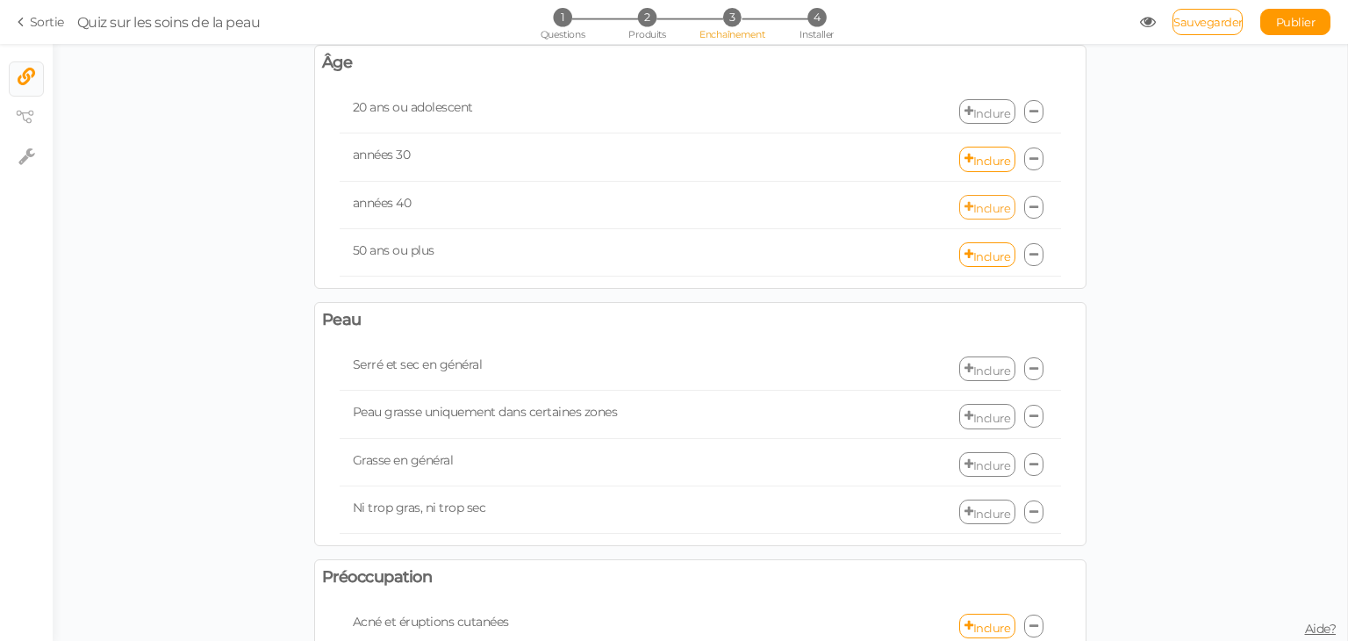
click at [989, 204] on font "Inclure" at bounding box center [992, 208] width 38 height 14
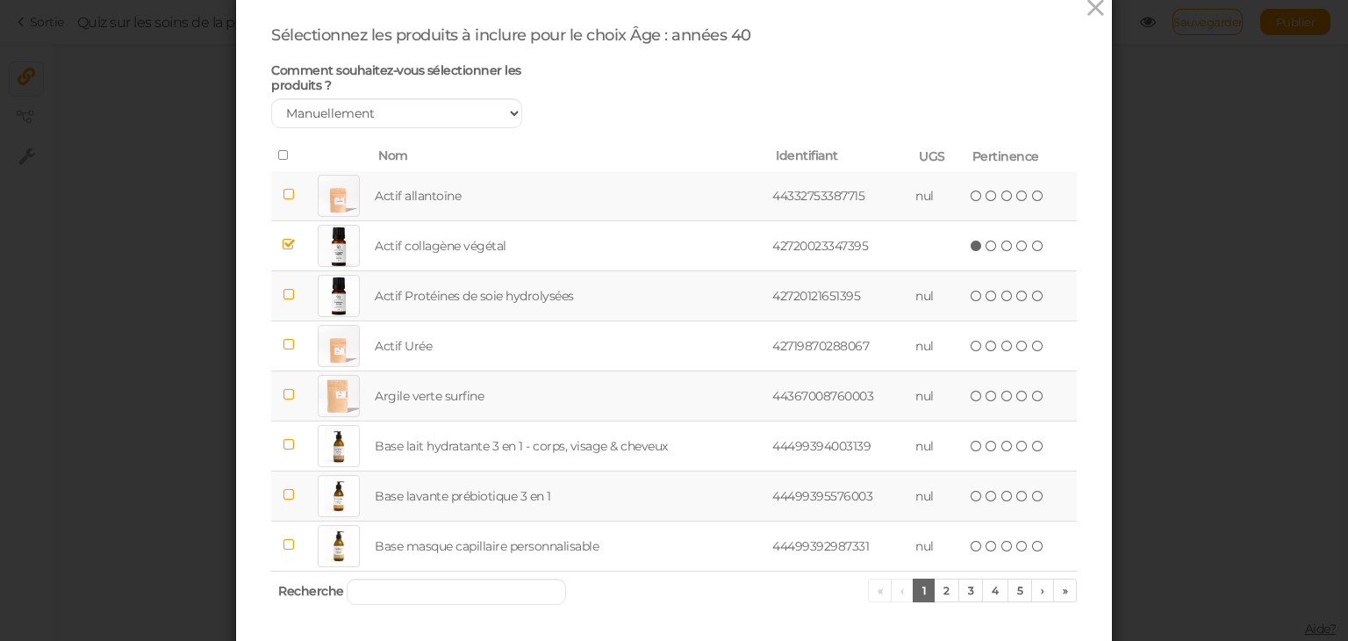
scroll to position [183, 0]
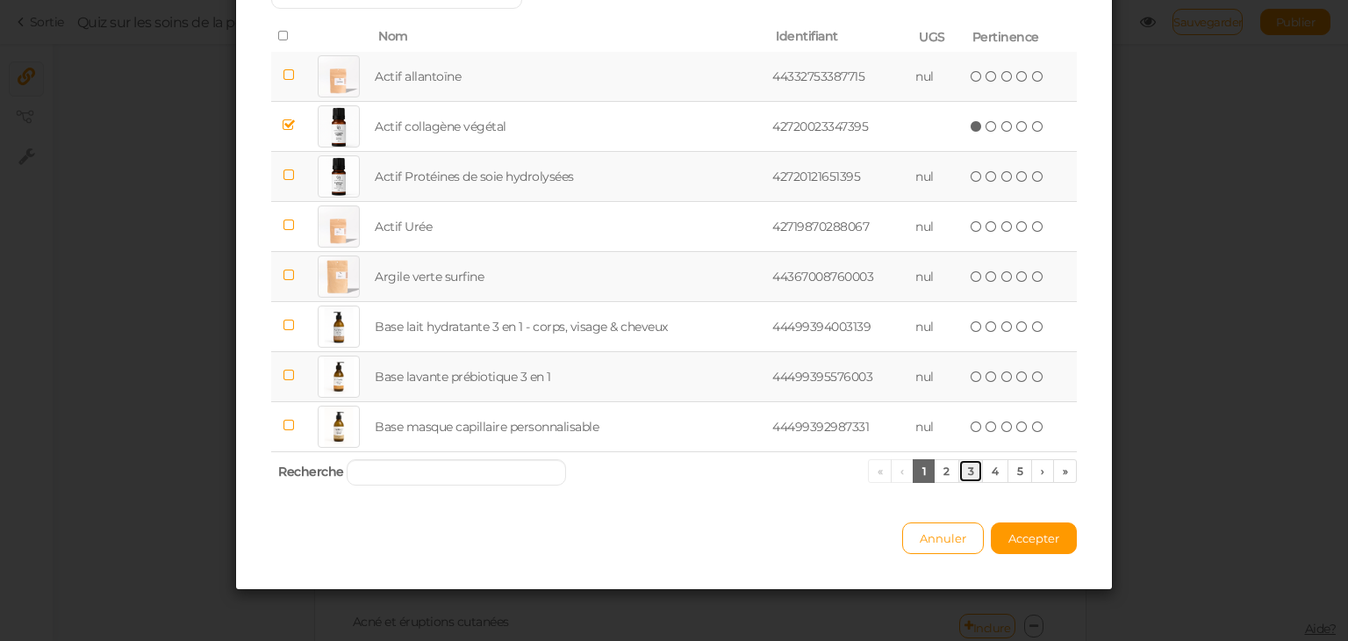
click at [965, 459] on link "3" at bounding box center [970, 471] width 25 height 24
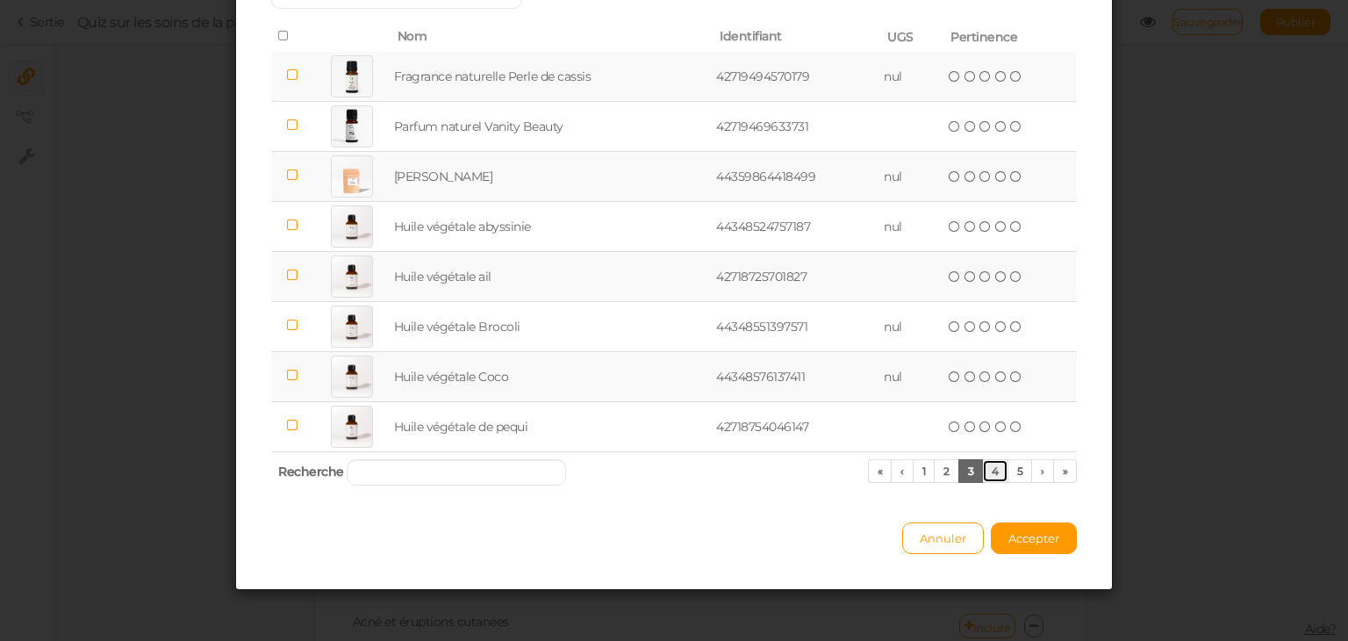
click at [993, 471] on link "4" at bounding box center [995, 471] width 26 height 24
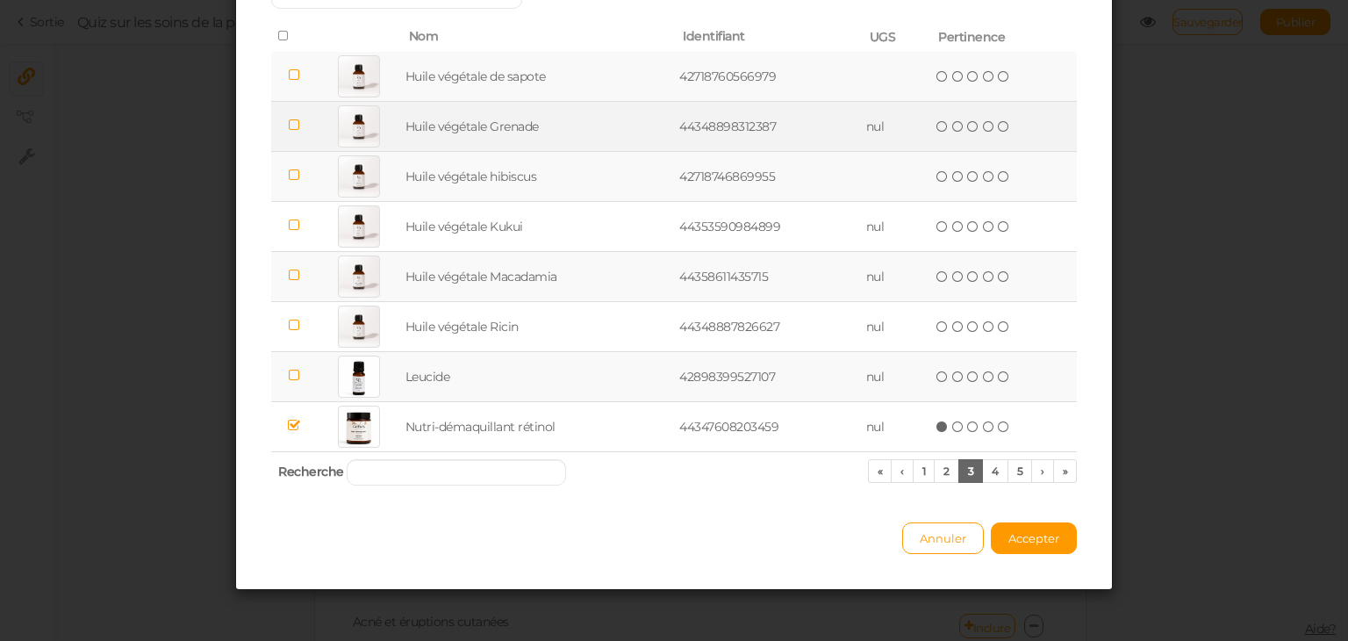
click at [496, 133] on font "Huile végétale Grenade" at bounding box center [471, 126] width 133 height 16
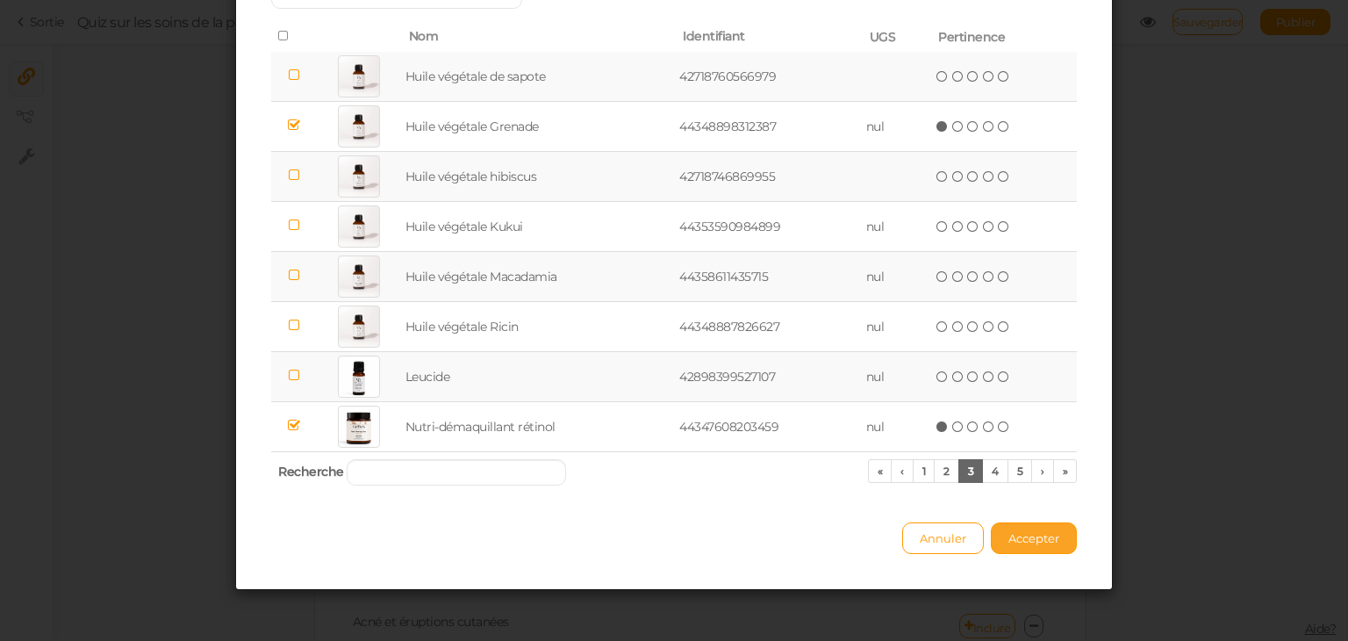
click at [1021, 534] on font "Accepter" at bounding box center [1033, 538] width 51 height 14
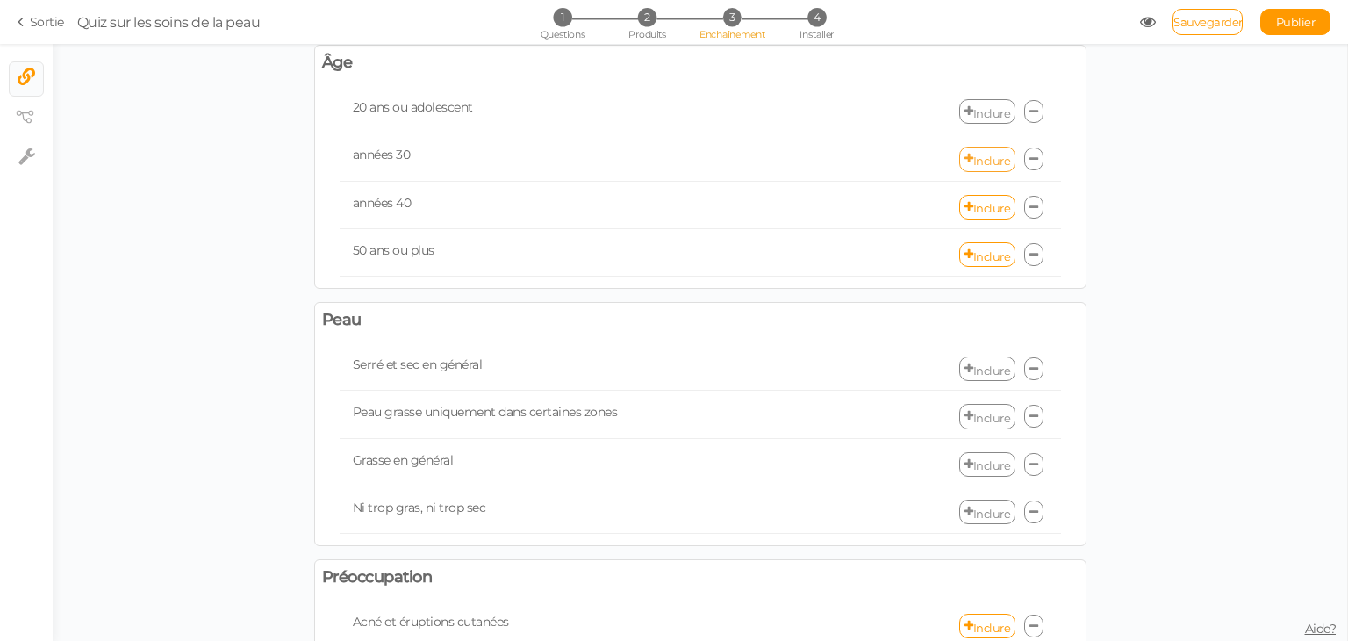
click at [973, 155] on font "Inclure" at bounding box center [992, 161] width 38 height 14
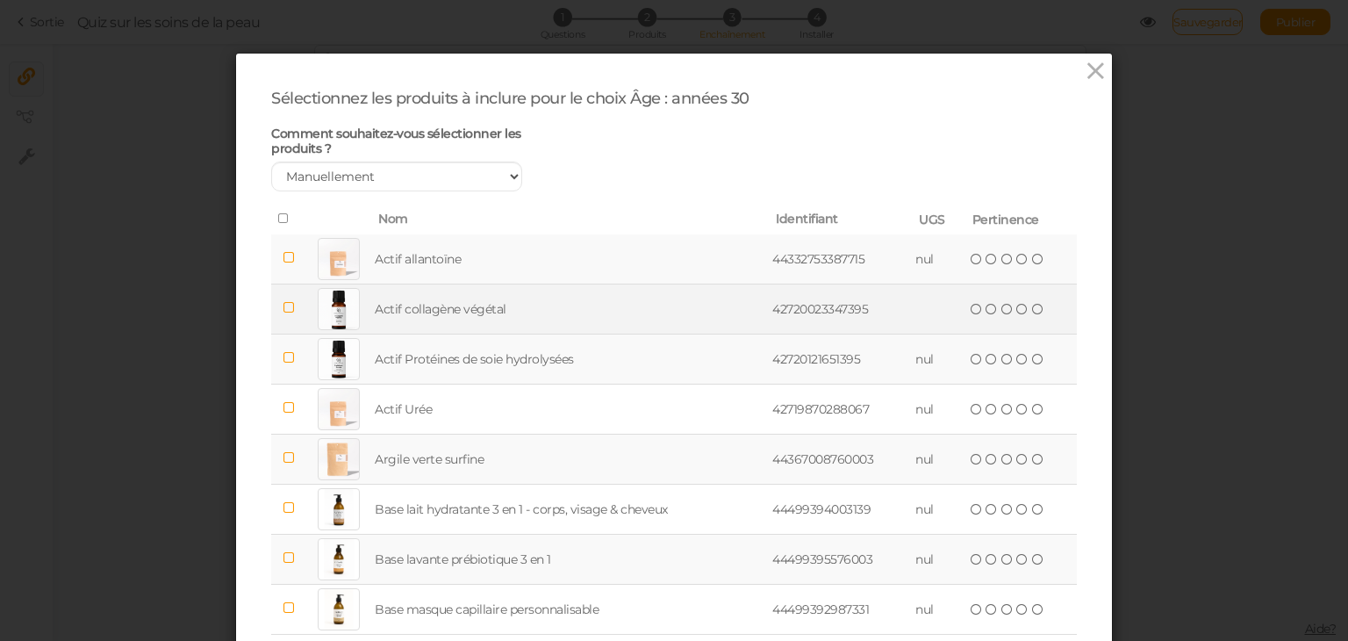
click at [527, 317] on td "Actif collagène végétal" at bounding box center [570, 308] width 398 height 50
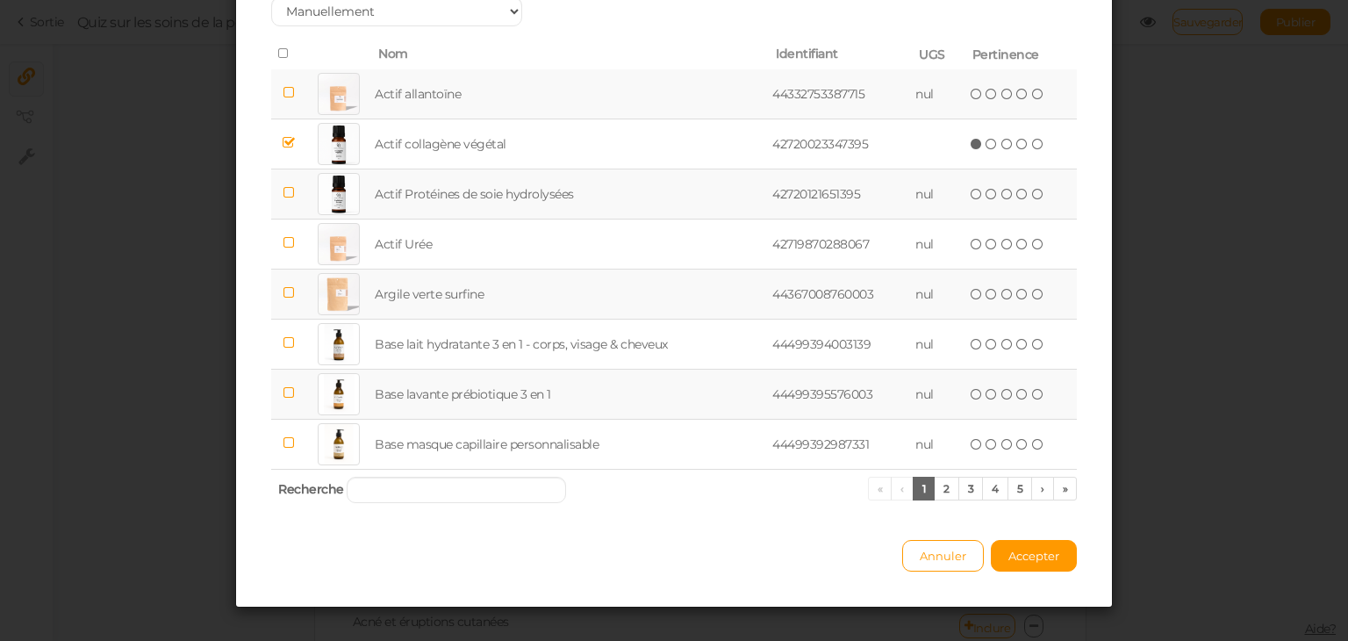
scroll to position [164, 0]
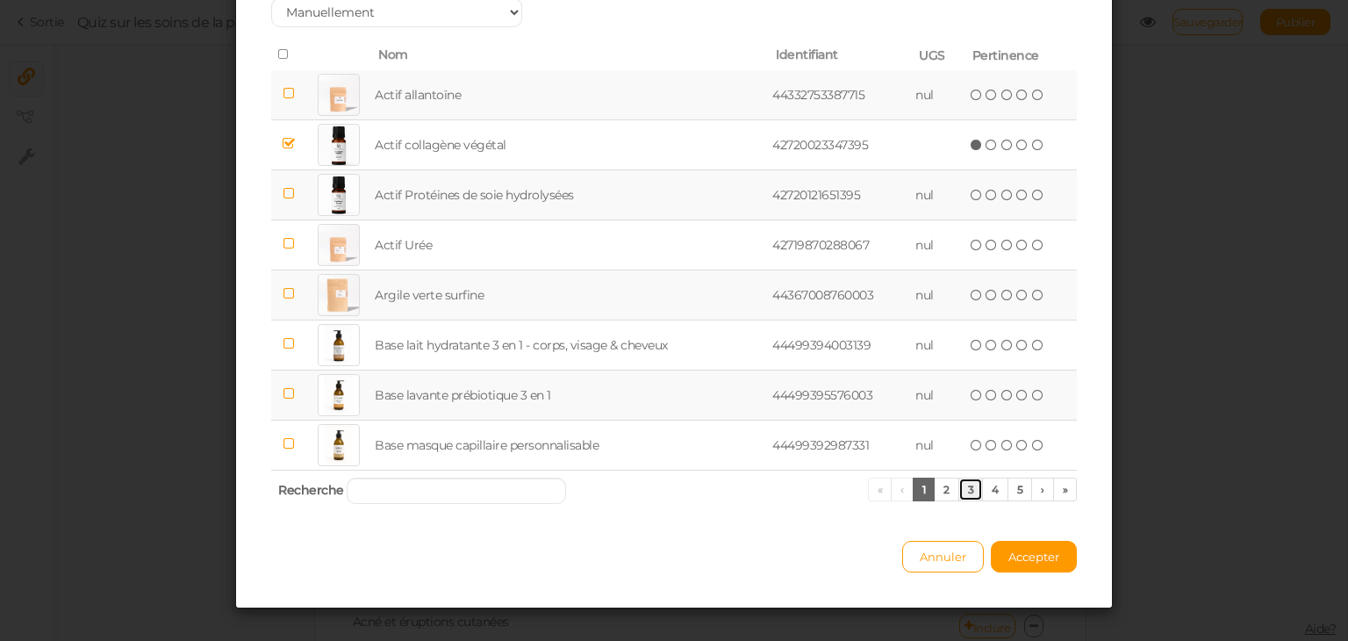
click at [968, 488] on font "3" at bounding box center [971, 489] width 6 height 13
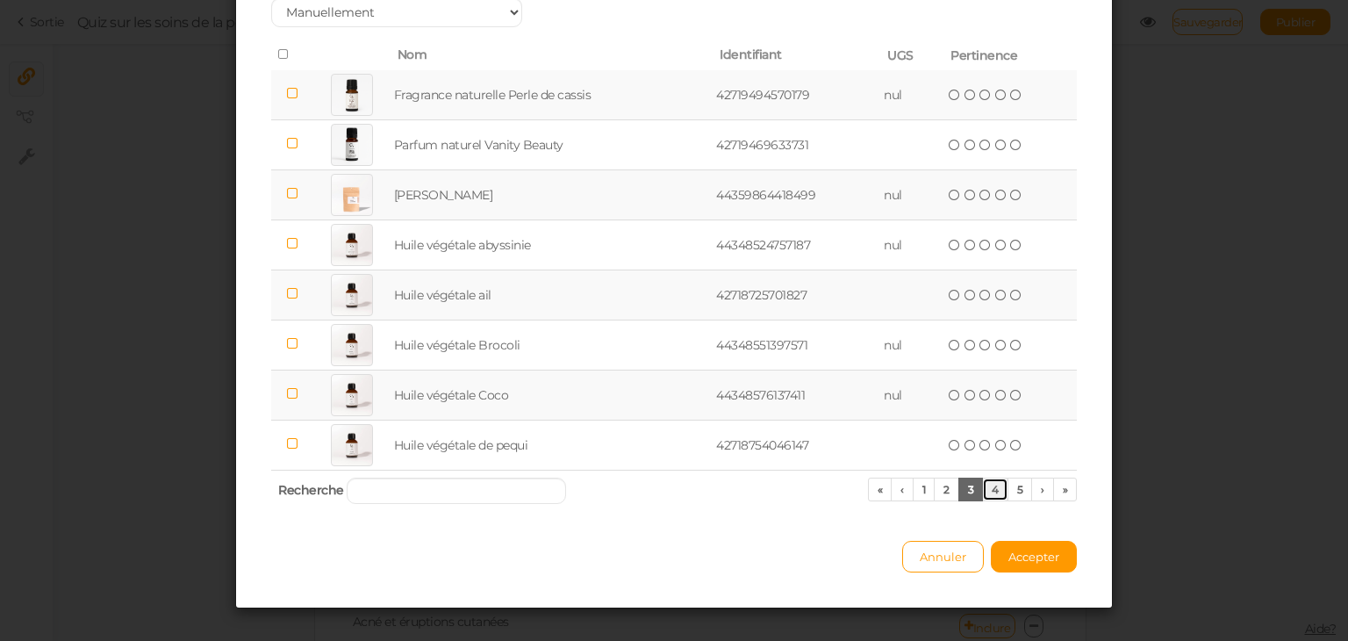
click at [984, 494] on link "4" at bounding box center [995, 489] width 26 height 24
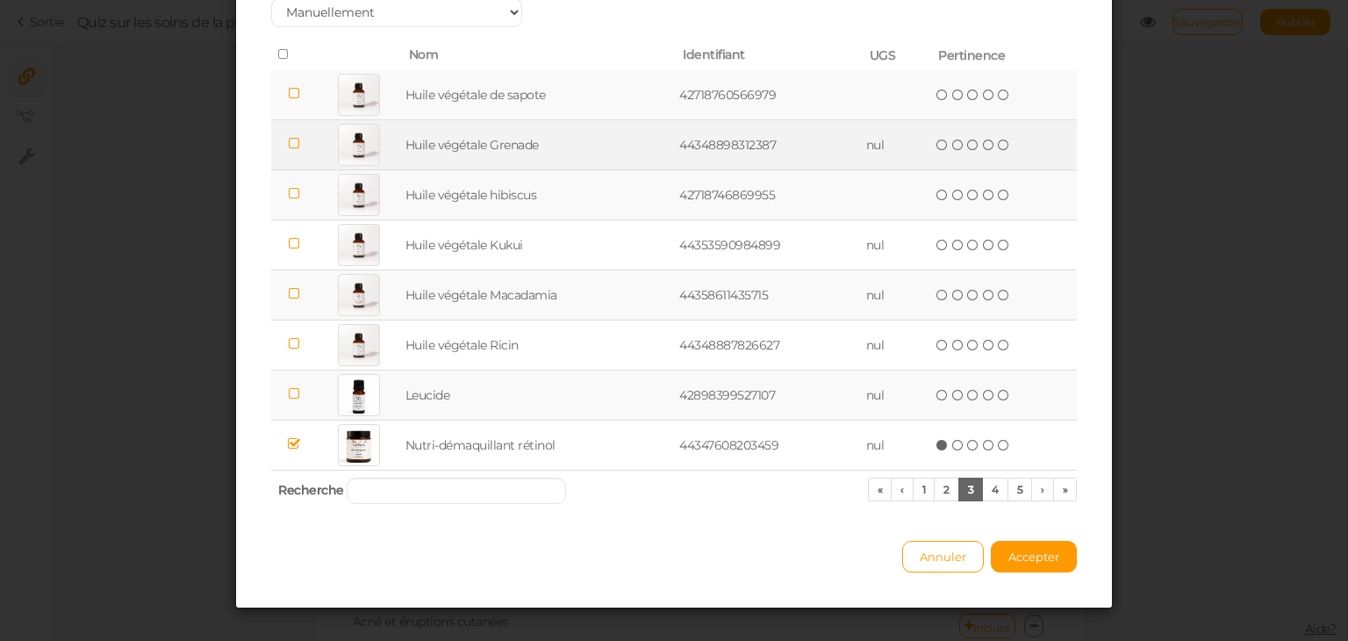
click at [408, 155] on td "Huile végétale Grenade" at bounding box center [539, 144] width 275 height 50
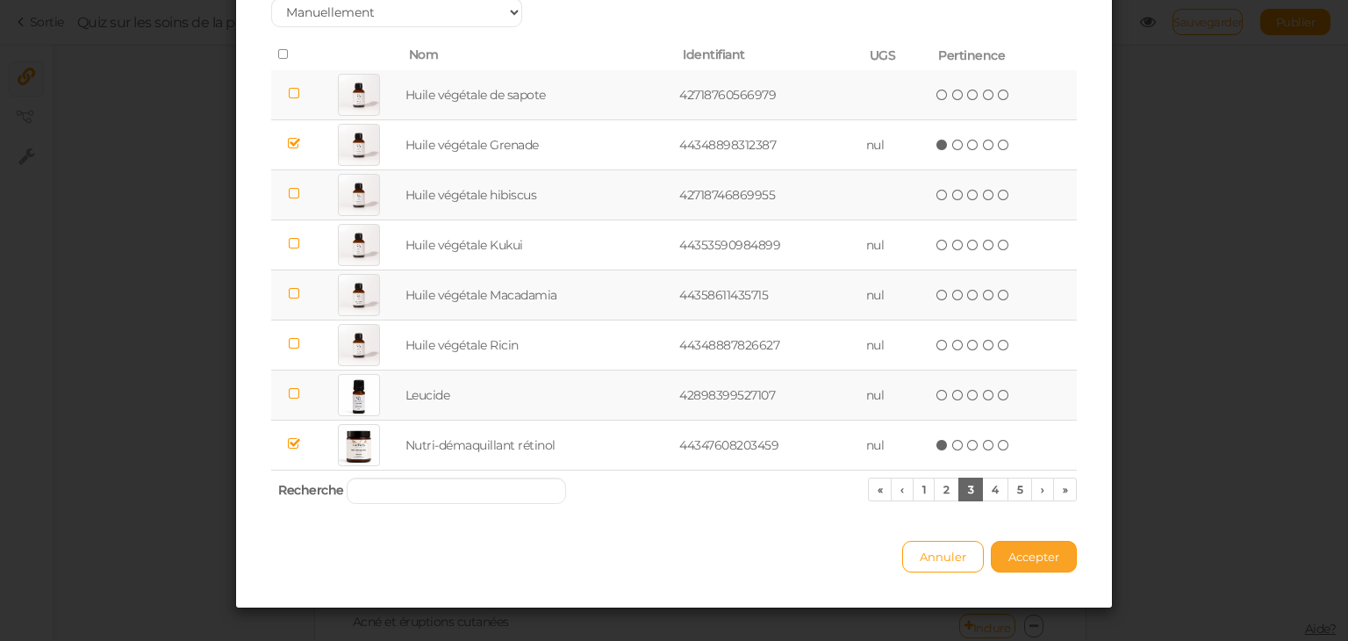
click at [1029, 559] on font "Accepter" at bounding box center [1033, 556] width 51 height 14
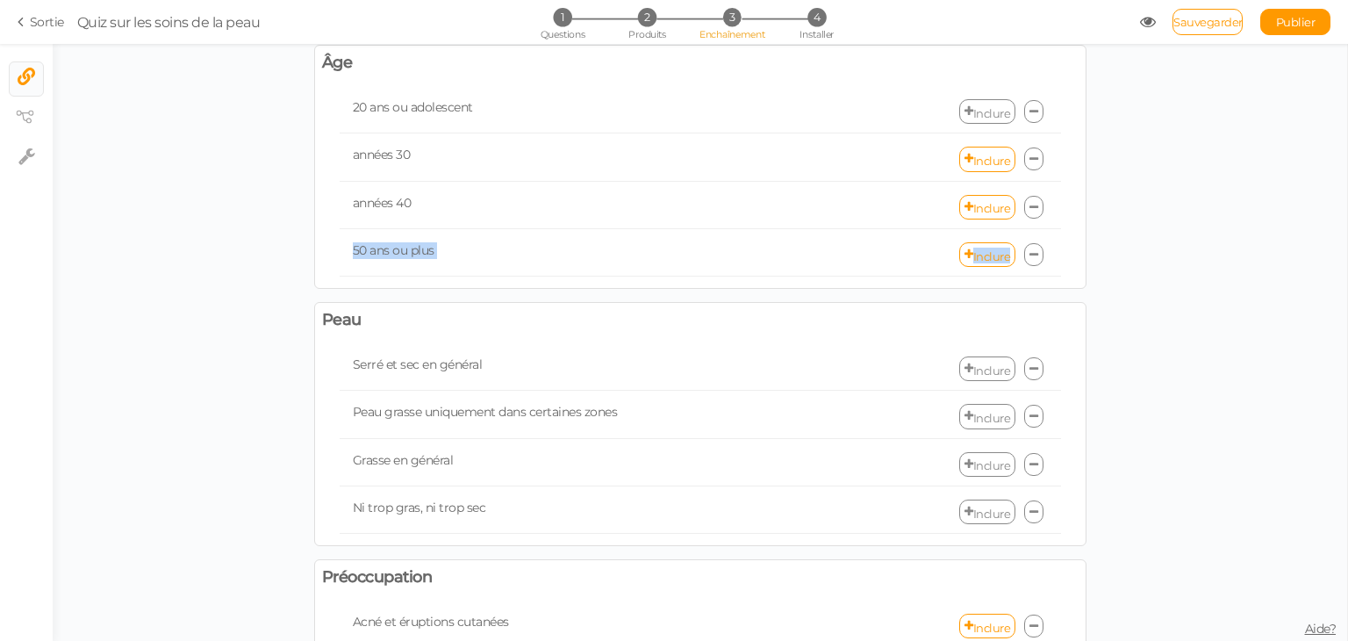
drag, startPoint x: 1347, startPoint y: 250, endPoint x: 1347, endPoint y: 190, distance: 59.7
click at [1347, 190] on div "Sélectionnez les produits à recommander ou à exclure pour chaque choix. Âge 20 …" at bounding box center [700, 342] width 1295 height 597
click at [991, 111] on font "Inclure" at bounding box center [992, 112] width 38 height 14
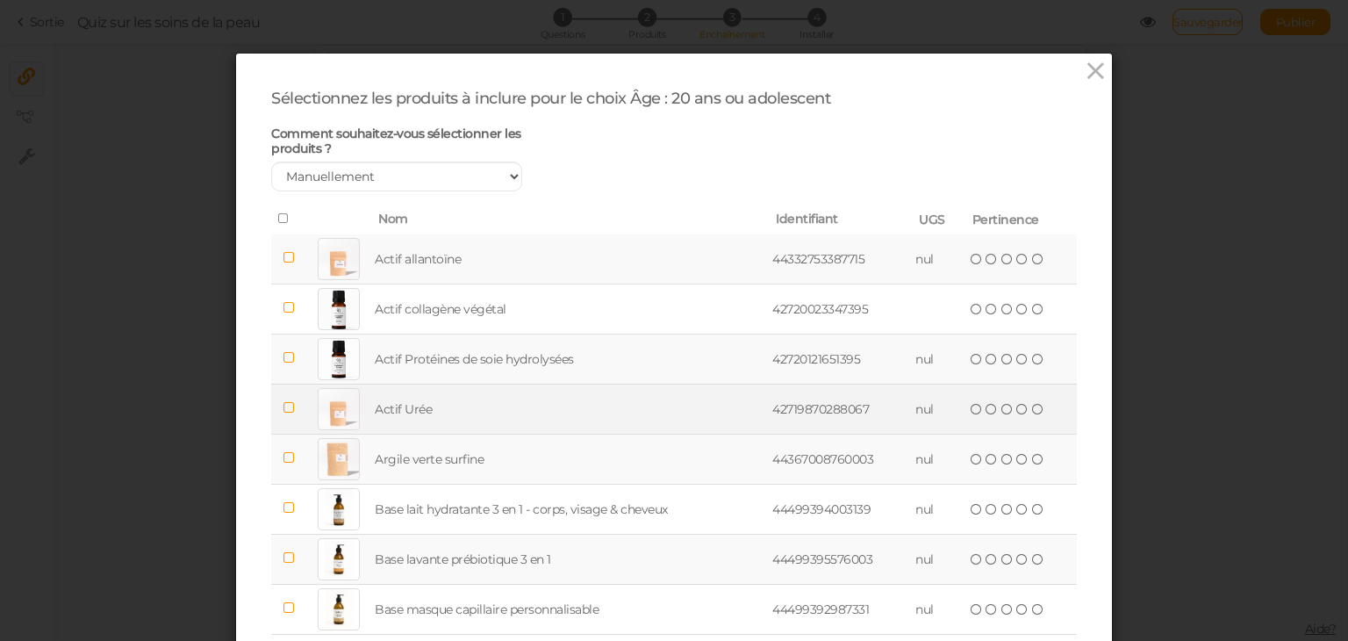
click at [290, 405] on td at bounding box center [288, 408] width 35 height 50
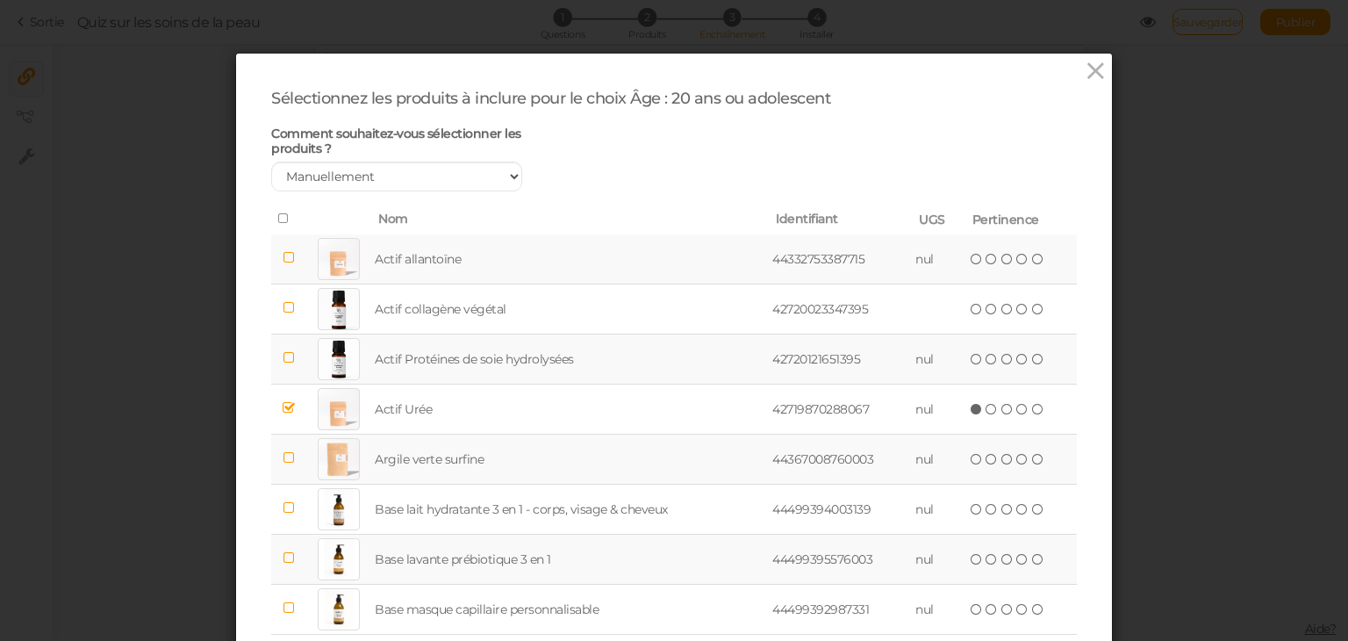
click at [287, 253] on icon at bounding box center [289, 257] width 12 height 13
click at [284, 558] on icon at bounding box center [289, 557] width 12 height 13
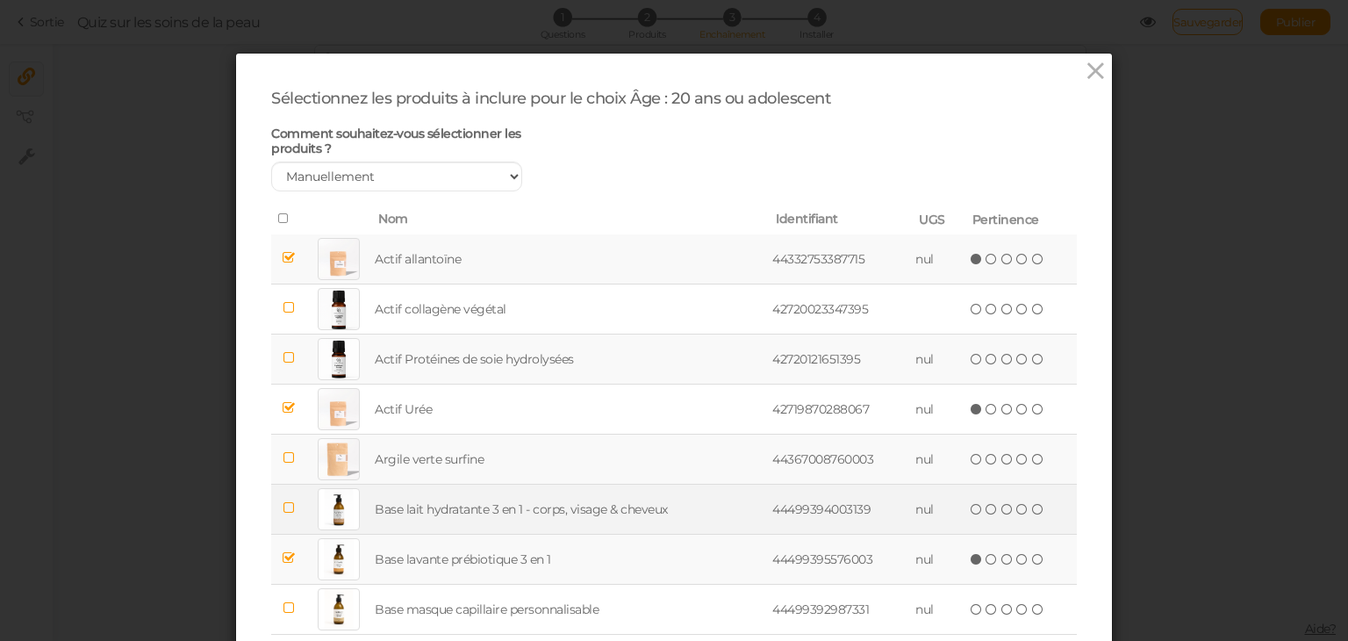
click at [283, 512] on icon at bounding box center [289, 507] width 12 height 13
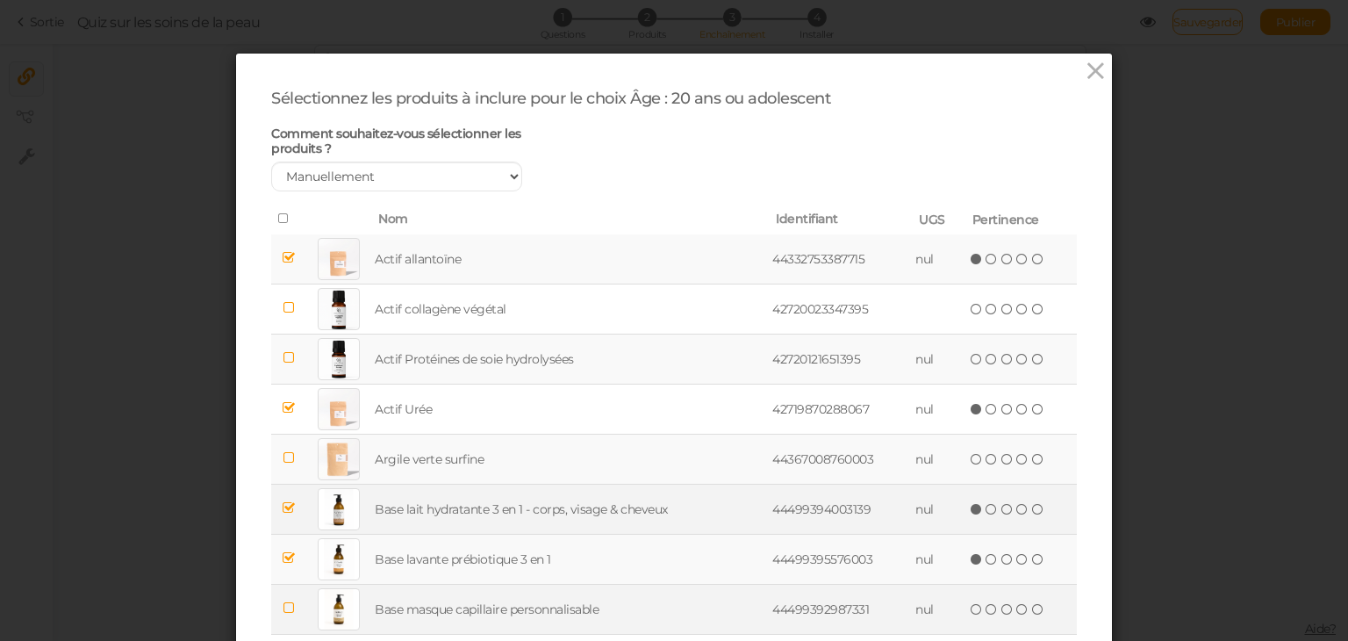
click at [284, 601] on icon at bounding box center [289, 607] width 12 height 13
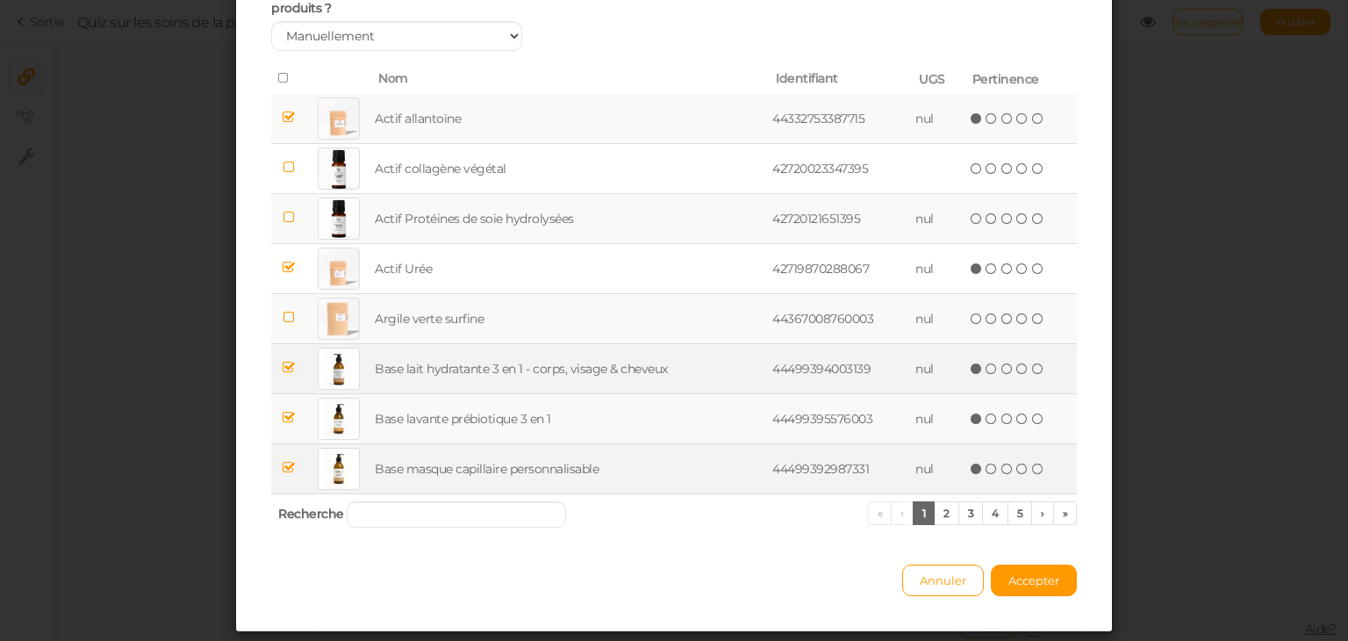
scroll to position [183, 0]
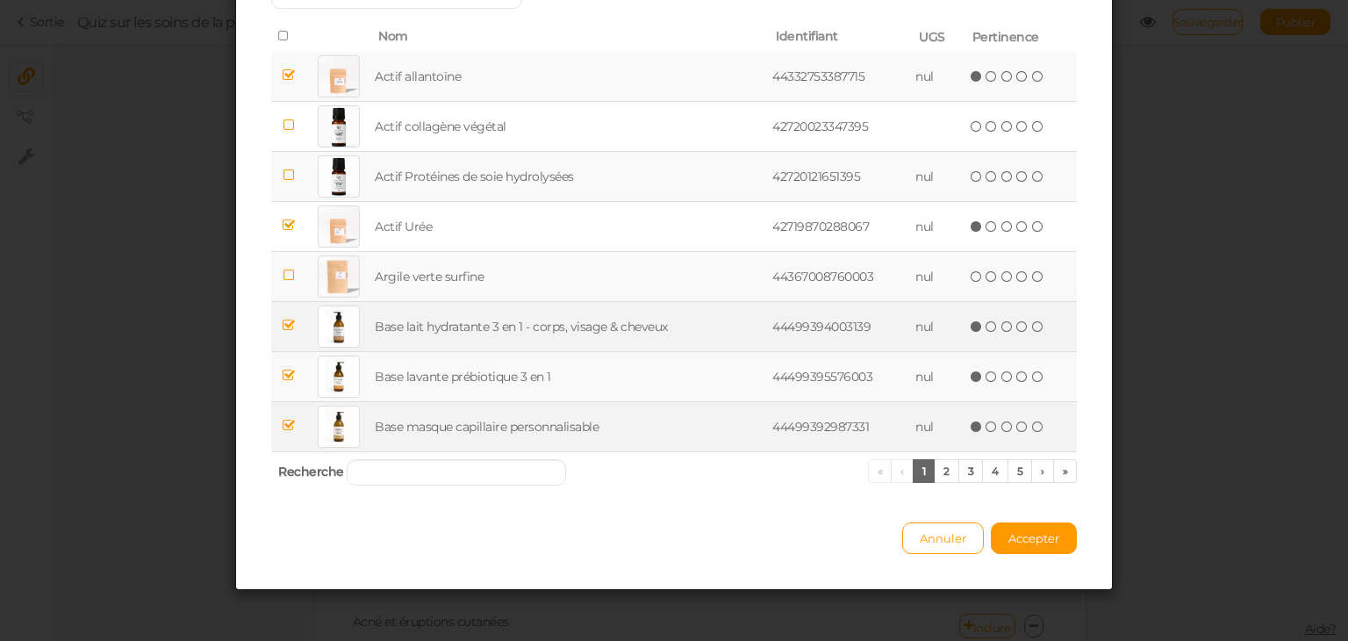
click at [287, 171] on icon at bounding box center [289, 174] width 12 height 13
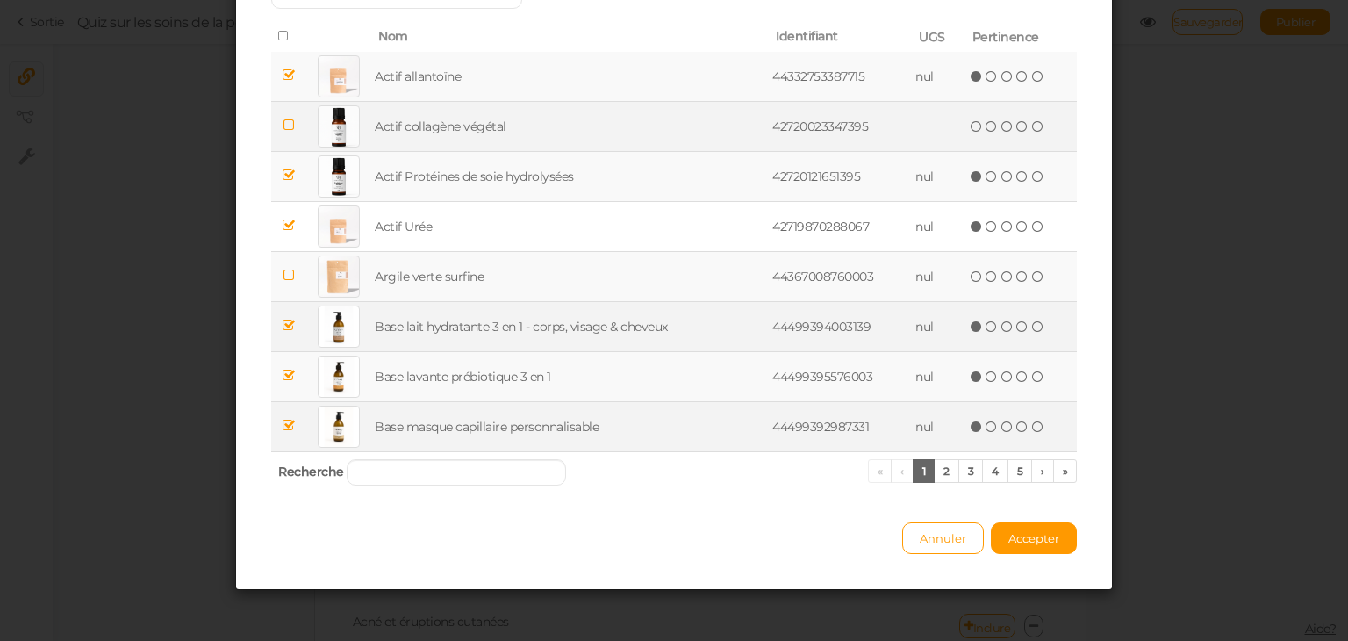
click at [281, 137] on td at bounding box center [288, 126] width 35 height 50
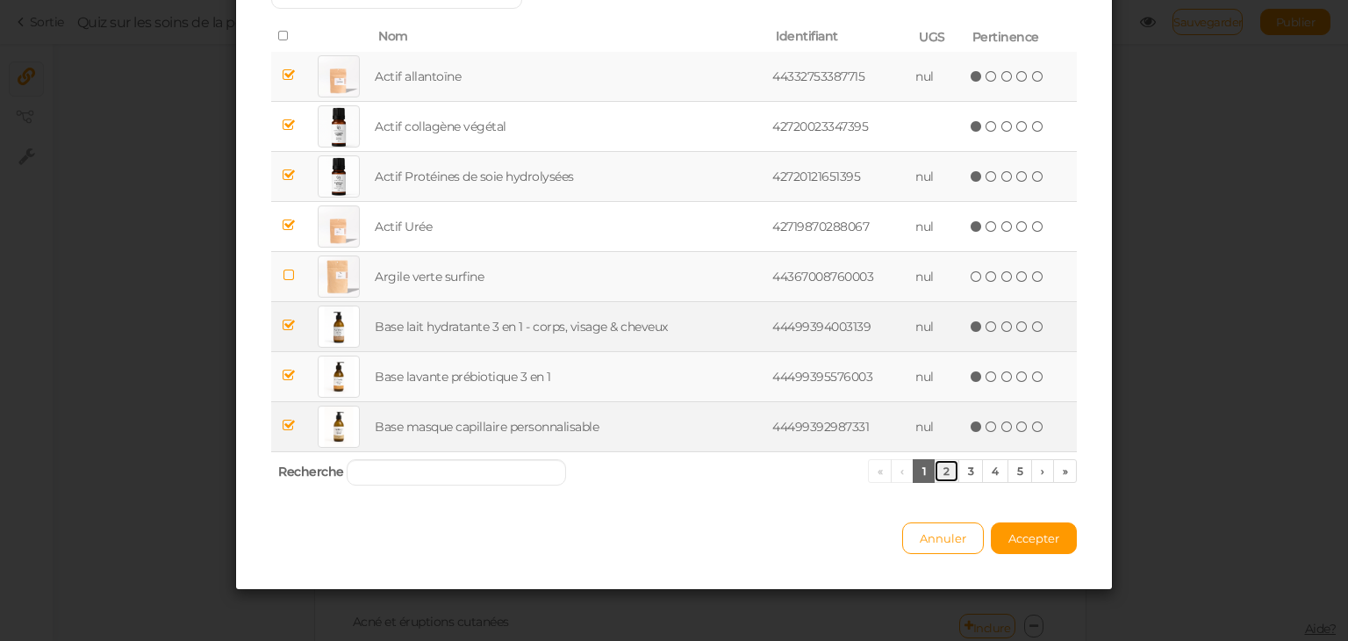
click at [949, 469] on link "2" at bounding box center [946, 471] width 25 height 24
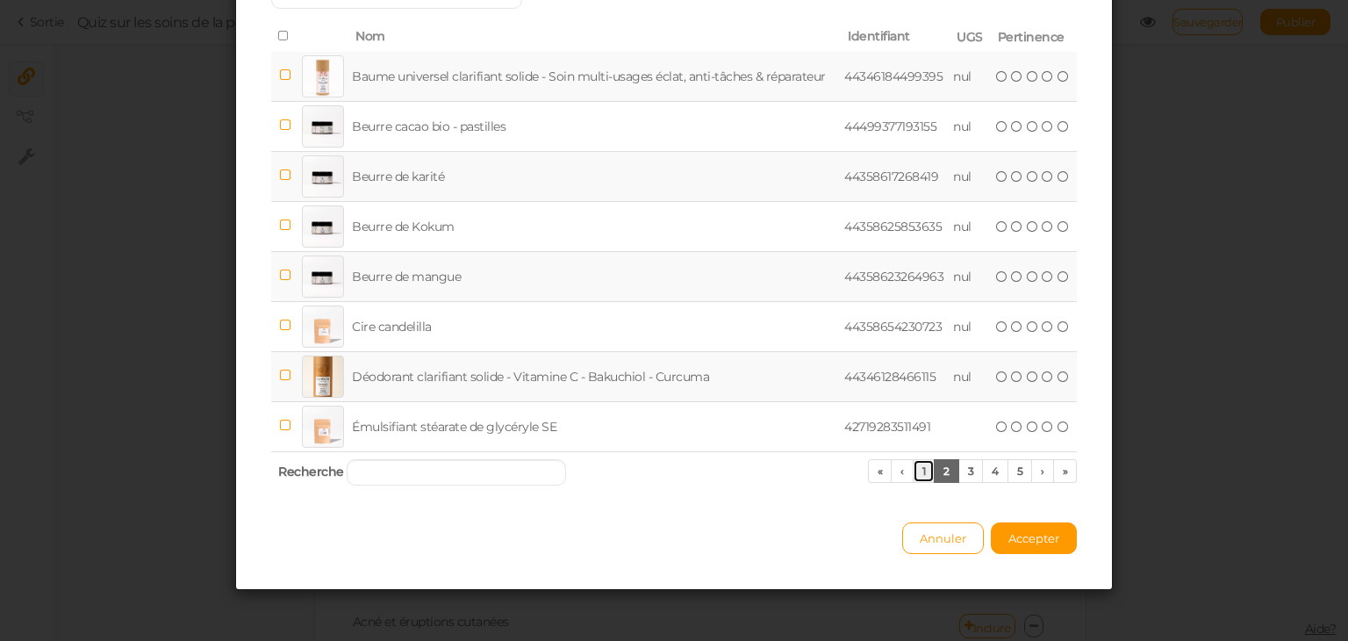
click at [927, 469] on link "1" at bounding box center [924, 471] width 23 height 24
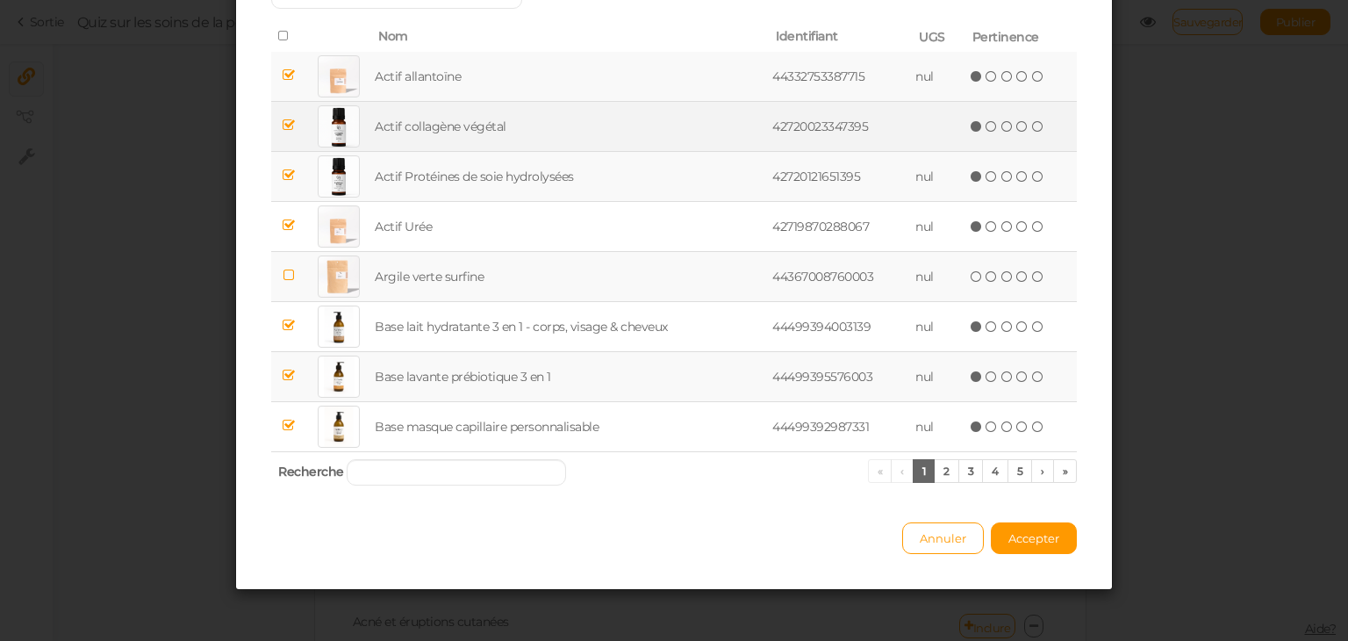
click at [283, 126] on icon at bounding box center [289, 124] width 12 height 13
click at [937, 465] on link "2" at bounding box center [946, 471] width 25 height 24
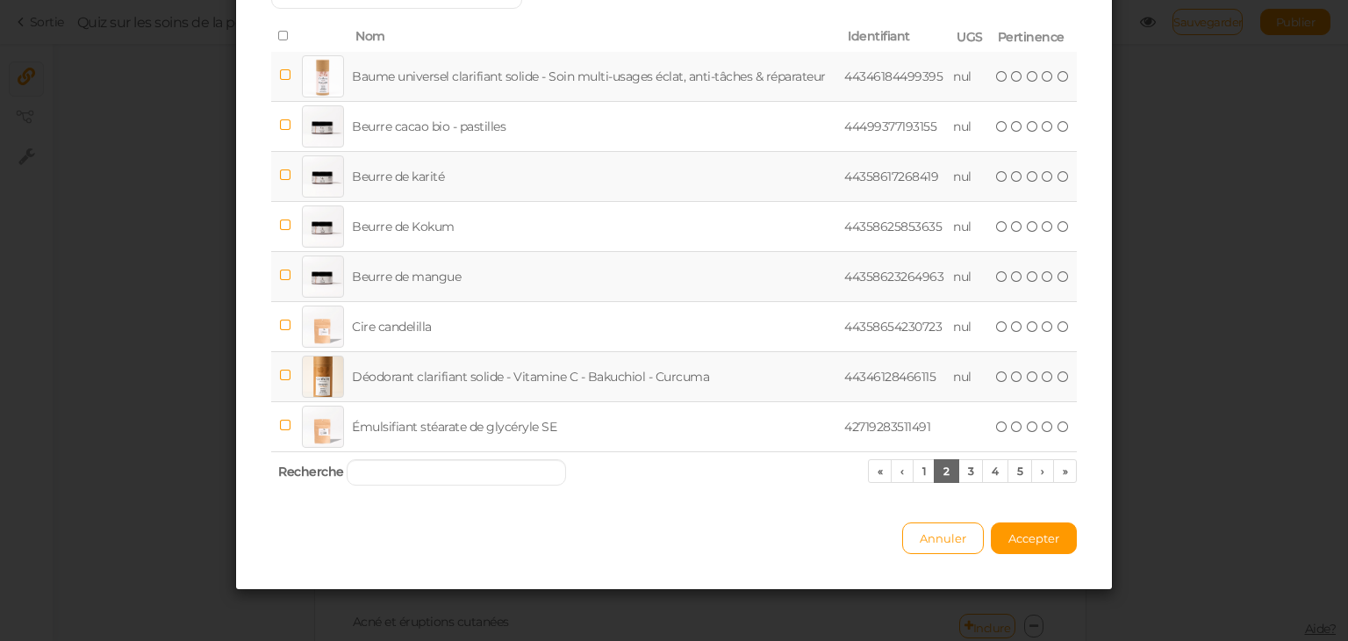
click at [281, 73] on icon at bounding box center [284, 74] width 12 height 13
click at [960, 472] on link "3" at bounding box center [970, 471] width 25 height 24
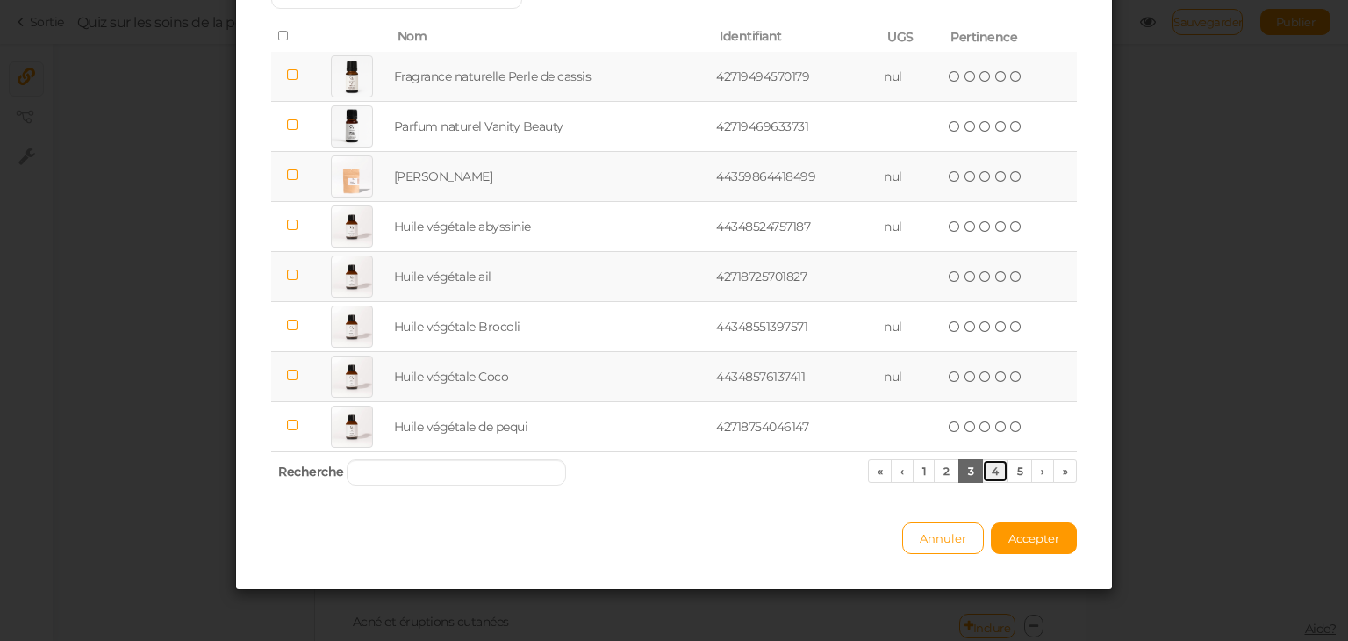
click at [983, 473] on link "4" at bounding box center [995, 471] width 26 height 24
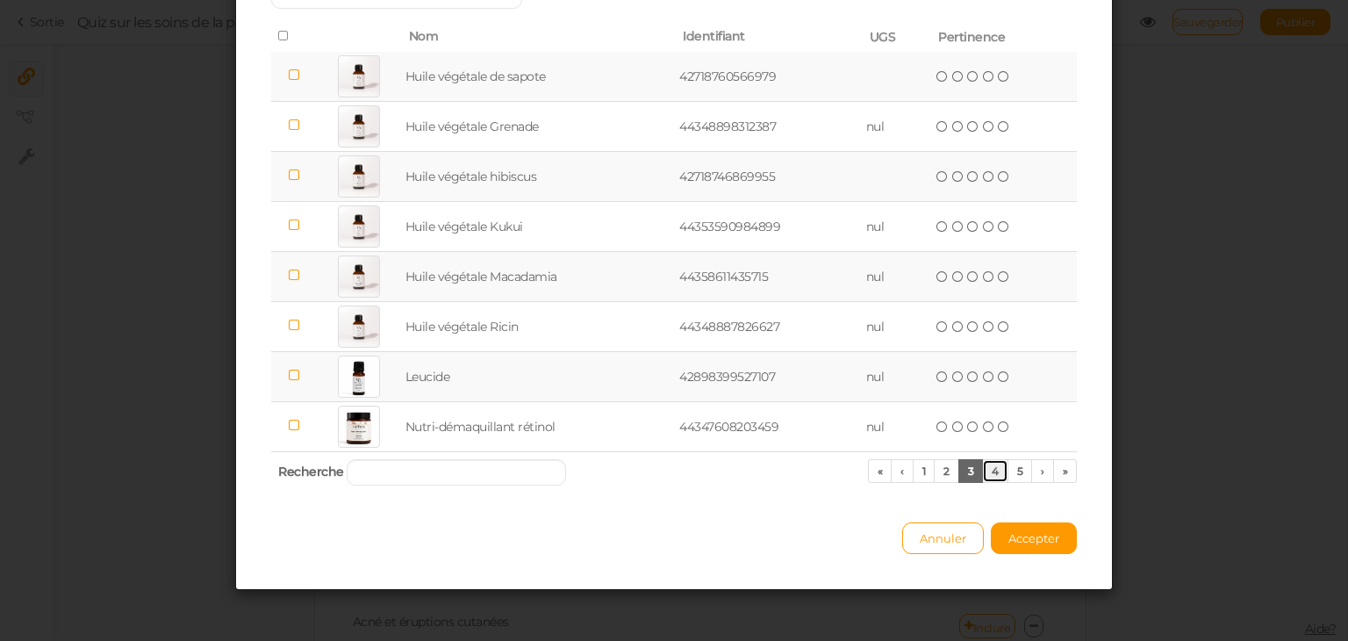
click at [983, 469] on link "4" at bounding box center [995, 471] width 26 height 24
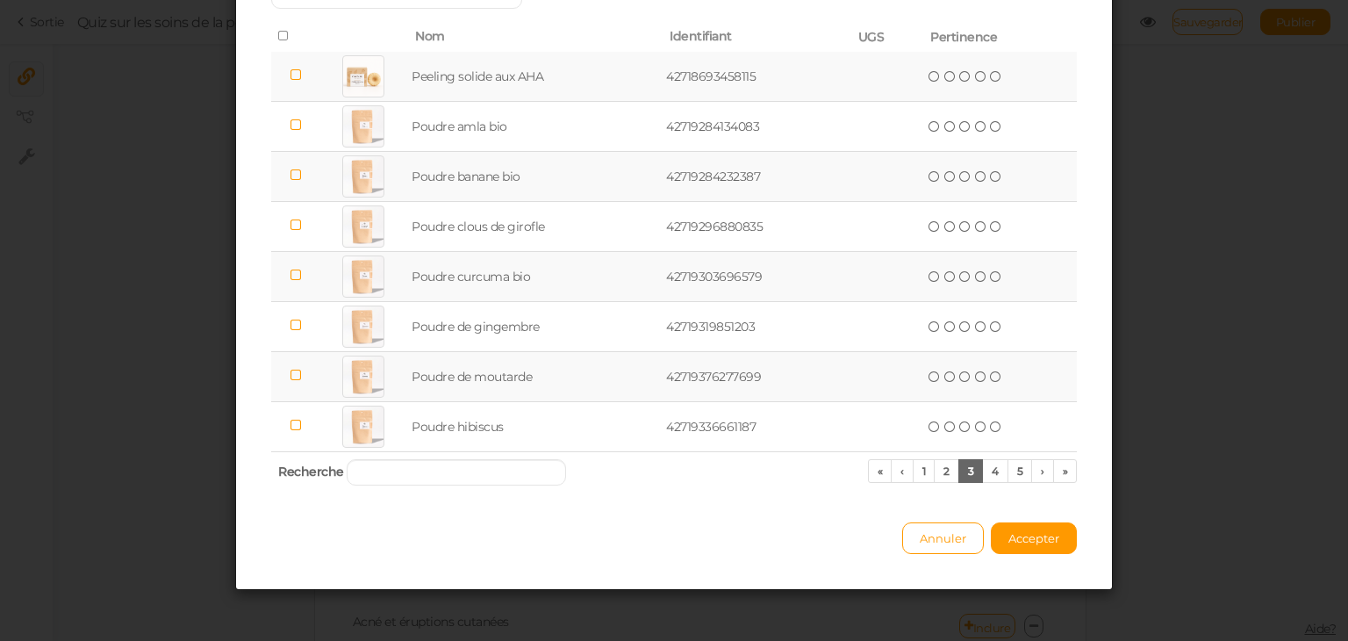
click at [421, 73] on font "Peeling solide aux AHA" at bounding box center [478, 76] width 132 height 16
click at [997, 467] on link "4" at bounding box center [995, 471] width 26 height 24
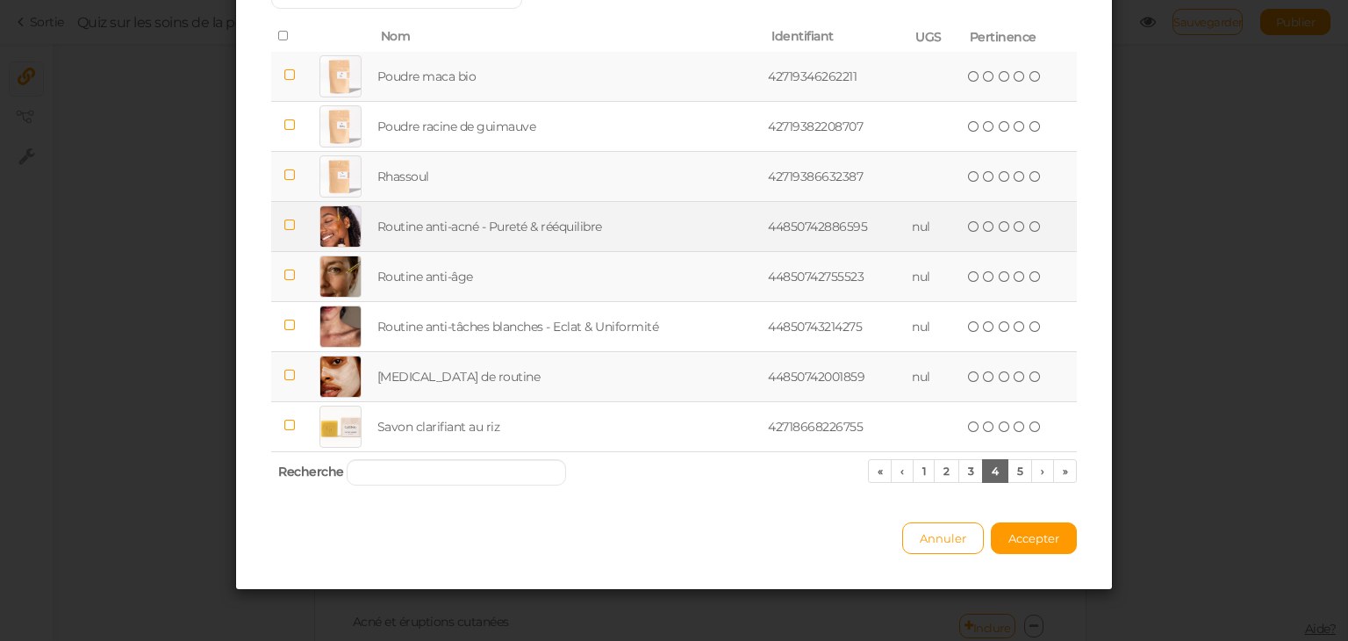
click at [291, 236] on td at bounding box center [289, 226] width 36 height 50
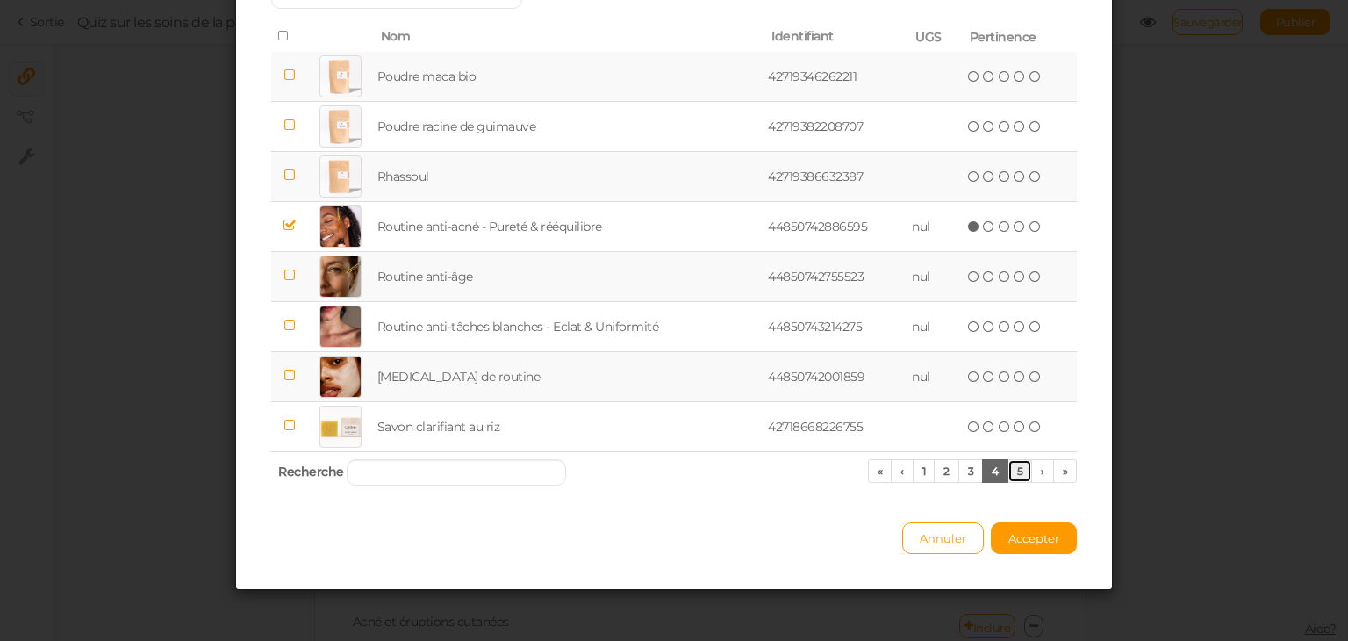
click at [1018, 471] on link "5" at bounding box center [1019, 471] width 25 height 24
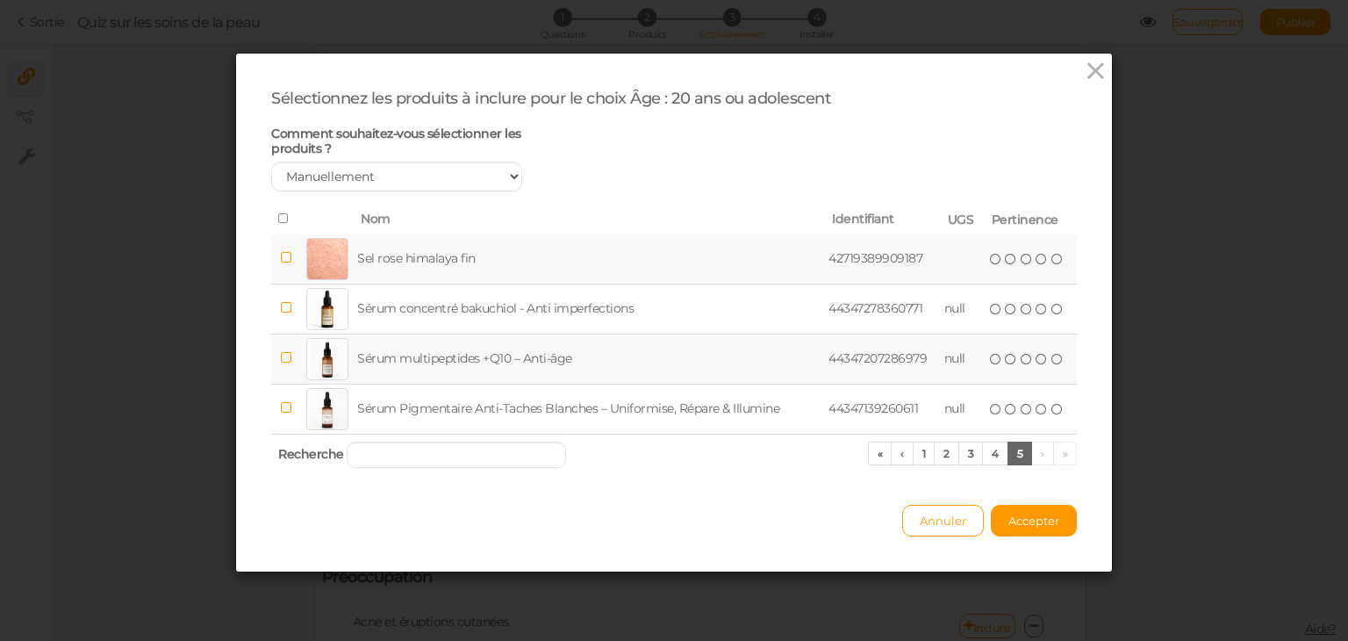
scroll to position [0, 0]
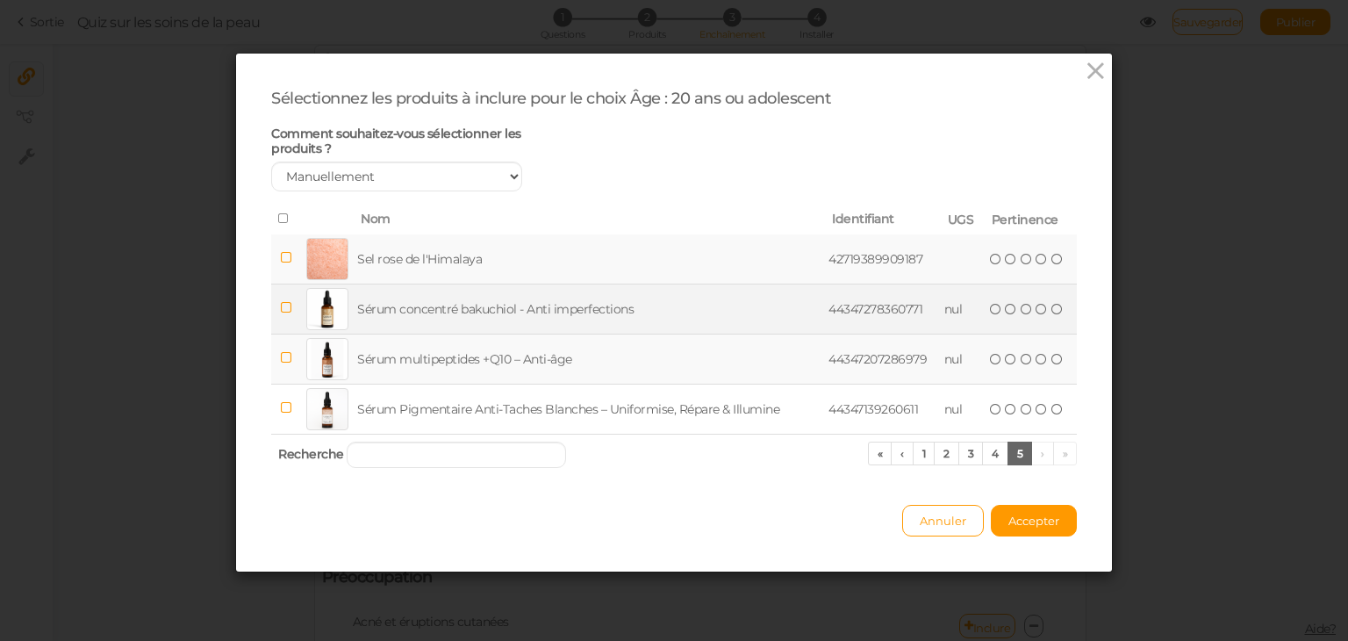
click at [477, 322] on td "Sérum concentré bakuchiol - Anti imperfections" at bounding box center [589, 308] width 471 height 50
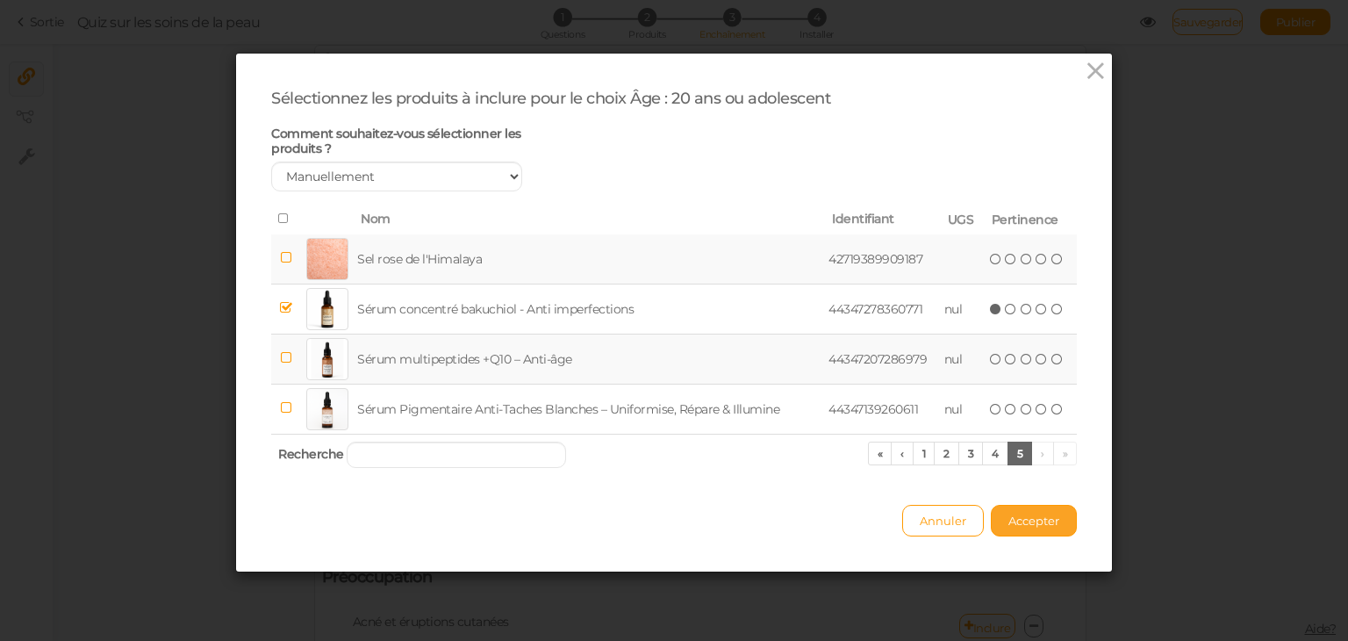
click at [1008, 524] on font "Accepter" at bounding box center [1033, 520] width 51 height 14
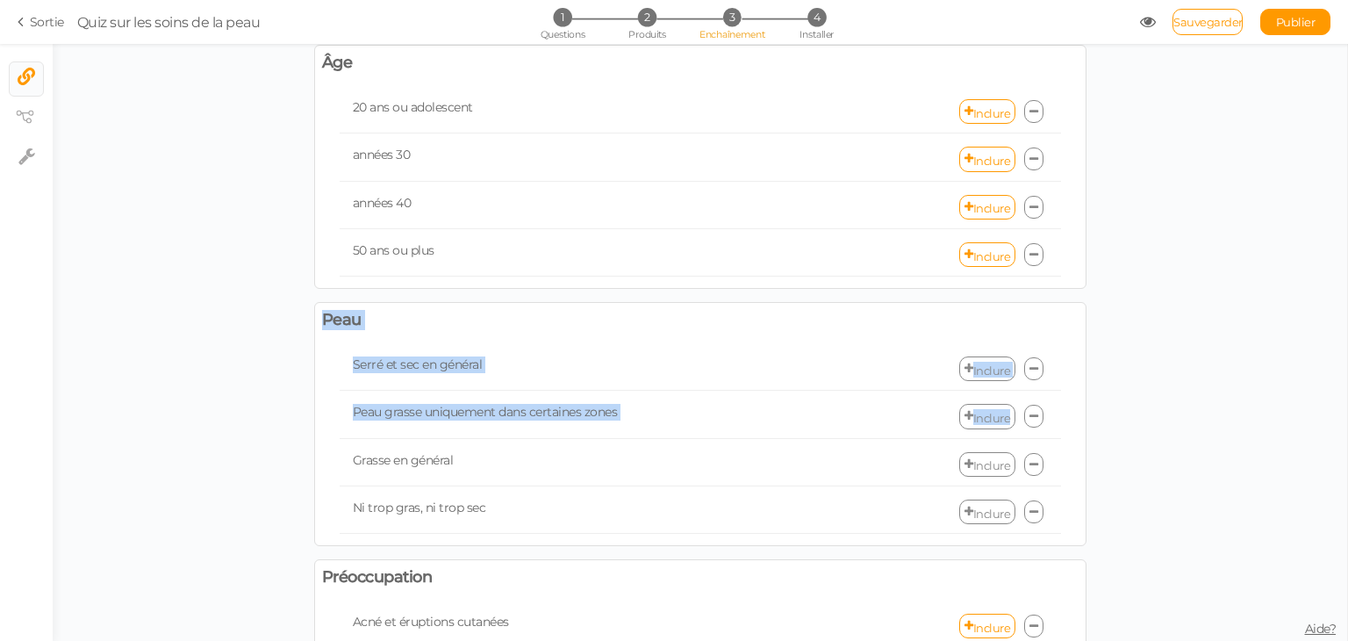
drag, startPoint x: 1347, startPoint y: 257, endPoint x: 1347, endPoint y: 383, distance: 125.5
click at [1347, 383] on div "Sélectionnez les produits à recommander ou à exclure pour chaque choix. Âge 20 …" at bounding box center [700, 342] width 1295 height 597
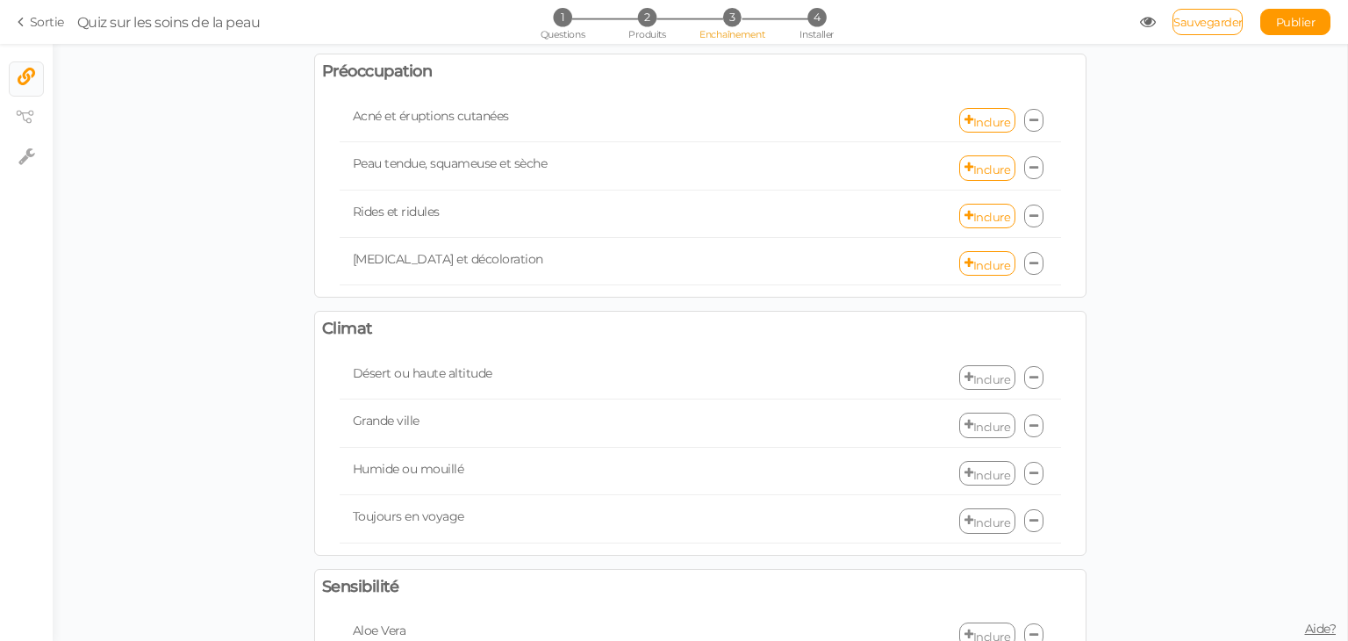
scroll to position [906, 0]
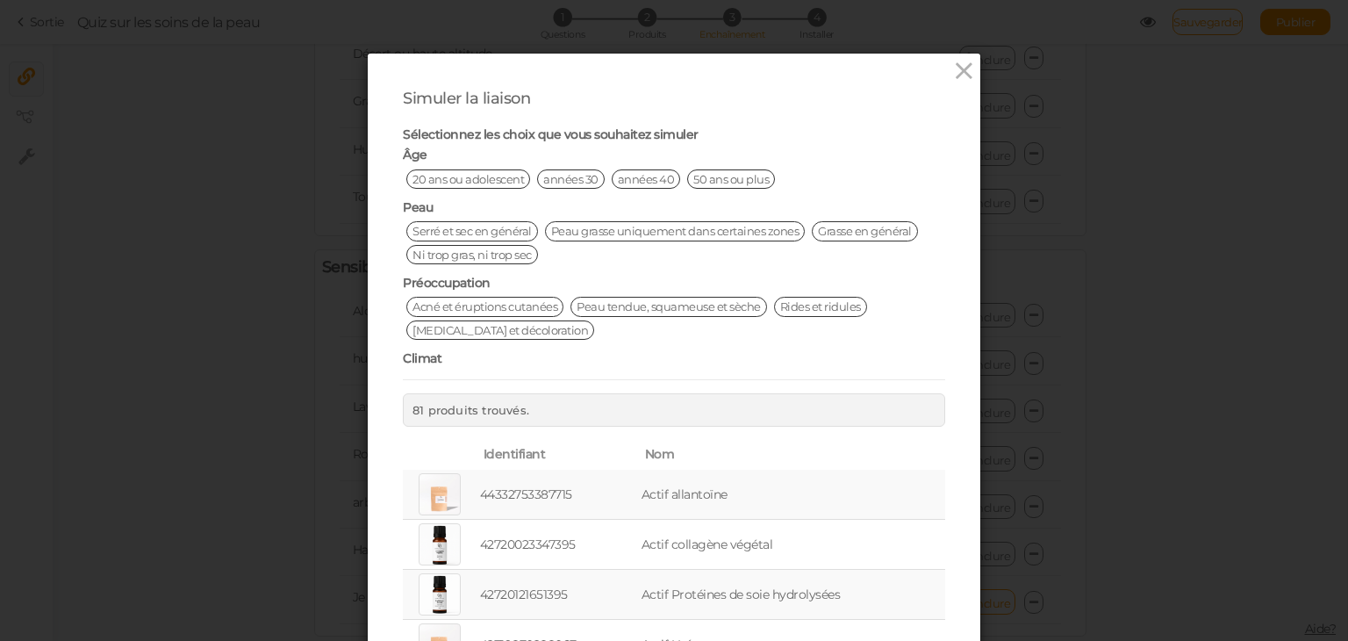
click at [575, 182] on font "années 30" at bounding box center [570, 179] width 55 height 14
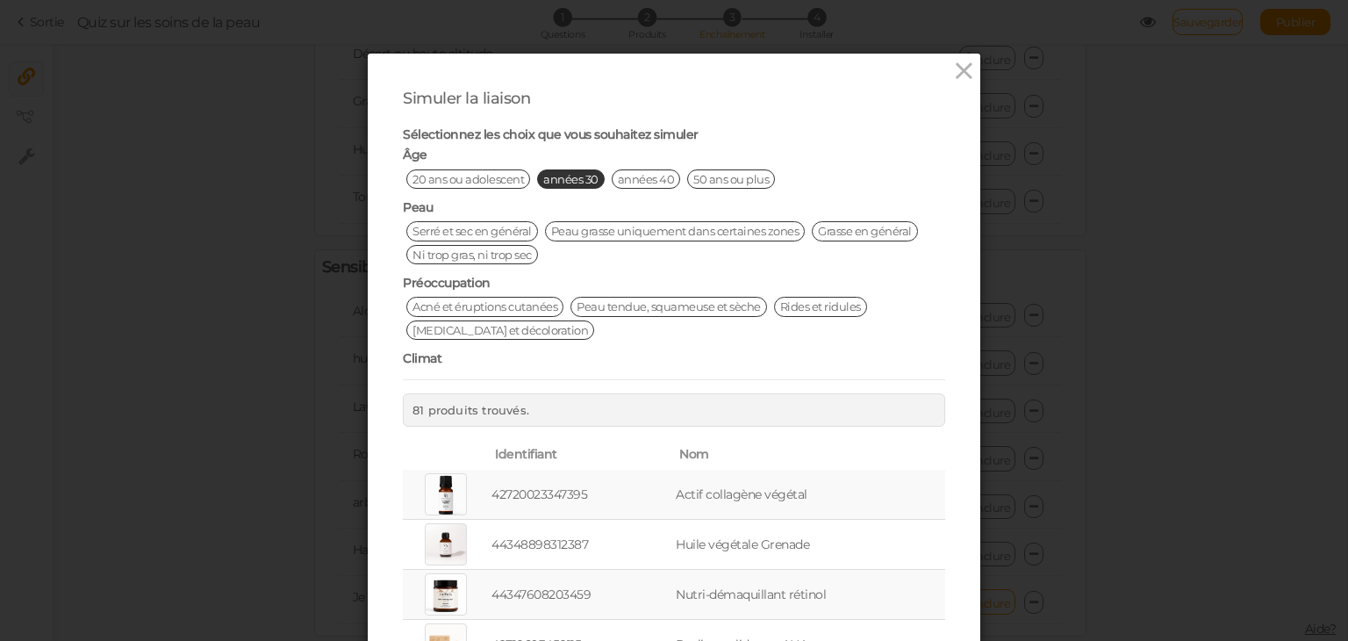
click at [555, 233] on font "Peau grasse uniquement dans certaines zones" at bounding box center [675, 231] width 248 height 14
click at [483, 299] on font "Acné et éruptions cutanées" at bounding box center [484, 306] width 145 height 14
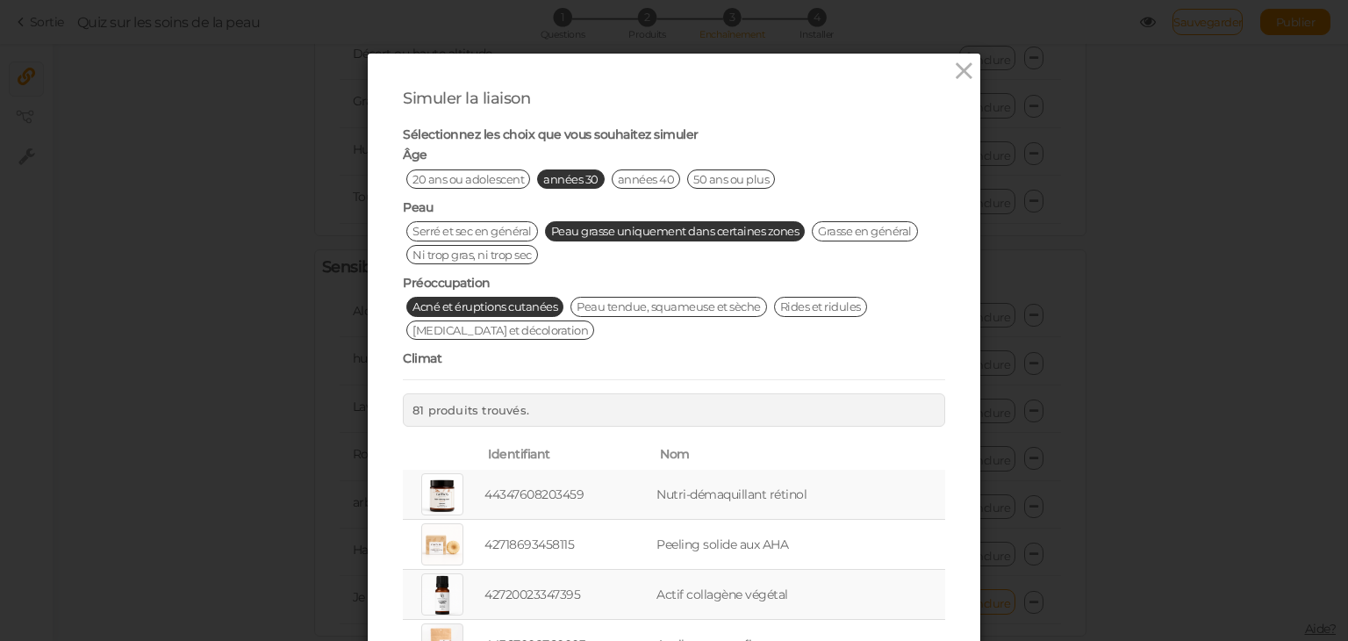
scroll to position [108, 0]
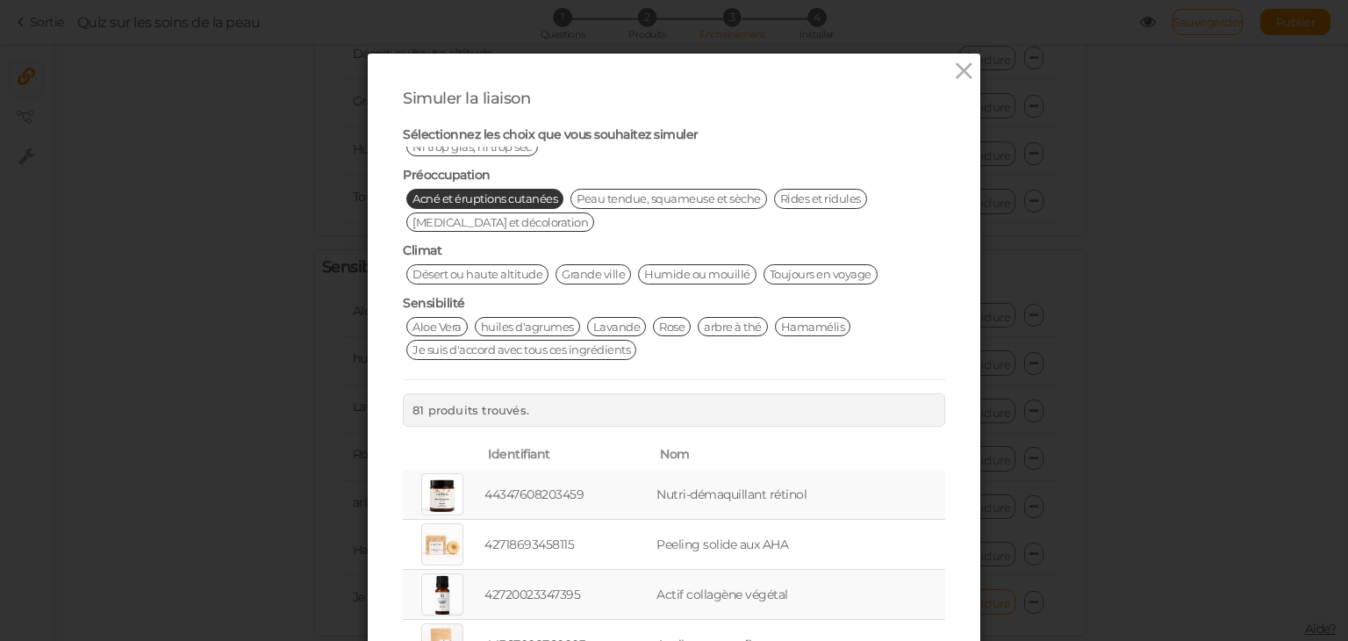
click at [962, 157] on div "Simuler la liaison Sélectionnez les choix que vous souhaitez simuler Âge 20 ans…" at bounding box center [674, 425] width 613 height 742
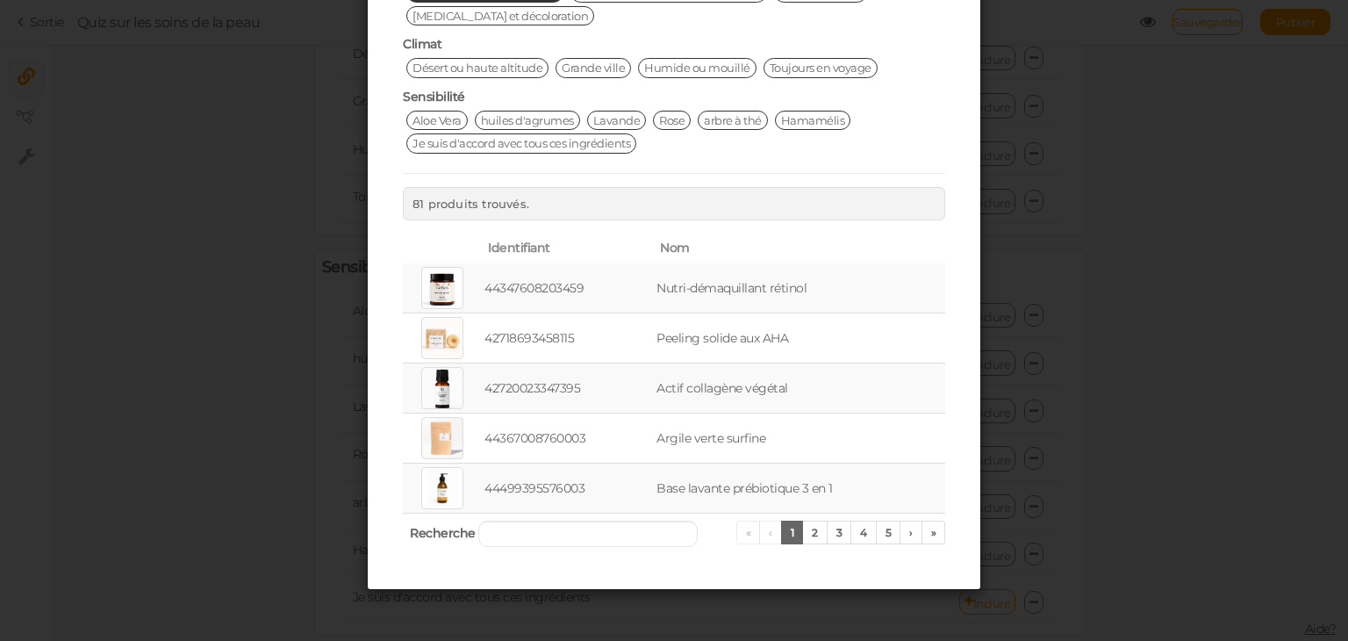
scroll to position [190, 0]
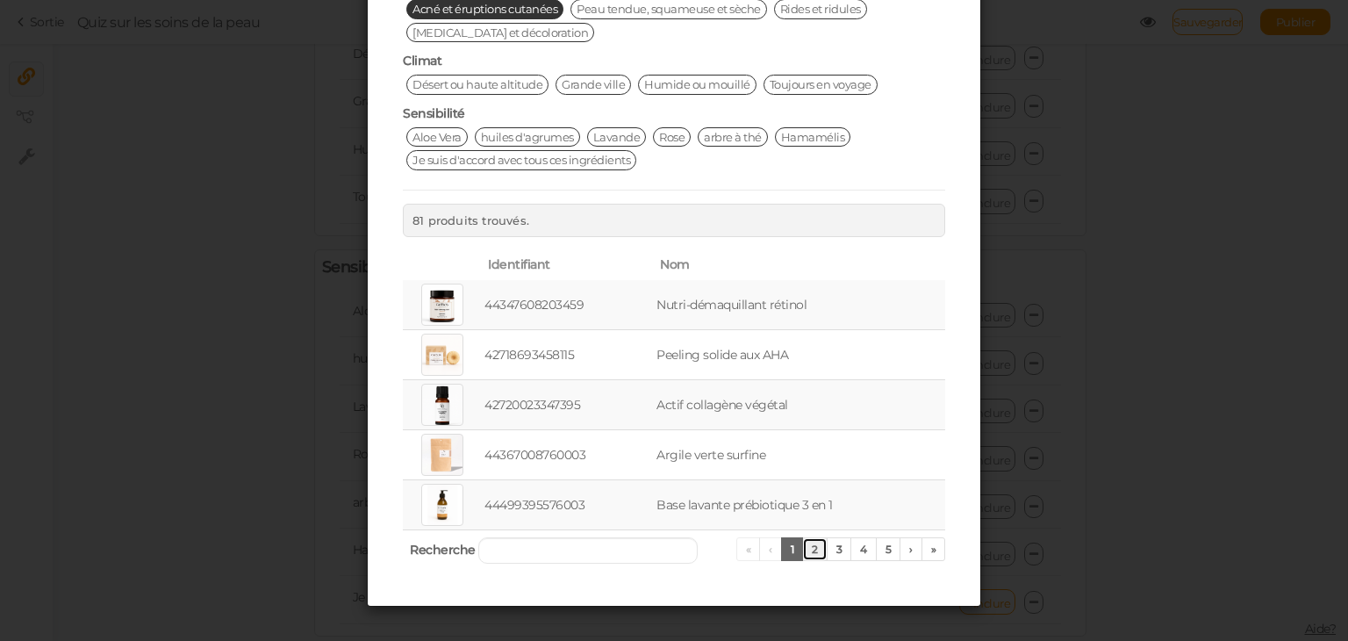
click at [813, 551] on font "2" at bounding box center [815, 548] width 6 height 13
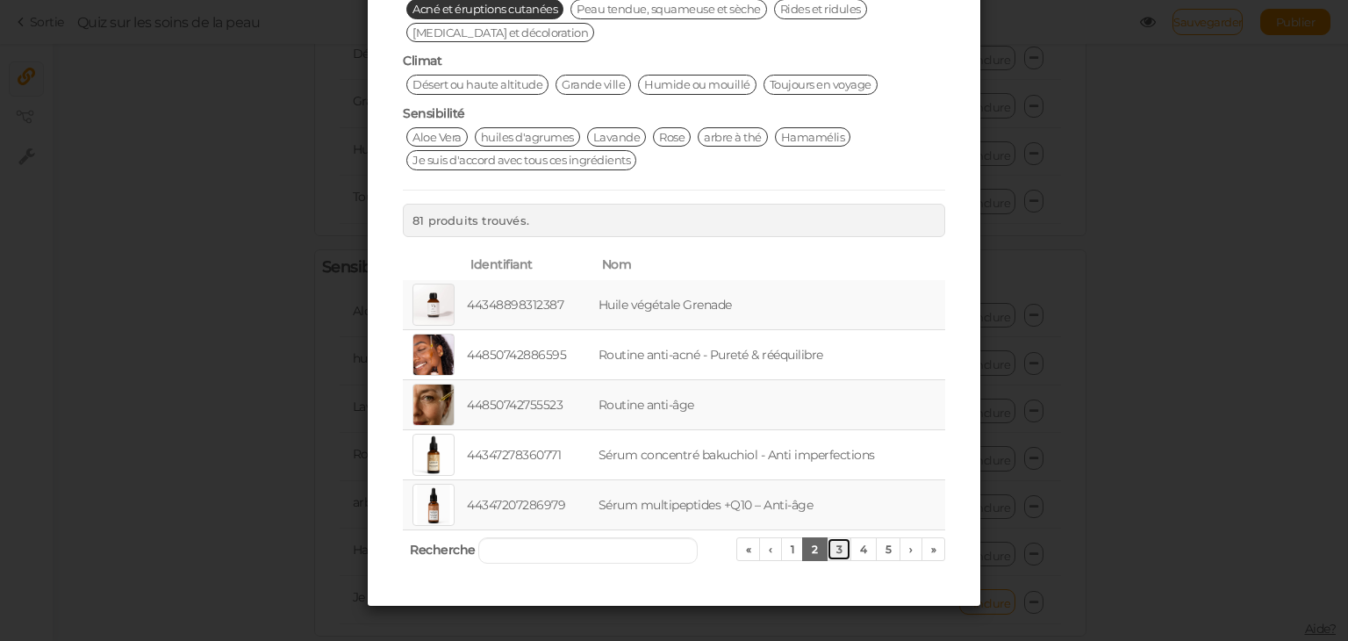
click at [832, 555] on link "3" at bounding box center [839, 549] width 25 height 24
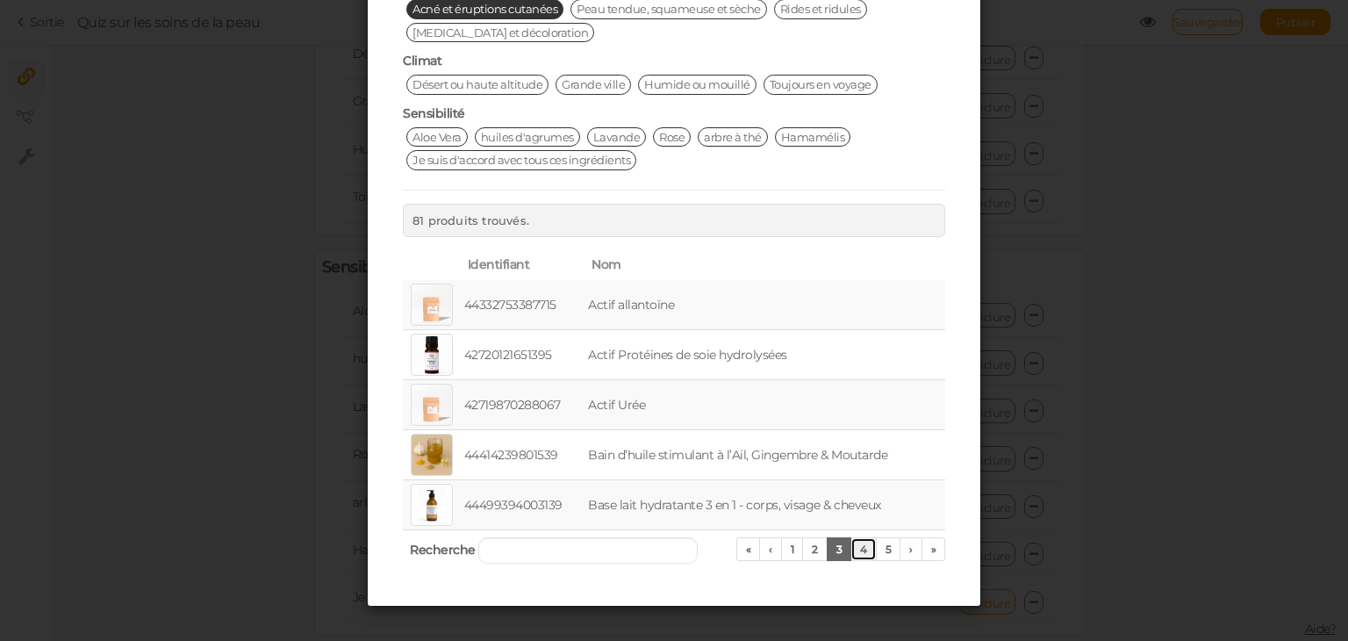
click at [863, 556] on link "4" at bounding box center [863, 549] width 26 height 24
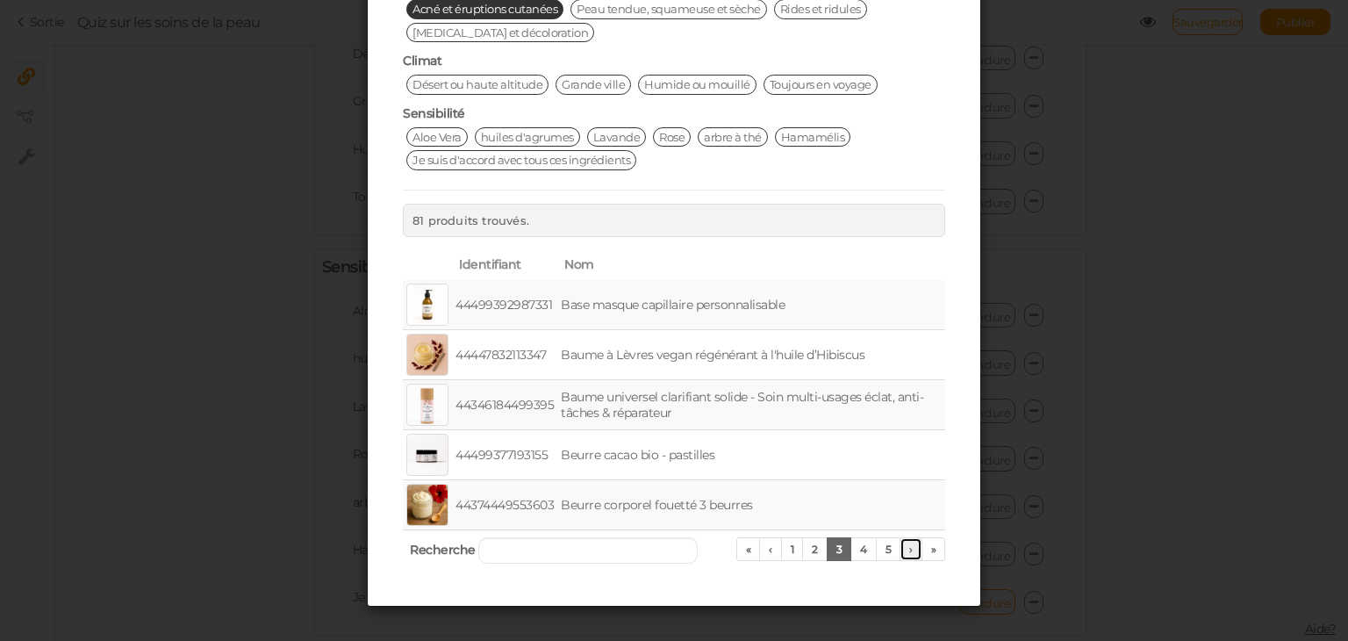
click at [901, 556] on link "›" at bounding box center [910, 549] width 23 height 24
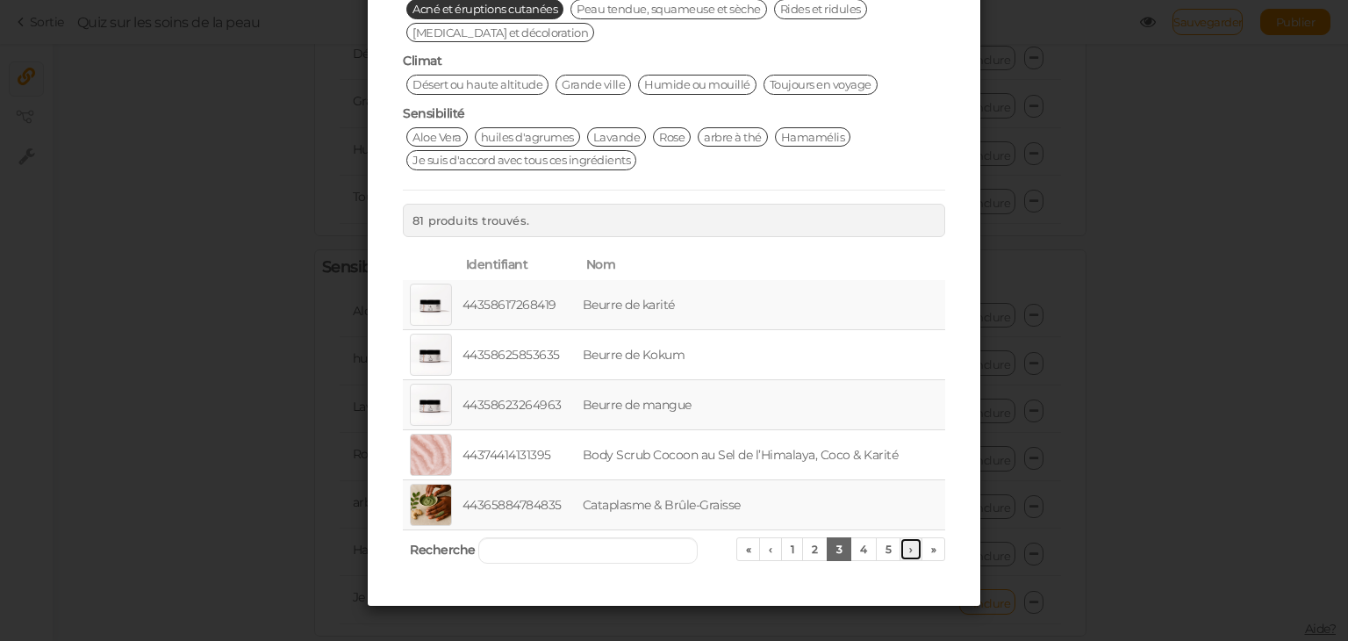
click at [909, 551] on link "›" at bounding box center [910, 549] width 23 height 24
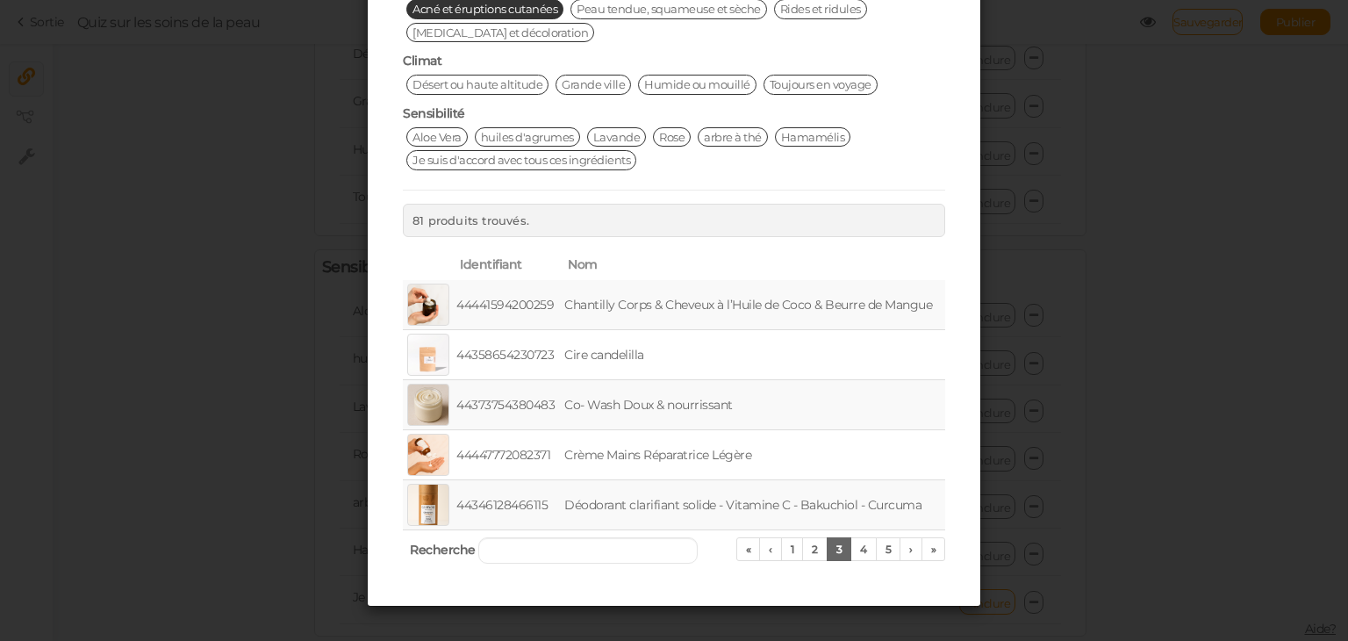
click at [937, 114] on div "Simuler la liaison Sélectionnez les choix que vous souhaitez simuler Âge 20 ans…" at bounding box center [674, 235] width 613 height 742
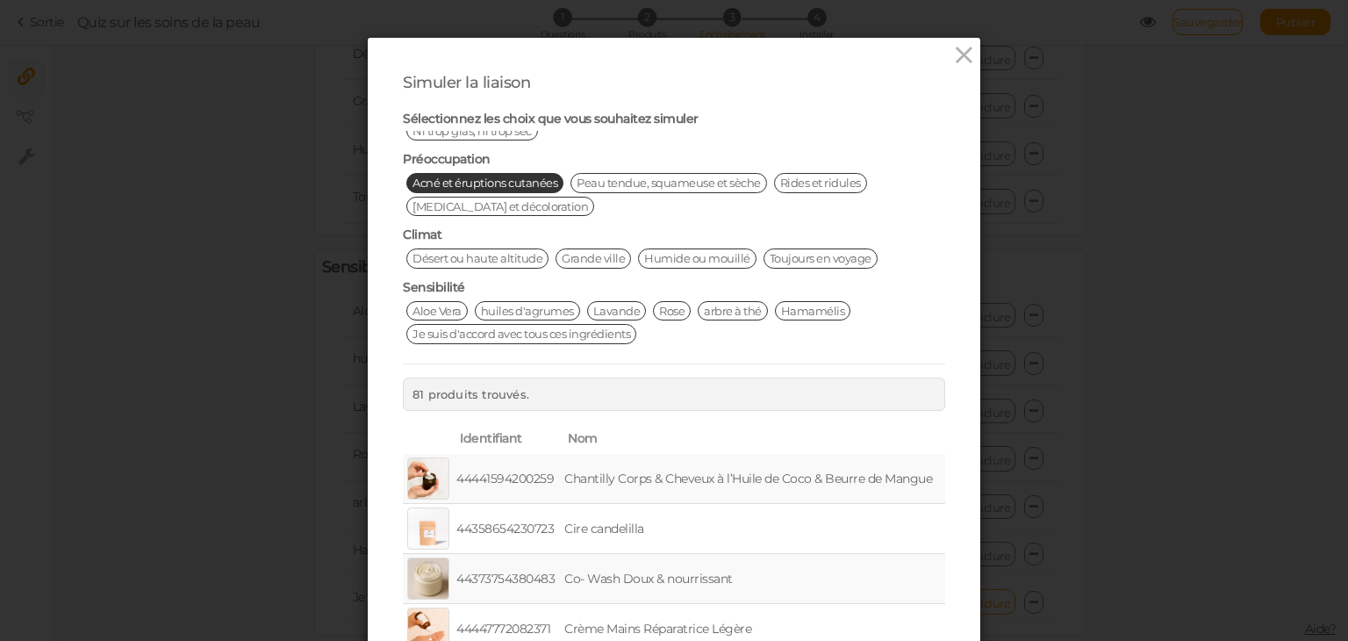
scroll to position [0, 0]
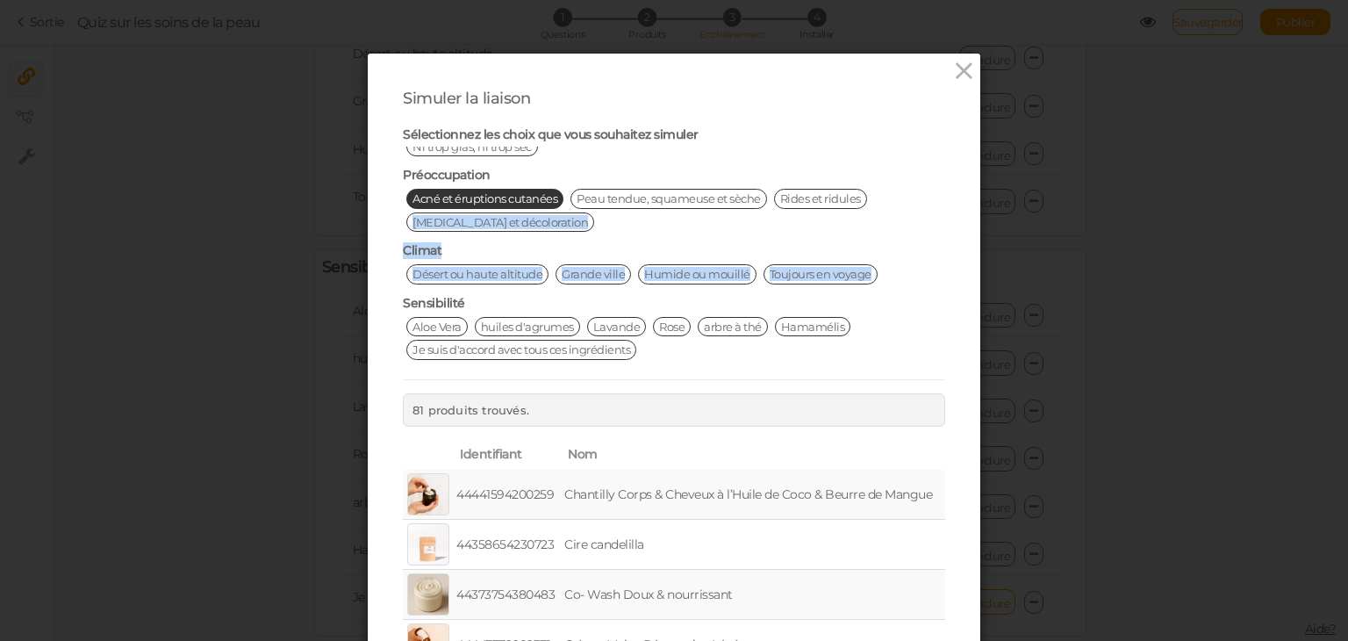
drag, startPoint x: 923, startPoint y: 271, endPoint x: 923, endPoint y: 186, distance: 85.1
click at [923, 186] on div "Âge 20 ans ou adolescent années 30 années 40 50 ans ou plus Peau Serré et sec e…" at bounding box center [674, 256] width 542 height 219
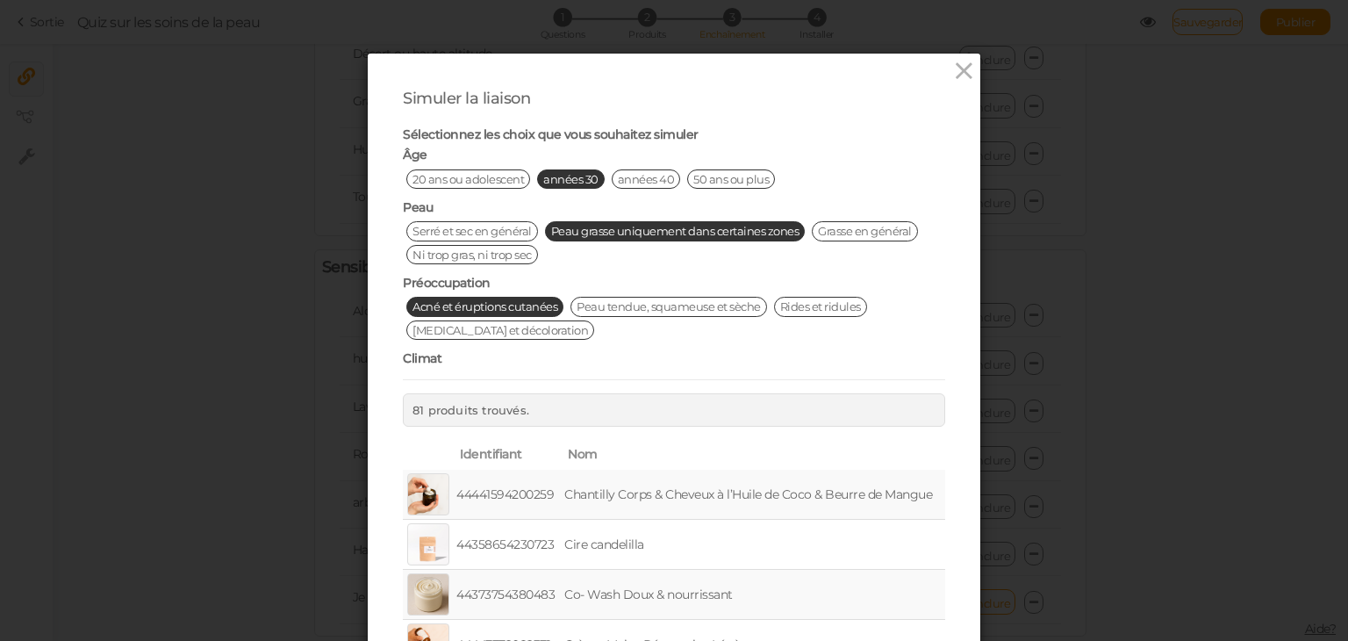
click at [577, 172] on font "années 30" at bounding box center [570, 179] width 55 height 14
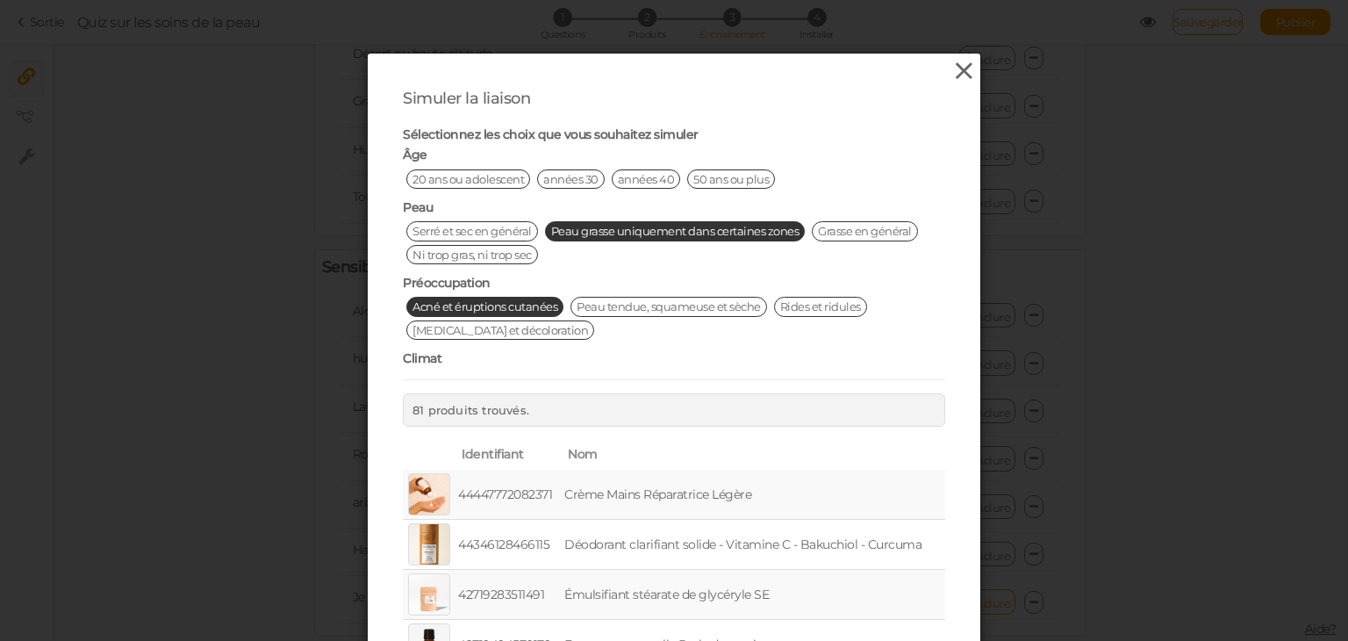
click at [954, 74] on icon at bounding box center [963, 71] width 25 height 26
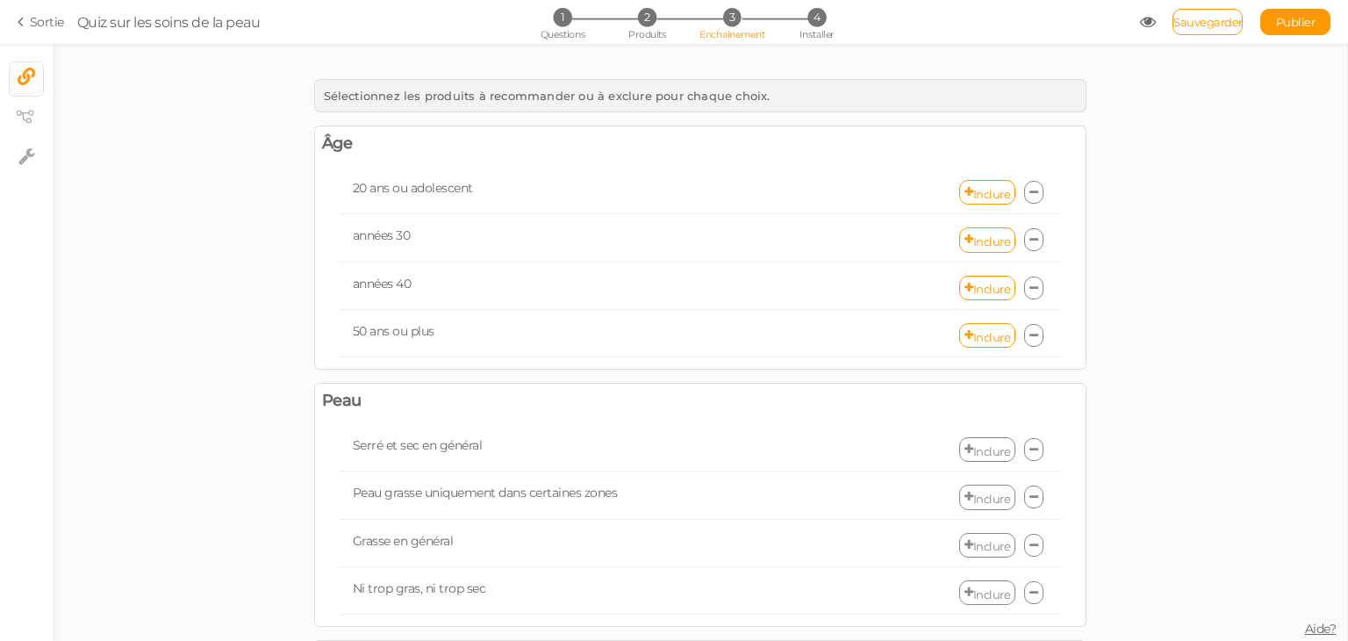
click at [1032, 190] on link at bounding box center [1033, 192] width 19 height 23
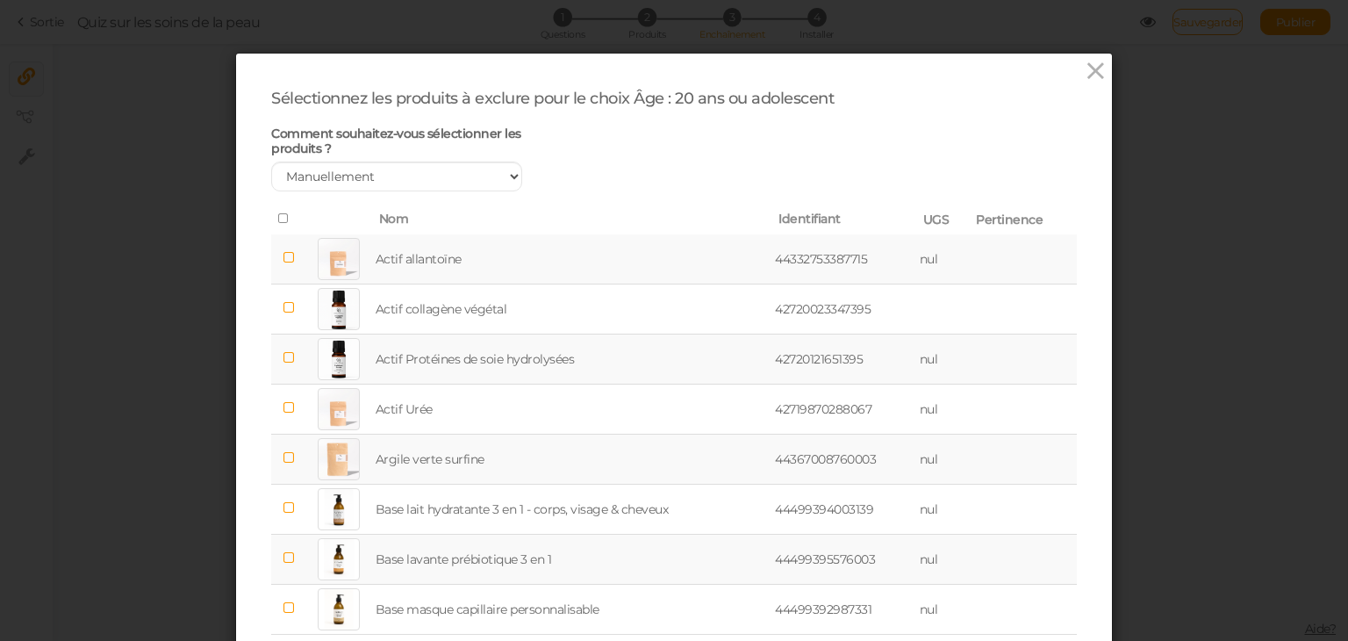
click at [278, 217] on icon at bounding box center [284, 218] width 12 height 12
click at [404, 170] on select "Manuellement Par tags Par prix" at bounding box center [396, 176] width 251 height 30
click at [671, 186] on div "Comment souhaitez-vous sélectionner les produits ? Manuellement Par tags Par pr…" at bounding box center [674, 158] width 832 height 65
click at [1094, 75] on icon at bounding box center [1095, 71] width 25 height 26
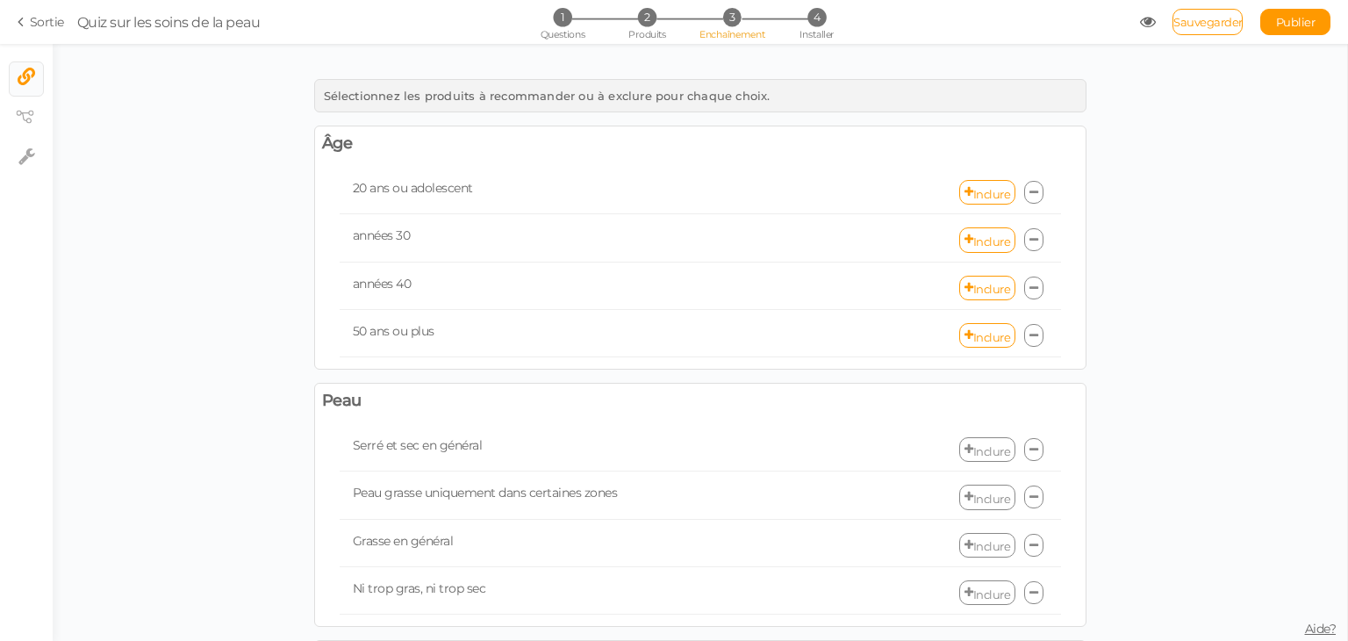
click at [1024, 189] on link at bounding box center [1033, 192] width 19 height 23
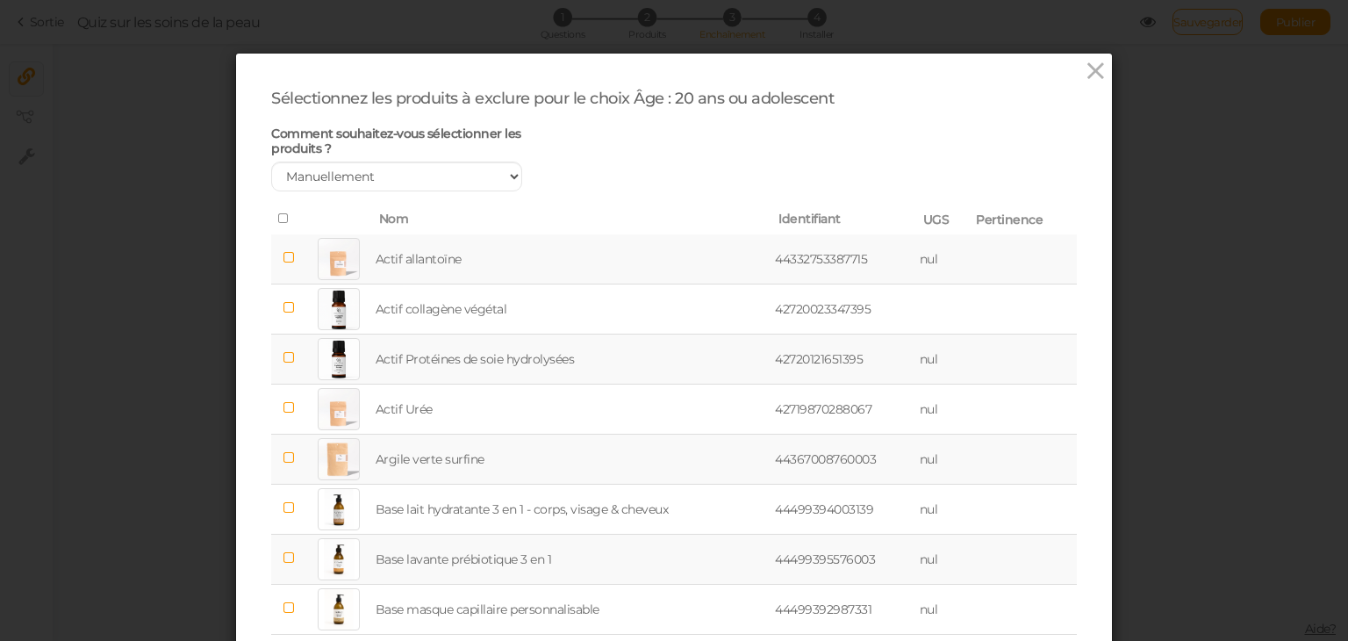
click at [278, 219] on icon at bounding box center [284, 218] width 12 height 12
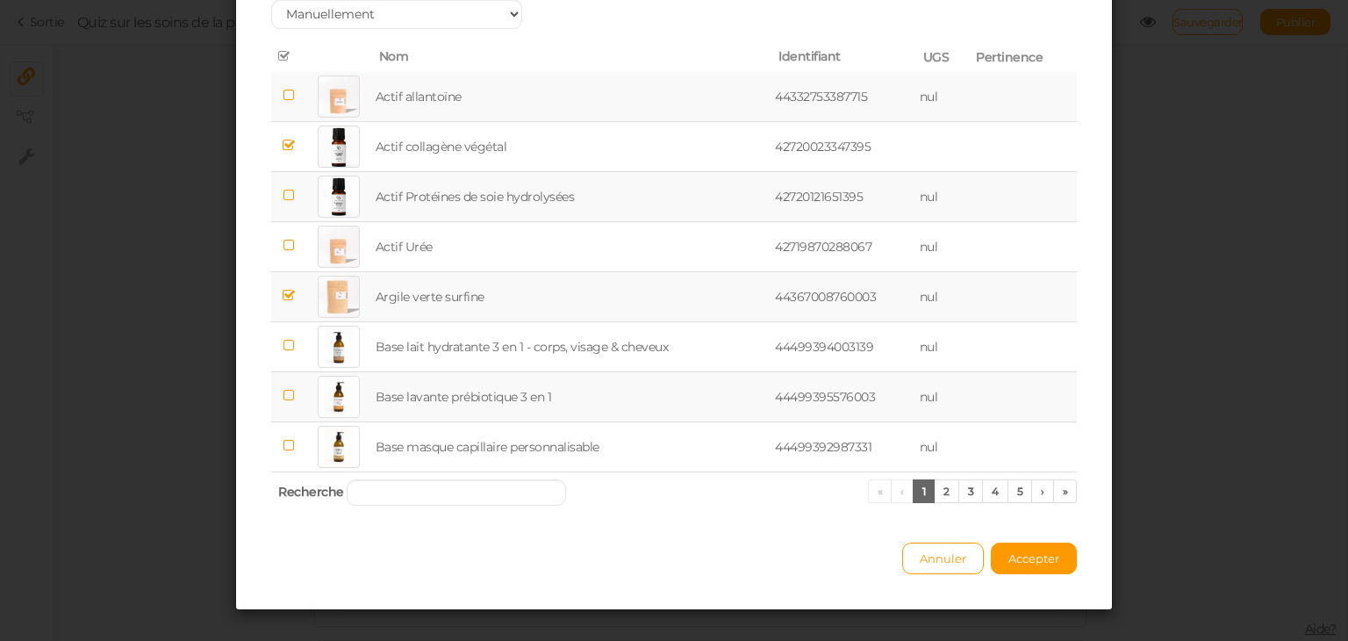
scroll to position [170, 0]
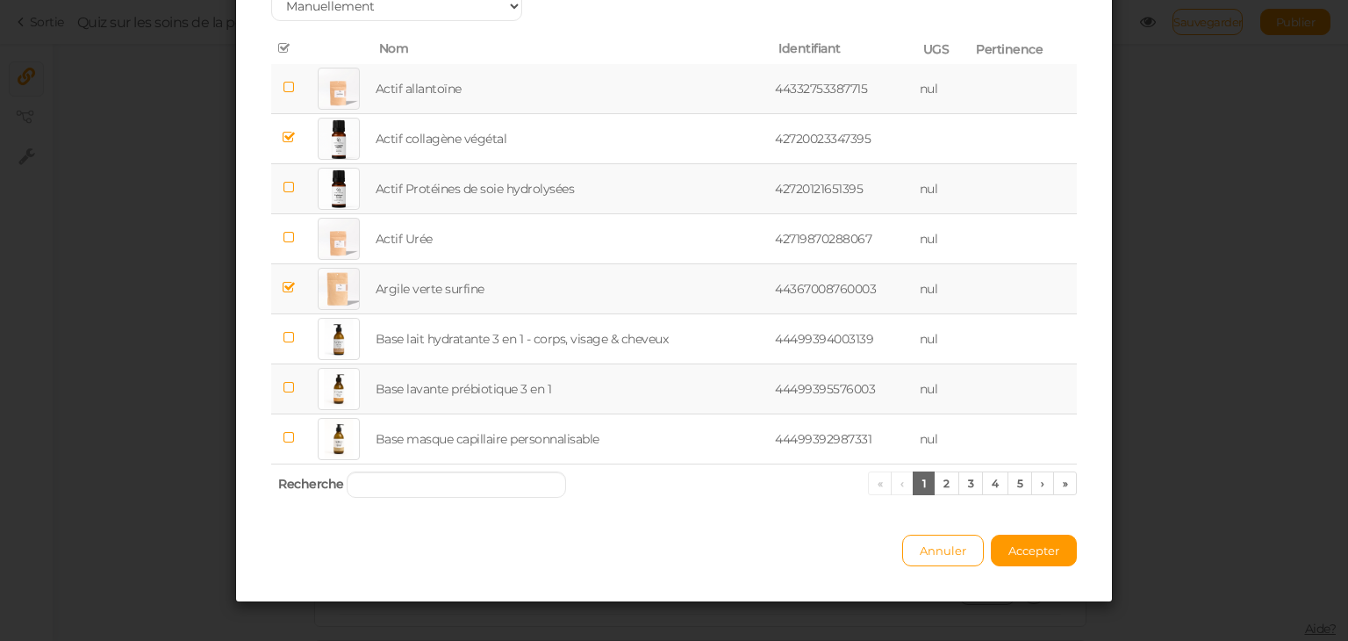
click at [1025, 527] on div "Annuler Accepter" at bounding box center [674, 542] width 806 height 48
click at [1032, 559] on button "Accepter" at bounding box center [1034, 550] width 86 height 32
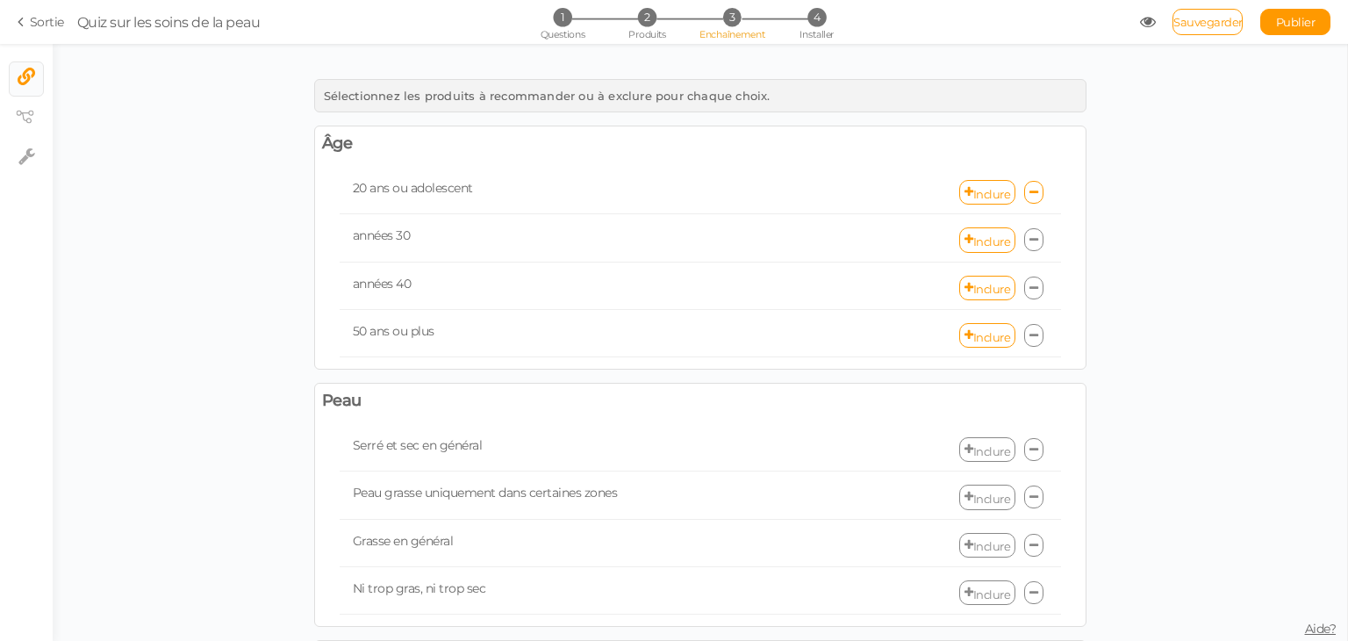
click at [1032, 242] on link at bounding box center [1033, 239] width 19 height 23
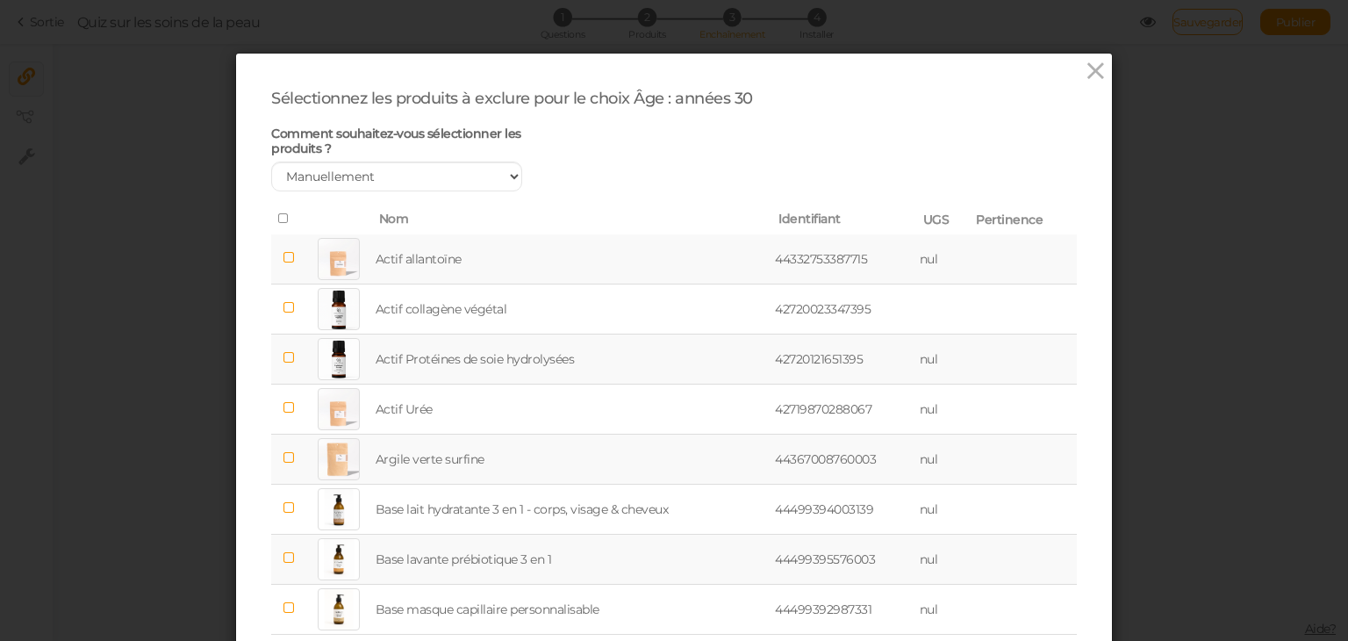
click at [278, 215] on icon at bounding box center [284, 218] width 12 height 12
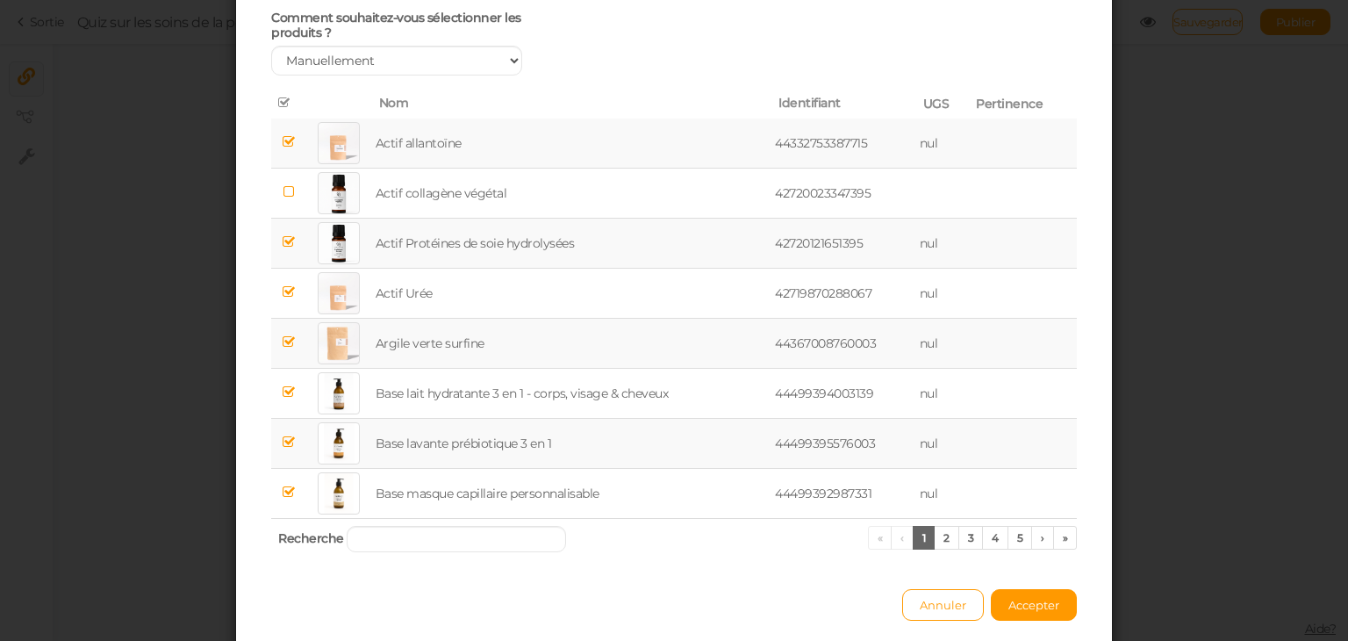
scroll to position [183, 0]
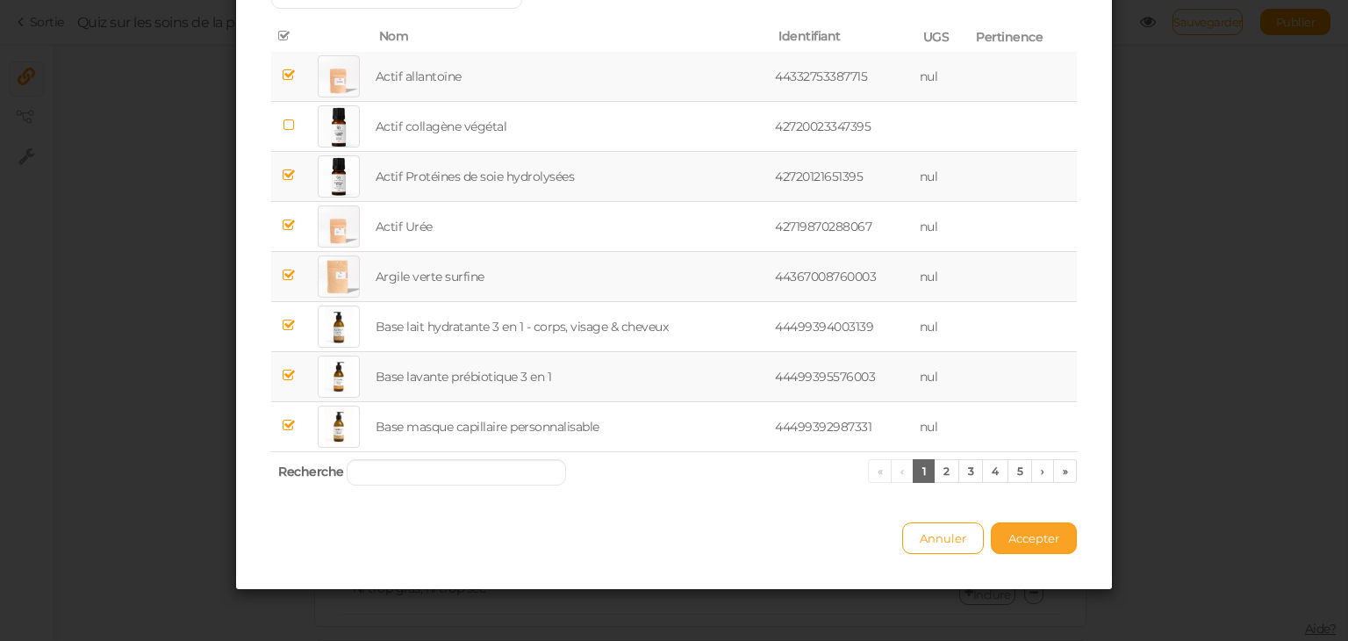
click at [1030, 542] on button "Accepter" at bounding box center [1034, 538] width 86 height 32
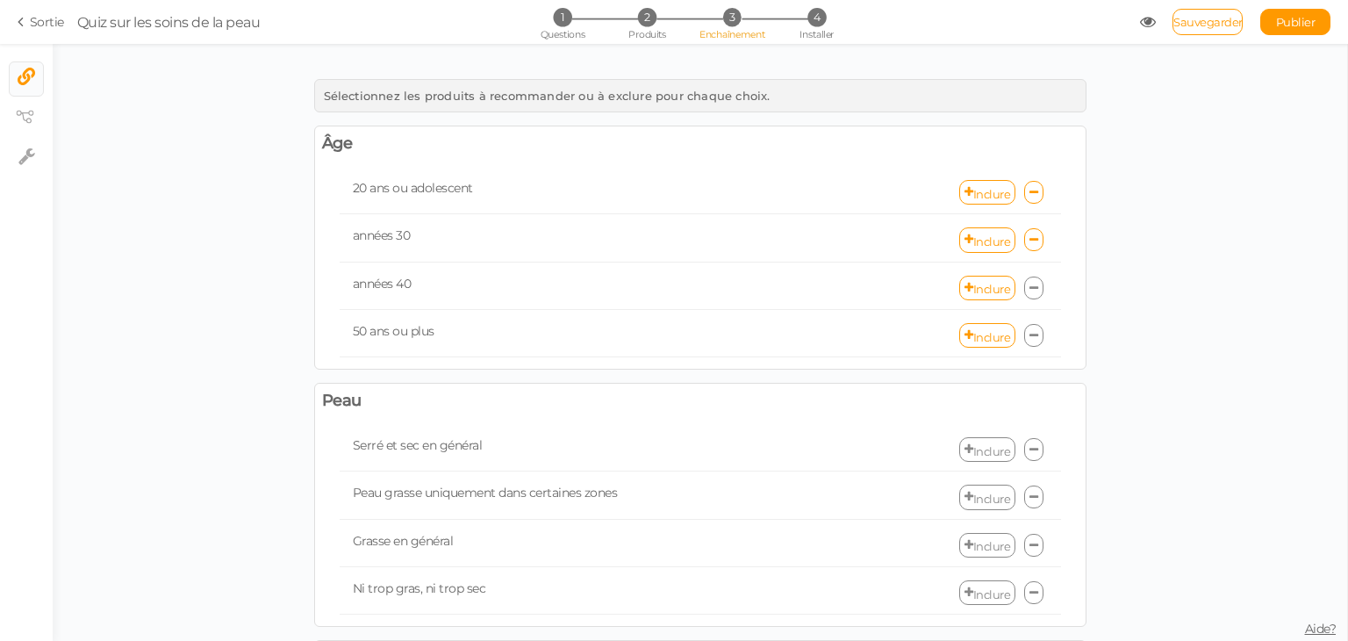
click at [1029, 283] on icon at bounding box center [1033, 288] width 9 height 11
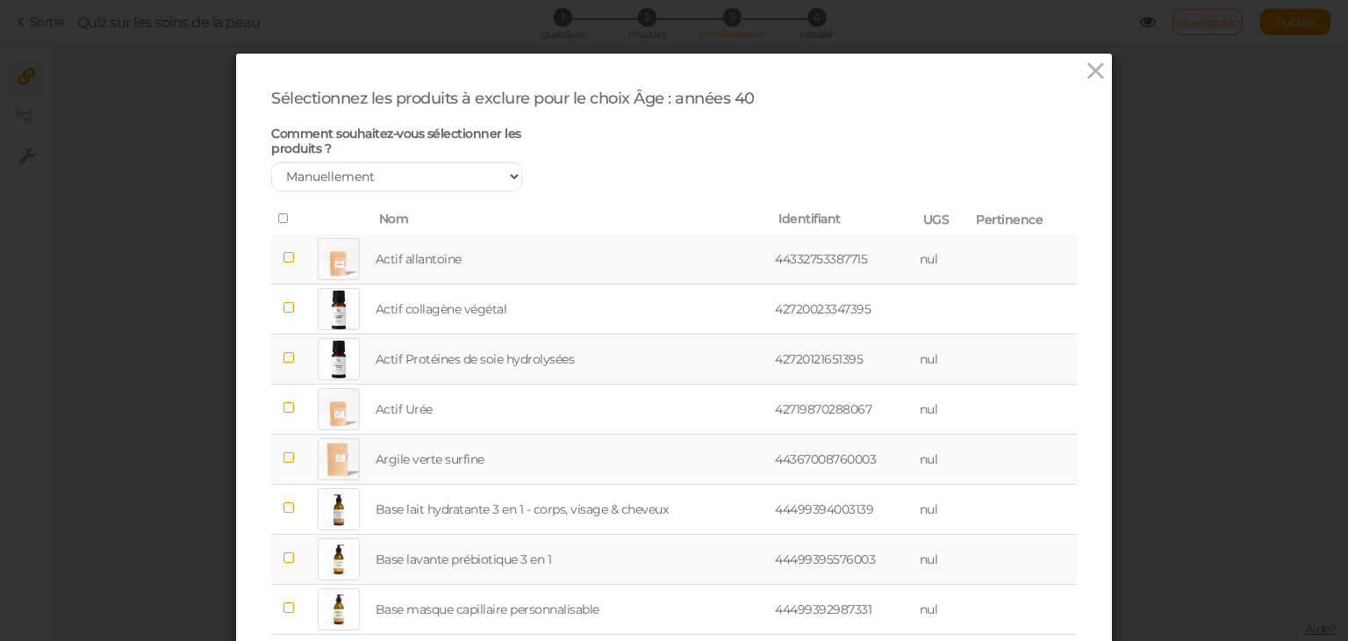
click at [278, 223] on icon at bounding box center [284, 218] width 12 height 12
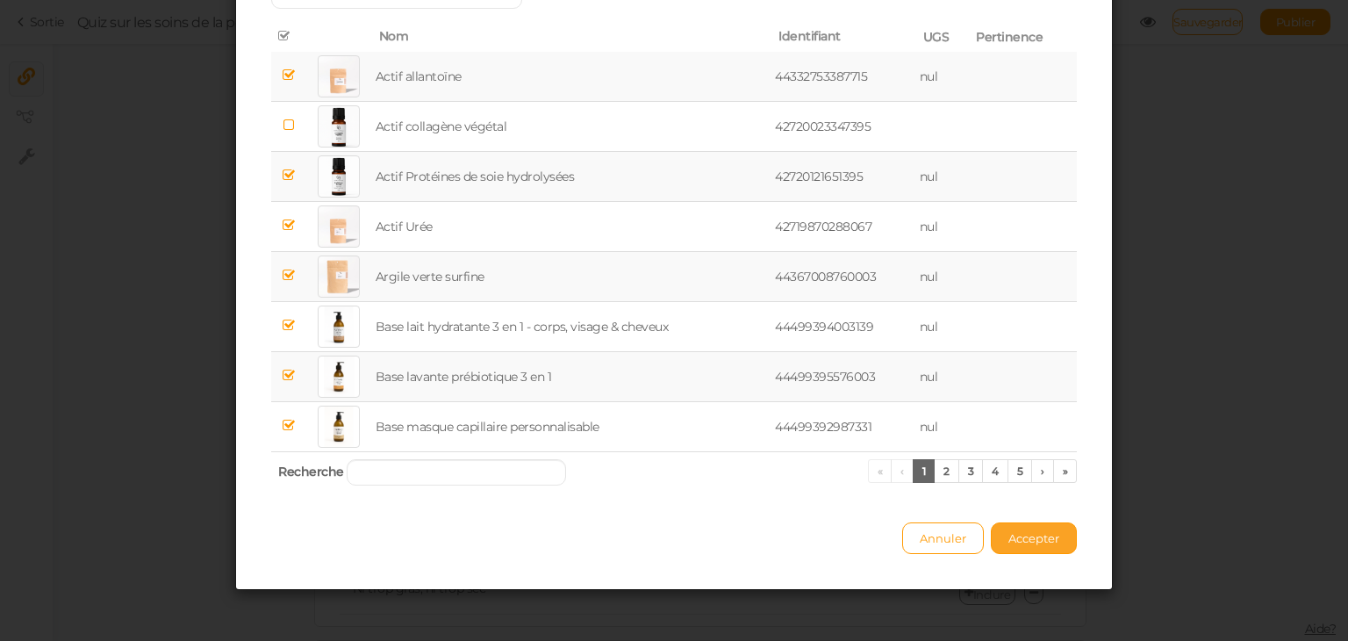
click at [1034, 538] on font "Accepter" at bounding box center [1033, 538] width 51 height 14
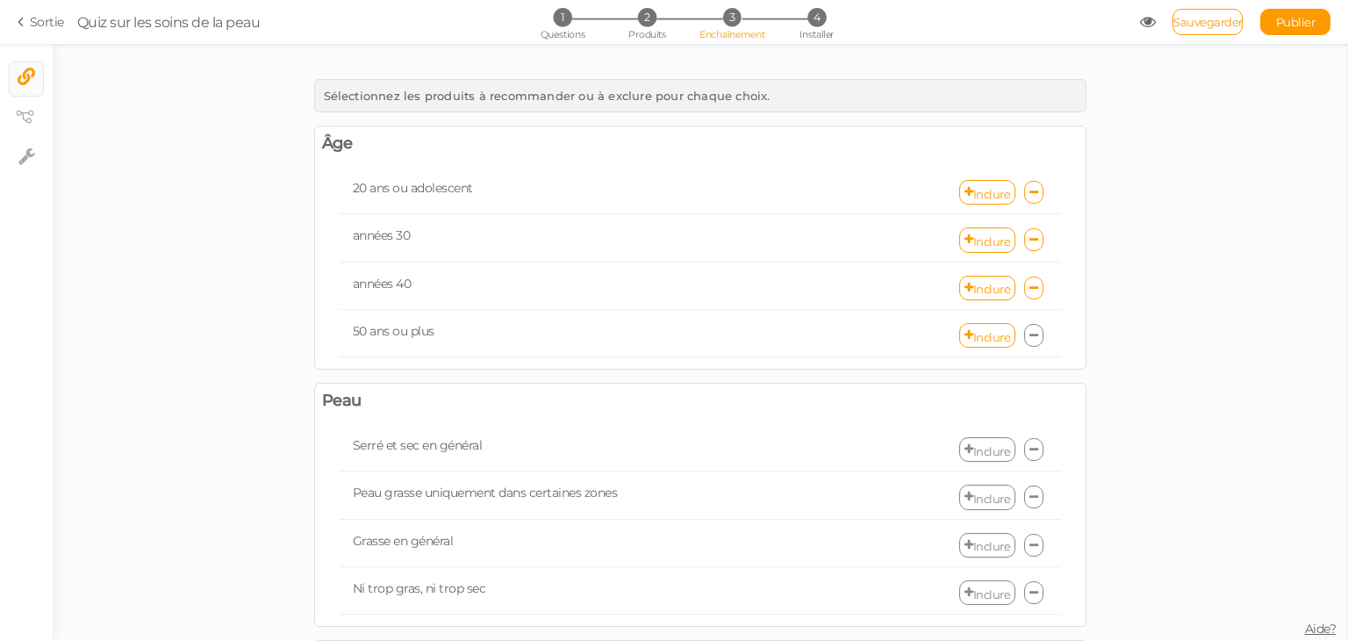
click at [1029, 330] on icon at bounding box center [1033, 335] width 9 height 11
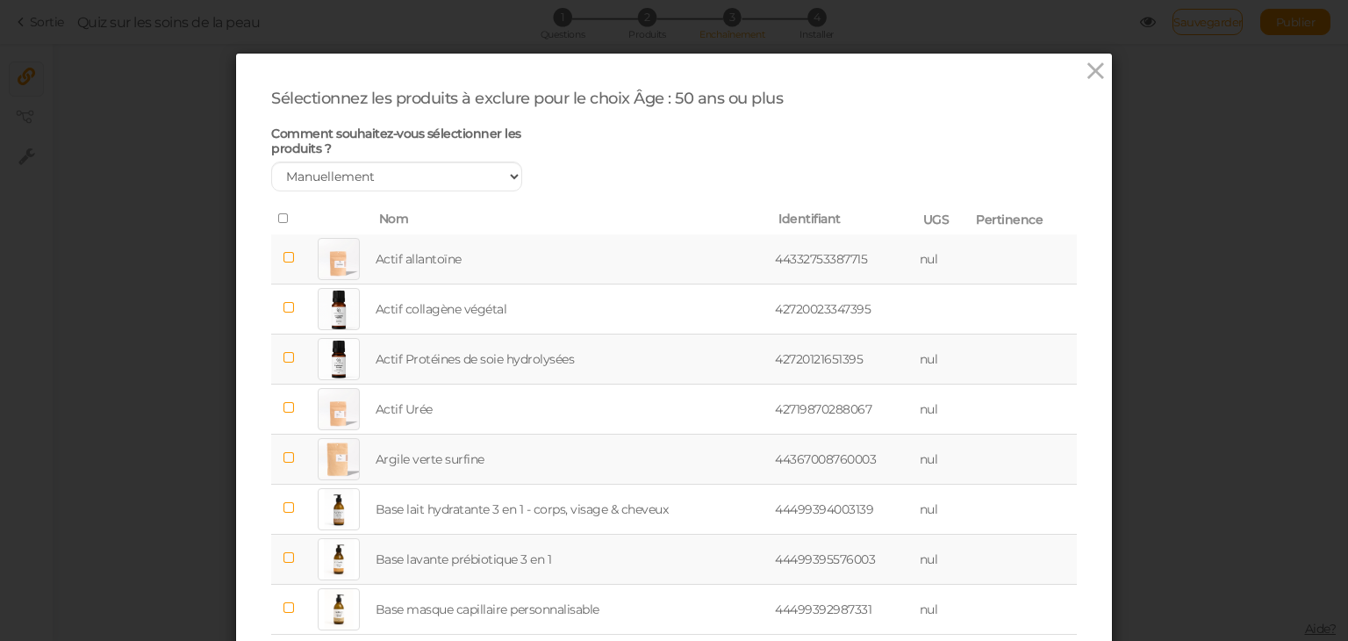
click at [278, 214] on icon at bounding box center [284, 218] width 12 height 12
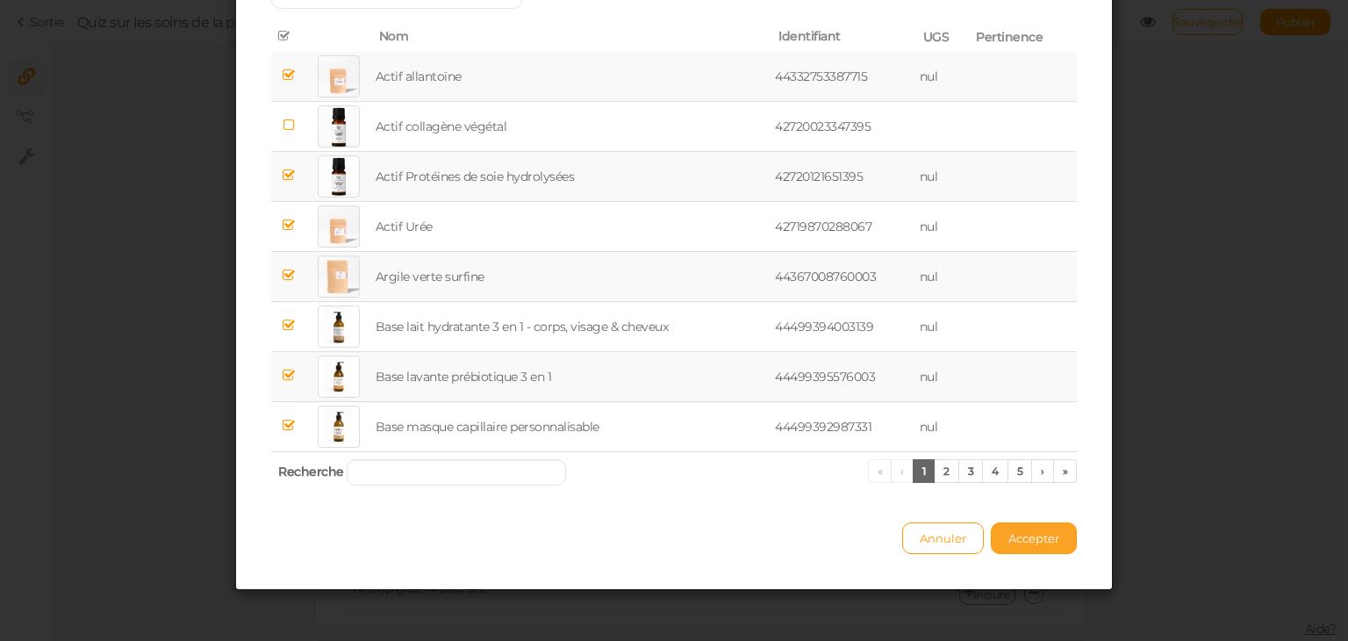
click at [1042, 533] on font "Accepter" at bounding box center [1033, 538] width 51 height 14
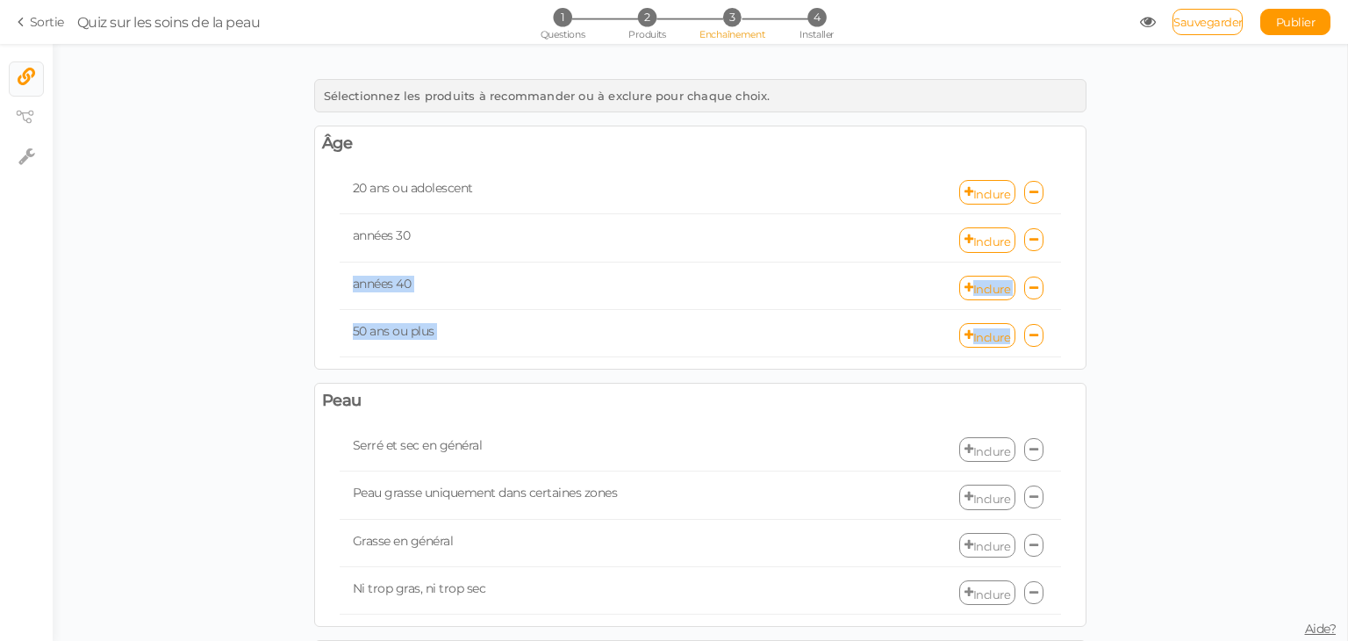
drag, startPoint x: 1347, startPoint y: 249, endPoint x: 1340, endPoint y: 345, distance: 95.9
click at [1347, 356] on div "Sélectionnez les produits à recommander ou à exclure pour chaque choix. Âge 20 …" at bounding box center [700, 342] width 1295 height 597
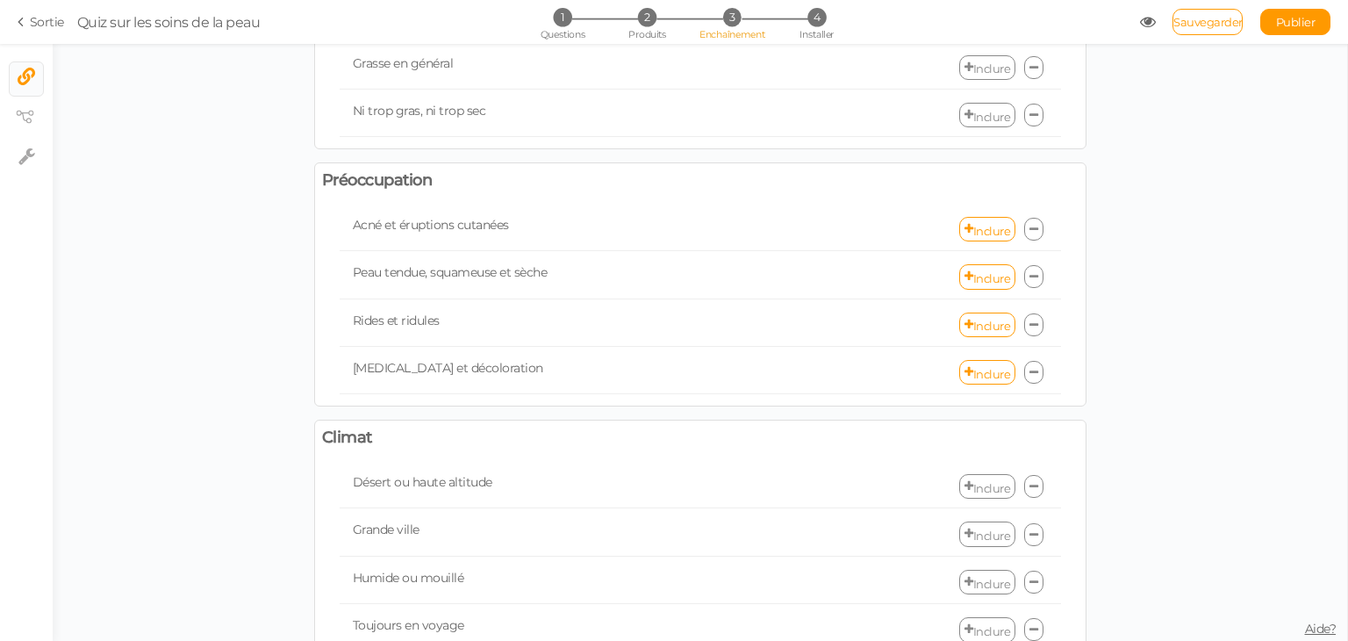
scroll to position [475, 0]
click at [1029, 226] on icon at bounding box center [1033, 231] width 9 height 11
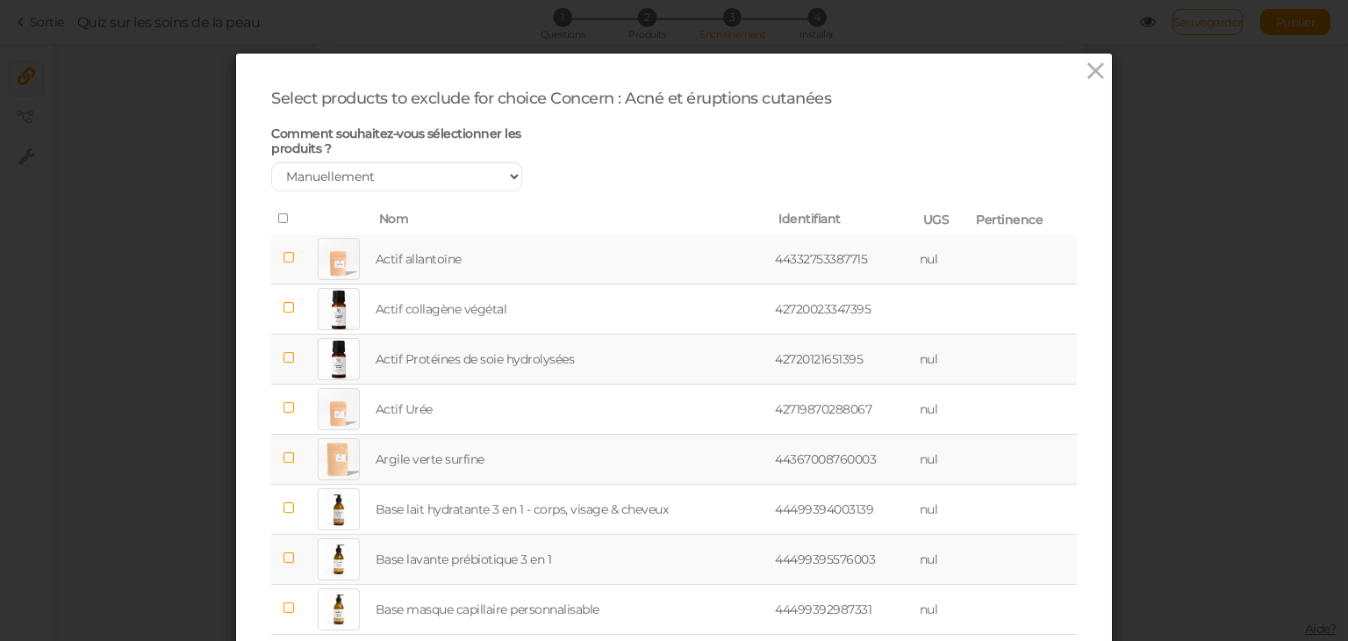
click at [279, 222] on icon at bounding box center [284, 218] width 12 height 12
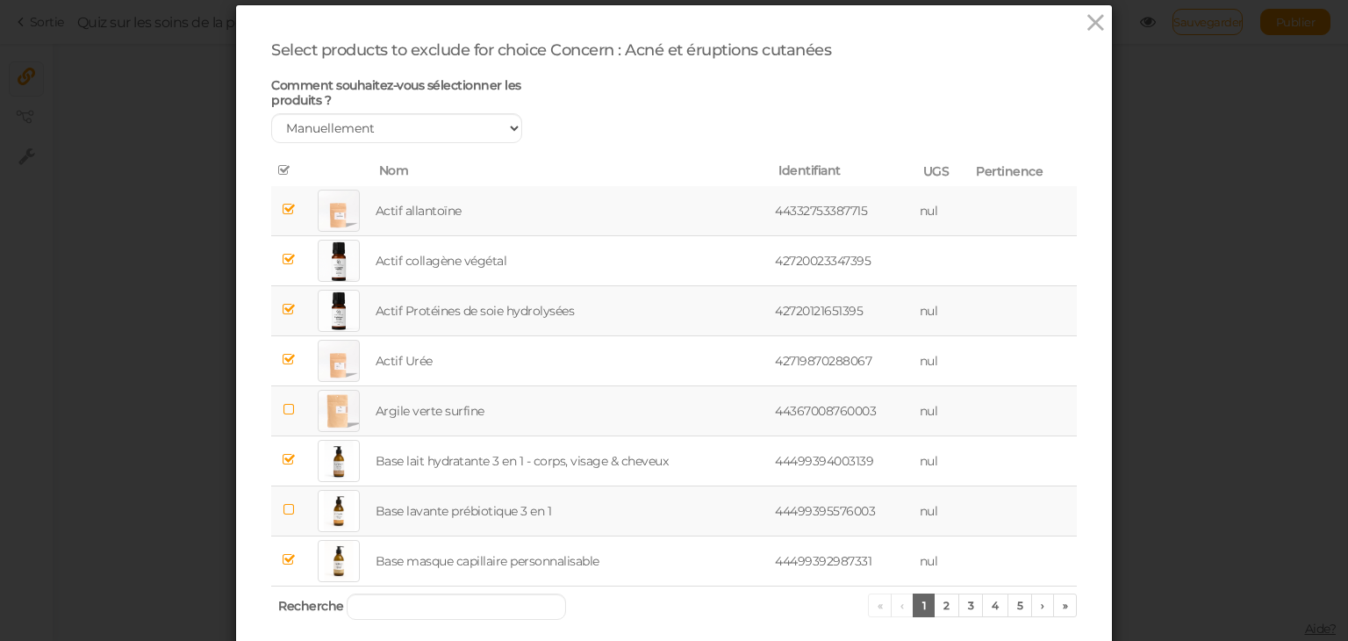
scroll to position [183, 0]
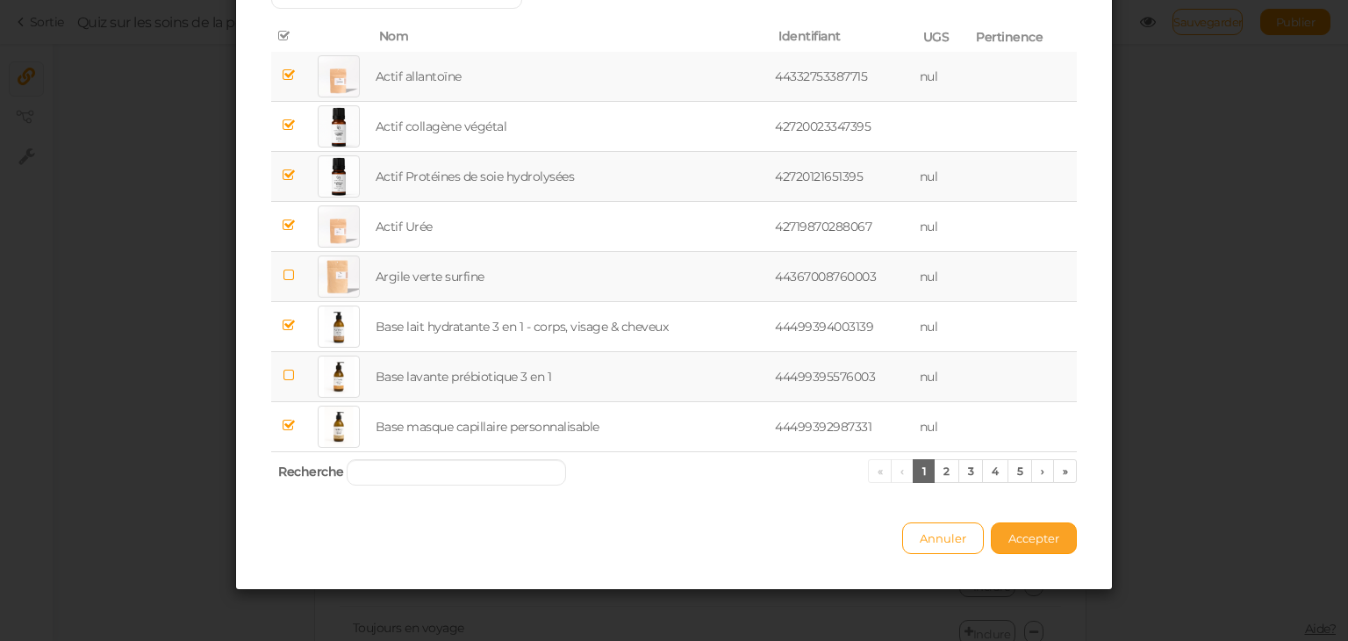
click at [1038, 537] on font "Accepter" at bounding box center [1033, 538] width 51 height 14
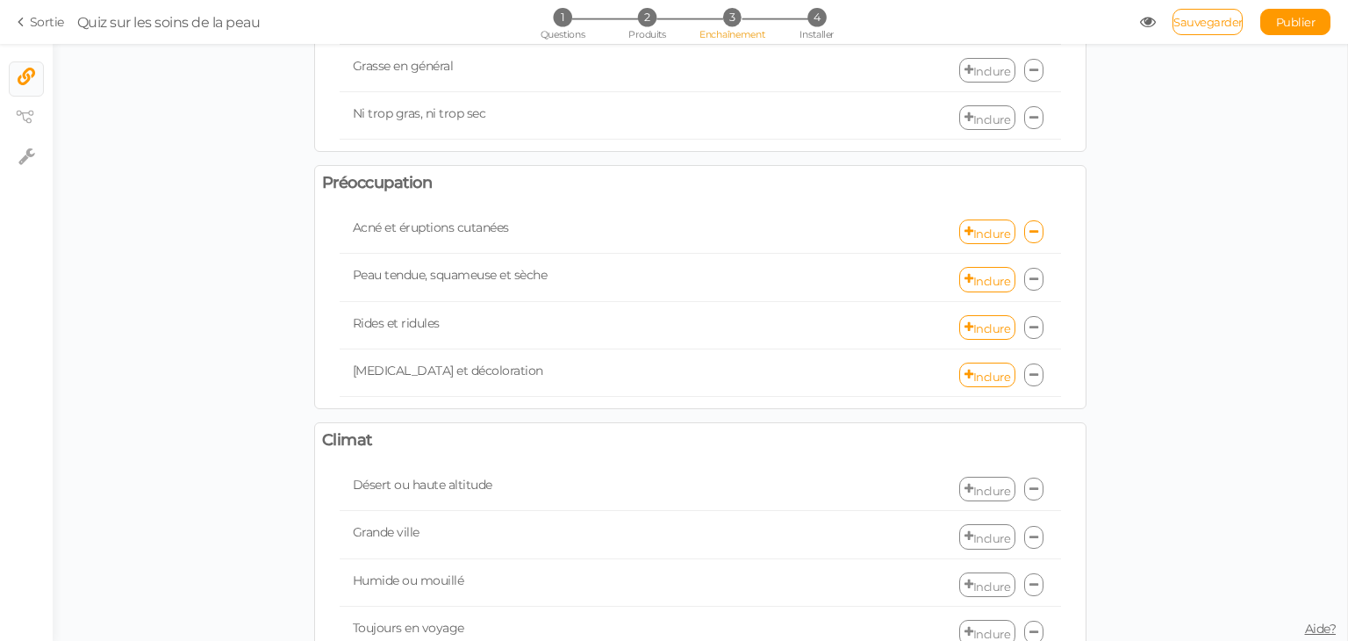
click at [1029, 274] on icon at bounding box center [1033, 279] width 9 height 11
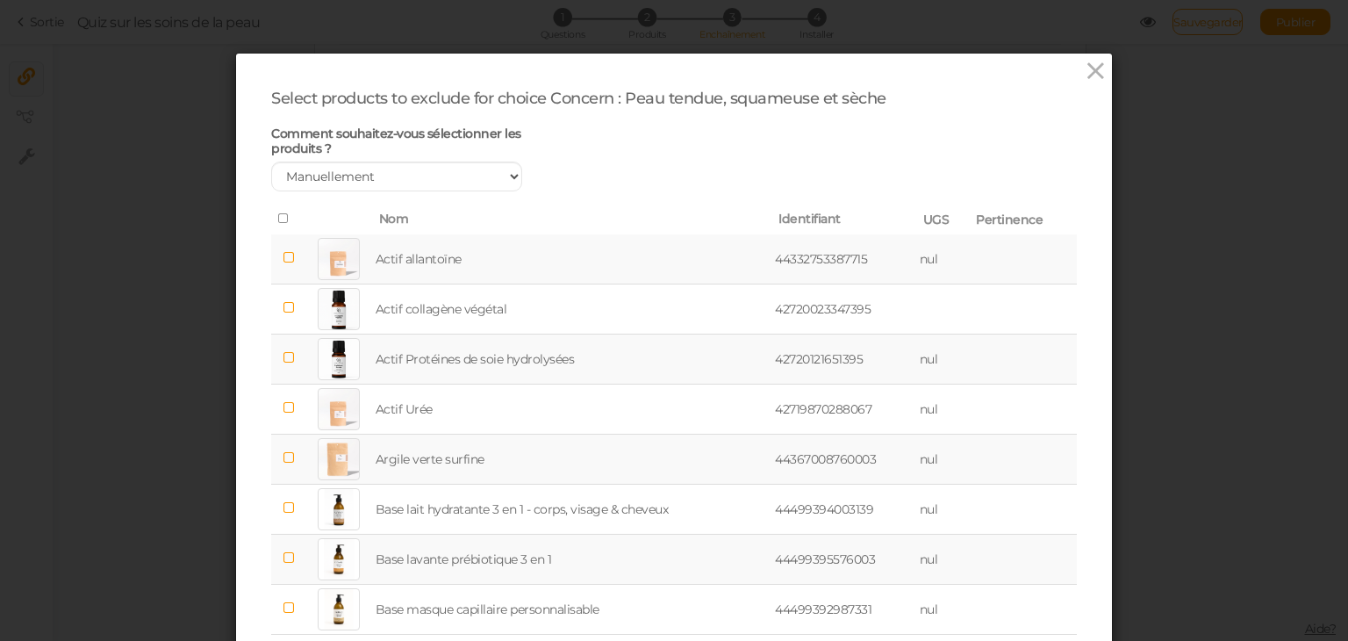
click at [278, 216] on icon at bounding box center [284, 218] width 12 height 12
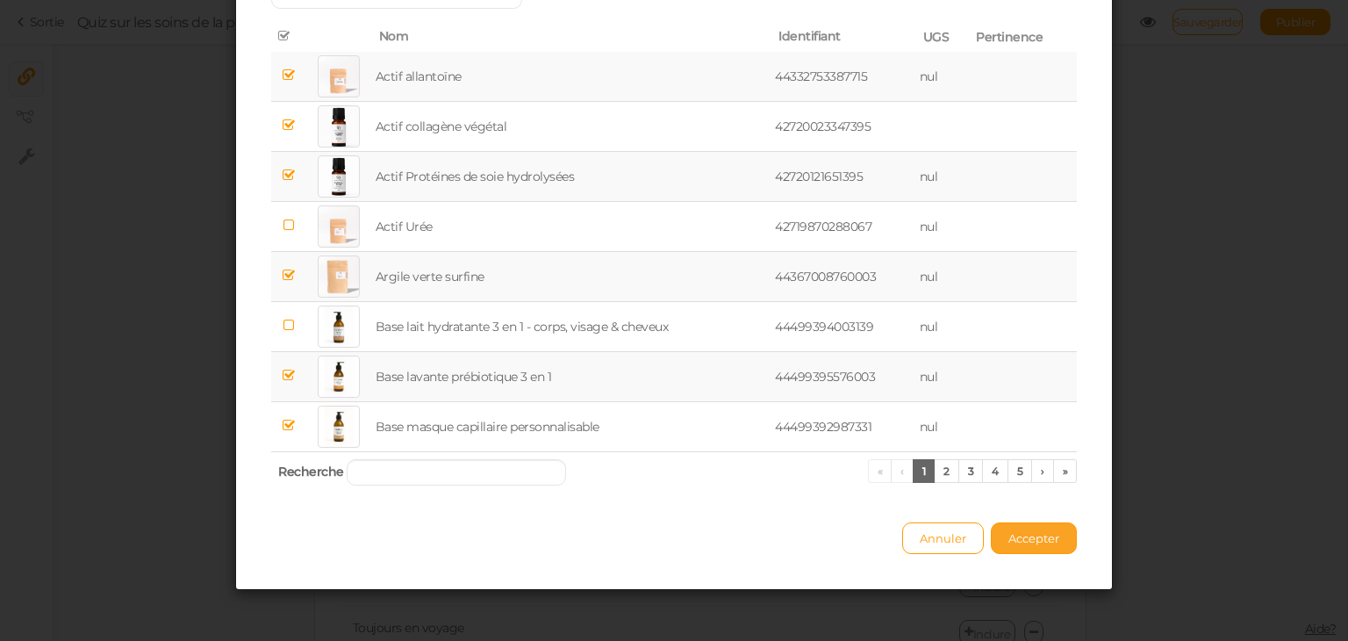
click at [1046, 531] on font "Accepter" at bounding box center [1033, 538] width 51 height 14
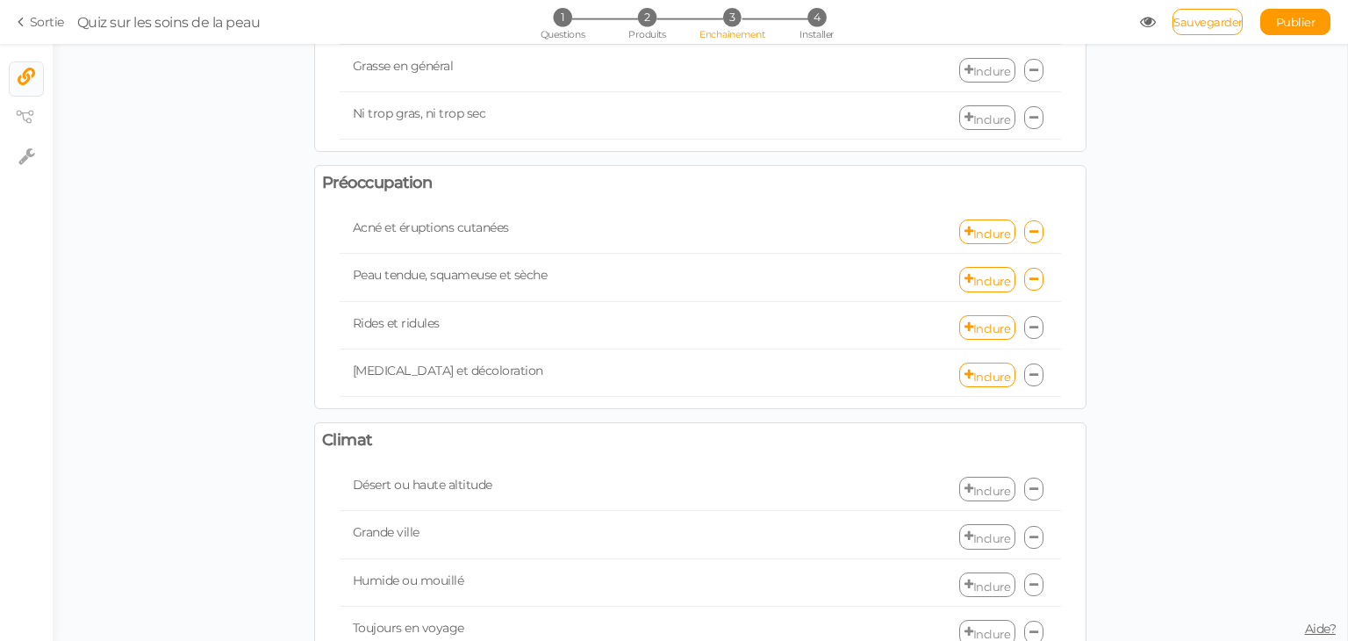
click at [1029, 322] on icon at bounding box center [1033, 327] width 9 height 11
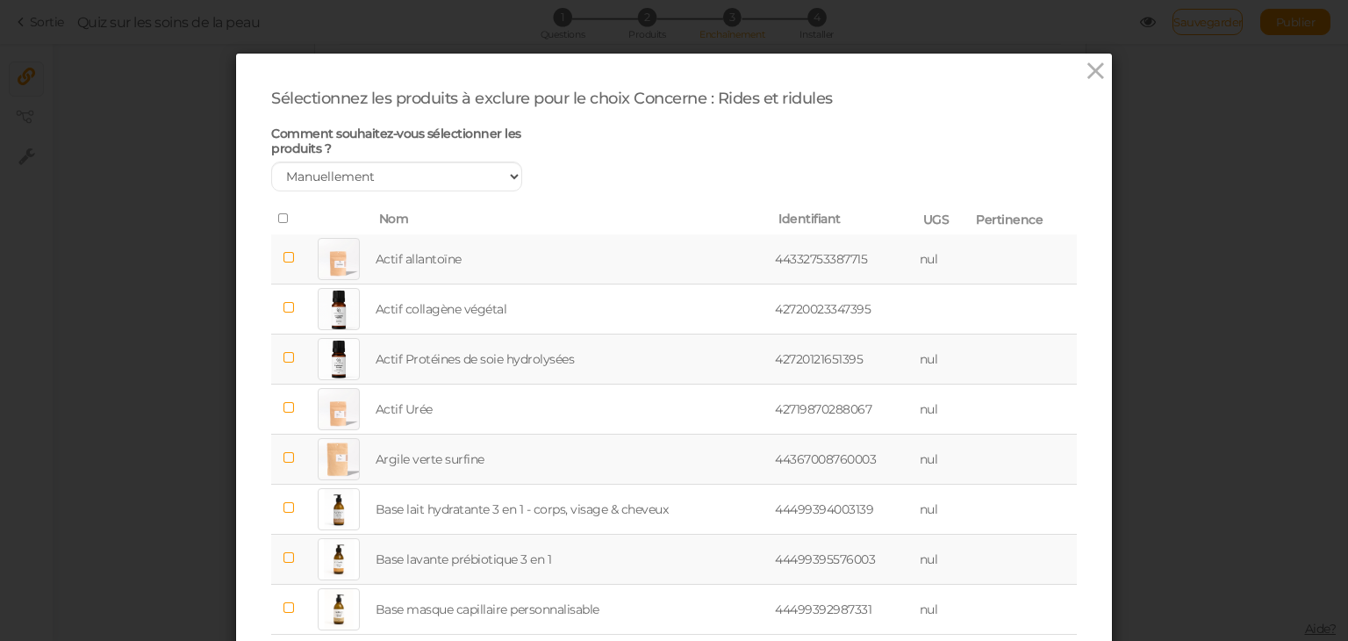
click at [278, 215] on icon at bounding box center [284, 218] width 12 height 12
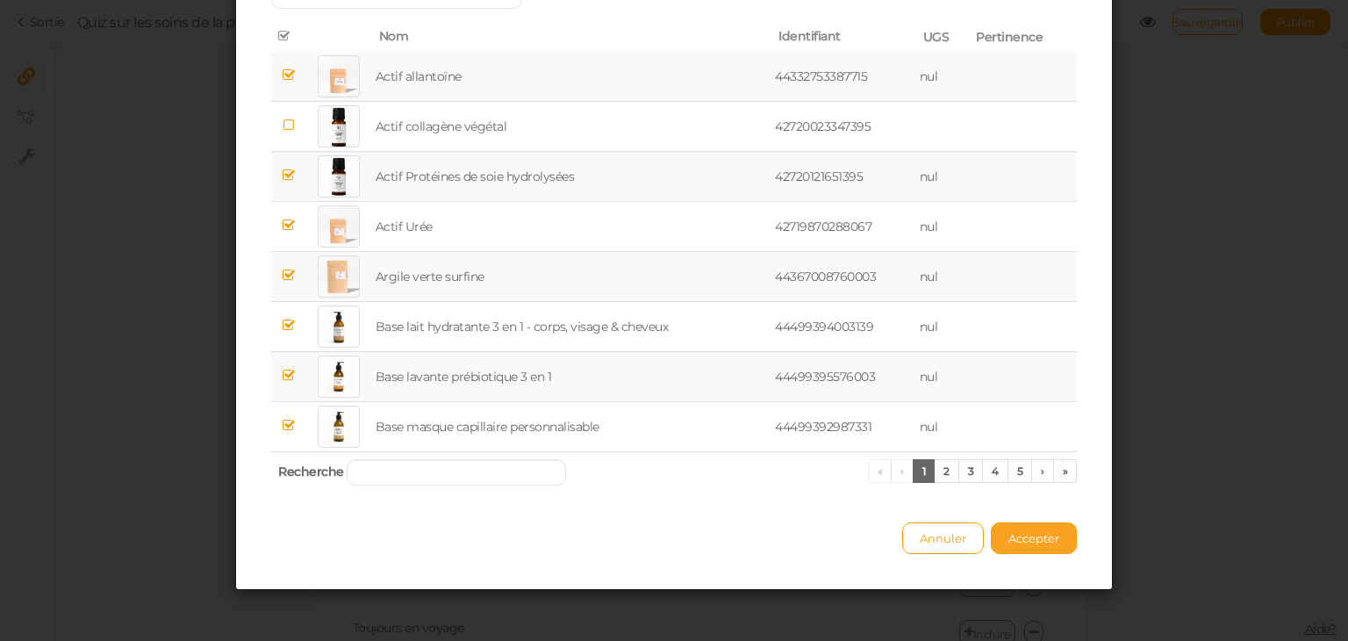
click at [1010, 531] on font "Accepter" at bounding box center [1033, 538] width 51 height 14
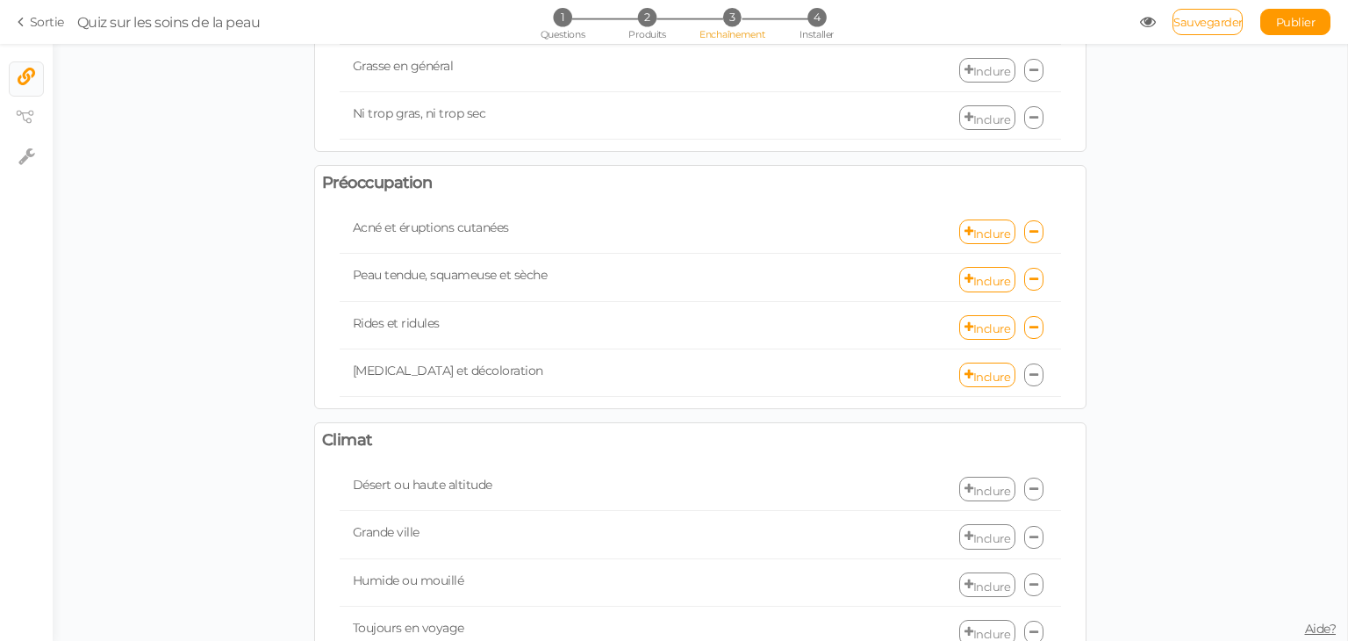
click at [1029, 369] on icon at bounding box center [1033, 374] width 9 height 11
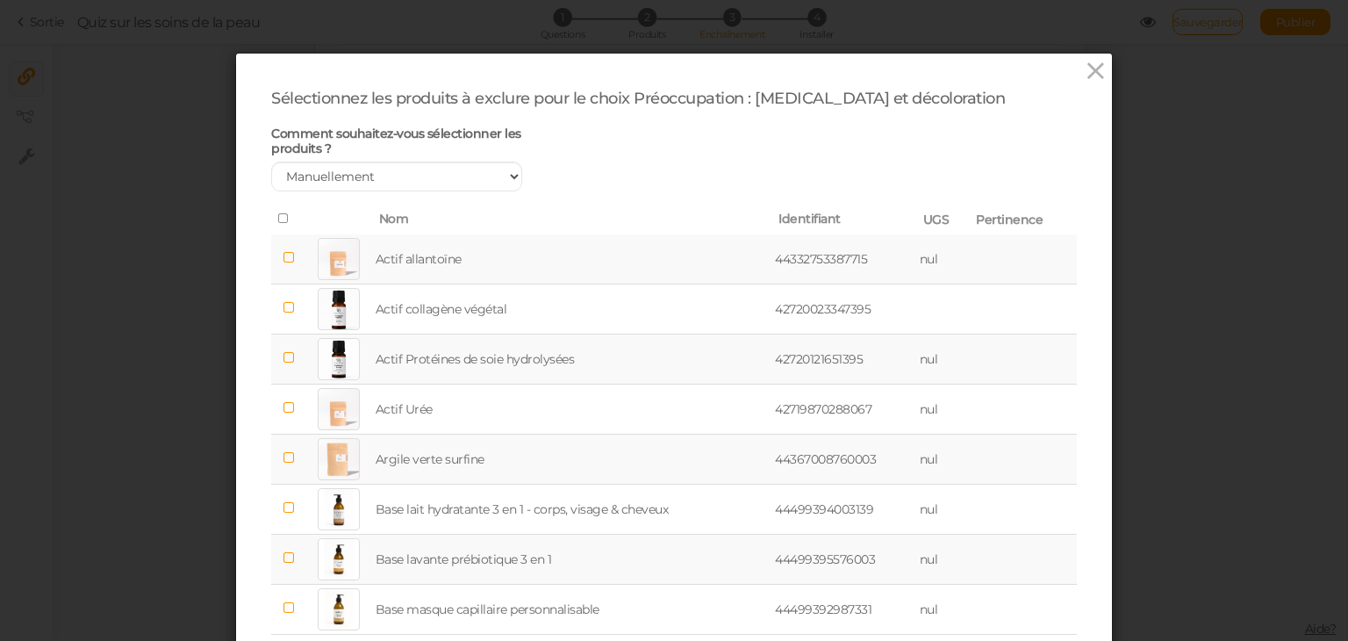
click at [278, 214] on icon at bounding box center [284, 218] width 12 height 12
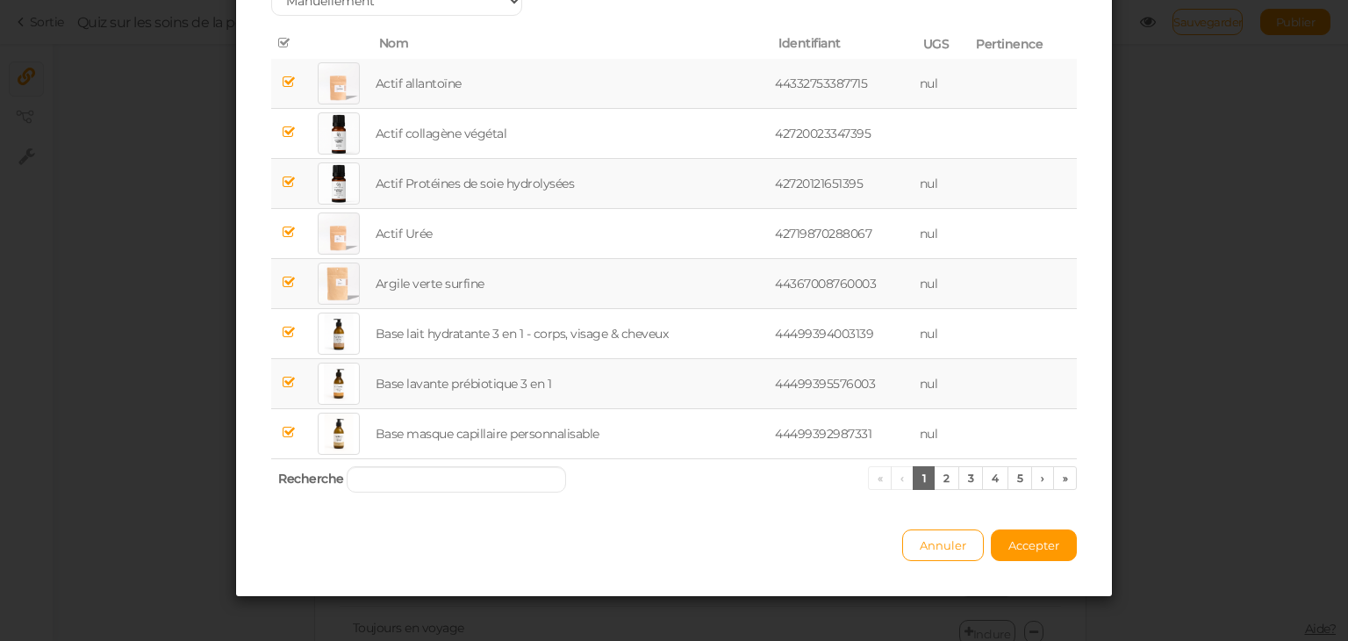
scroll to position [177, 0]
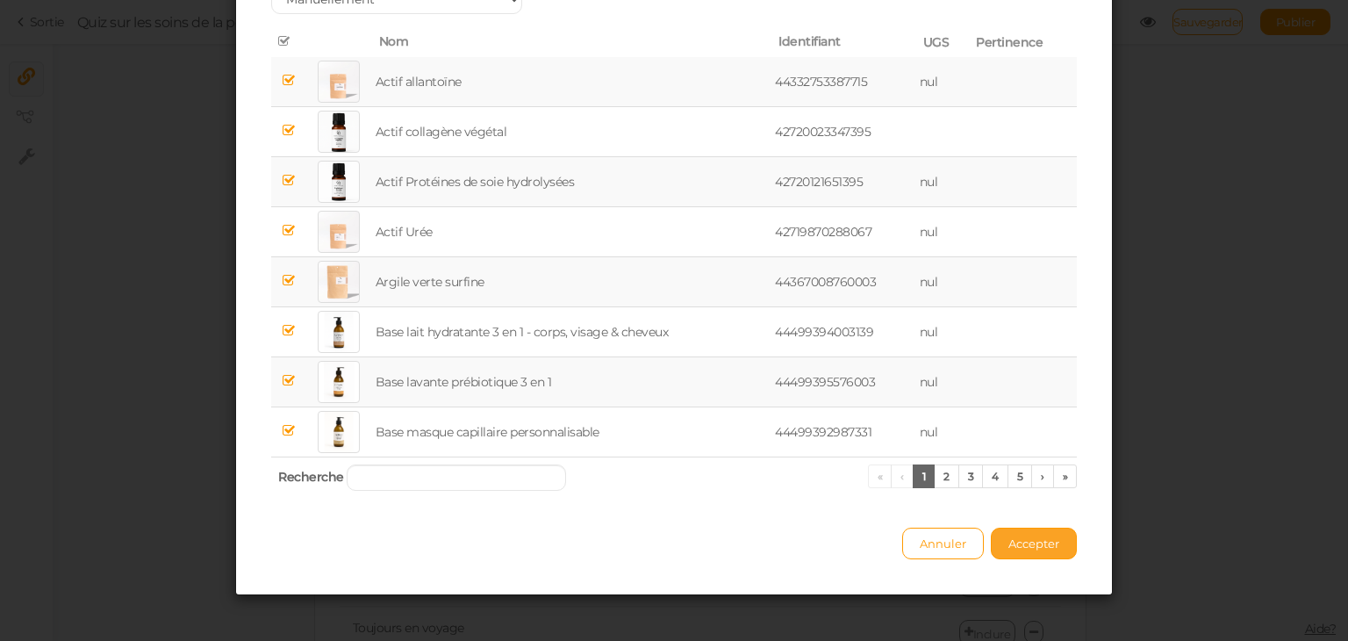
click at [1017, 545] on font "Accepter" at bounding box center [1033, 543] width 51 height 14
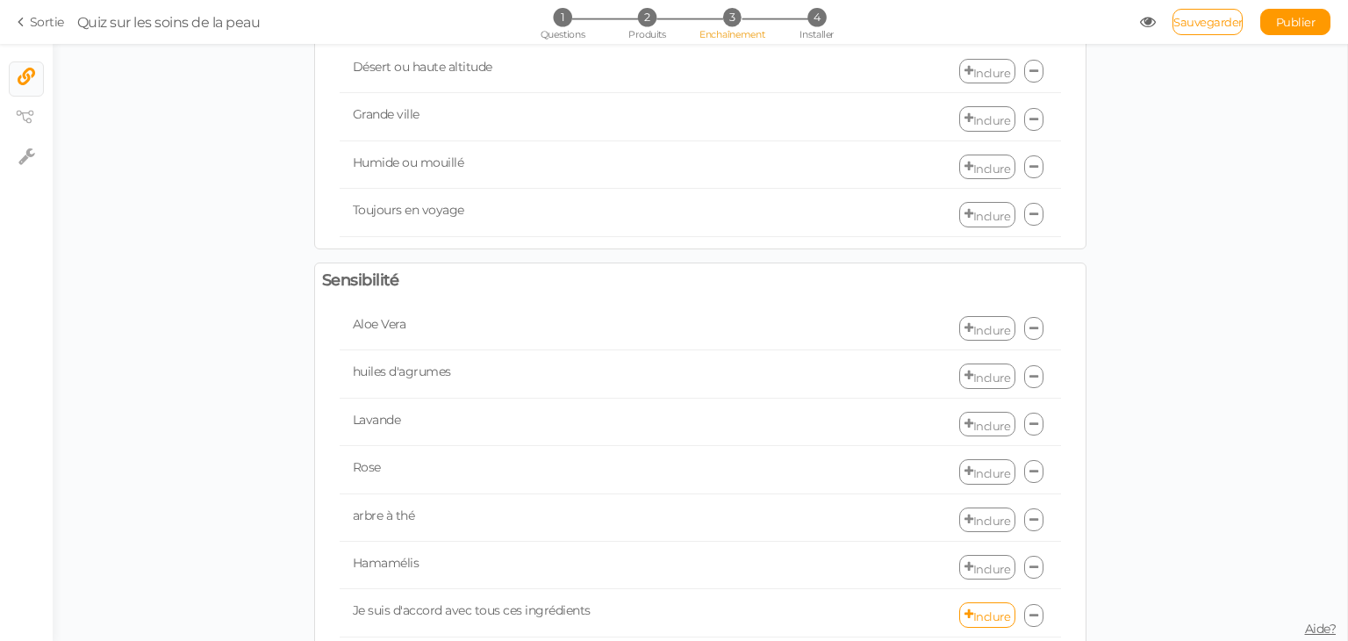
scroll to position [906, 0]
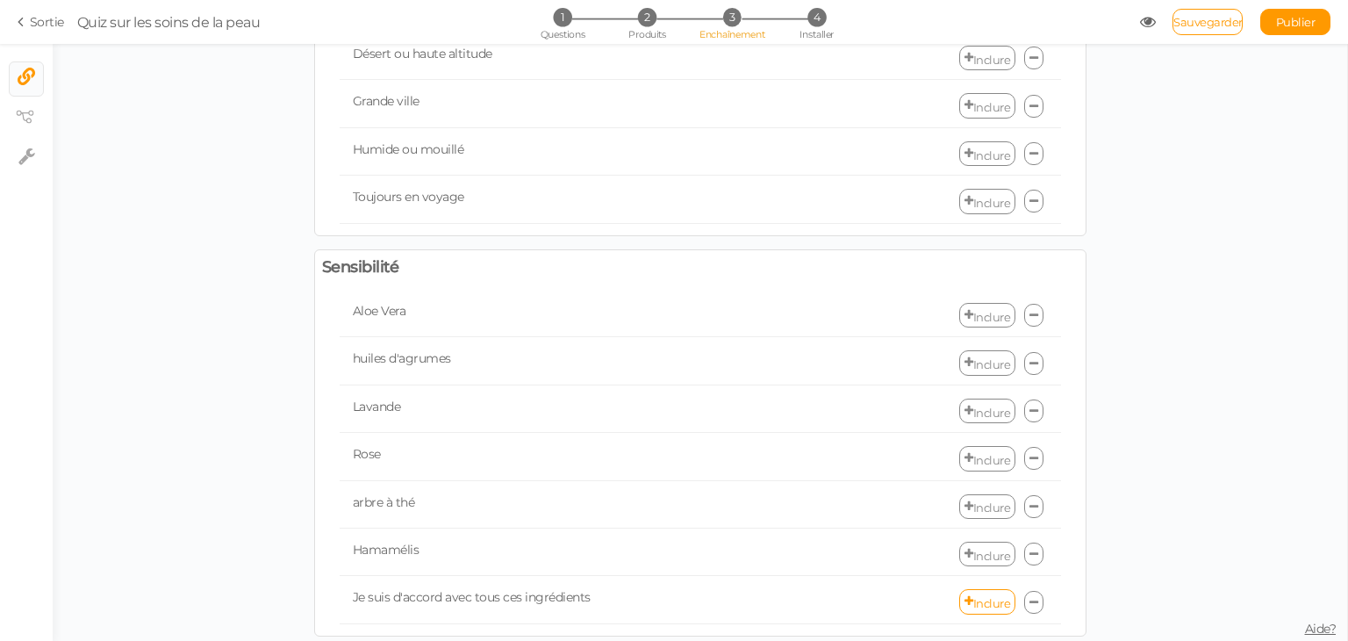
click at [1029, 597] on icon at bounding box center [1033, 602] width 9 height 11
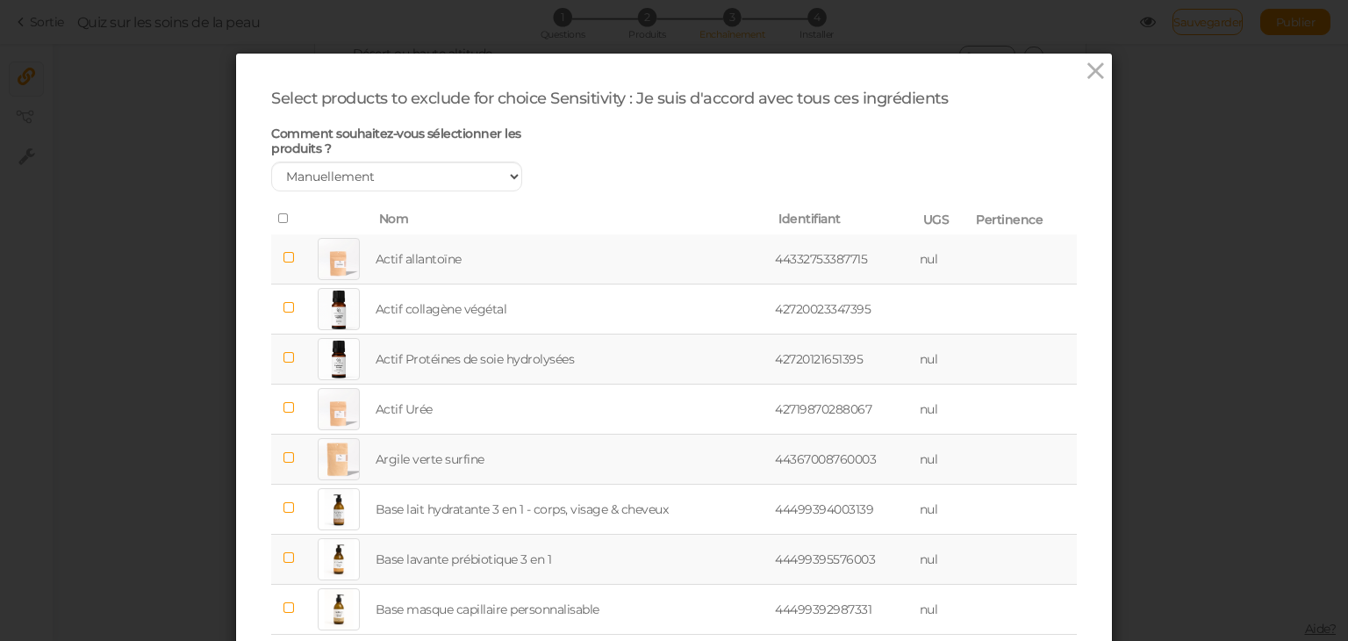
click at [278, 214] on icon at bounding box center [284, 218] width 12 height 12
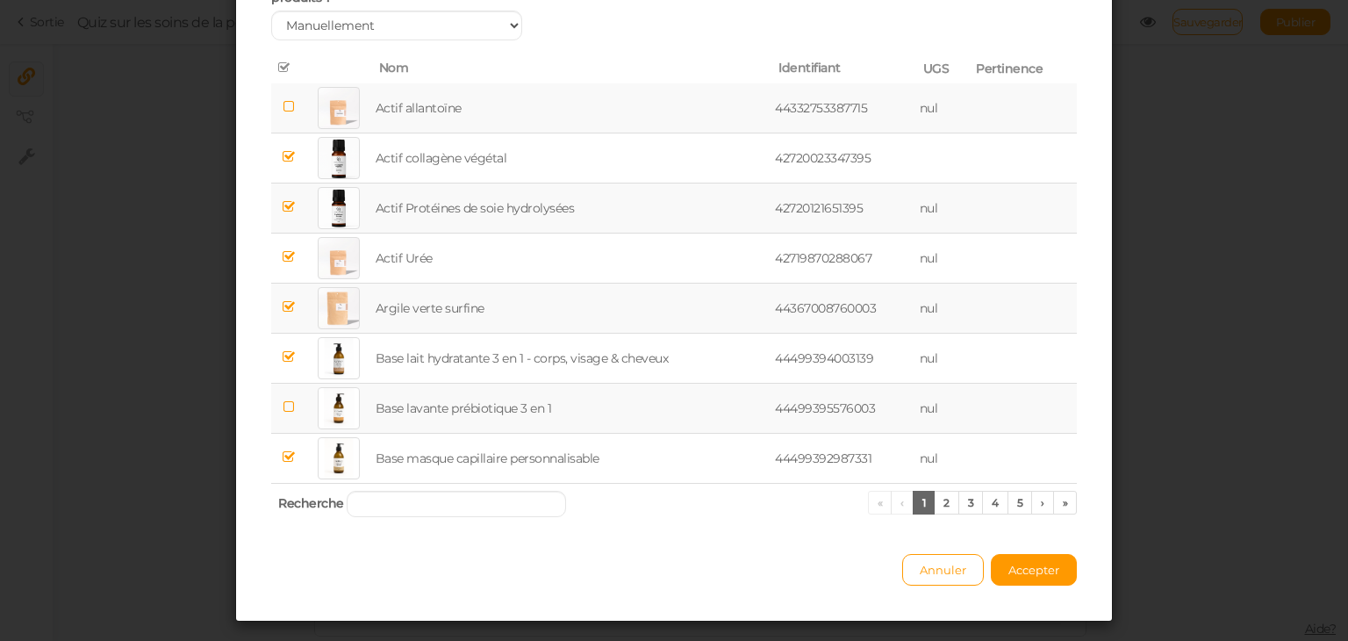
scroll to position [183, 0]
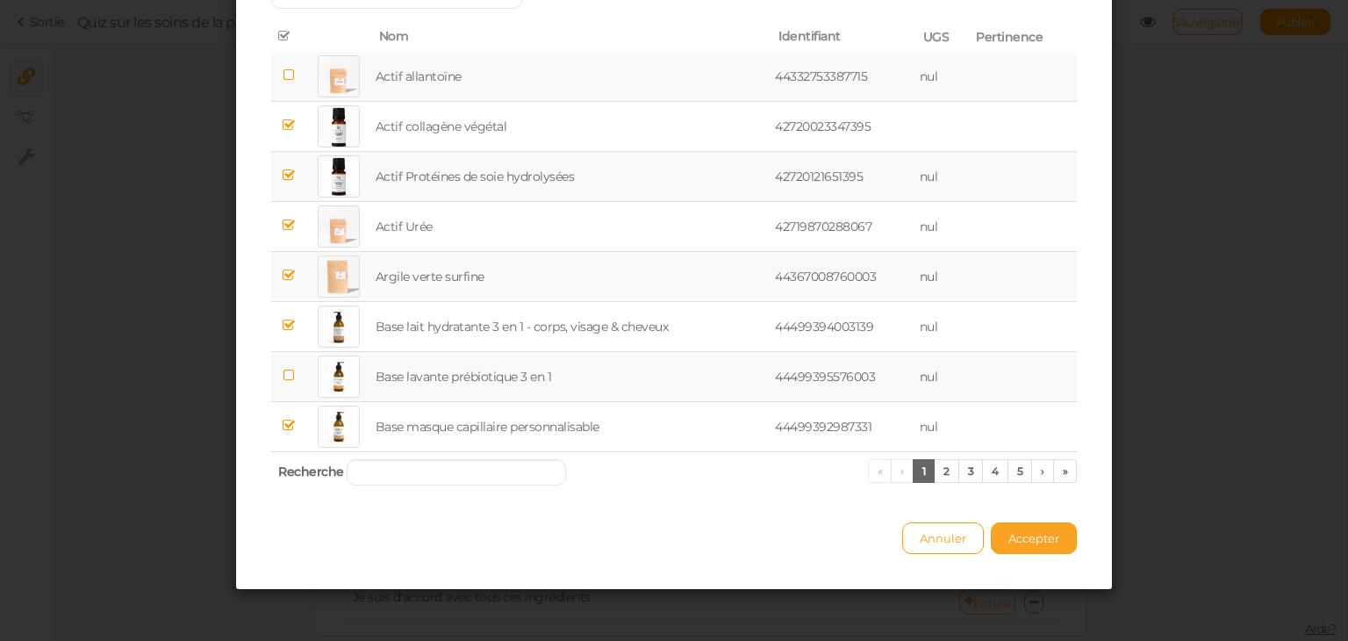
click at [1051, 534] on font "Accepter" at bounding box center [1033, 538] width 51 height 14
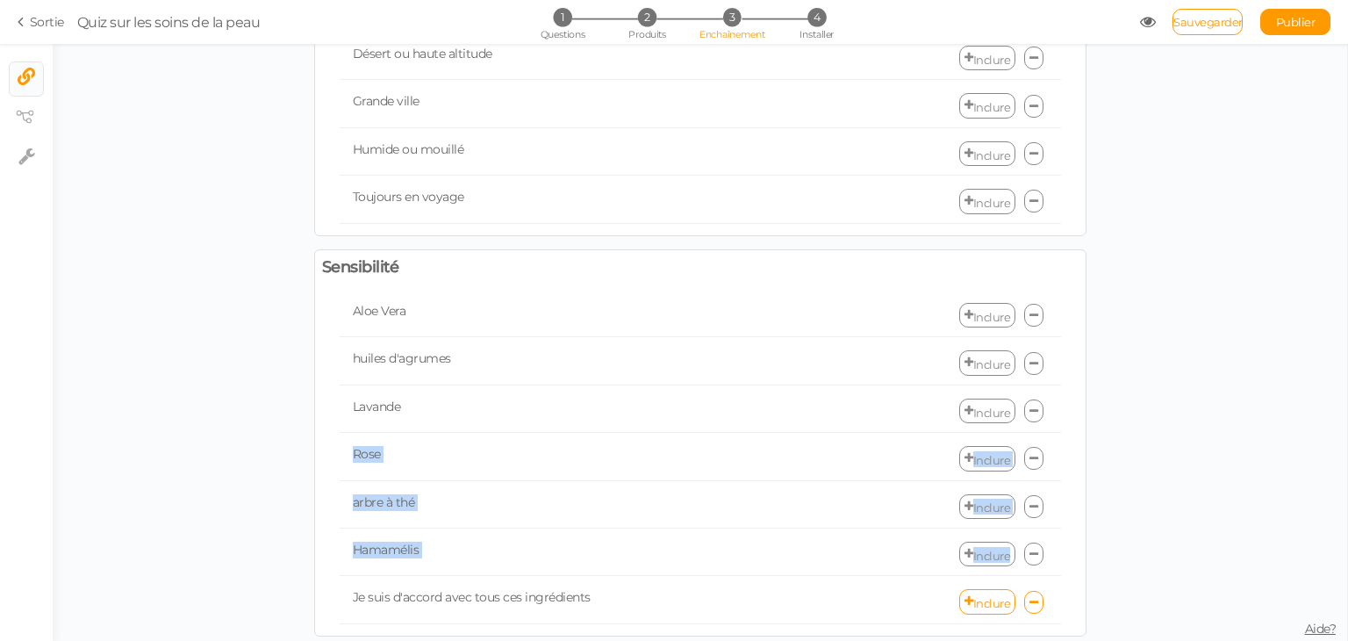
drag, startPoint x: 1347, startPoint y: 496, endPoint x: 1347, endPoint y: 387, distance: 108.8
click at [1347, 387] on div "Sélectionnez les produits à recommander ou à exclure pour chaque choix. Âge 20 …" at bounding box center [700, 342] width 1295 height 597
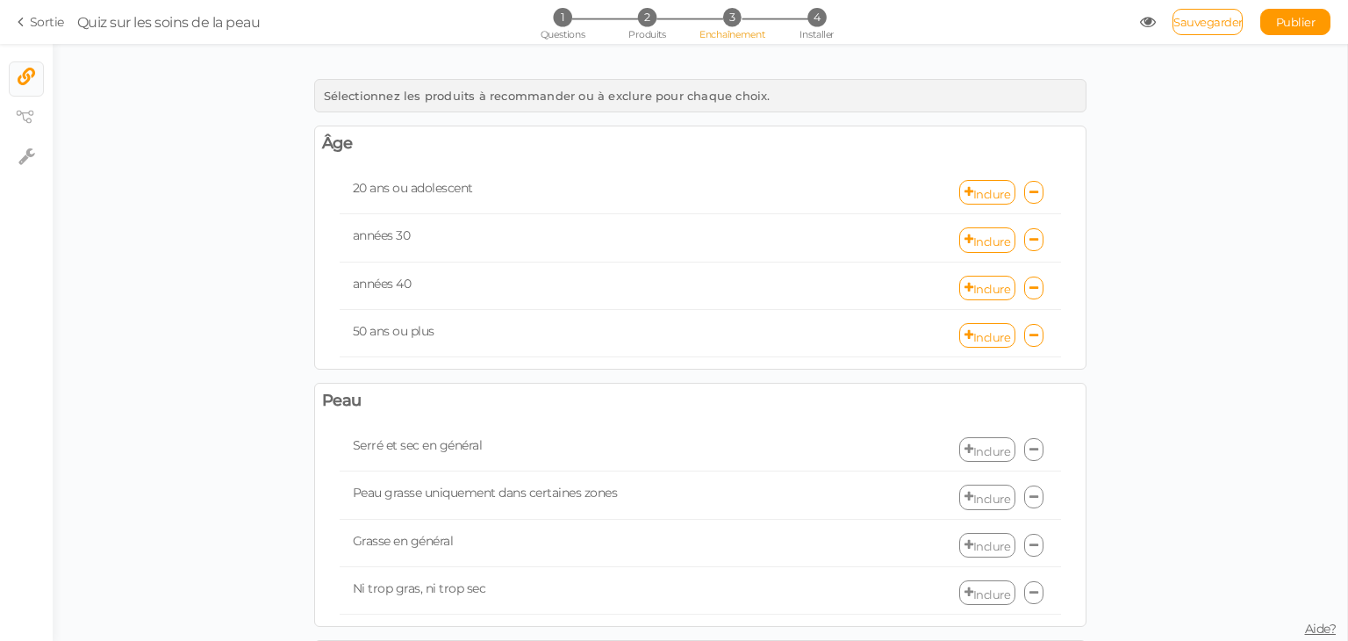
scroll to position [0, 0]
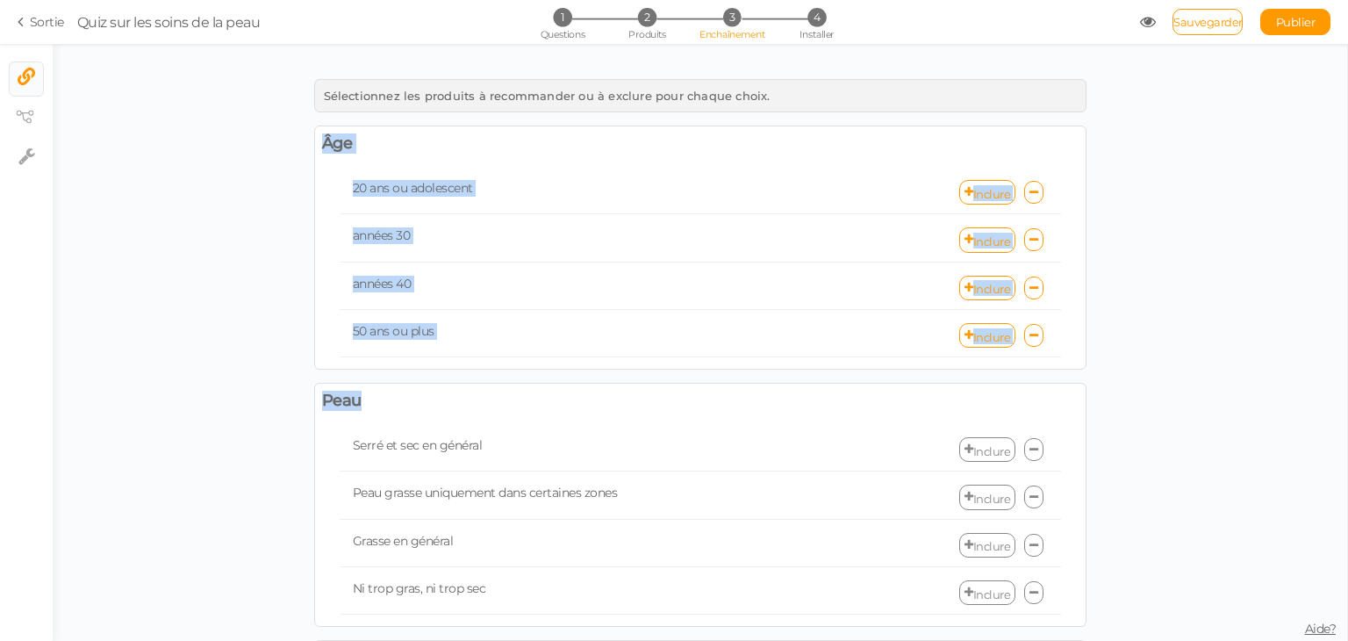
drag, startPoint x: 1347, startPoint y: 105, endPoint x: 1347, endPoint y: 376, distance: 270.3
click at [1347, 376] on div "Sélectionnez les produits à recommander ou à exclure pour chaque choix. Âge 20 …" at bounding box center [700, 342] width 1295 height 597
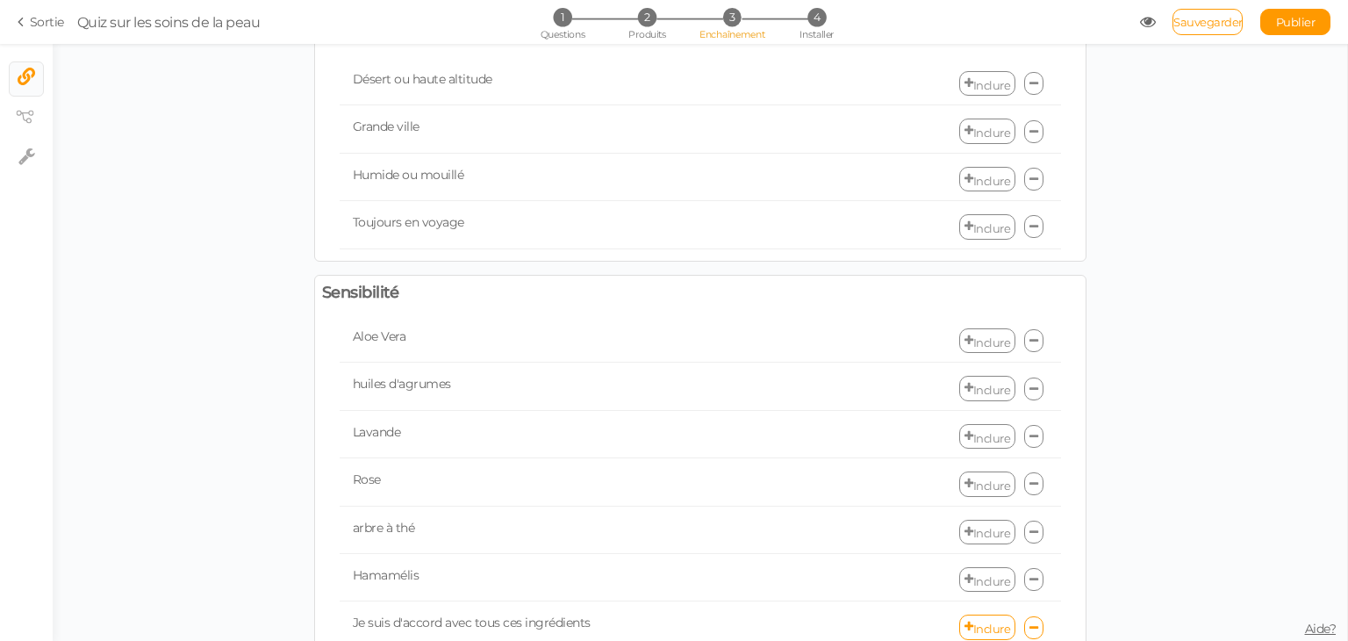
scroll to position [906, 0]
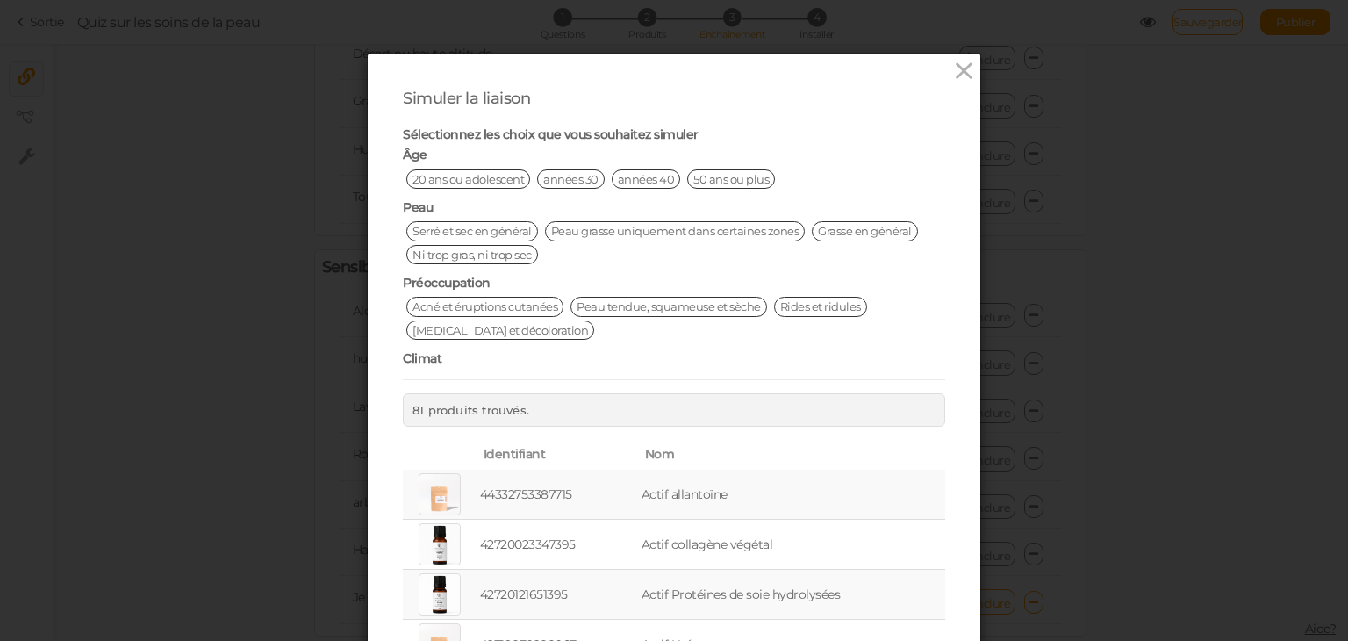
click at [588, 183] on font "années 30" at bounding box center [570, 179] width 55 height 14
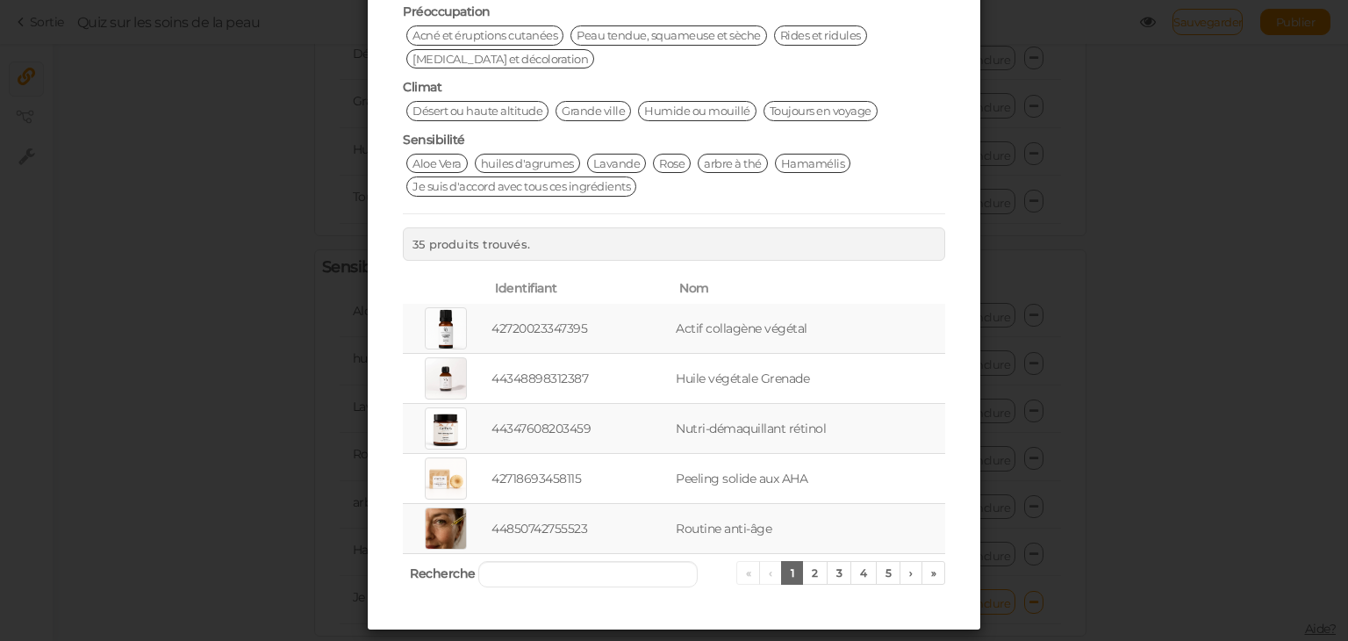
scroll to position [184, 0]
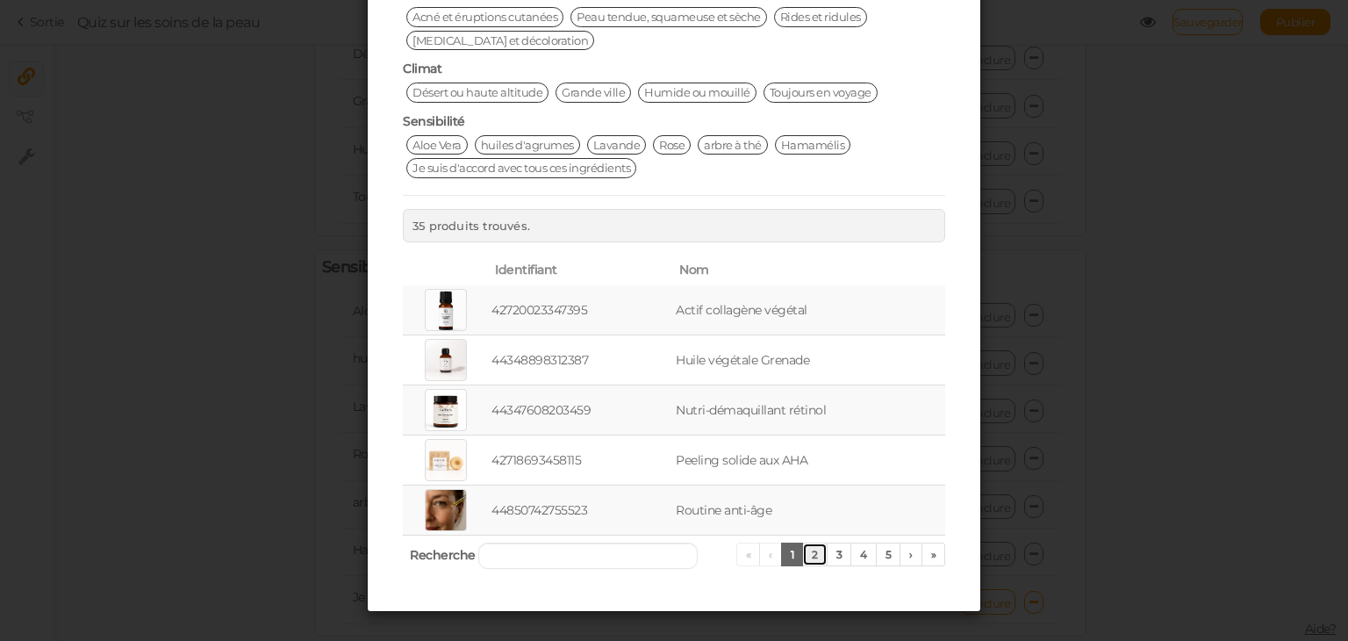
click at [814, 555] on link "2" at bounding box center [814, 554] width 25 height 24
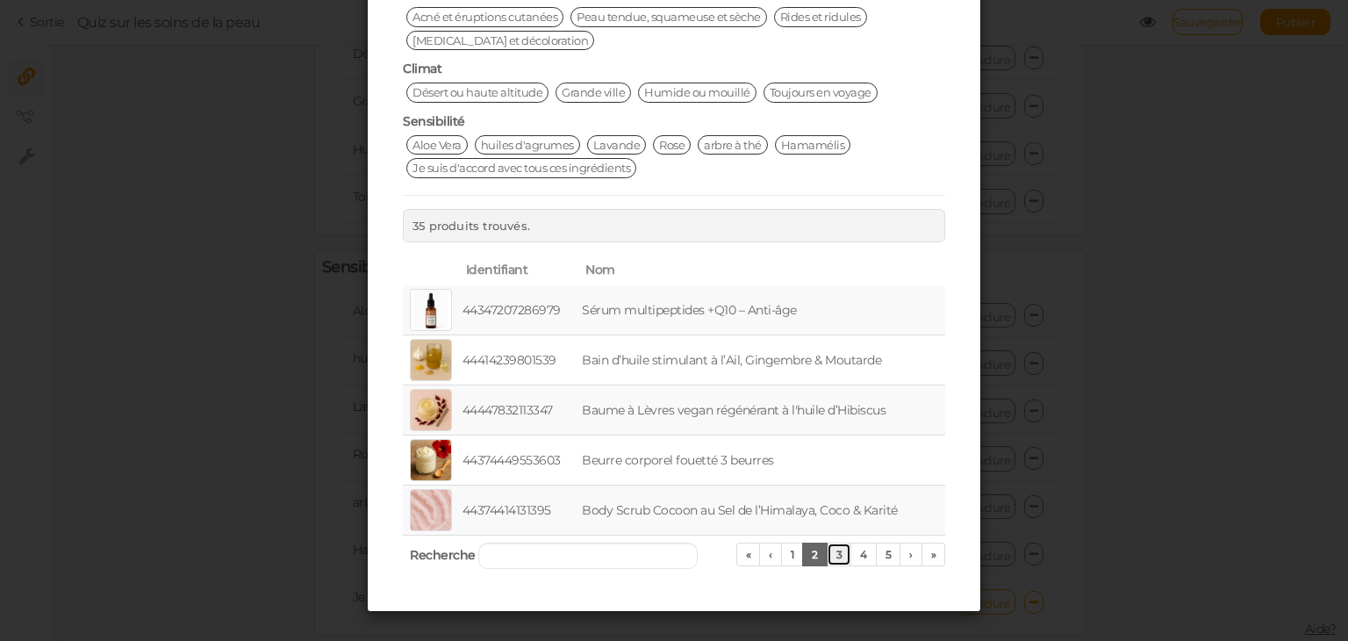
click at [829, 553] on link "3" at bounding box center [839, 554] width 25 height 24
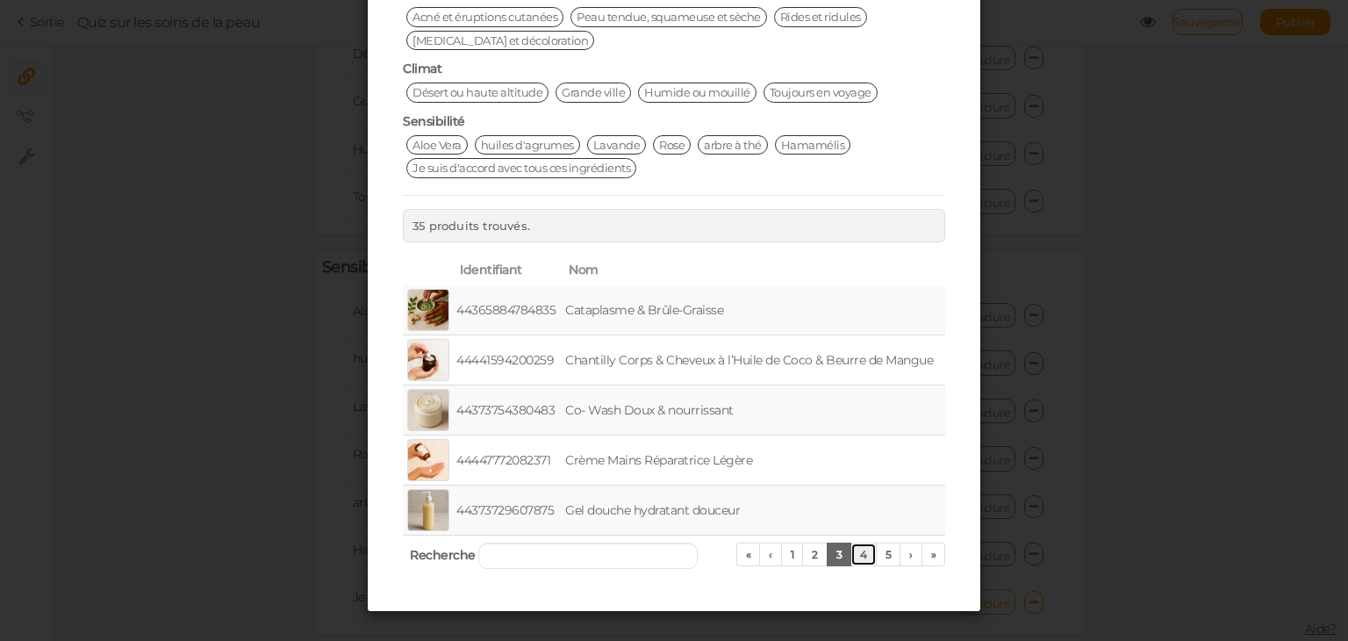
click at [859, 559] on link "4" at bounding box center [863, 554] width 26 height 24
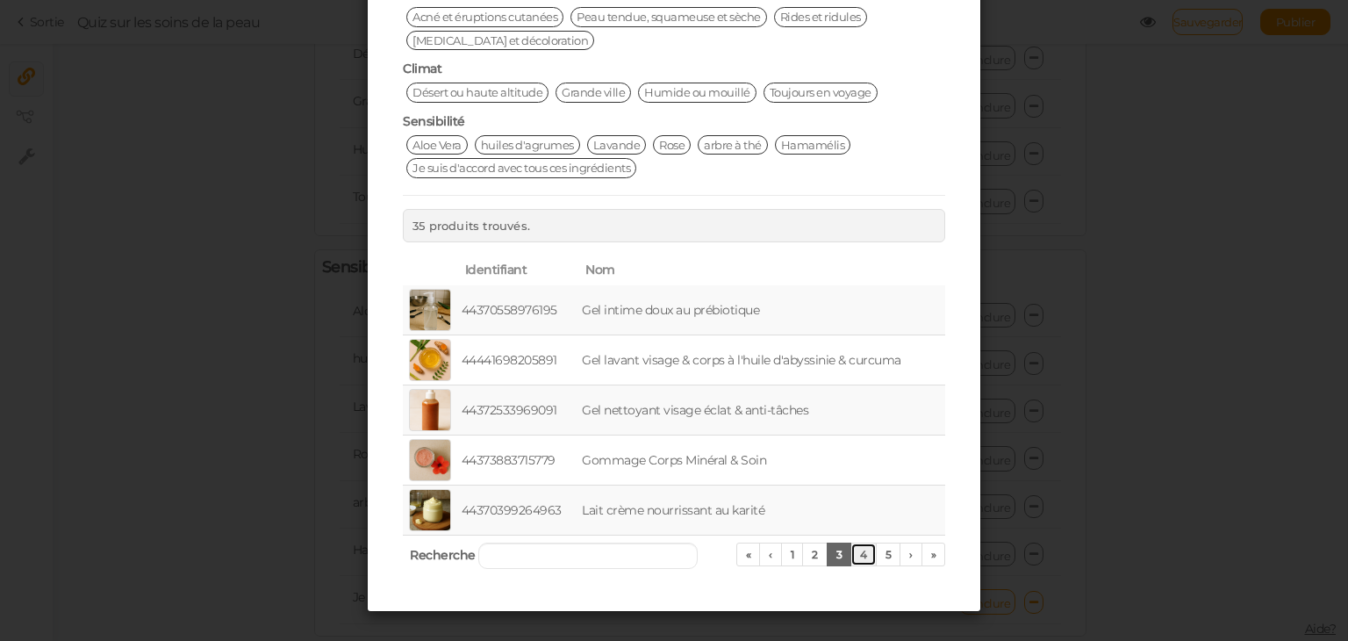
click at [860, 551] on font "4" at bounding box center [863, 554] width 7 height 13
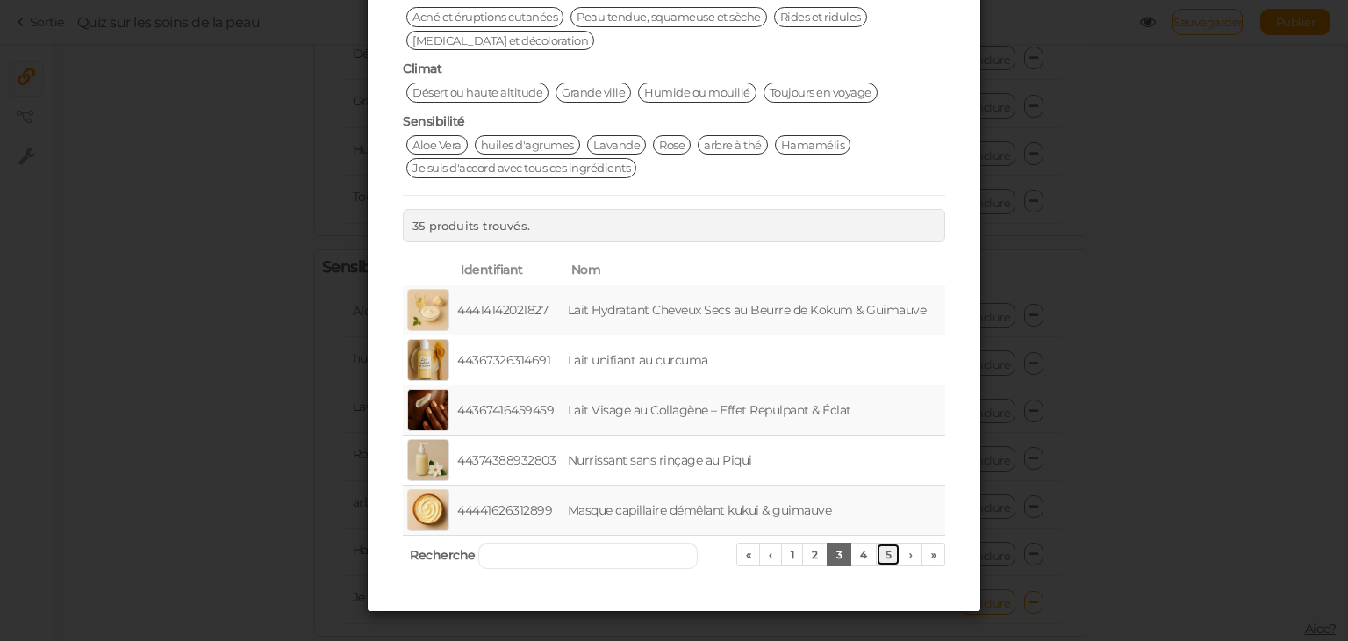
click at [885, 552] on font "5" at bounding box center [888, 554] width 6 height 13
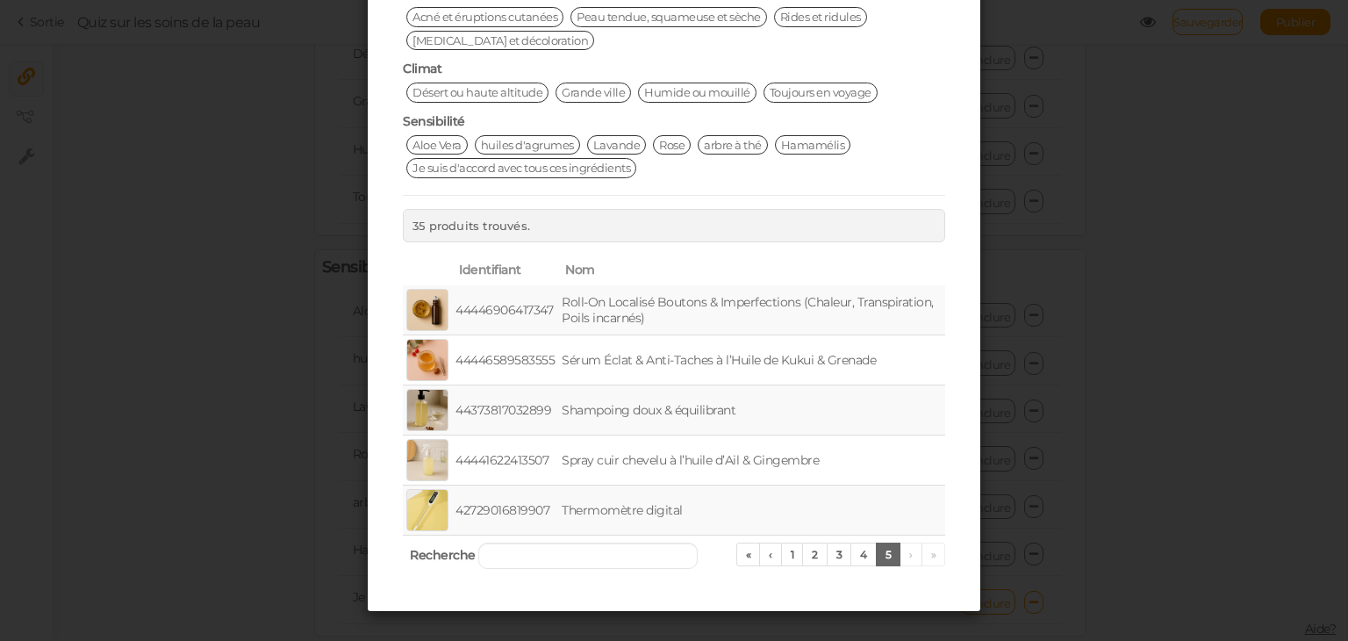
click at [1157, 369] on div "Simuler la liaison Sélectionnez les choix que vous souhaitez simuler Âge 20 ans…" at bounding box center [674, 320] width 1348 height 641
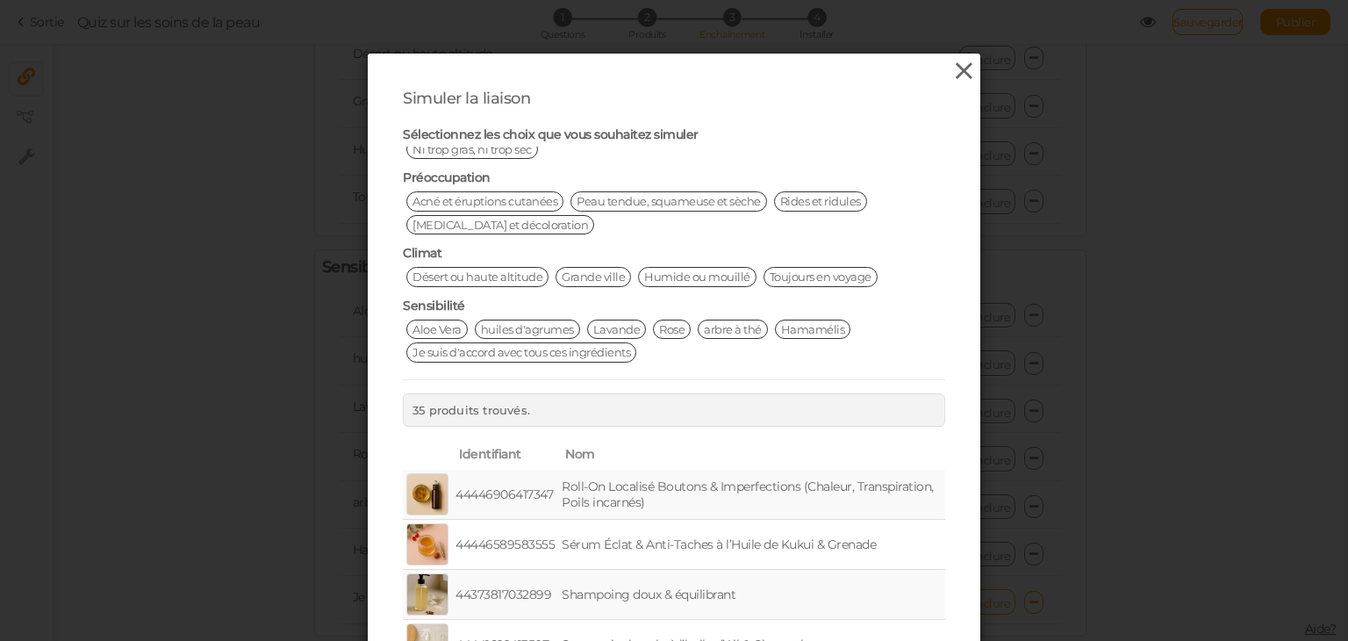
click at [954, 69] on icon at bounding box center [963, 71] width 25 height 26
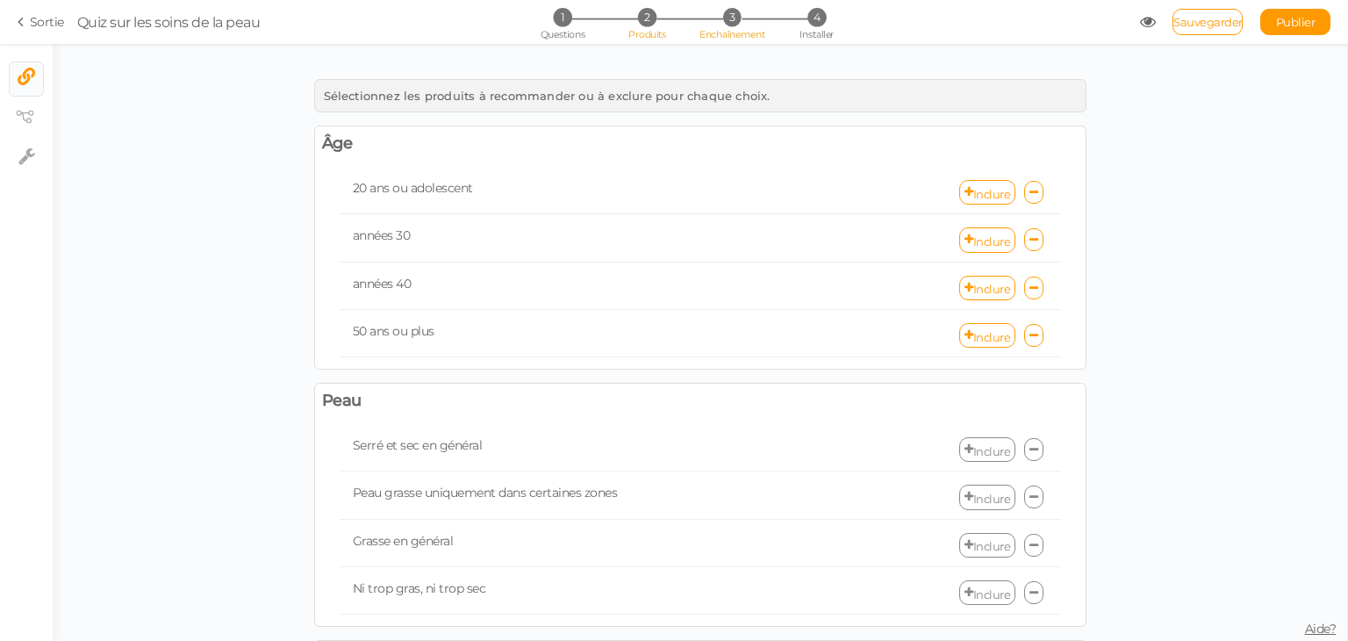
click at [660, 22] on li "2 Produits" at bounding box center [647, 17] width 82 height 18
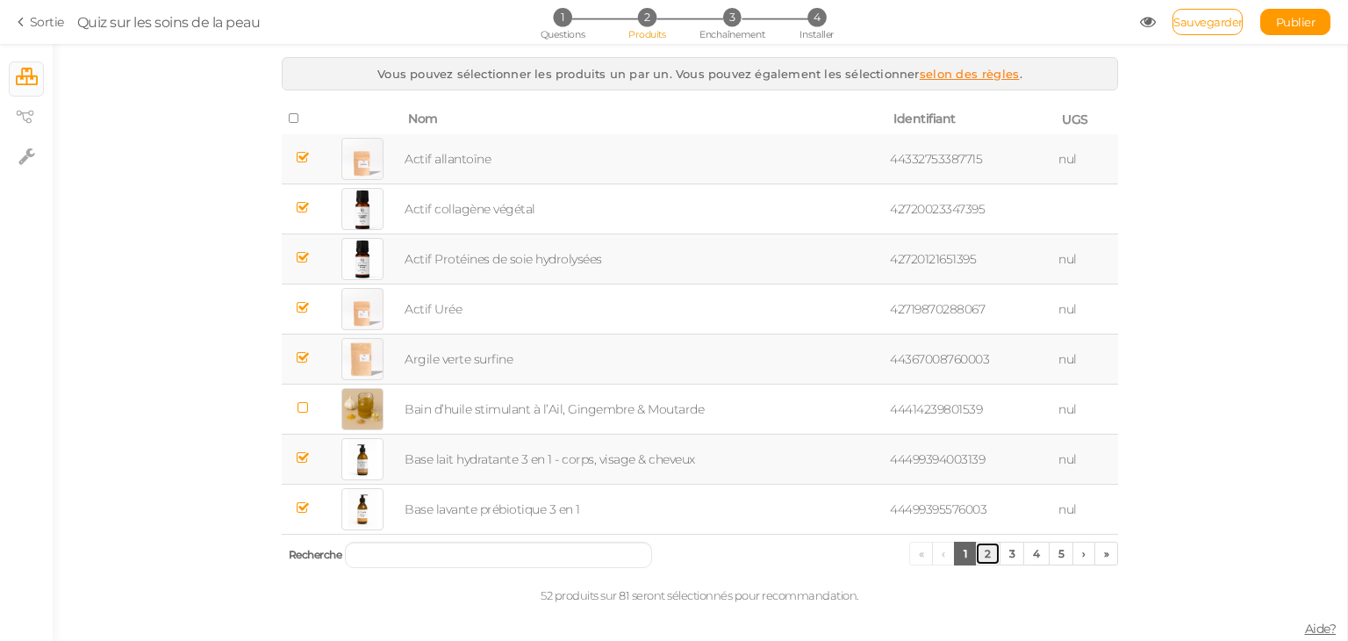
click at [993, 555] on link "2" at bounding box center [987, 553] width 25 height 24
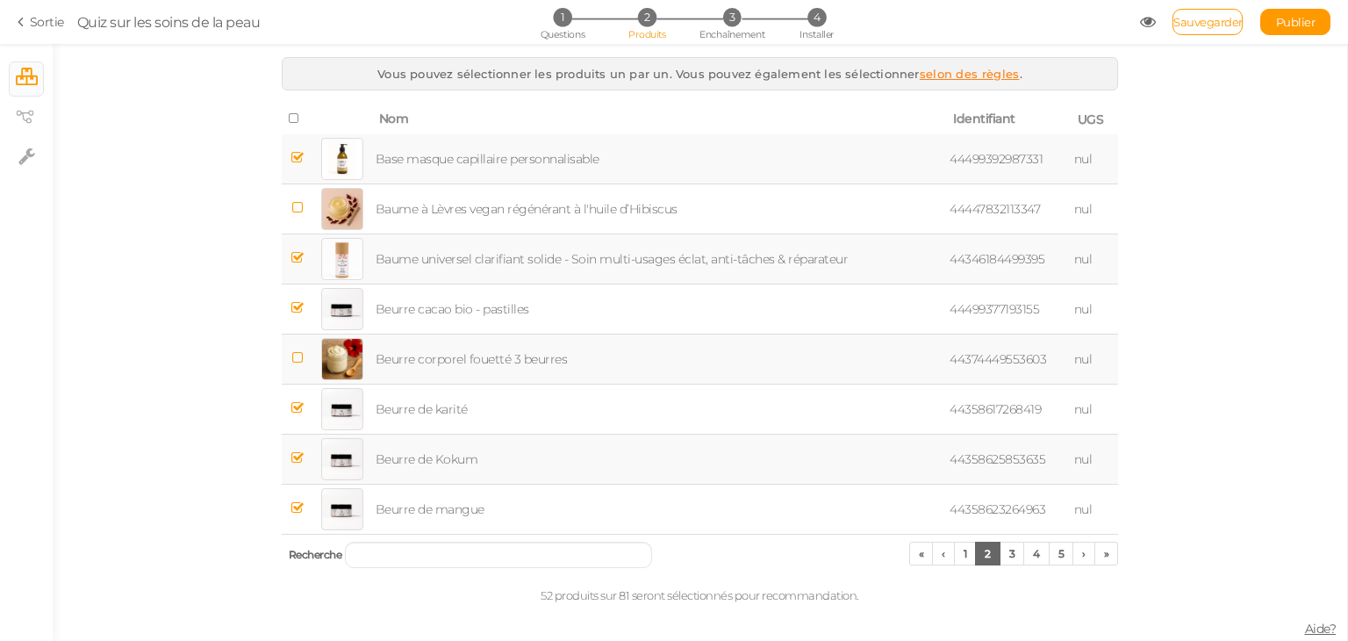
click at [302, 366] on td at bounding box center [298, 358] width 32 height 50
click at [302, 111] on th at bounding box center [298, 119] width 32 height 30
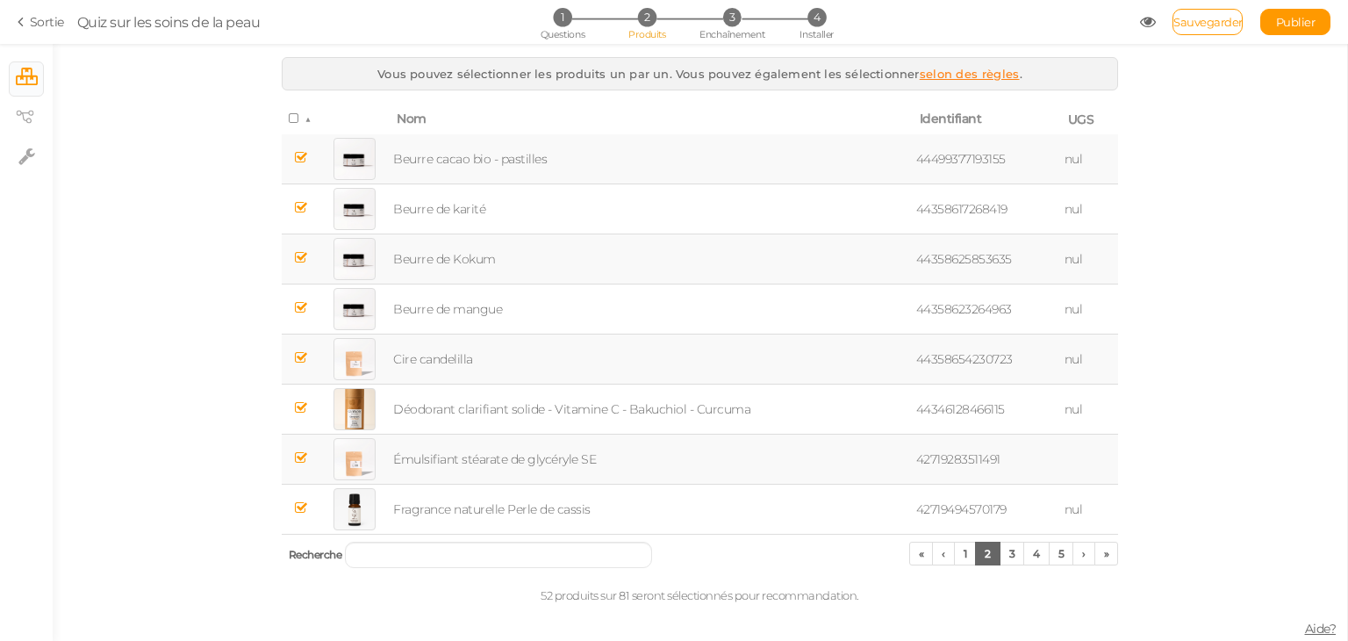
click at [298, 113] on icon at bounding box center [295, 118] width 12 height 12
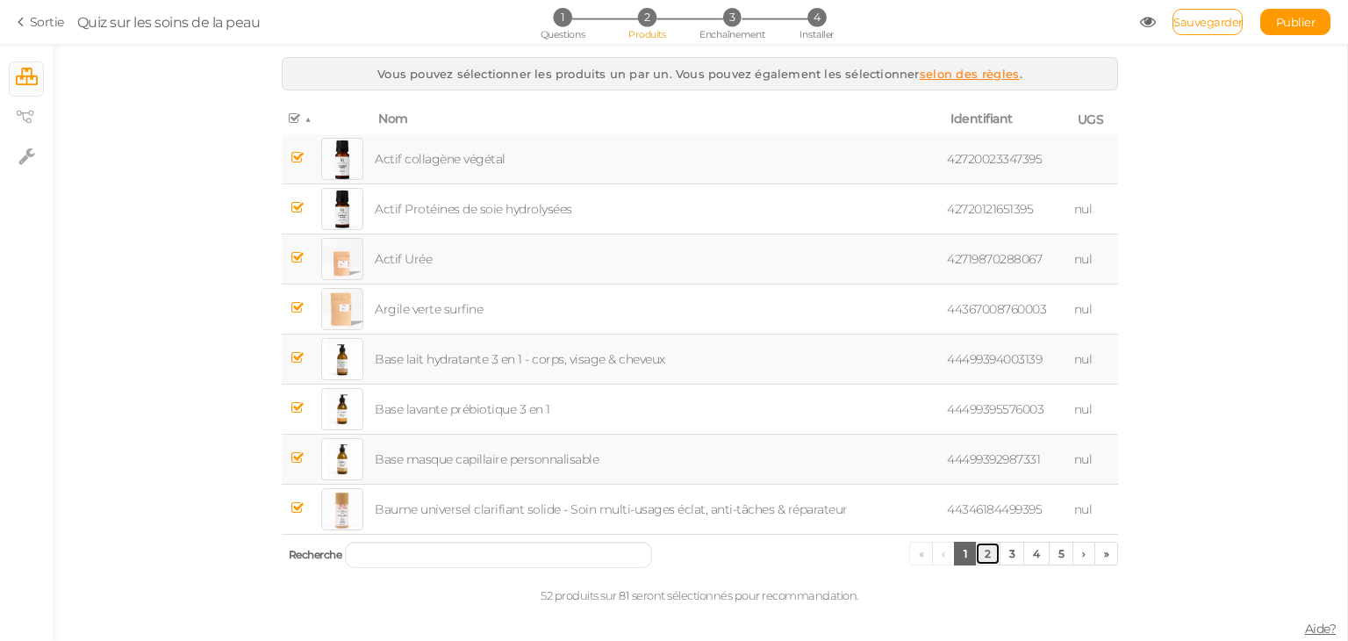
click at [986, 552] on link "2" at bounding box center [987, 553] width 25 height 24
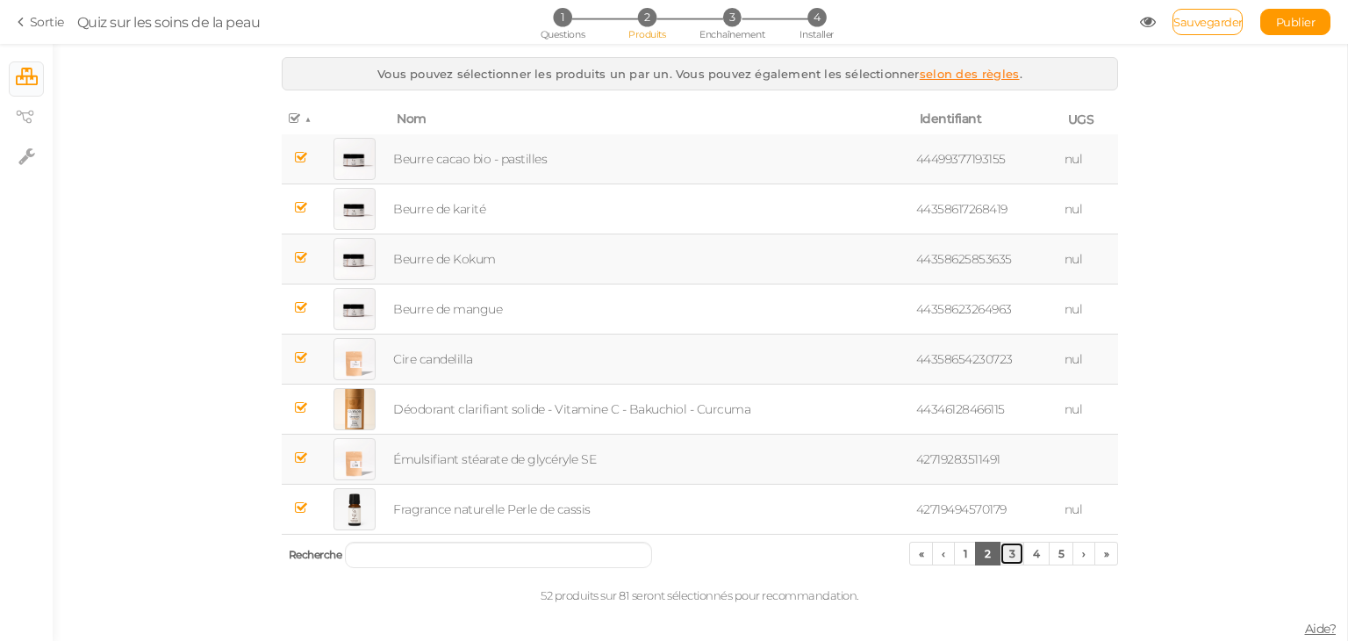
click at [1014, 554] on font "3" at bounding box center [1012, 553] width 6 height 13
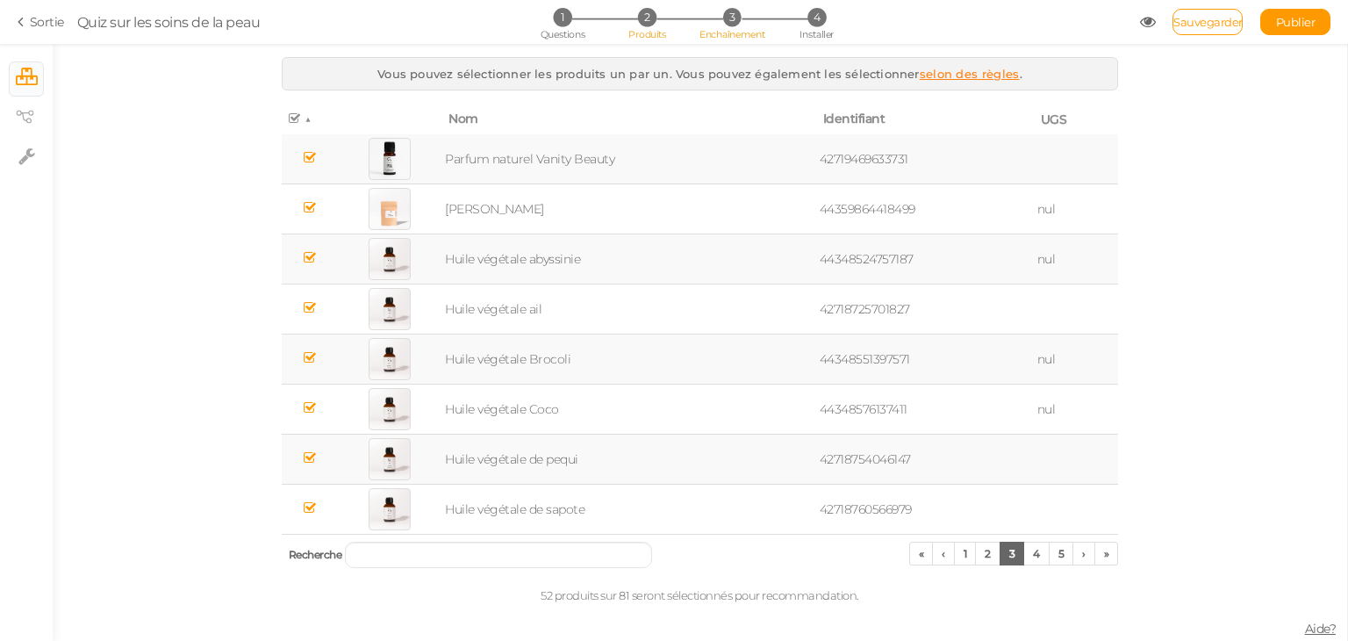
click at [723, 28] on font "Enchaînement" at bounding box center [732, 34] width 66 height 12
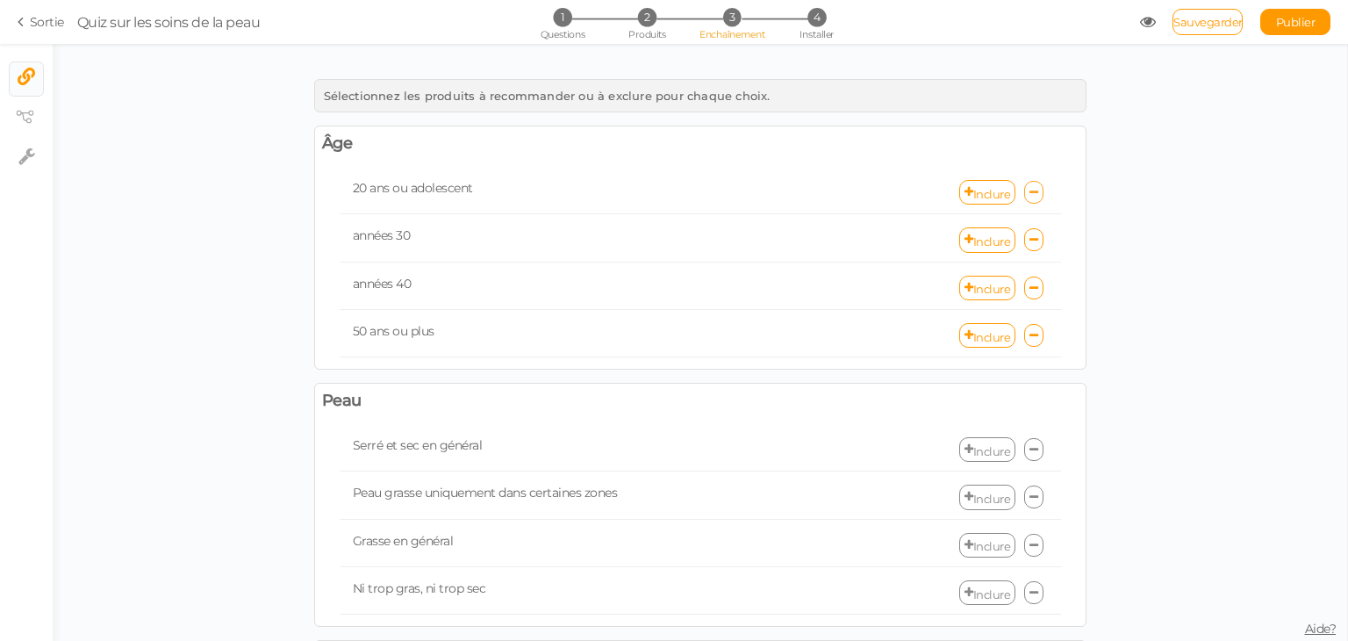
click at [1029, 190] on icon at bounding box center [1033, 192] width 9 height 11
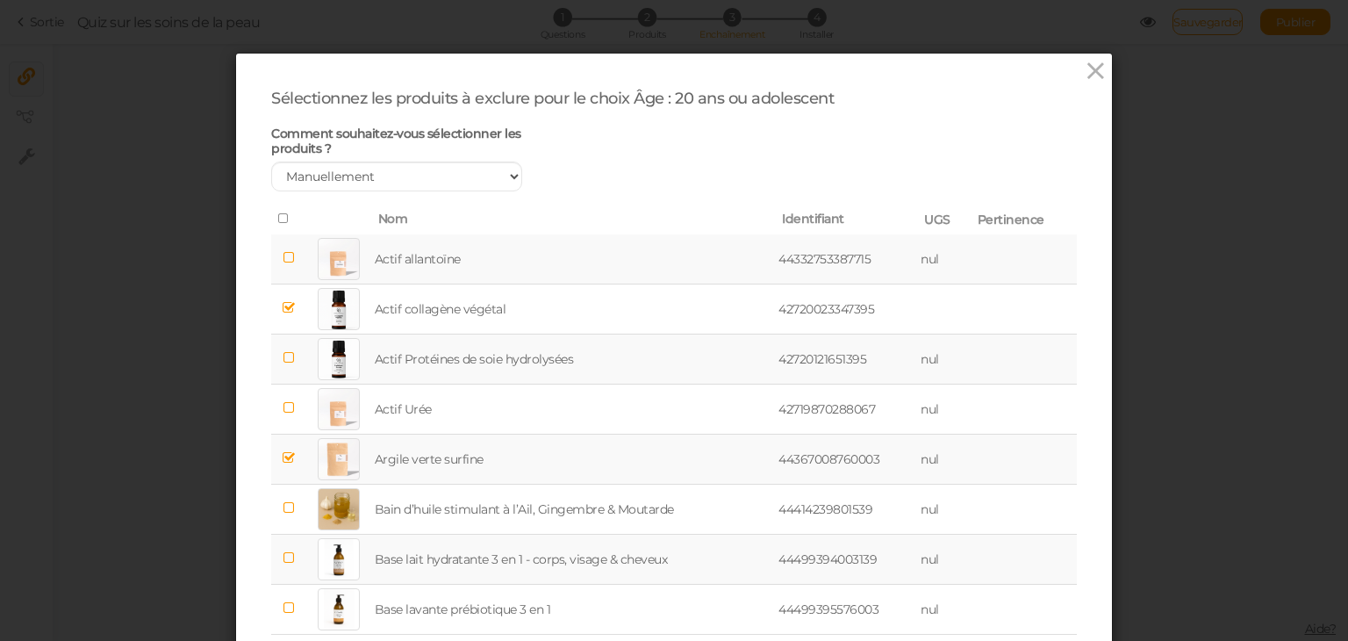
click at [278, 218] on icon at bounding box center [284, 218] width 12 height 12
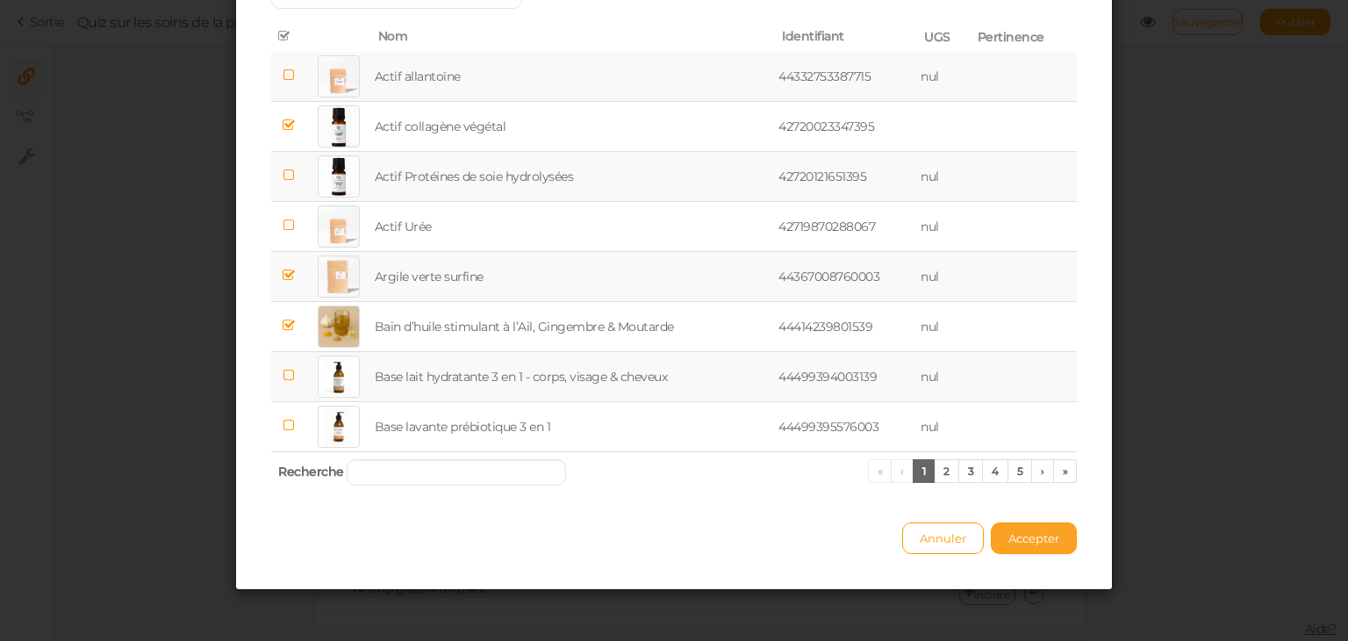
click at [1057, 543] on button "Accepter" at bounding box center [1034, 538] width 86 height 32
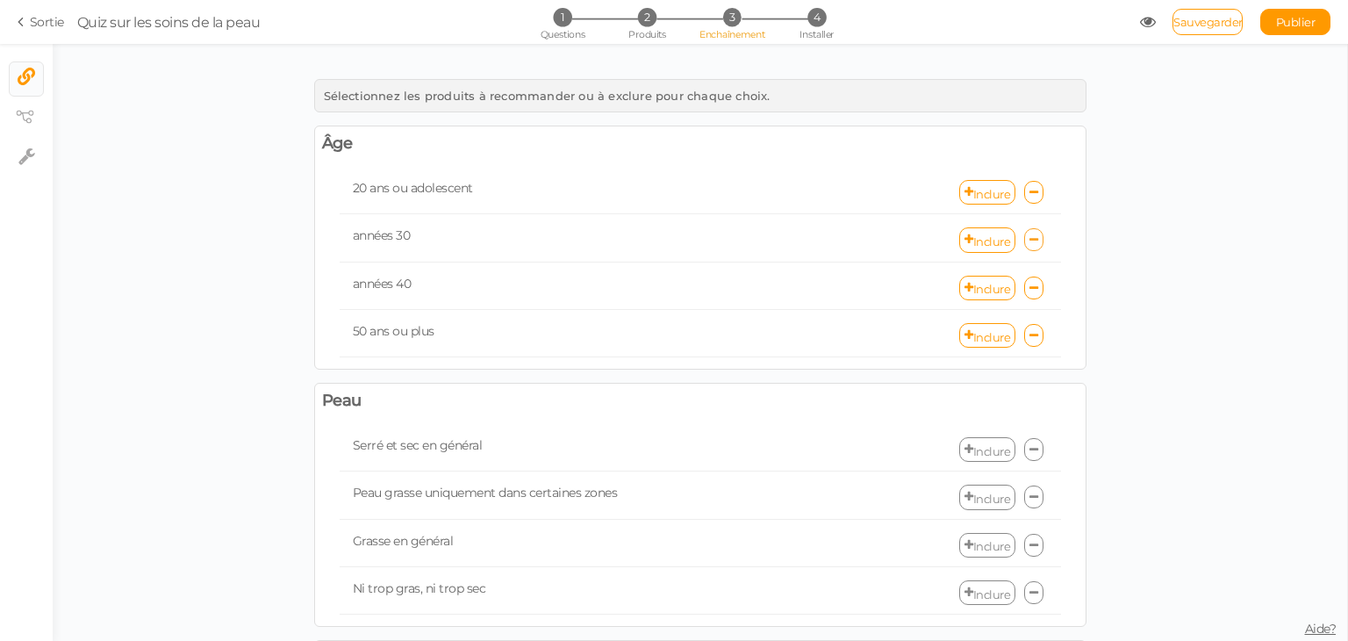
click at [1029, 240] on icon at bounding box center [1033, 239] width 9 height 11
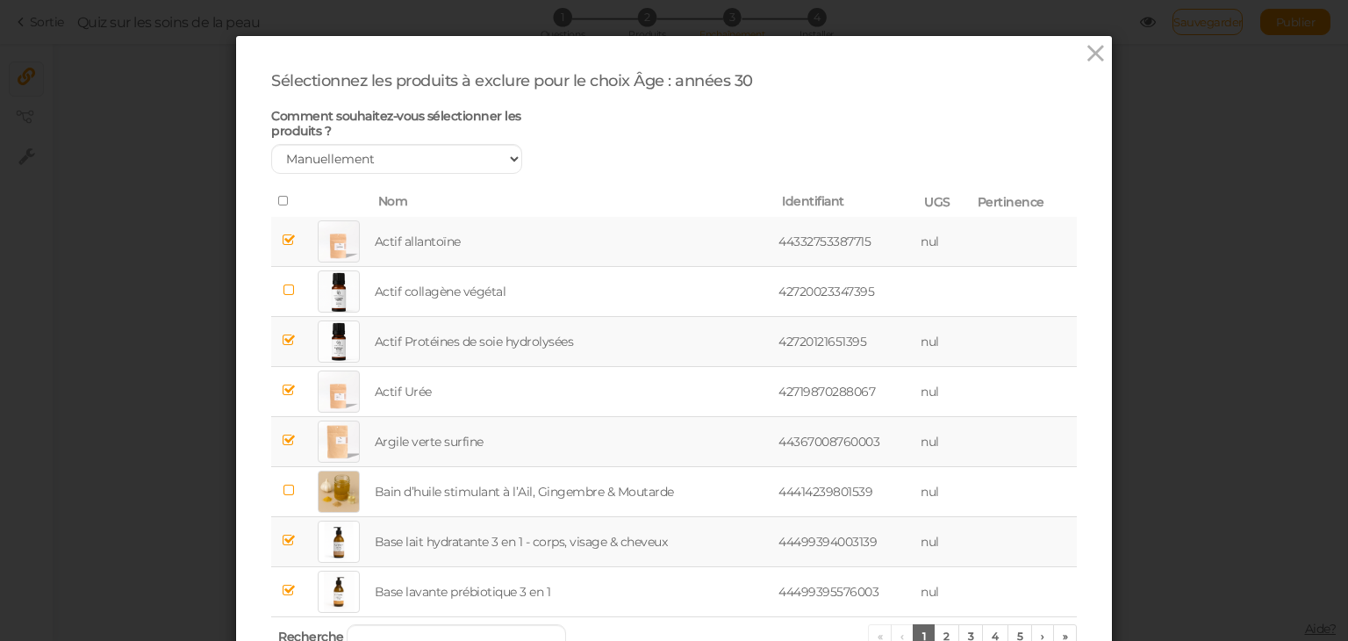
scroll to position [19, 0]
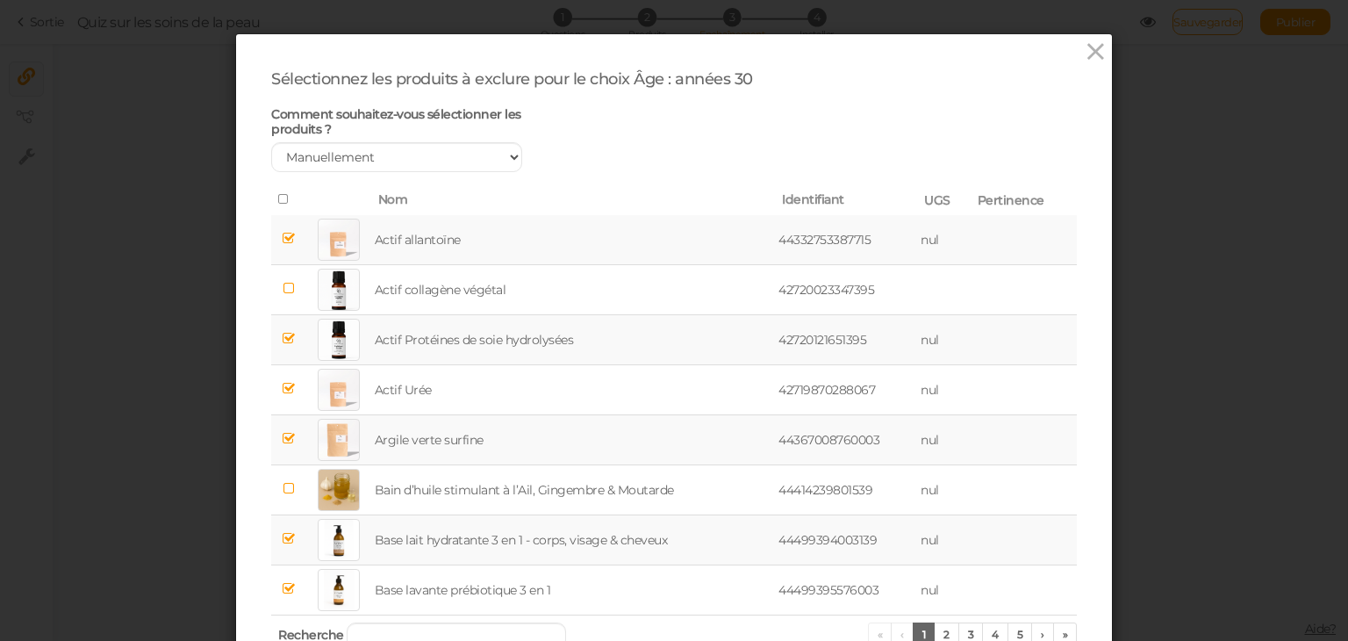
click at [278, 204] on icon at bounding box center [284, 199] width 12 height 12
drag, startPoint x: 1334, startPoint y: 303, endPoint x: 1346, endPoint y: 444, distance: 141.8
click at [1346, 444] on div "Sélectionnez les produits à exclure pour le choix Âge : années 30 Comment souha…" at bounding box center [674, 320] width 1348 height 641
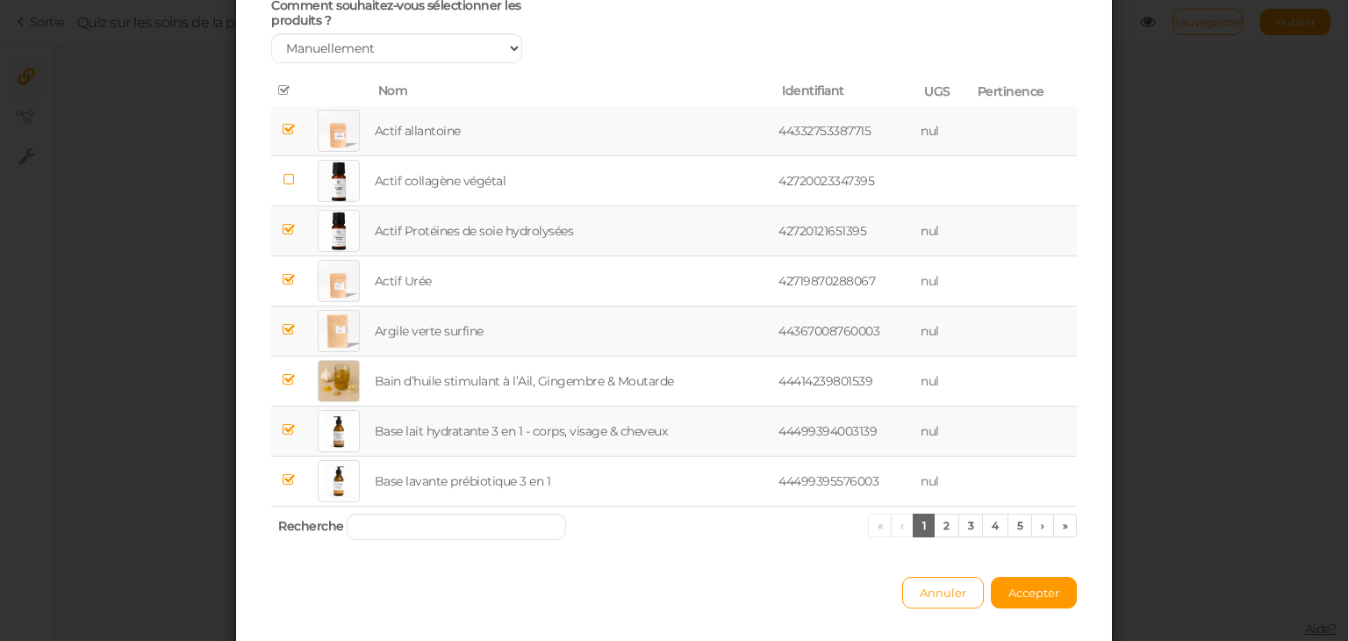
scroll to position [154, 0]
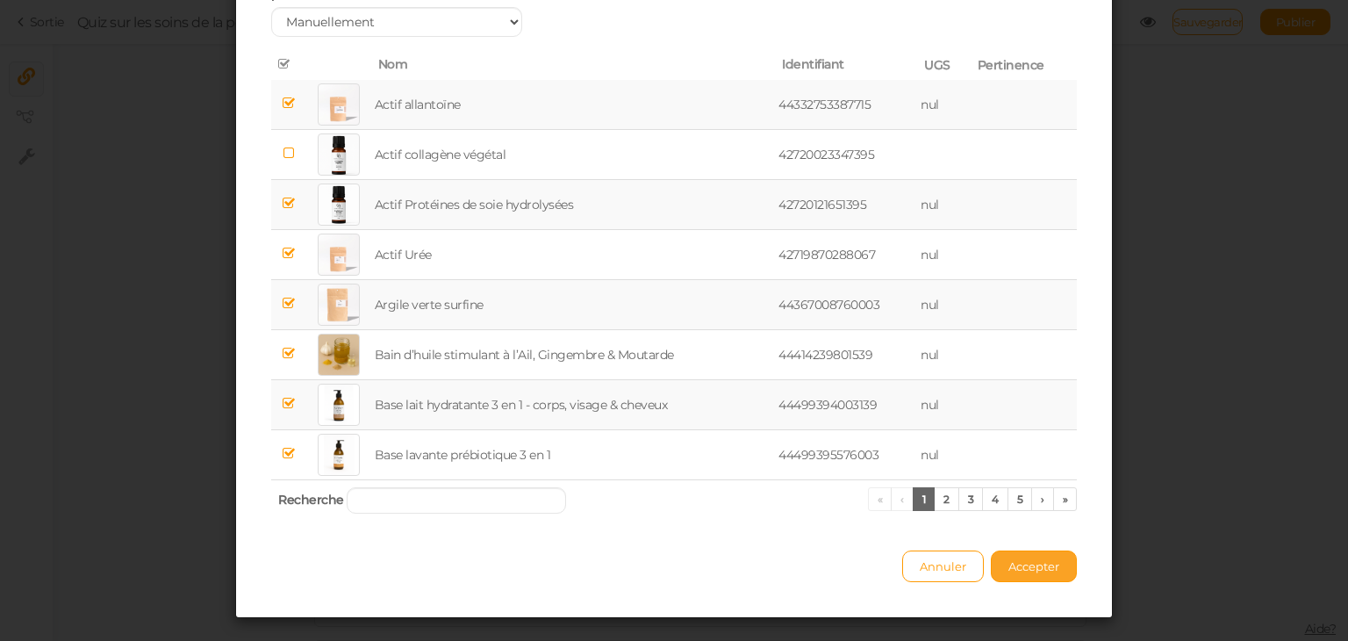
click at [1040, 562] on font "Accepter" at bounding box center [1033, 566] width 51 height 14
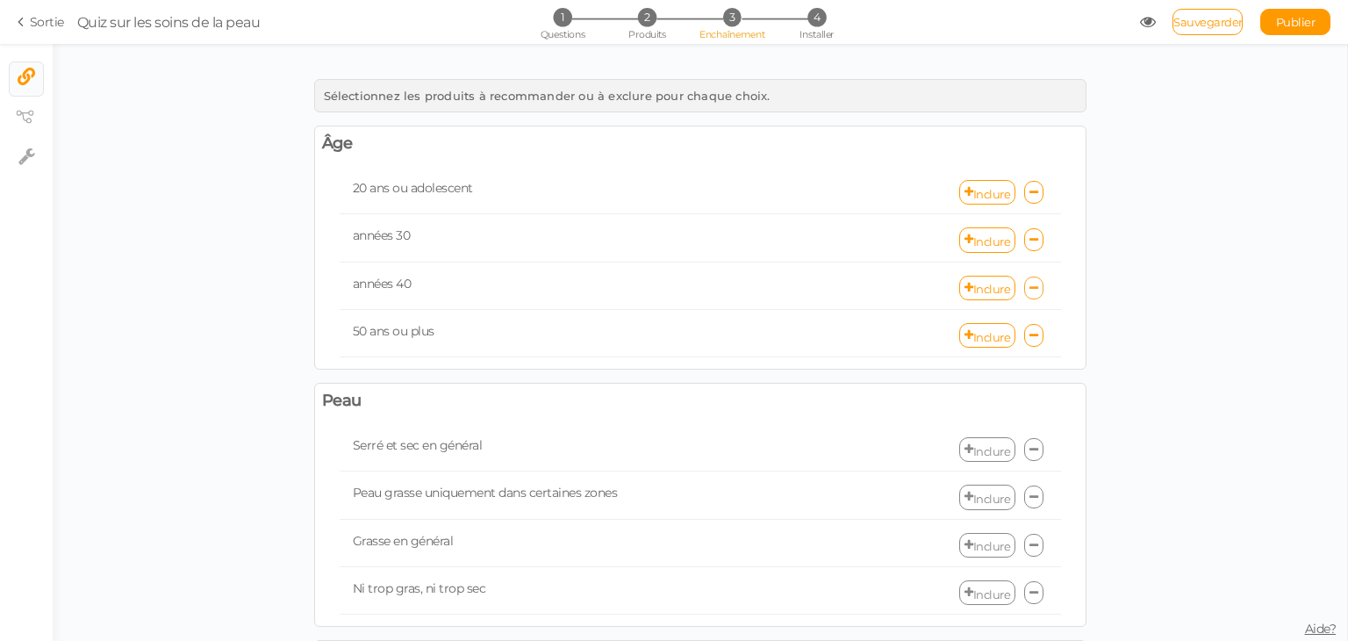
click at [1029, 283] on icon at bounding box center [1033, 288] width 9 height 11
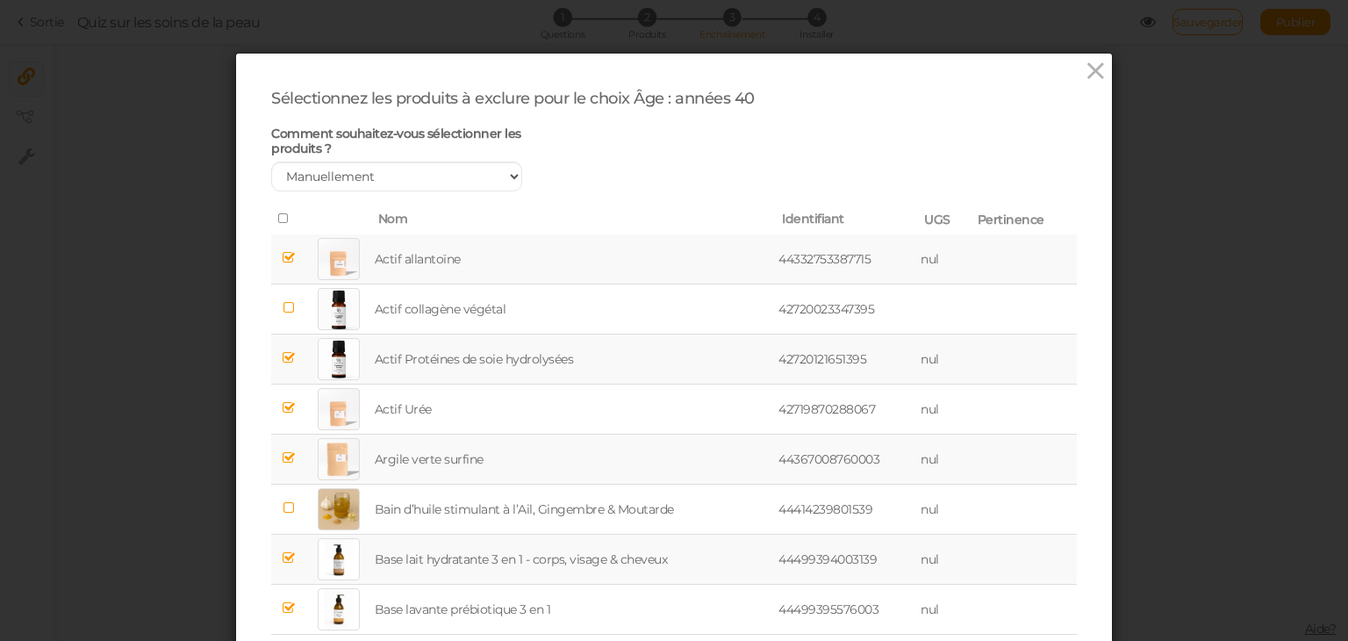
click at [278, 225] on icon at bounding box center [284, 218] width 12 height 12
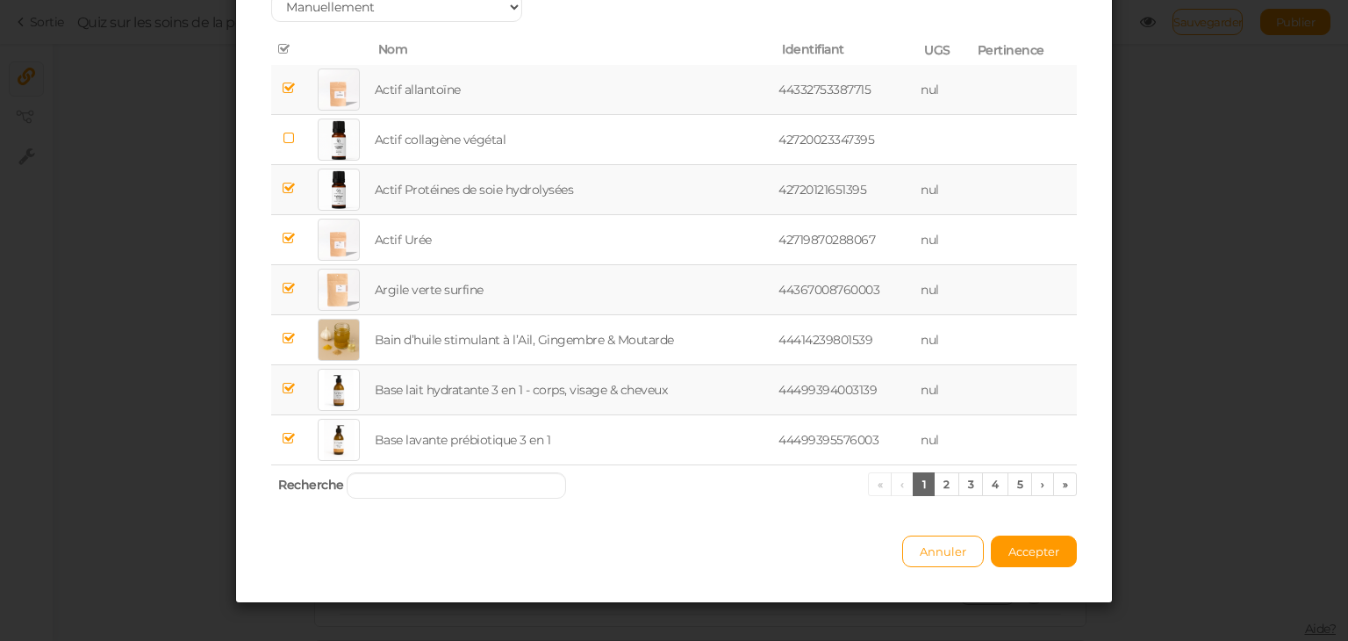
scroll to position [183, 0]
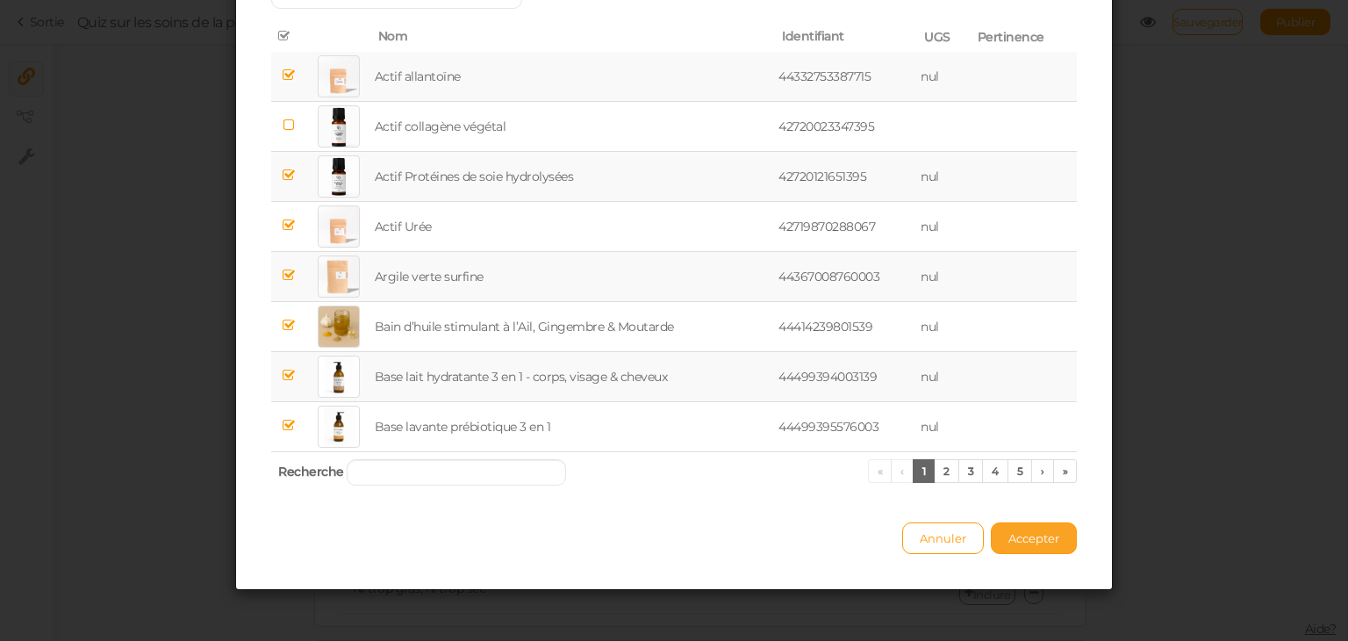
click at [1039, 525] on button "Accepter" at bounding box center [1034, 538] width 86 height 32
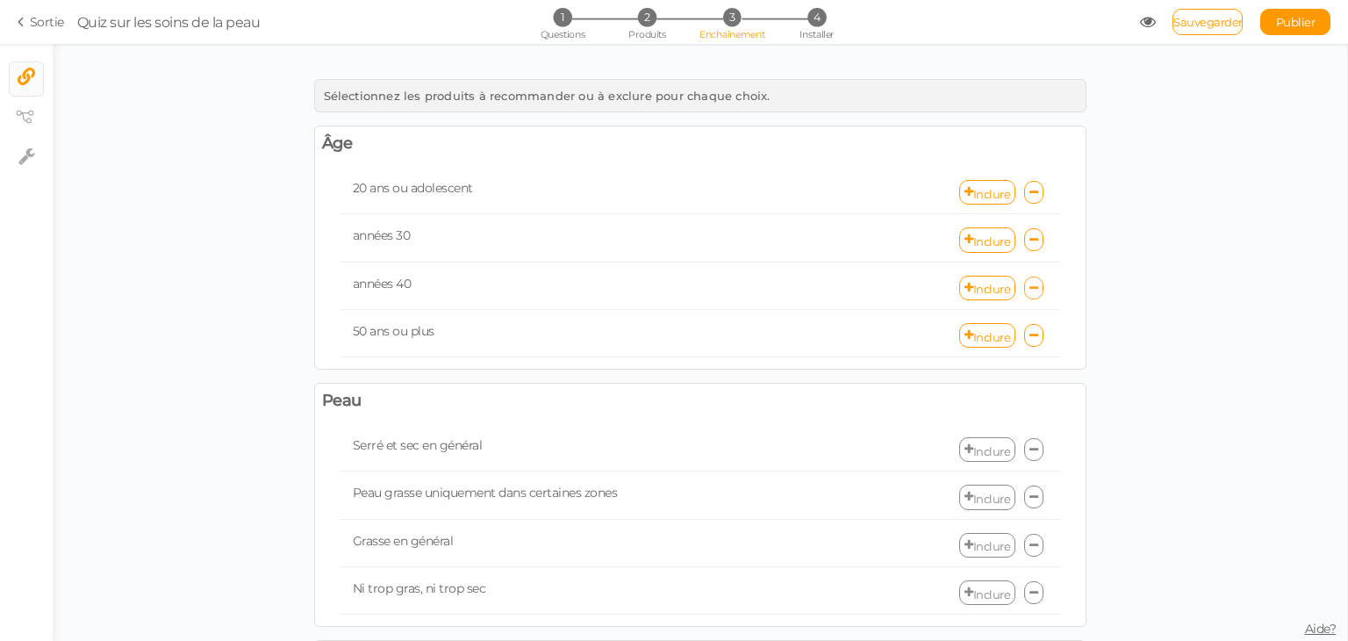
click at [1029, 283] on icon at bounding box center [1033, 288] width 9 height 11
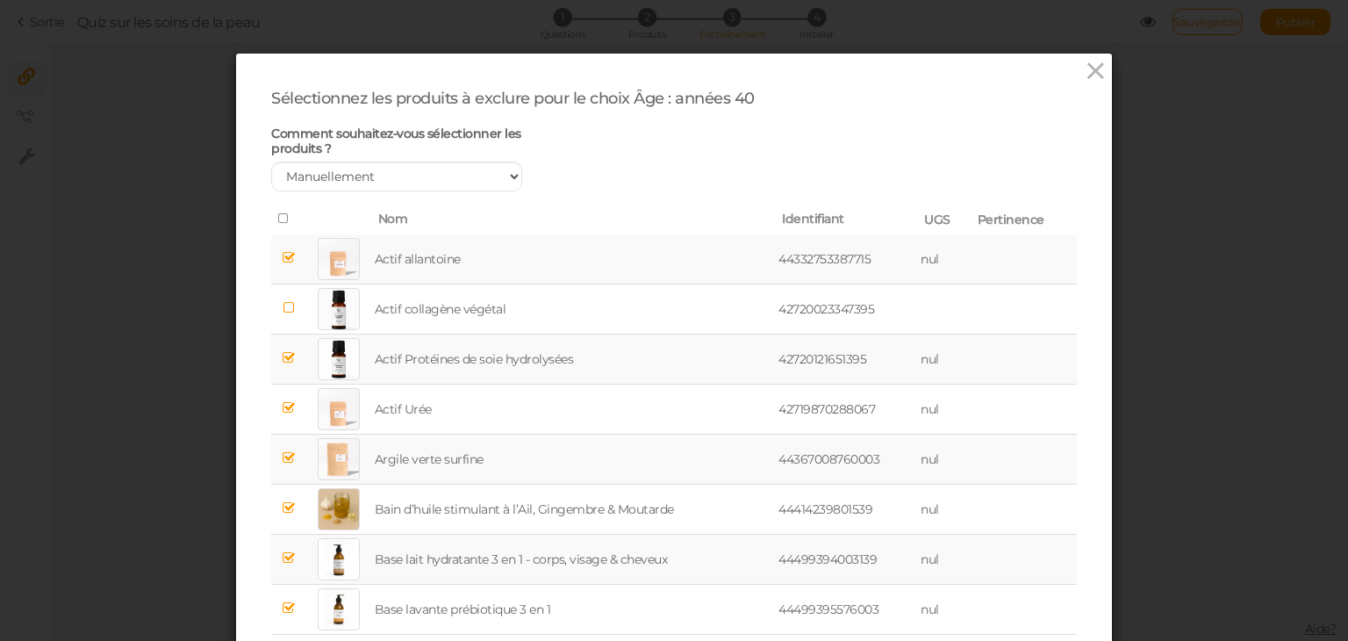
click at [278, 219] on icon at bounding box center [284, 218] width 12 height 12
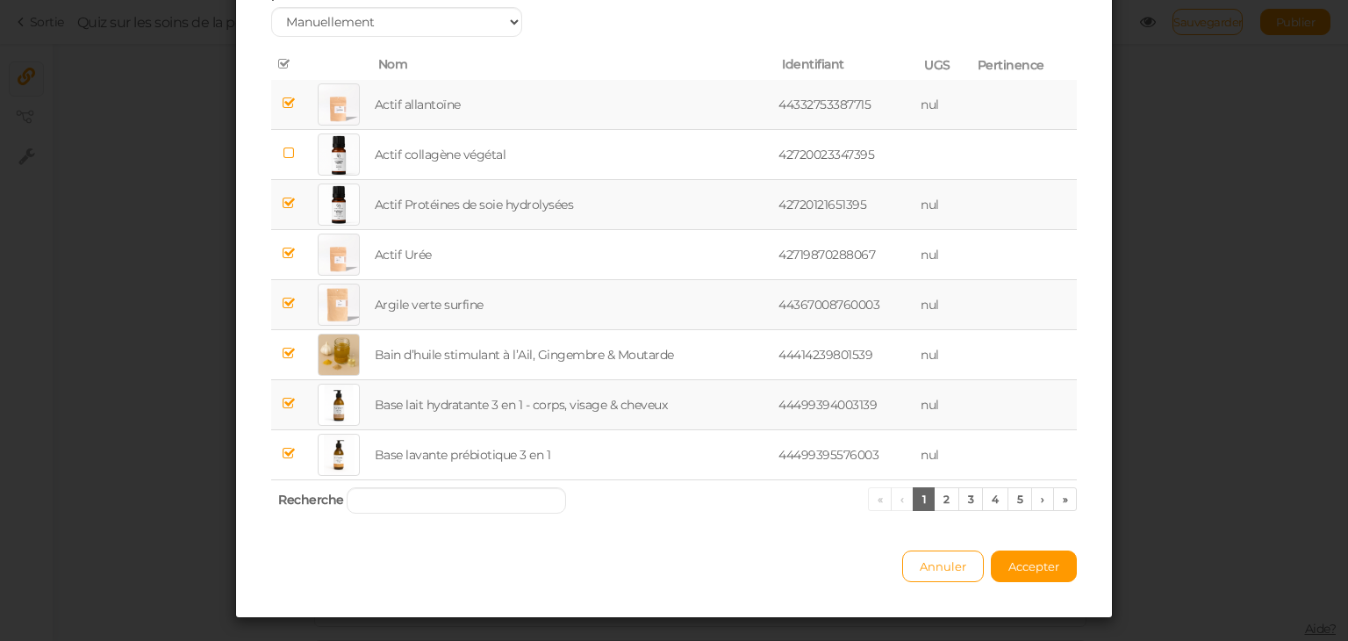
scroll to position [172, 0]
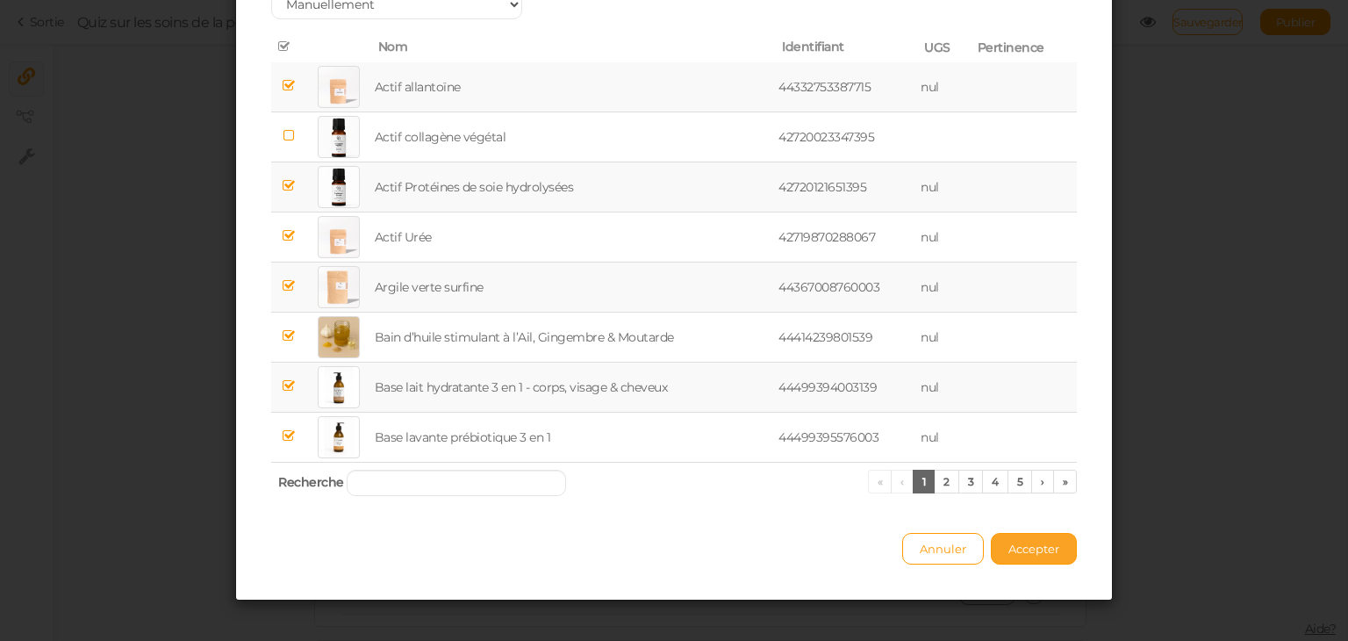
click at [1033, 543] on font "Accepter" at bounding box center [1033, 548] width 51 height 14
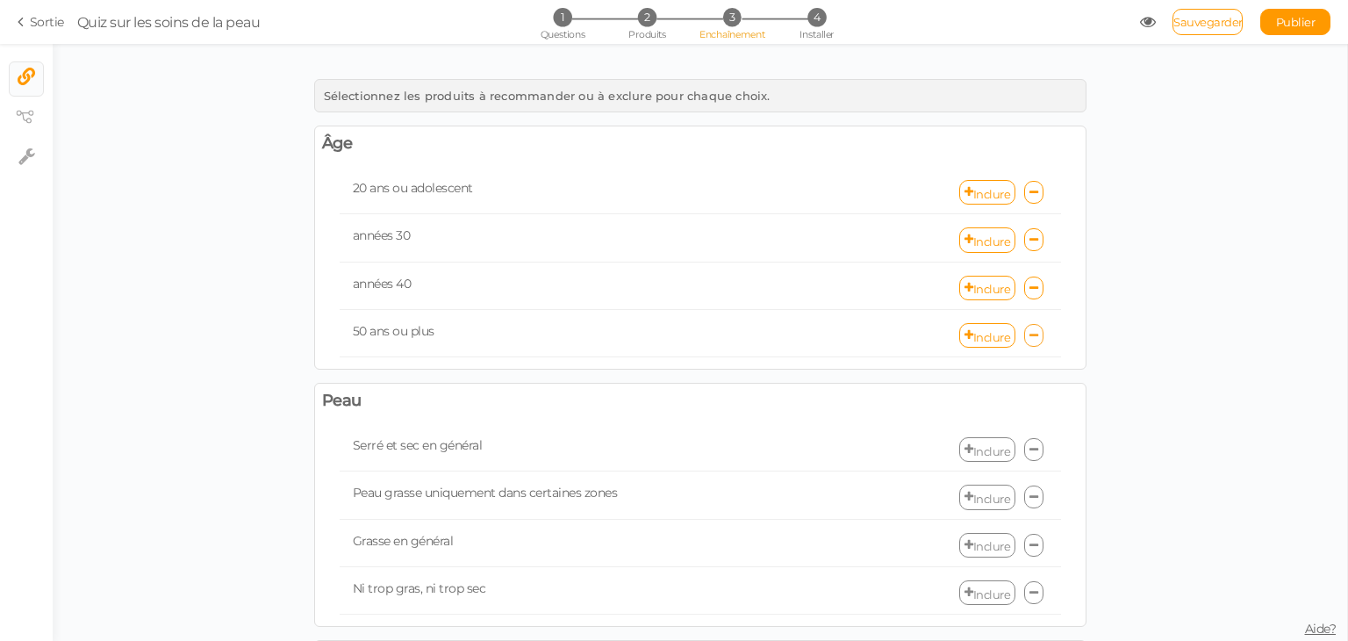
click at [1027, 334] on link at bounding box center [1033, 335] width 19 height 23
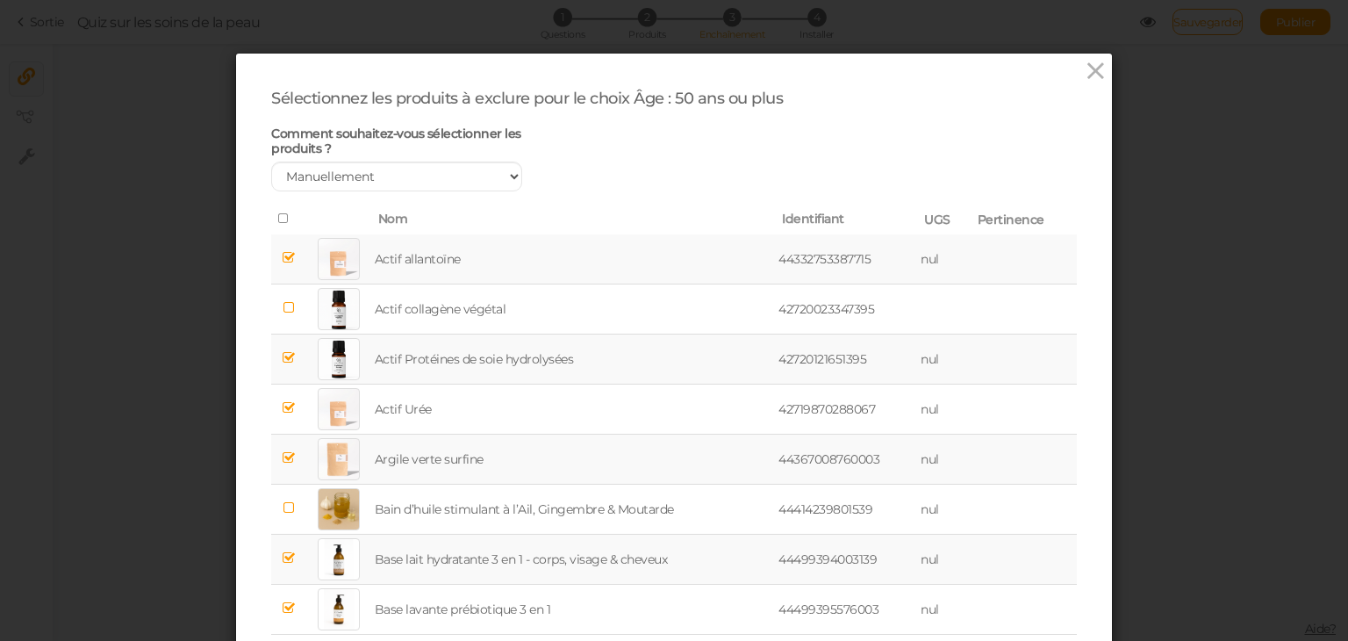
click at [278, 218] on icon at bounding box center [284, 218] width 12 height 12
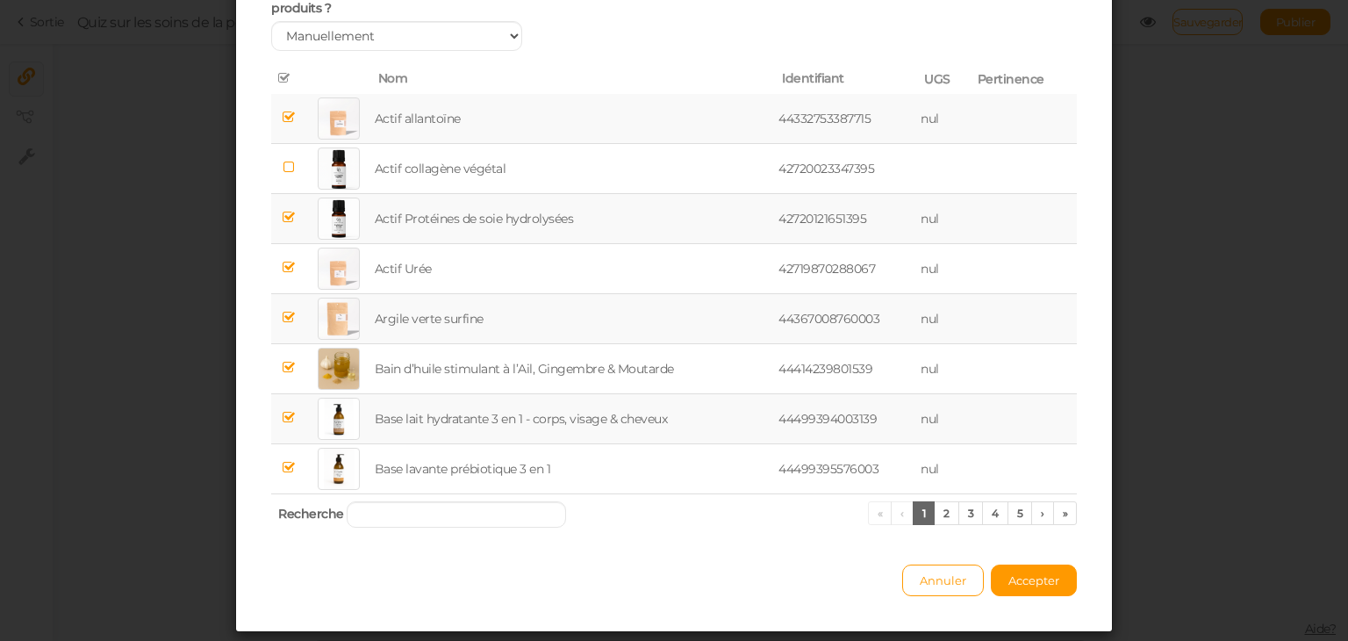
scroll to position [183, 0]
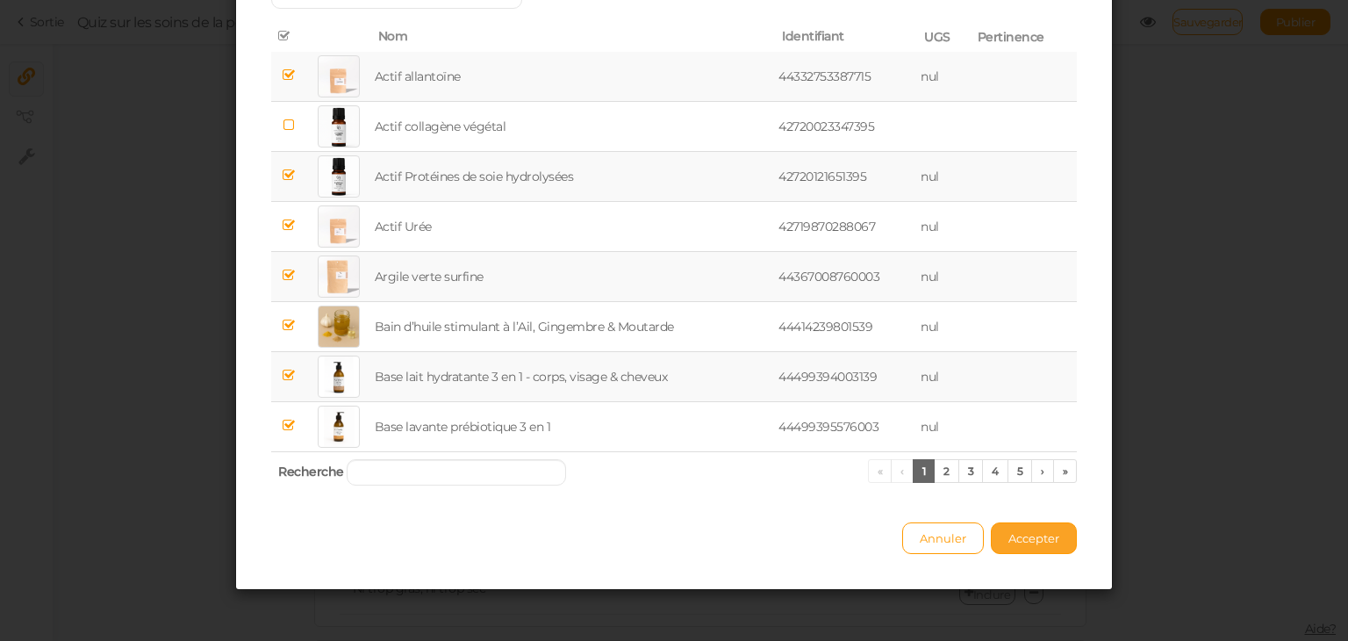
click at [1052, 534] on font "Accepter" at bounding box center [1033, 538] width 51 height 14
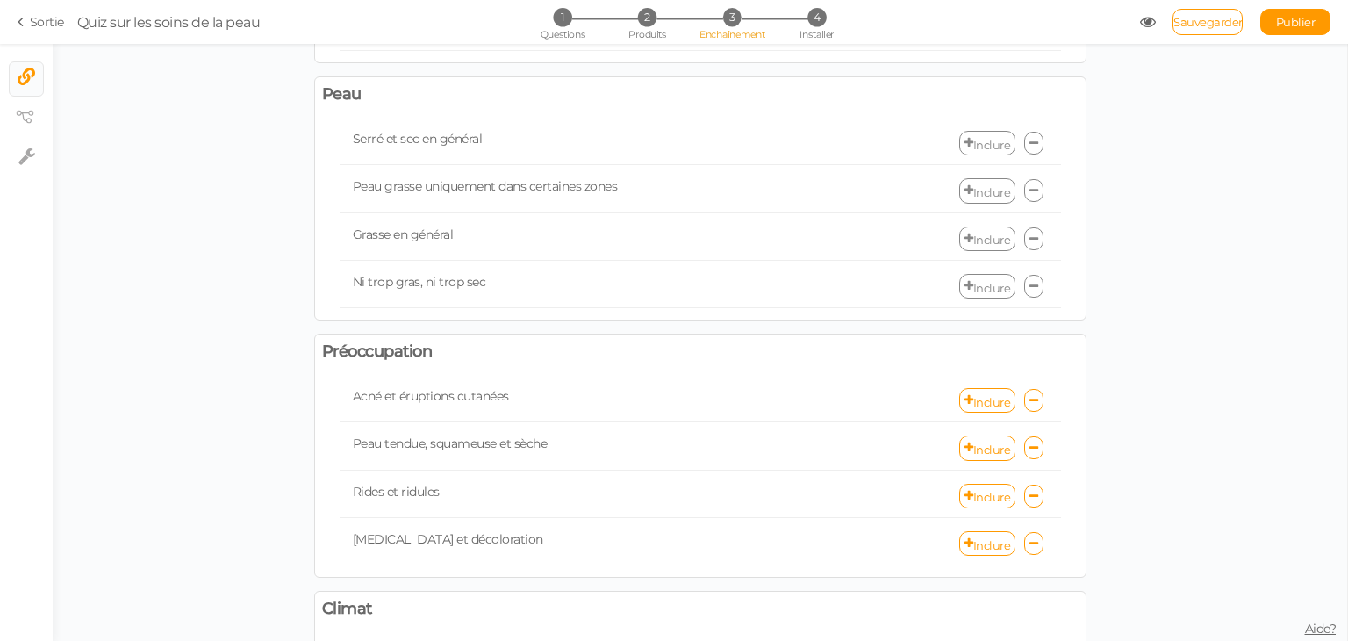
scroll to position [498, 0]
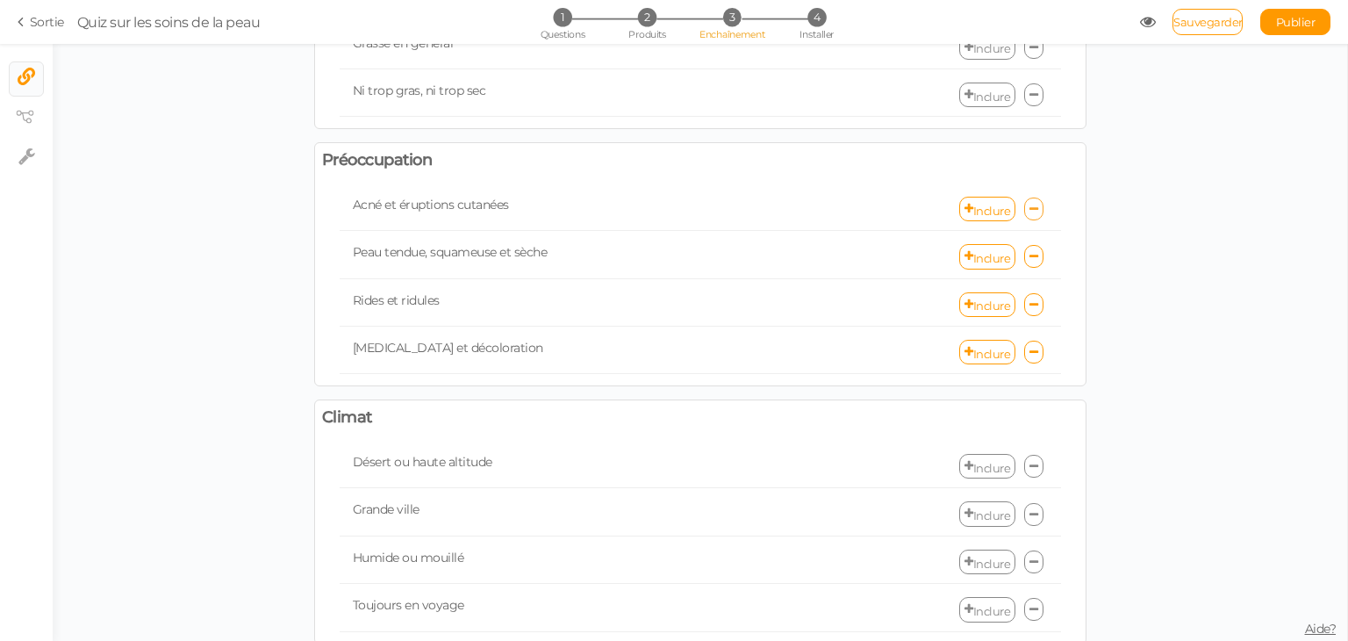
click at [1029, 204] on icon at bounding box center [1033, 209] width 9 height 11
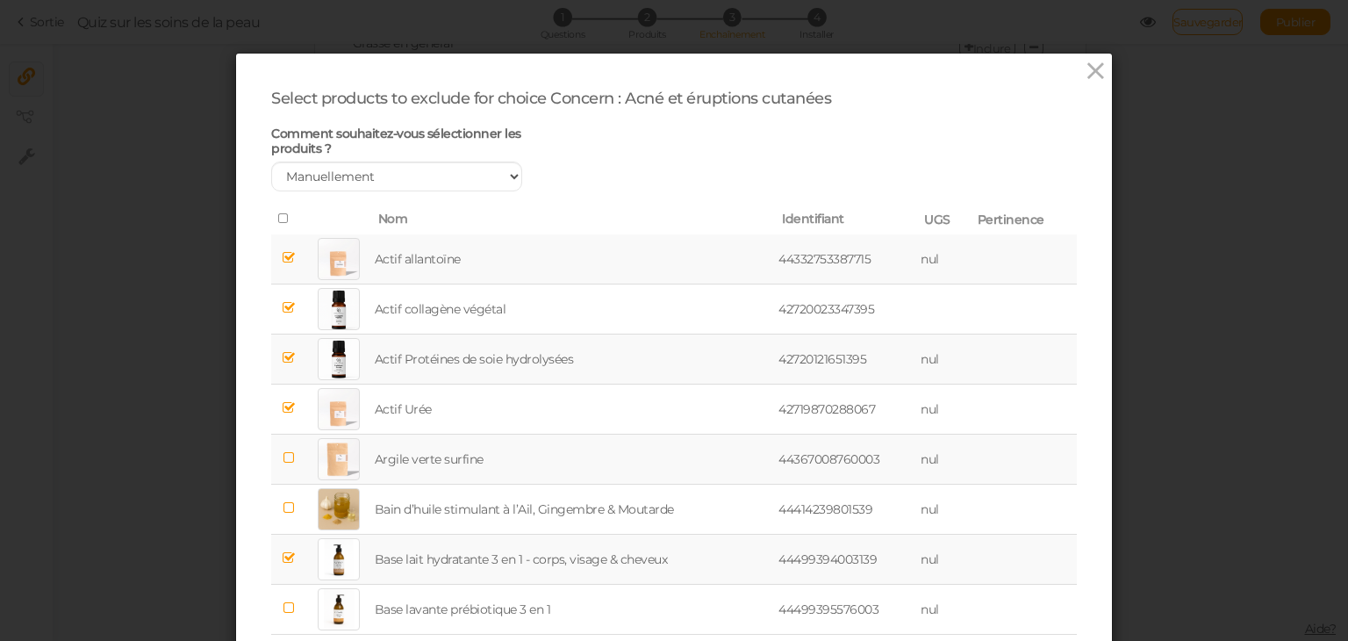
click at [278, 211] on span at bounding box center [284, 219] width 12 height 16
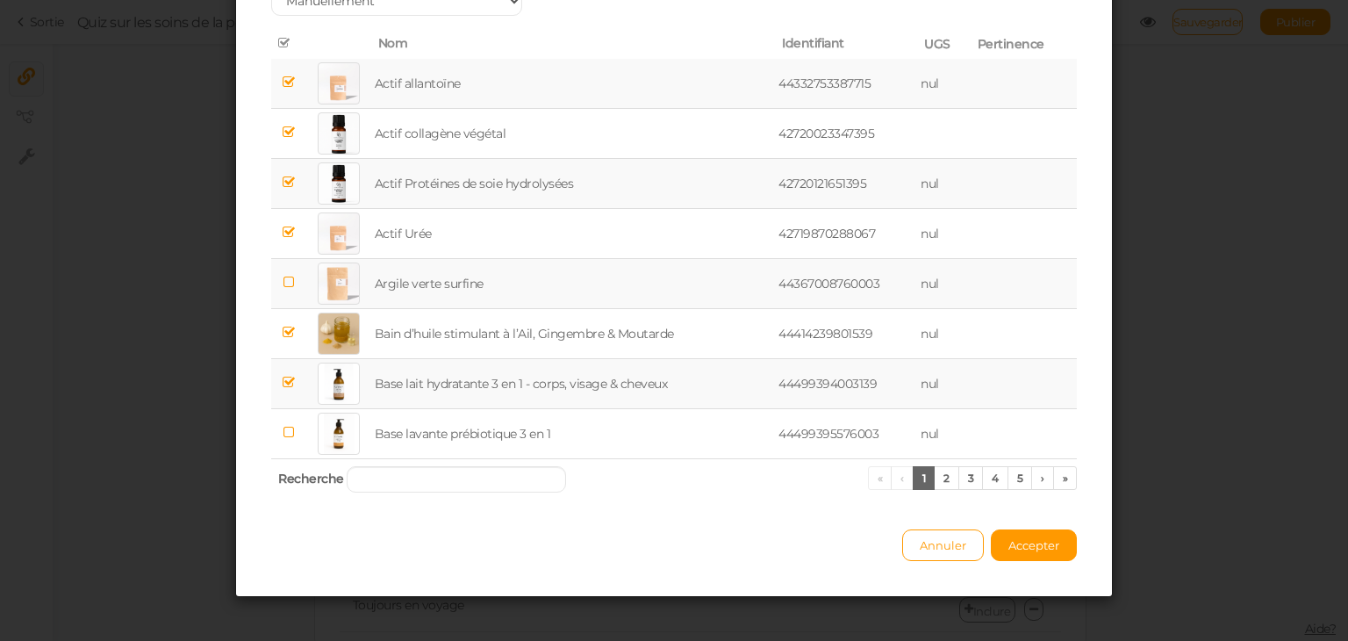
scroll to position [183, 0]
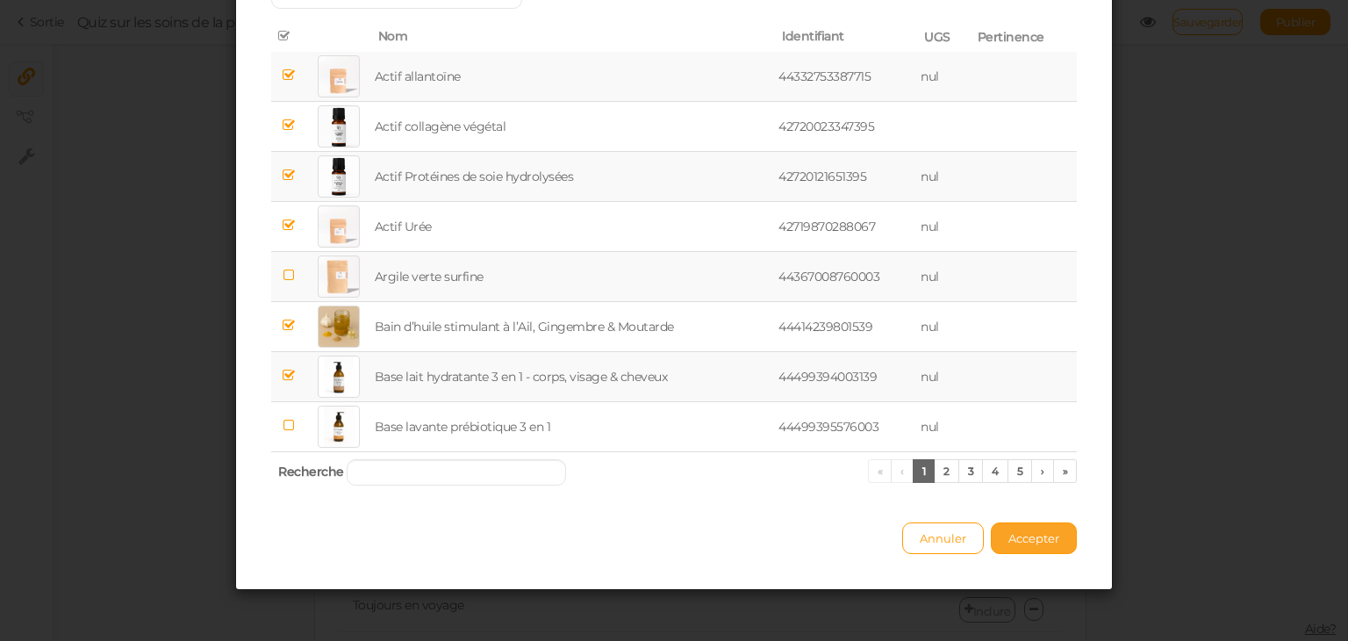
click at [1054, 529] on button "Accepter" at bounding box center [1034, 538] width 86 height 32
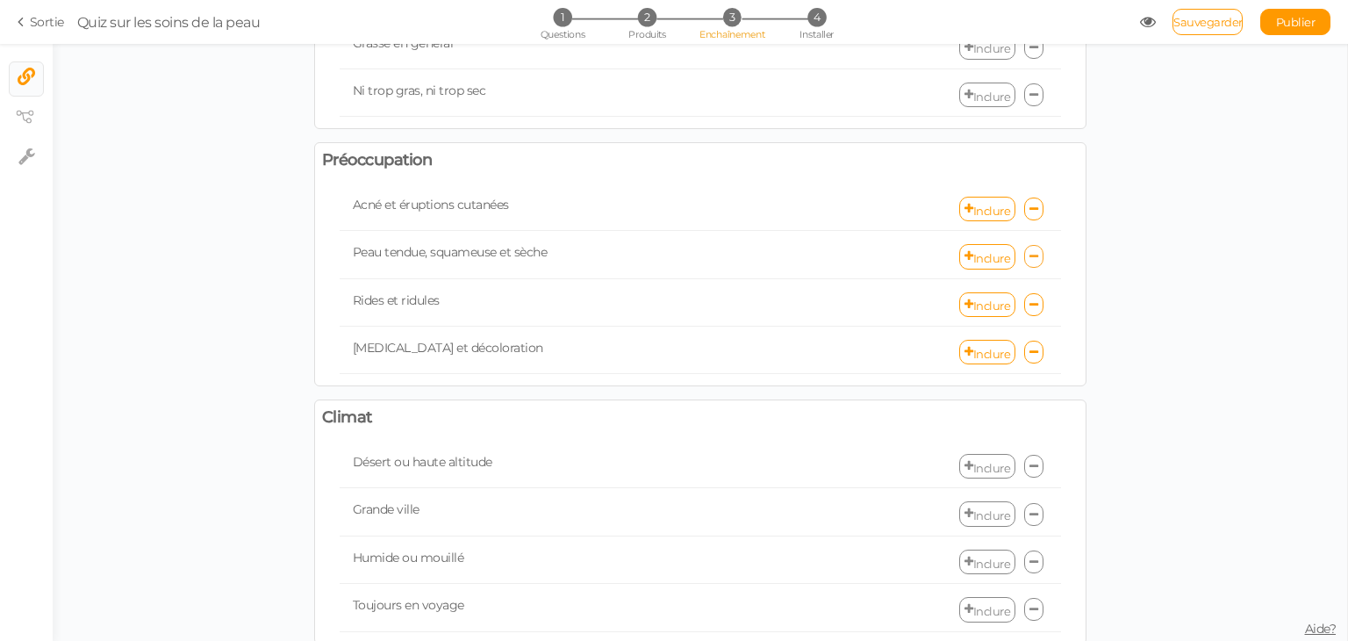
click at [1029, 251] on icon at bounding box center [1033, 256] width 9 height 11
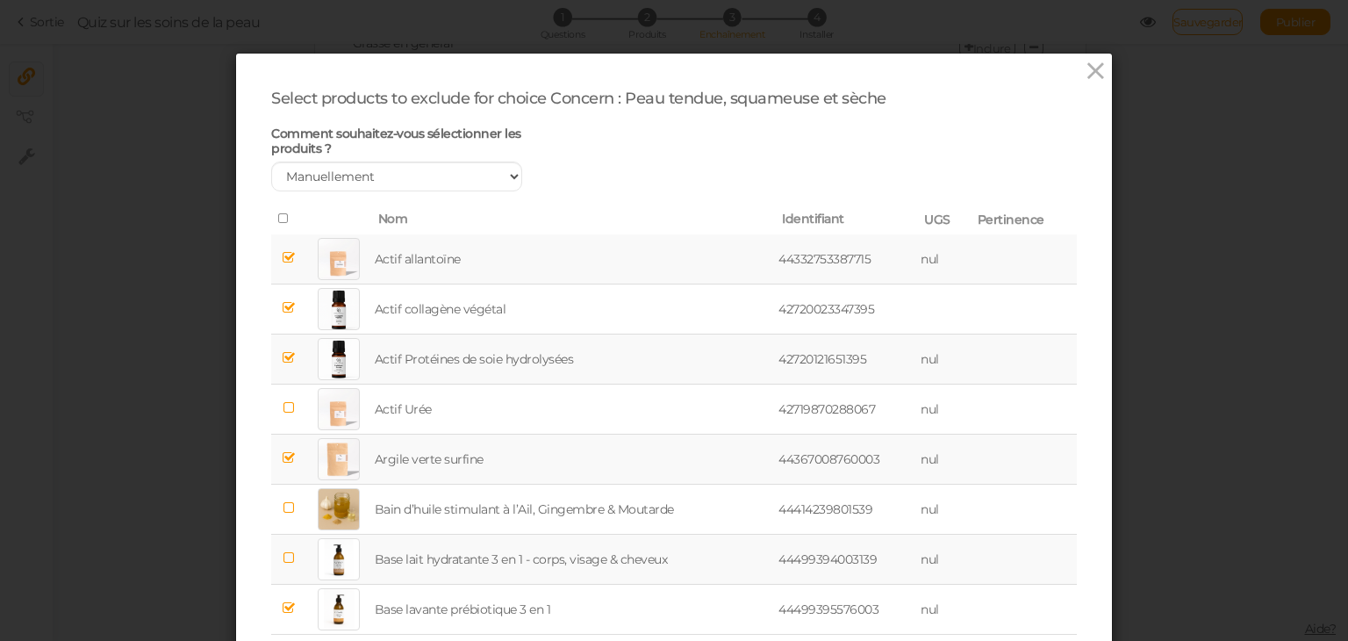
click at [278, 215] on icon at bounding box center [284, 218] width 12 height 12
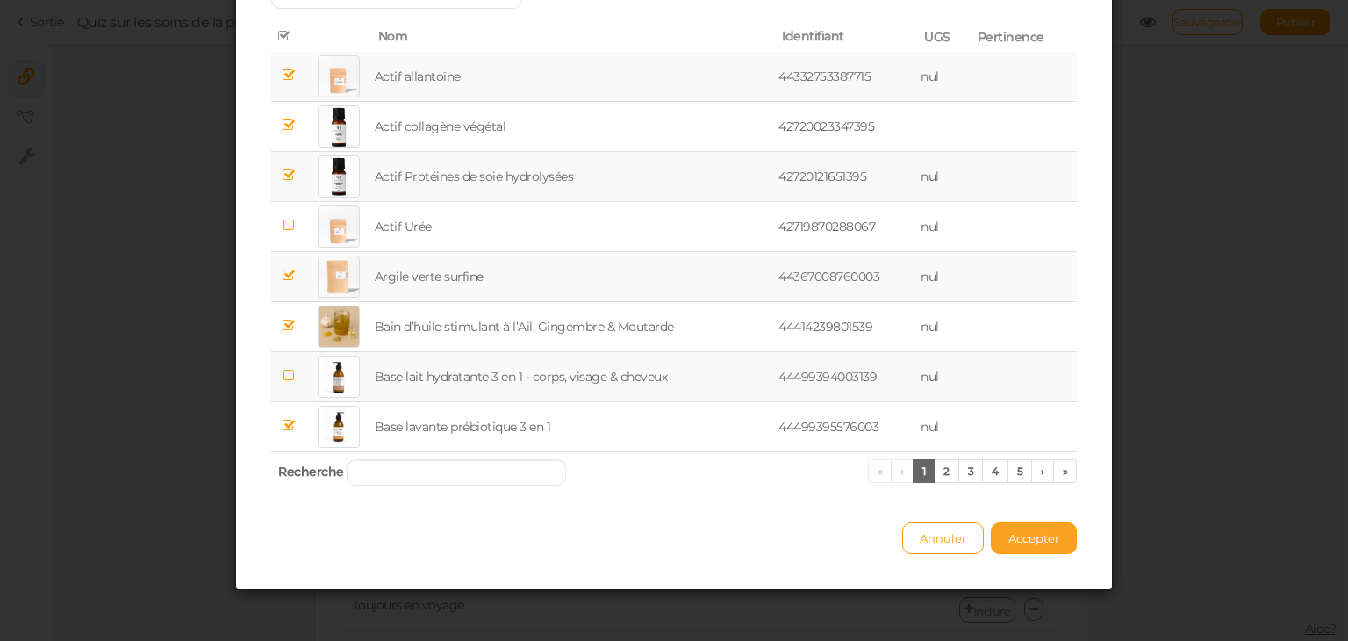
click at [1020, 538] on font "Accepter" at bounding box center [1033, 538] width 51 height 14
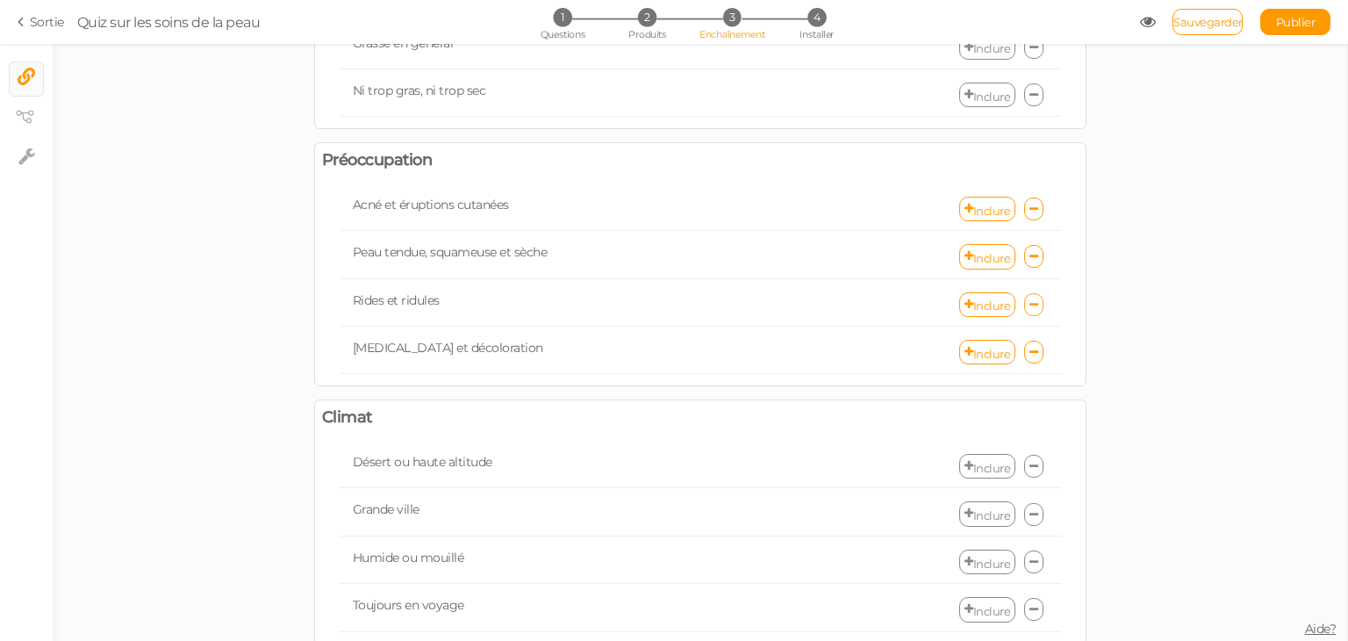
click at [1029, 299] on icon at bounding box center [1033, 304] width 9 height 11
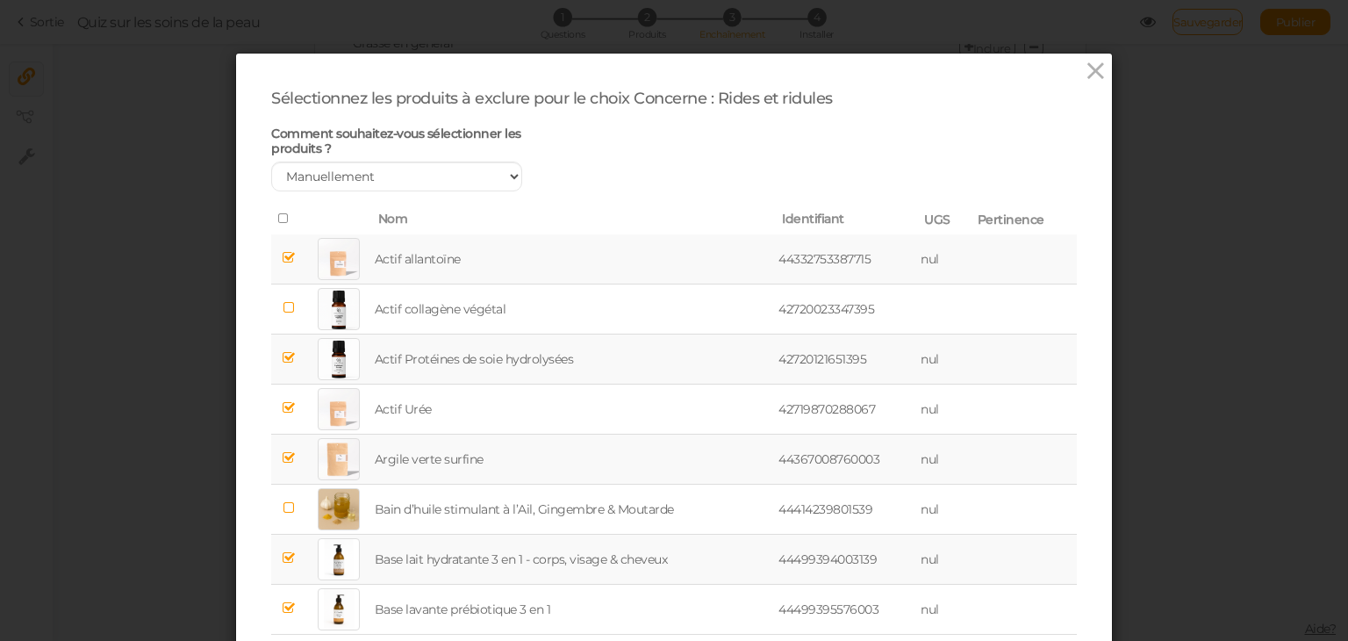
click at [280, 219] on icon at bounding box center [284, 218] width 12 height 12
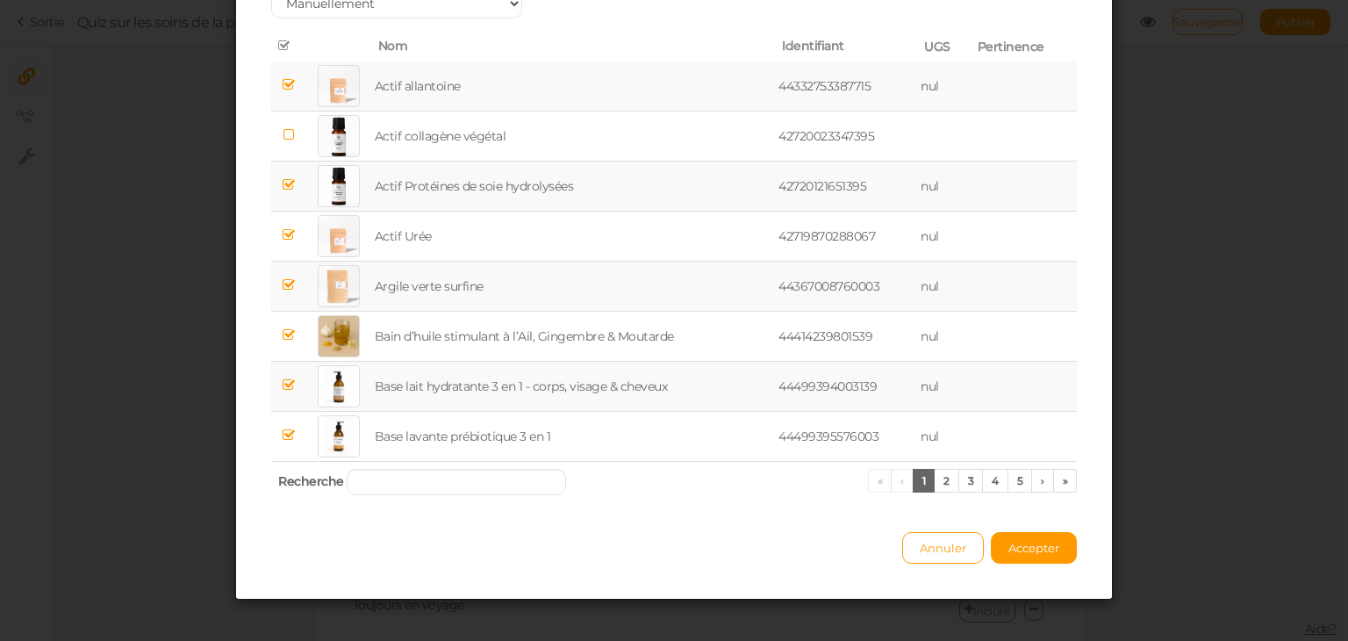
scroll to position [176, 0]
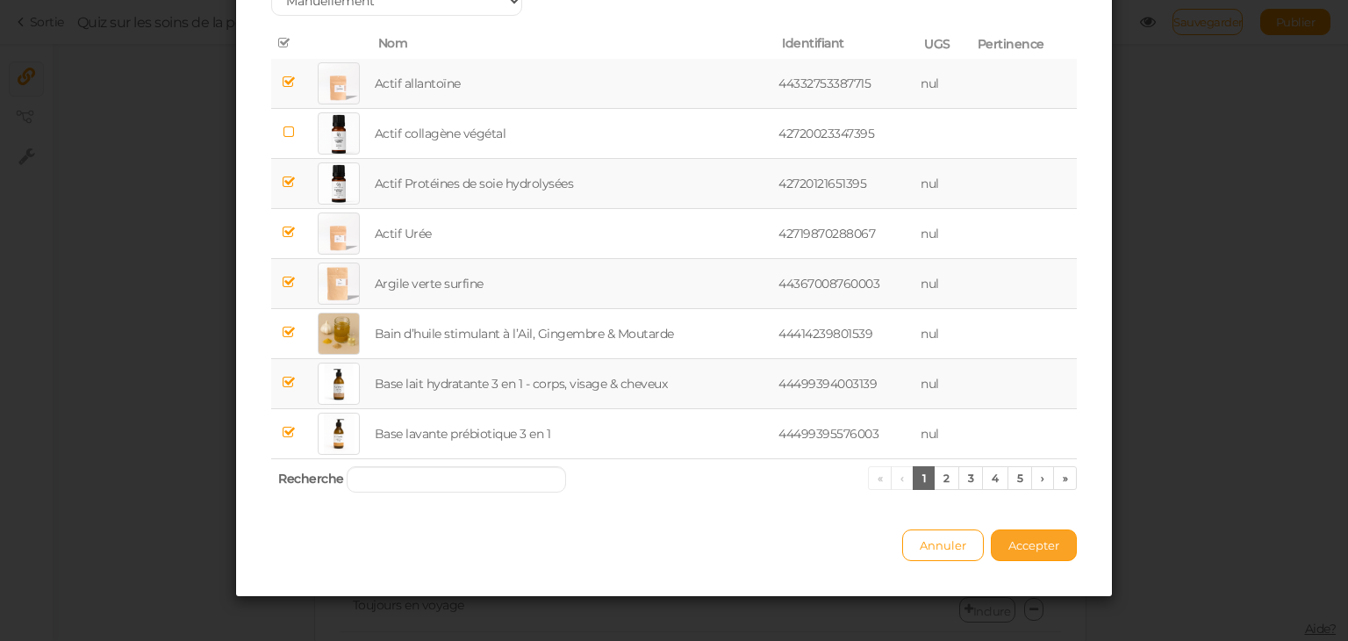
click at [1029, 548] on font "Accepter" at bounding box center [1033, 545] width 51 height 14
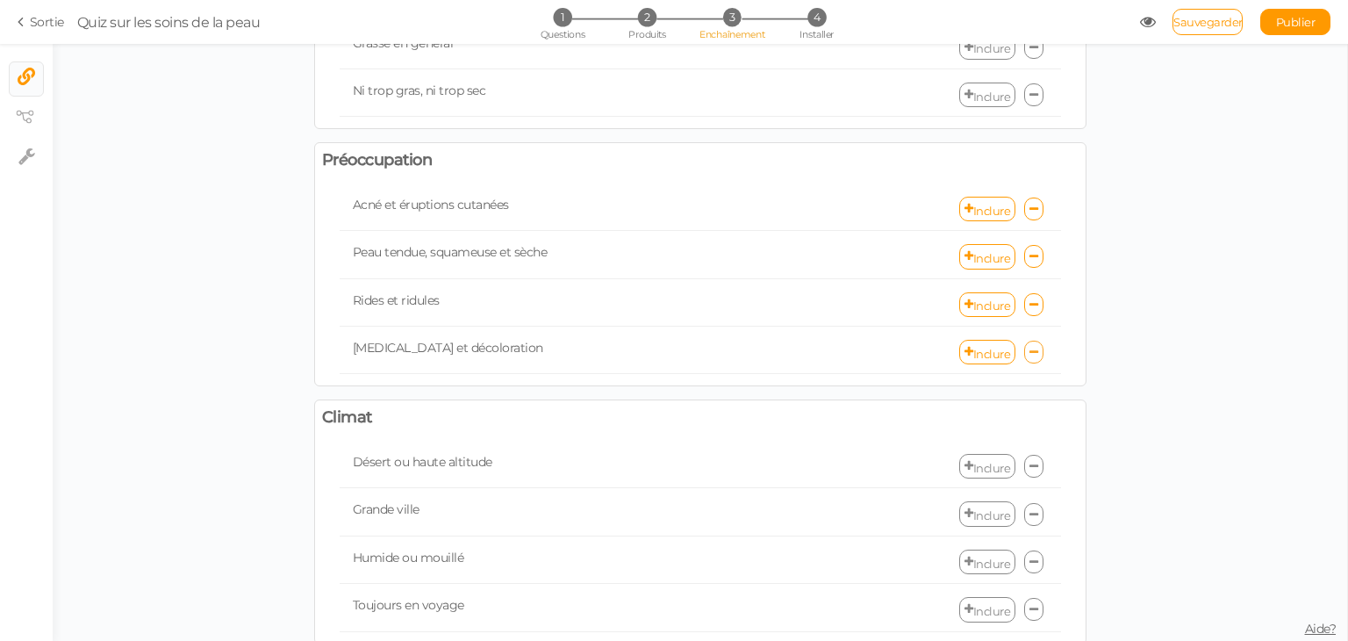
click at [1029, 347] on icon at bounding box center [1033, 352] width 9 height 11
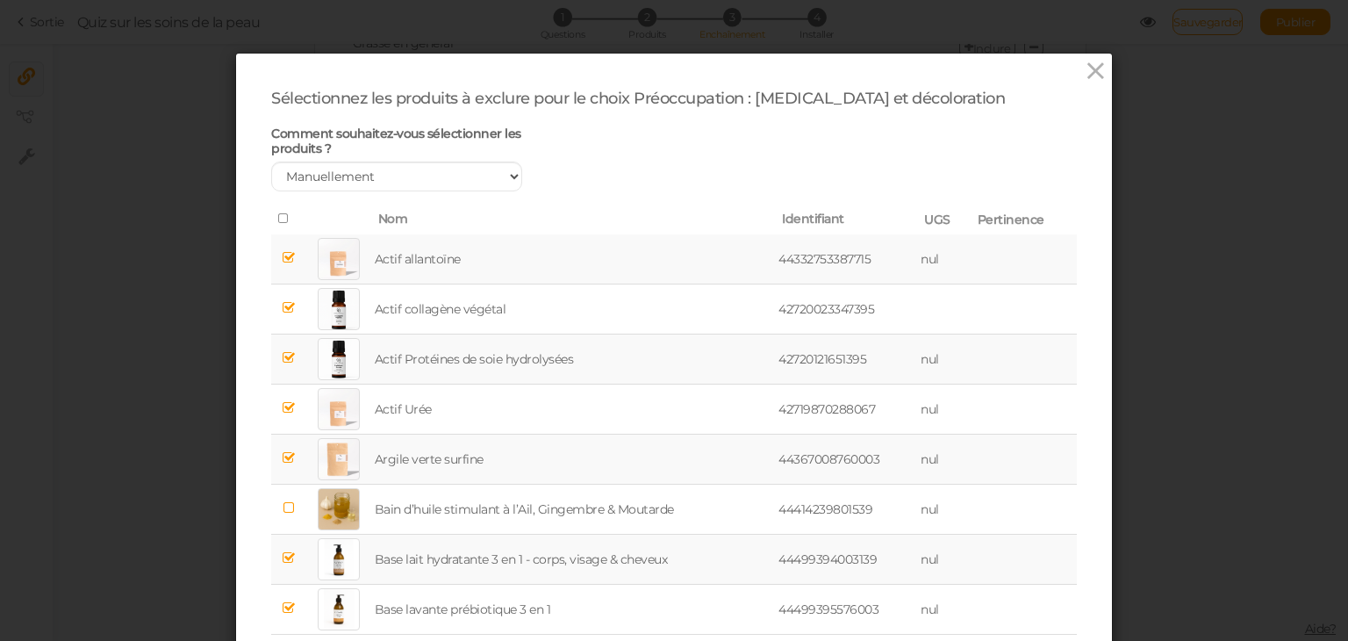
click at [281, 212] on span at bounding box center [284, 219] width 12 height 16
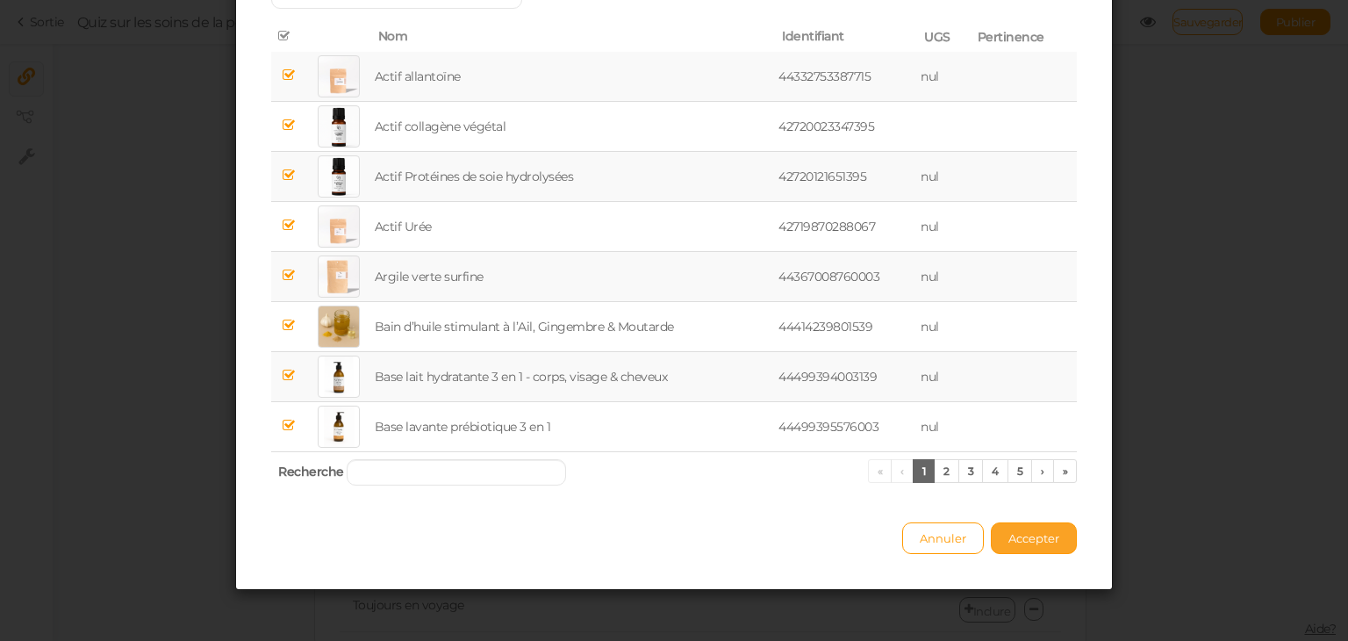
click at [1050, 537] on font "Accepter" at bounding box center [1033, 538] width 51 height 14
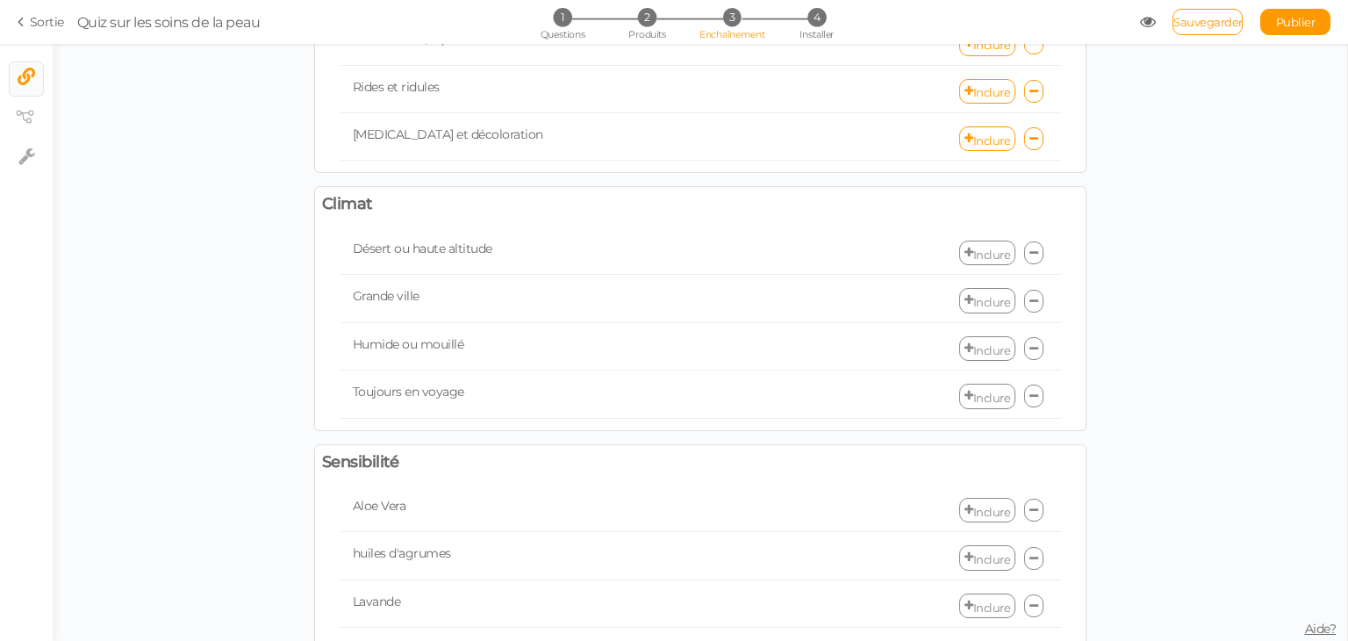
scroll to position [906, 0]
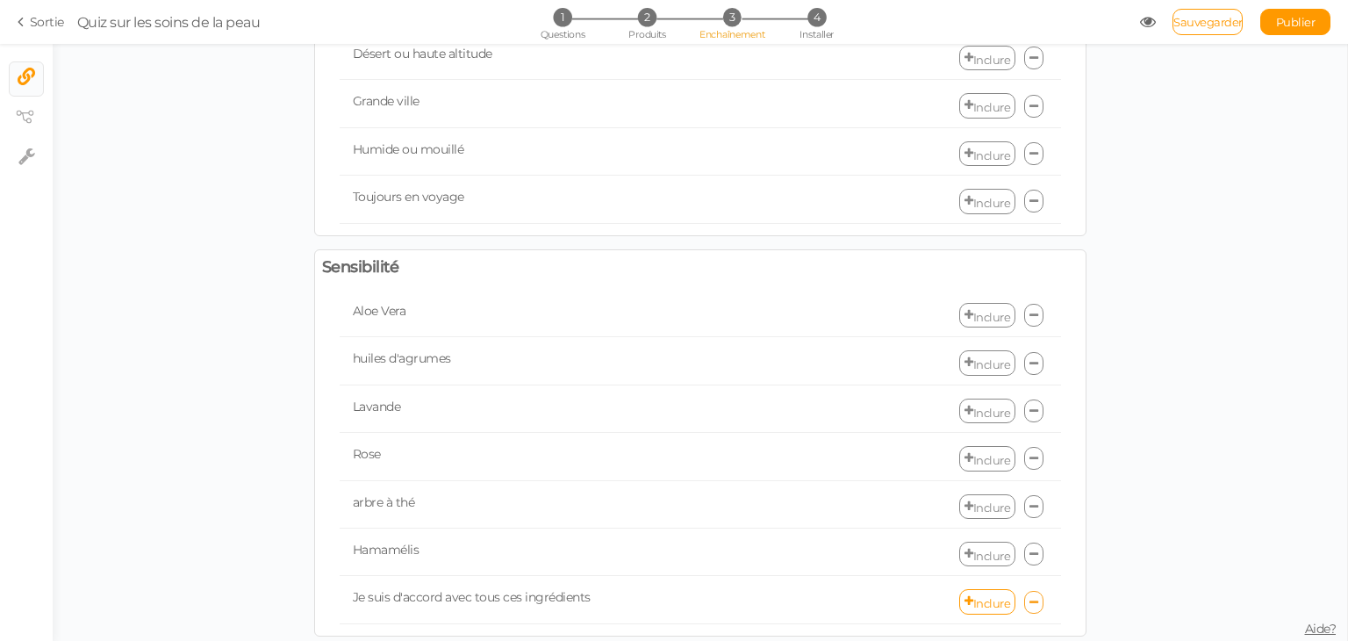
click at [1028, 591] on link at bounding box center [1033, 602] width 19 height 23
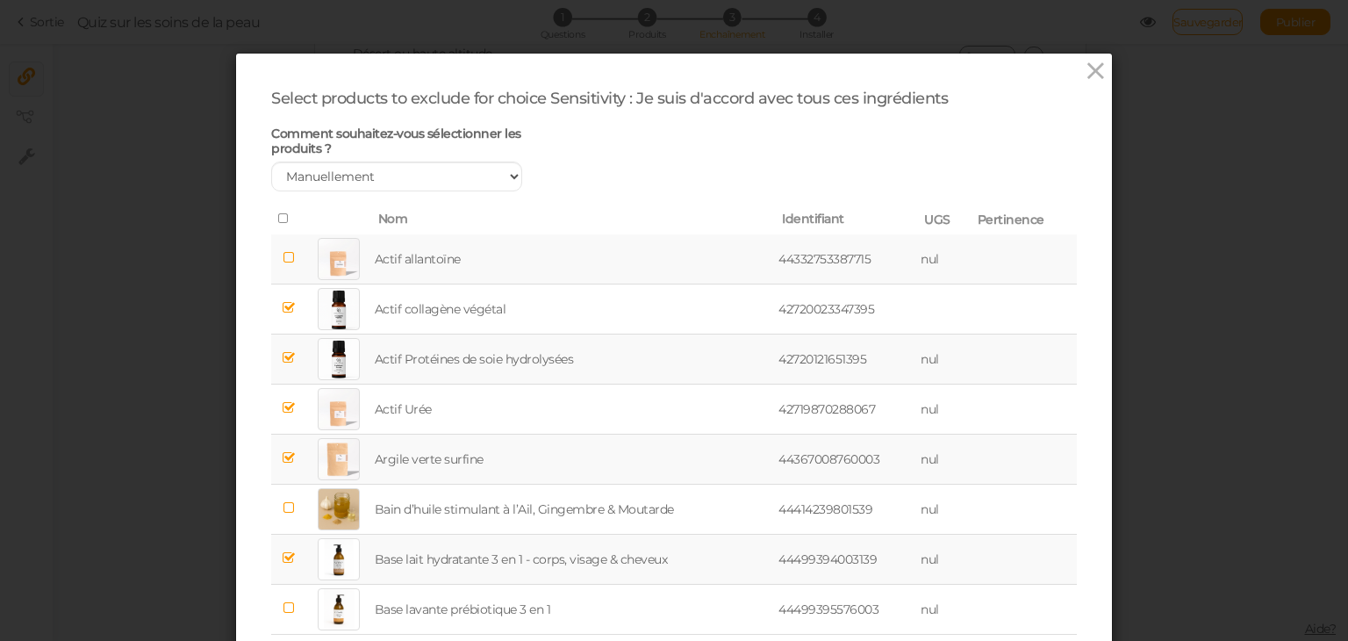
click at [278, 219] on icon at bounding box center [284, 218] width 12 height 12
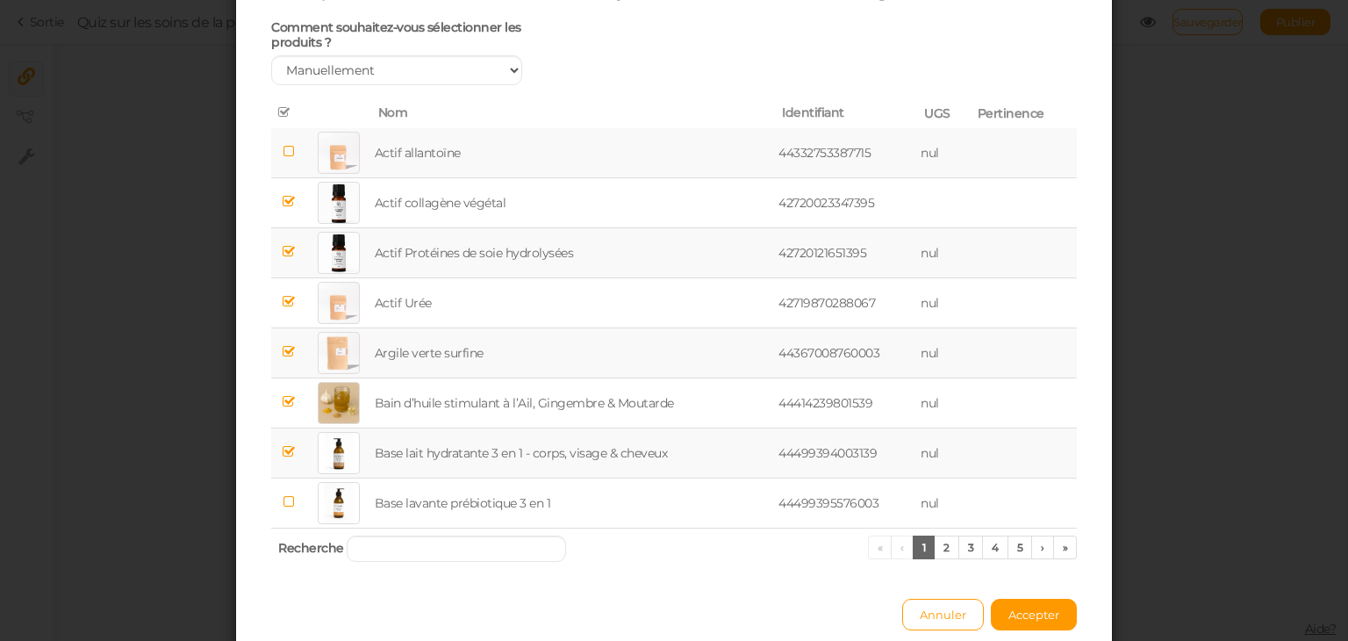
scroll to position [183, 0]
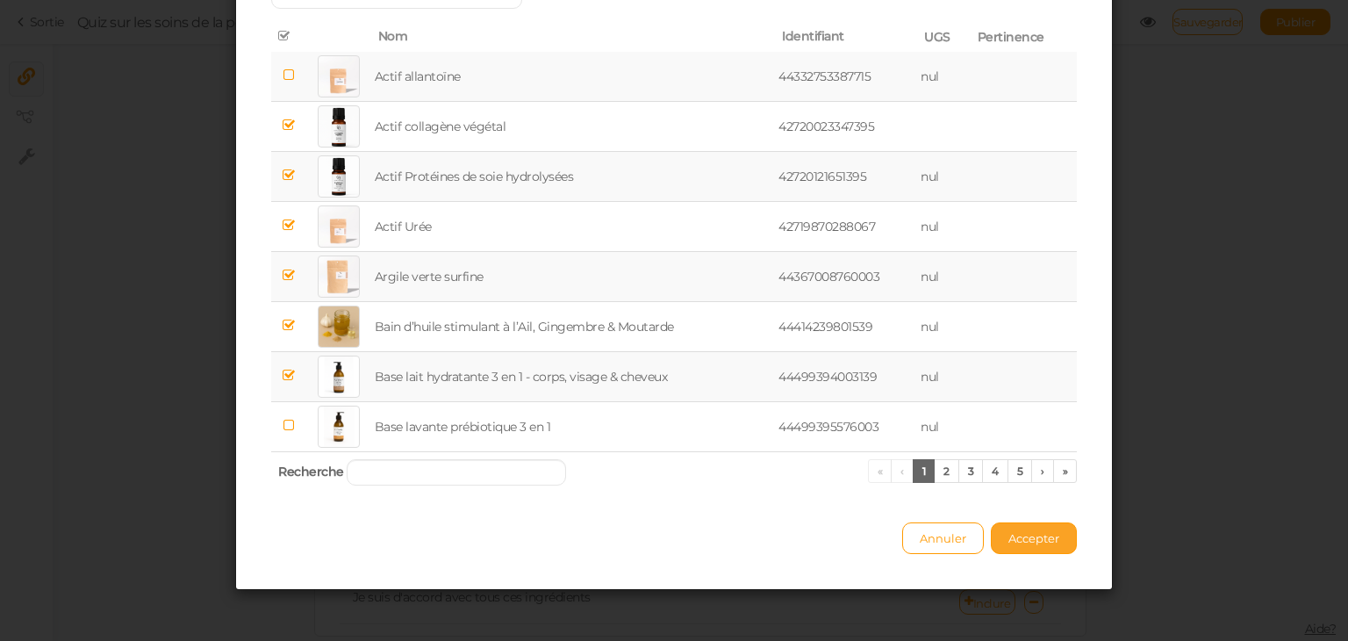
click at [1032, 540] on font "Accepter" at bounding box center [1033, 538] width 51 height 14
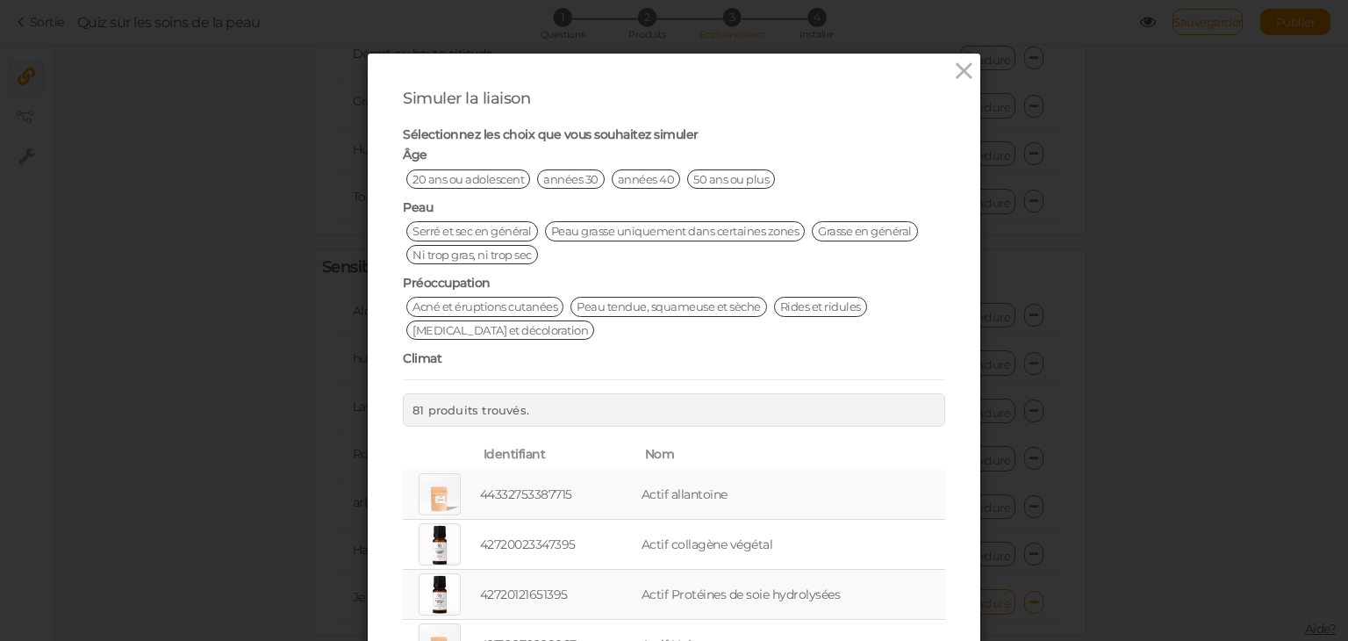
click at [482, 180] on font "20 ans ou adolescent" at bounding box center [467, 179] width 111 height 14
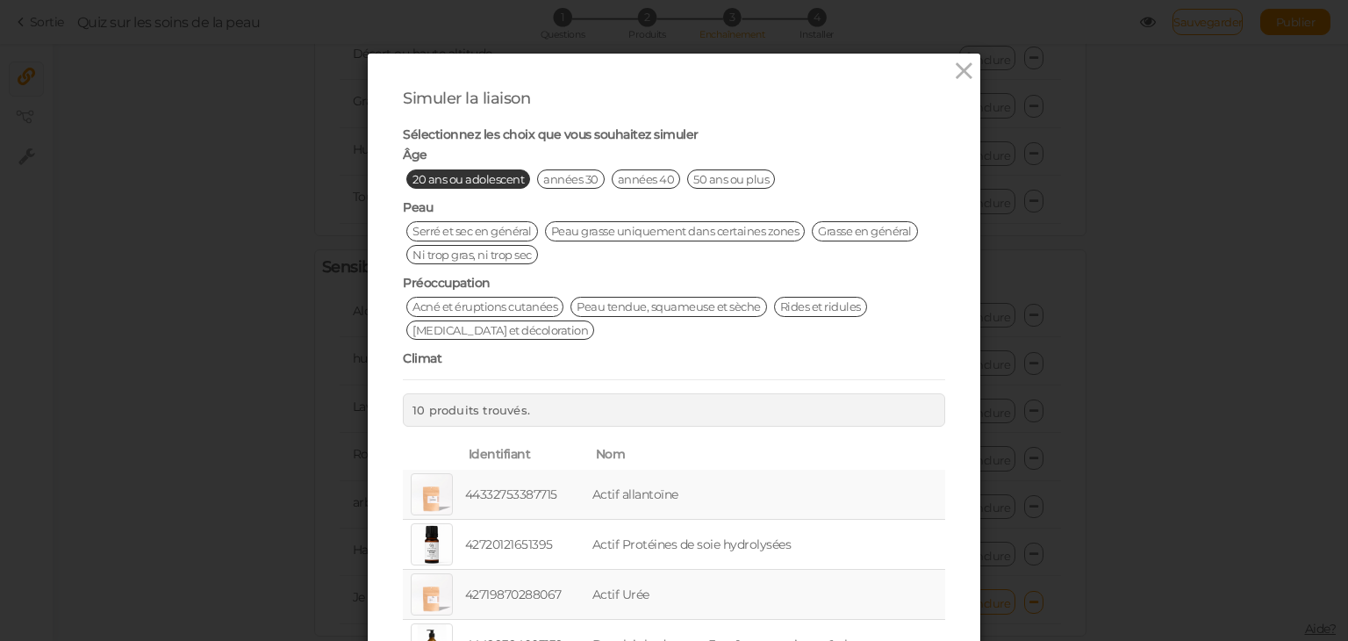
click at [552, 181] on font "années 30" at bounding box center [570, 179] width 55 height 14
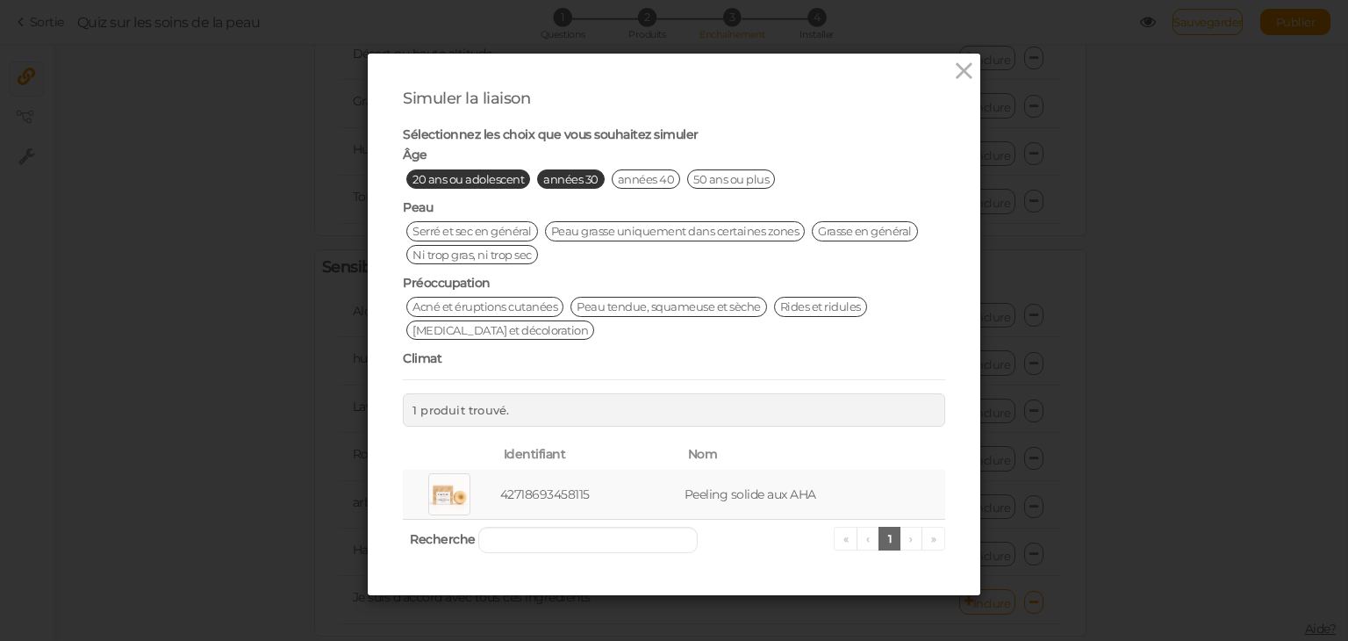
click at [552, 181] on font "années 30" at bounding box center [570, 179] width 55 height 14
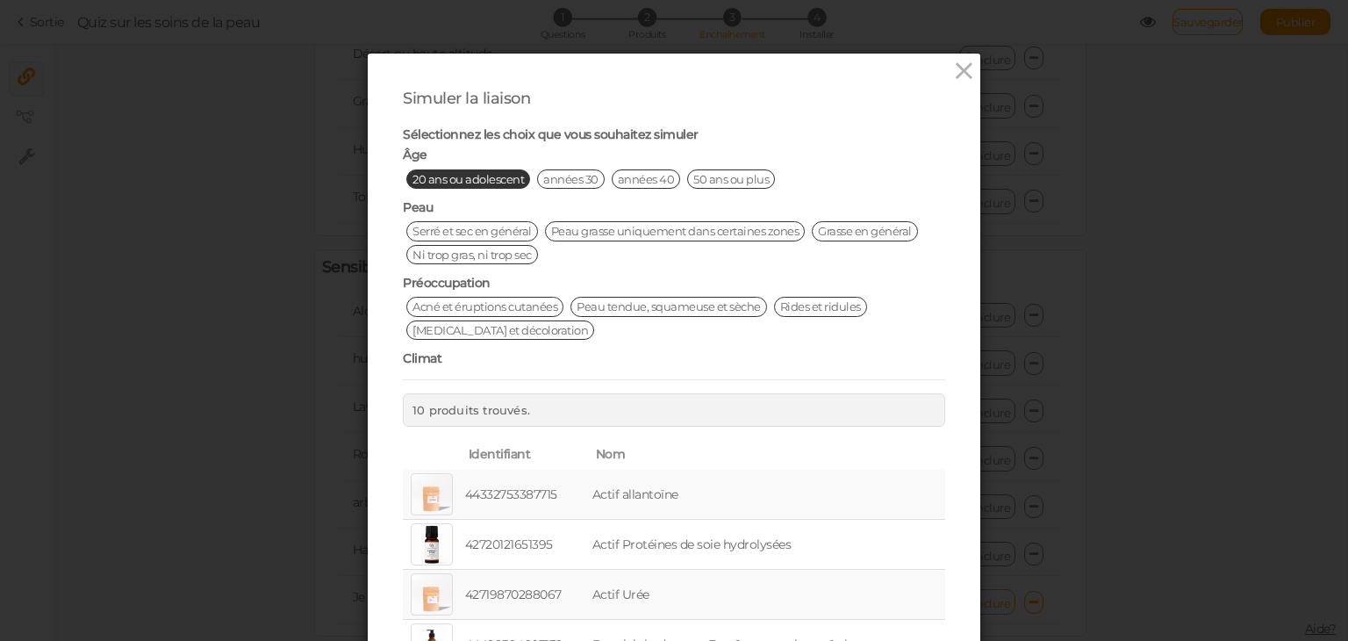
click at [552, 181] on font "années 30" at bounding box center [570, 179] width 55 height 14
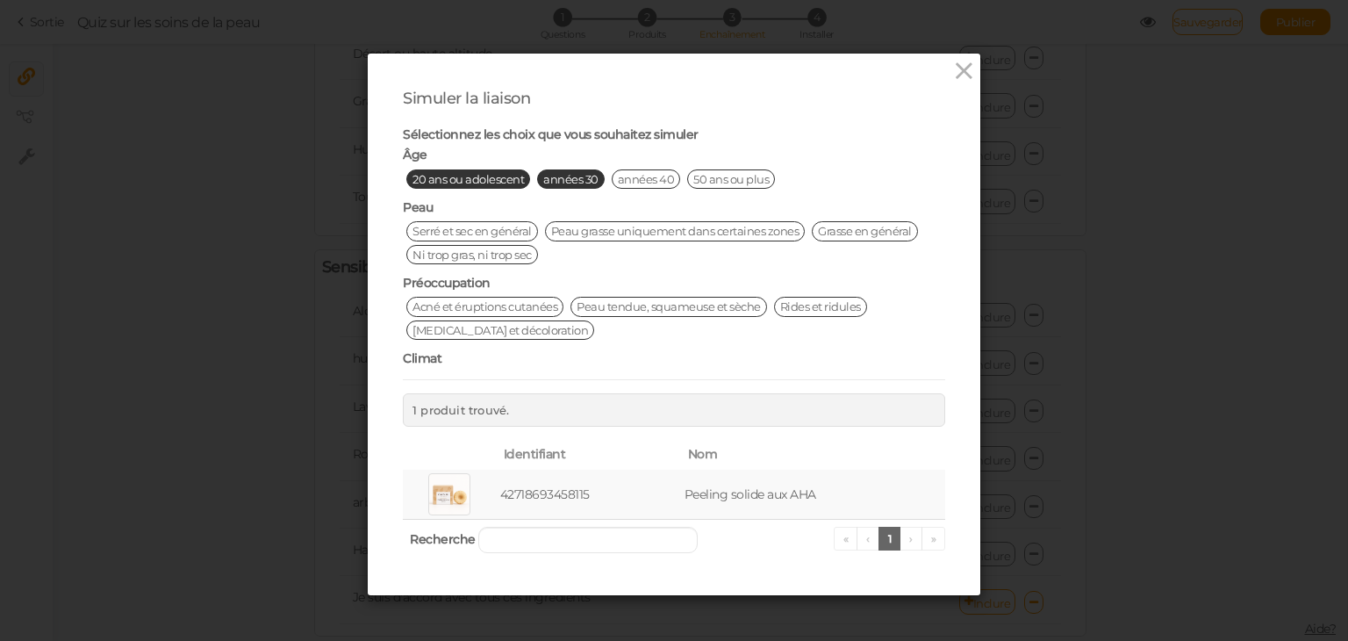
click at [480, 179] on font "20 ans ou adolescent" at bounding box center [467, 179] width 111 height 14
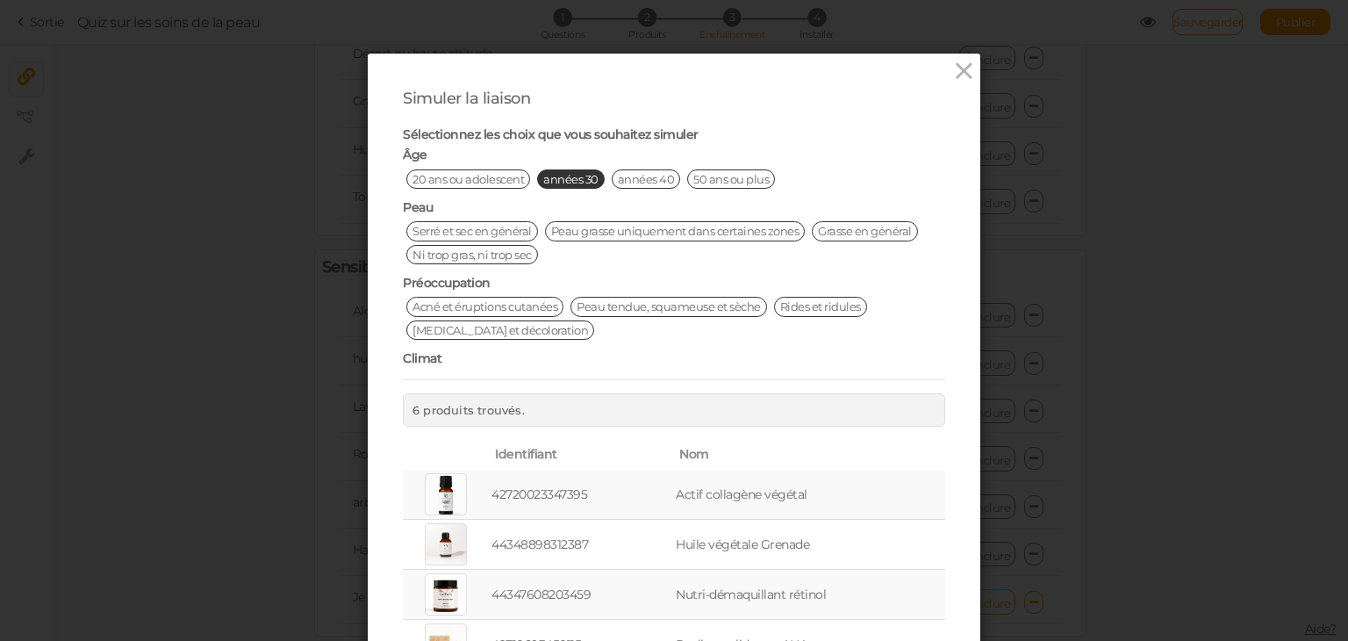
scroll to position [108, 0]
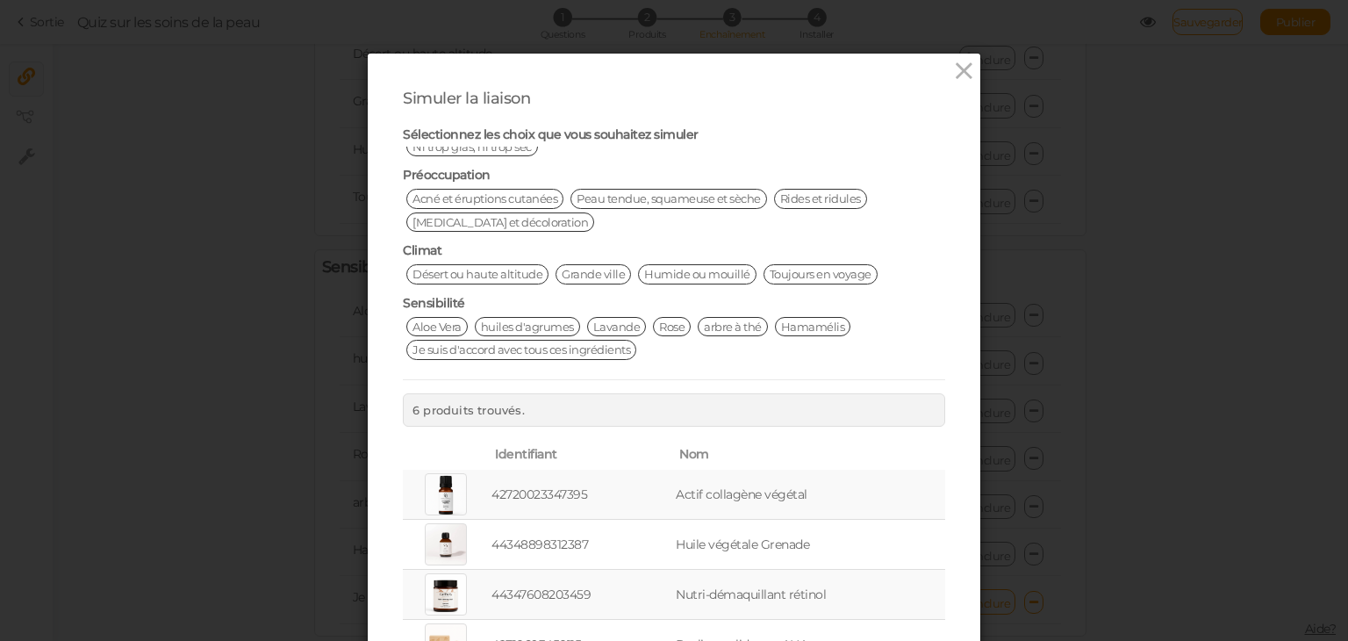
click at [939, 437] on div "Simuler la liaison Sélectionnez les choix que vous souhaitez simuler Âge 20 ans…" at bounding box center [674, 425] width 613 height 742
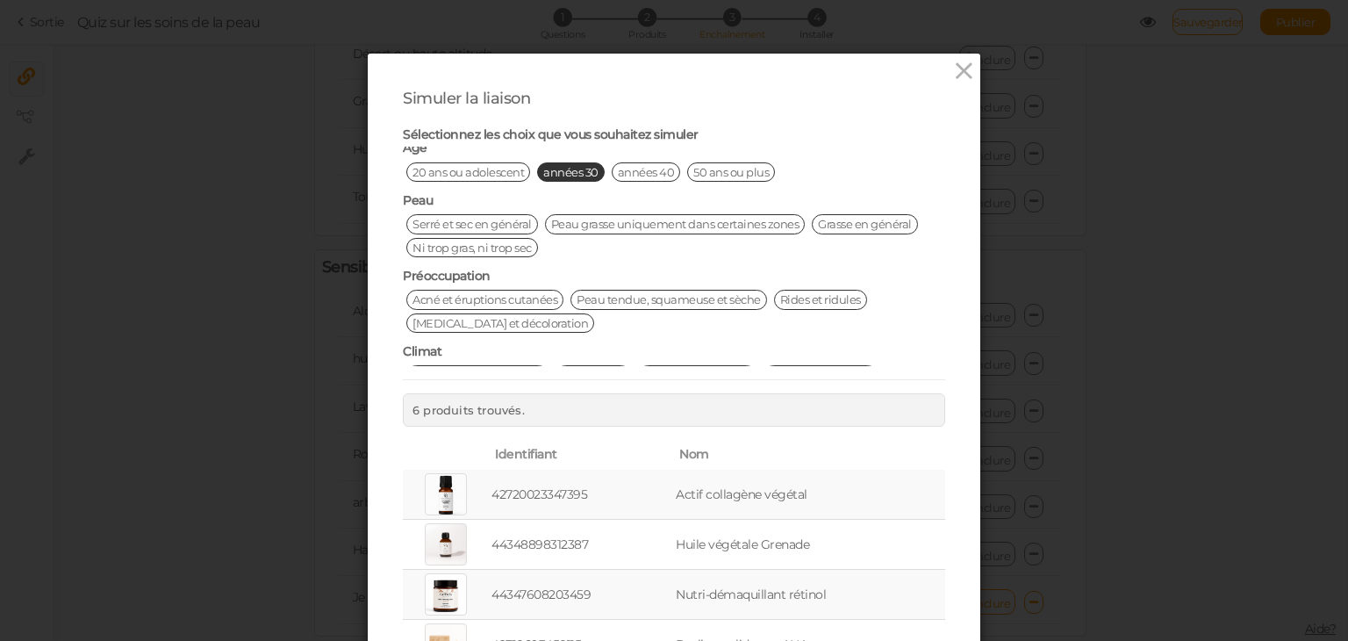
scroll to position [0, 0]
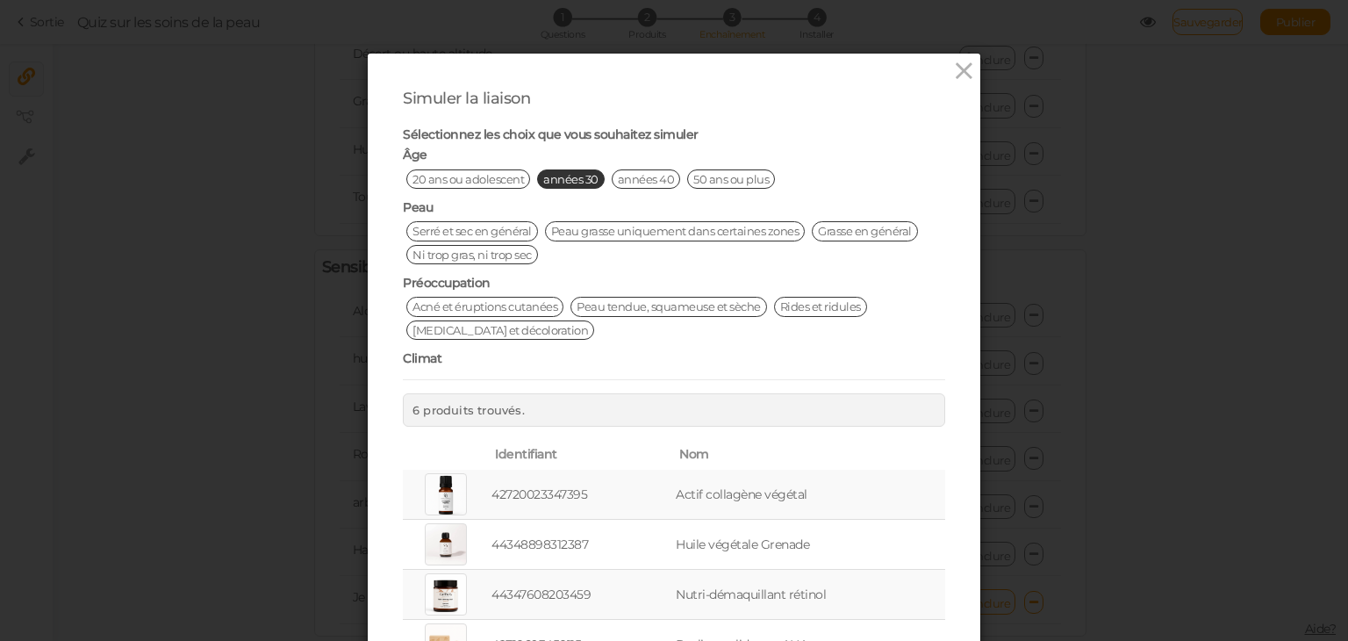
click at [488, 176] on font "20 ans ou adolescent" at bounding box center [467, 179] width 111 height 14
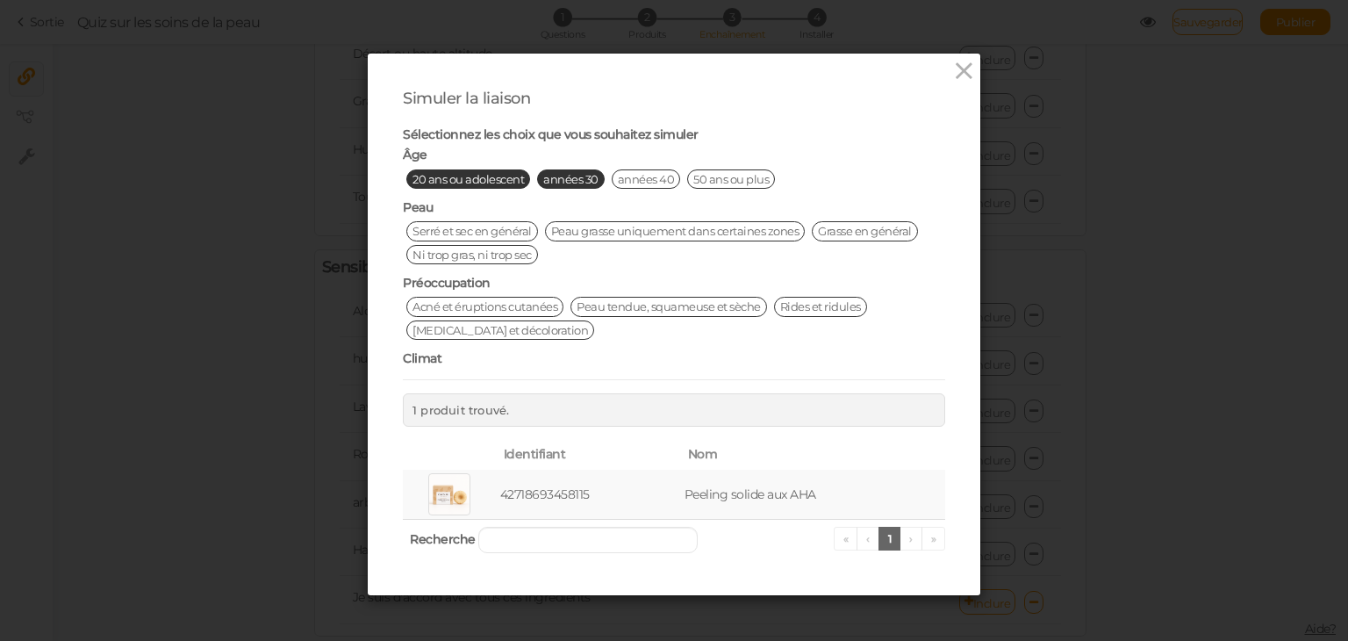
click at [491, 176] on font "20 ans ou adolescent" at bounding box center [467, 179] width 111 height 14
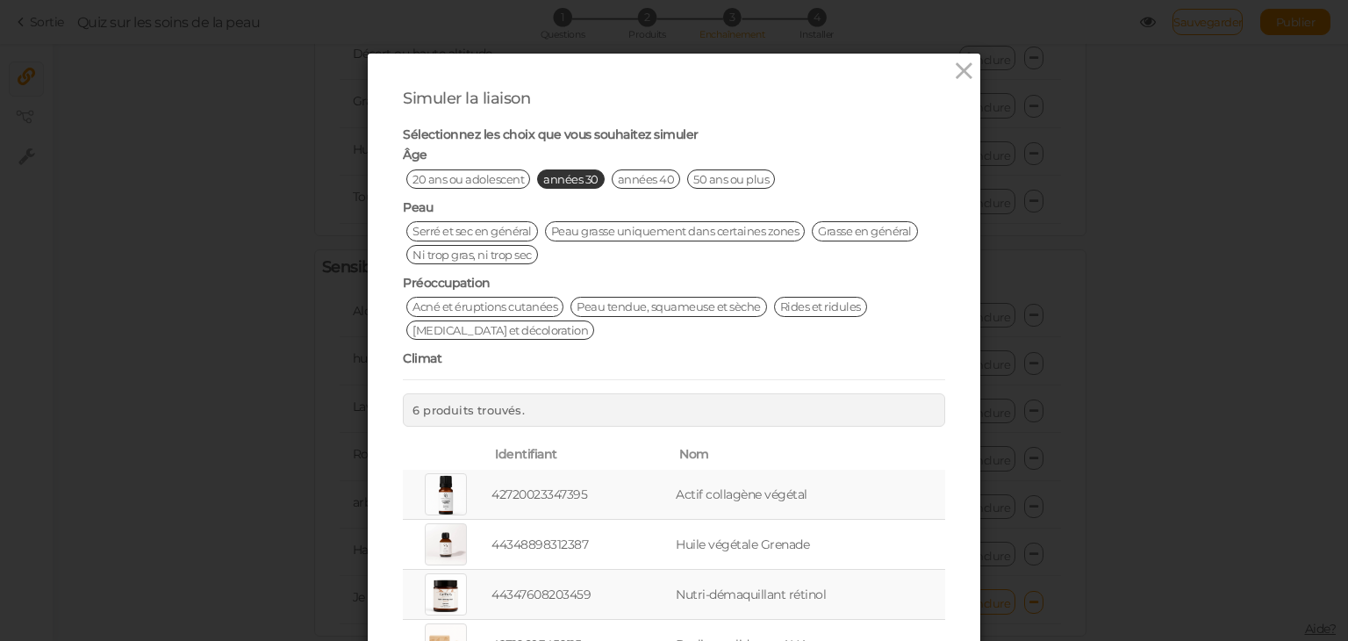
click at [632, 172] on font "années 40" at bounding box center [646, 179] width 57 height 14
click at [577, 183] on font "années 30" at bounding box center [570, 179] width 55 height 14
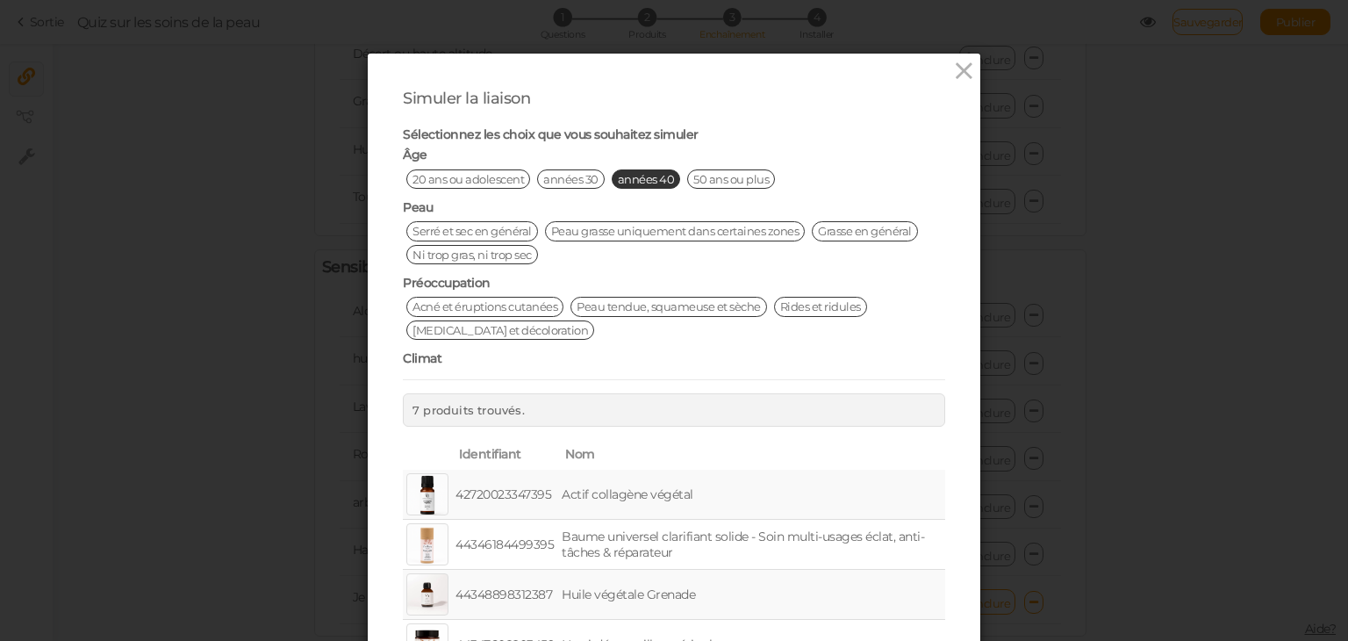
click at [594, 179] on span "années 30" at bounding box center [571, 178] width 68 height 19
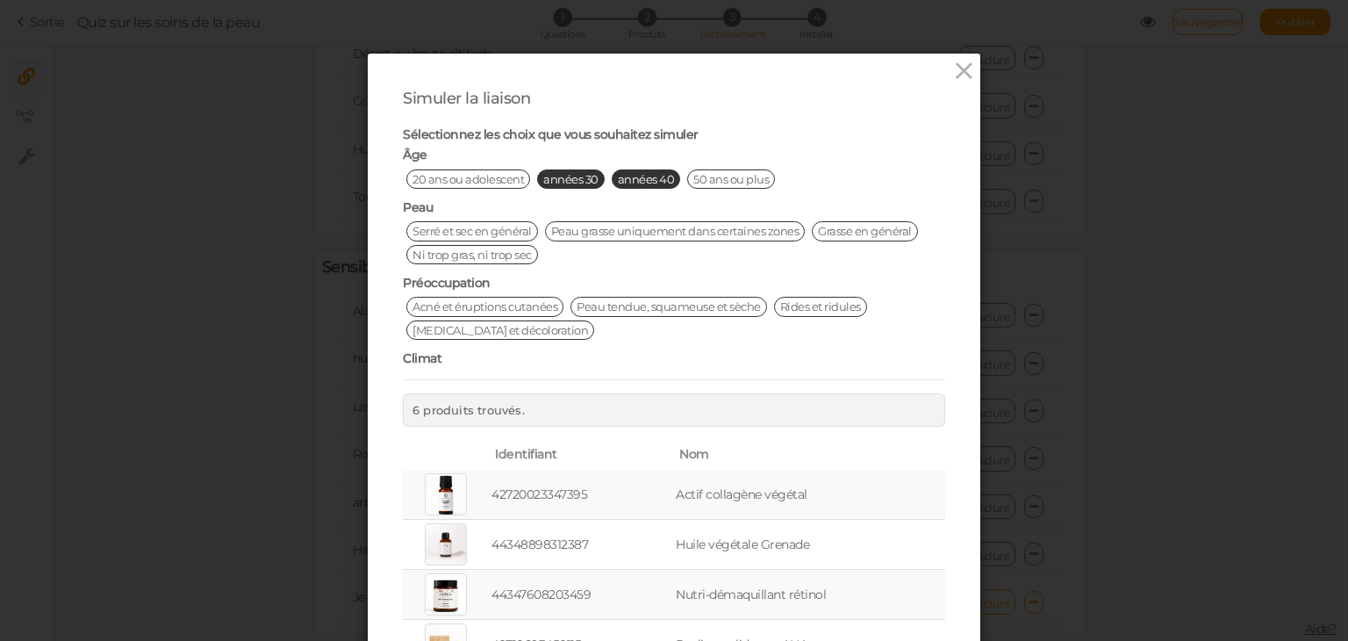
click at [618, 182] on font "années 40" at bounding box center [646, 179] width 57 height 14
click at [639, 183] on font "années 40" at bounding box center [646, 179] width 57 height 14
click at [566, 183] on font "années 30" at bounding box center [570, 179] width 55 height 14
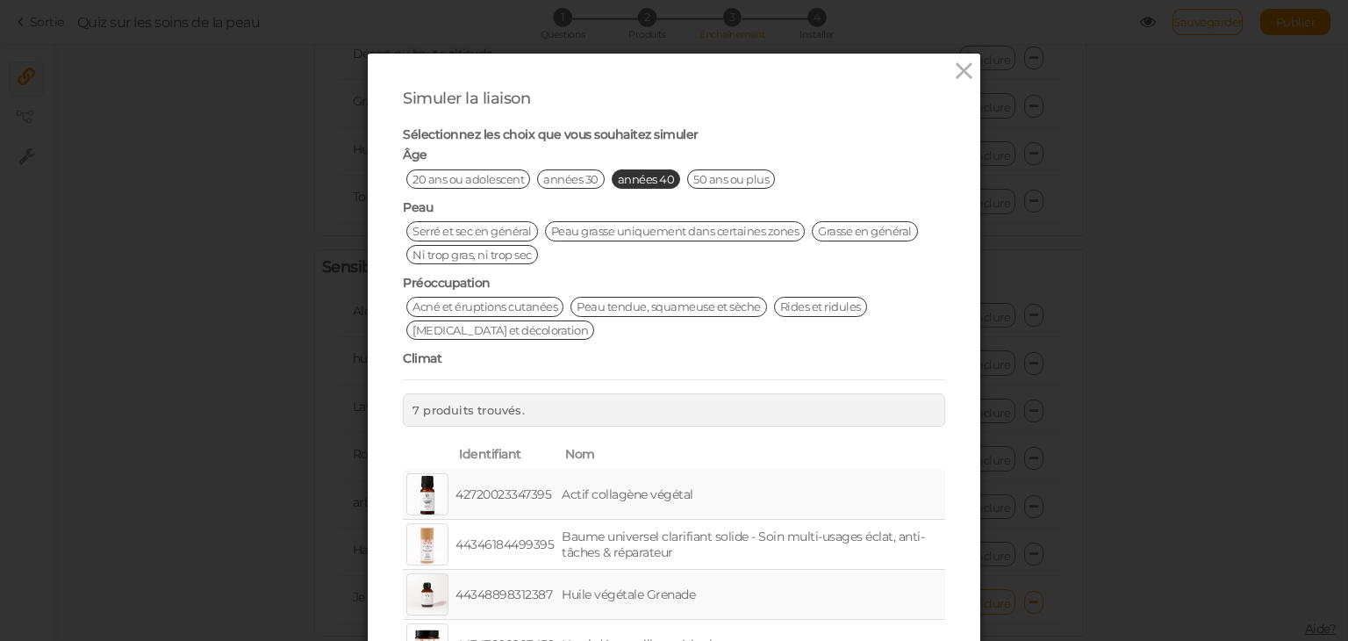
click at [947, 456] on div "Simuler la liaison Sélectionnez les choix que vous souhaitez simuler Âge 20 ans…" at bounding box center [674, 425] width 613 height 742
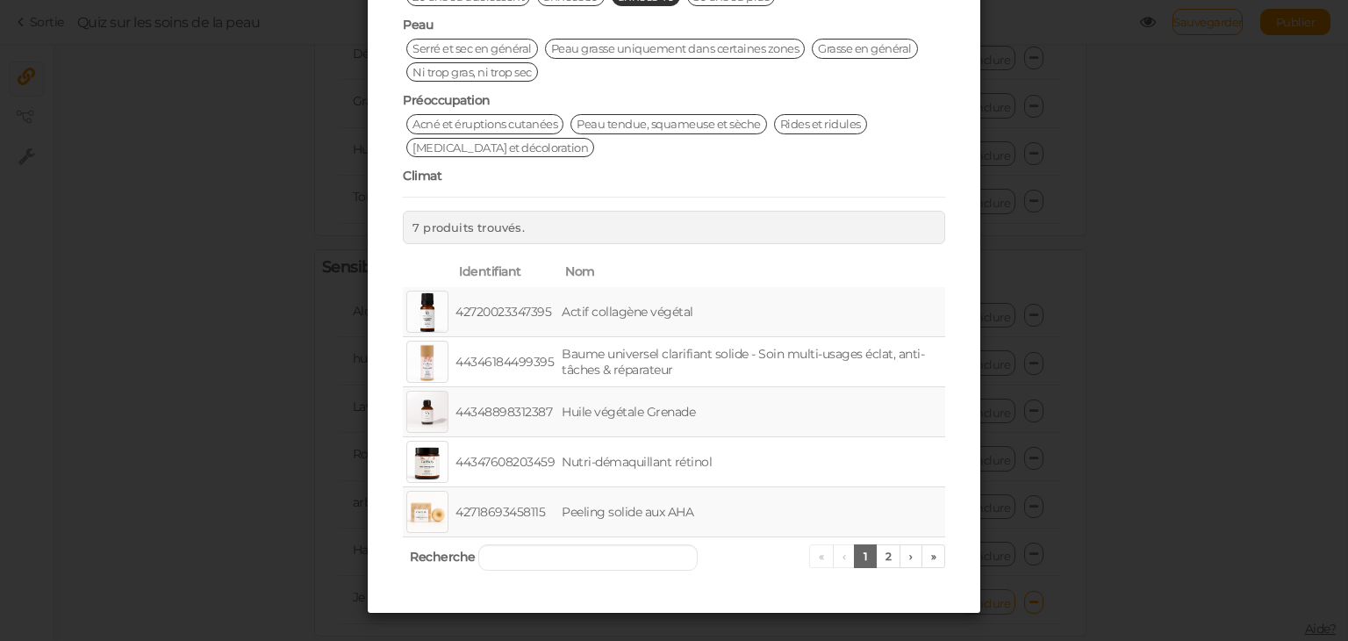
scroll to position [206, 0]
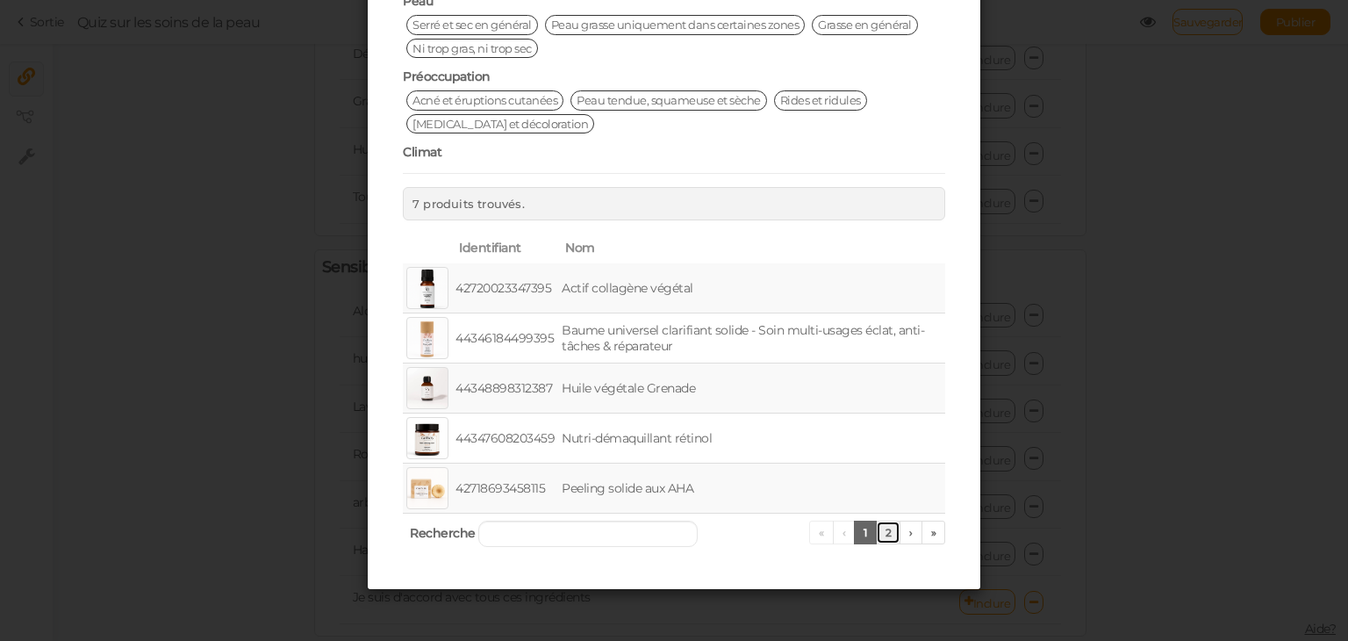
click at [878, 535] on link "2" at bounding box center [888, 532] width 25 height 24
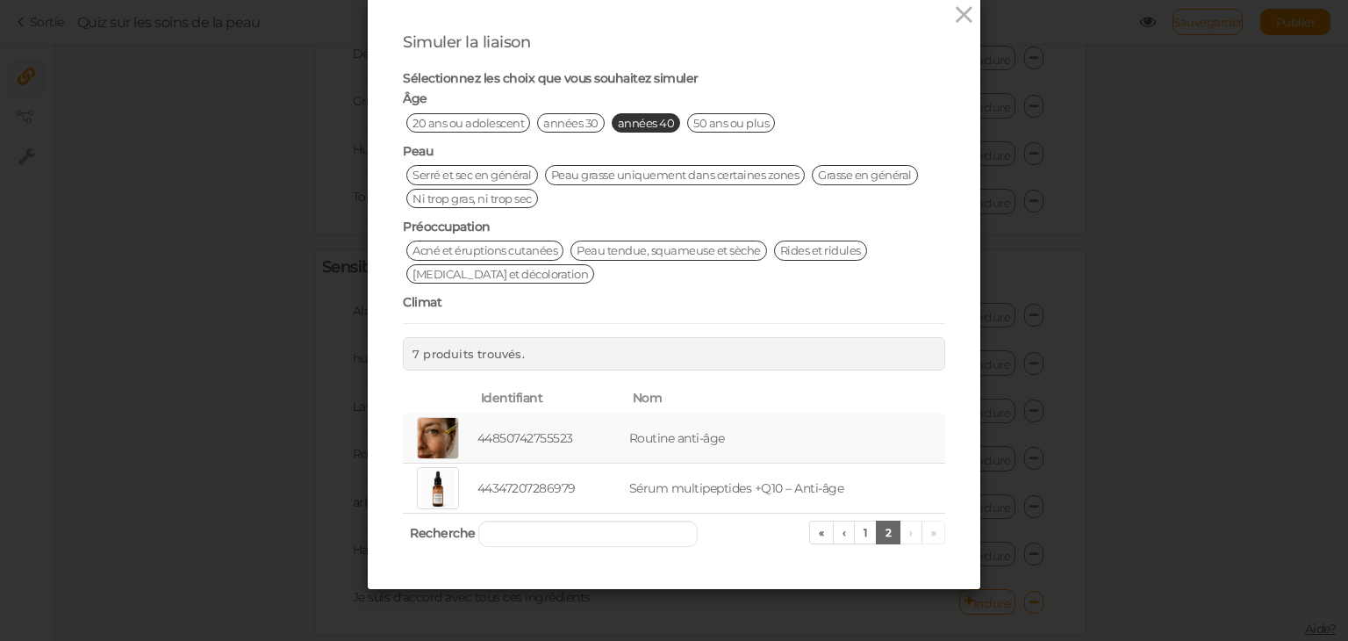
click at [583, 116] on font "années 30" at bounding box center [570, 123] width 55 height 14
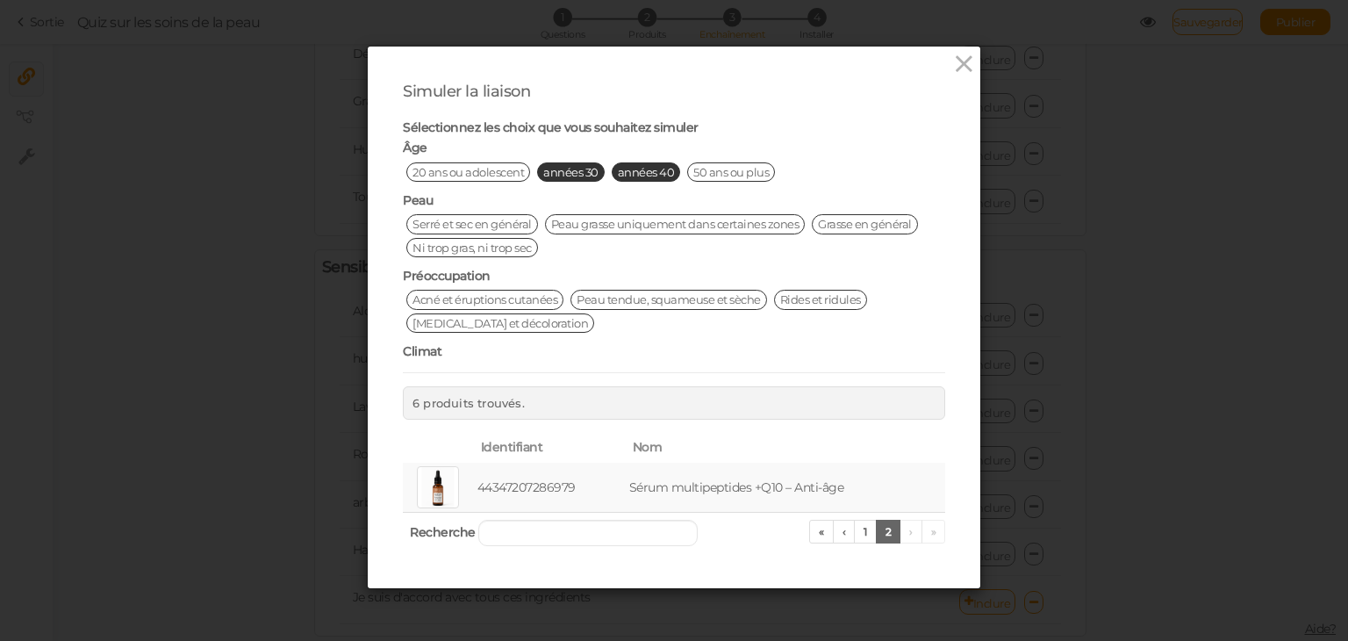
click at [618, 174] on font "années 40" at bounding box center [646, 172] width 57 height 14
click at [863, 534] on font "1" at bounding box center [865, 531] width 4 height 13
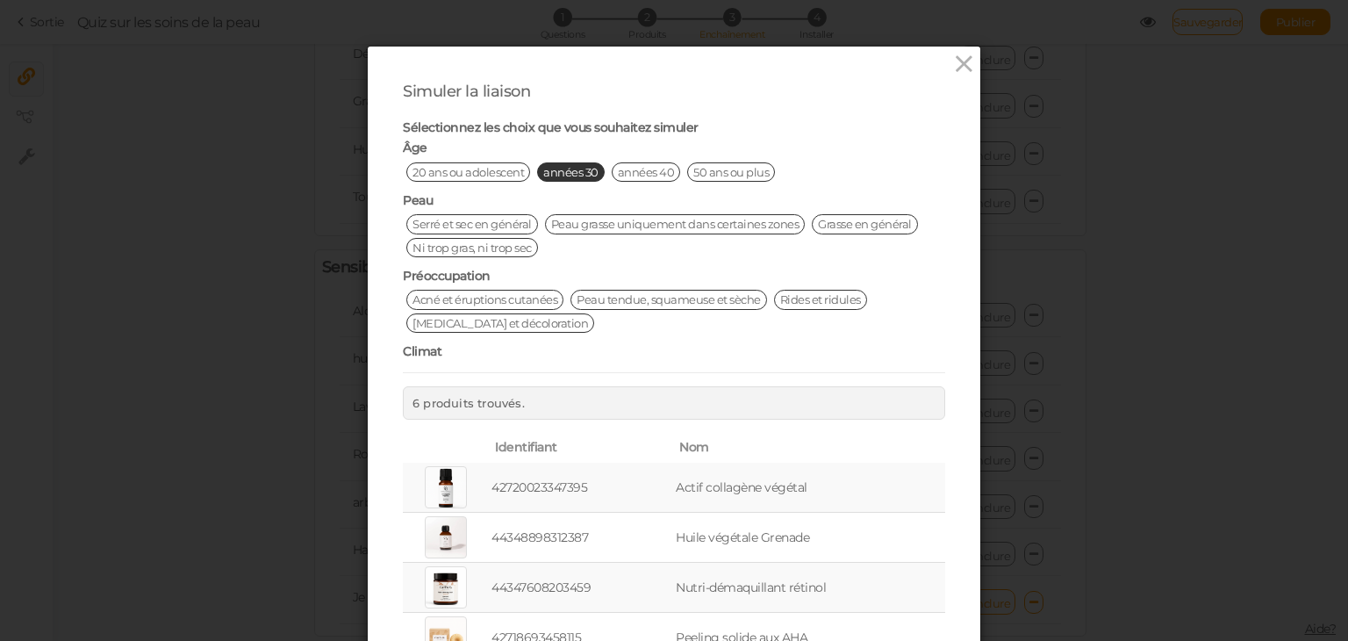
click at [962, 408] on div "Simuler la liaison Sélectionnez les choix que vous souhaitez simuler Âge 20 ans…" at bounding box center [674, 418] width 613 height 742
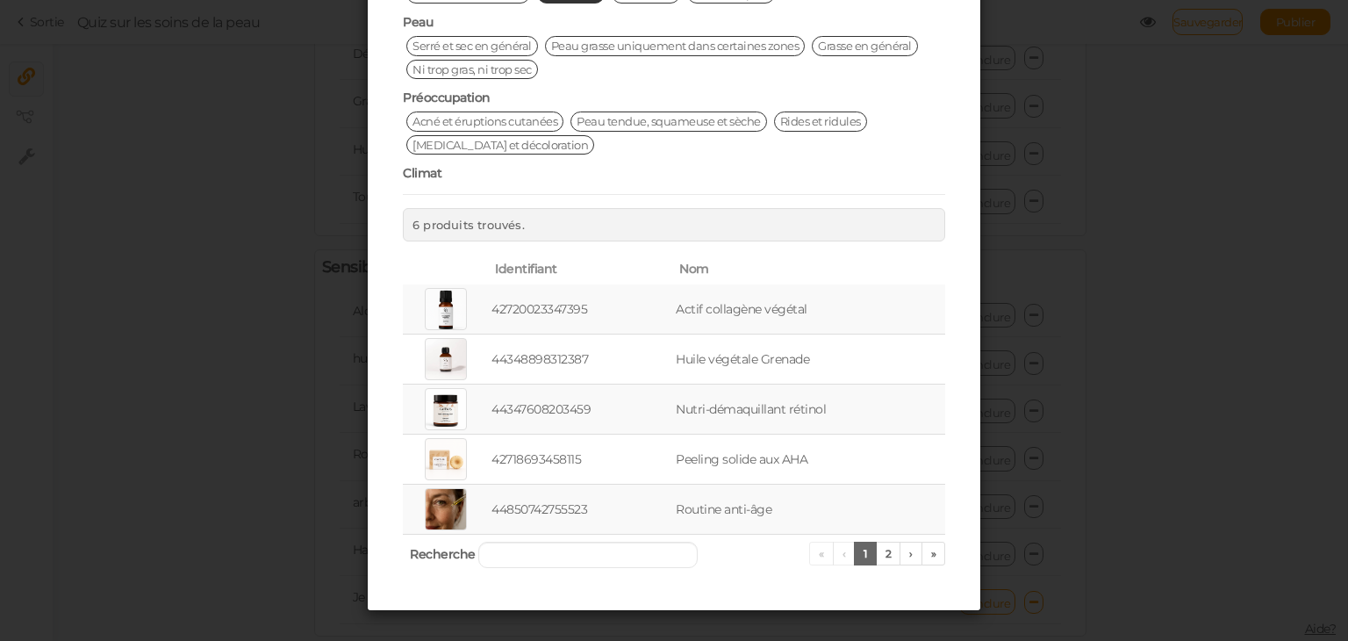
scroll to position [206, 0]
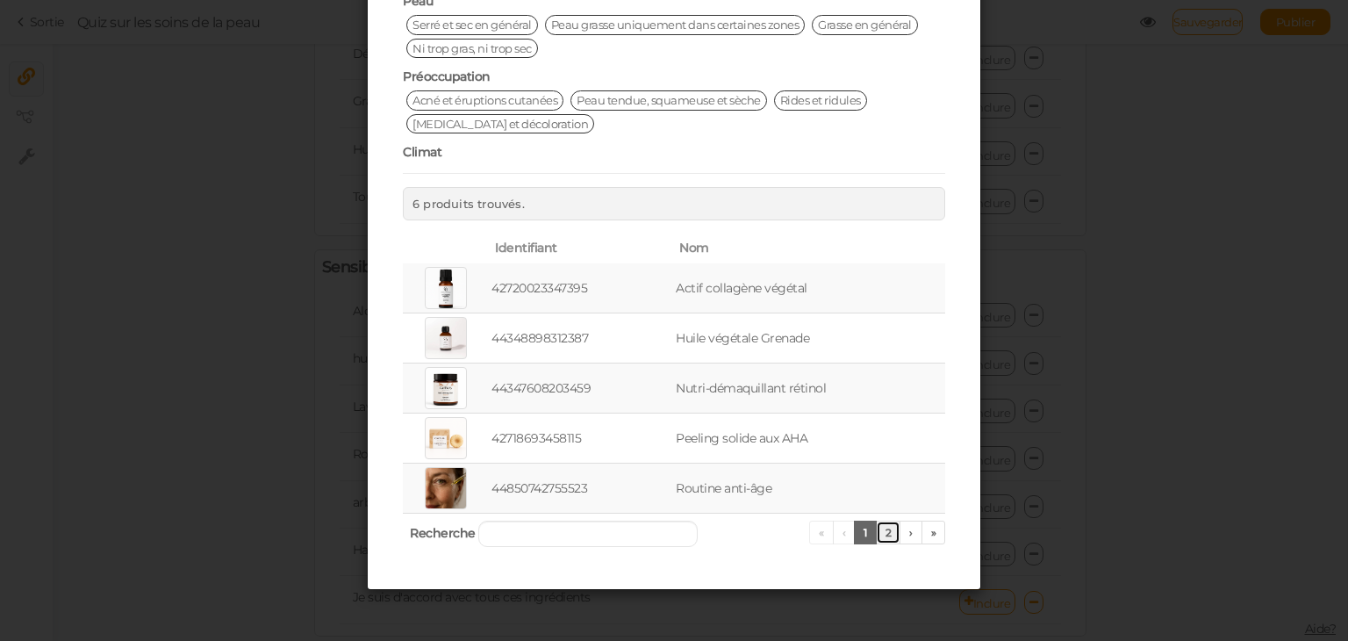
click at [885, 527] on link "2" at bounding box center [888, 532] width 25 height 24
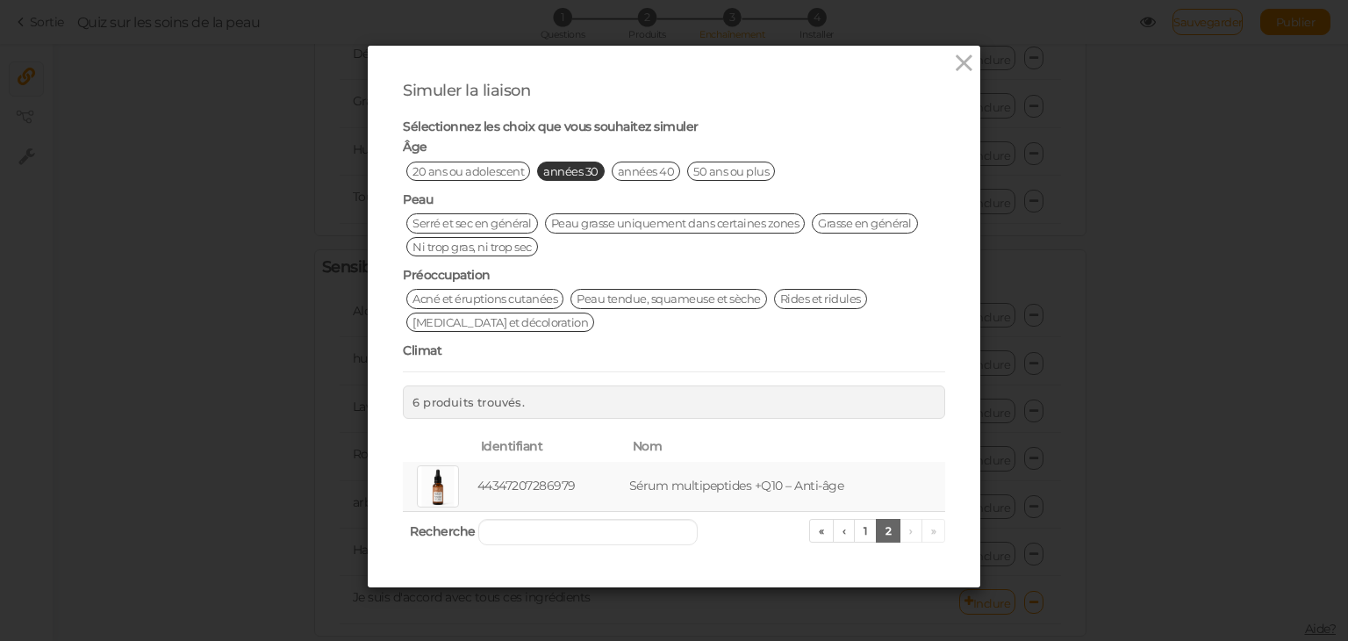
scroll to position [7, 0]
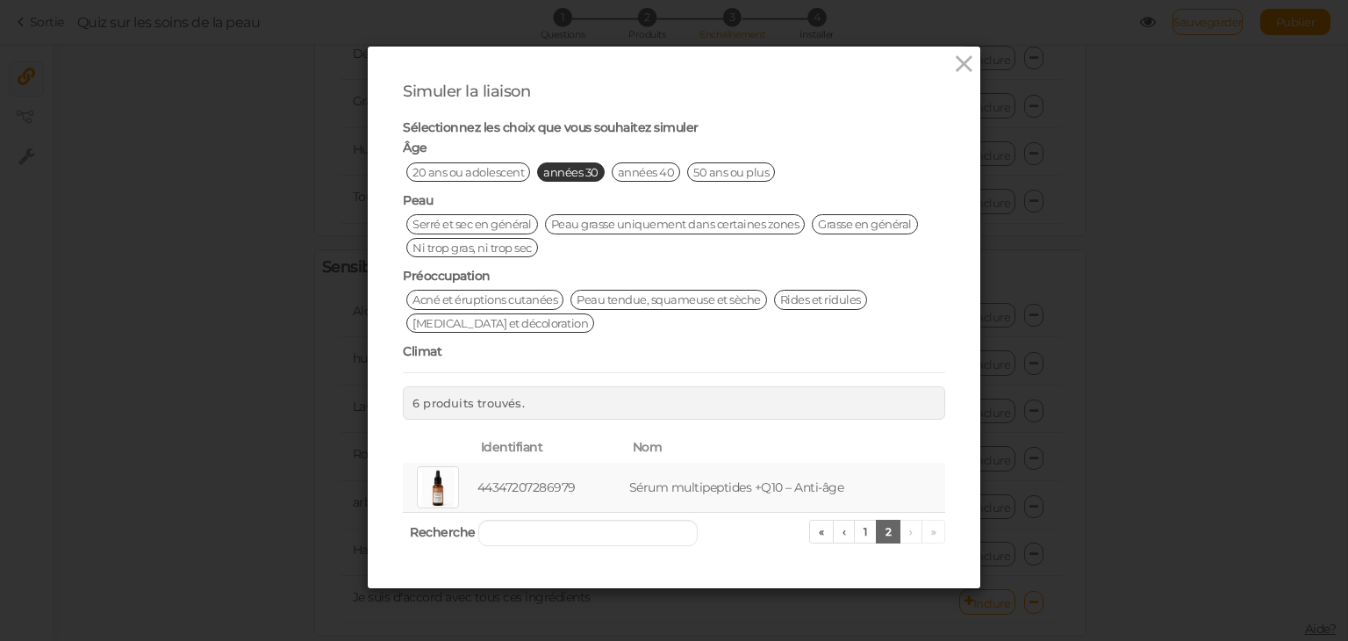
click at [734, 176] on font "50 ans ou plus" at bounding box center [730, 172] width 75 height 14
click at [687, 173] on span "50 ans ou plus" at bounding box center [731, 171] width 88 height 19
click at [572, 172] on font "années 30" at bounding box center [570, 172] width 55 height 14
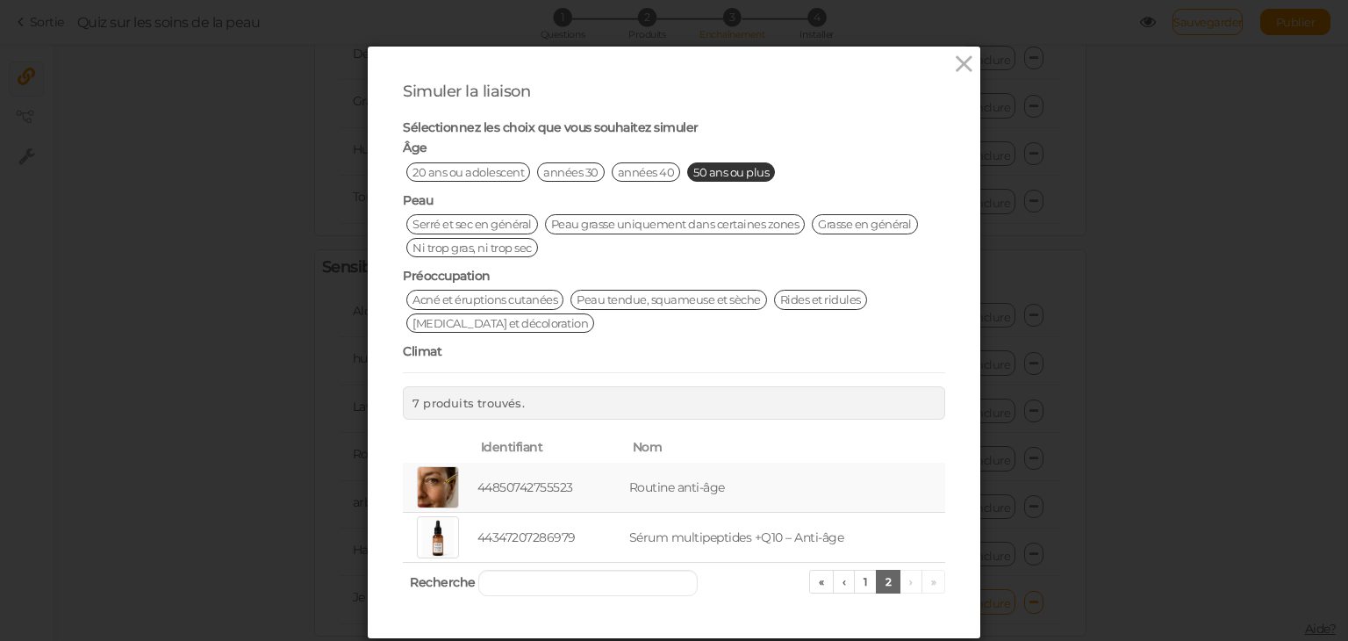
scroll to position [108, 0]
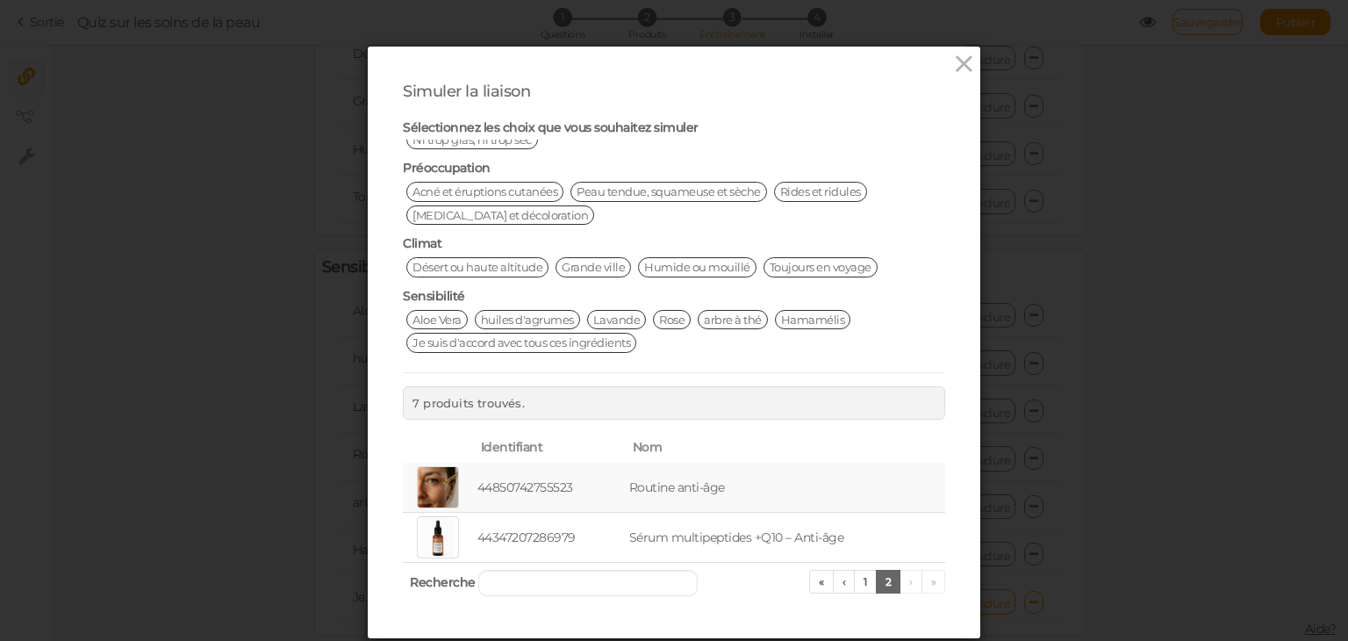
click at [951, 472] on div "Simuler la liaison Sélectionnez les choix que vous souhaitez simuler Âge 20 ans…" at bounding box center [674, 342] width 613 height 591
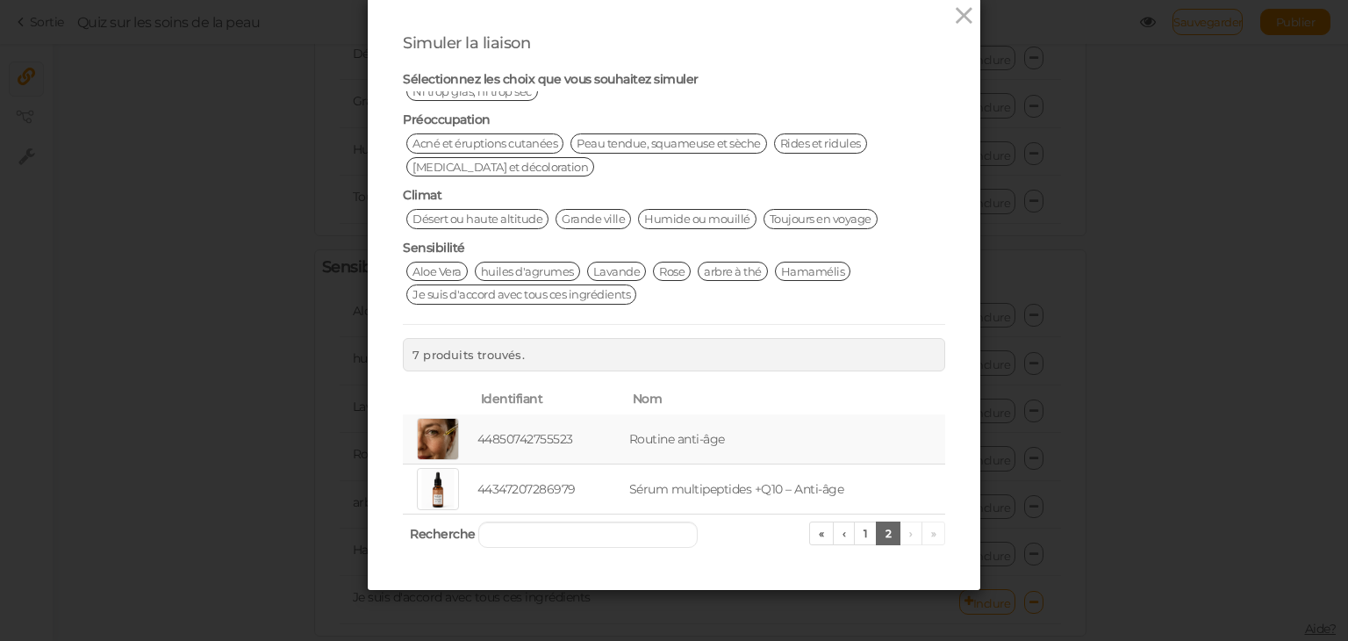
scroll to position [56, 0]
click at [868, 528] on link "1" at bounding box center [865, 532] width 23 height 24
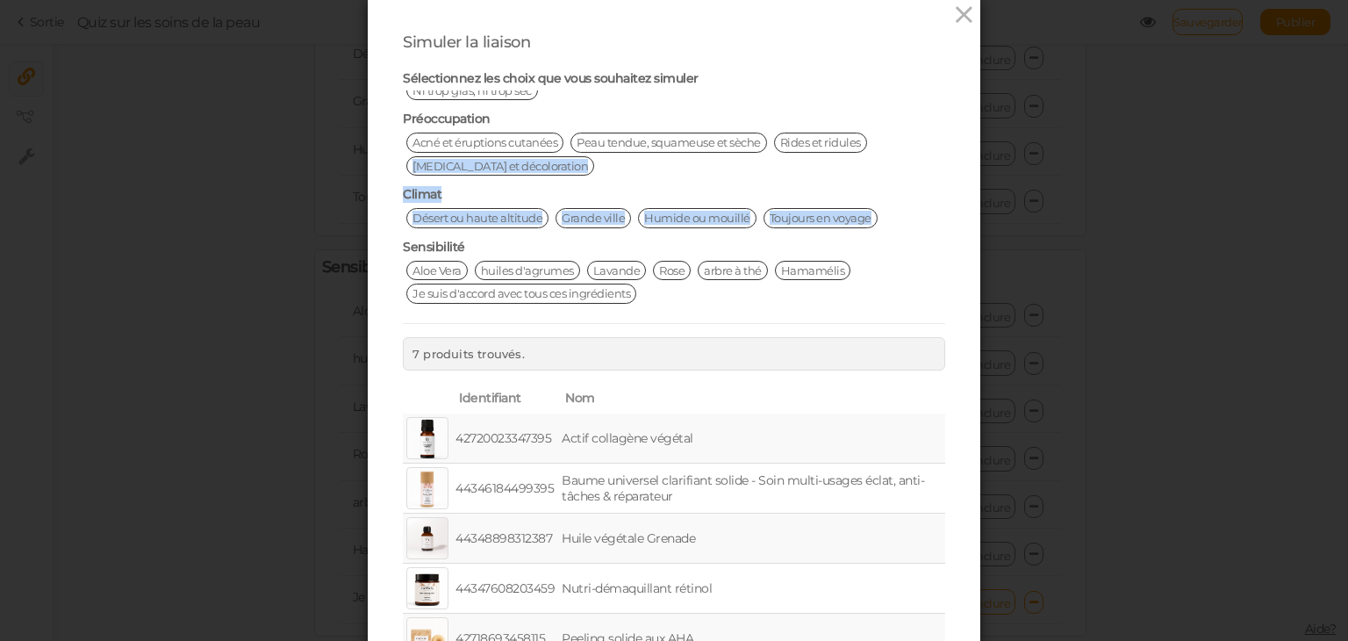
drag, startPoint x: 923, startPoint y: 229, endPoint x: 923, endPoint y: 138, distance: 91.3
click at [923, 138] on div "Âge 20 ans ou adolescent années 30 années 40 50 ans ou plus Peau Serré et sec e…" at bounding box center [674, 199] width 542 height 219
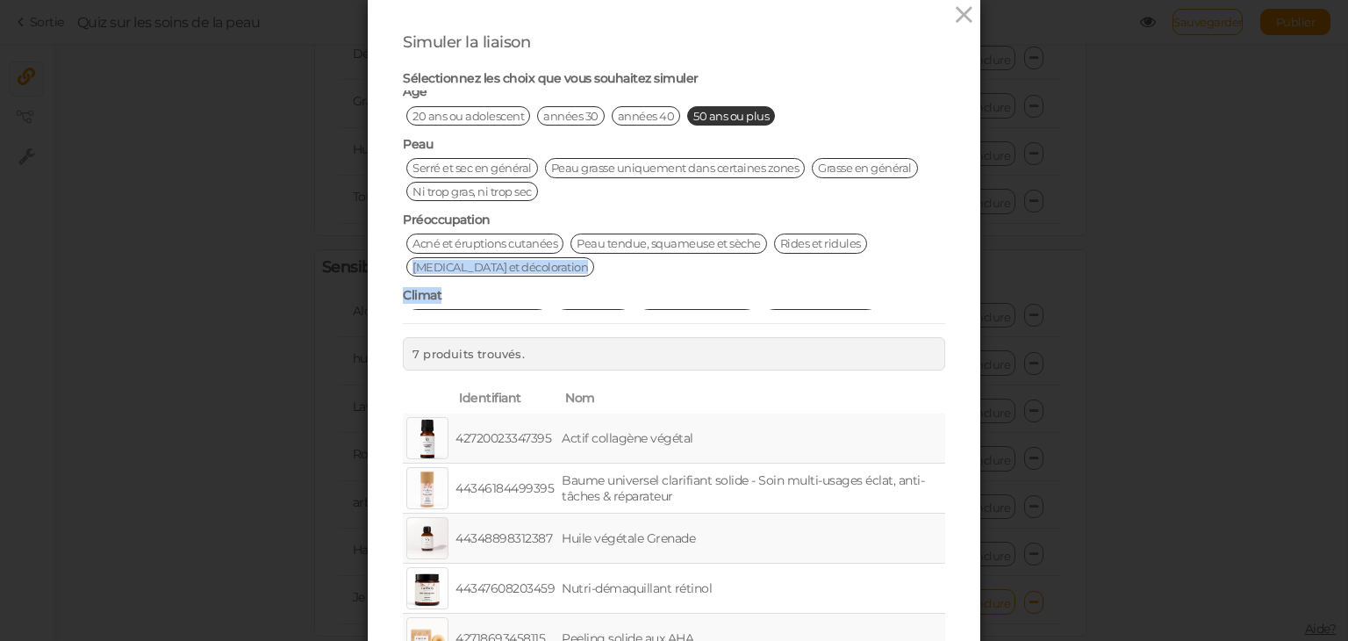
scroll to position [0, 0]
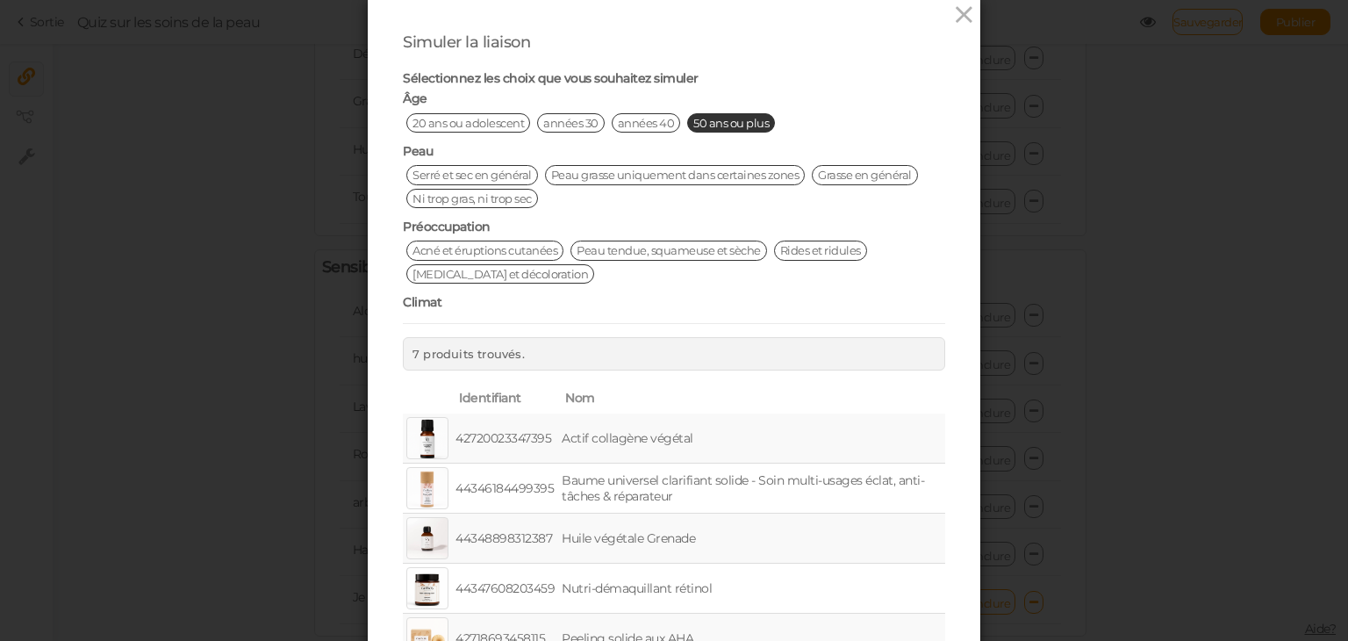
click at [741, 124] on font "50 ans ou plus" at bounding box center [730, 123] width 75 height 14
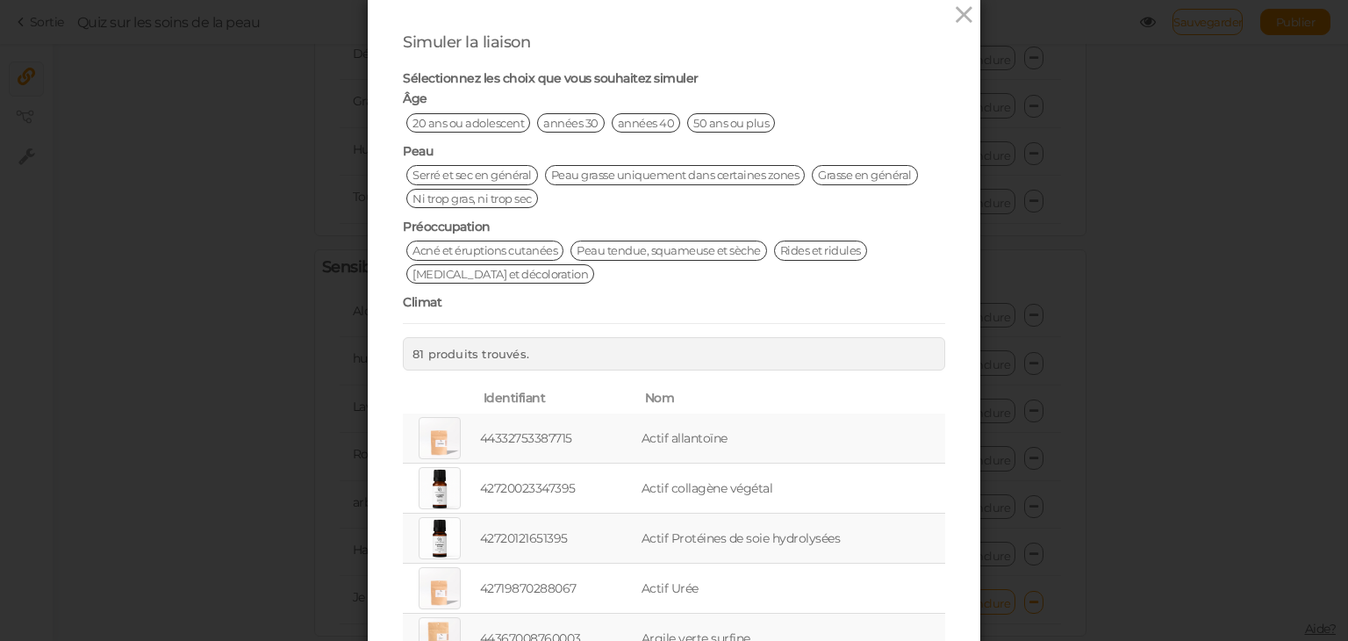
click at [461, 176] on font "Serré et sec en général" at bounding box center [471, 175] width 119 height 14
click at [556, 169] on font "Peau grasse uniquement dans certaines zones" at bounding box center [675, 175] width 248 height 14
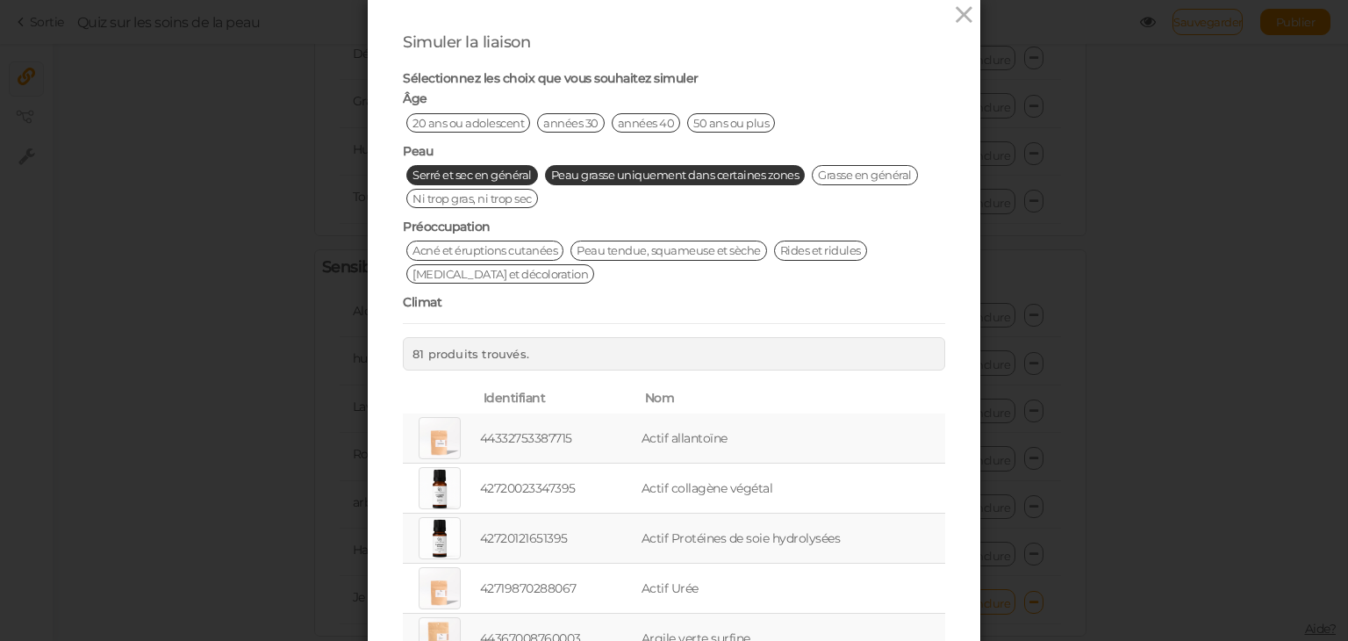
click at [820, 178] on font "Grasse en général" at bounding box center [865, 175] width 94 height 14
click at [516, 191] on font "Ni trop gras, ni trop sec" at bounding box center [471, 198] width 119 height 14
click at [498, 252] on font "Acné et éruptions cutanées" at bounding box center [484, 250] width 145 height 14
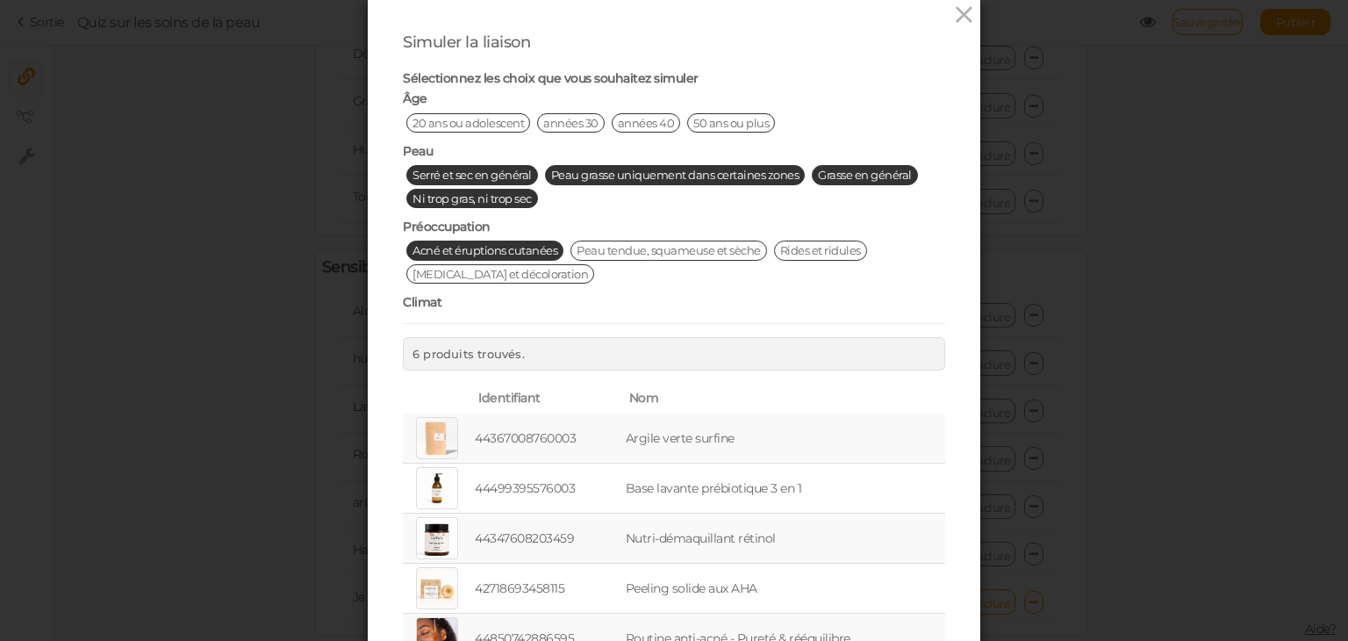
click at [610, 253] on font "Peau tendue, squameuse et sèche" at bounding box center [669, 250] width 184 height 14
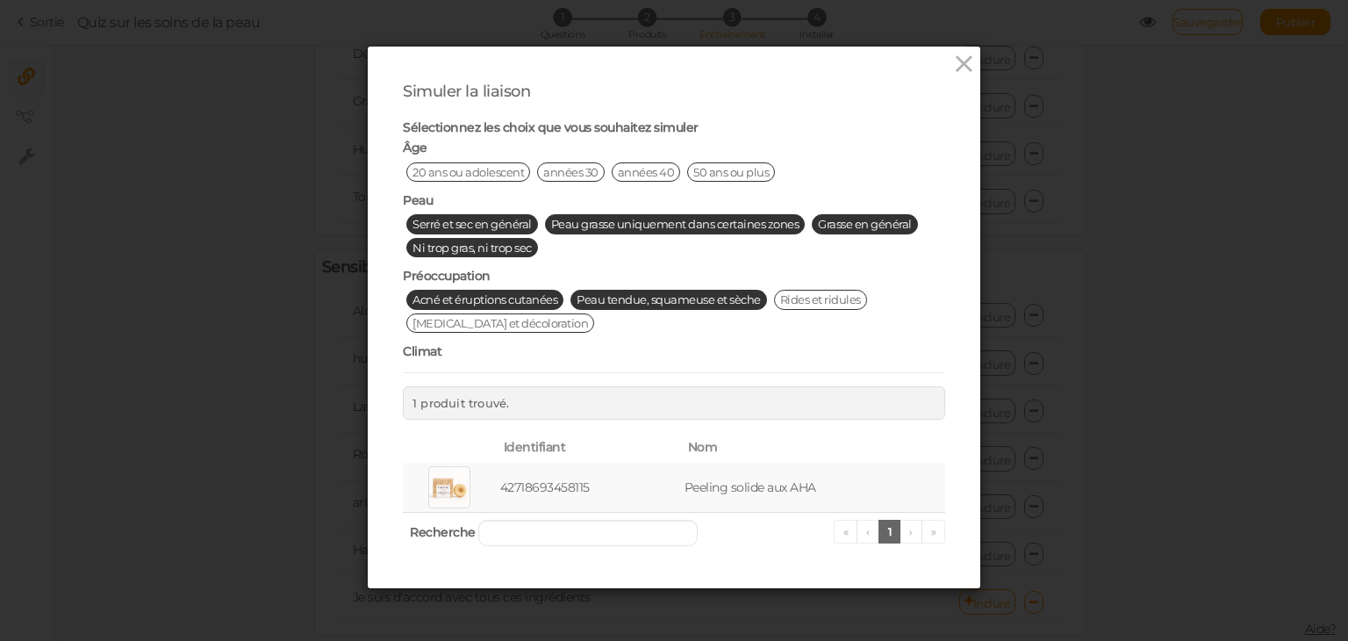
click at [781, 298] on font "Rides et ridules" at bounding box center [820, 299] width 81 height 14
click at [537, 319] on font "[MEDICAL_DATA] et décoloration" at bounding box center [500, 323] width 176 height 14
click at [954, 64] on icon at bounding box center [963, 64] width 25 height 26
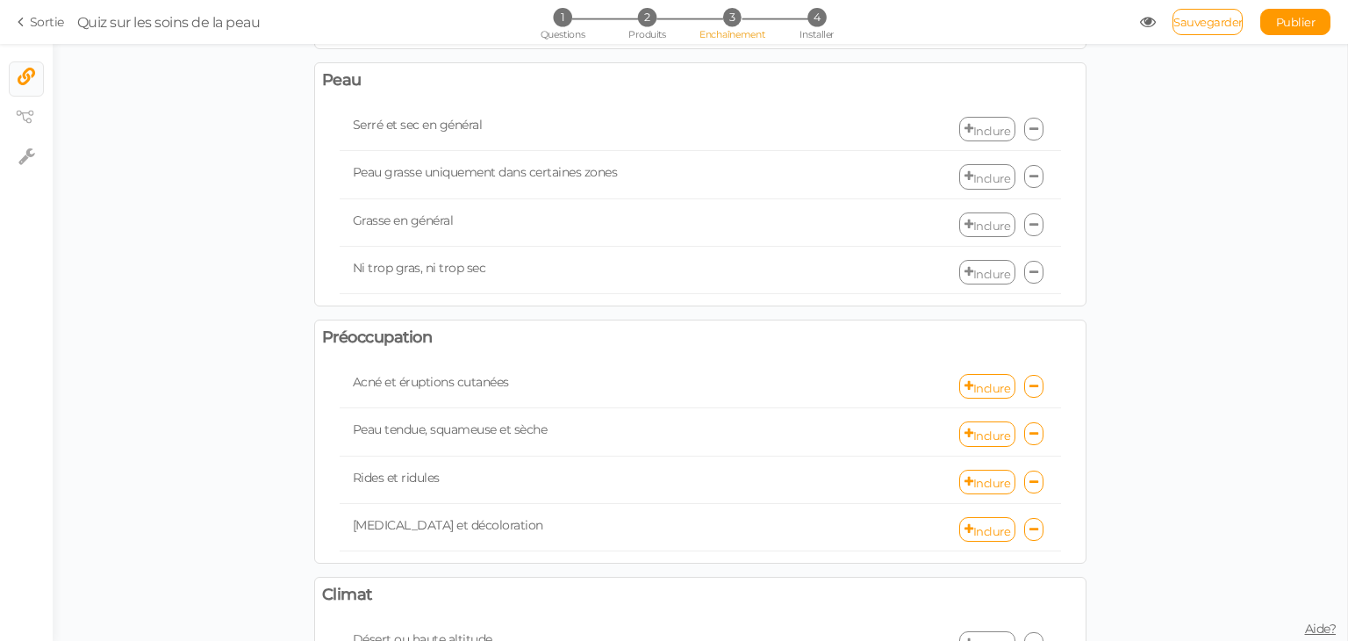
scroll to position [0, 0]
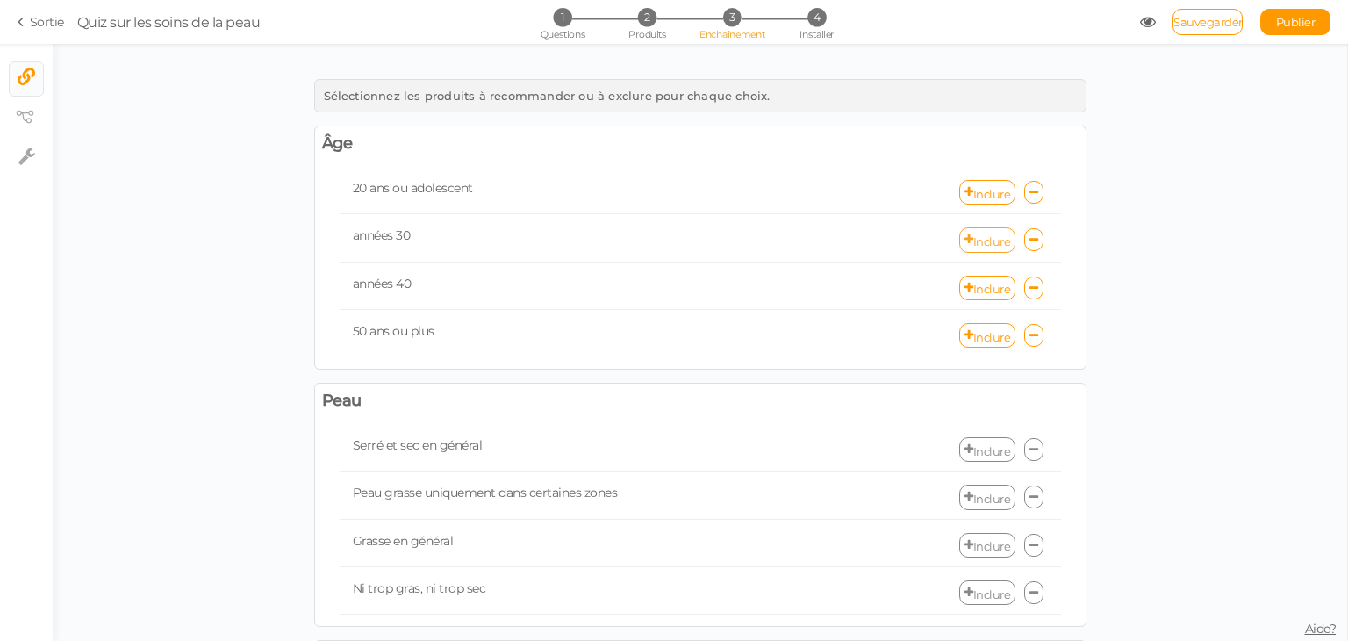
click at [1000, 234] on font "Inclure" at bounding box center [992, 241] width 38 height 14
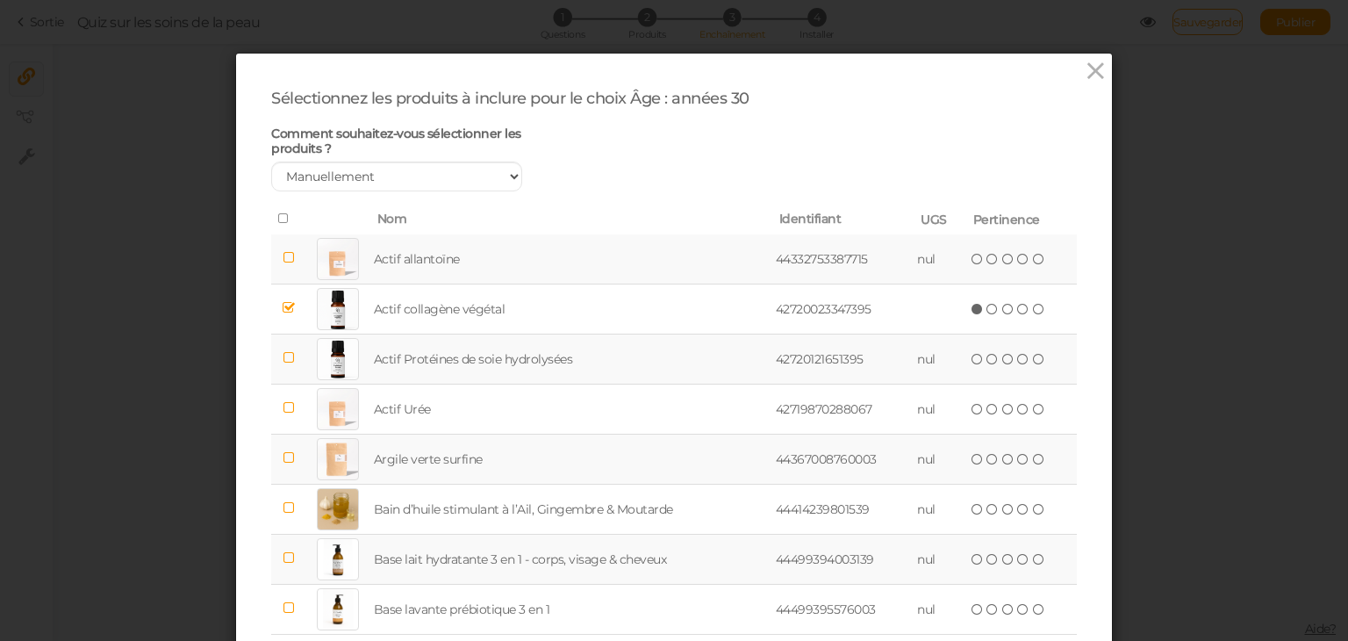
click at [1059, 161] on div "Comment souhaitez-vous sélectionner les produits ? Manuellement Par tags Par pr…" at bounding box center [674, 158] width 832 height 65
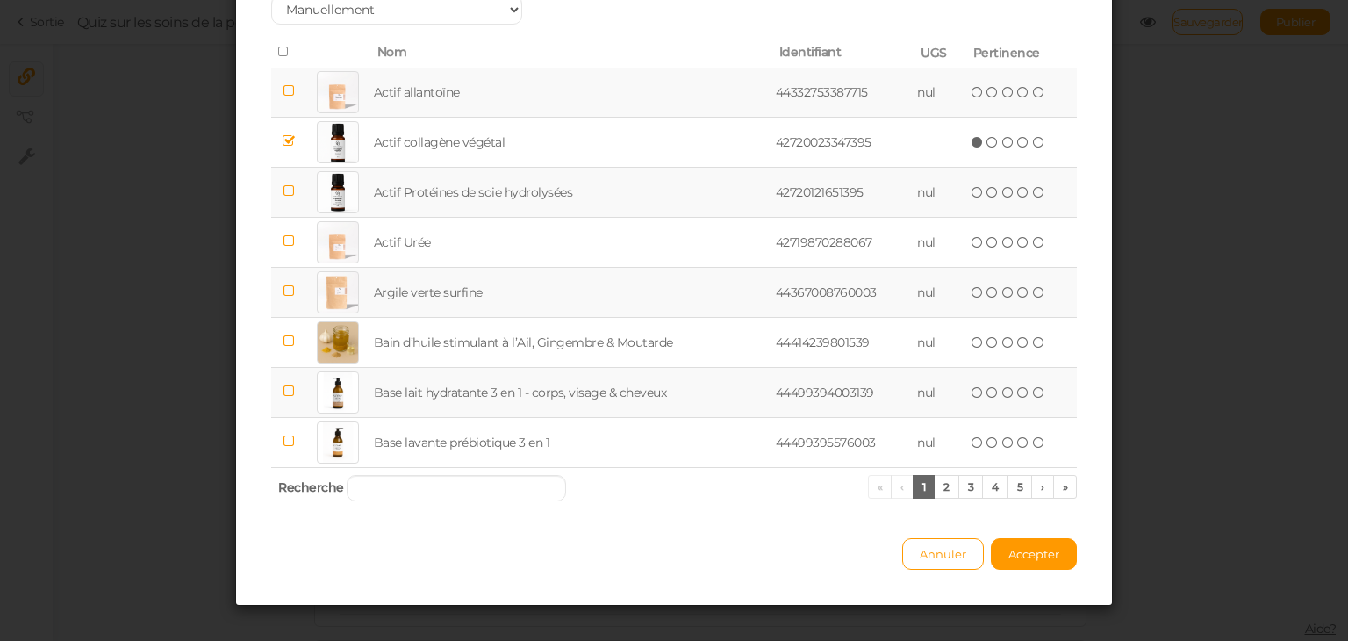
scroll to position [183, 0]
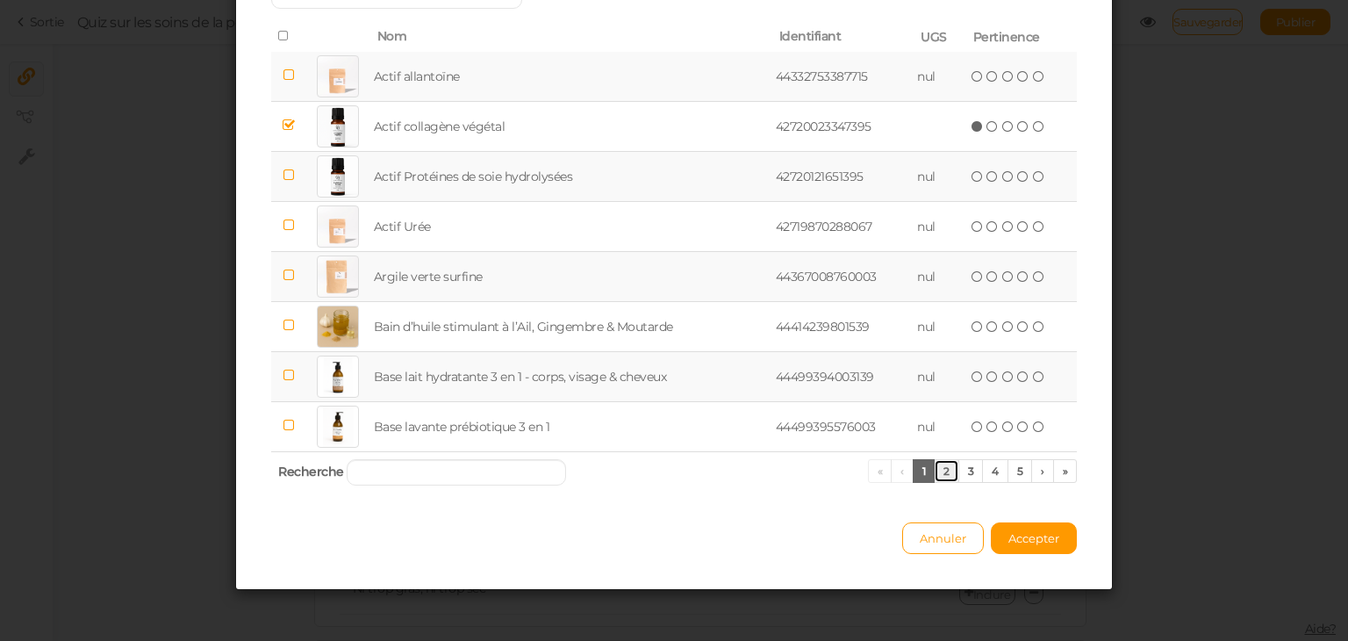
click at [943, 466] on font "2" at bounding box center [946, 470] width 6 height 13
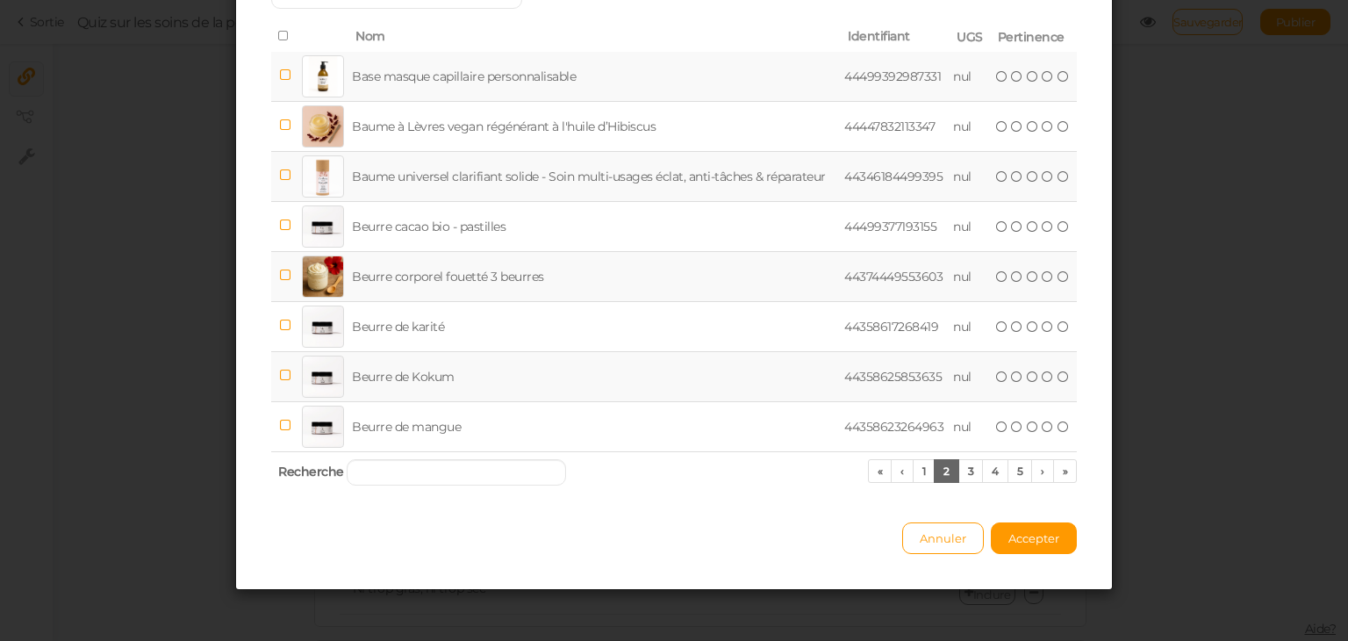
click at [281, 180] on icon at bounding box center [284, 174] width 12 height 13
click at [1016, 544] on button "Accepter" at bounding box center [1034, 538] width 86 height 32
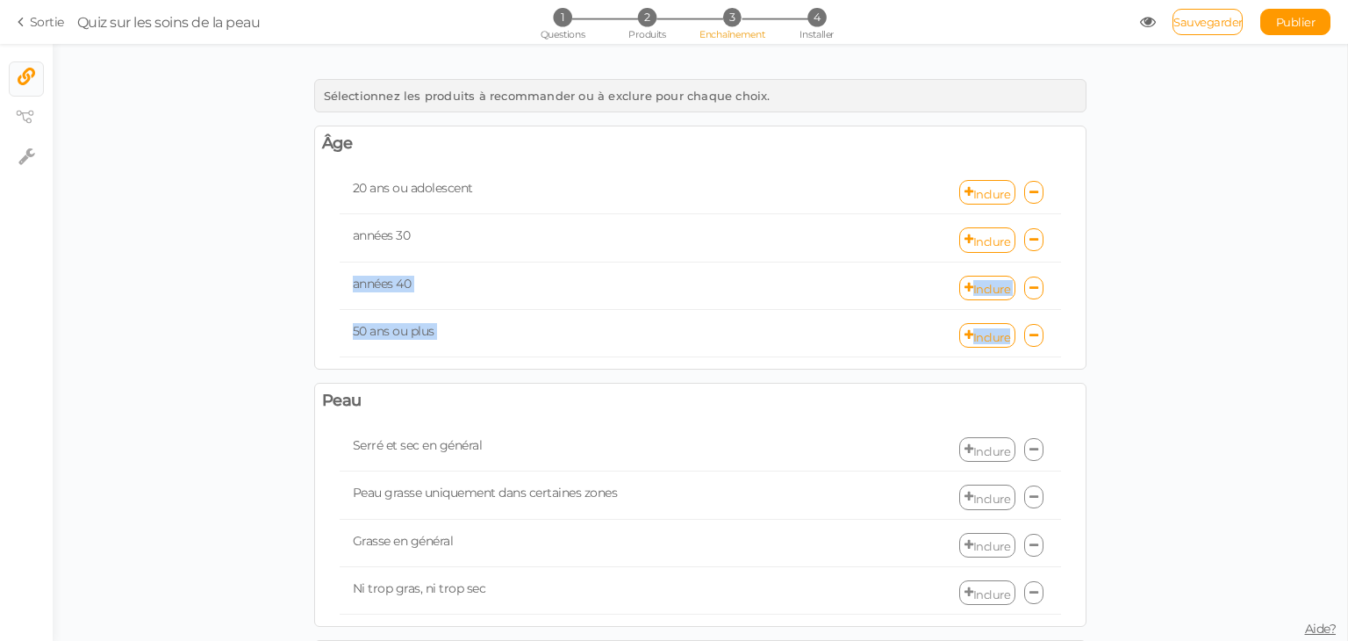
drag, startPoint x: 1347, startPoint y: 247, endPoint x: 1347, endPoint y: 306, distance: 59.7
click at [1347, 306] on div "Sélectionnez les produits à recommander ou à exclure pour chaque choix. Âge 20 …" at bounding box center [700, 342] width 1295 height 597
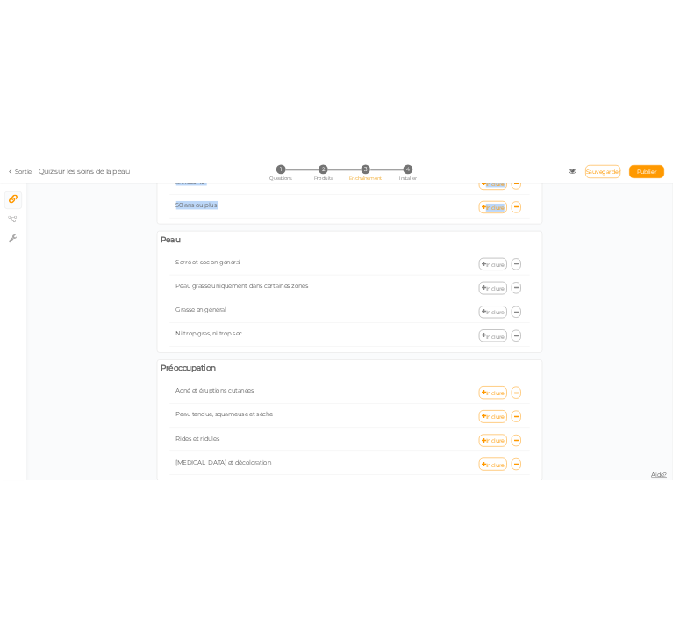
scroll to position [240, 0]
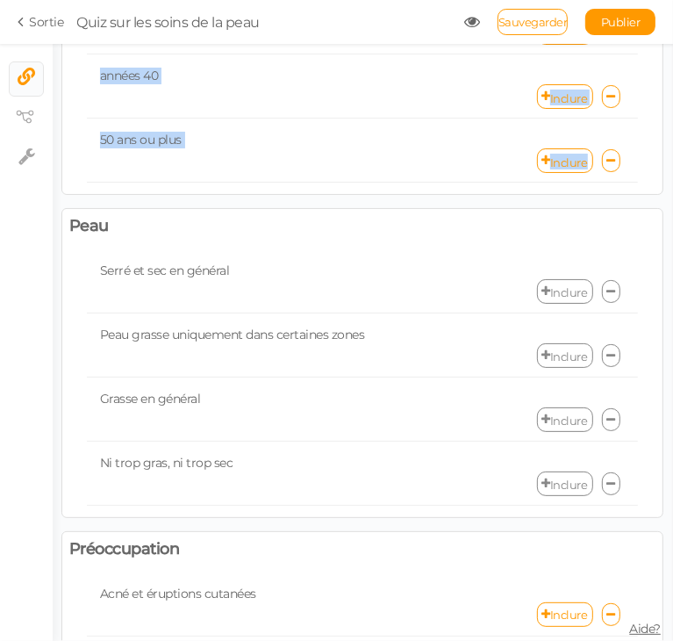
click at [565, 285] on font "Inclure" at bounding box center [569, 292] width 38 height 14
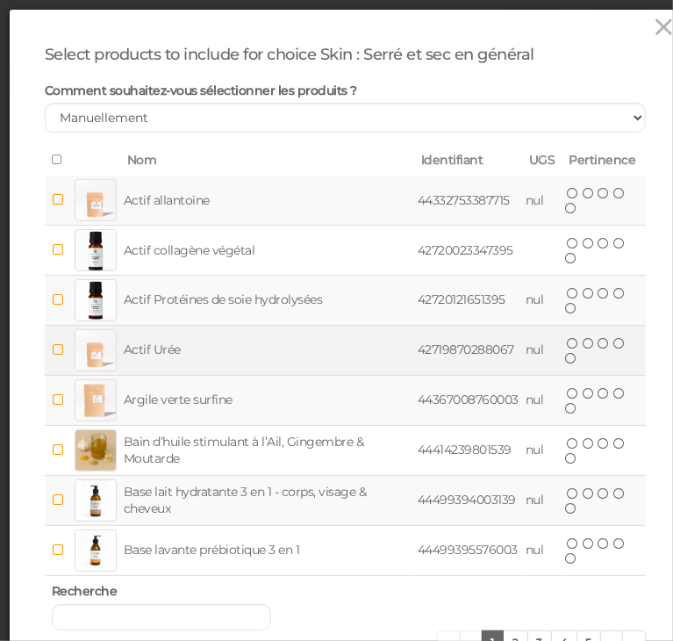
click at [52, 343] on span at bounding box center [58, 349] width 12 height 17
click at [54, 496] on icon at bounding box center [58, 499] width 12 height 13
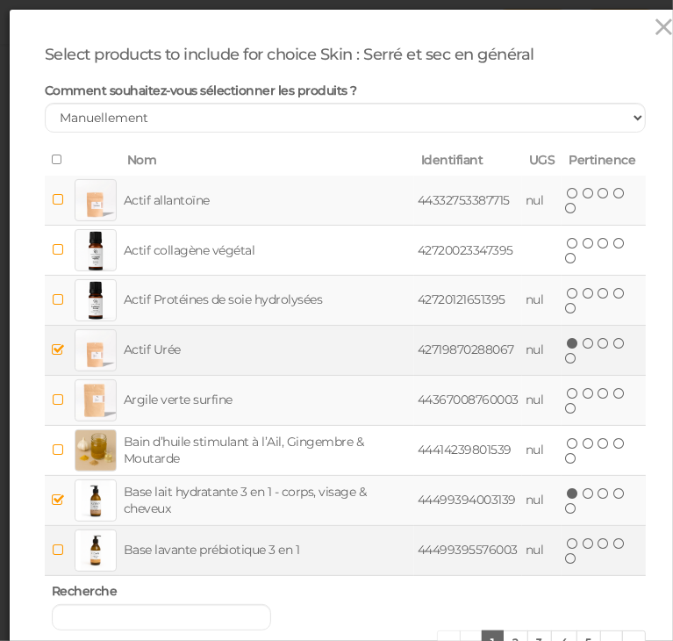
click at [63, 547] on td at bounding box center [58, 551] width 26 height 50
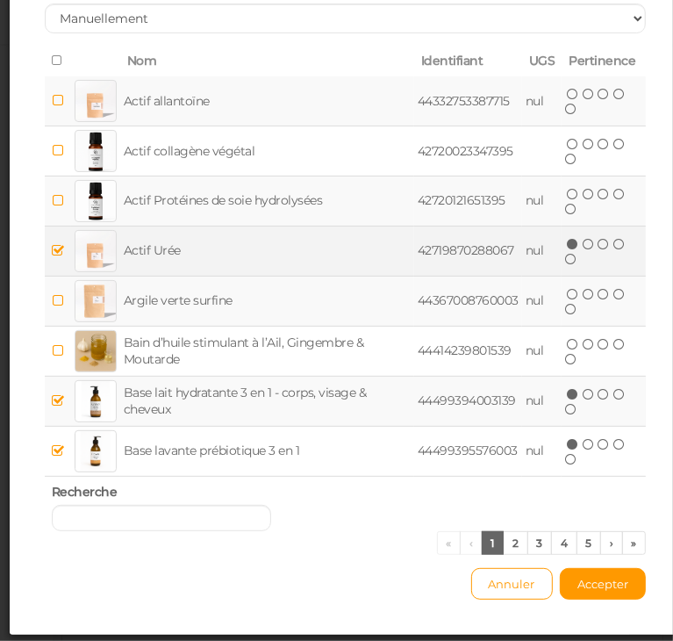
scroll to position [114, 0]
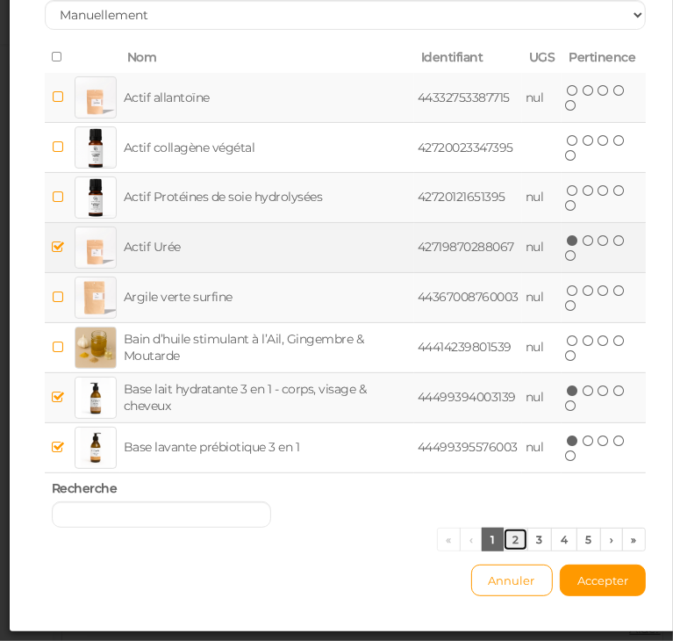
click at [512, 533] on font "2" at bounding box center [515, 539] width 6 height 13
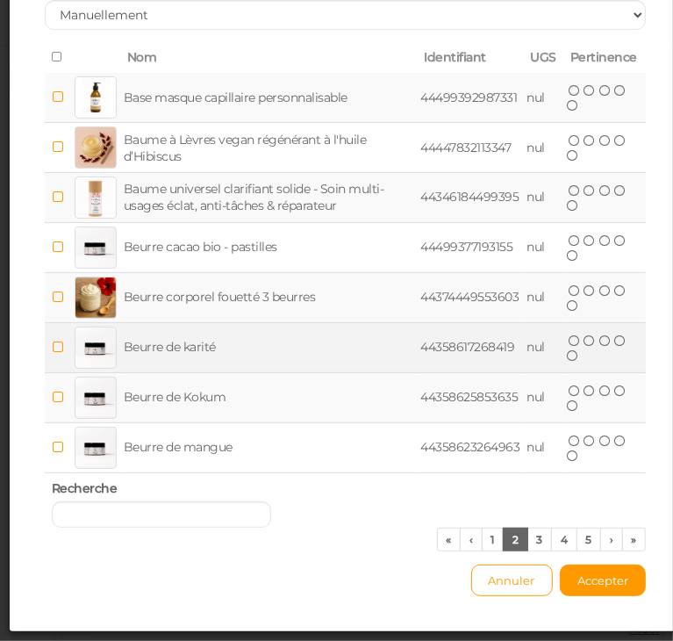
click at [54, 341] on icon at bounding box center [58, 346] width 12 height 13
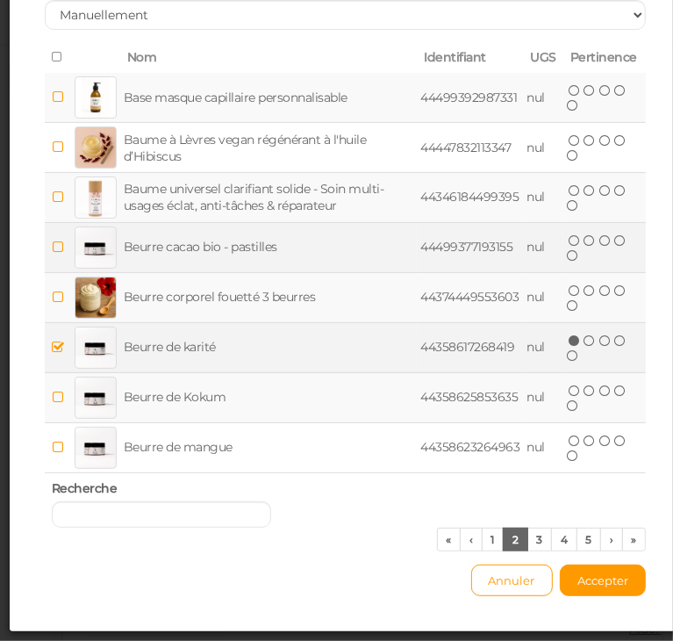
click at [58, 240] on icon at bounding box center [58, 246] width 12 height 13
click at [55, 390] on icon at bounding box center [58, 396] width 12 height 13
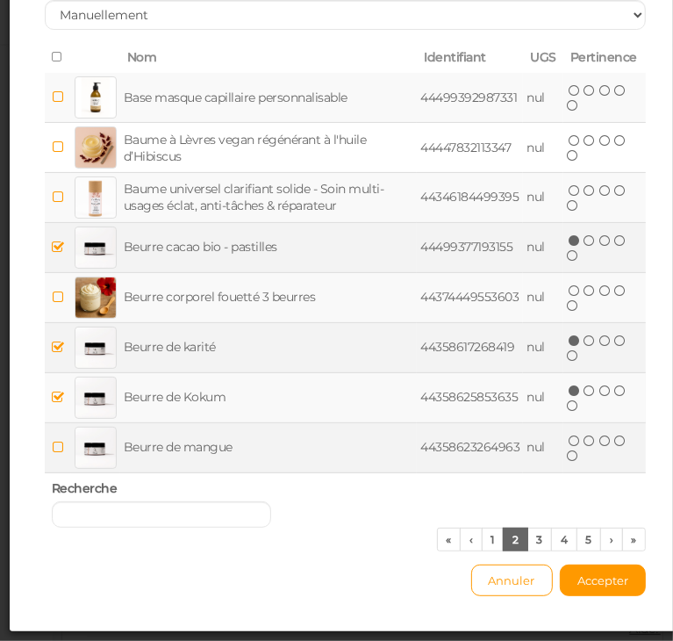
click at [57, 441] on icon at bounding box center [58, 447] width 12 height 13
click at [482, 527] on link "1" at bounding box center [493, 539] width 23 height 24
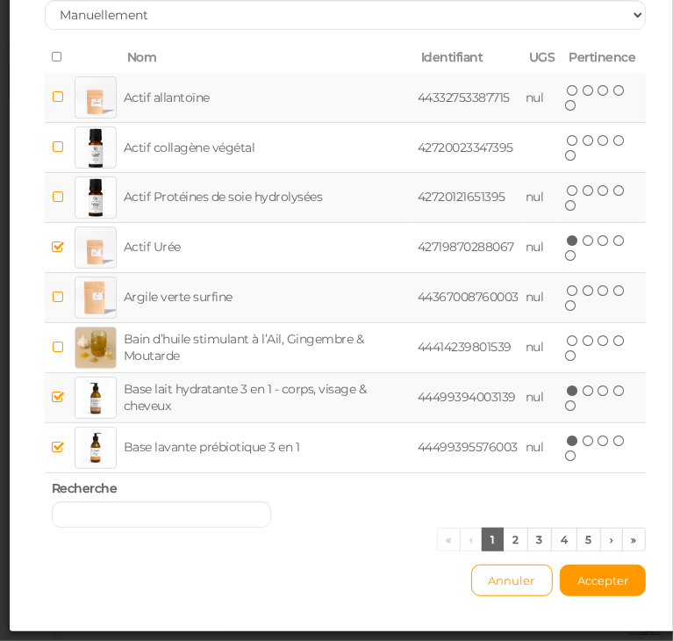
click at [58, 90] on icon at bounding box center [58, 96] width 12 height 13
click at [595, 573] on font "Accepter" at bounding box center [602, 580] width 51 height 14
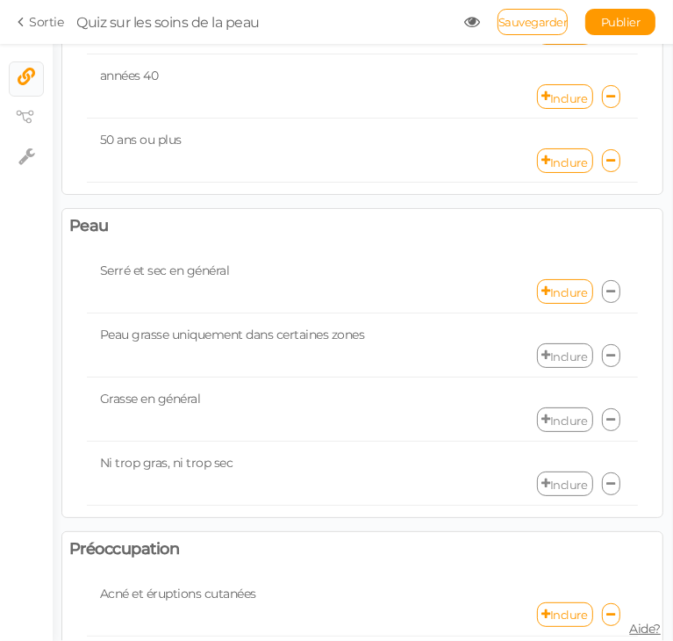
click at [607, 286] on icon at bounding box center [611, 291] width 9 height 11
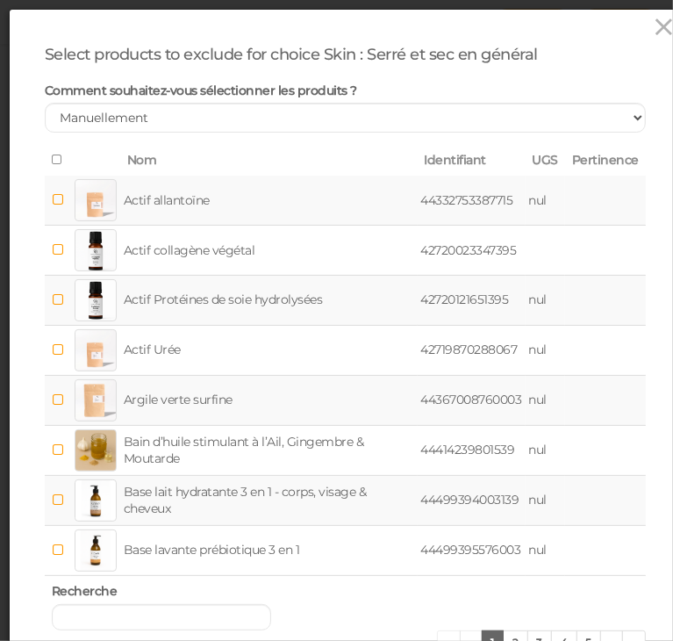
click at [54, 161] on icon at bounding box center [58, 160] width 12 height 12
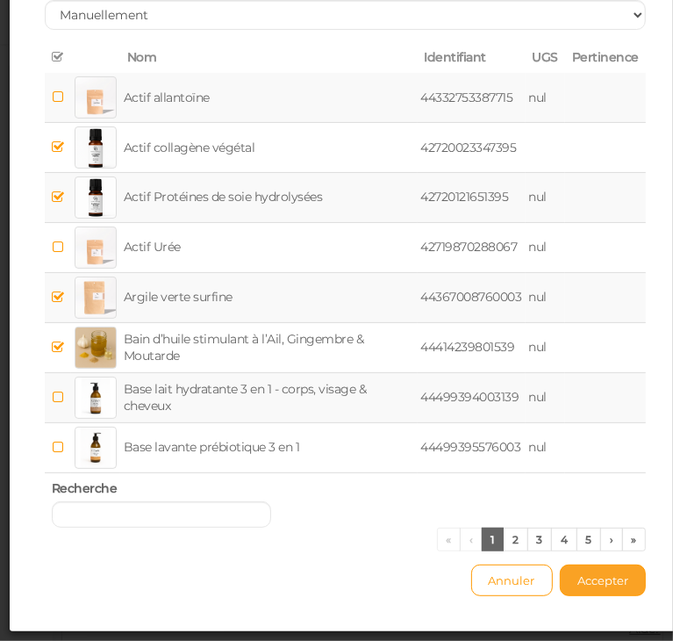
click at [613, 573] on font "Accepter" at bounding box center [602, 580] width 51 height 14
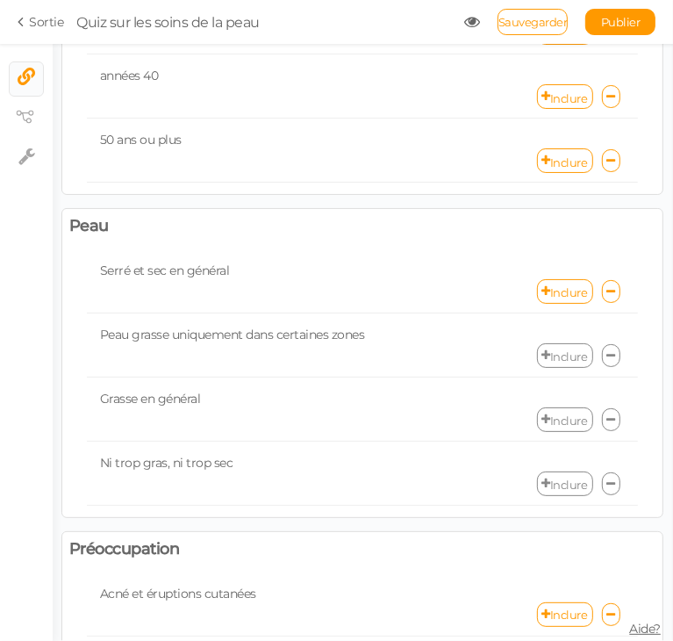
click at [550, 349] on font "Inclure" at bounding box center [569, 356] width 38 height 14
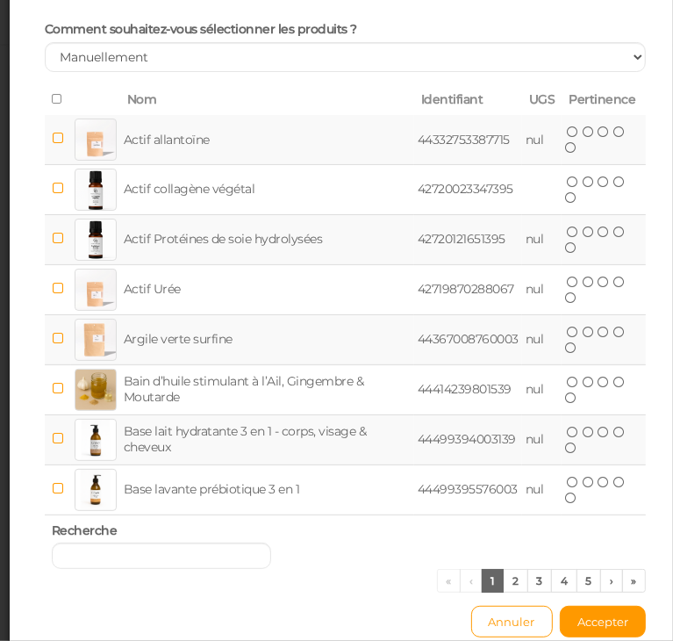
scroll to position [123, 0]
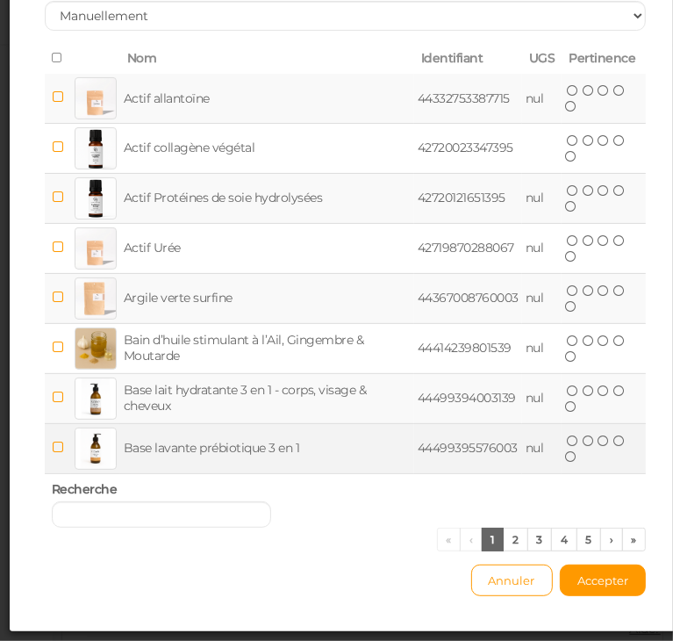
click at [135, 443] on font "Base lavante prébiotique 3 en 1" at bounding box center [212, 448] width 176 height 16
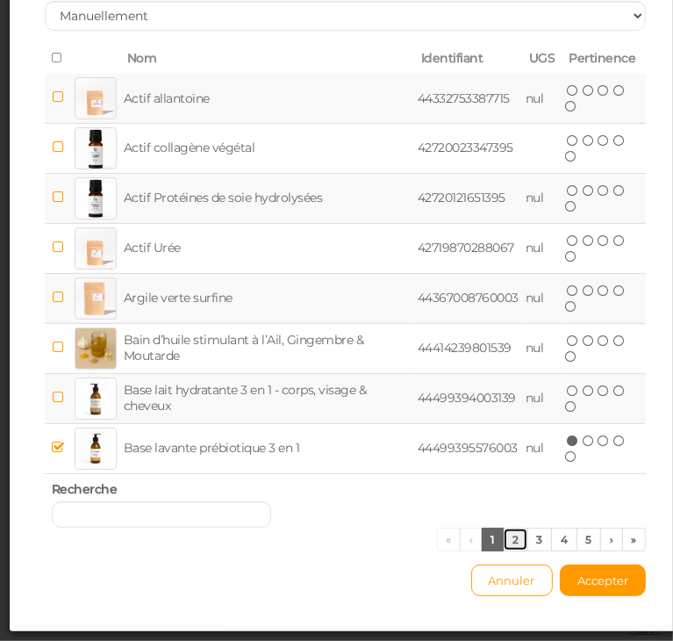
click at [512, 538] on font "2" at bounding box center [515, 539] width 6 height 13
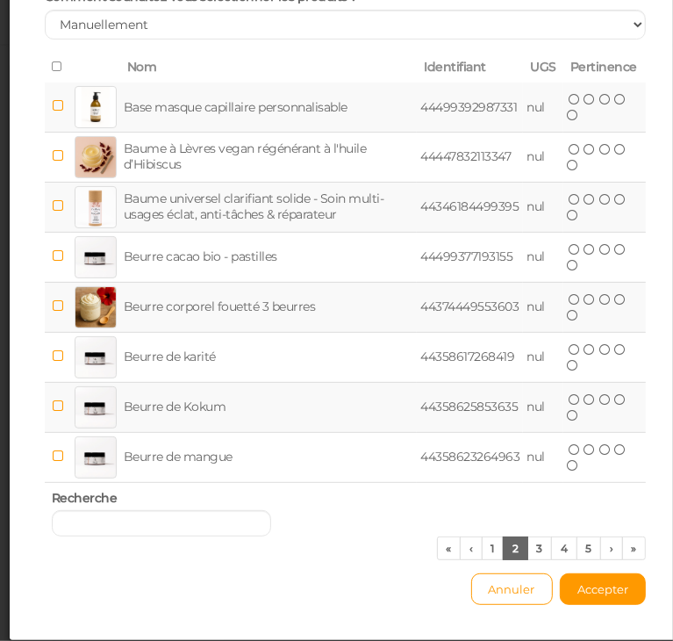
scroll to position [125, 0]
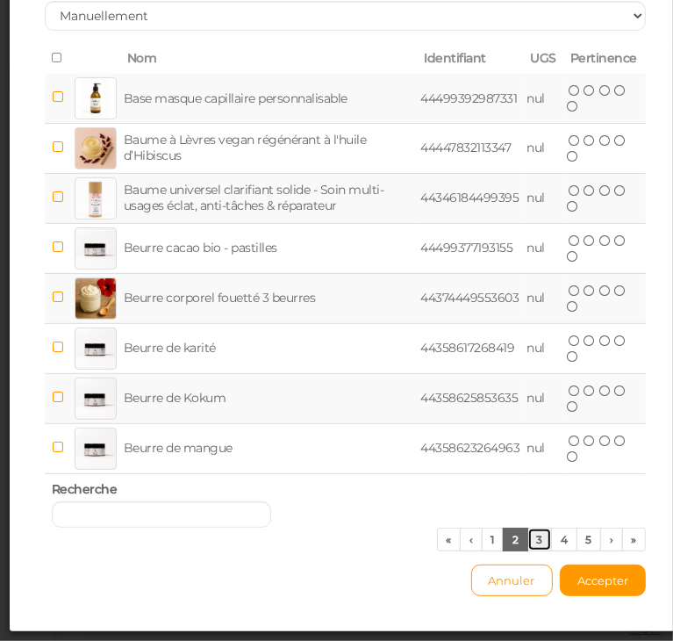
click at [527, 538] on link "3" at bounding box center [539, 539] width 25 height 24
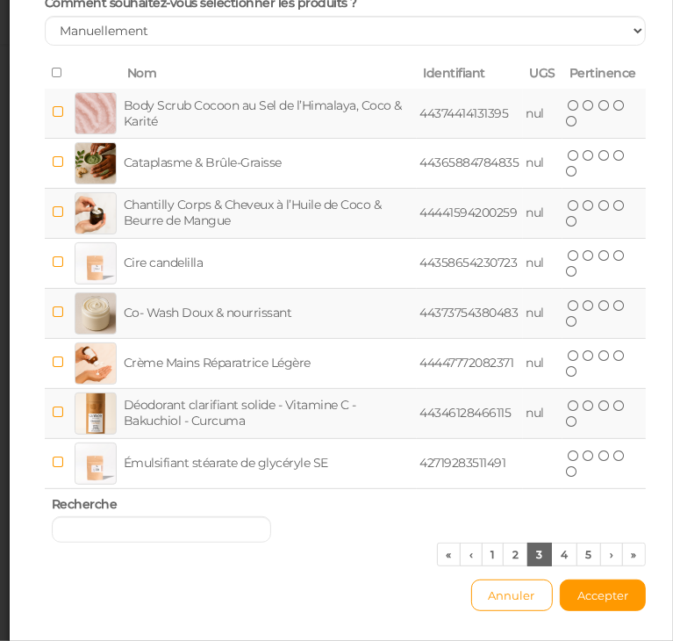
scroll to position [127, 0]
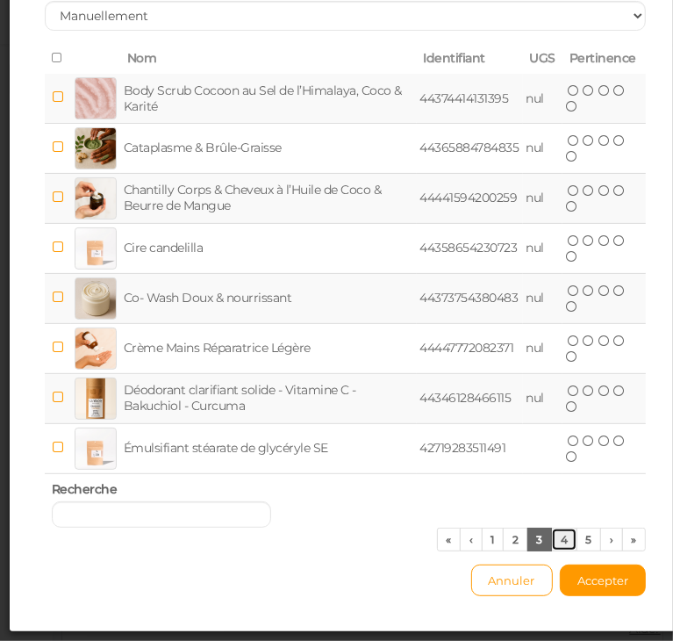
click at [561, 533] on font "4" at bounding box center [564, 539] width 7 height 13
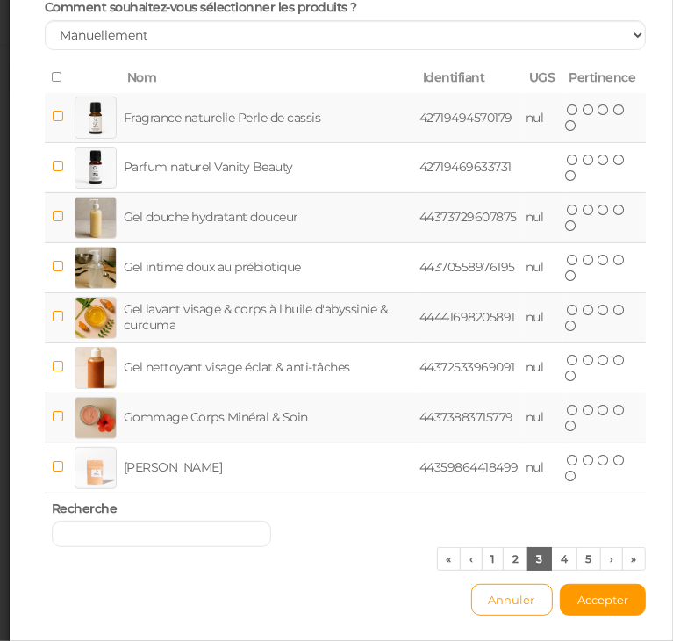
scroll to position [131, 0]
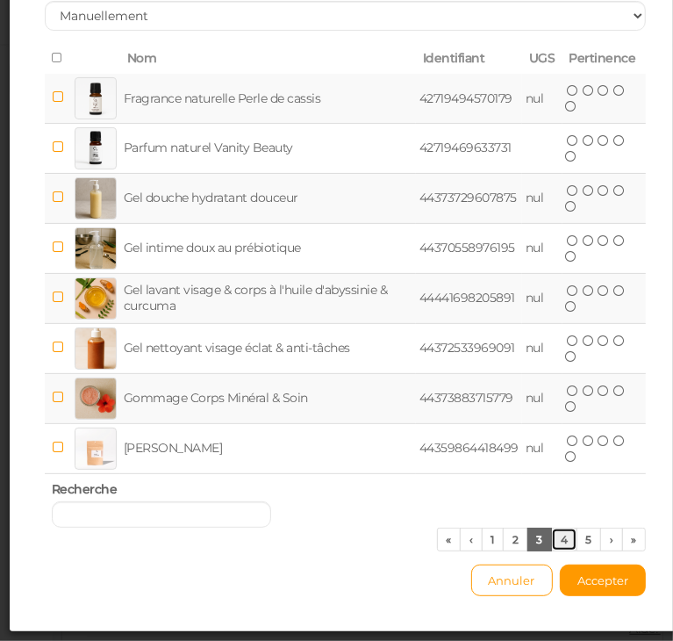
click at [556, 534] on link "4" at bounding box center [564, 539] width 26 height 24
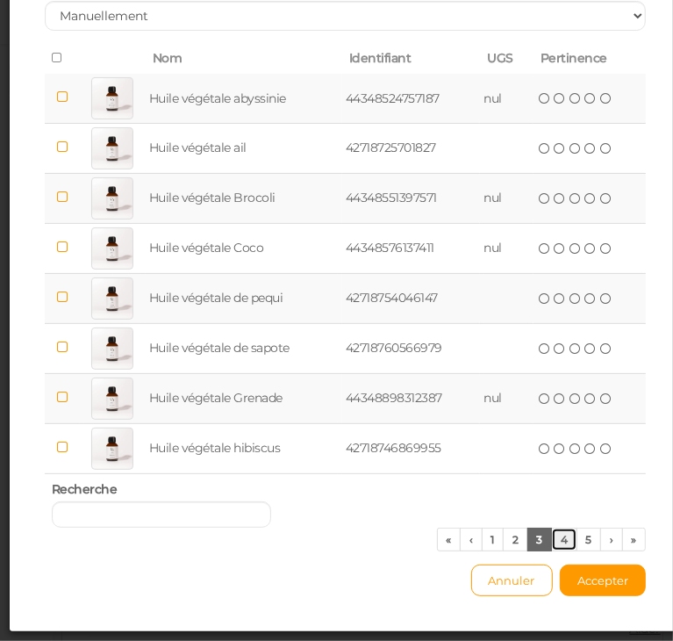
click at [556, 534] on link "4" at bounding box center [564, 539] width 26 height 24
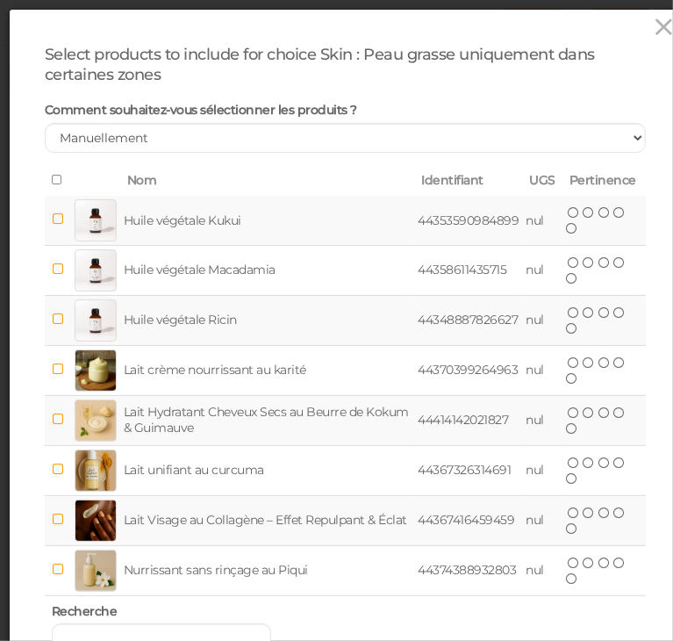
scroll to position [113, 0]
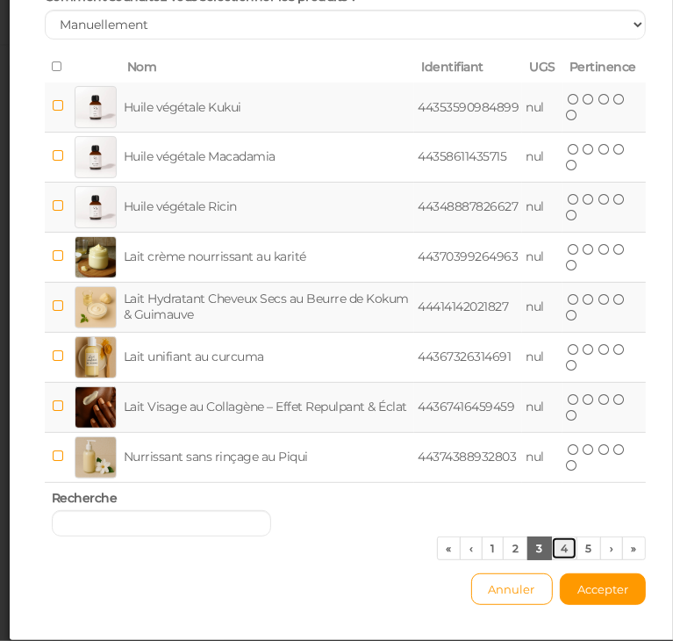
click at [555, 541] on link "4" at bounding box center [564, 548] width 26 height 24
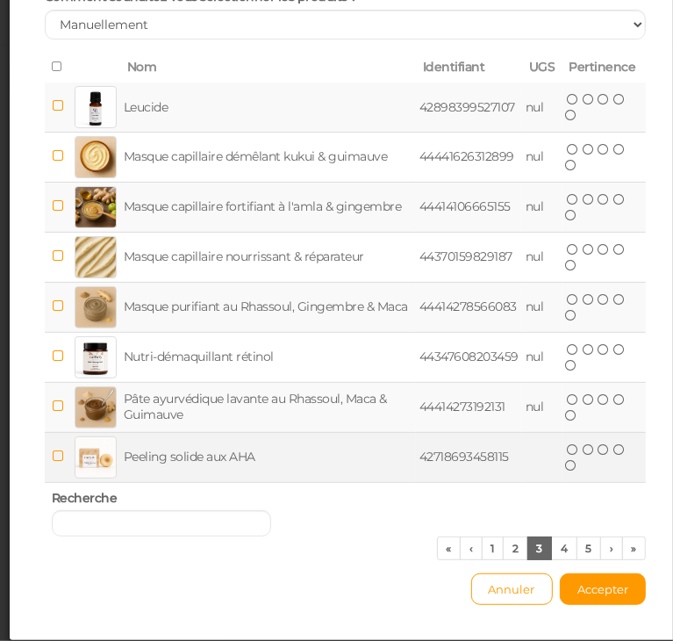
click at [55, 453] on icon at bounding box center [58, 455] width 12 height 13
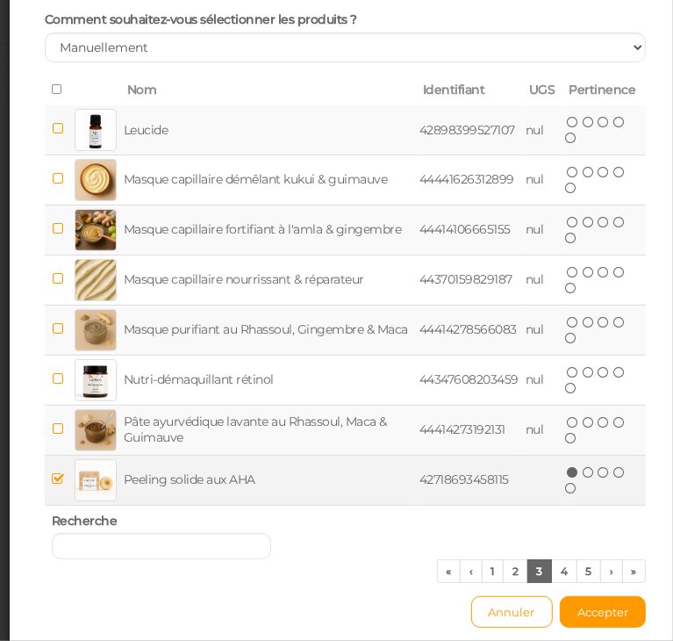
scroll to position [118, 0]
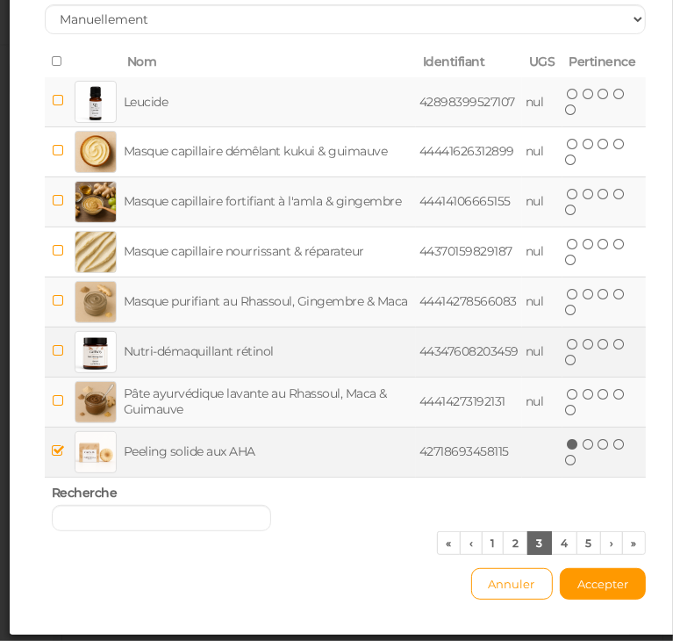
click at [52, 343] on span at bounding box center [58, 350] width 12 height 17
click at [556, 541] on link "4" at bounding box center [564, 543] width 26 height 24
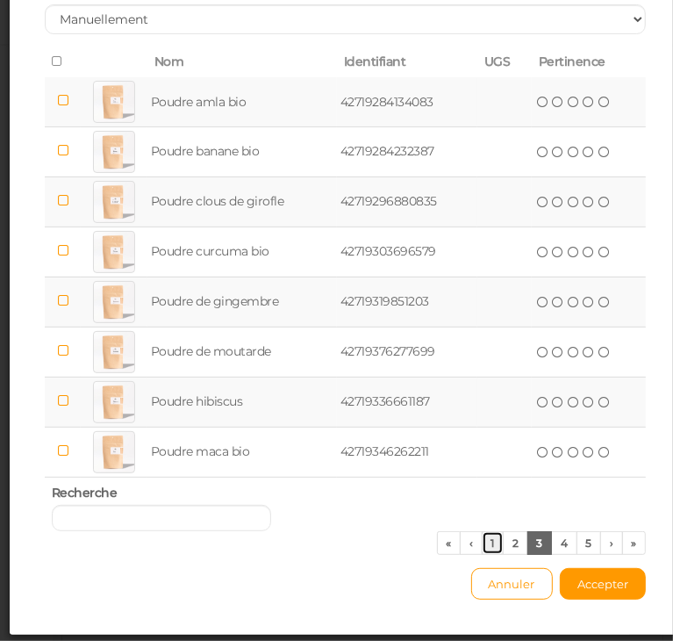
click at [491, 543] on font "1" at bounding box center [493, 542] width 4 height 13
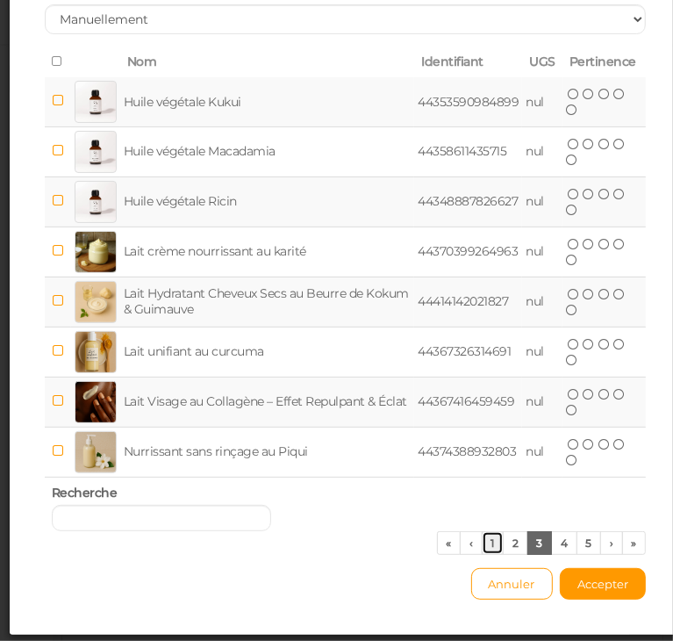
click at [482, 538] on link "1" at bounding box center [493, 543] width 23 height 24
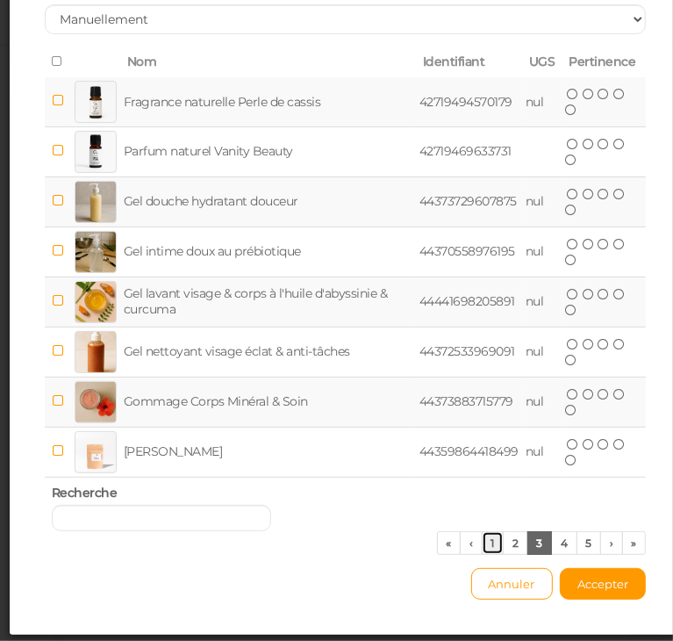
click at [484, 537] on link "1" at bounding box center [493, 543] width 23 height 24
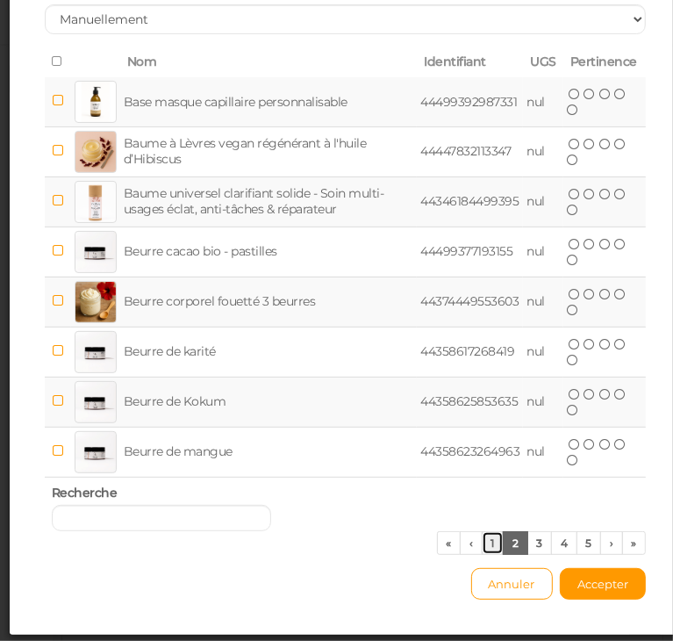
click at [484, 537] on link "1" at bounding box center [493, 543] width 23 height 24
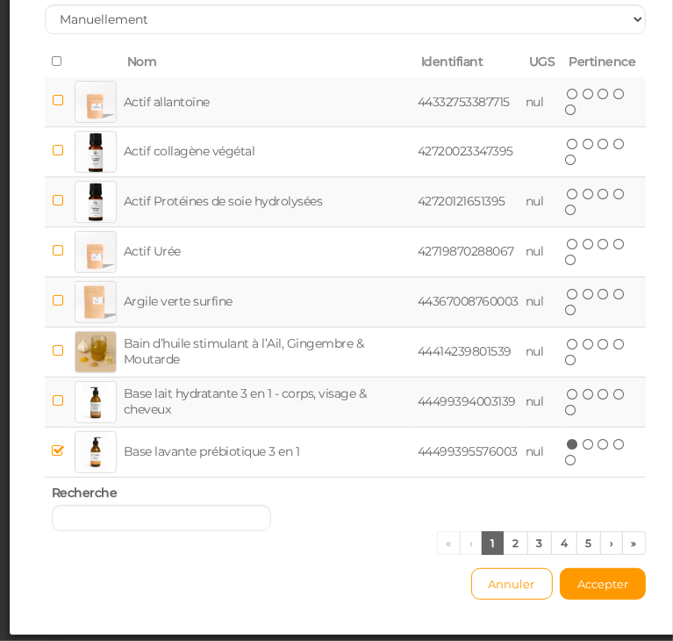
click at [57, 303] on icon at bounding box center [58, 300] width 12 height 13
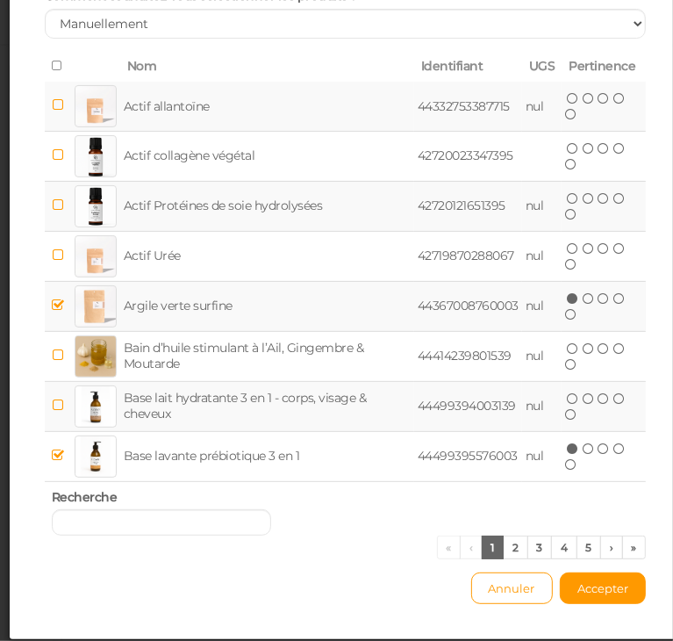
scroll to position [118, 0]
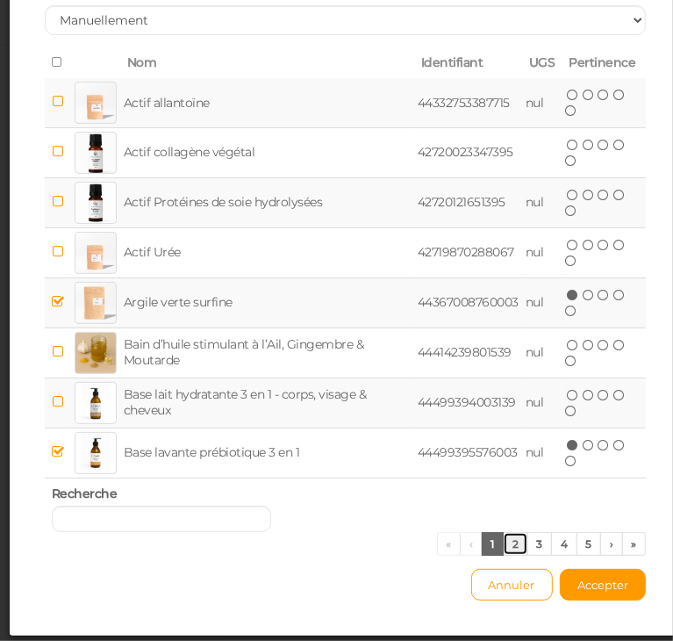
click at [512, 541] on font "2" at bounding box center [515, 543] width 6 height 13
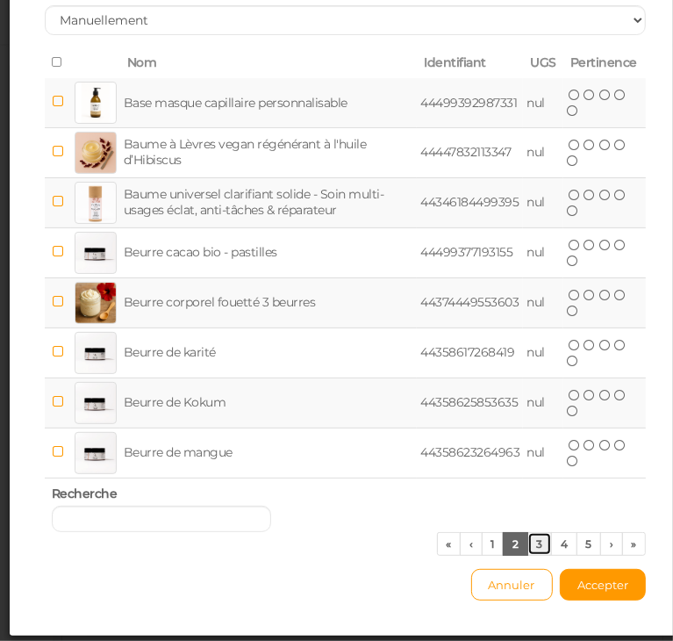
click at [537, 546] on font "3" at bounding box center [540, 543] width 6 height 13
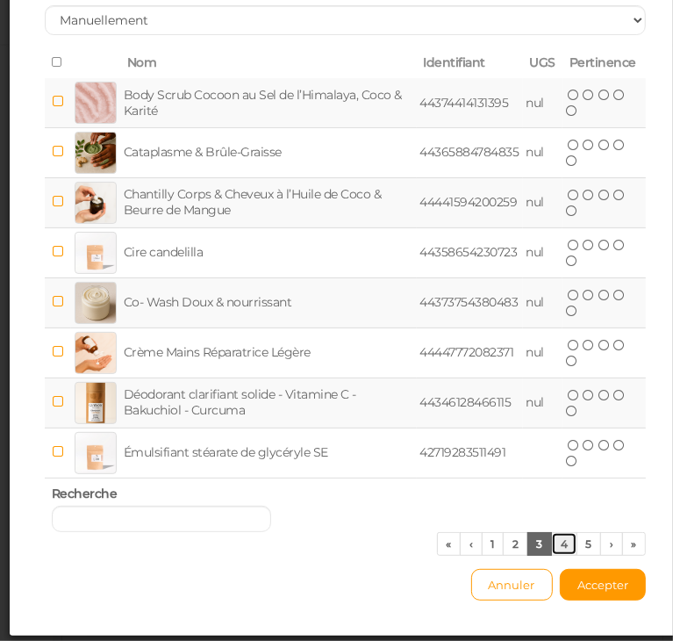
click at [551, 548] on link "4" at bounding box center [564, 544] width 26 height 24
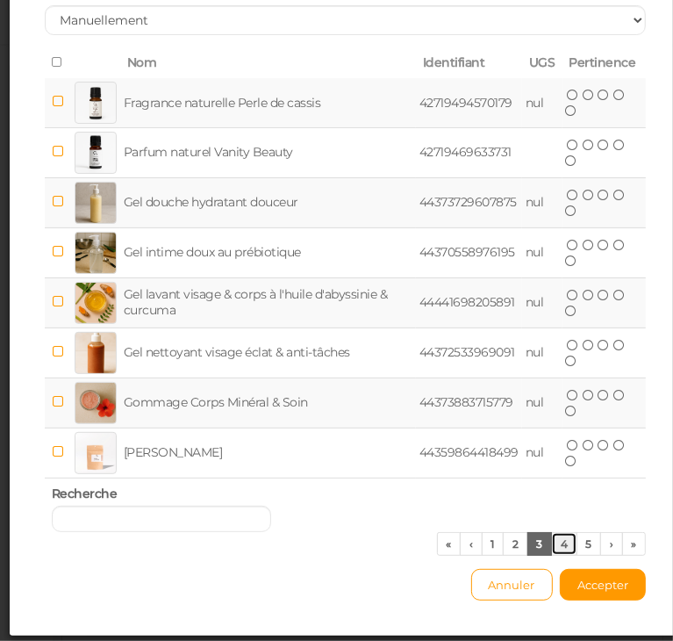
click at [557, 548] on link "4" at bounding box center [564, 544] width 26 height 24
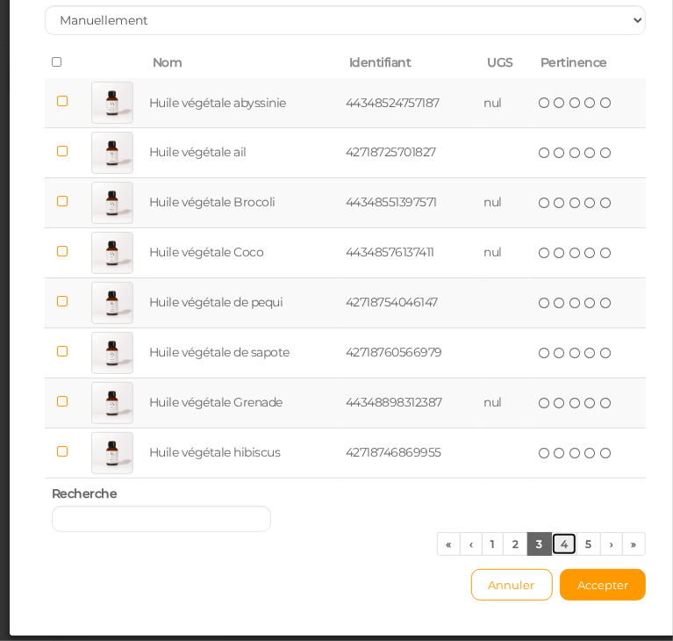
click at [557, 548] on link "4" at bounding box center [564, 544] width 26 height 24
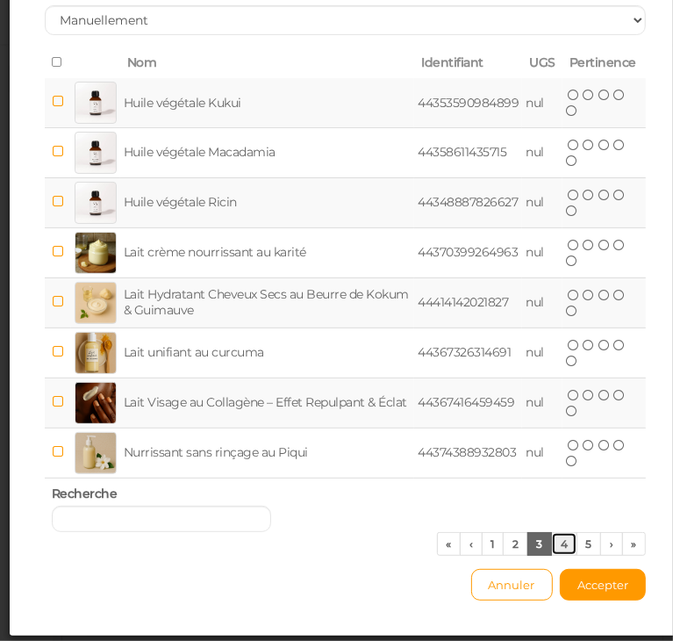
click at [557, 548] on link "4" at bounding box center [564, 544] width 26 height 24
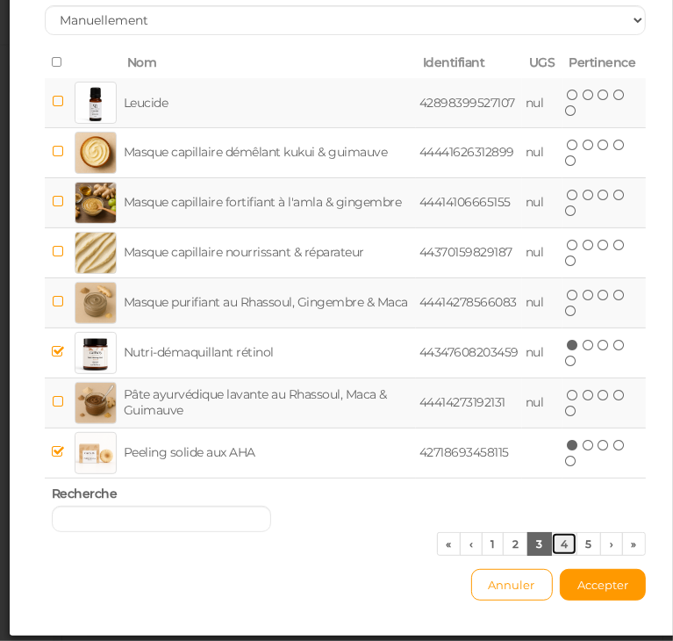
click at [561, 541] on font "4" at bounding box center [564, 543] width 7 height 13
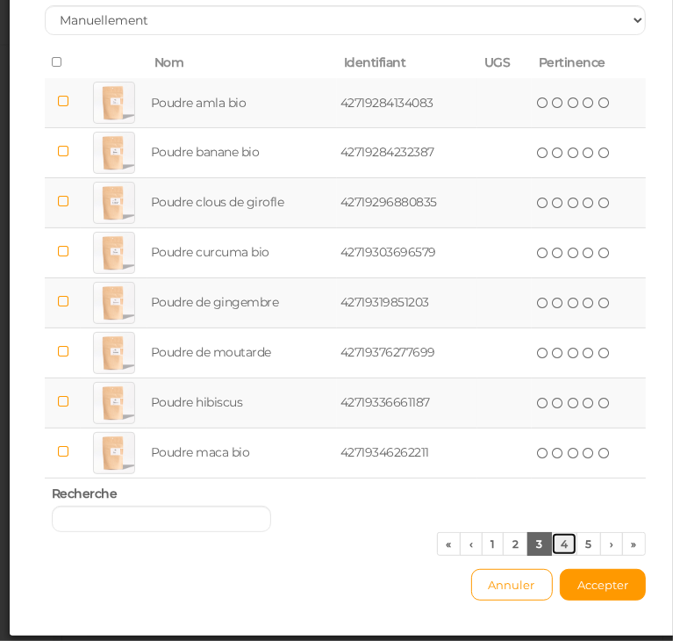
click at [561, 541] on font "4" at bounding box center [564, 543] width 7 height 13
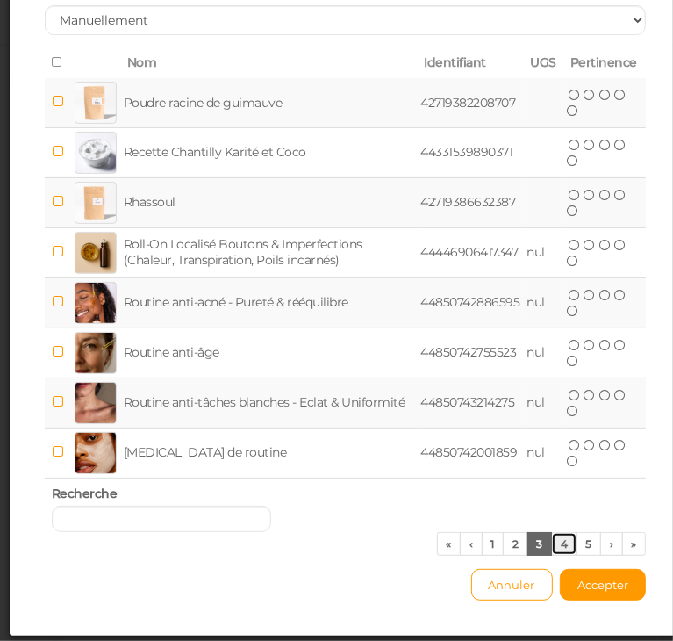
click at [561, 541] on font "4" at bounding box center [564, 543] width 7 height 13
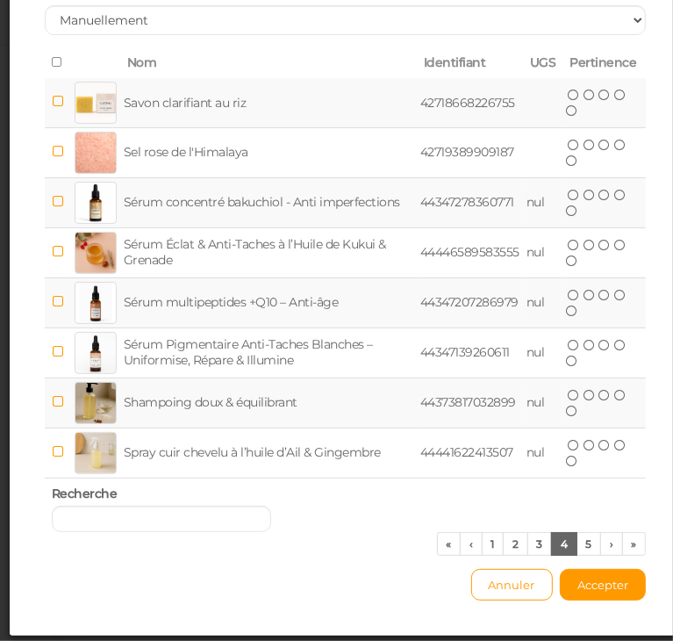
click at [53, 107] on icon at bounding box center [58, 101] width 12 height 13
click at [61, 203] on icon at bounding box center [58, 201] width 12 height 13
click at [590, 580] on font "Accepter" at bounding box center [602, 584] width 51 height 14
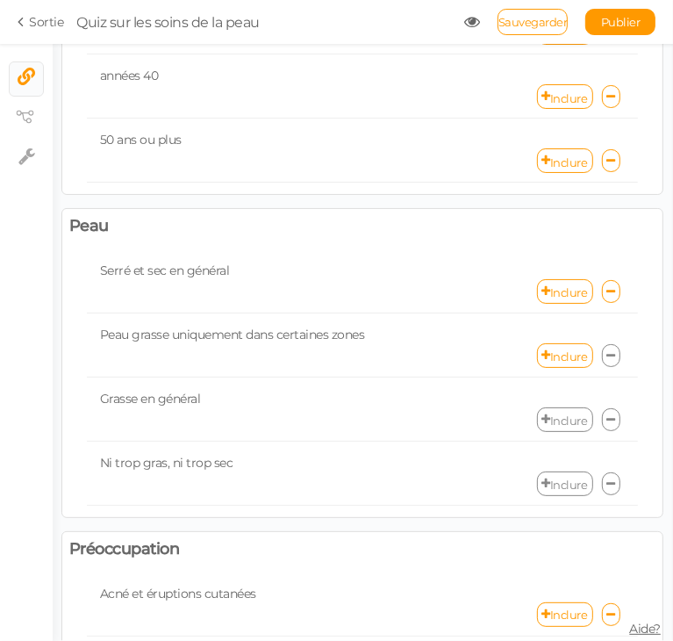
click at [607, 350] on icon at bounding box center [611, 355] width 9 height 11
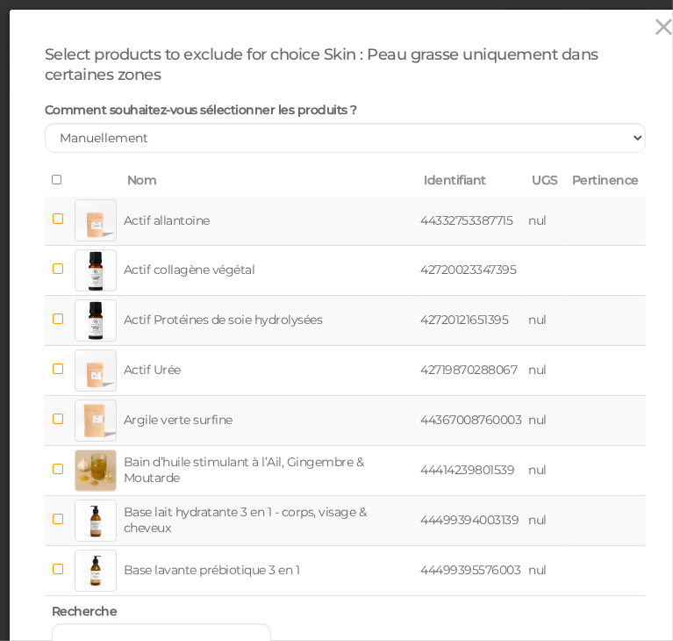
click at [56, 176] on icon at bounding box center [58, 180] width 12 height 12
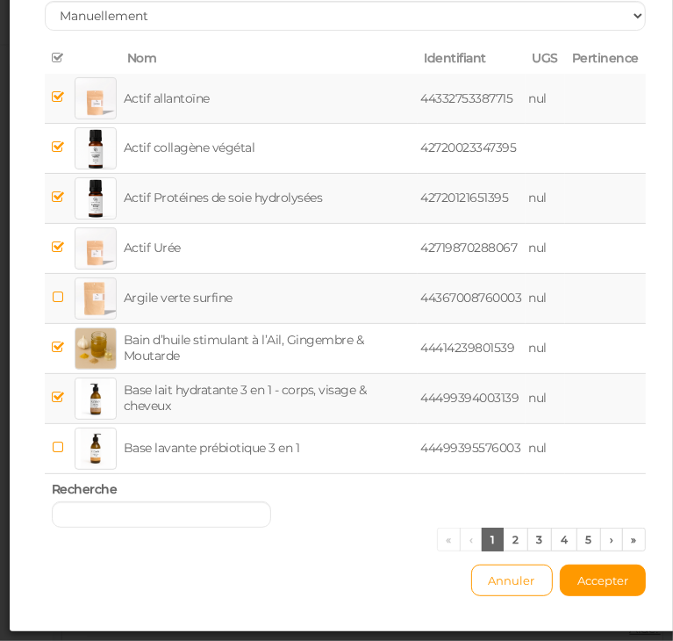
scroll to position [133, 0]
click at [577, 573] on font "Accepter" at bounding box center [602, 580] width 51 height 14
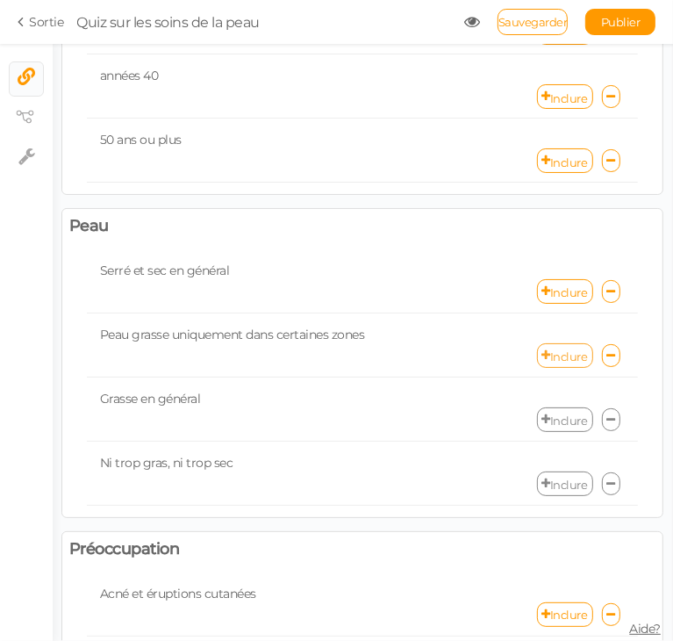
click at [565, 349] on font "Inclure" at bounding box center [569, 356] width 38 height 14
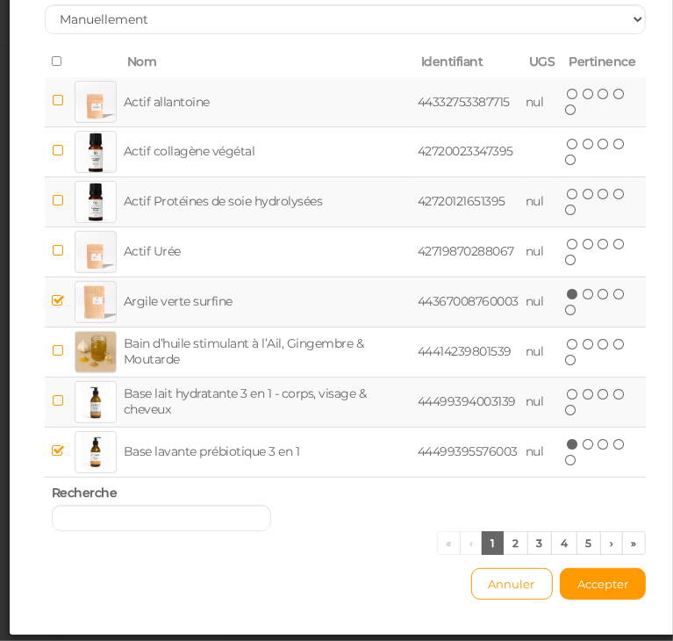
scroll to position [121, 0]
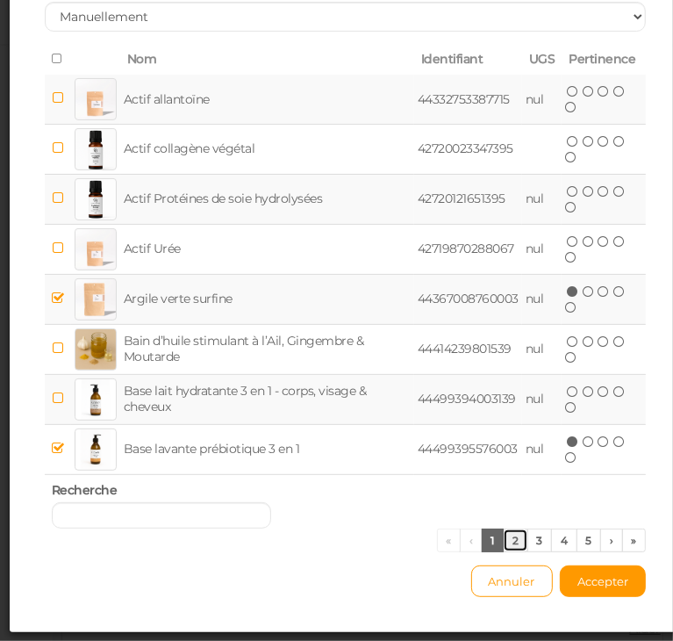
click at [512, 537] on font "2" at bounding box center [515, 540] width 6 height 13
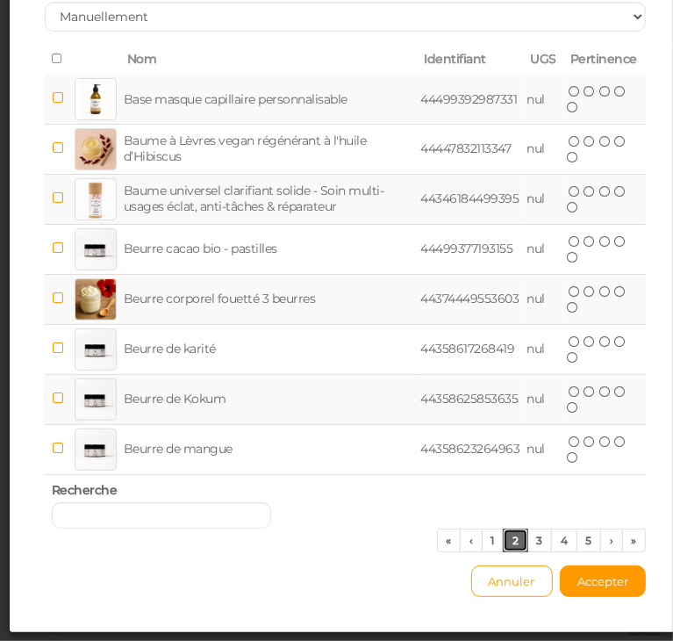
click at [516, 541] on link "2" at bounding box center [515, 540] width 25 height 24
click at [537, 542] on font "3" at bounding box center [540, 540] width 6 height 13
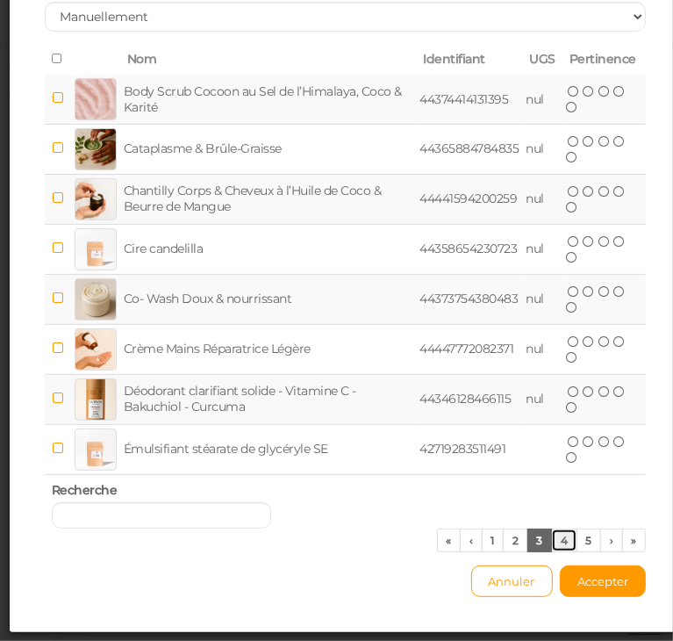
click at [561, 541] on font "4" at bounding box center [564, 540] width 7 height 13
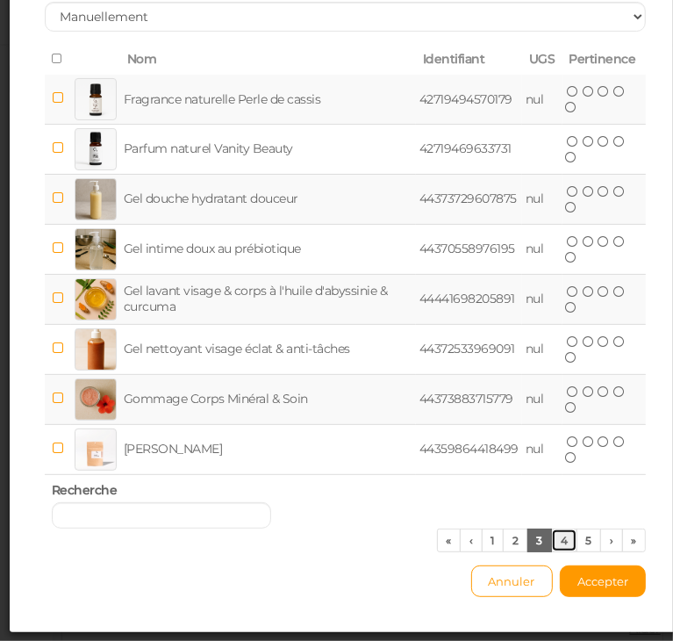
click at [562, 541] on link "4" at bounding box center [564, 540] width 26 height 24
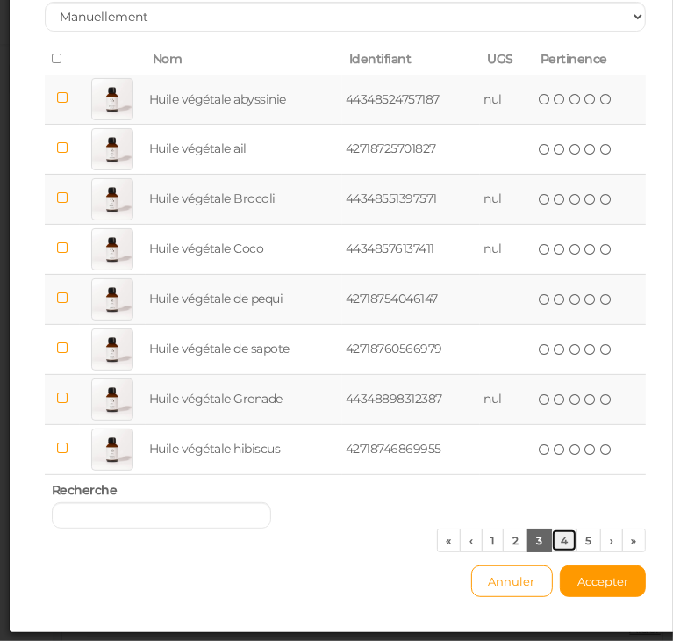
click at [562, 541] on link "4" at bounding box center [564, 540] width 26 height 24
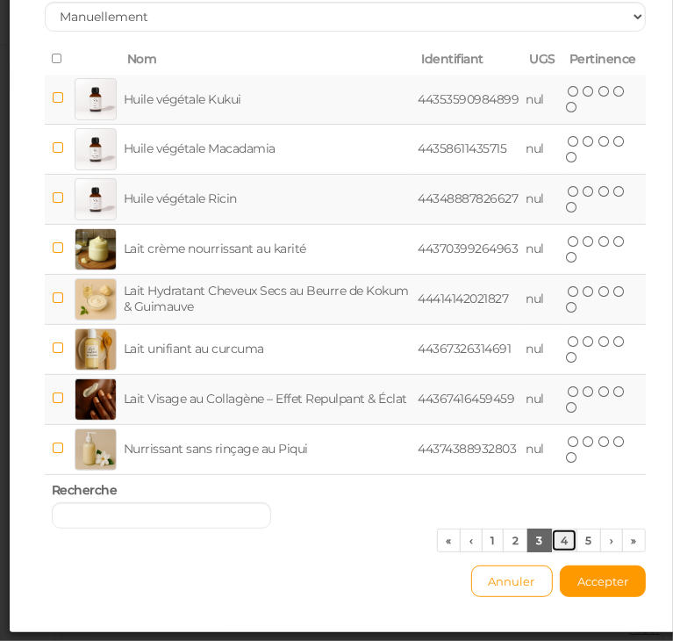
click at [556, 543] on link "4" at bounding box center [564, 540] width 26 height 24
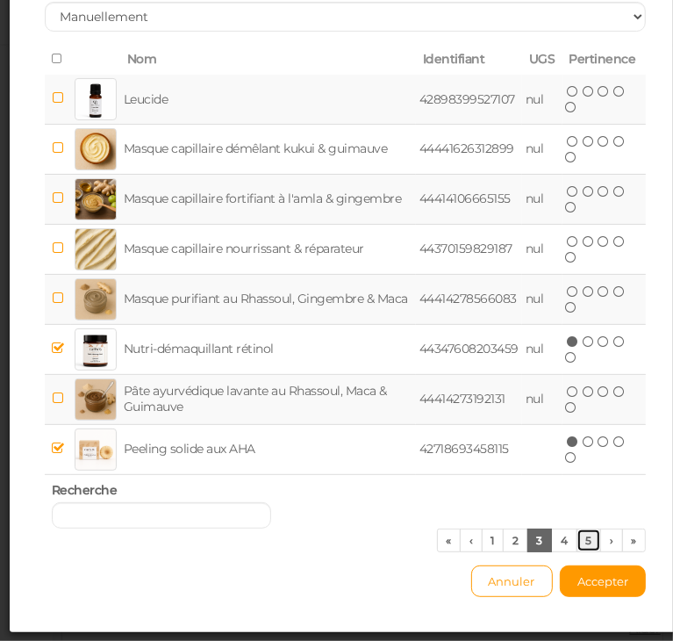
click at [586, 539] on font "5" at bounding box center [589, 540] width 6 height 13
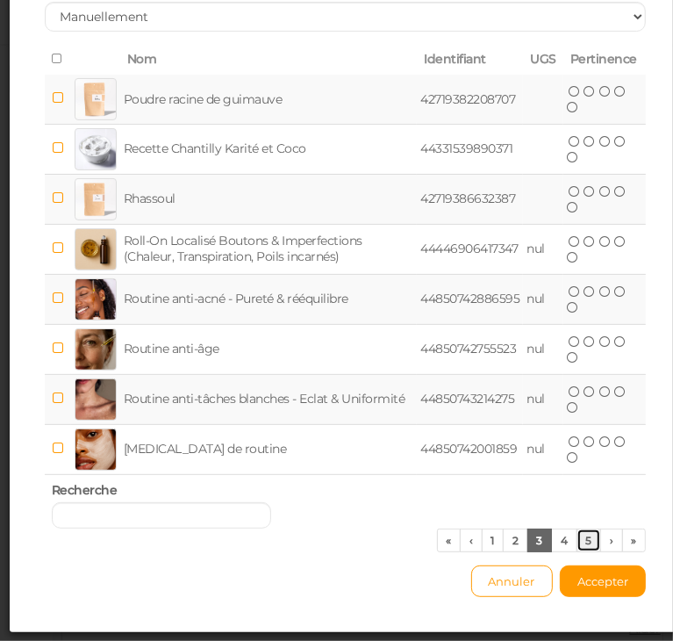
click at [585, 545] on link "5" at bounding box center [589, 540] width 25 height 24
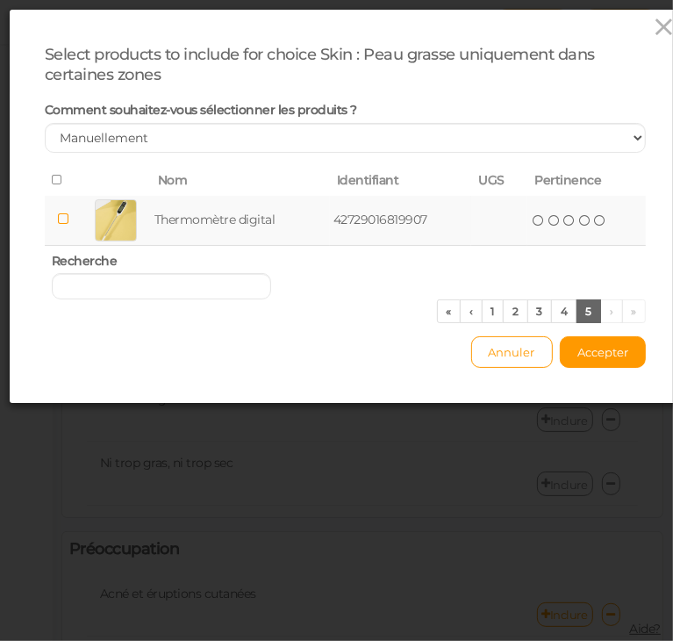
scroll to position [0, 0]
click at [556, 316] on link "4" at bounding box center [564, 311] width 26 height 24
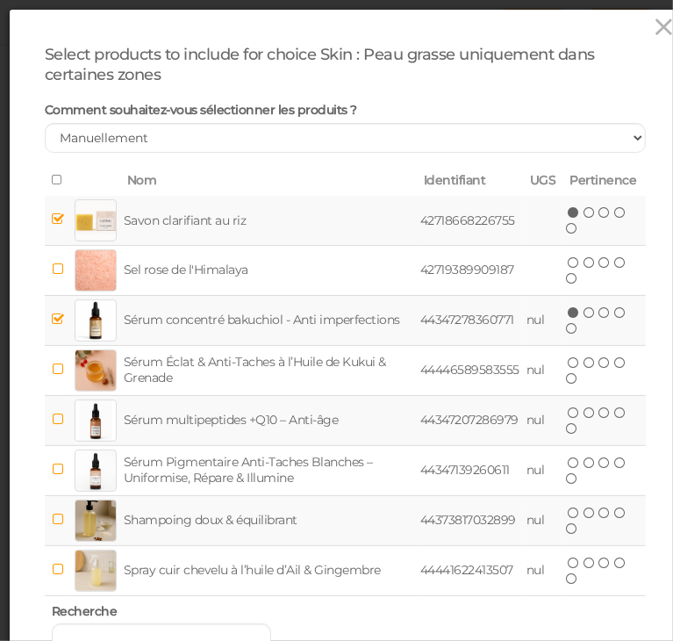
click at [292, 427] on font "Sérum multipeptides +Q10 – Anti-âge" at bounding box center [231, 420] width 215 height 16
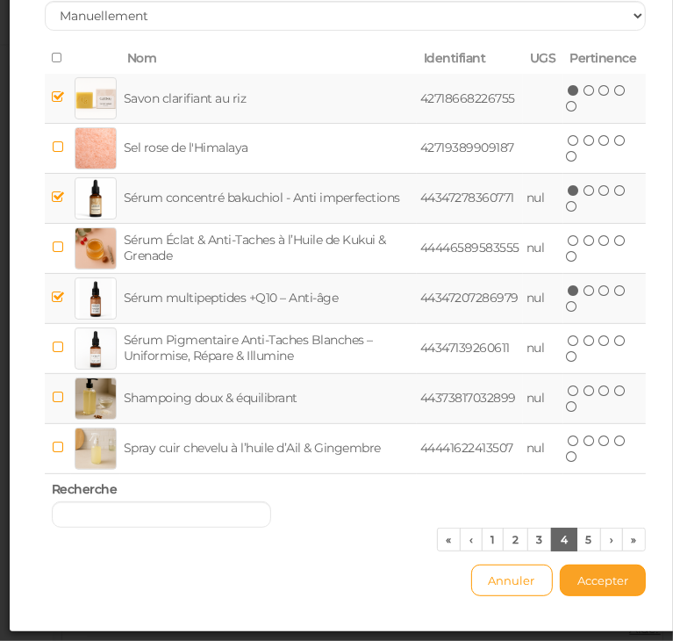
click at [603, 573] on font "Accepter" at bounding box center [602, 580] width 51 height 14
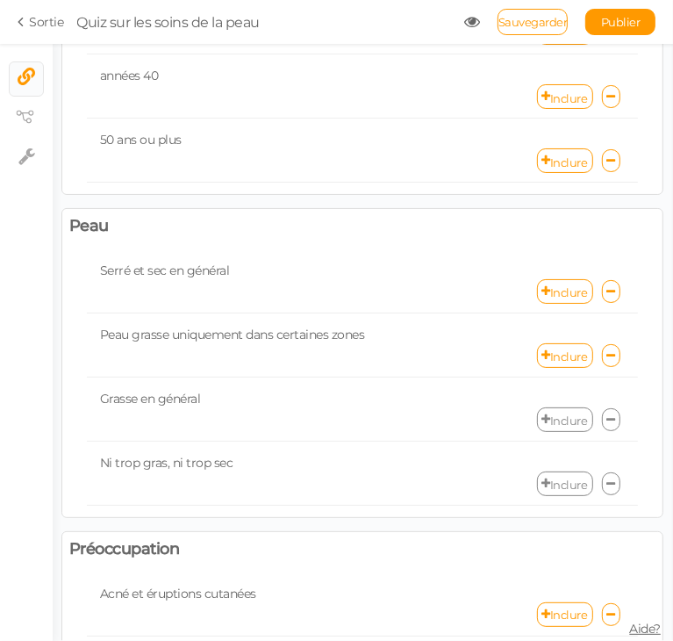
click at [538, 419] on link "Inclure" at bounding box center [565, 419] width 56 height 25
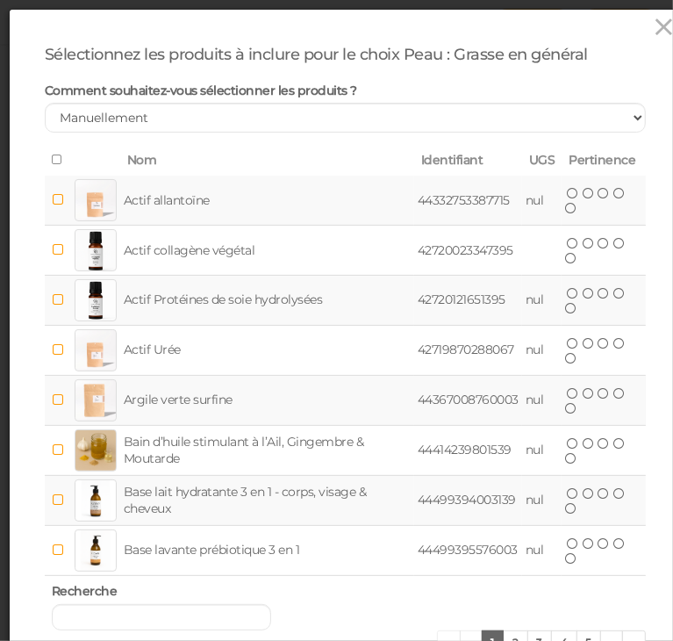
click at [194, 401] on font "Argile verte surfine" at bounding box center [178, 400] width 109 height 16
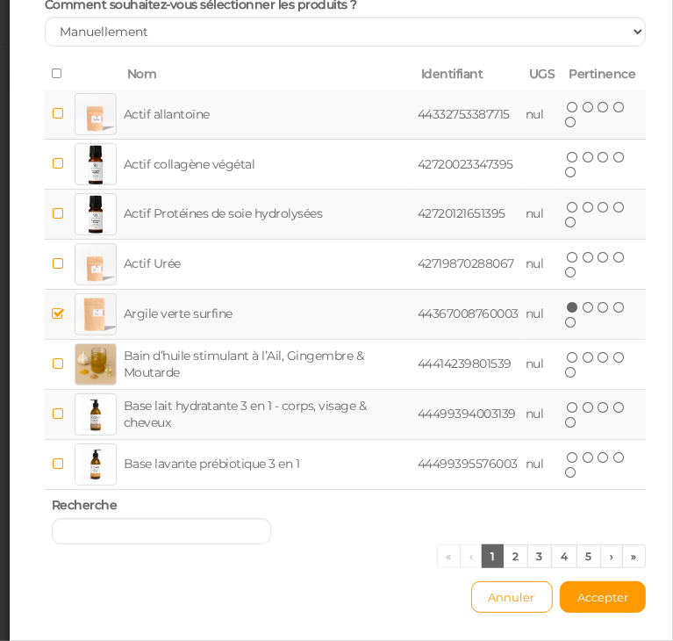
scroll to position [91, 0]
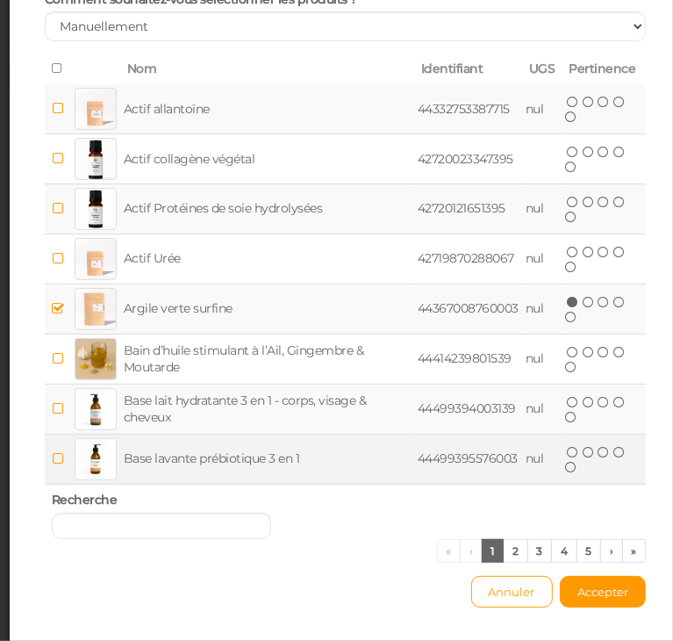
click at [222, 474] on td "Base lavante prébiotique 3 en 1" at bounding box center [267, 459] width 294 height 50
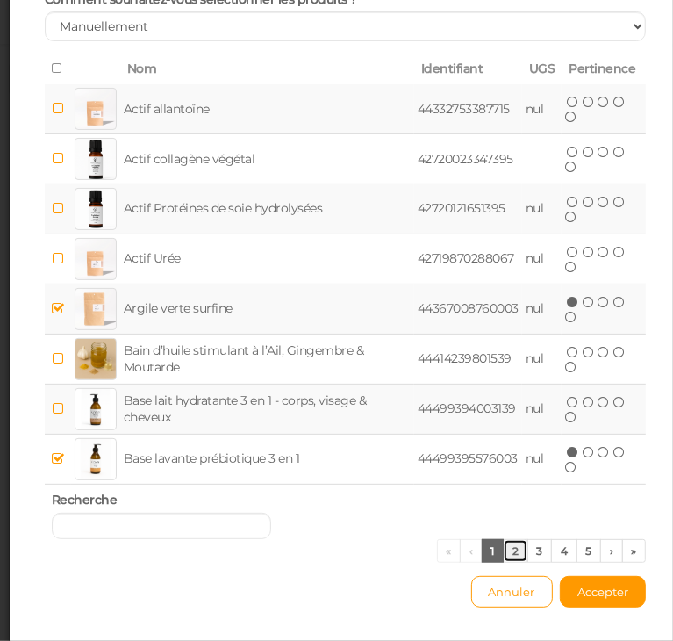
click at [503, 552] on link "2" at bounding box center [515, 551] width 25 height 24
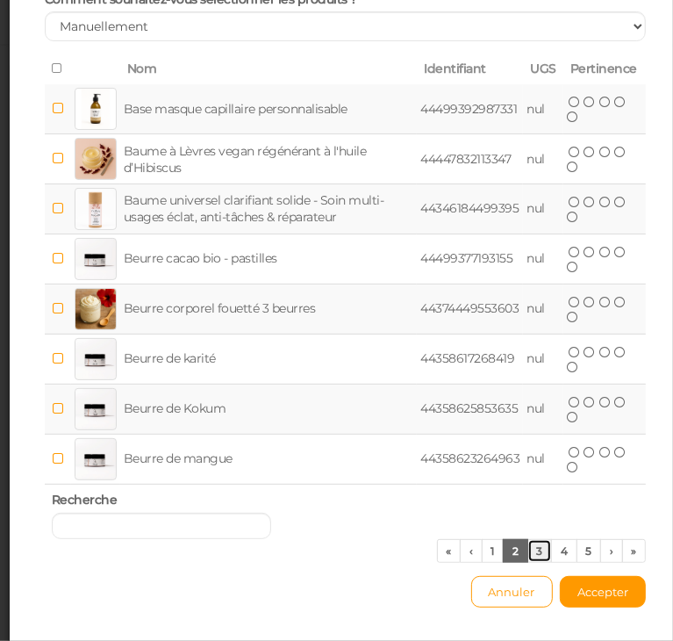
click at [527, 549] on link "3" at bounding box center [539, 551] width 25 height 24
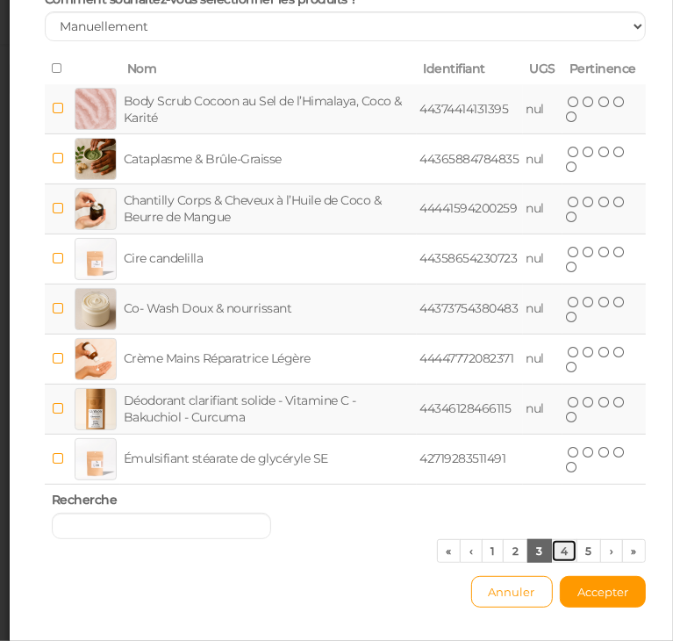
click at [551, 554] on link "4" at bounding box center [564, 551] width 26 height 24
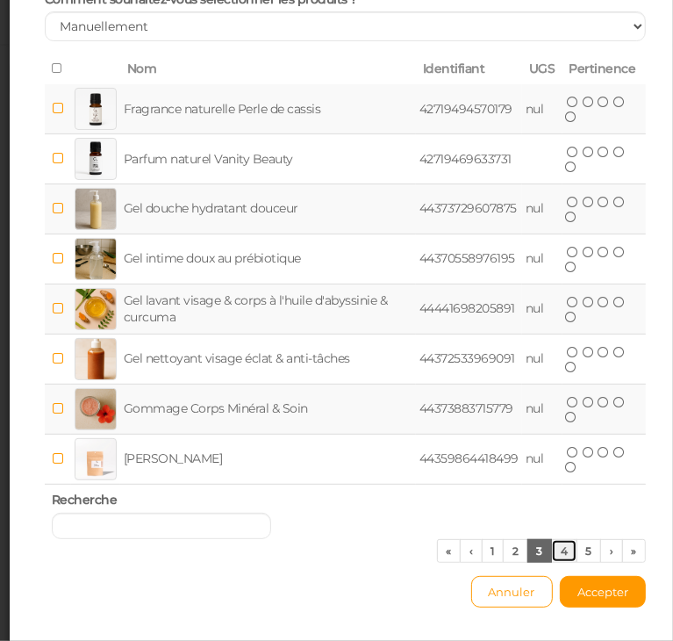
click at [555, 555] on link "4" at bounding box center [564, 551] width 26 height 24
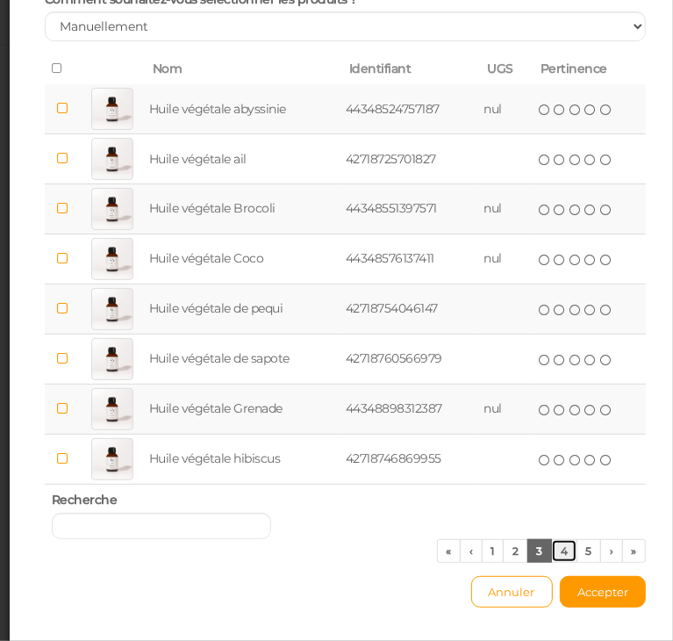
click at [556, 556] on link "4" at bounding box center [564, 551] width 26 height 24
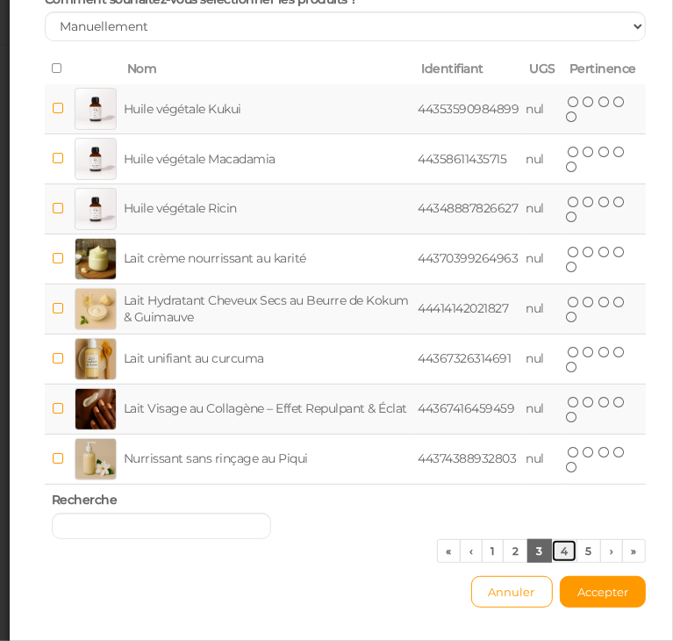
click at [556, 555] on link "4" at bounding box center [564, 551] width 26 height 24
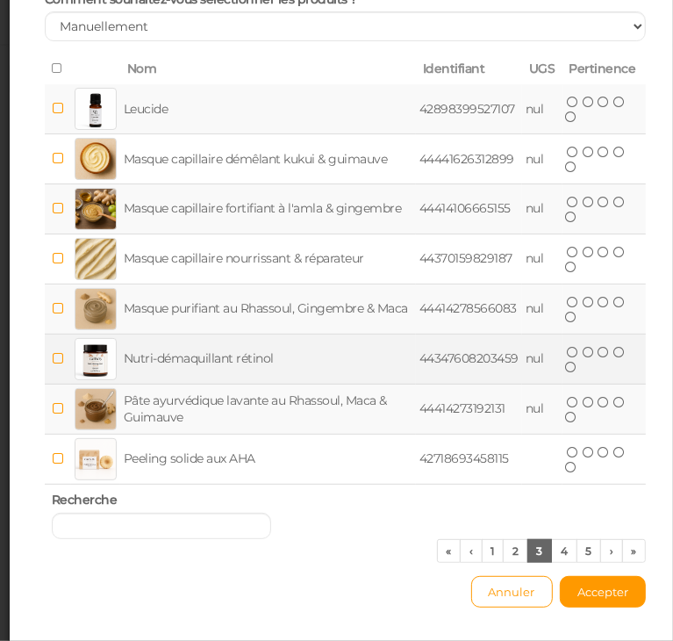
click at [282, 368] on td "Nutri-démaquillant rétinol" at bounding box center [268, 359] width 296 height 50
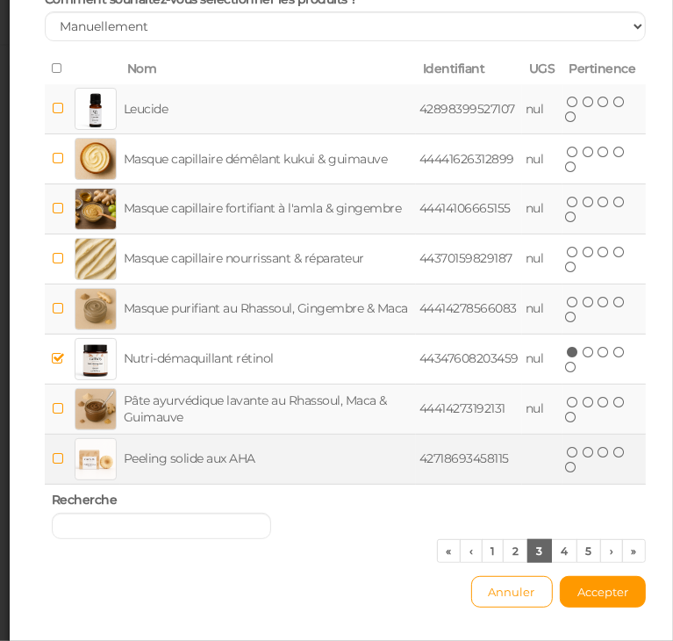
click at [256, 468] on td "Peeling solide aux AHA" at bounding box center [268, 459] width 296 height 50
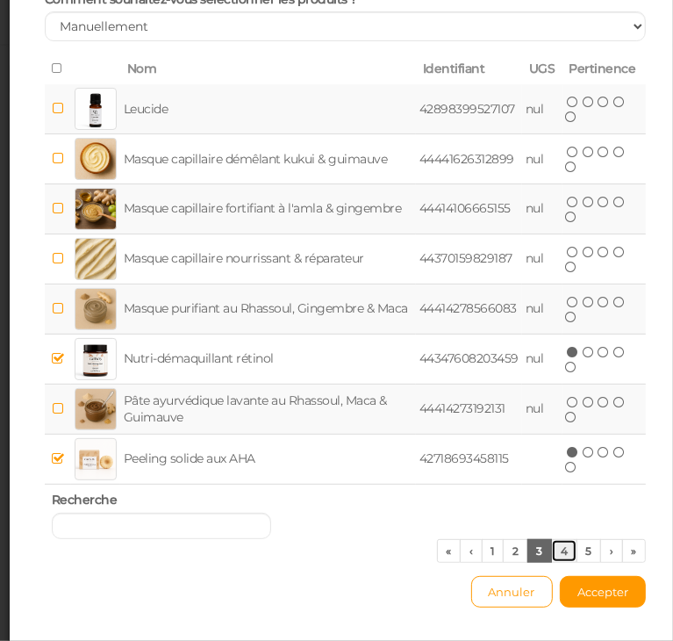
click at [561, 548] on font "4" at bounding box center [564, 550] width 7 height 13
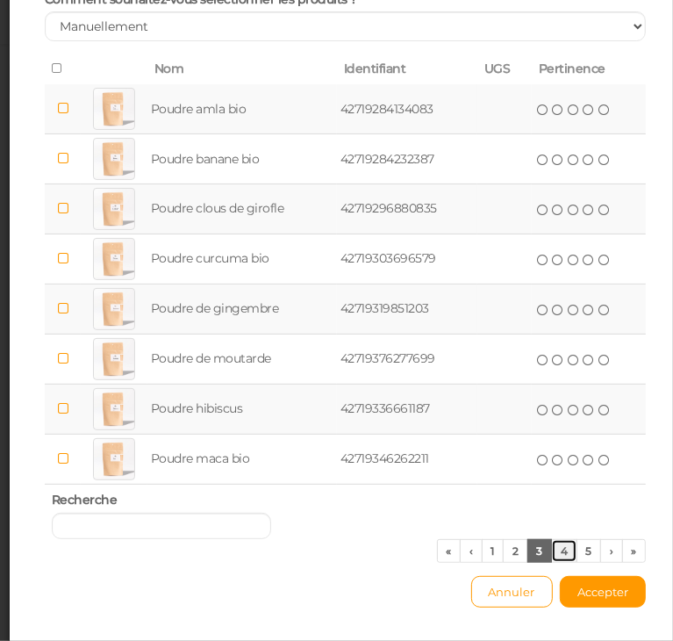
click at [562, 555] on link "4" at bounding box center [564, 551] width 26 height 24
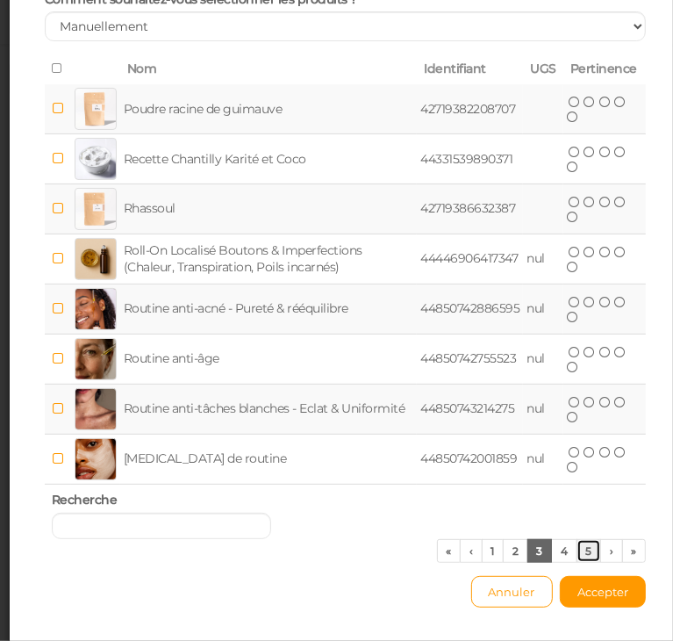
click at [577, 555] on link "5" at bounding box center [589, 551] width 25 height 24
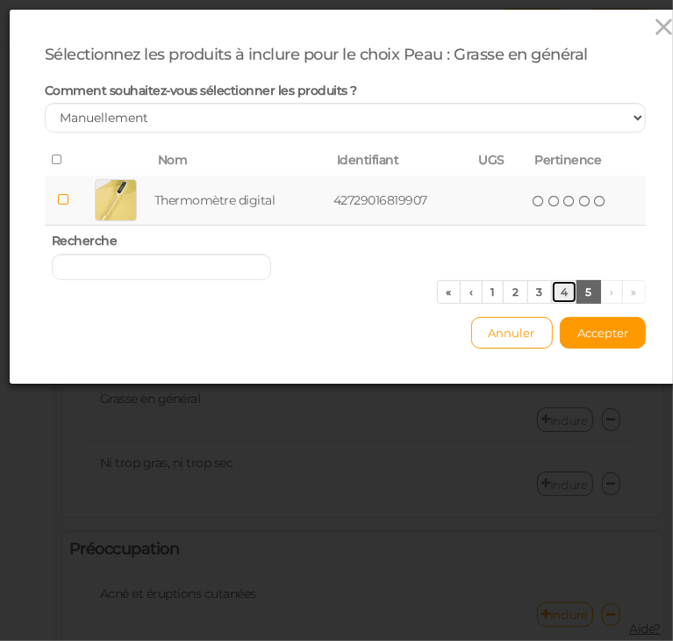
click at [562, 297] on link "4" at bounding box center [564, 292] width 26 height 24
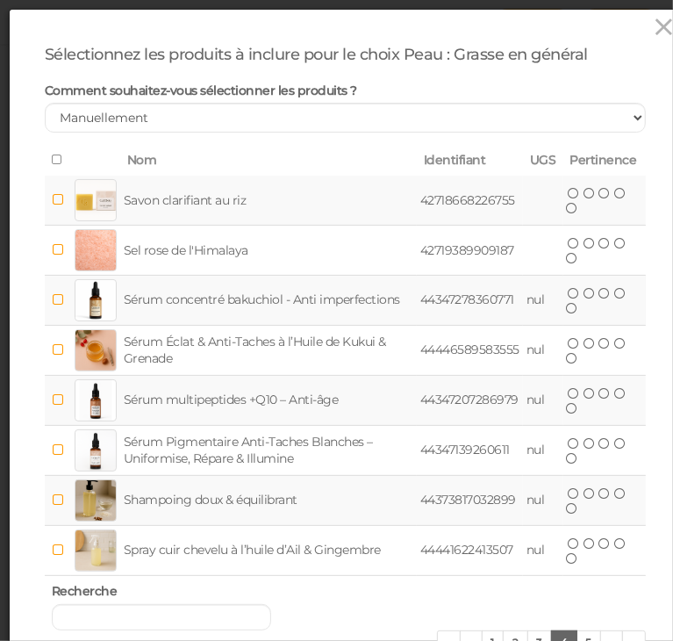
click at [130, 302] on font "Sérum concentré bakuchiol - Anti imperfections" at bounding box center [262, 300] width 276 height 16
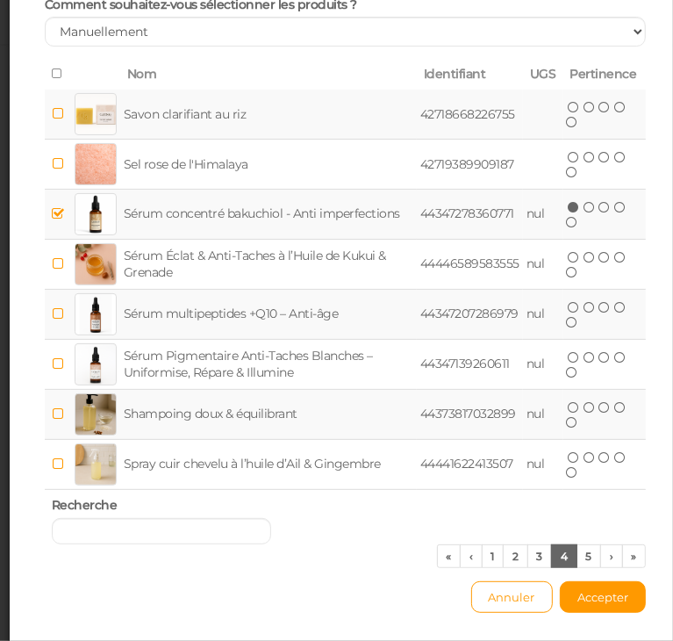
scroll to position [99, 0]
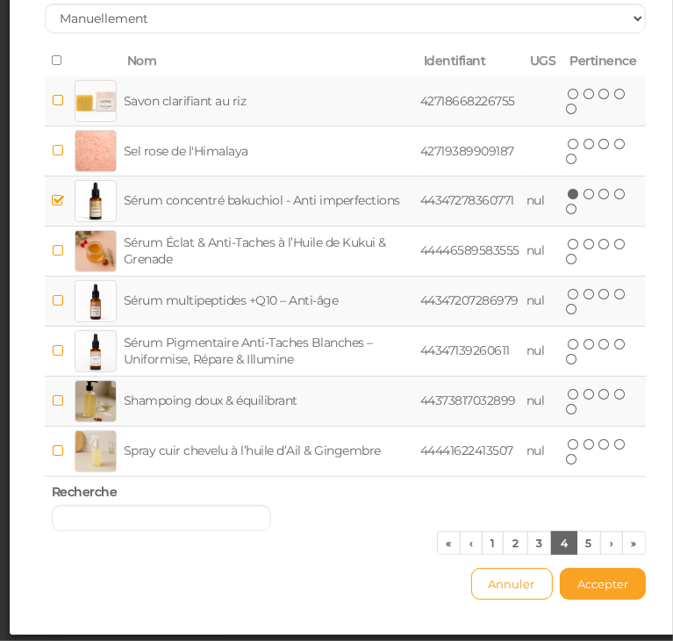
click at [586, 578] on font "Accepter" at bounding box center [602, 584] width 51 height 14
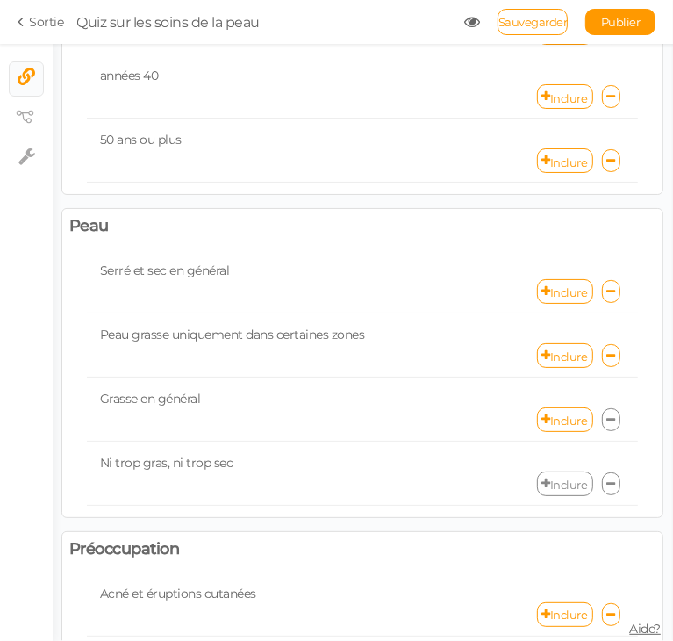
click at [607, 414] on icon at bounding box center [611, 419] width 9 height 11
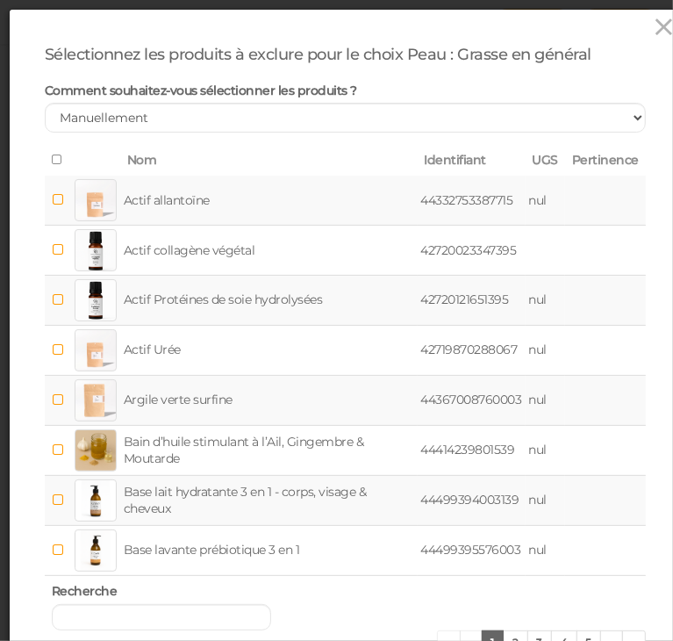
click at [59, 162] on icon at bounding box center [58, 160] width 12 height 12
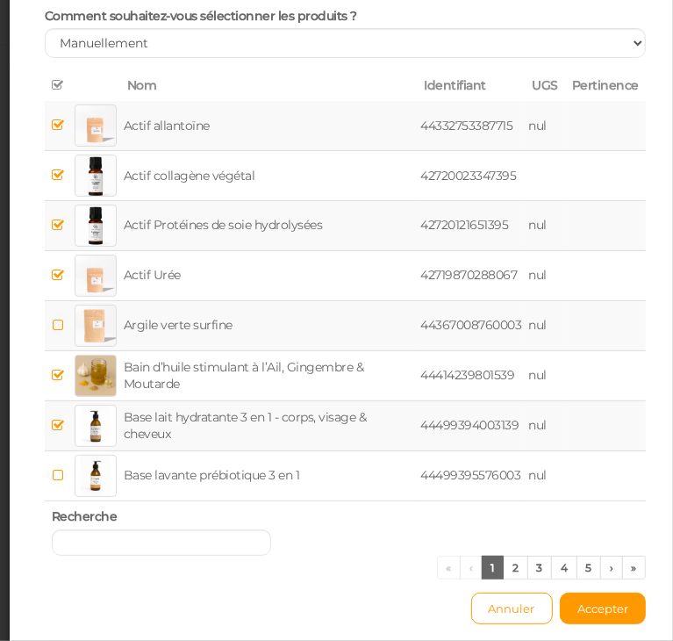
scroll to position [114, 0]
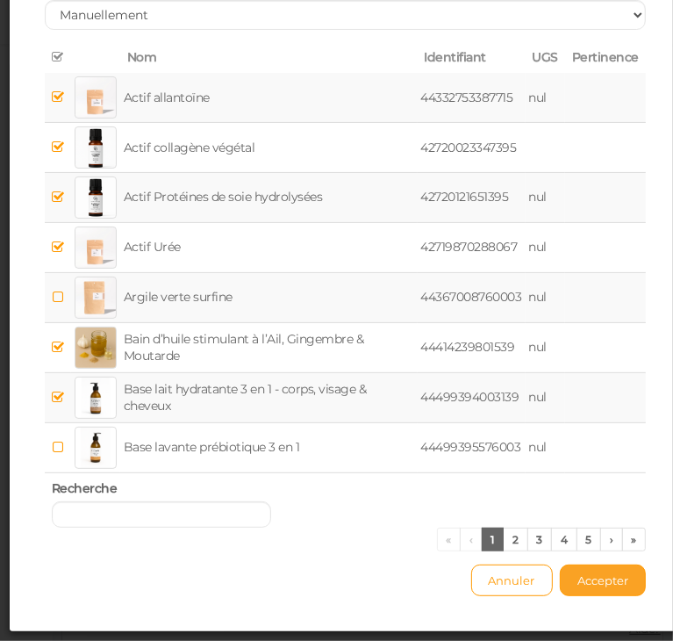
click at [613, 573] on font "Accepter" at bounding box center [602, 580] width 51 height 14
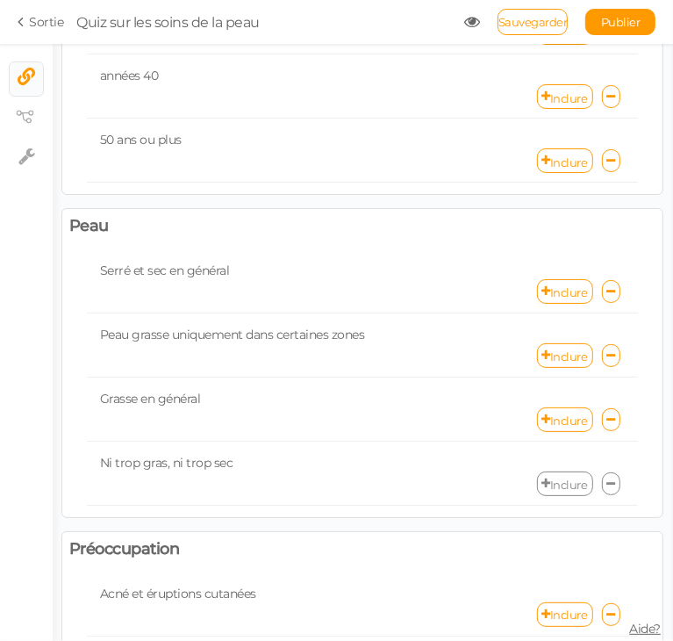
click at [555, 477] on font "Inclure" at bounding box center [569, 484] width 38 height 14
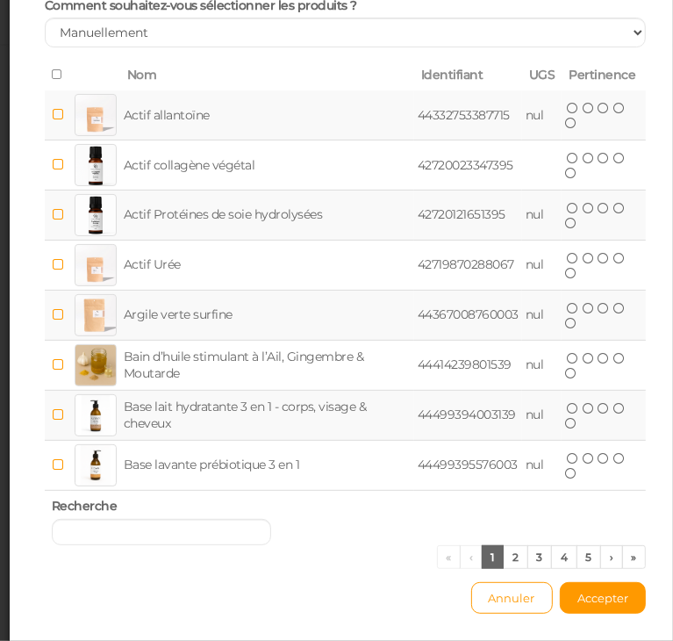
scroll to position [88, 0]
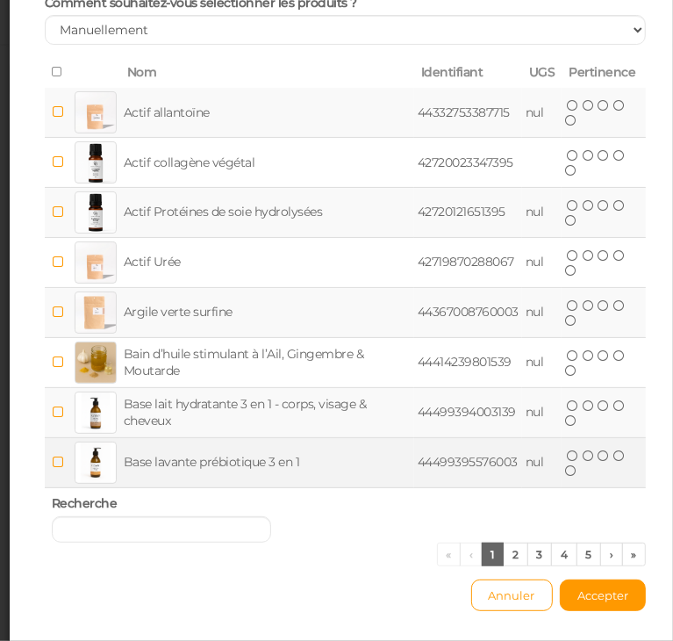
click at [365, 465] on td "Base lavante prébiotique 3 en 1" at bounding box center [267, 463] width 294 height 50
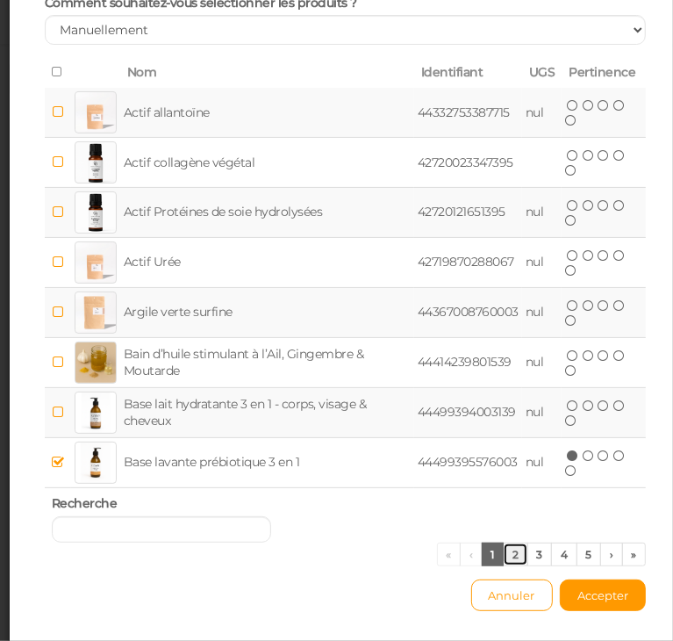
click at [512, 555] on font "2" at bounding box center [515, 554] width 6 height 13
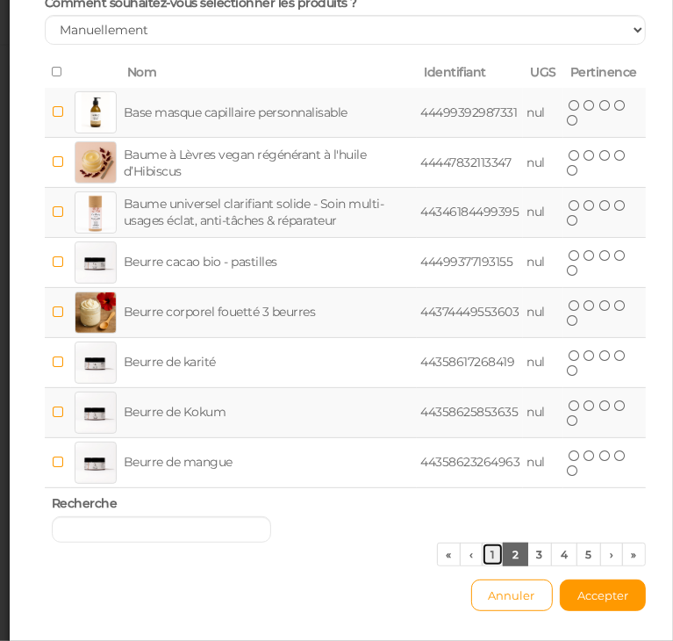
click at [491, 553] on font "1" at bounding box center [493, 554] width 4 height 13
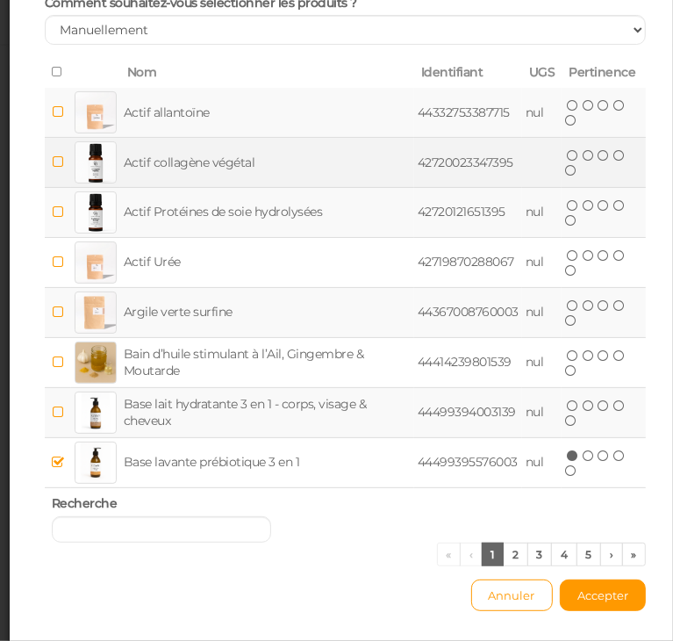
click at [64, 164] on td at bounding box center [58, 163] width 26 height 50
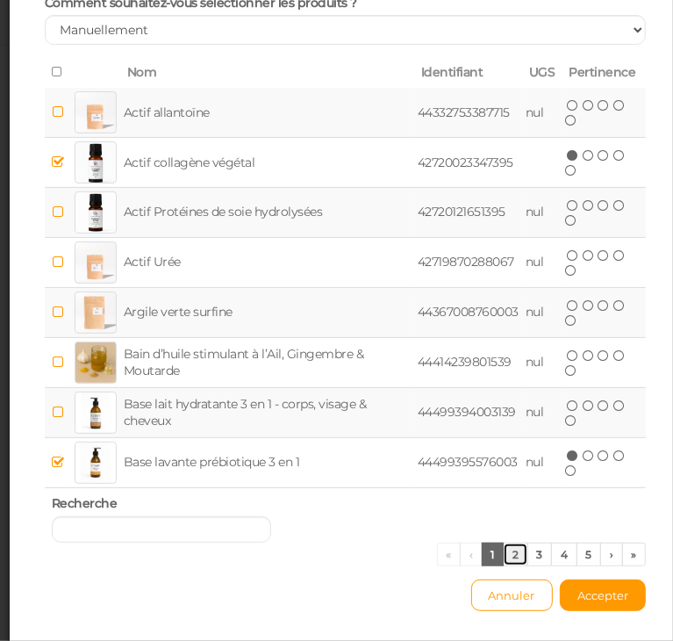
click at [512, 550] on font "2" at bounding box center [515, 554] width 6 height 13
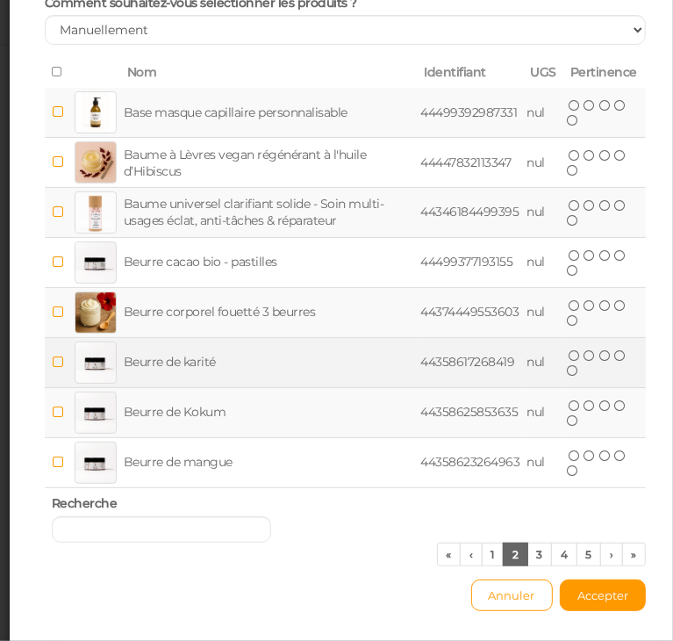
click at [293, 370] on td "Beurre de karité" at bounding box center [268, 363] width 297 height 50
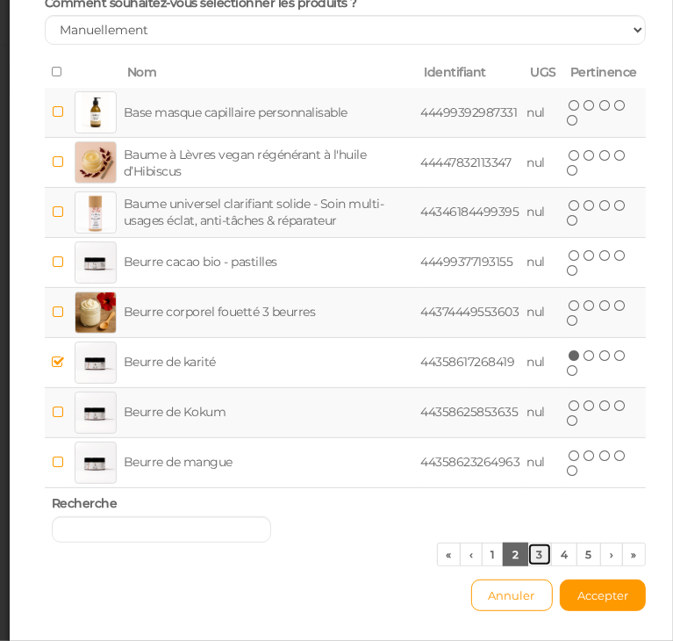
click at [537, 552] on font "3" at bounding box center [540, 554] width 6 height 13
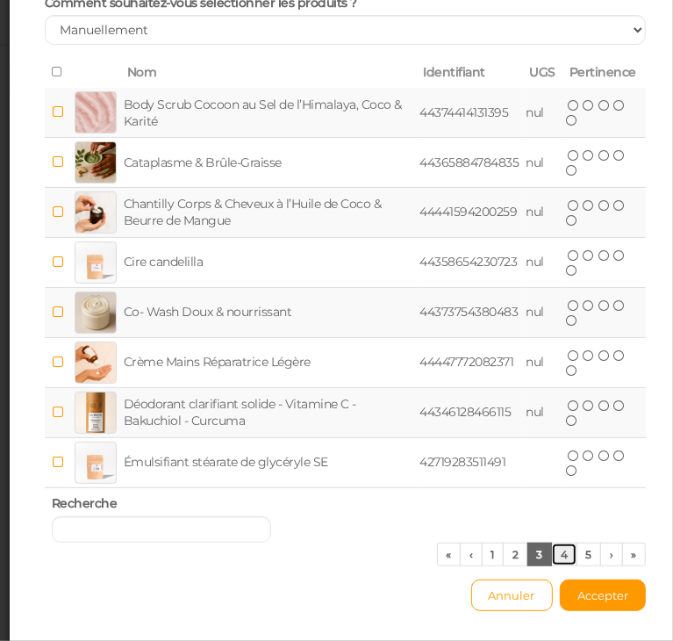
click at [551, 559] on link "4" at bounding box center [564, 554] width 26 height 24
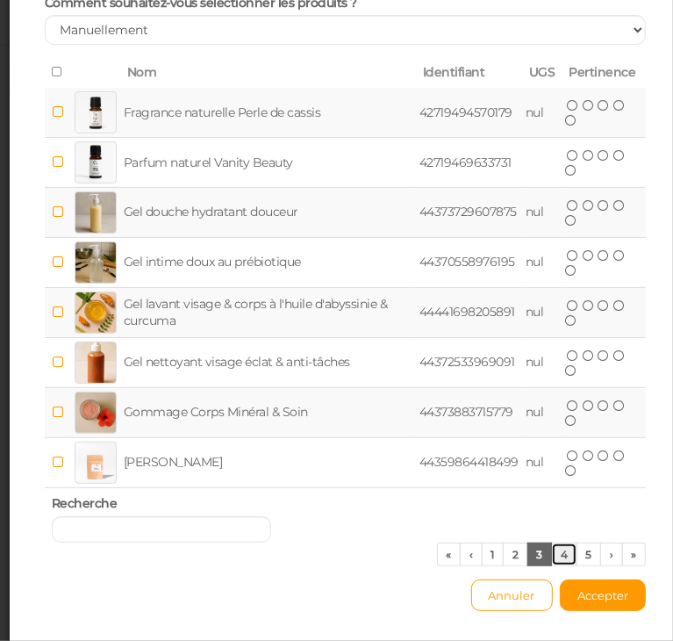
click at [561, 556] on link "4" at bounding box center [564, 554] width 26 height 24
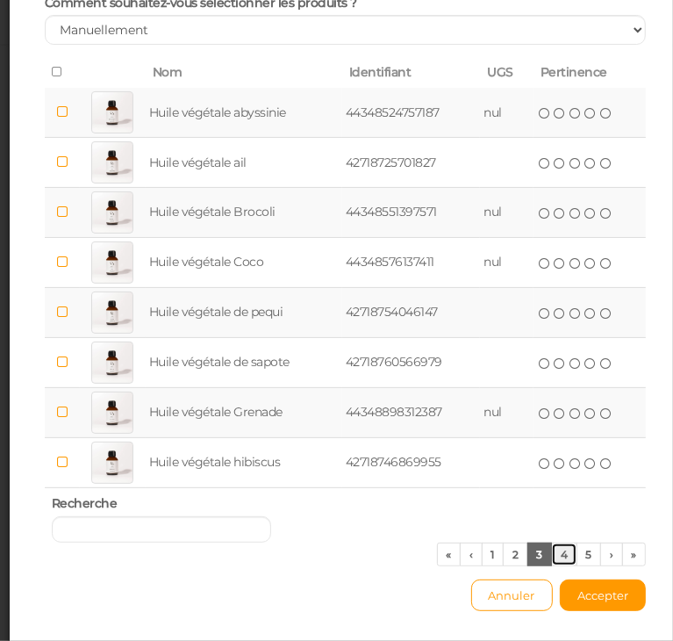
click at [561, 555] on font "4" at bounding box center [564, 554] width 7 height 13
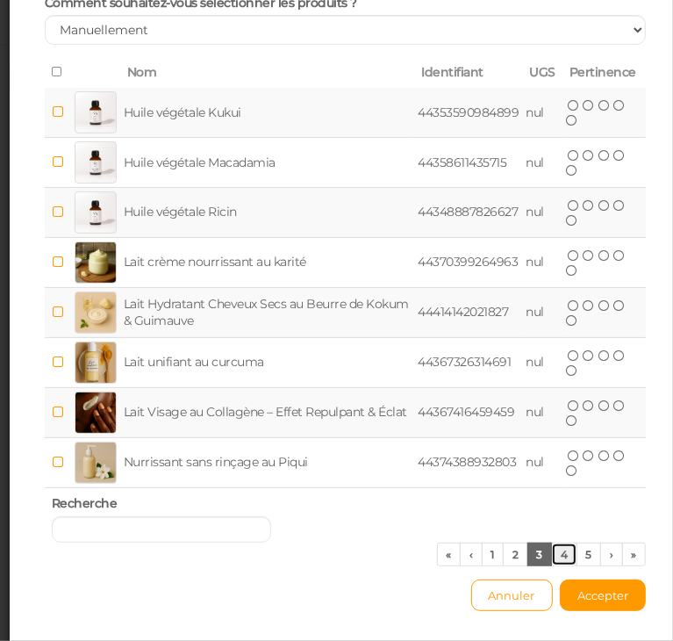
click at [561, 555] on font "4" at bounding box center [564, 554] width 7 height 13
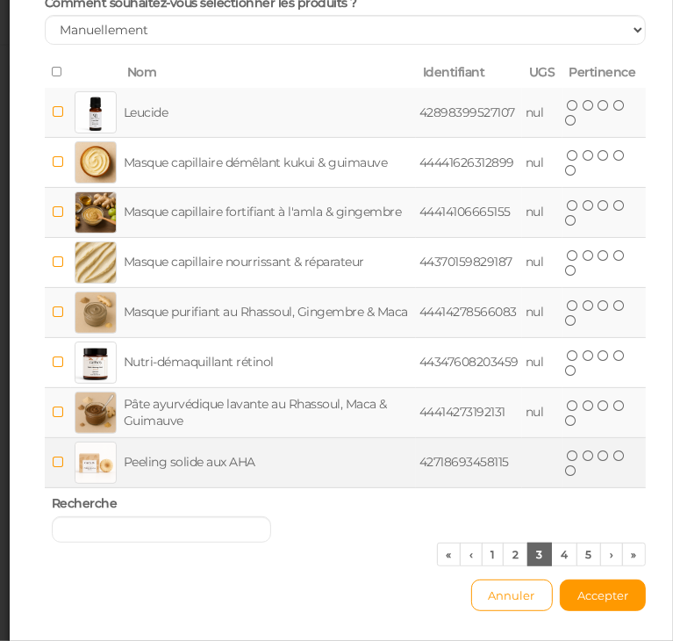
click at [329, 462] on td "Peeling solide aux AHA" at bounding box center [268, 463] width 296 height 50
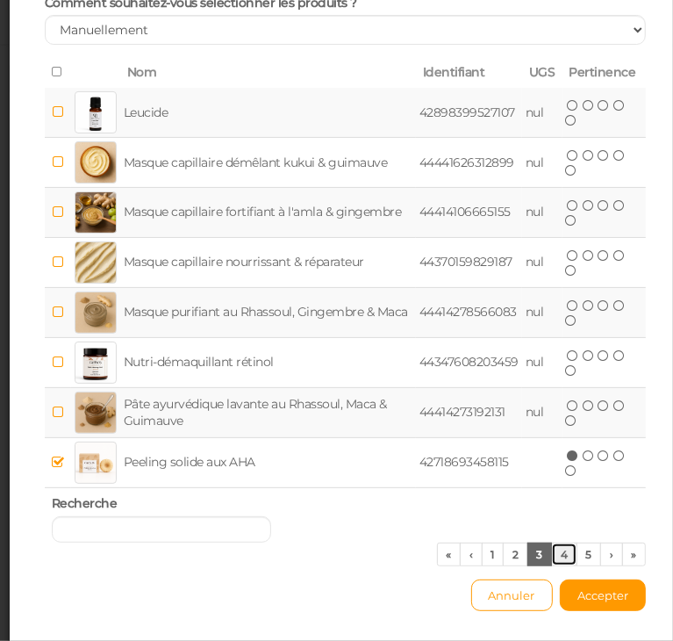
click at [559, 550] on link "4" at bounding box center [564, 554] width 26 height 24
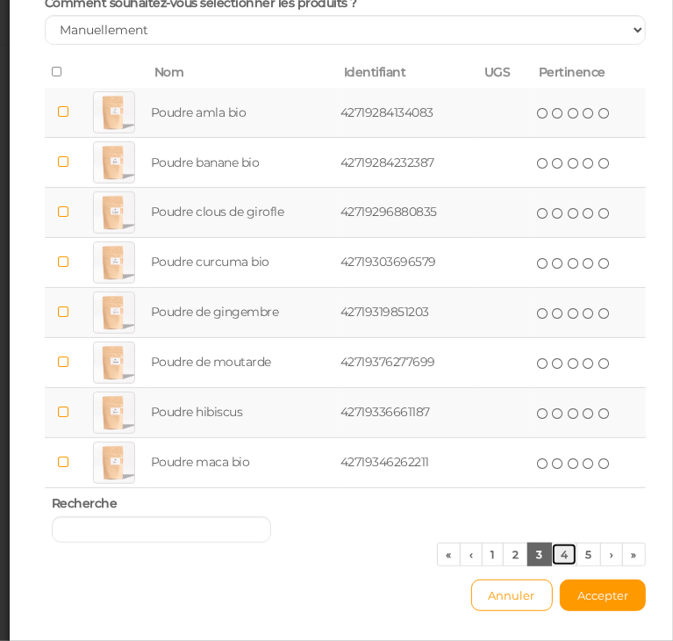
click at [559, 550] on link "4" at bounding box center [564, 554] width 26 height 24
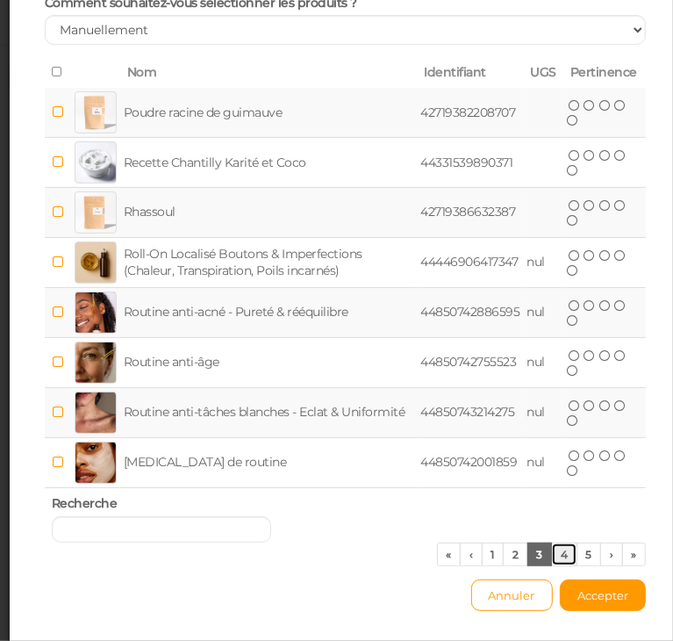
click at [559, 550] on link "4" at bounding box center [564, 554] width 26 height 24
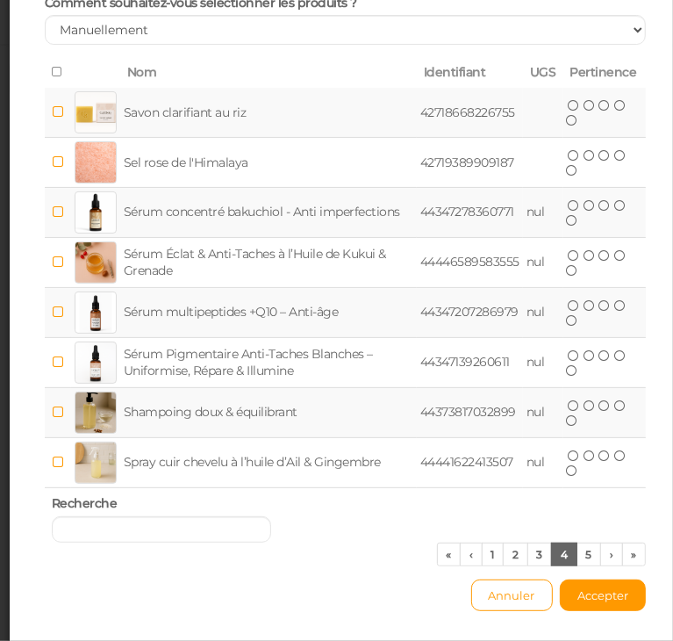
click at [179, 320] on td "Sérum multipeptides +Q10 – Anti-âge" at bounding box center [268, 313] width 297 height 50
click at [108, 210] on div at bounding box center [96, 212] width 42 height 42
click at [77, 111] on div at bounding box center [96, 112] width 42 height 42
click at [577, 557] on link "5" at bounding box center [589, 554] width 25 height 24
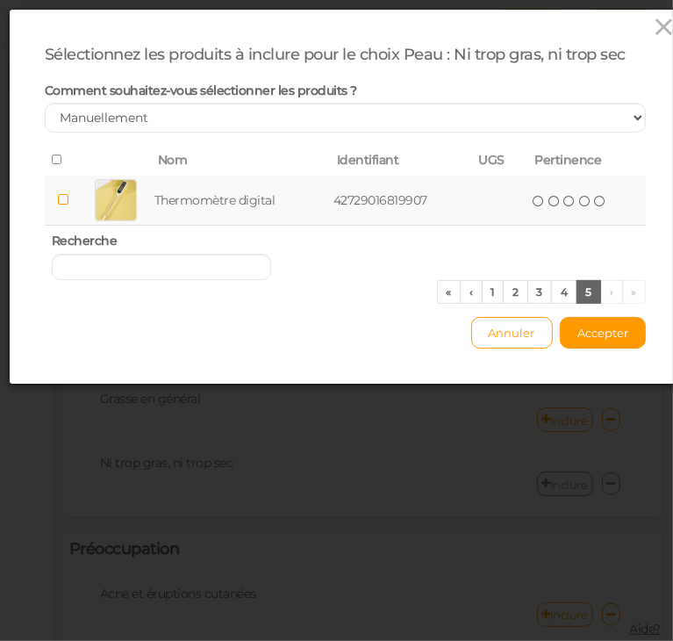
scroll to position [0, 0]
click at [561, 291] on font "4" at bounding box center [564, 291] width 7 height 13
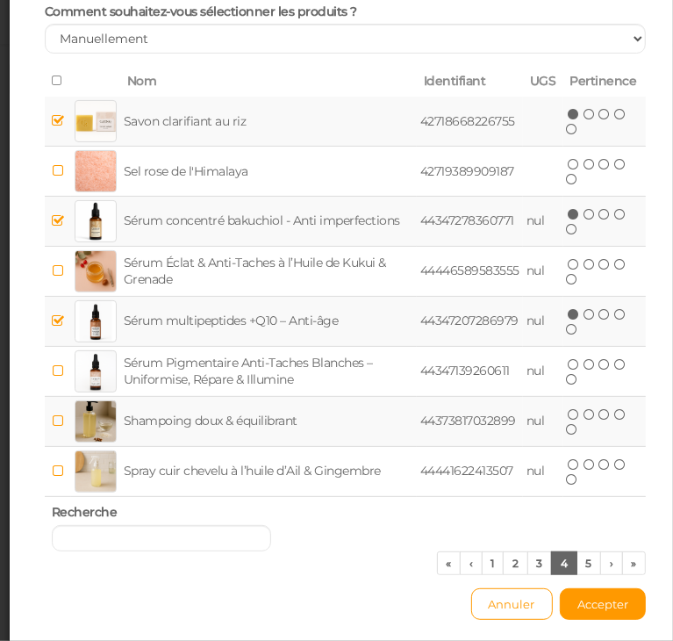
scroll to position [114, 0]
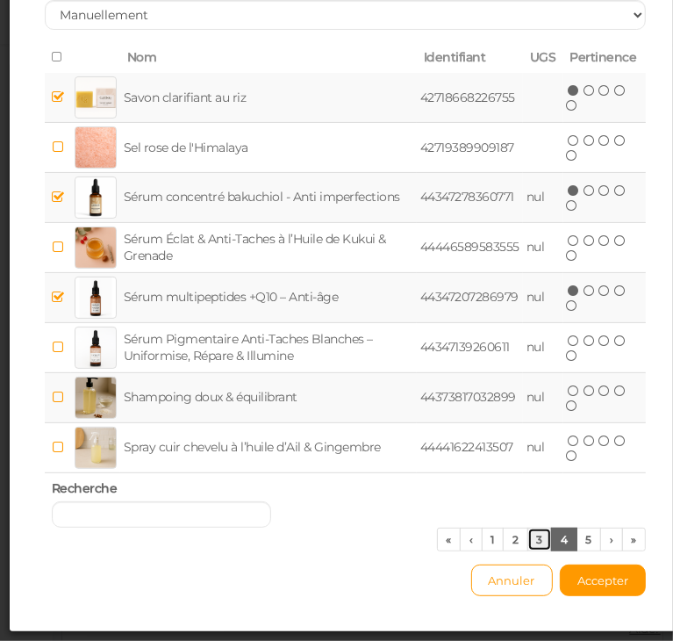
click at [537, 533] on font "3" at bounding box center [540, 539] width 6 height 13
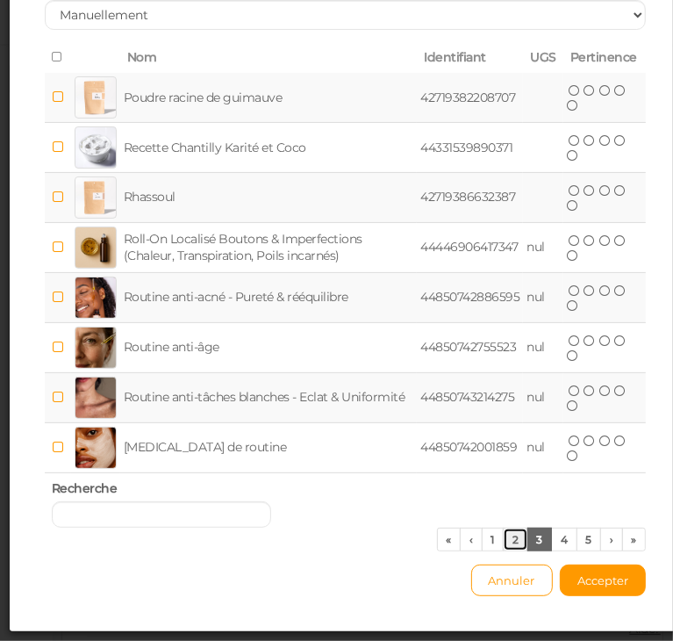
click at [512, 533] on font "2" at bounding box center [515, 539] width 6 height 13
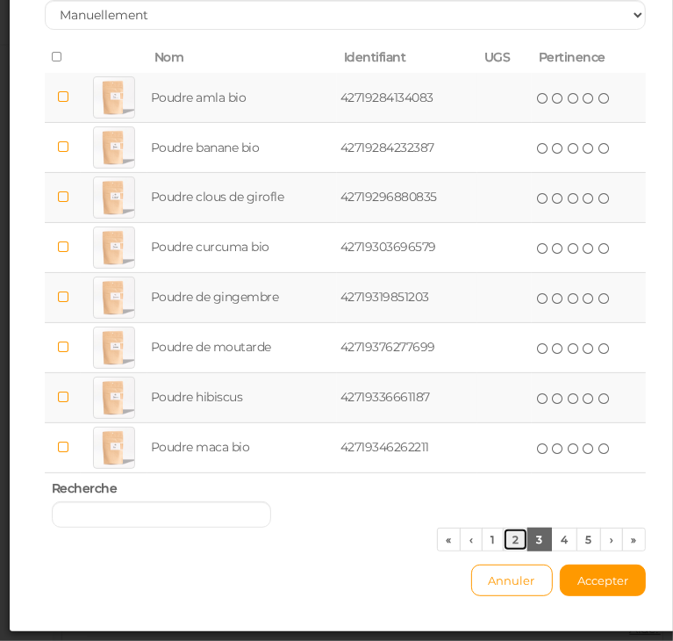
click at [503, 527] on link "2" at bounding box center [515, 539] width 25 height 24
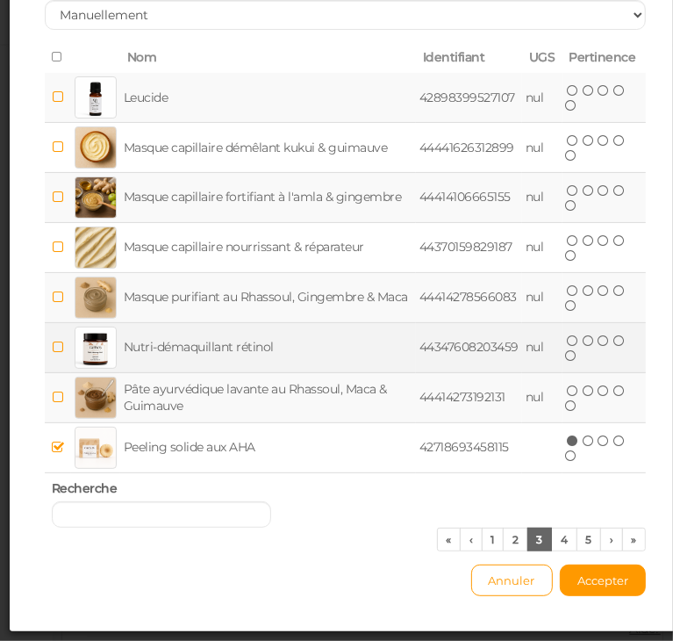
click at [211, 348] on td "Nutri-démaquillant rétinol" at bounding box center [268, 348] width 296 height 50
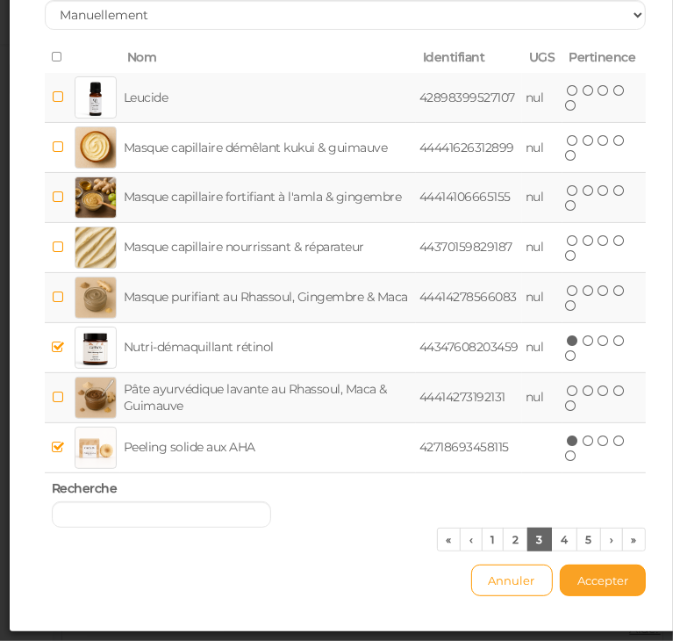
click at [599, 573] on font "Accepter" at bounding box center [602, 580] width 51 height 14
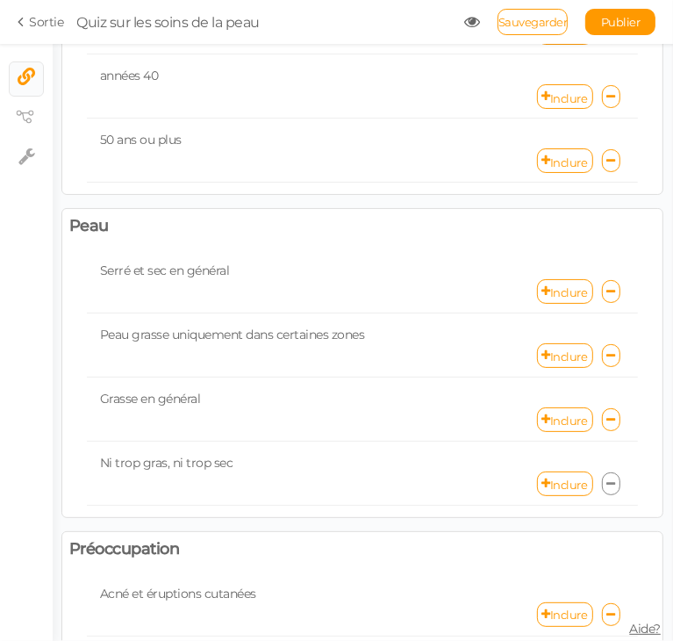
click at [607, 478] on icon at bounding box center [611, 483] width 9 height 11
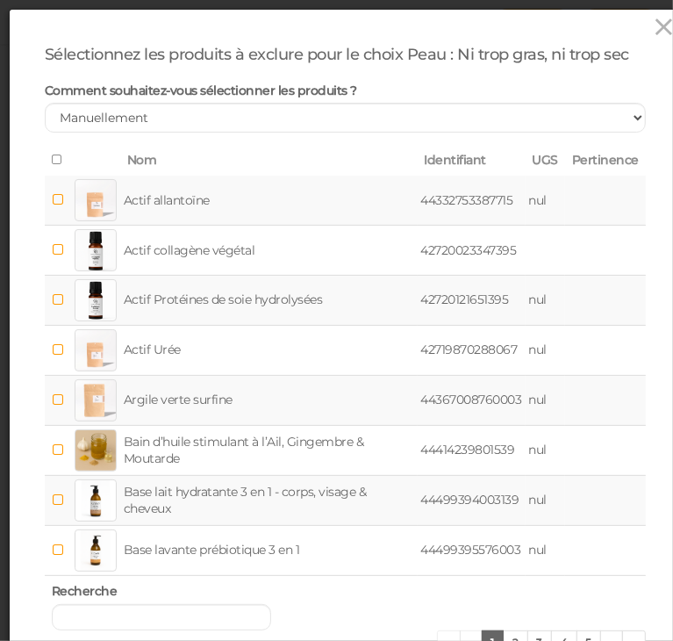
click at [53, 166] on icon at bounding box center [58, 160] width 12 height 12
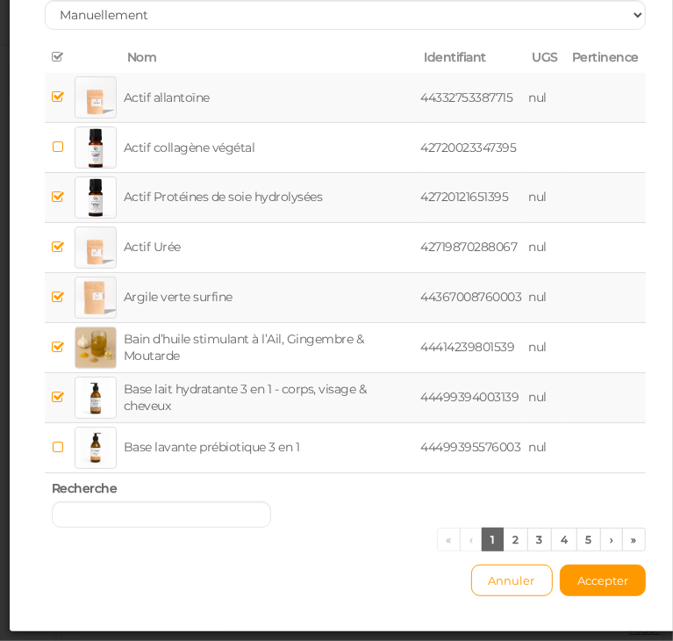
scroll to position [133, 0]
click at [597, 578] on button "Accepter" at bounding box center [603, 580] width 86 height 32
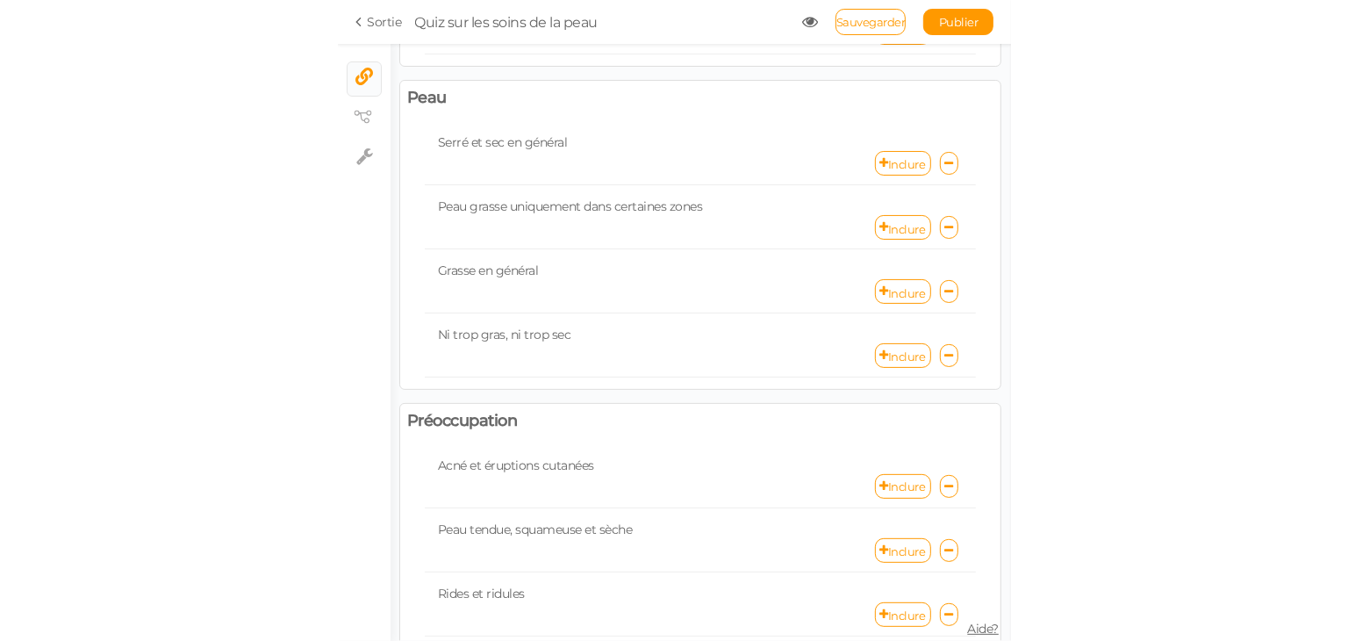
scroll to position [0, 0]
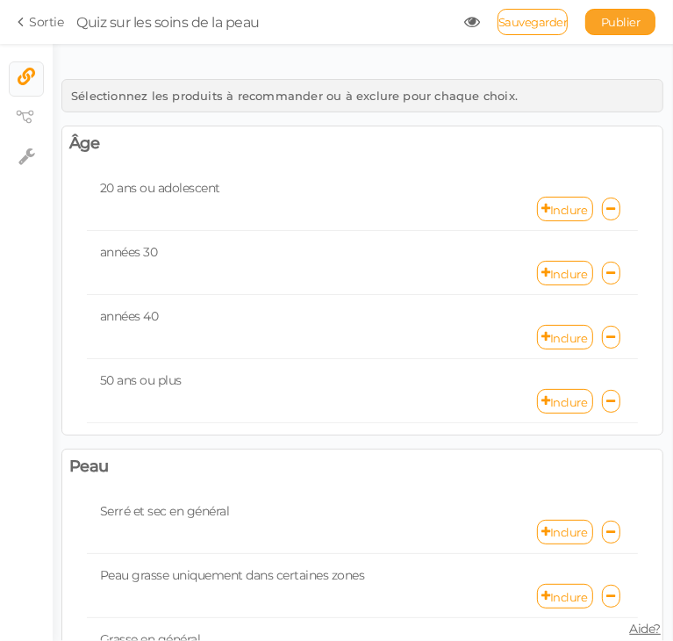
click at [617, 25] on font "Publier" at bounding box center [620, 22] width 39 height 14
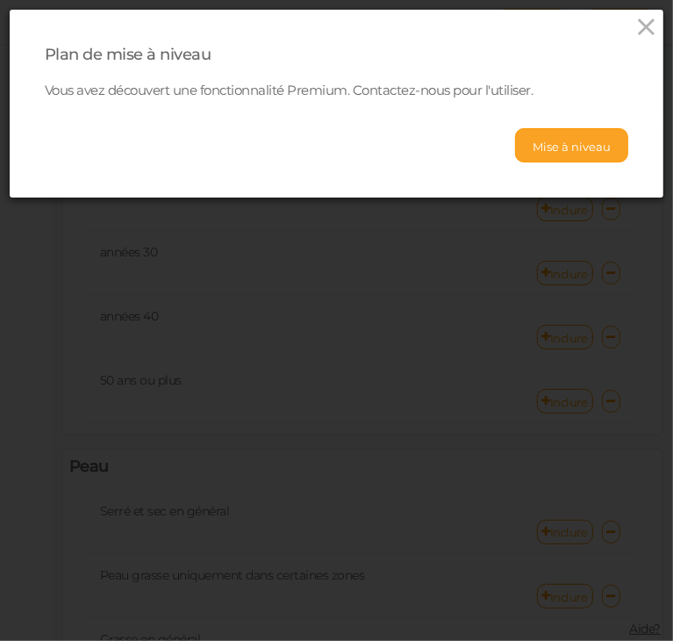
click at [558, 153] on button "Mise à niveau" at bounding box center [571, 144] width 113 height 33
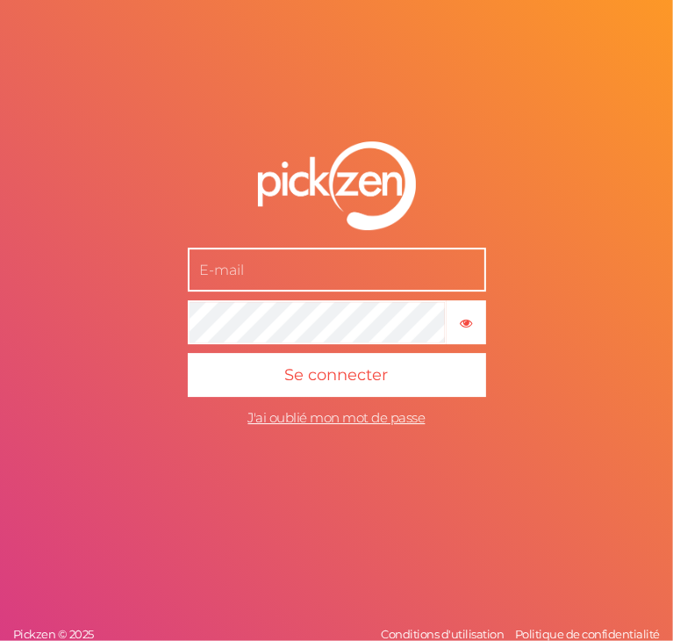
type input "[EMAIL_ADDRESS][DOMAIN_NAME]"
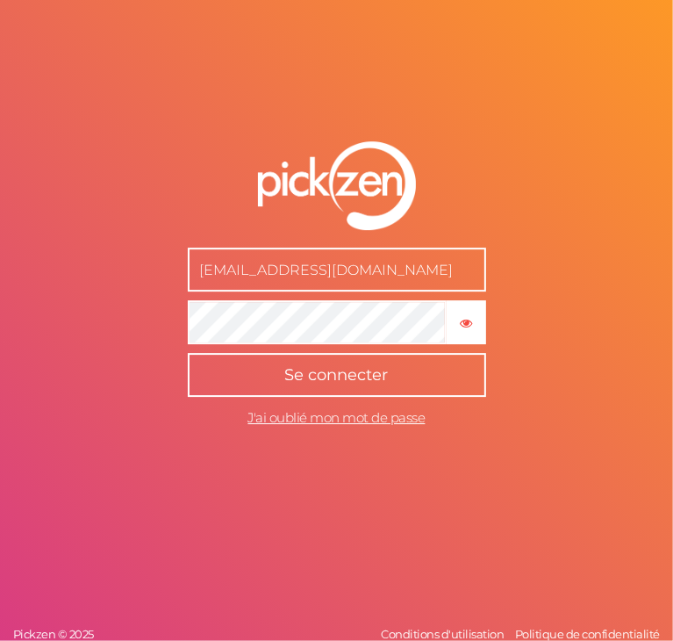
click at [328, 368] on font "Se connecter" at bounding box center [337, 375] width 104 height 19
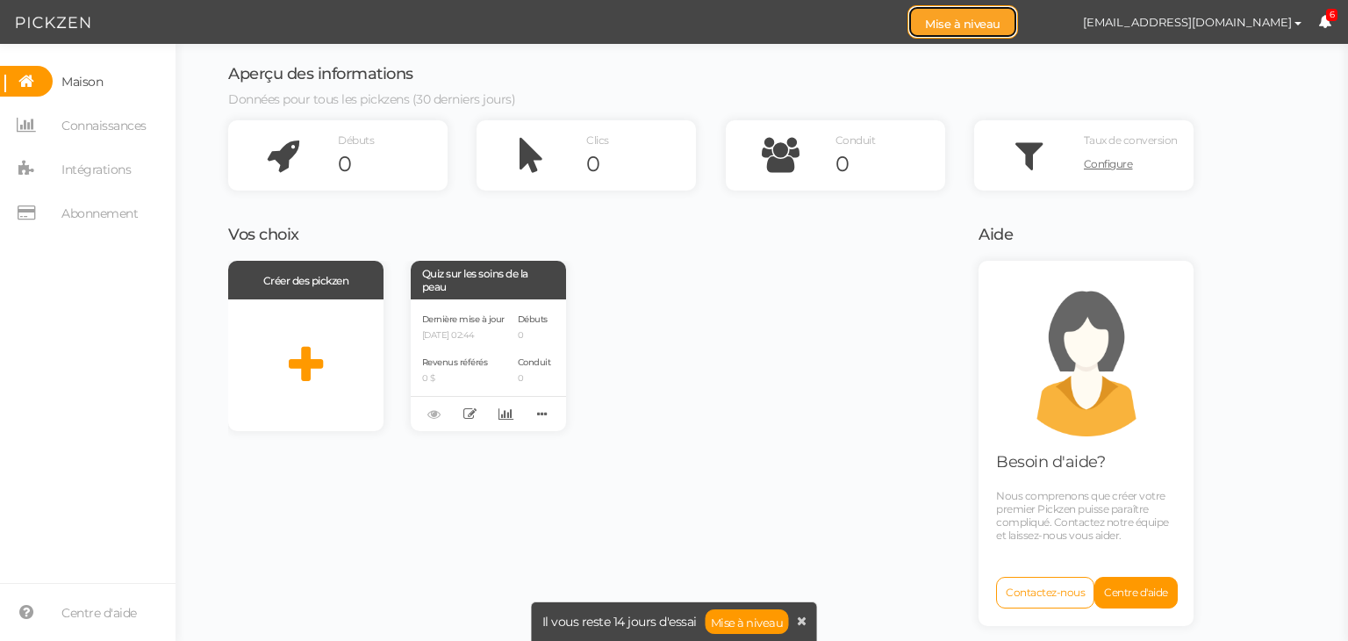
click at [1018, 36] on link "Mise à niveau" at bounding box center [962, 21] width 111 height 33
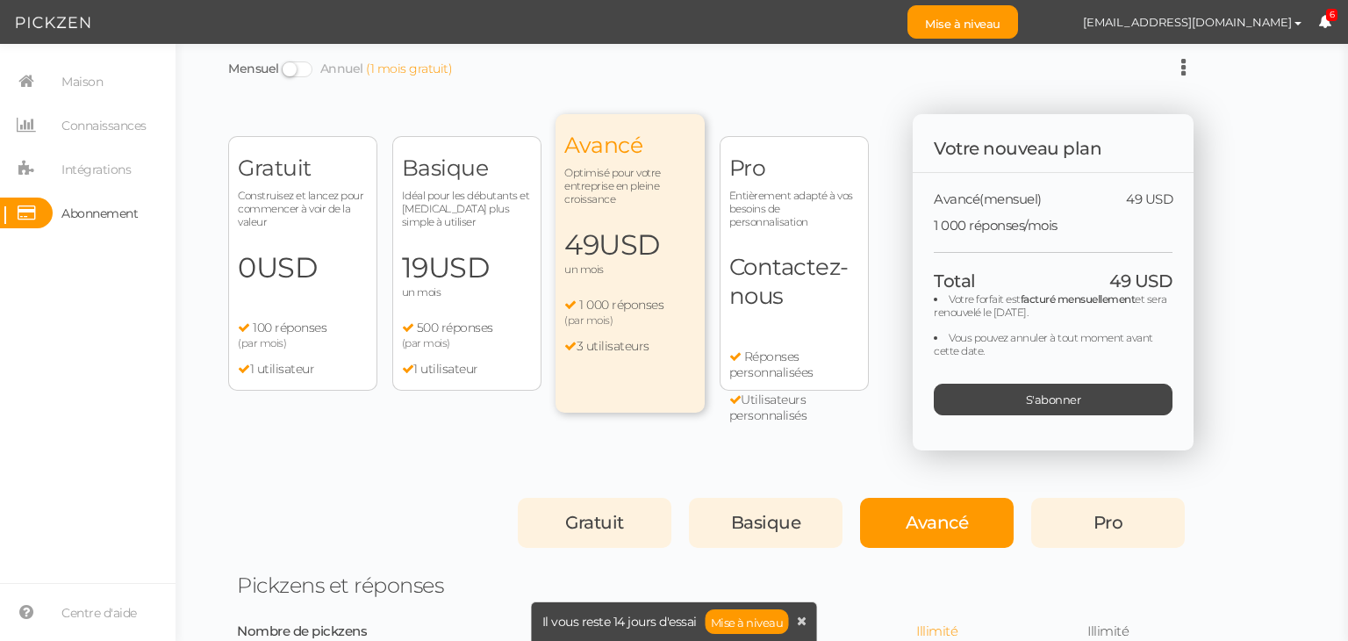
click at [298, 355] on ul "100 réponses (par mois) 1 utilisateur" at bounding box center [303, 348] width 130 height 56
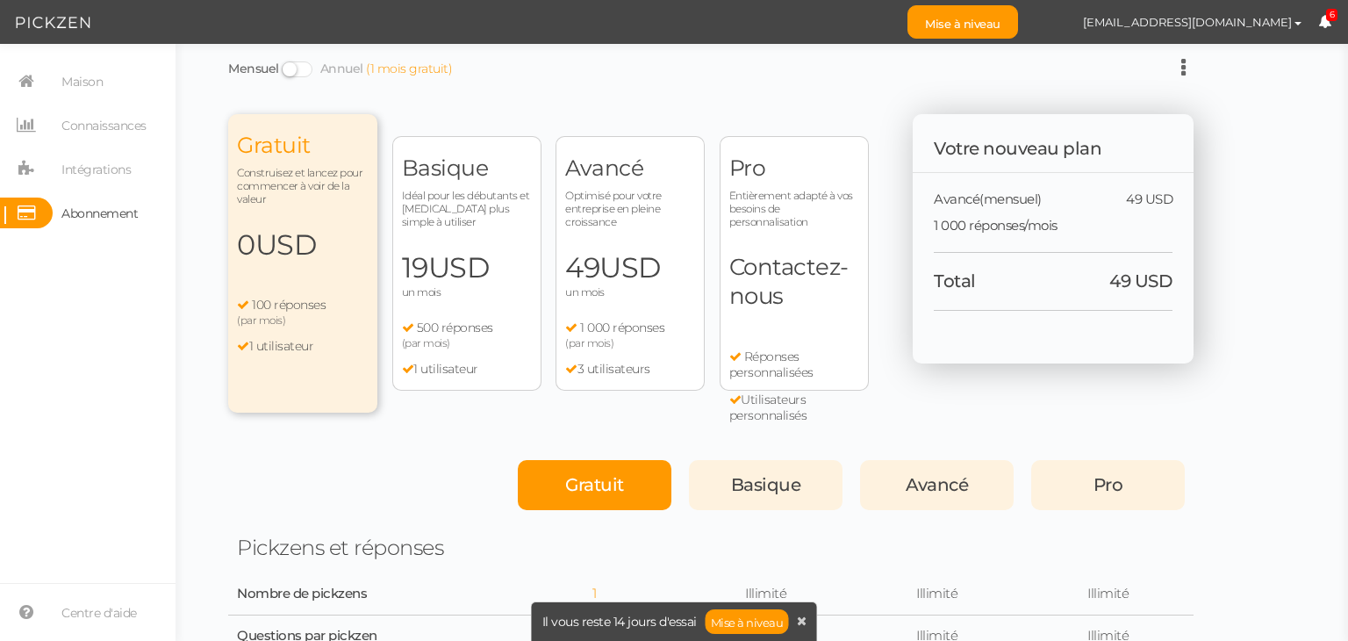
click at [292, 361] on div "Gratuit Construisez et lancez pour commencer à voir de la valeur 0 USD un mois …" at bounding box center [302, 263] width 149 height 298
click at [561, 484] on div "Gratuit" at bounding box center [595, 485] width 154 height 50
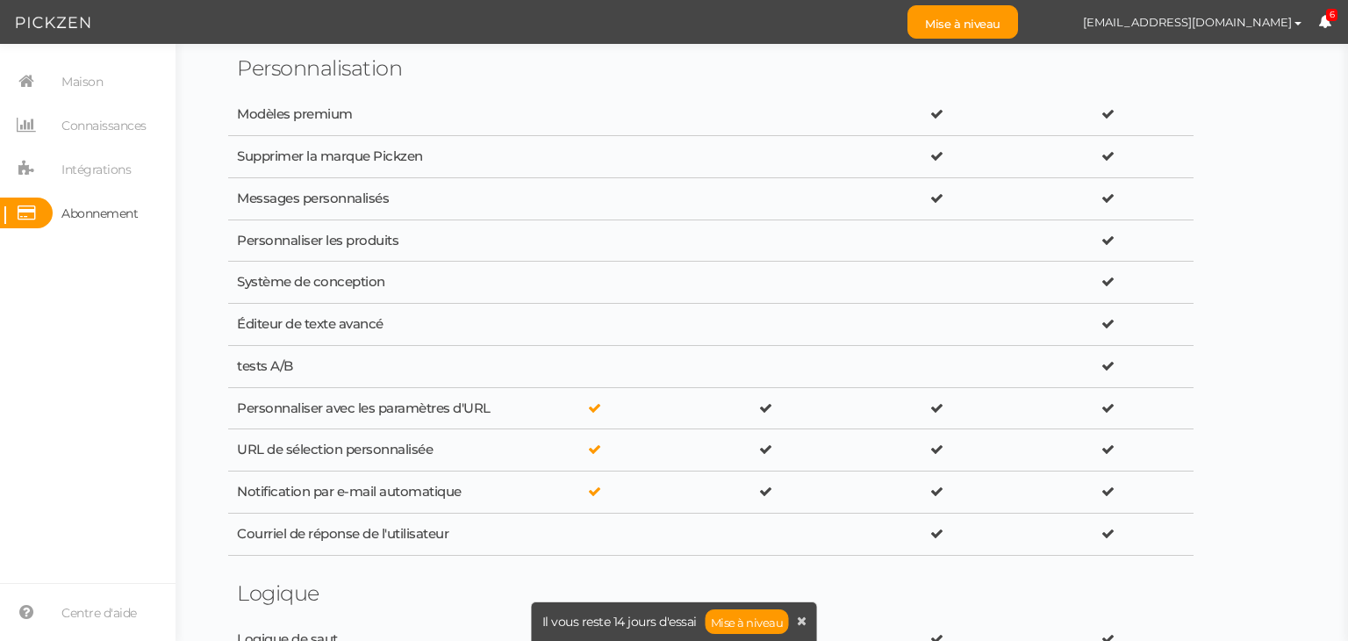
scroll to position [1082, 0]
